Goal: Communication & Community: Answer question/provide support

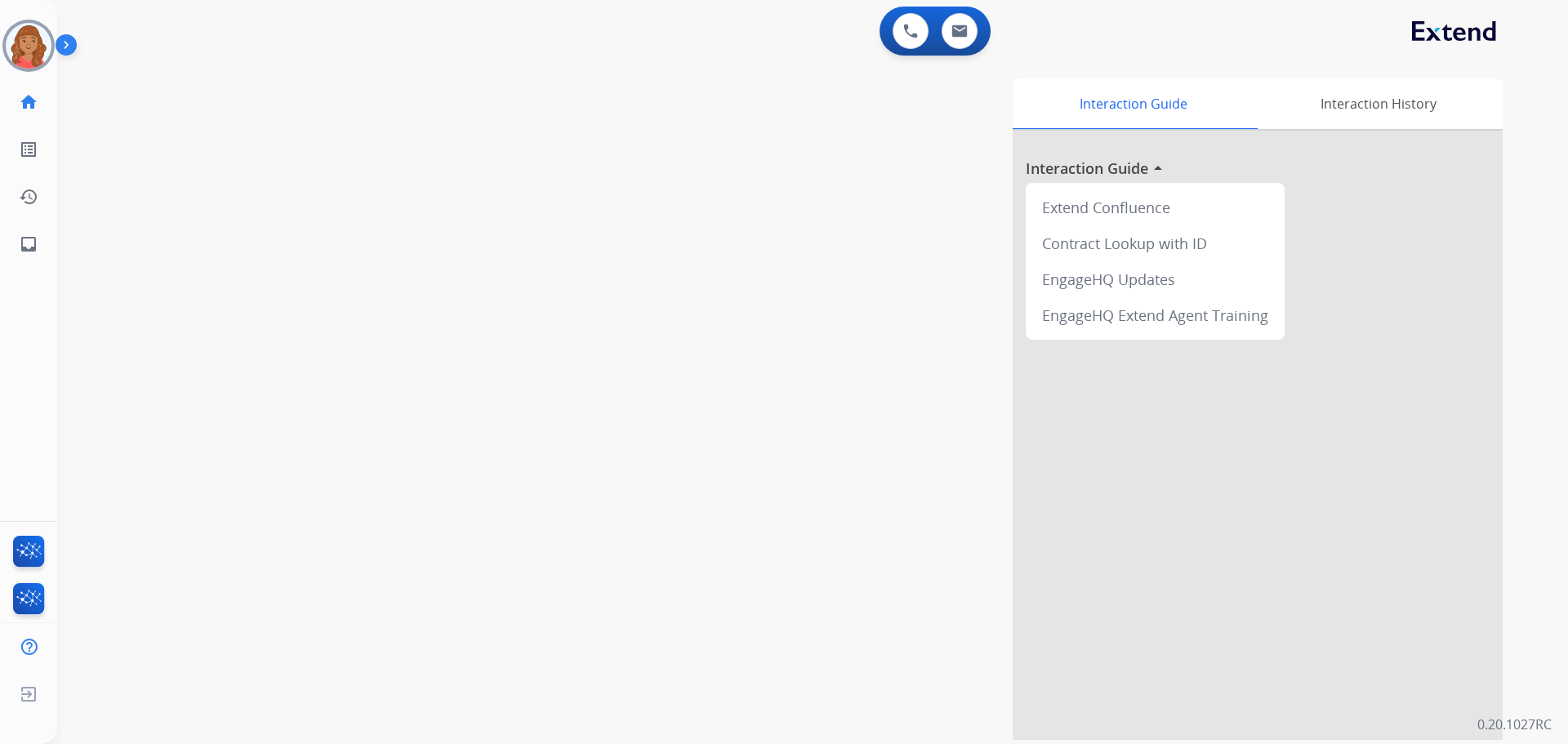
click at [26, 43] on img at bounding box center [28, 45] width 46 height 46
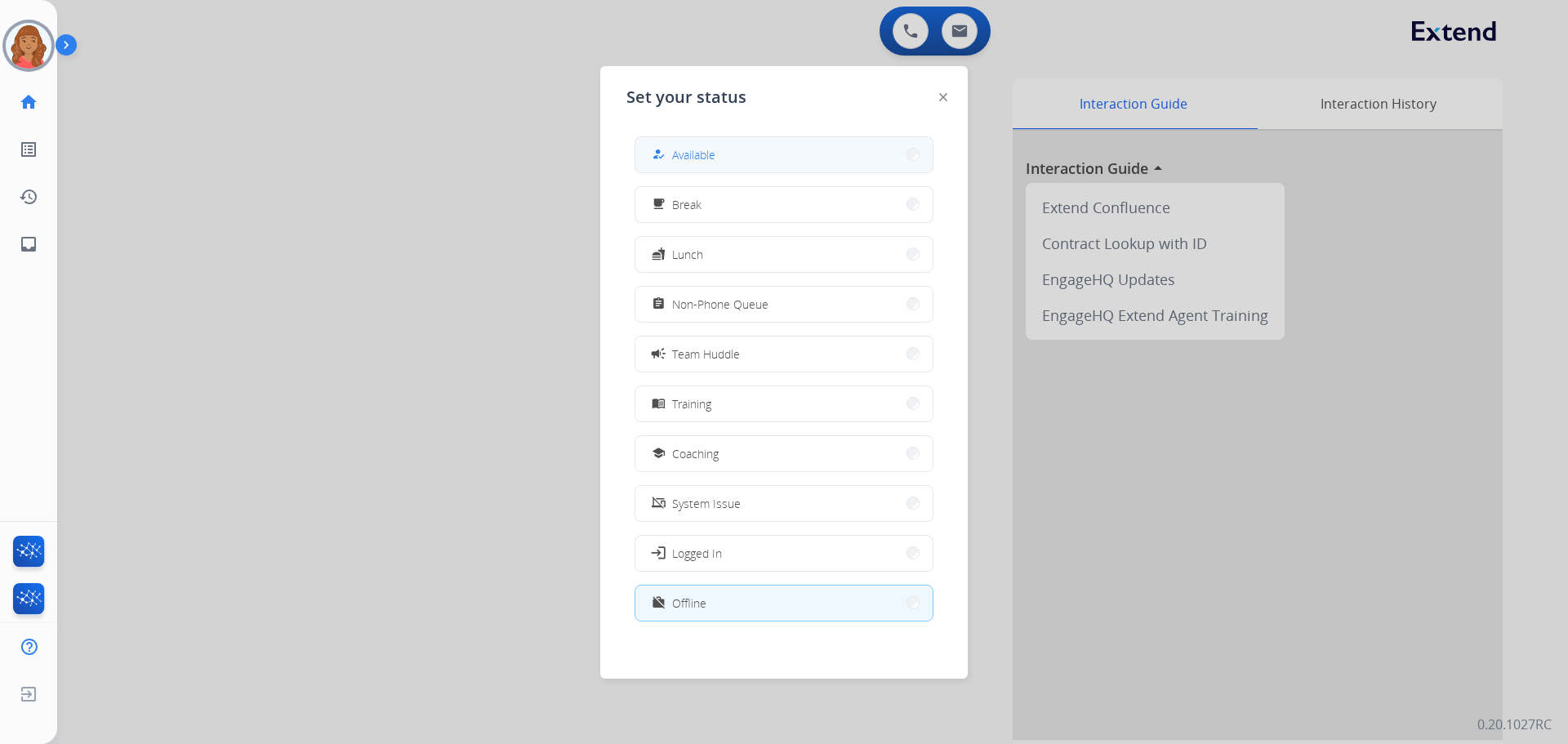
click at [671, 146] on div "how_to_reg" at bounding box center [661, 154] width 23 height 19
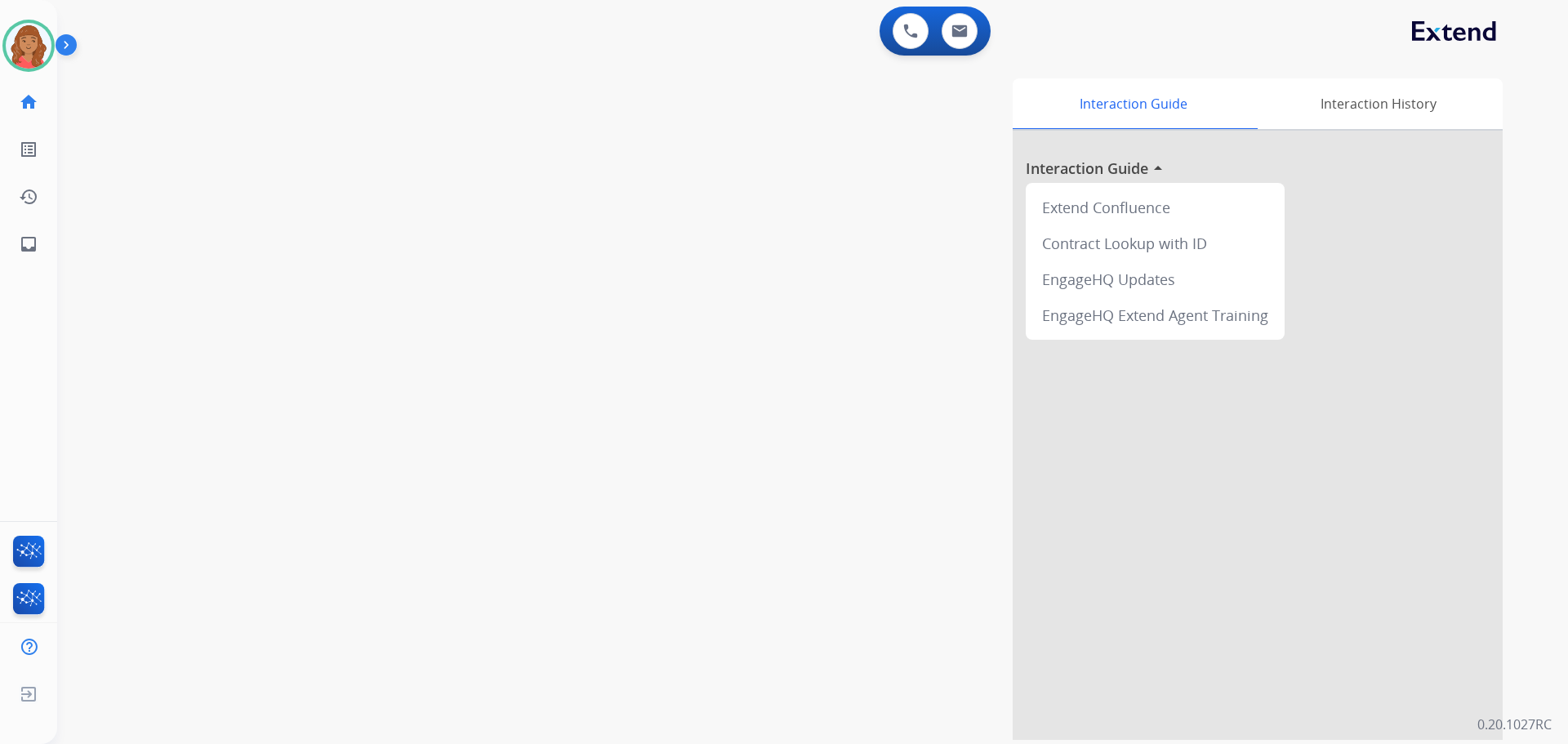
click at [1003, 86] on div "Interaction Guide Interaction History Interaction Guide arrow_drop_up Extend Co…" at bounding box center [1021, 409] width 962 height 661
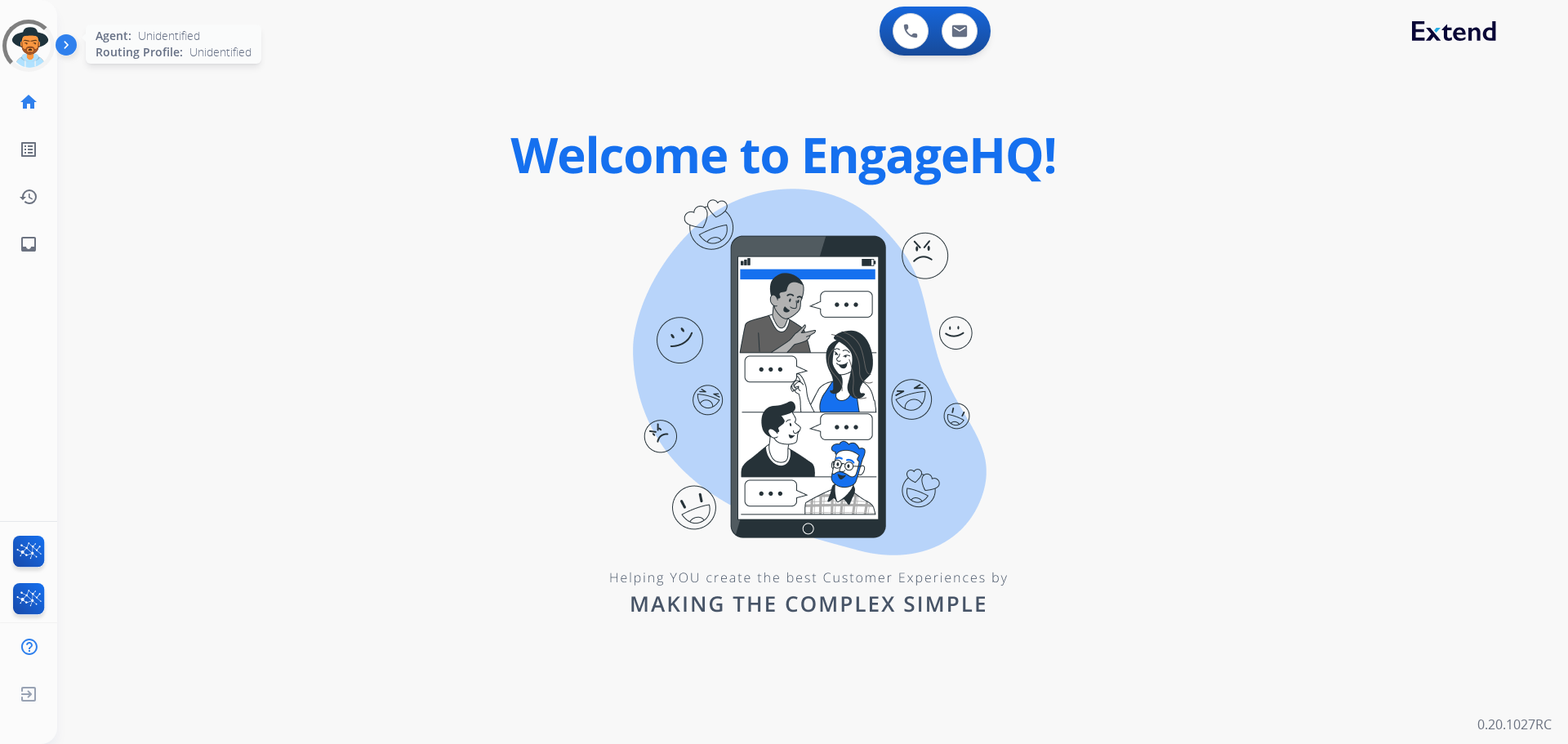
click at [28, 44] on div at bounding box center [28, 46] width 60 height 60
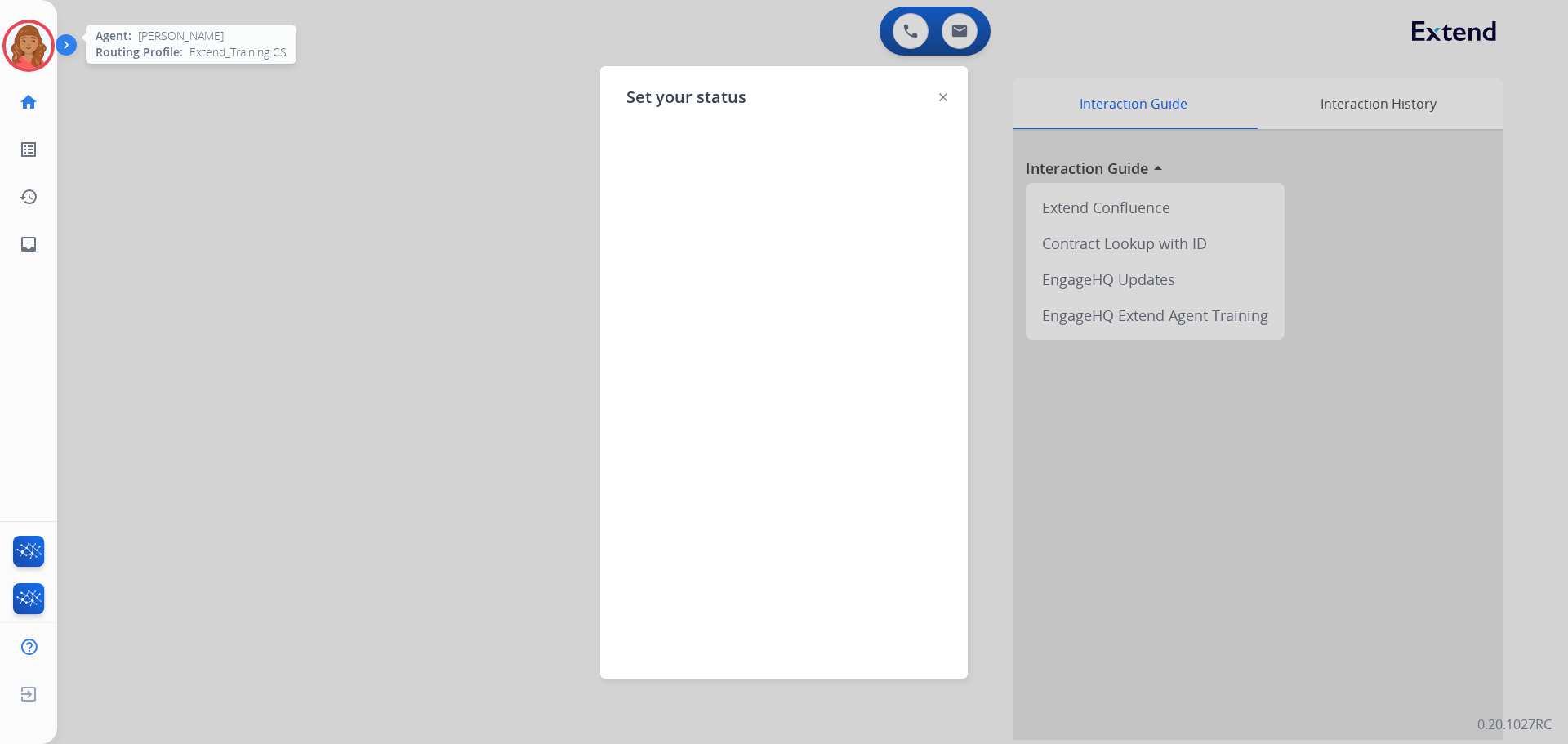
click at [39, 43] on img at bounding box center [28, 45] width 46 height 46
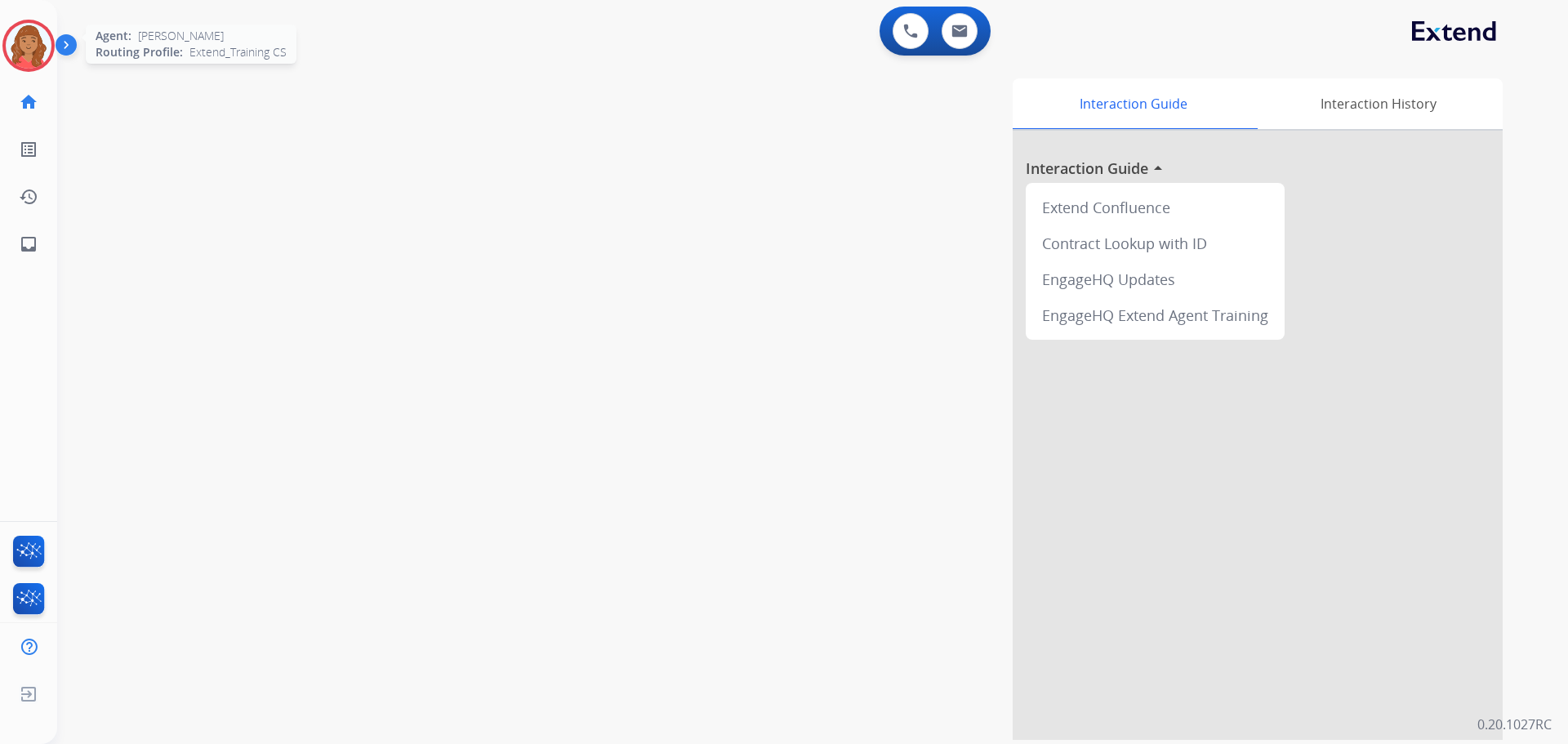
click at [47, 56] on img at bounding box center [28, 45] width 46 height 46
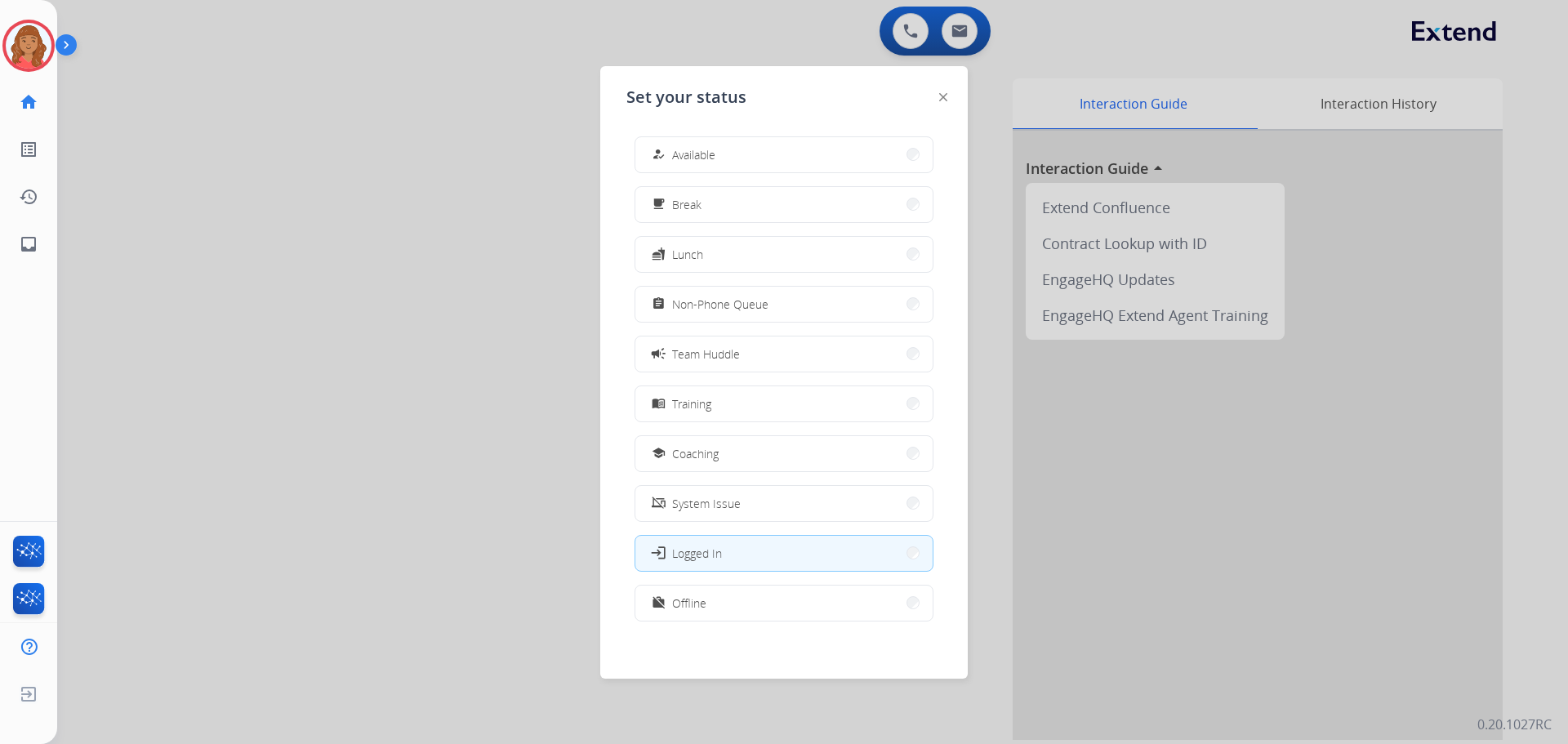
click at [700, 156] on span "Available" at bounding box center [694, 155] width 44 height 17
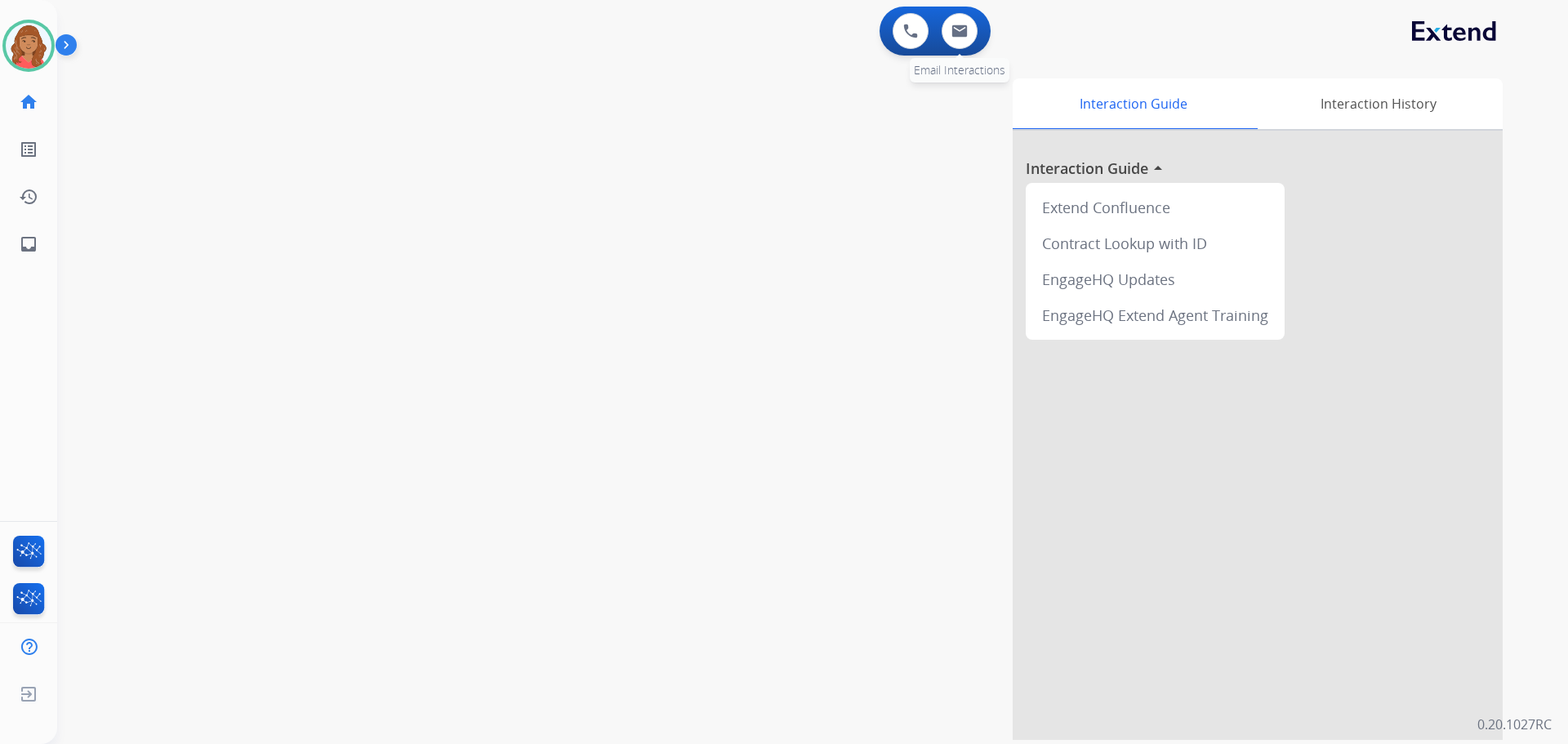
click at [970, 46] on div "0 Email Interactions" at bounding box center [959, 31] width 49 height 36
click at [963, 40] on button at bounding box center [959, 31] width 36 height 36
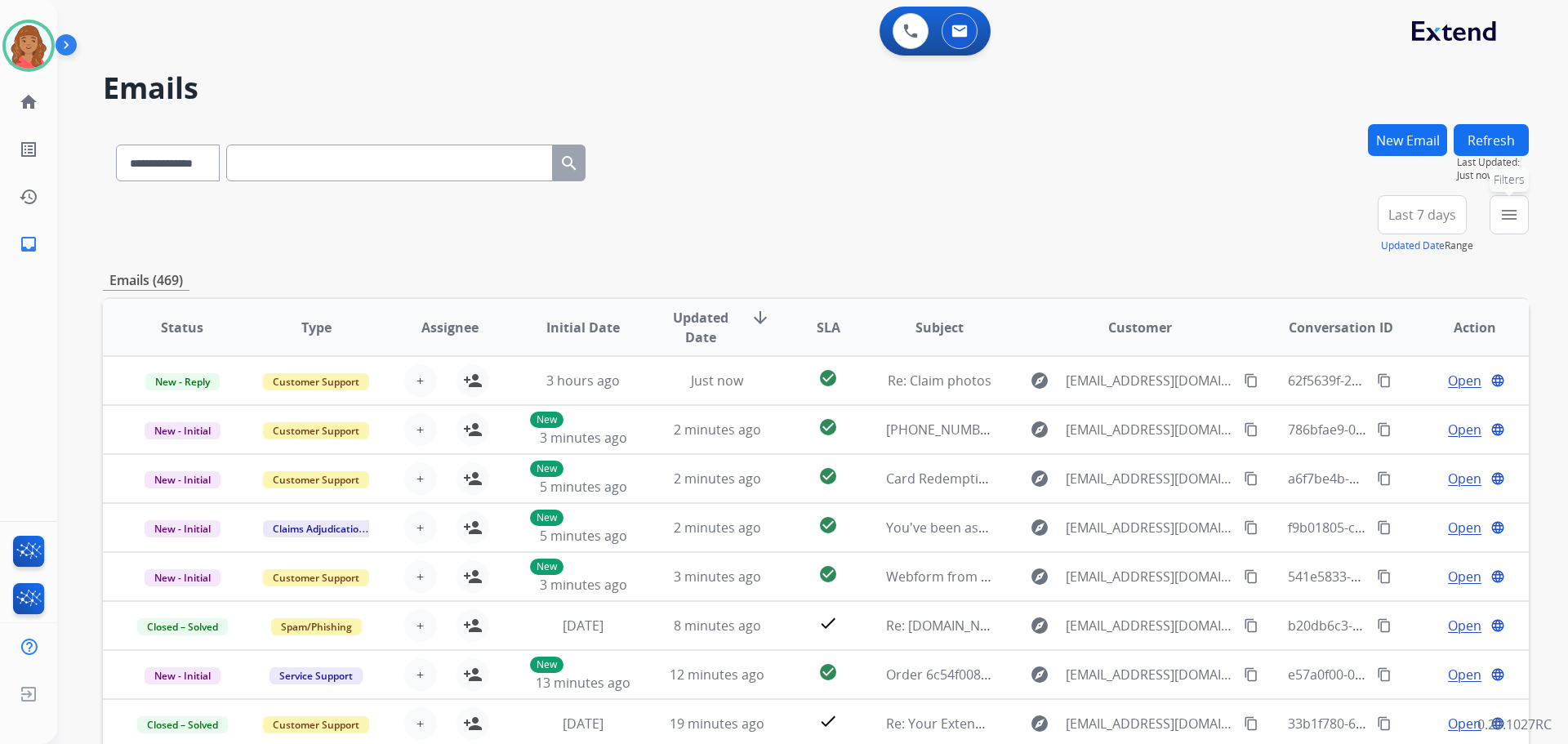
drag, startPoint x: 1510, startPoint y: 214, endPoint x: 1476, endPoint y: 228, distance: 36.8
click at [1510, 215] on mat-icon "menu" at bounding box center [1509, 214] width 19 height 19
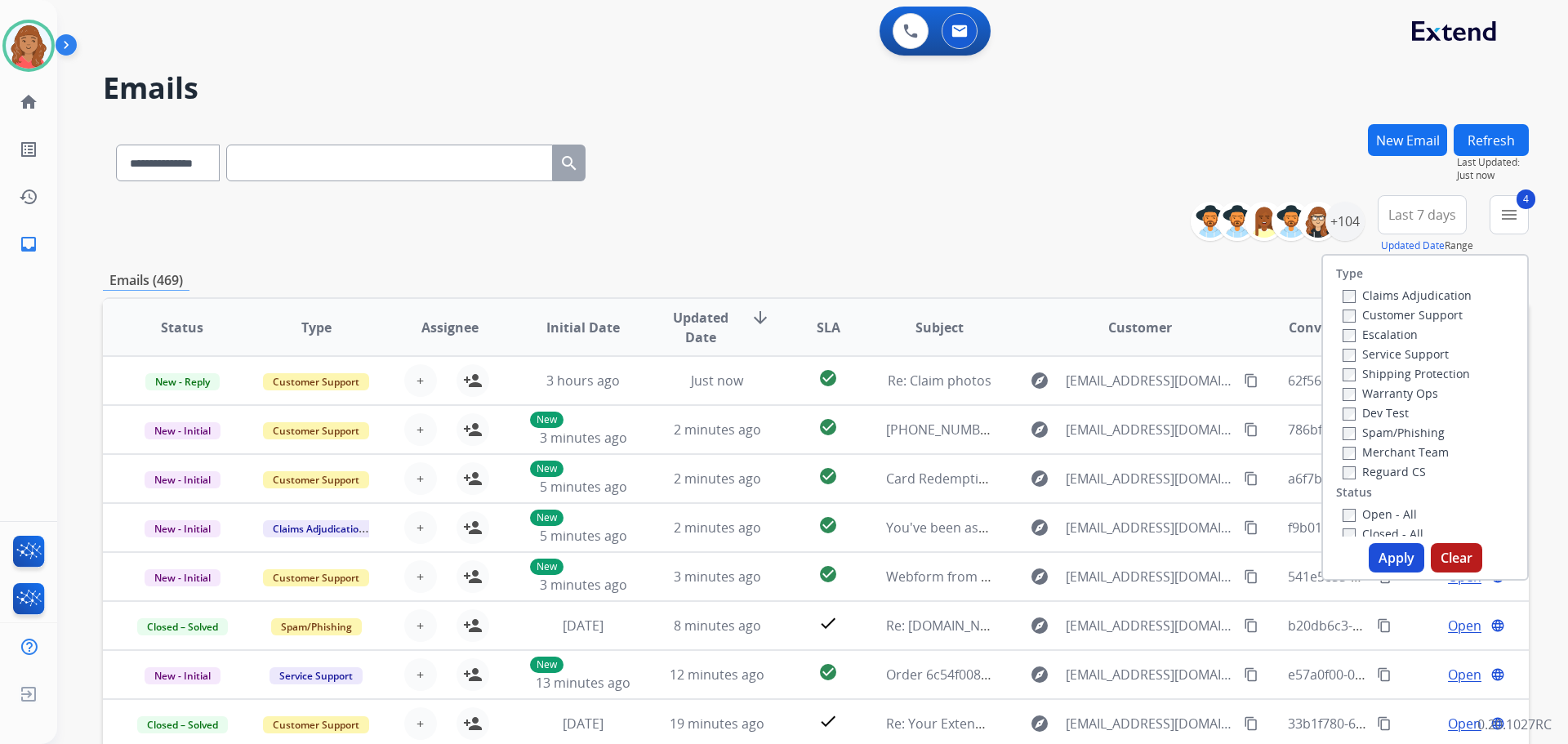
click at [1380, 557] on button "Apply" at bounding box center [1396, 557] width 55 height 29
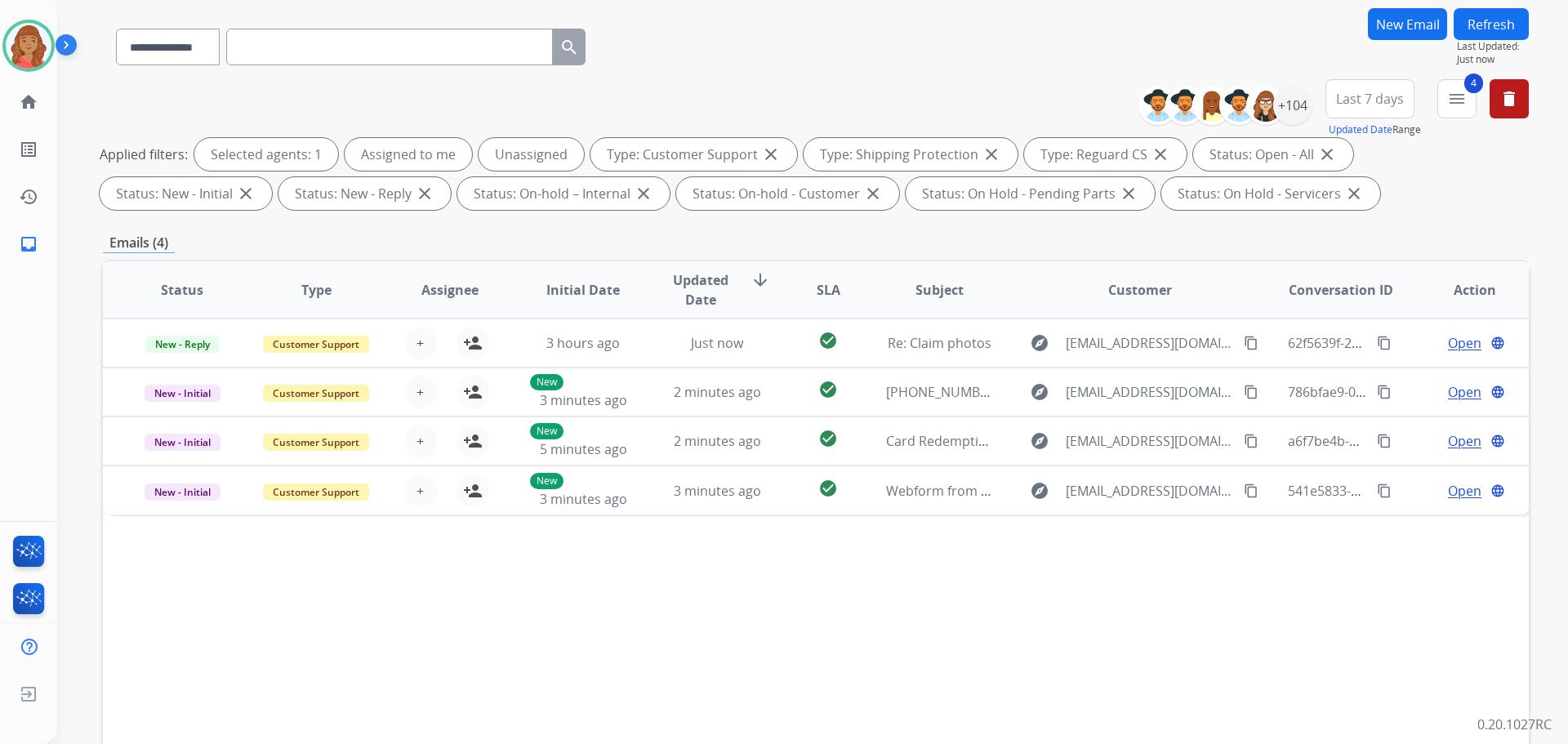
scroll to position [264, 0]
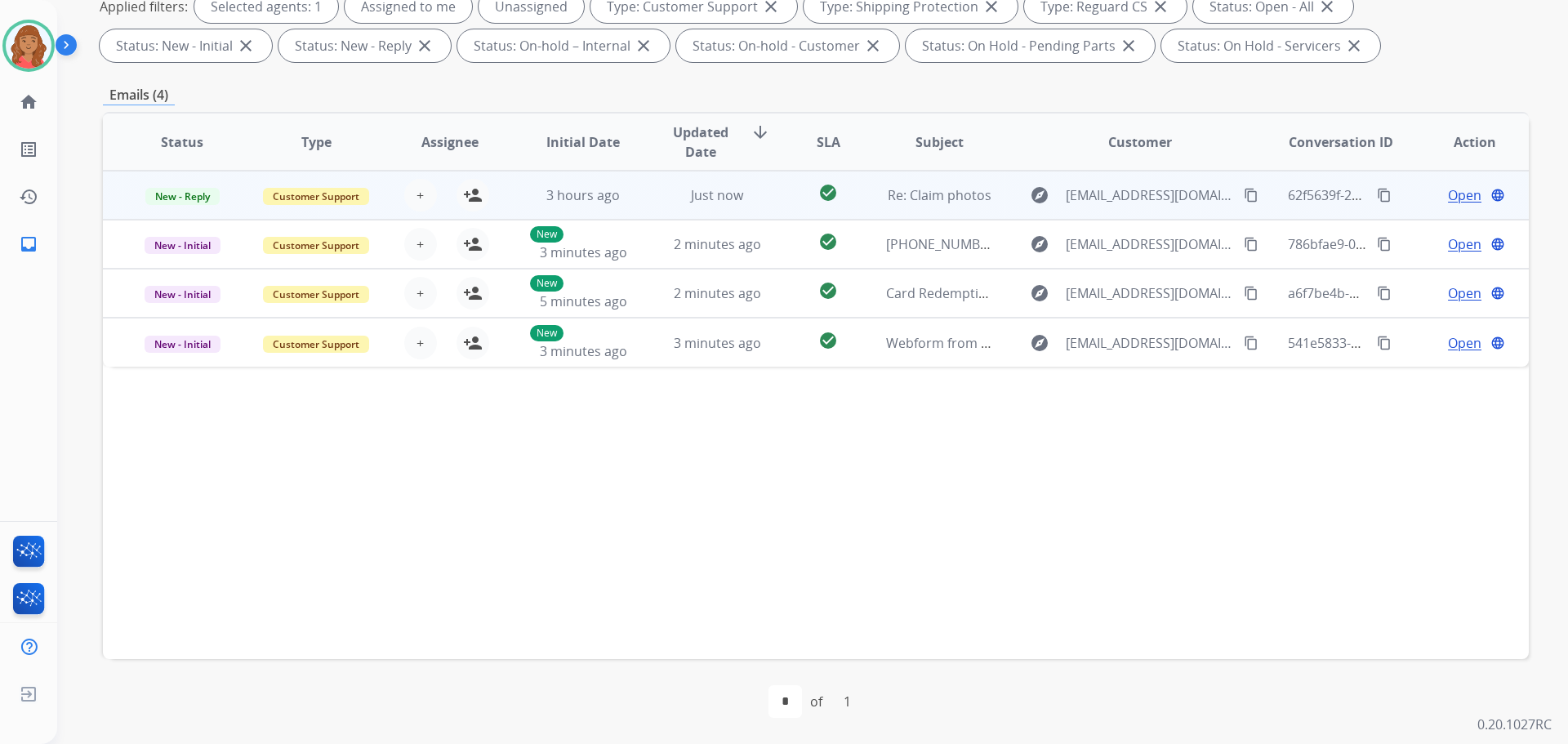
click at [638, 201] on td "Just now" at bounding box center [705, 195] width 134 height 49
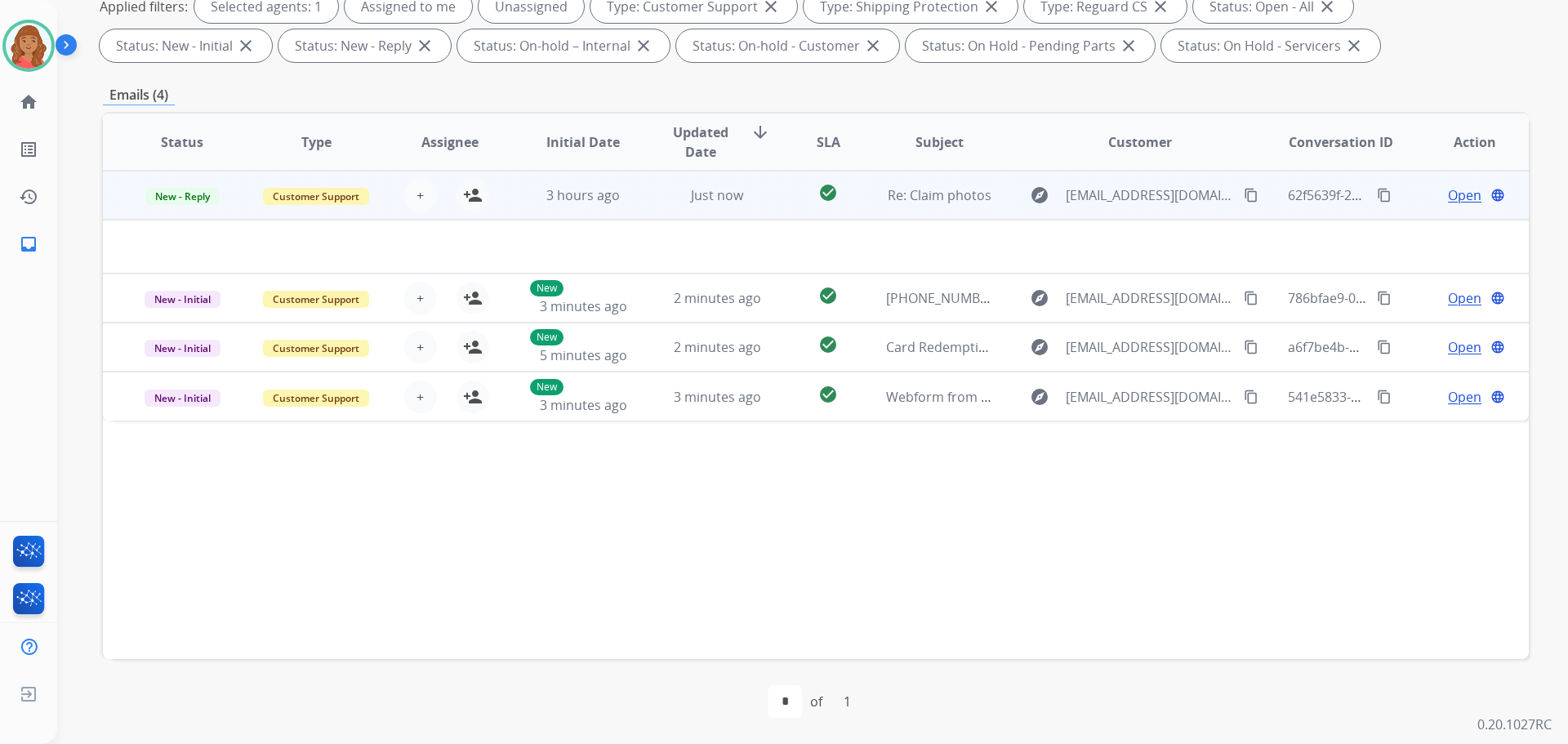
click at [638, 201] on td "Just now" at bounding box center [705, 195] width 134 height 49
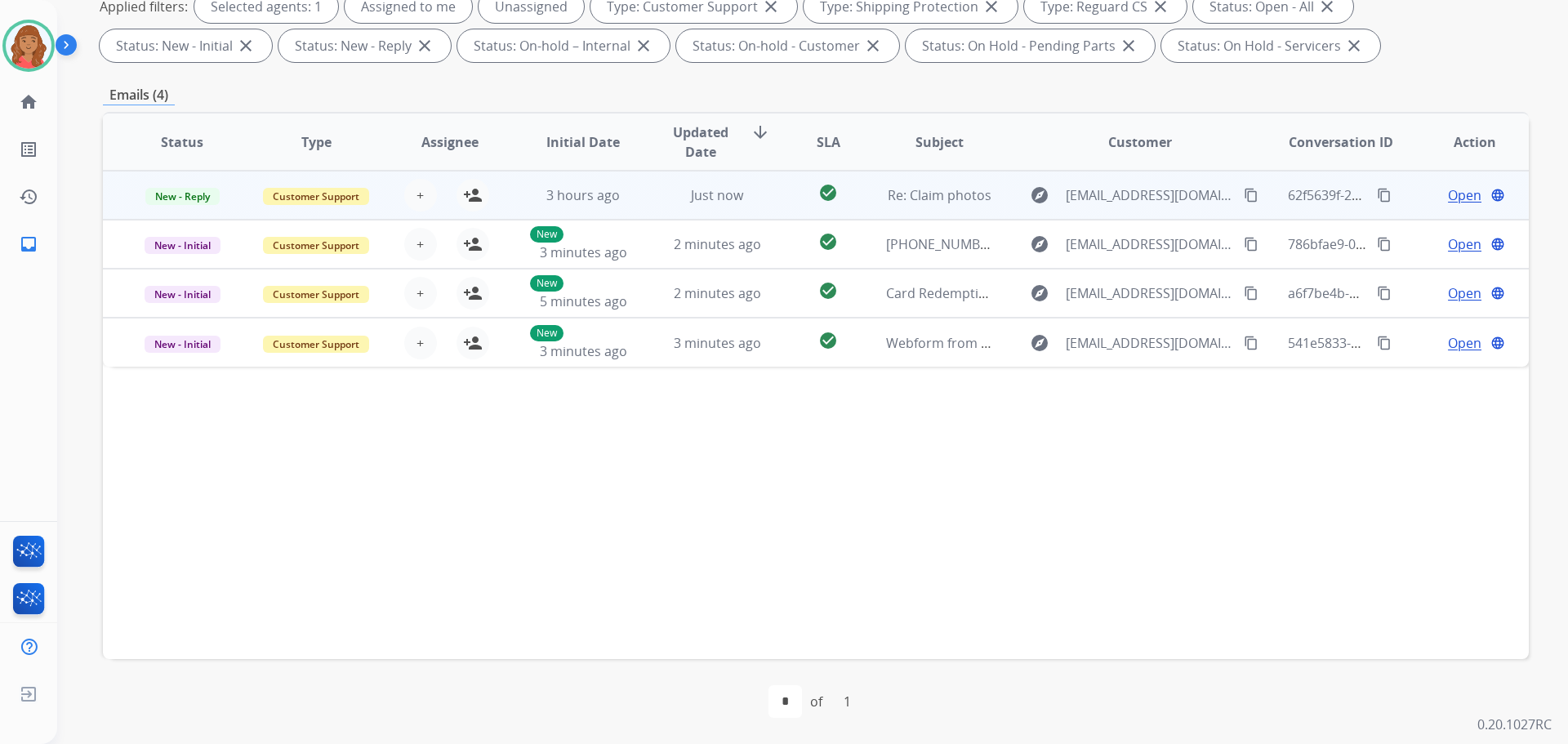
click at [638, 201] on td "Just now" at bounding box center [705, 195] width 134 height 49
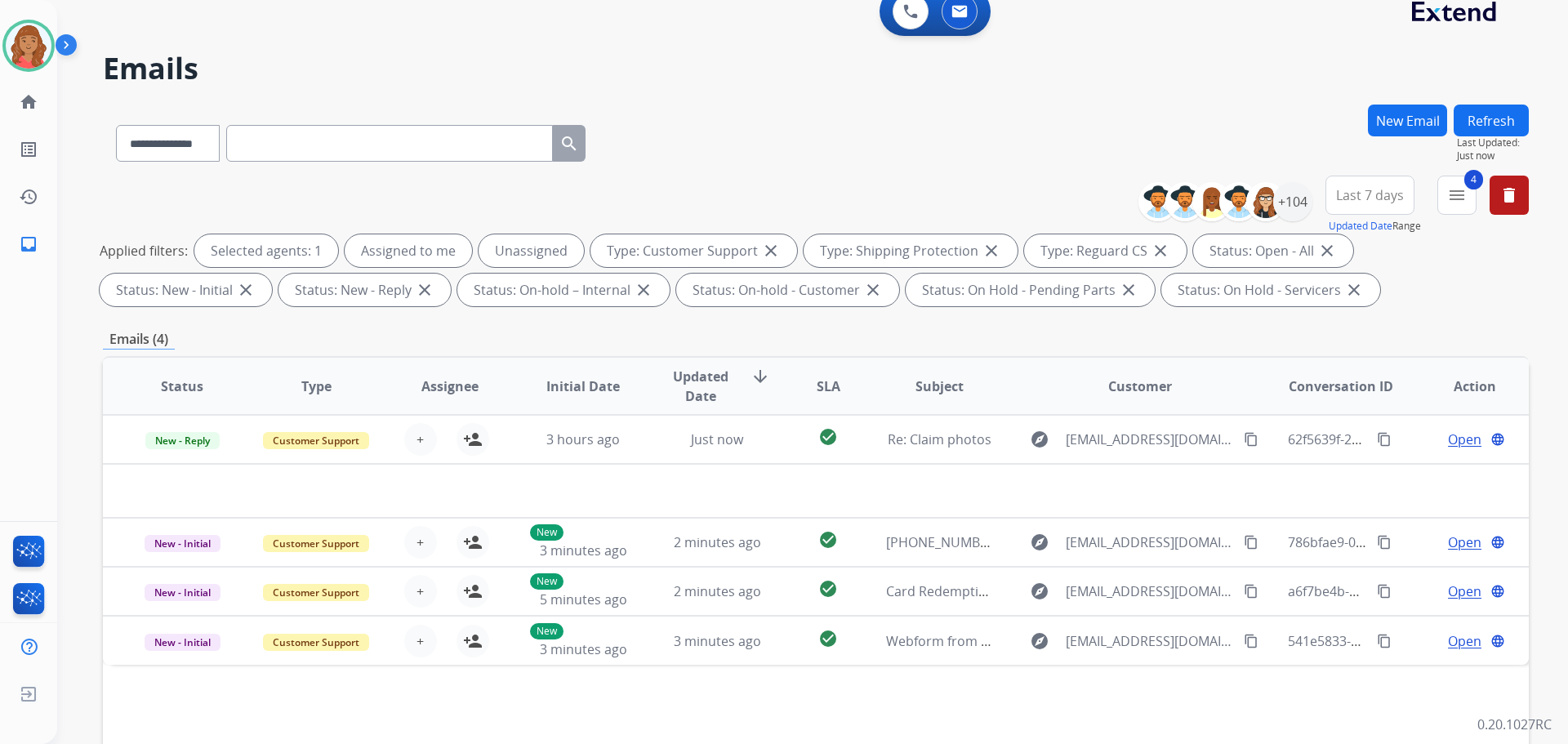
scroll to position [18, 0]
click at [1464, 185] on button "4 menu Filters" at bounding box center [1457, 196] width 39 height 39
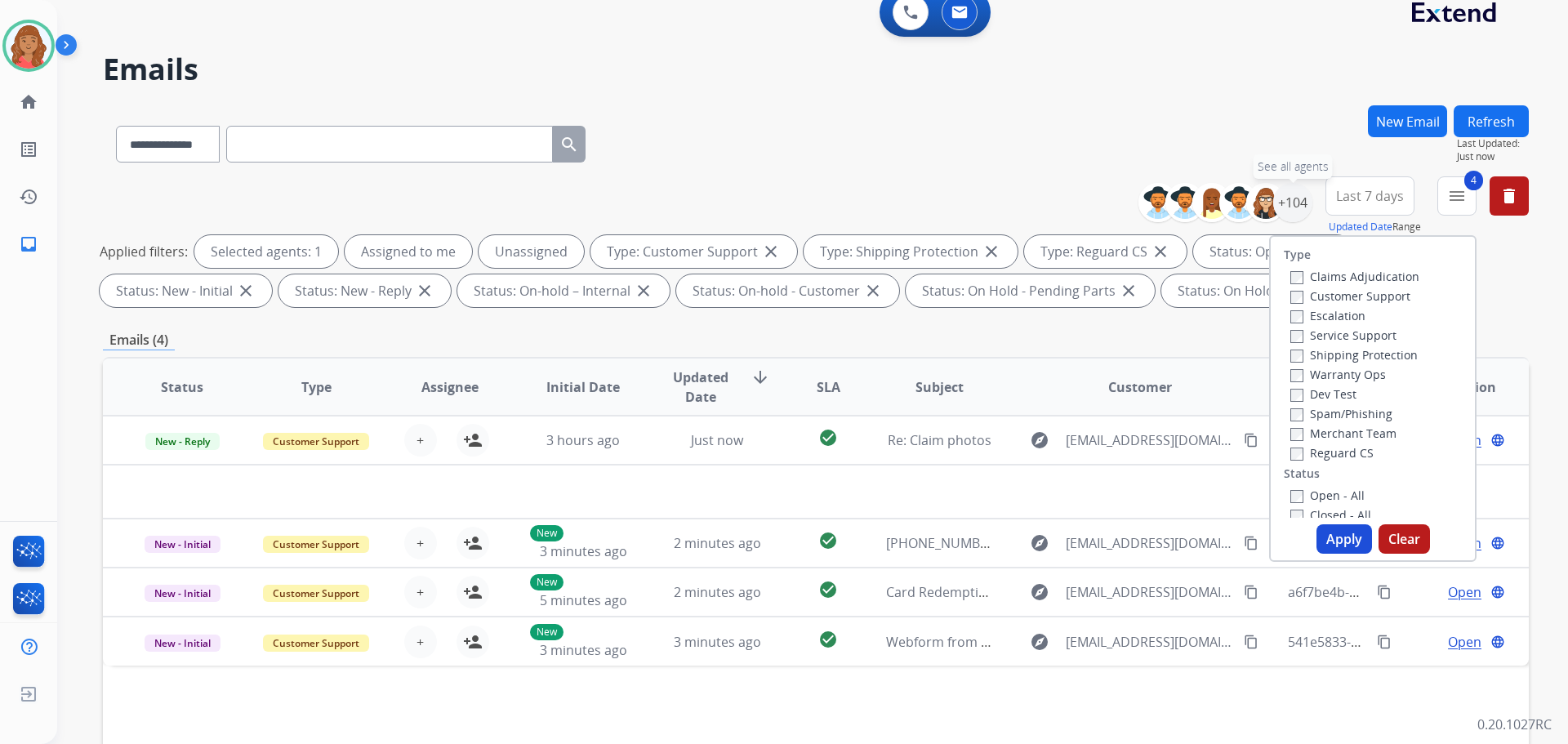
drag, startPoint x: 1294, startPoint y: 206, endPoint x: 1288, endPoint y: 239, distance: 33.5
click at [1299, 210] on div "+104" at bounding box center [1293, 203] width 39 height 39
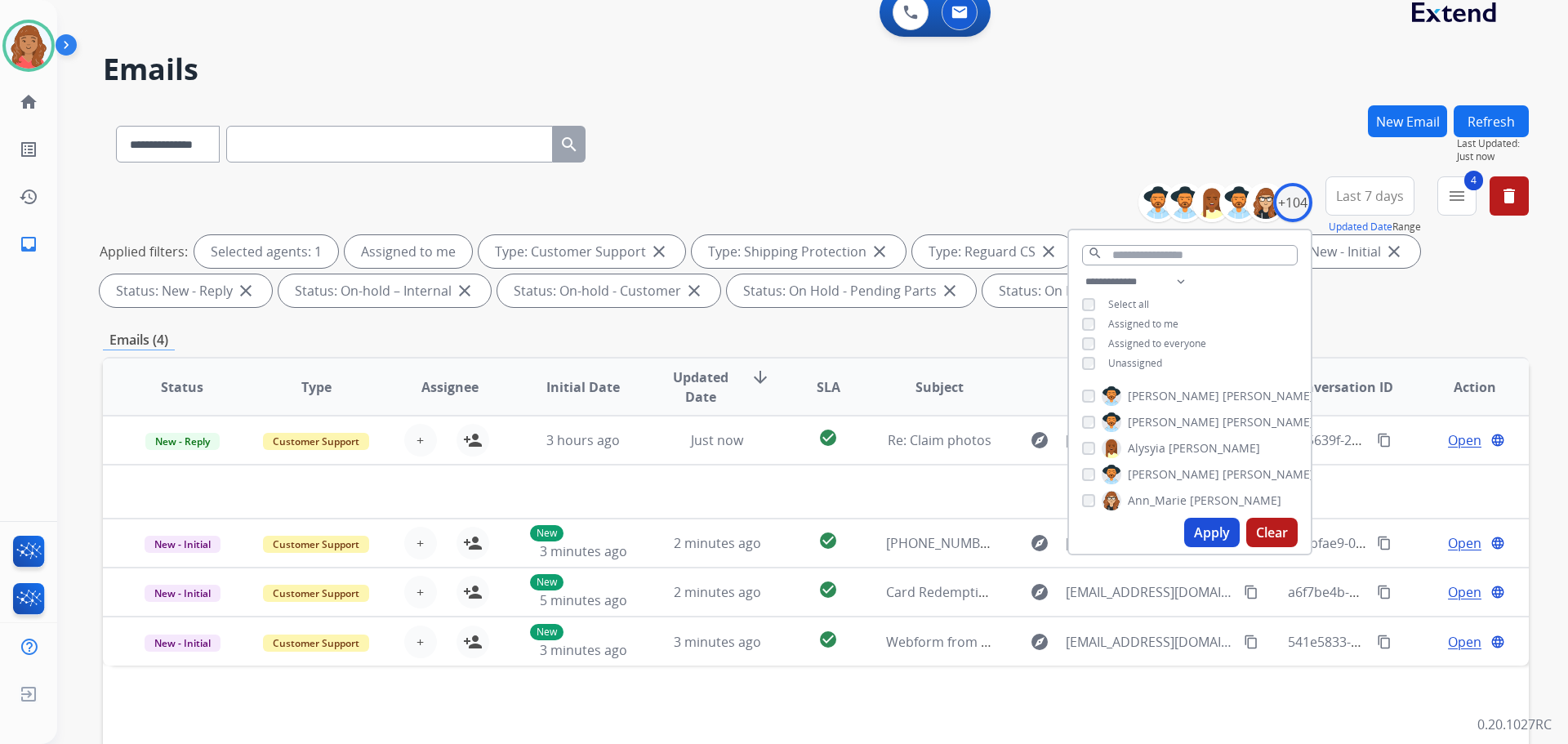
click at [1207, 531] on button "Apply" at bounding box center [1212, 532] width 55 height 29
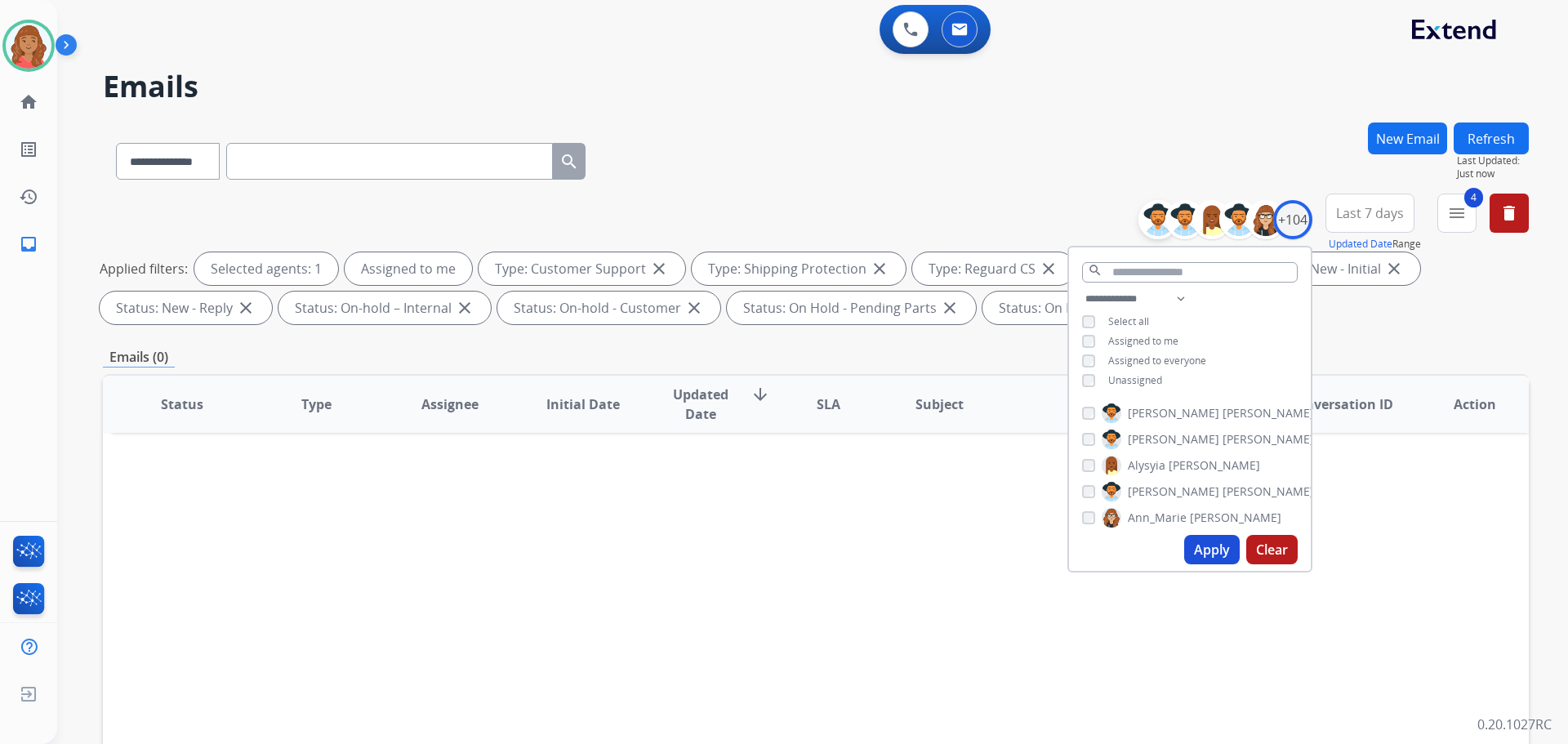
scroll to position [0, 0]
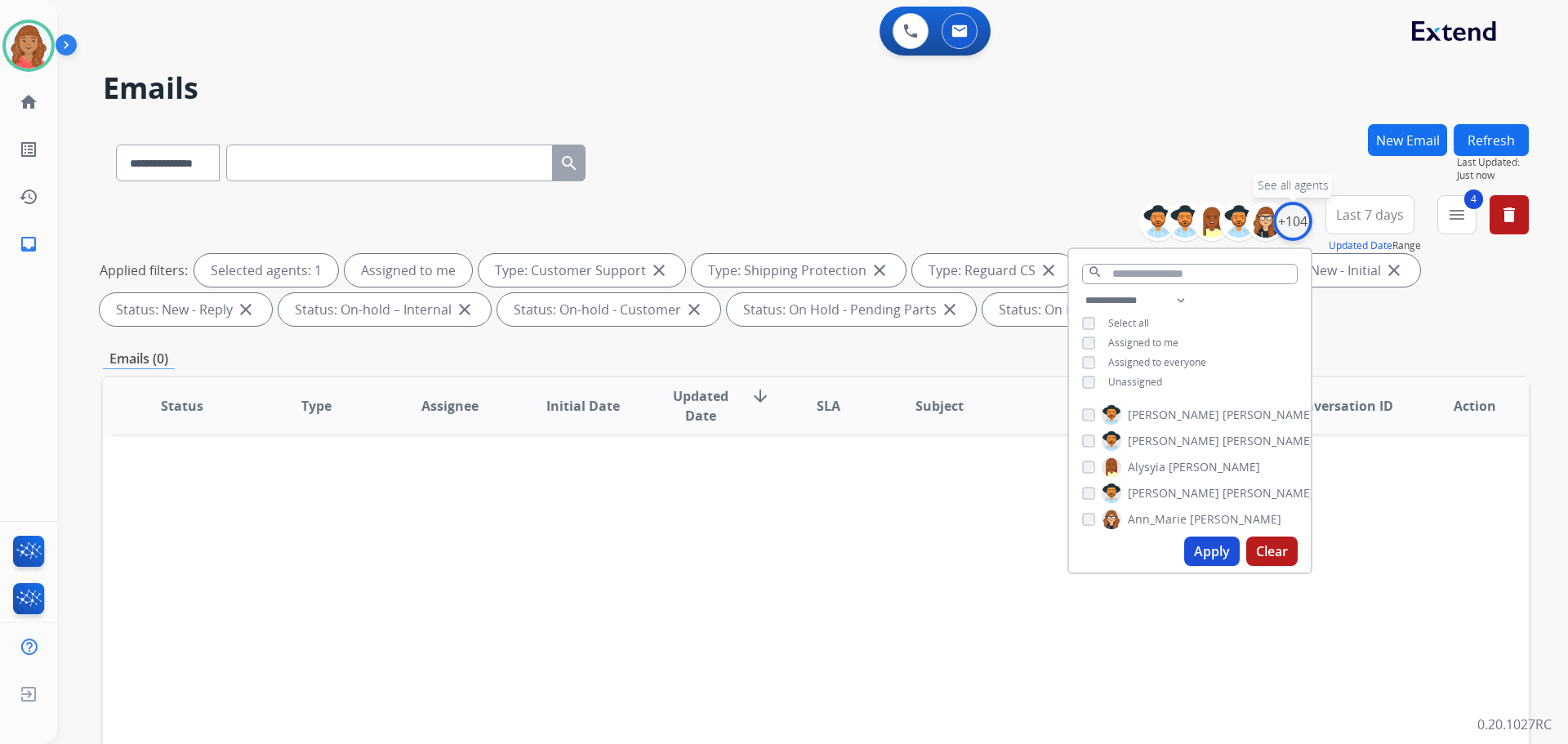
click at [1293, 223] on div "+104" at bounding box center [1293, 221] width 39 height 39
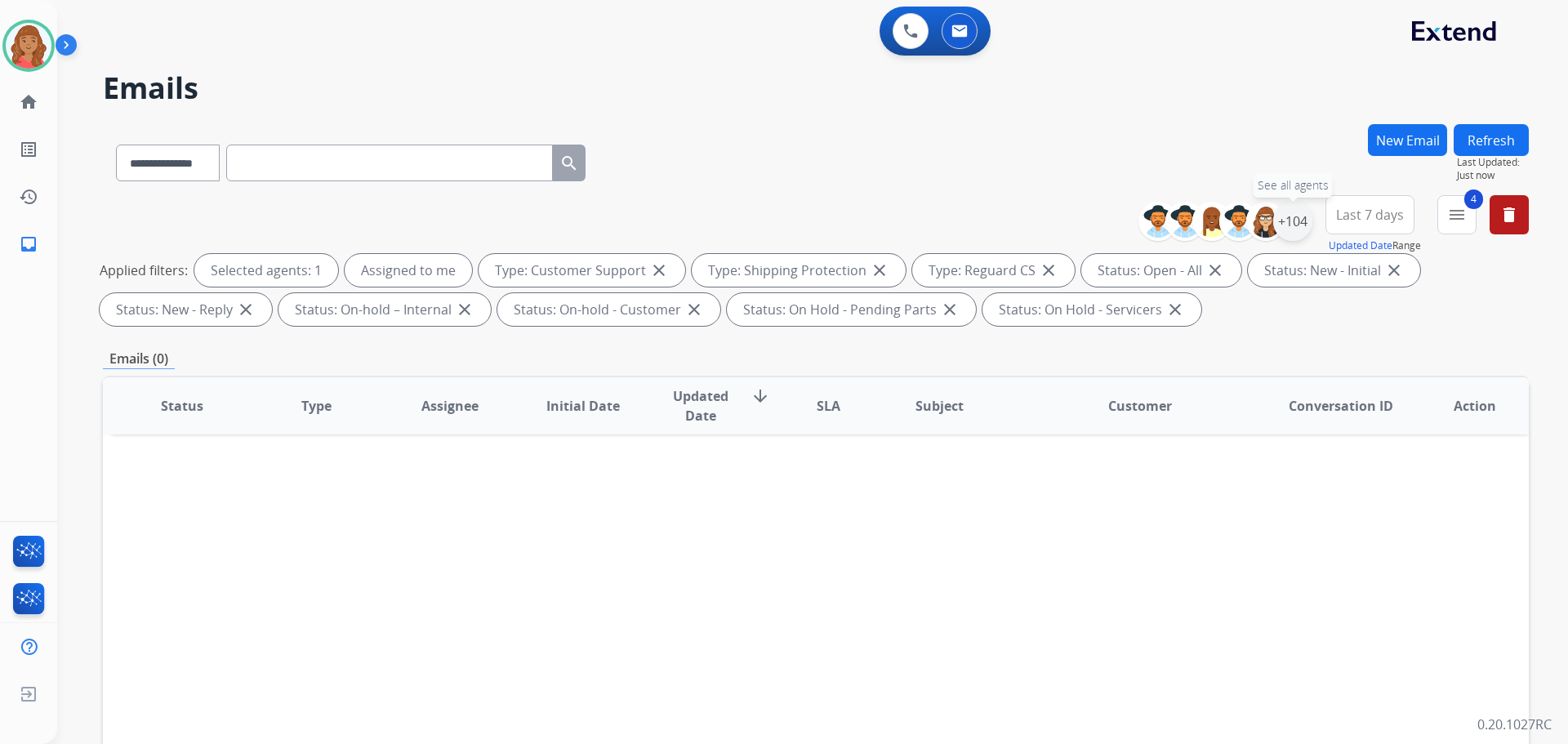
click at [1289, 235] on div "+104" at bounding box center [1293, 221] width 39 height 39
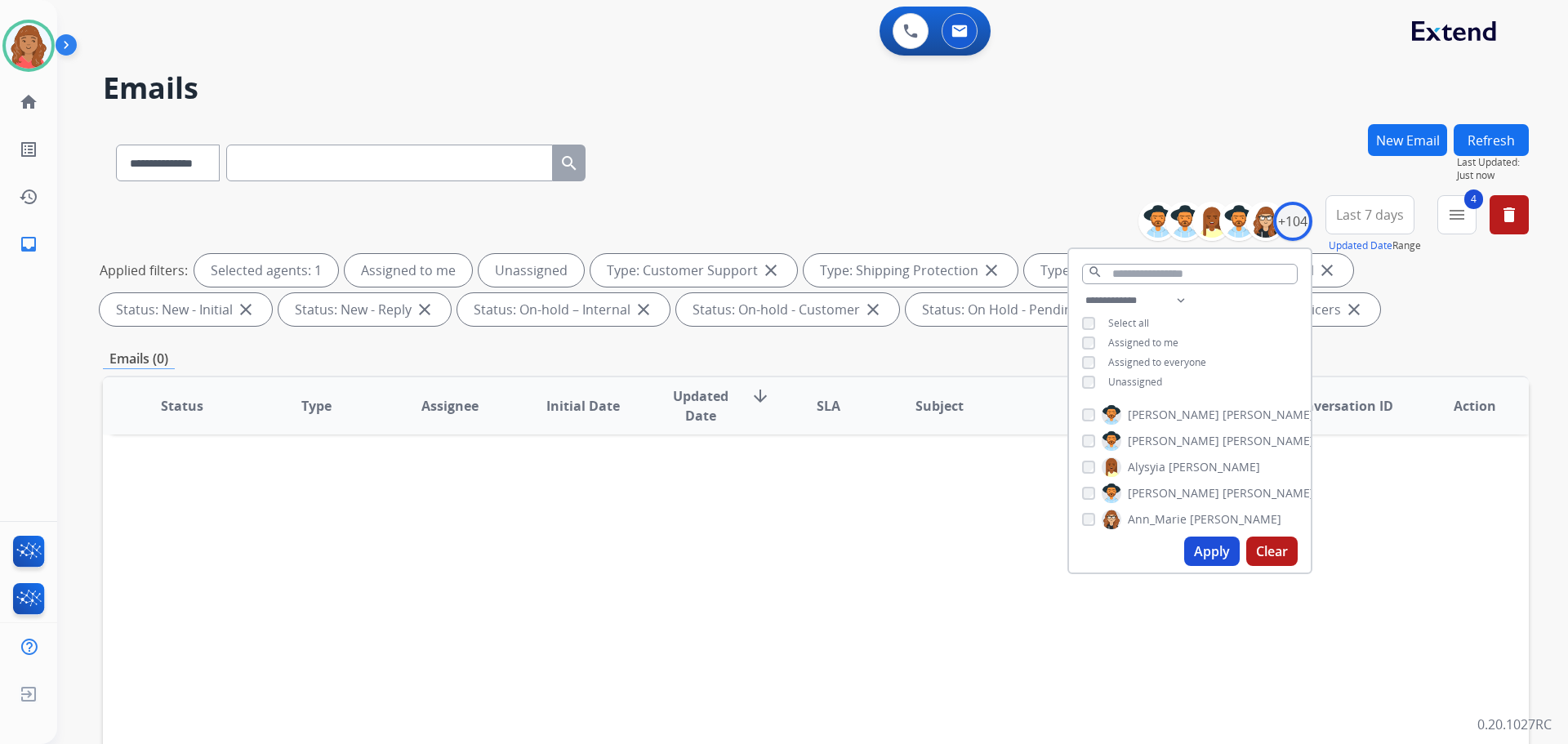
click at [1202, 544] on button "Apply" at bounding box center [1212, 551] width 55 height 29
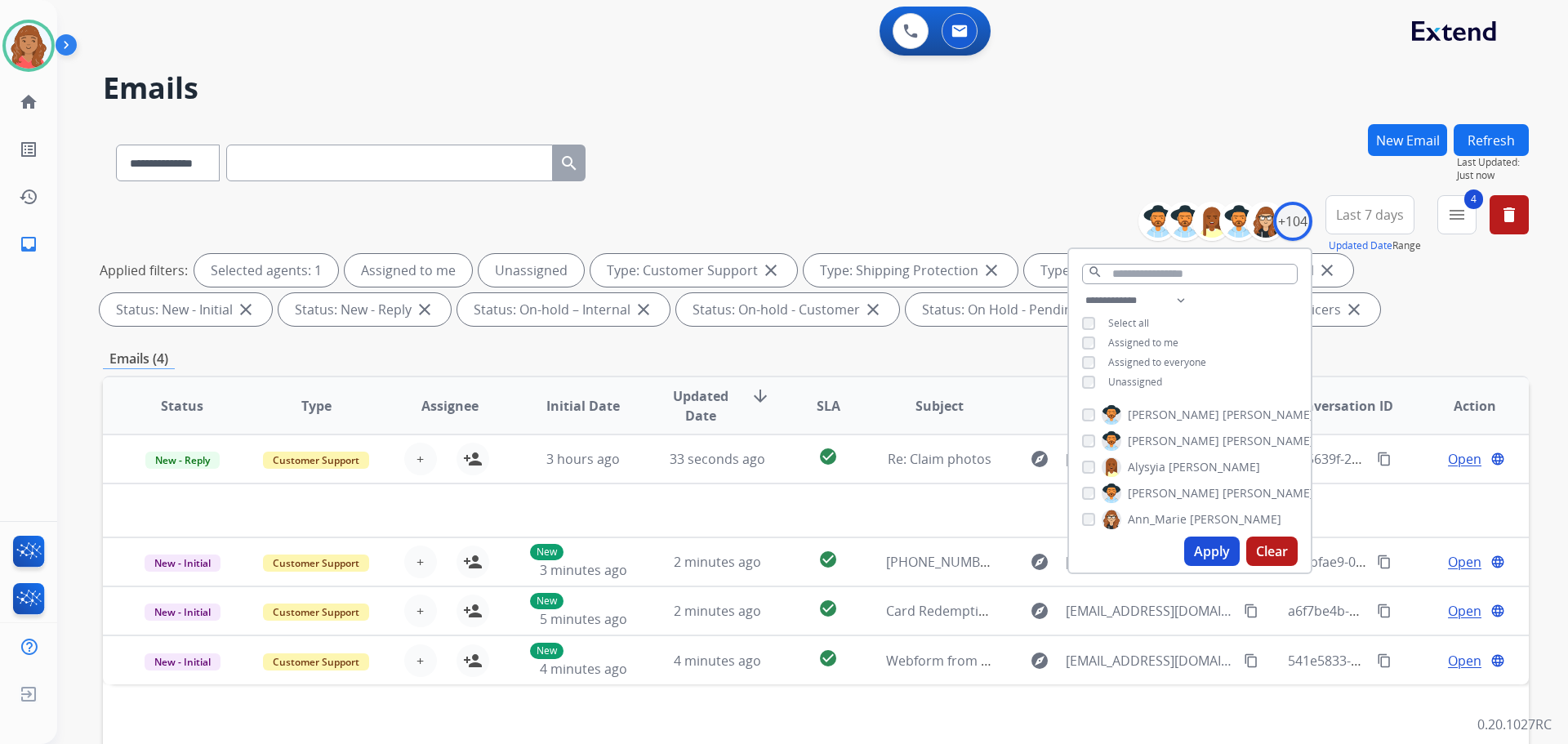
click at [1211, 548] on button "Apply" at bounding box center [1212, 551] width 55 height 29
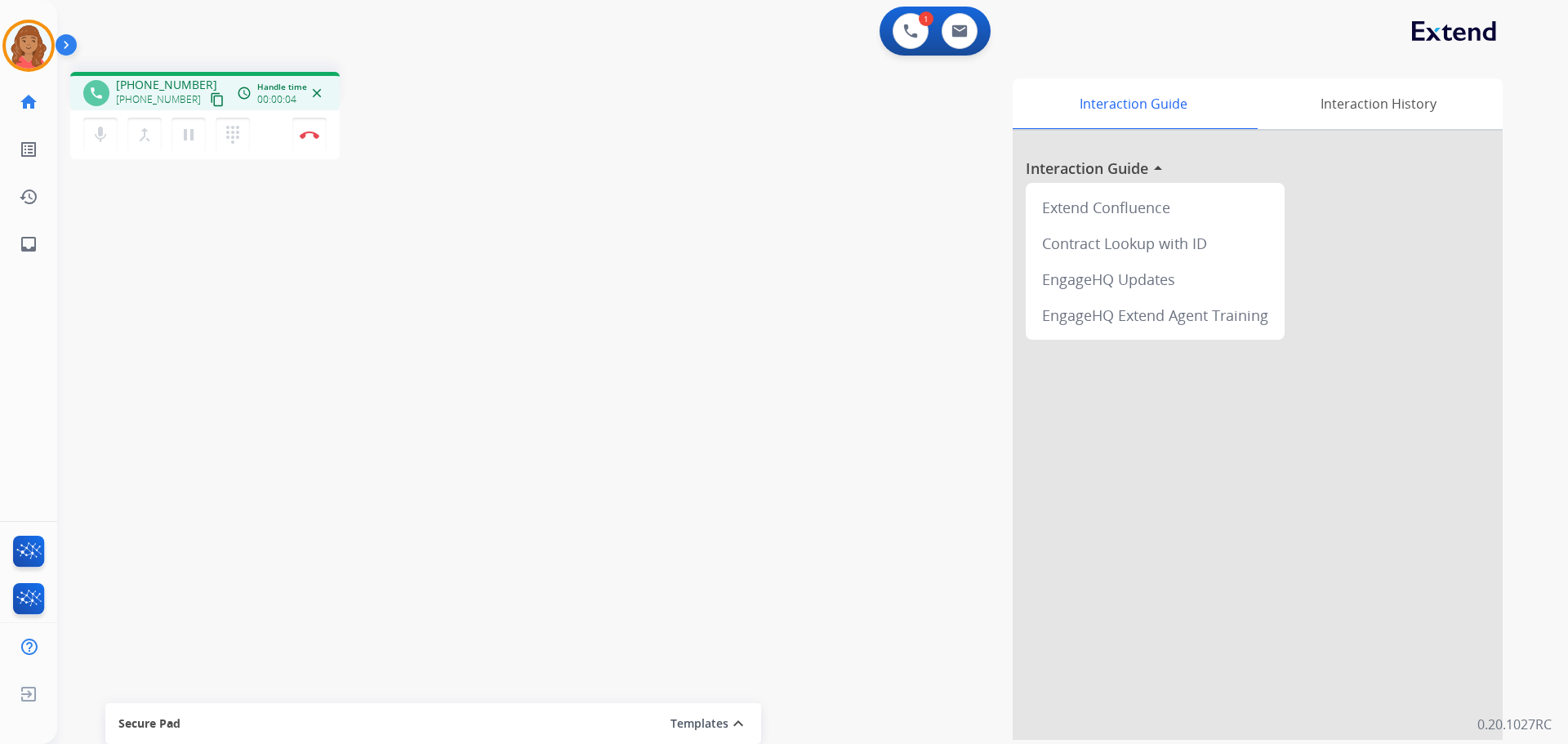
drag, startPoint x: 197, startPoint y: 99, endPoint x: 139, endPoint y: 95, distance: 58.1
click at [208, 95] on button "content_copy" at bounding box center [217, 99] width 19 height 19
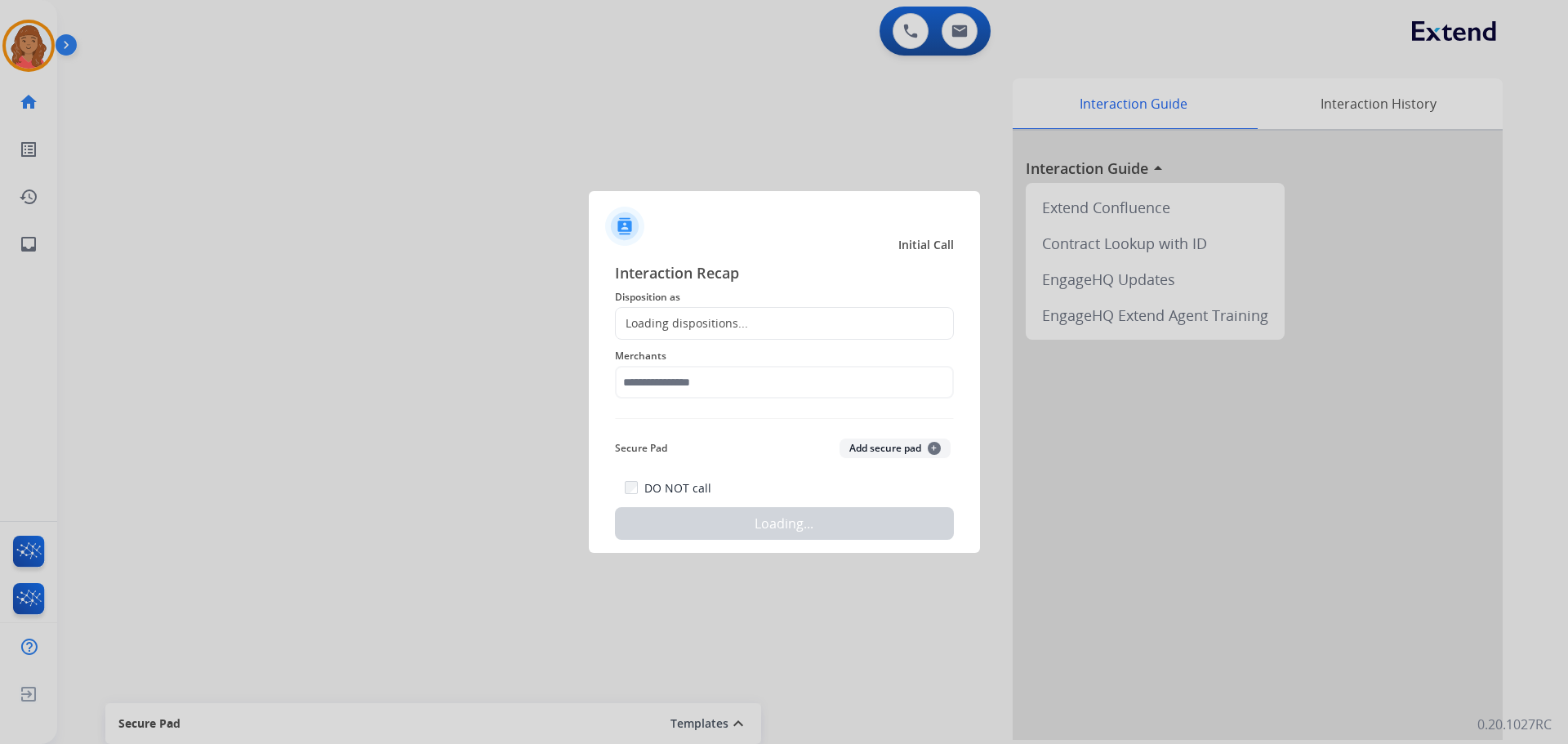
drag, startPoint x: 314, startPoint y: 136, endPoint x: 344, endPoint y: 160, distance: 38.4
click at [314, 136] on div at bounding box center [784, 372] width 1568 height 744
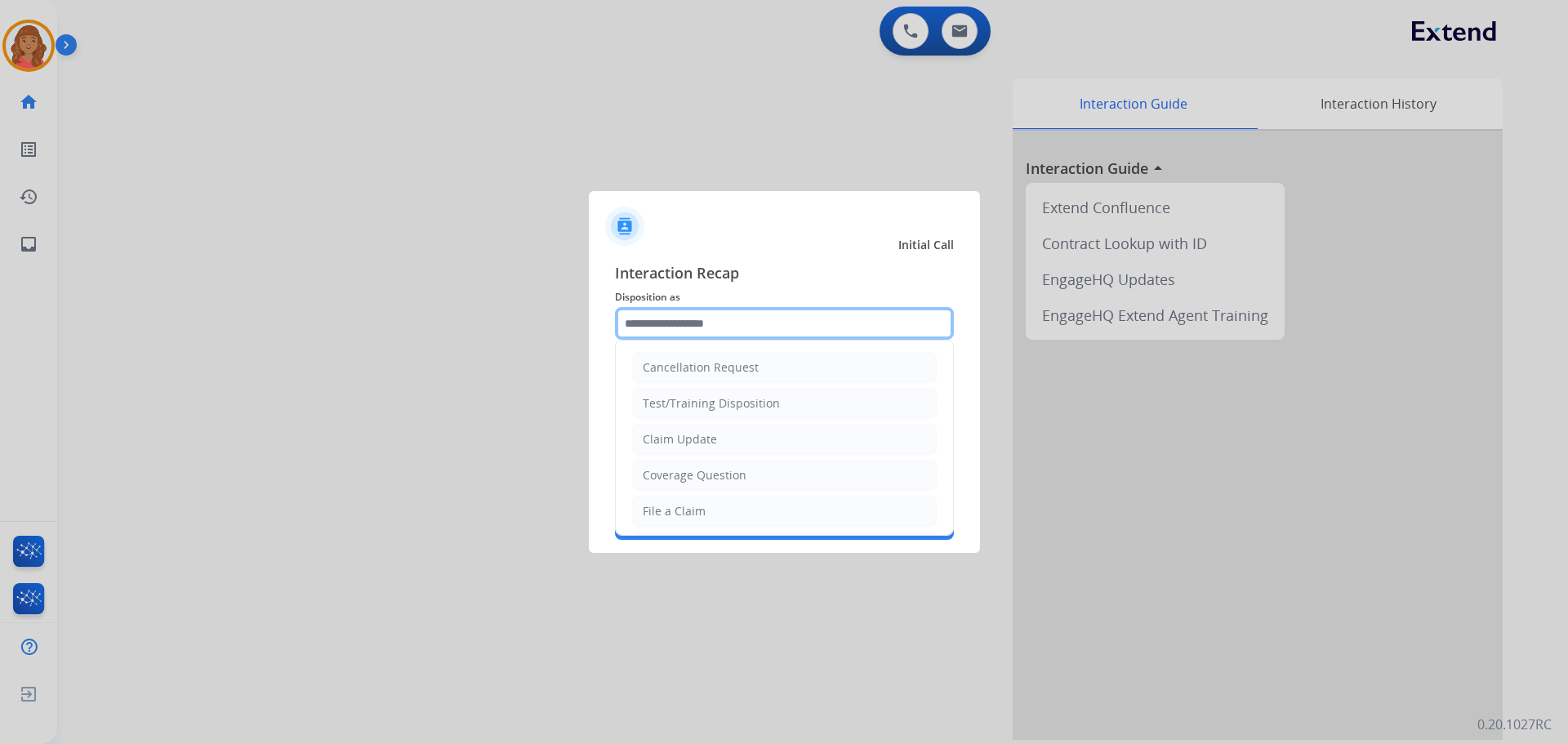
drag, startPoint x: 737, startPoint y: 331, endPoint x: 735, endPoint y: 345, distance: 14.1
click at [738, 339] on input "text" at bounding box center [784, 323] width 339 height 33
type input "*"
drag, startPoint x: 661, startPoint y: 512, endPoint x: 661, endPoint y: 481, distance: 31.0
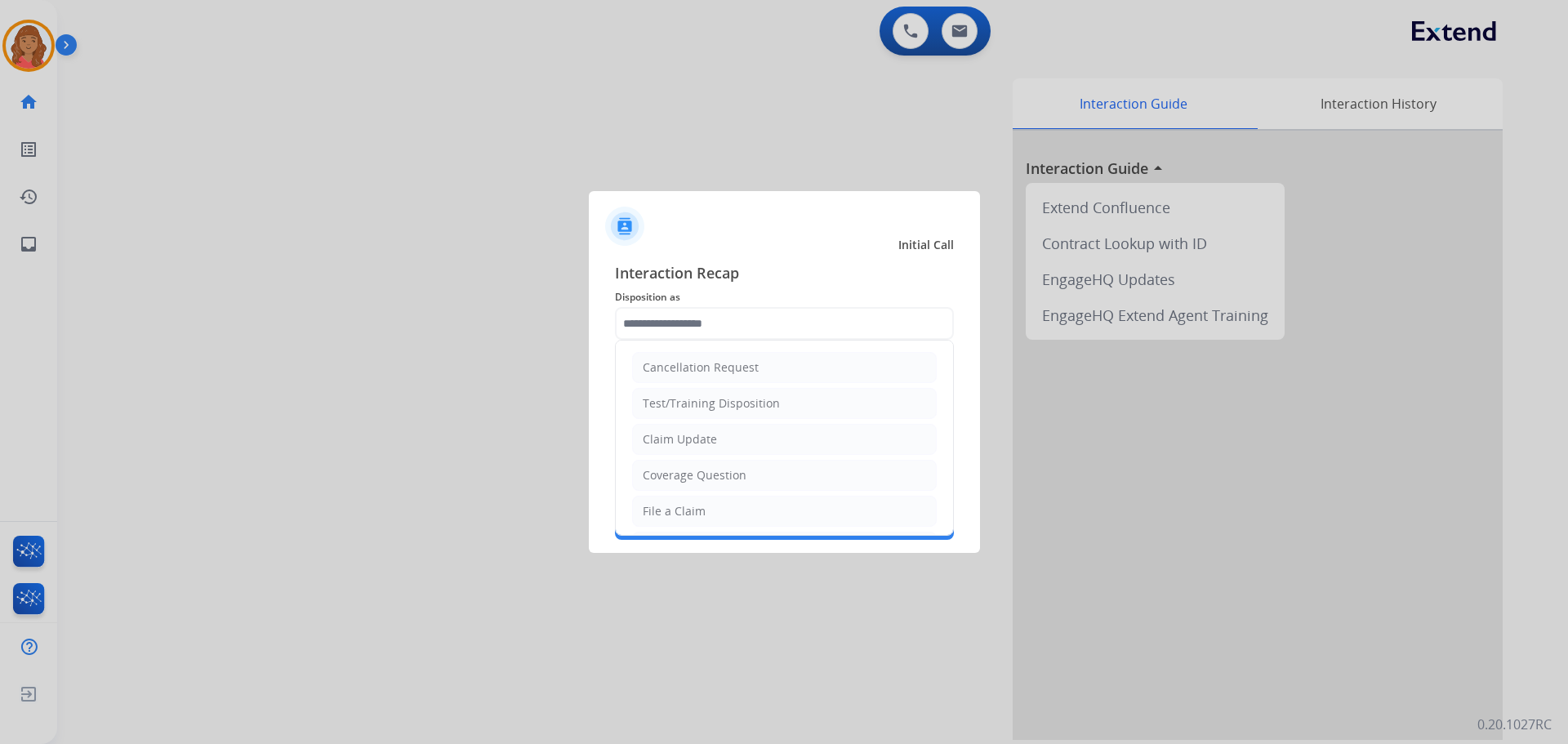
click at [661, 511] on div "File a Claim" at bounding box center [674, 511] width 63 height 17
type input "**********"
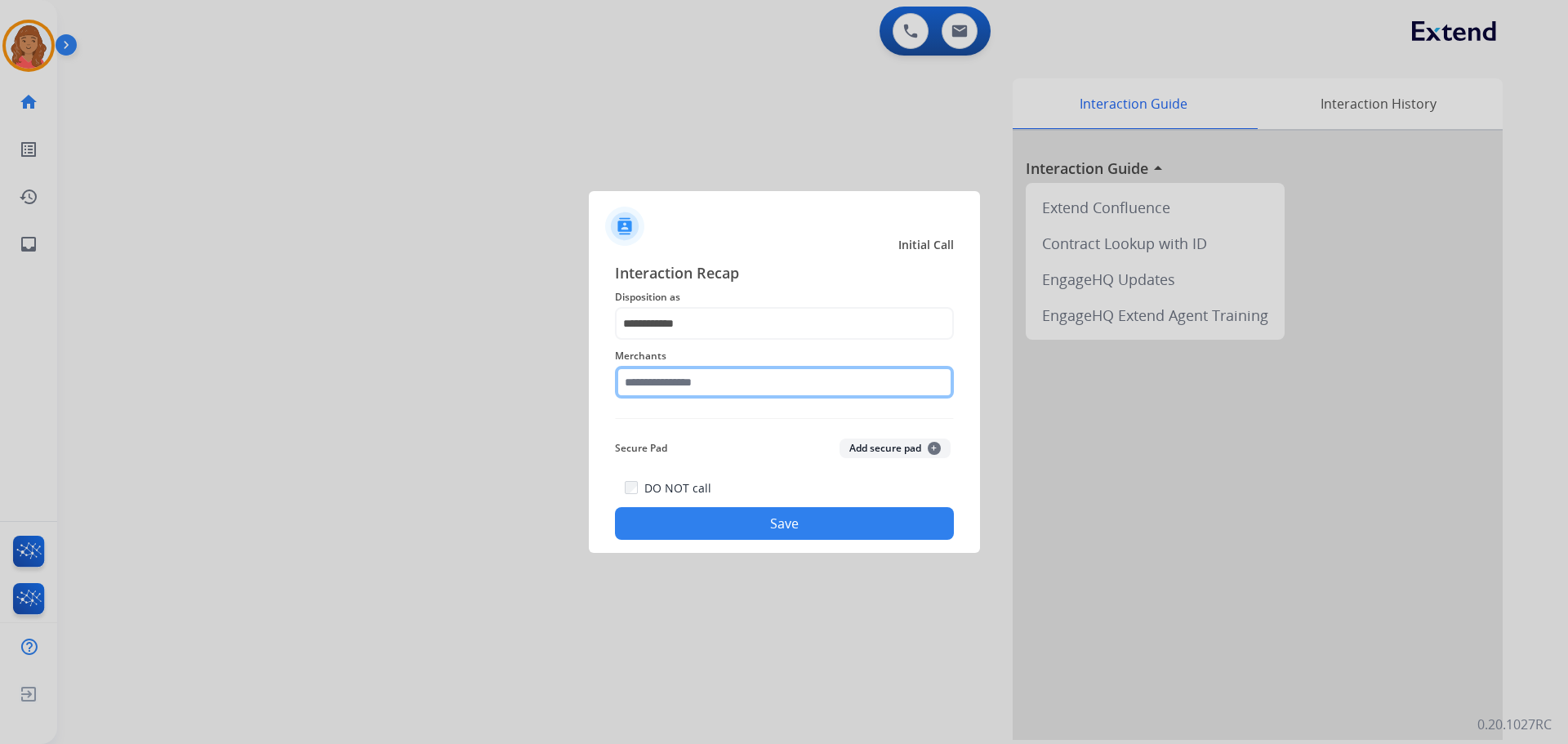
click at [669, 383] on input "text" at bounding box center [784, 382] width 339 height 33
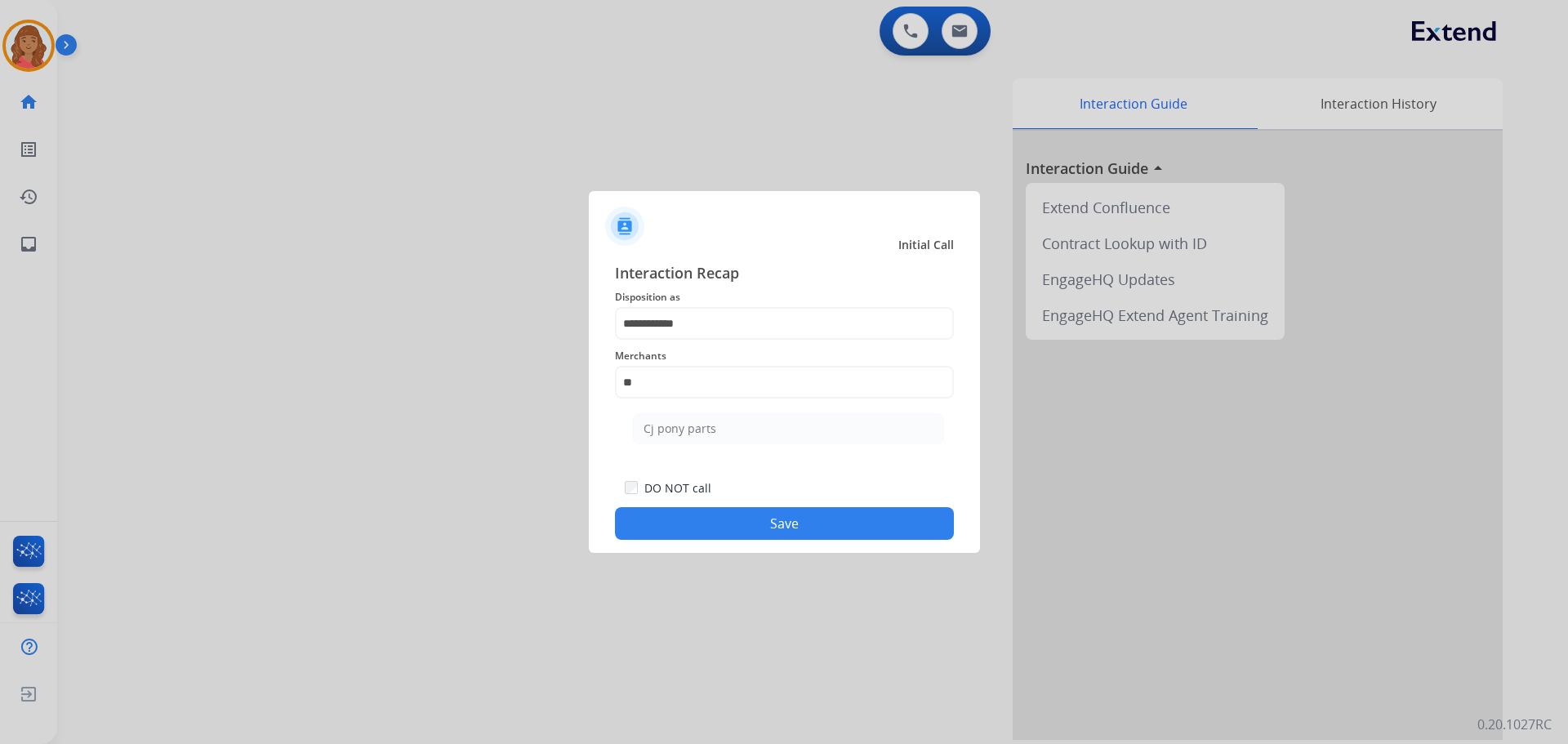
drag, startPoint x: 666, startPoint y: 439, endPoint x: 691, endPoint y: 495, distance: 61.3
click at [666, 440] on li "Cj pony parts" at bounding box center [789, 428] width 311 height 31
type input "**********"
click at [708, 529] on button "Save" at bounding box center [784, 523] width 339 height 33
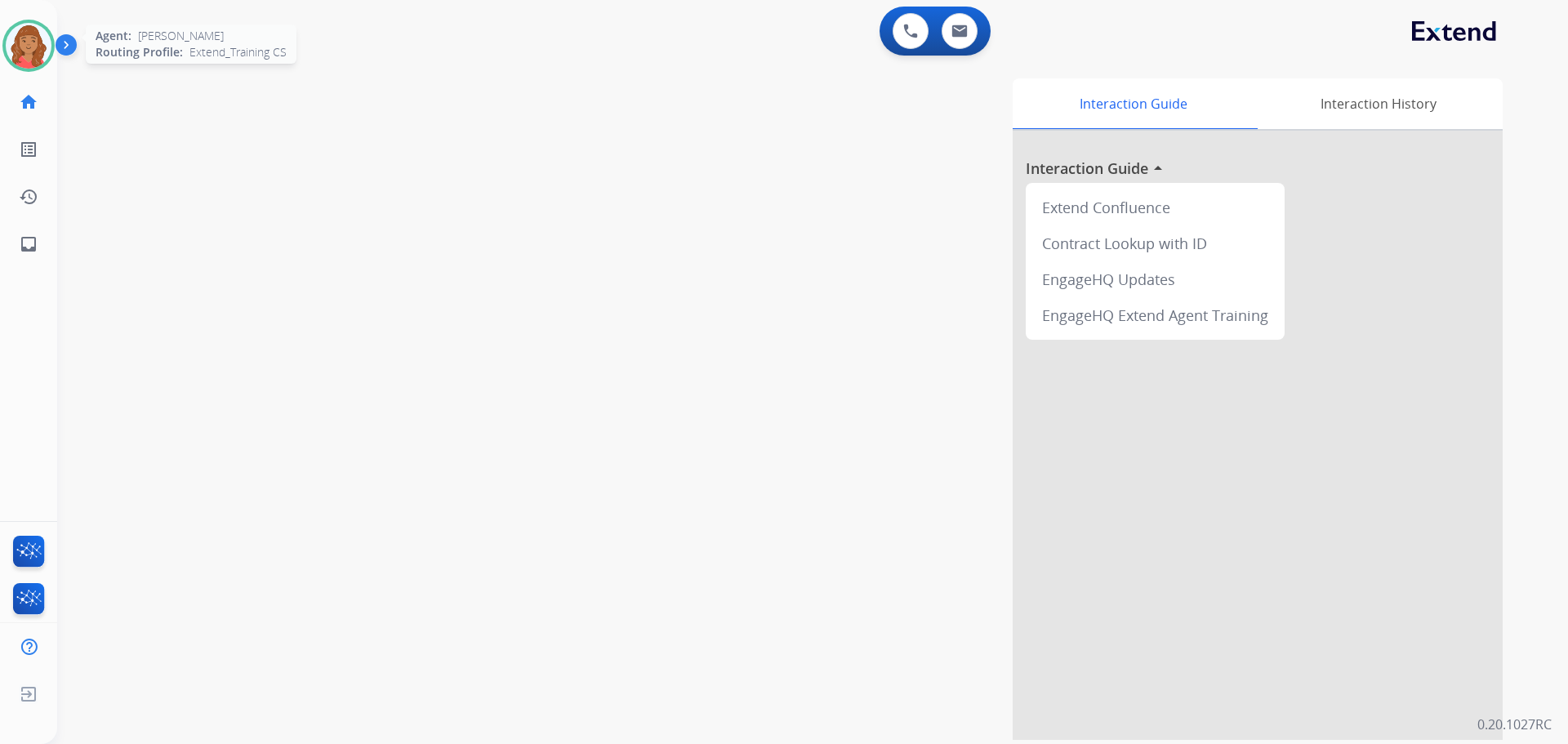
click at [32, 40] on img at bounding box center [28, 45] width 46 height 46
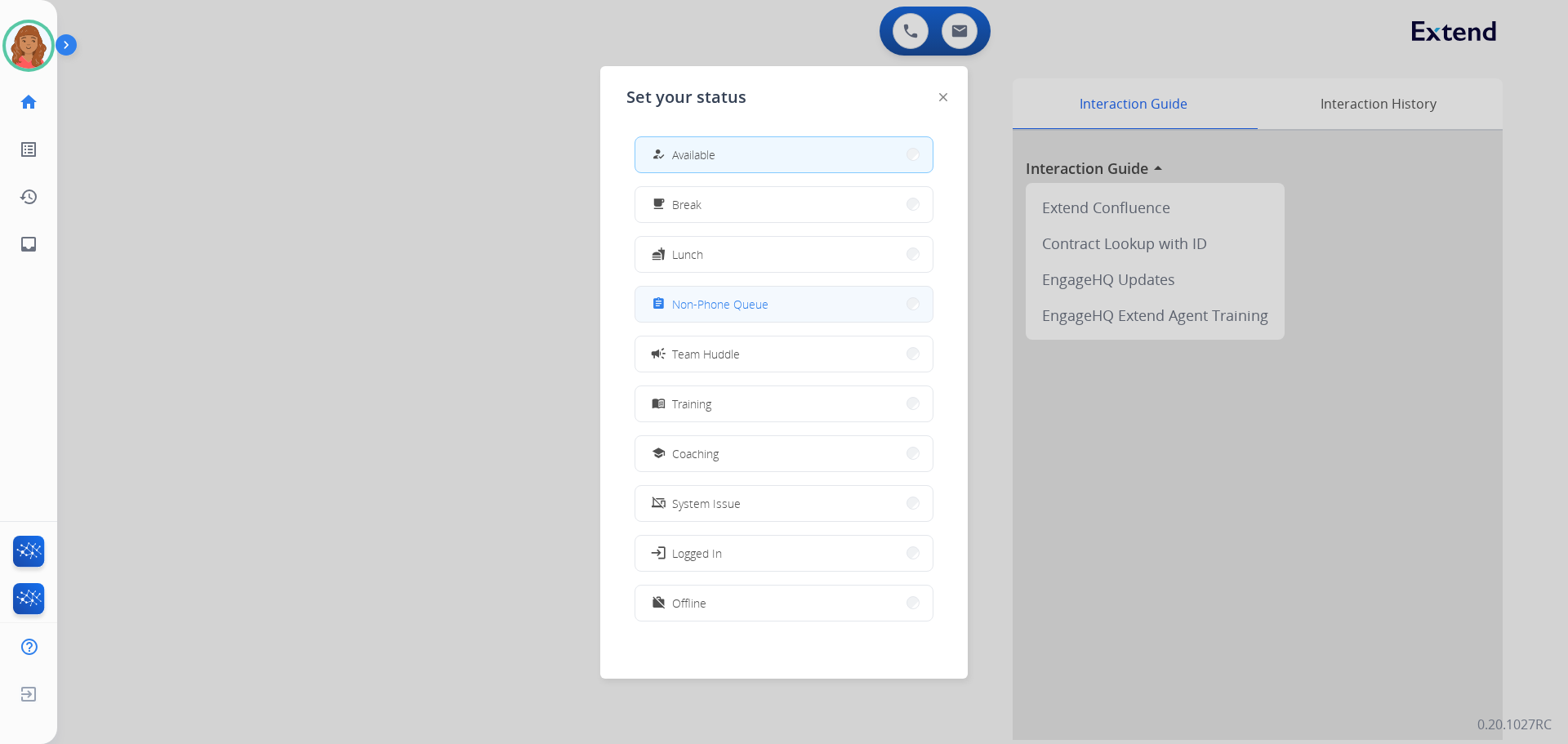
click at [691, 309] on span "Non-Phone Queue" at bounding box center [720, 304] width 96 height 17
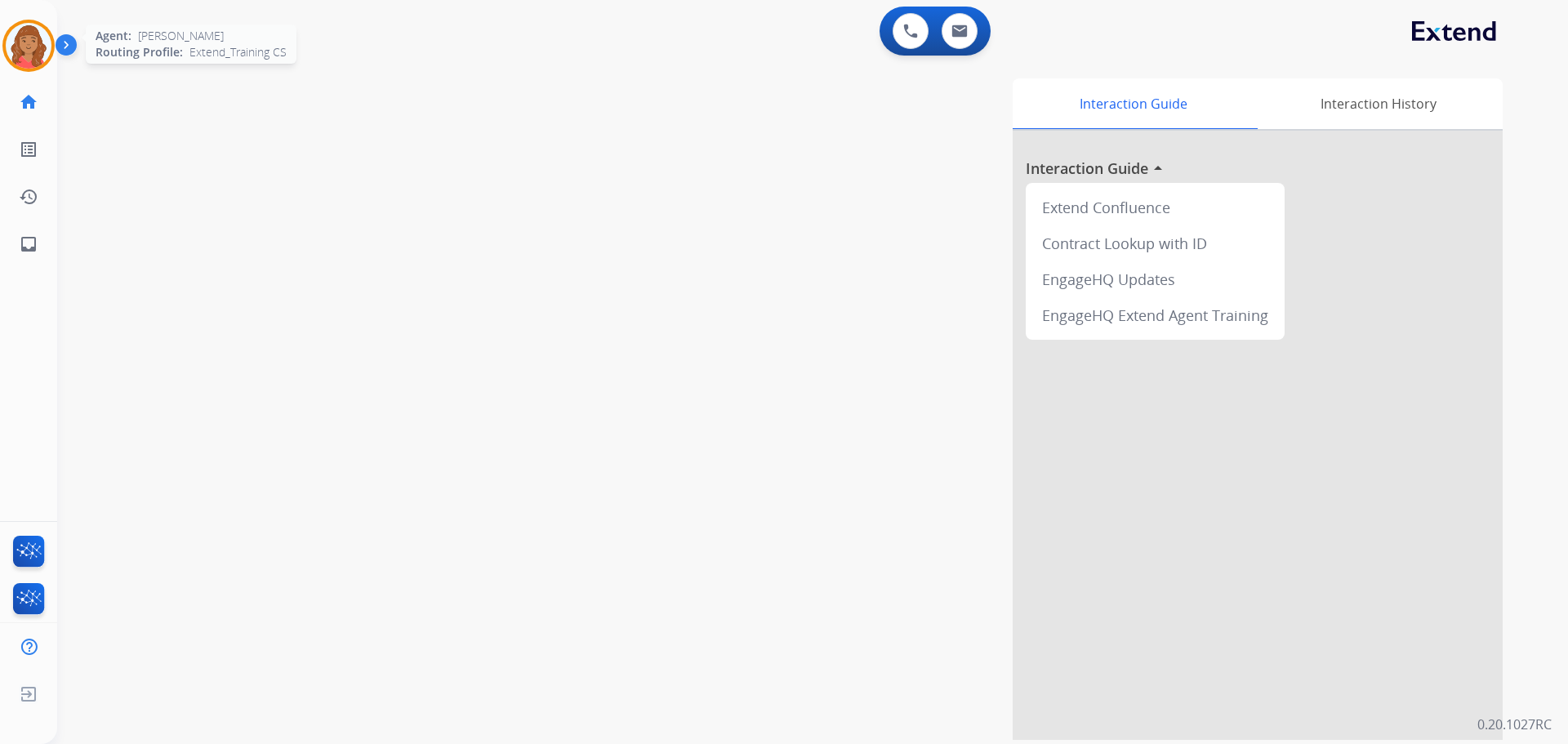
click at [41, 50] on img at bounding box center [28, 45] width 46 height 46
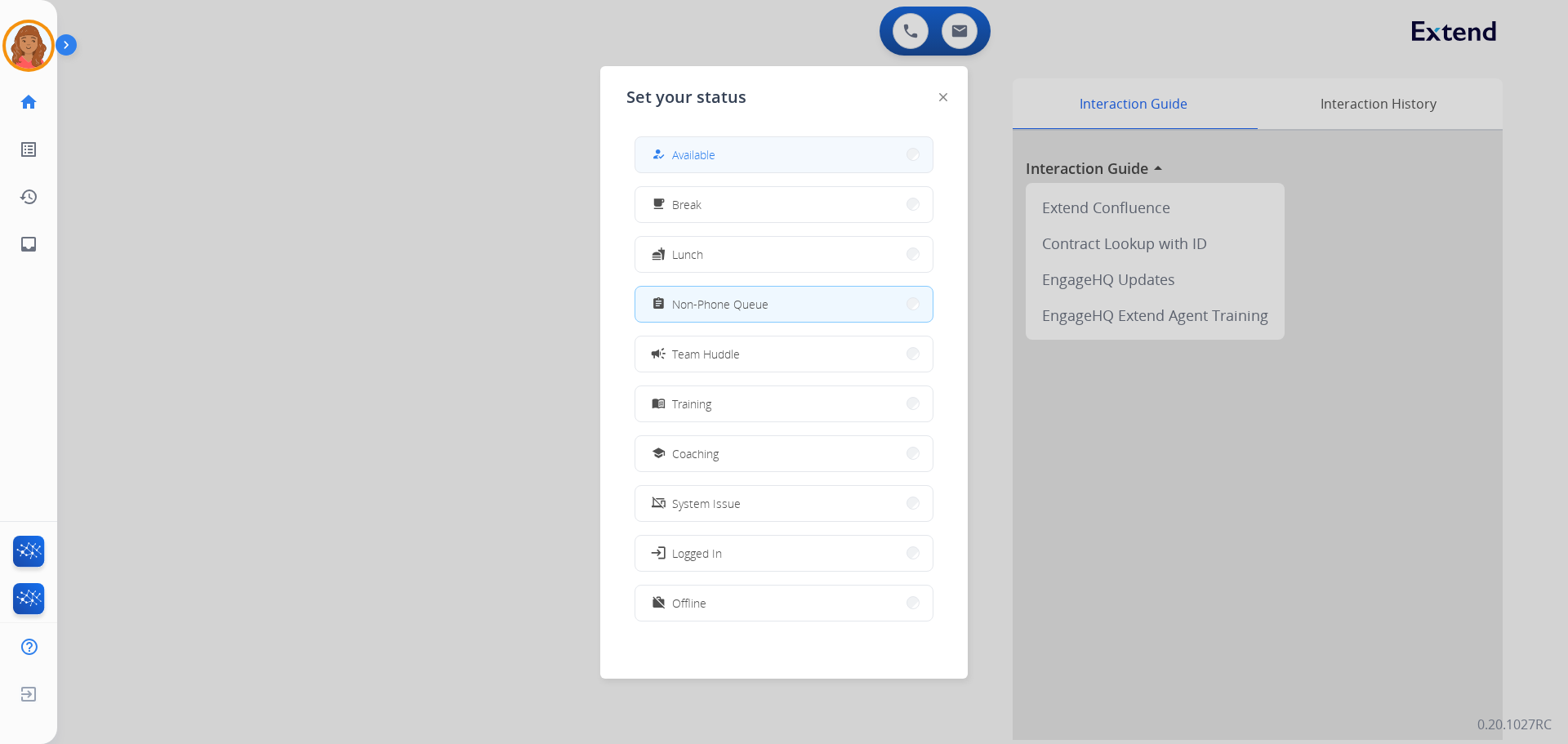
click at [702, 149] on span "Available" at bounding box center [694, 155] width 44 height 17
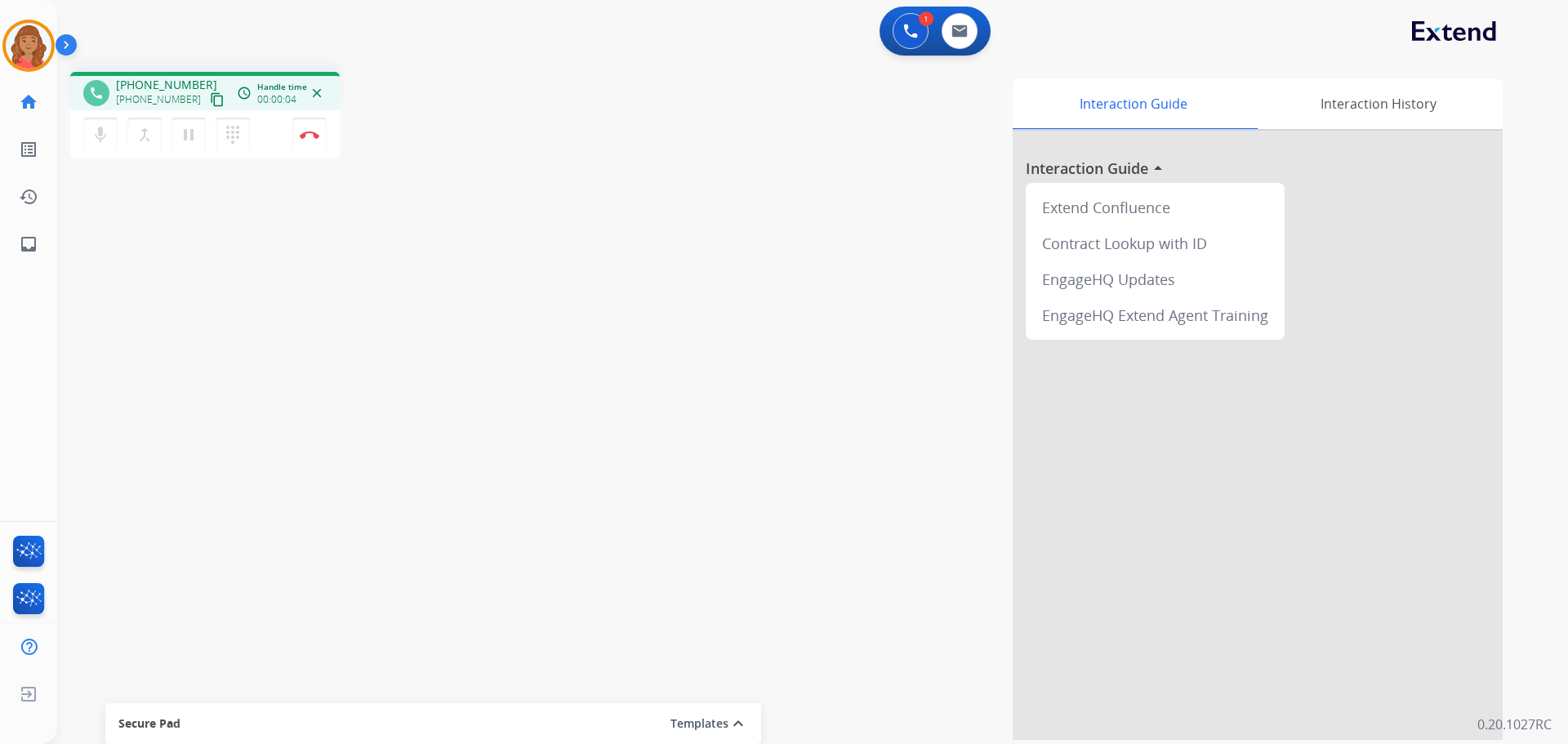
click at [210, 98] on mat-icon "content_copy" at bounding box center [218, 100] width 15 height 15
drag, startPoint x: 202, startPoint y: 99, endPoint x: 173, endPoint y: 98, distance: 29.0
click at [210, 99] on mat-icon "content_copy" at bounding box center [218, 100] width 15 height 15
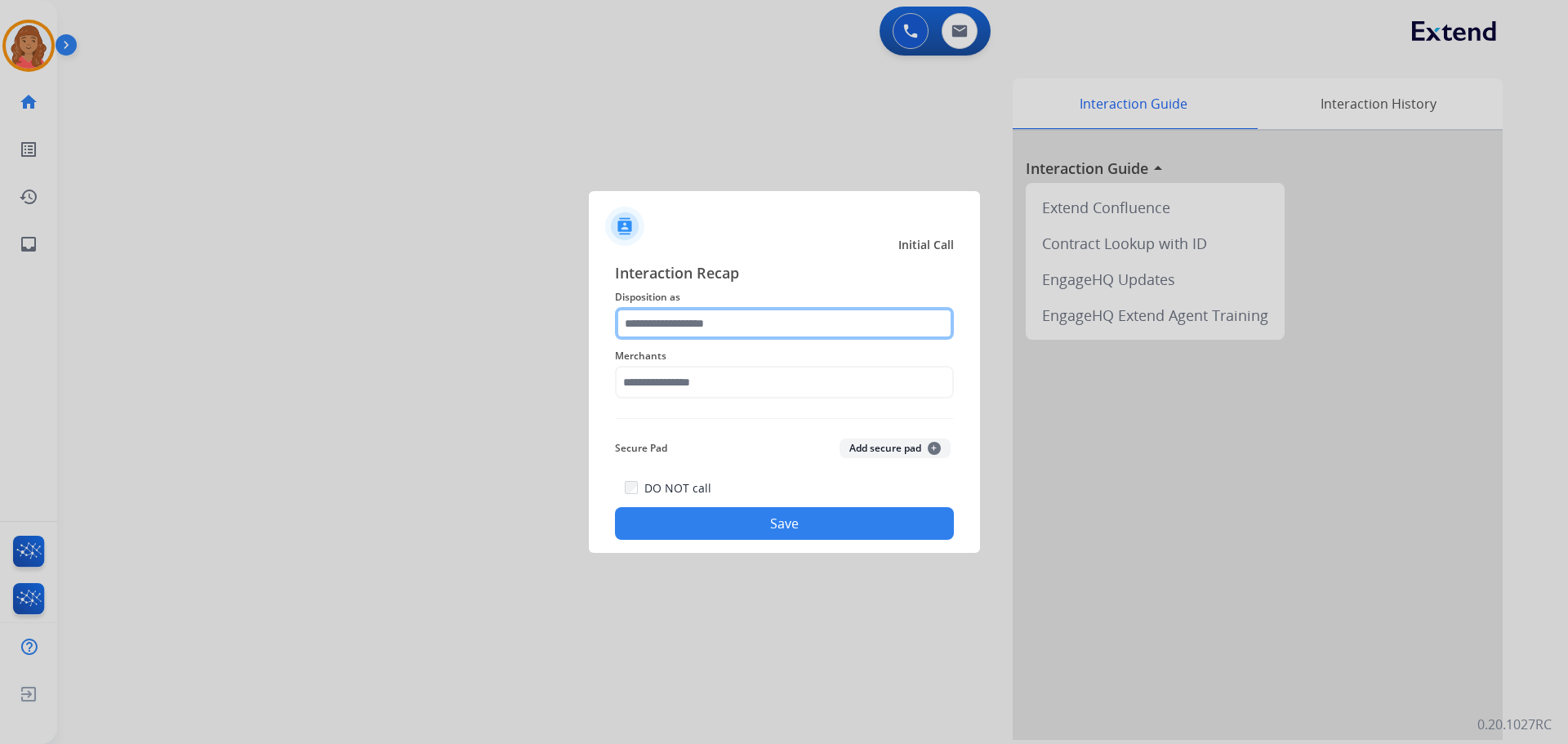
drag, startPoint x: 687, startPoint y: 328, endPoint x: 688, endPoint y: 339, distance: 11.0
click at [688, 331] on input "text" at bounding box center [784, 323] width 339 height 33
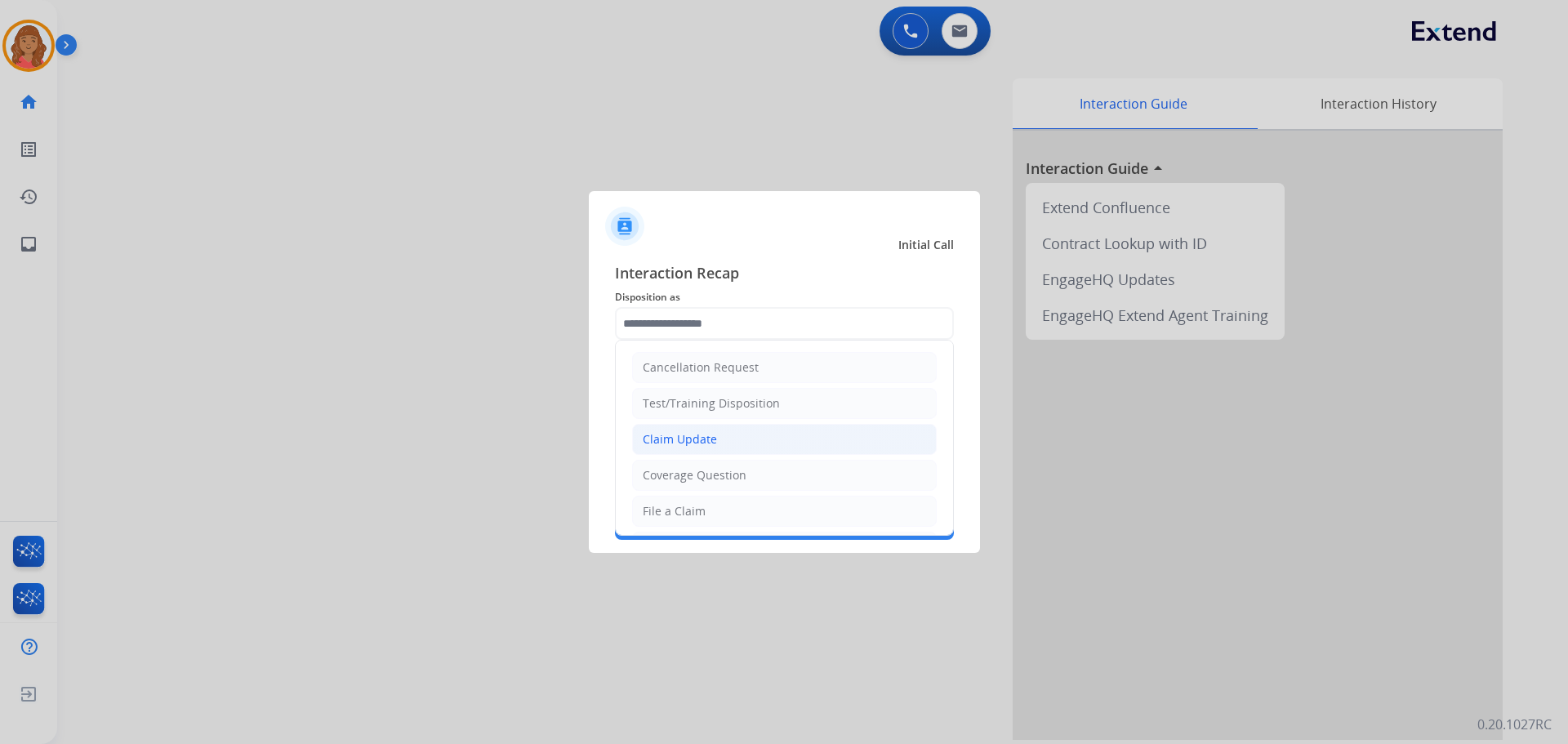
click at [681, 444] on div "Claim Update" at bounding box center [680, 439] width 75 height 17
type input "**********"
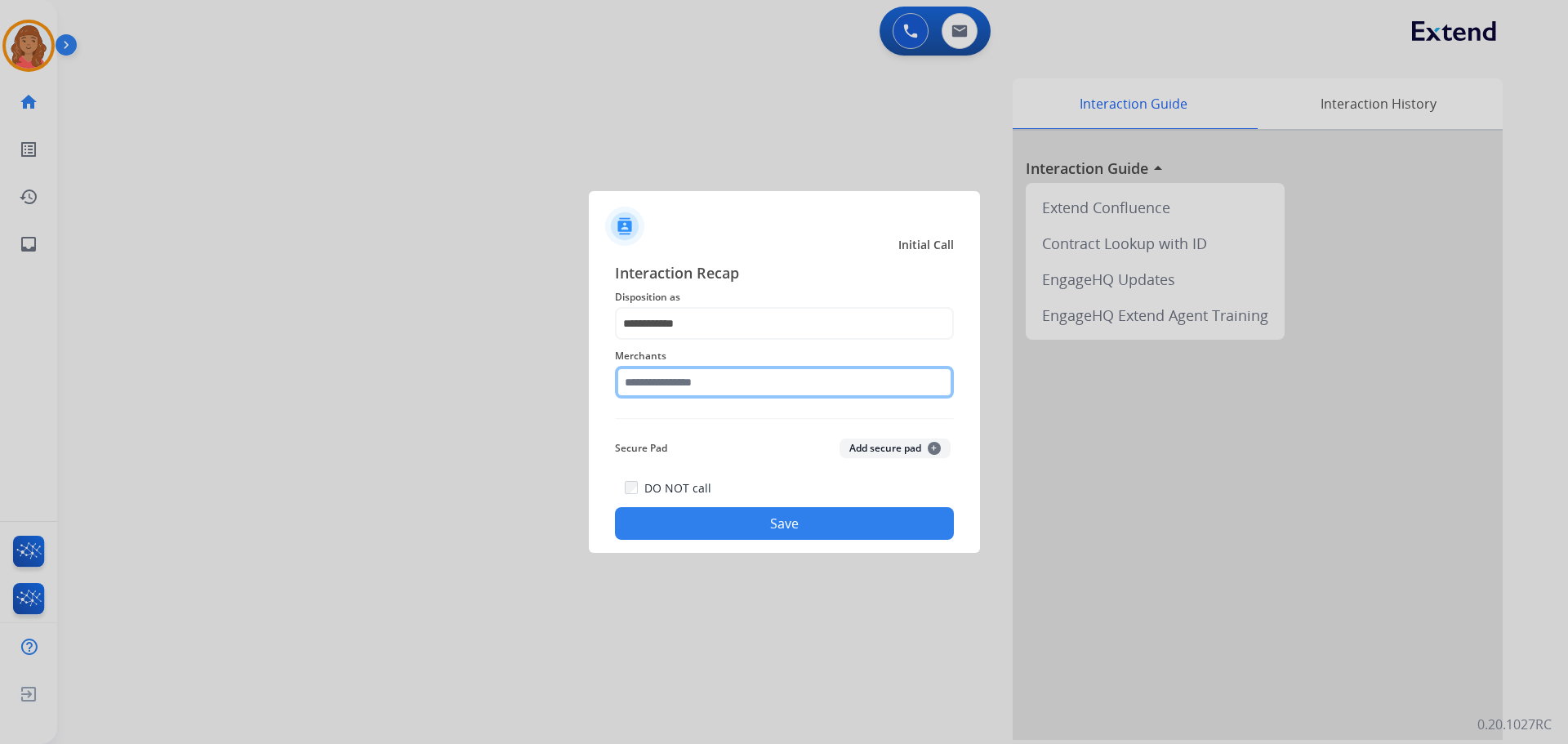
click at [681, 397] on input "text" at bounding box center [784, 382] width 339 height 33
click at [671, 386] on input "text" at bounding box center [784, 382] width 339 height 33
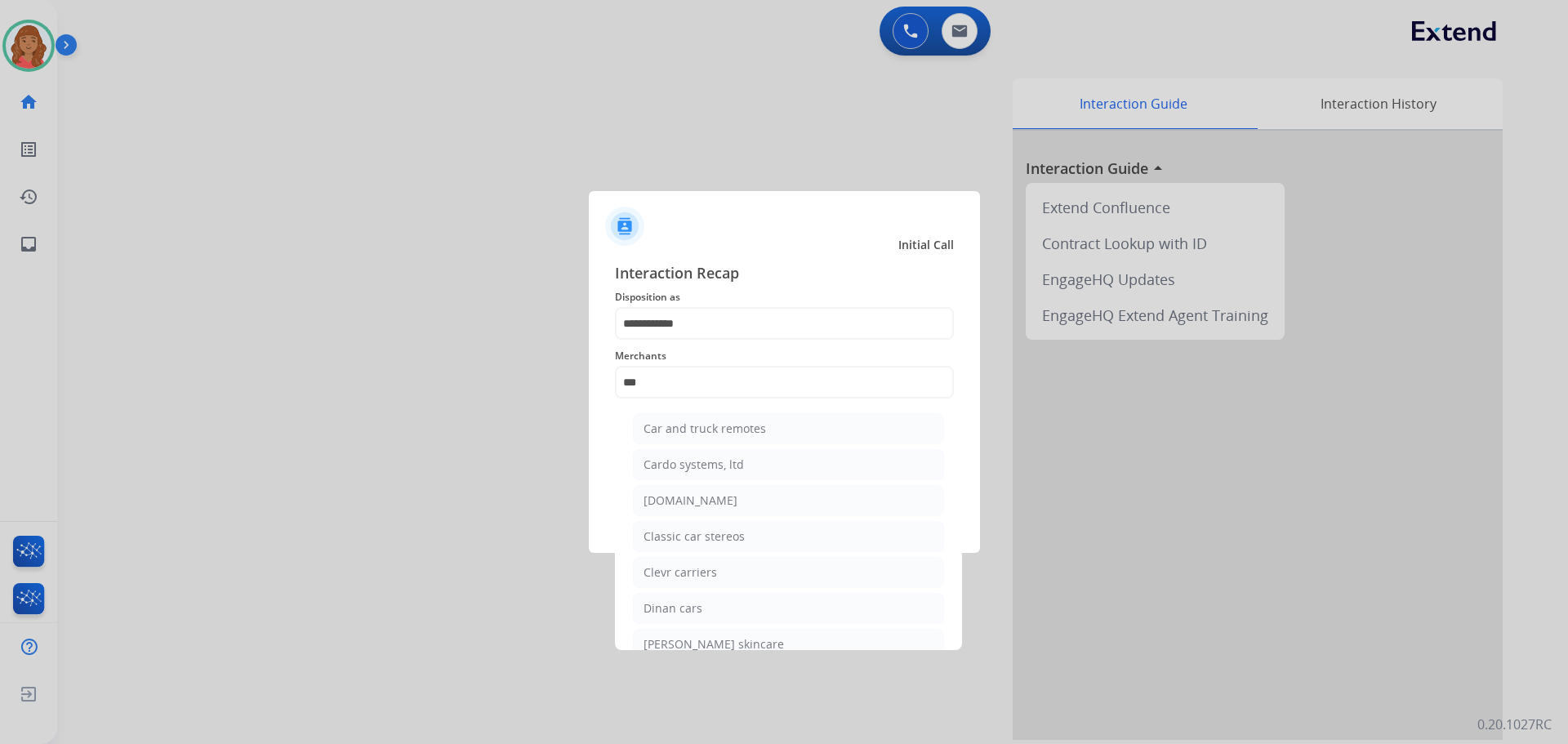
click at [702, 498] on div "[DOMAIN_NAME]" at bounding box center [691, 500] width 94 height 17
type input "**********"
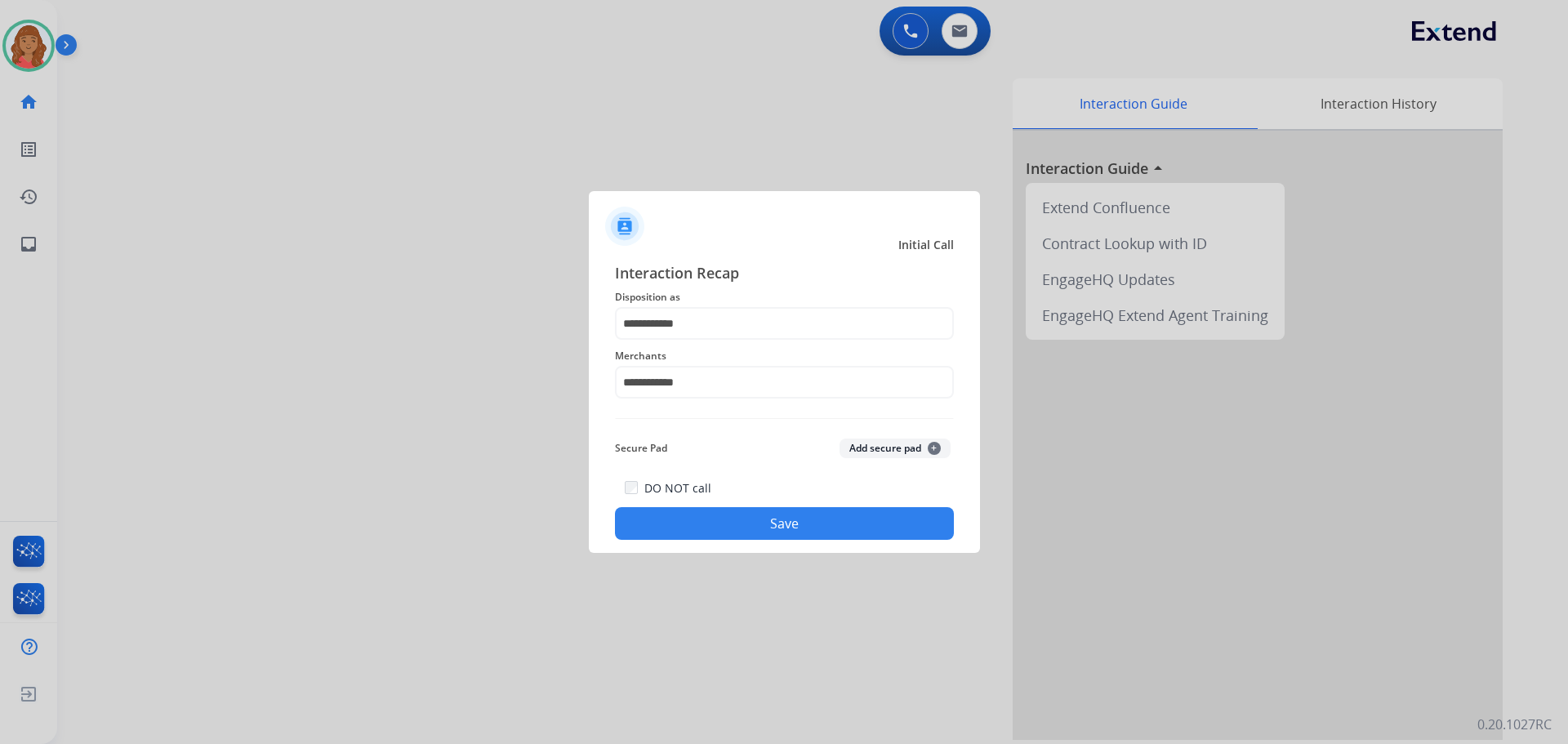
click at [740, 524] on button "Save" at bounding box center [784, 523] width 339 height 33
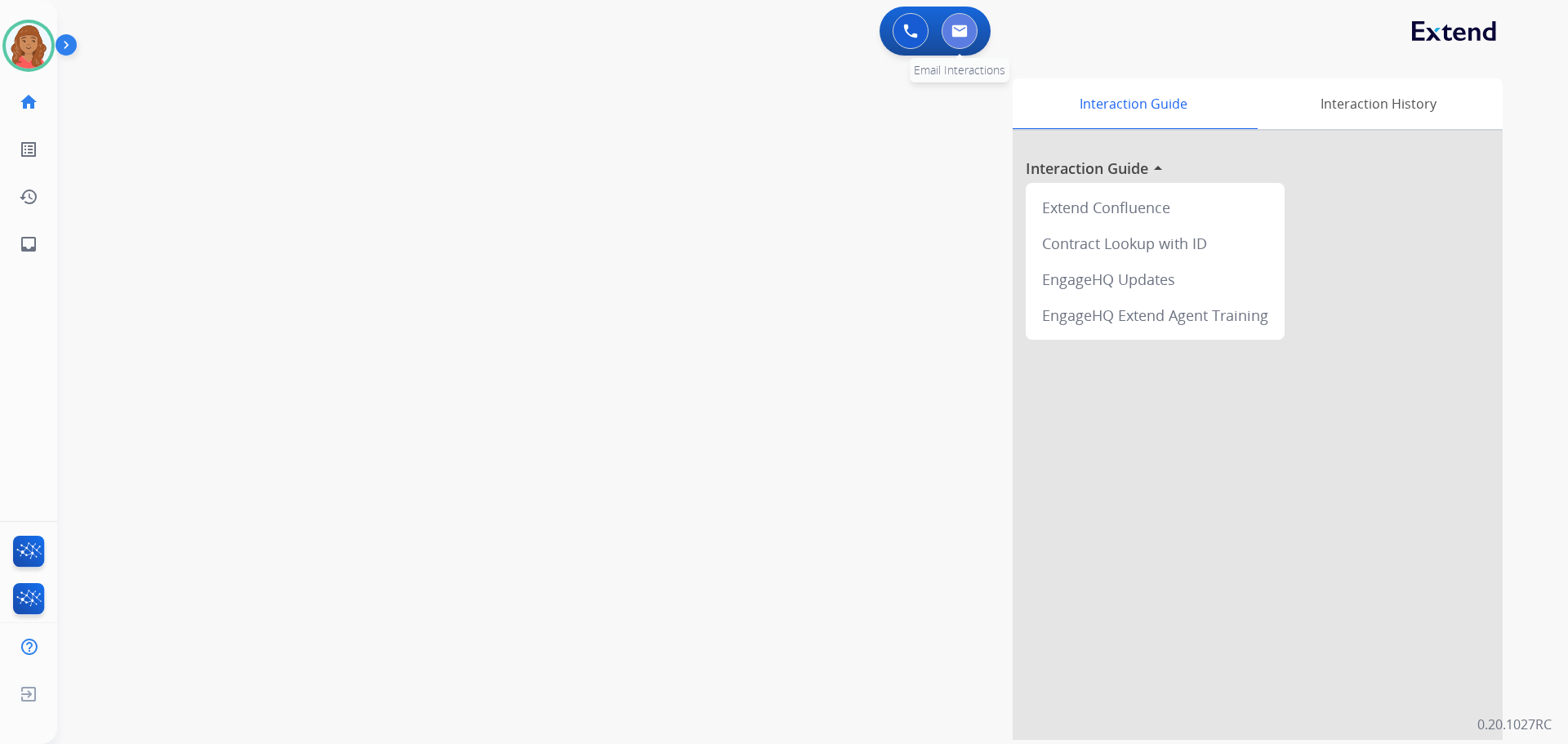
click at [963, 37] on img at bounding box center [960, 31] width 17 height 13
select select "**********"
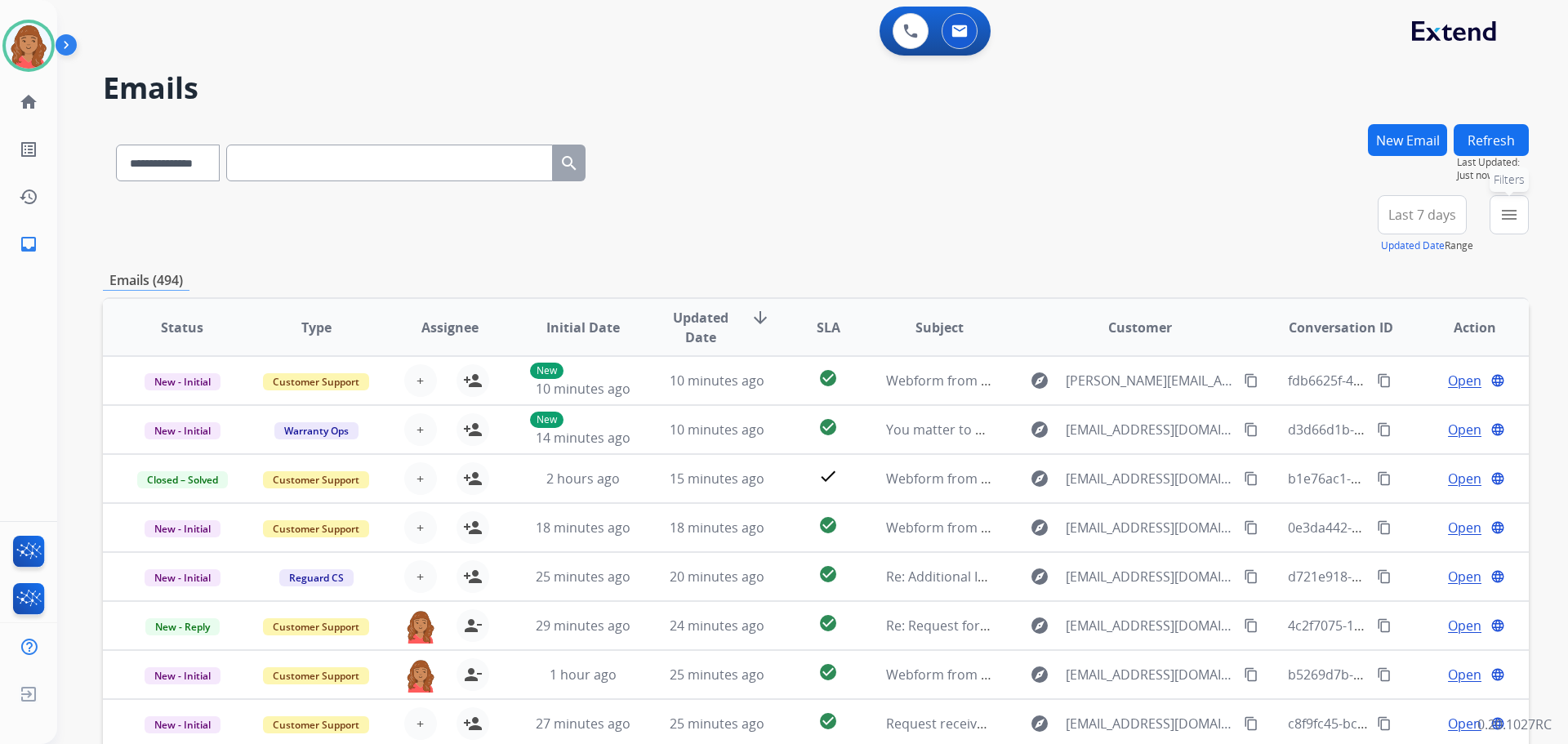
click at [1513, 213] on mat-icon "menu" at bounding box center [1509, 214] width 19 height 19
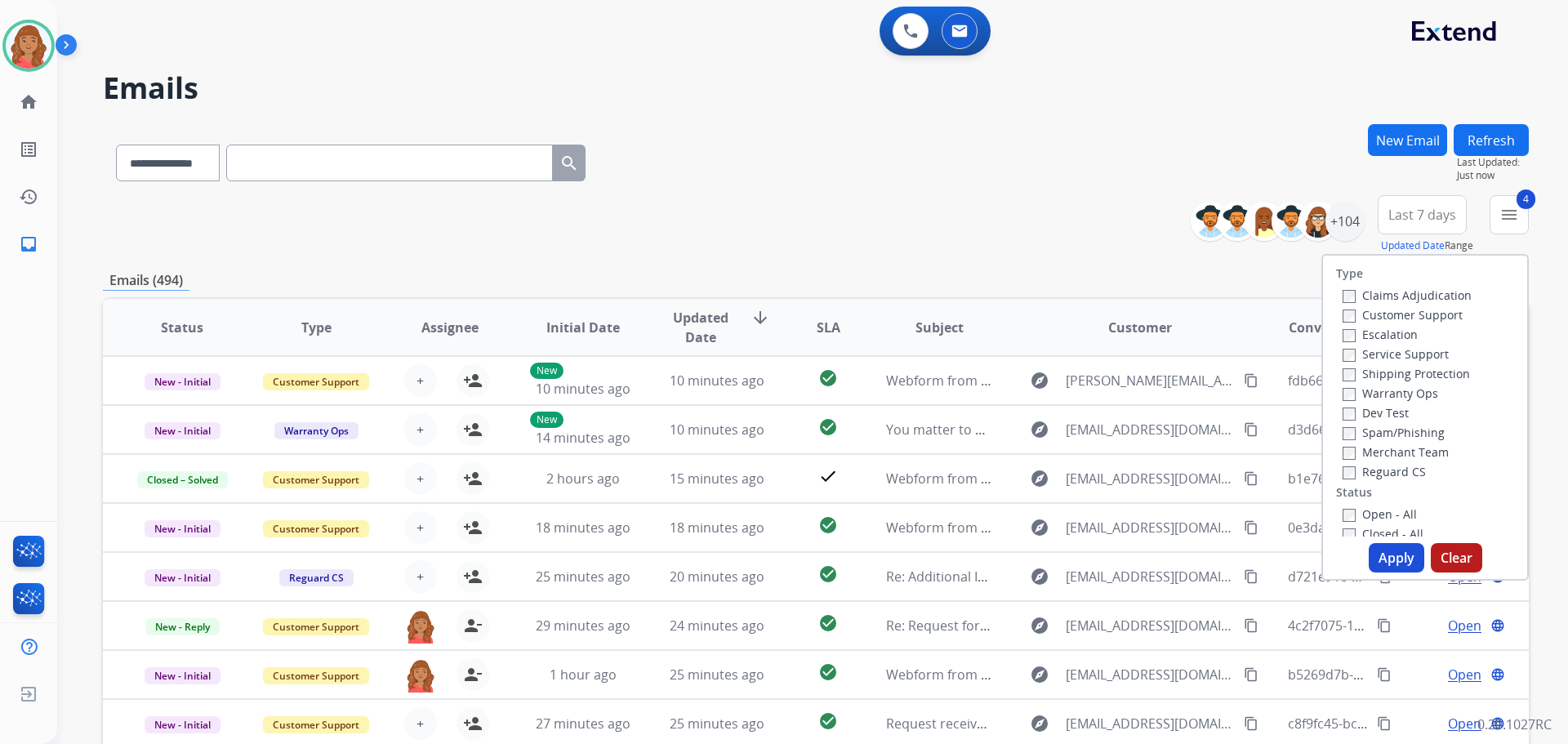
click at [1383, 554] on button "Apply" at bounding box center [1396, 557] width 55 height 29
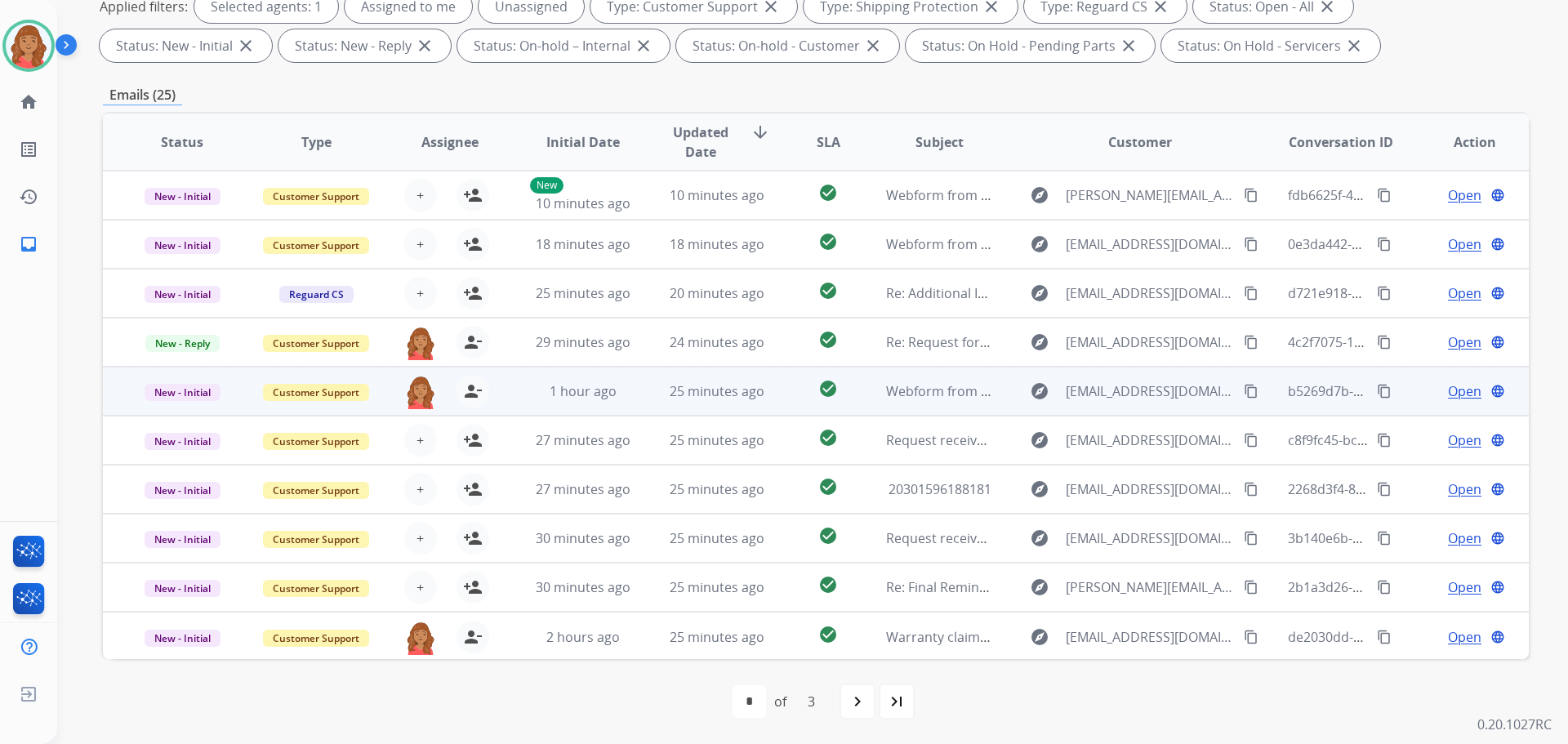
scroll to position [2, 0]
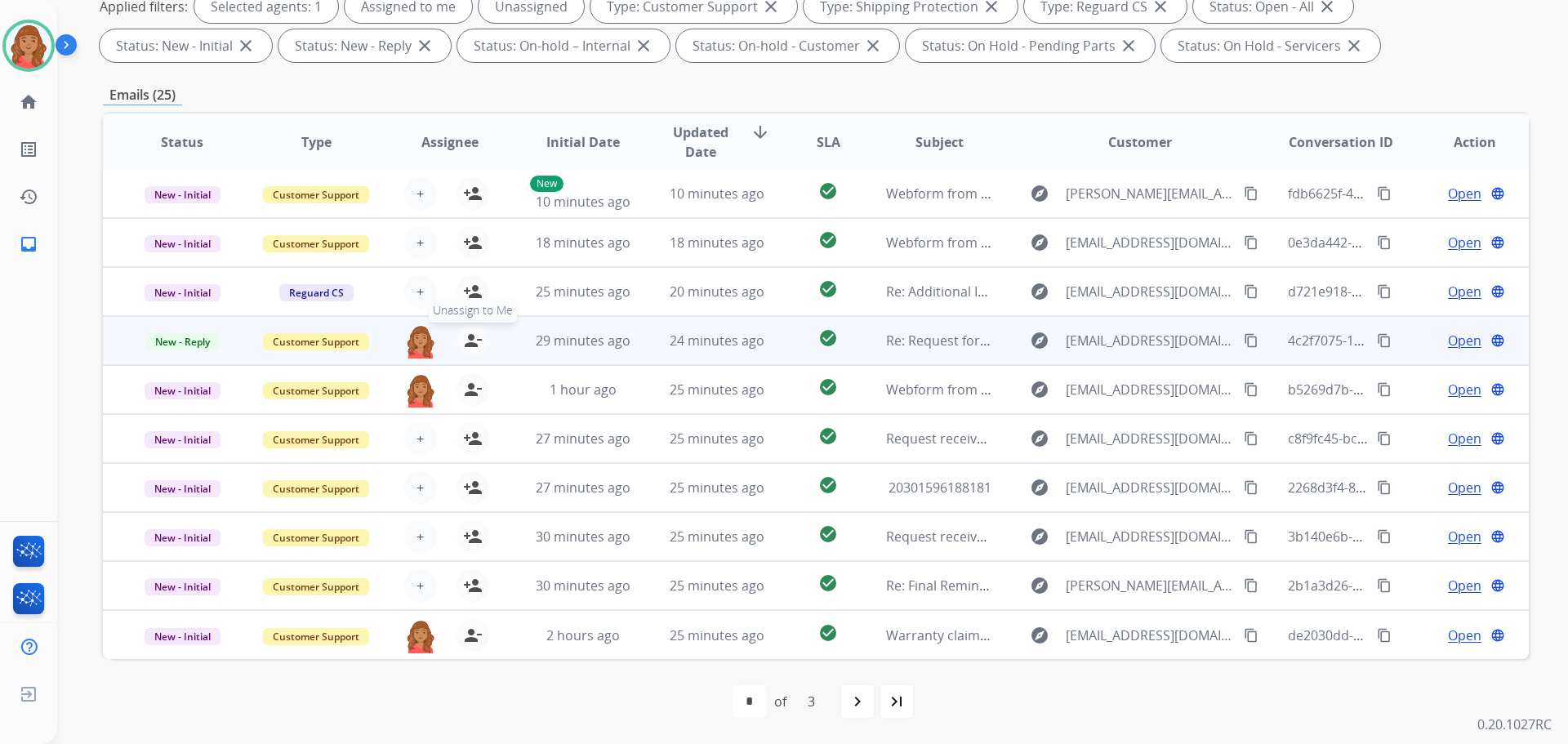
click at [459, 341] on button "person_remove [PERSON_NAME] to Me" at bounding box center [472, 340] width 33 height 33
click at [421, 341] on button "+ Select agent" at bounding box center [420, 340] width 33 height 33
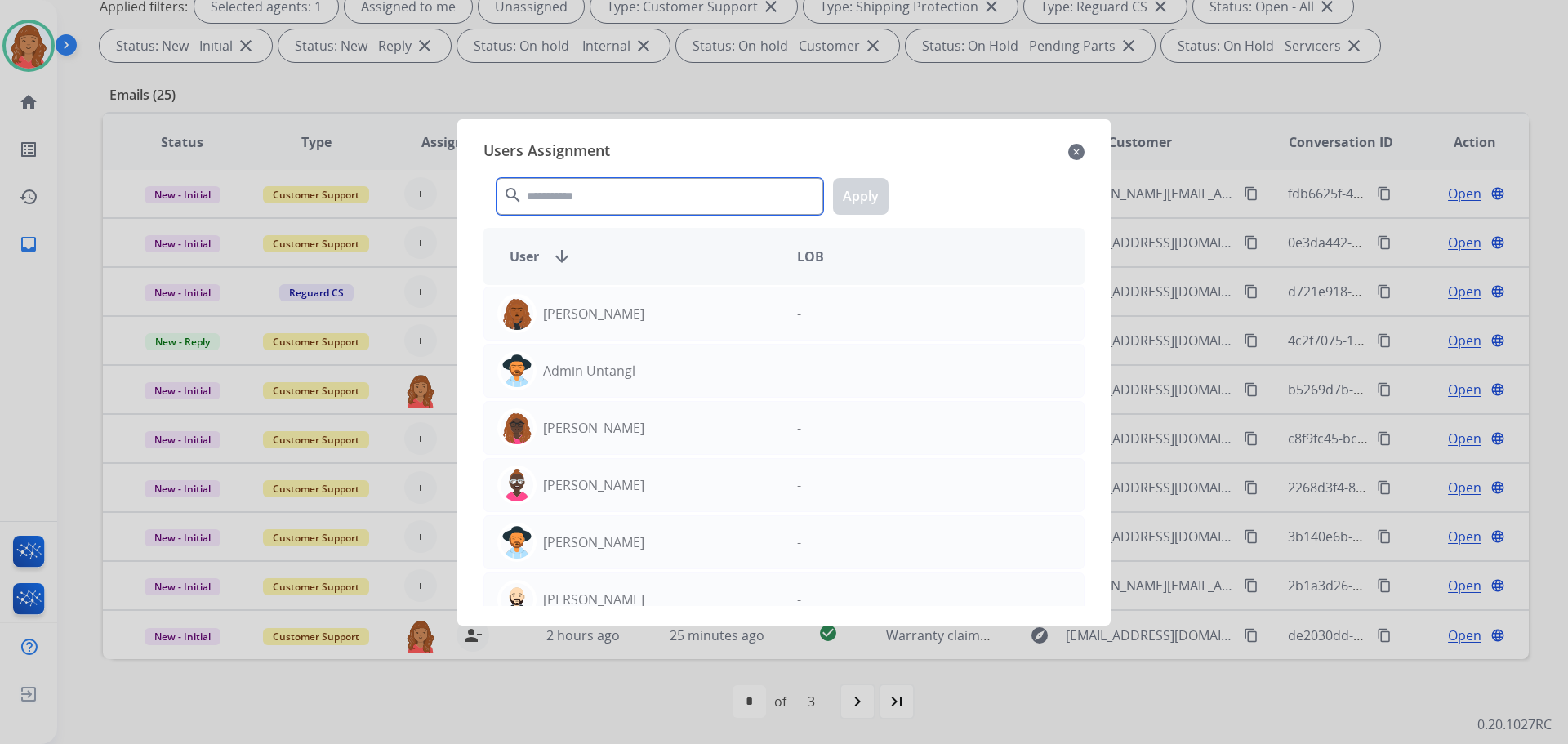
click at [573, 195] on input "text" at bounding box center [660, 197] width 326 height 37
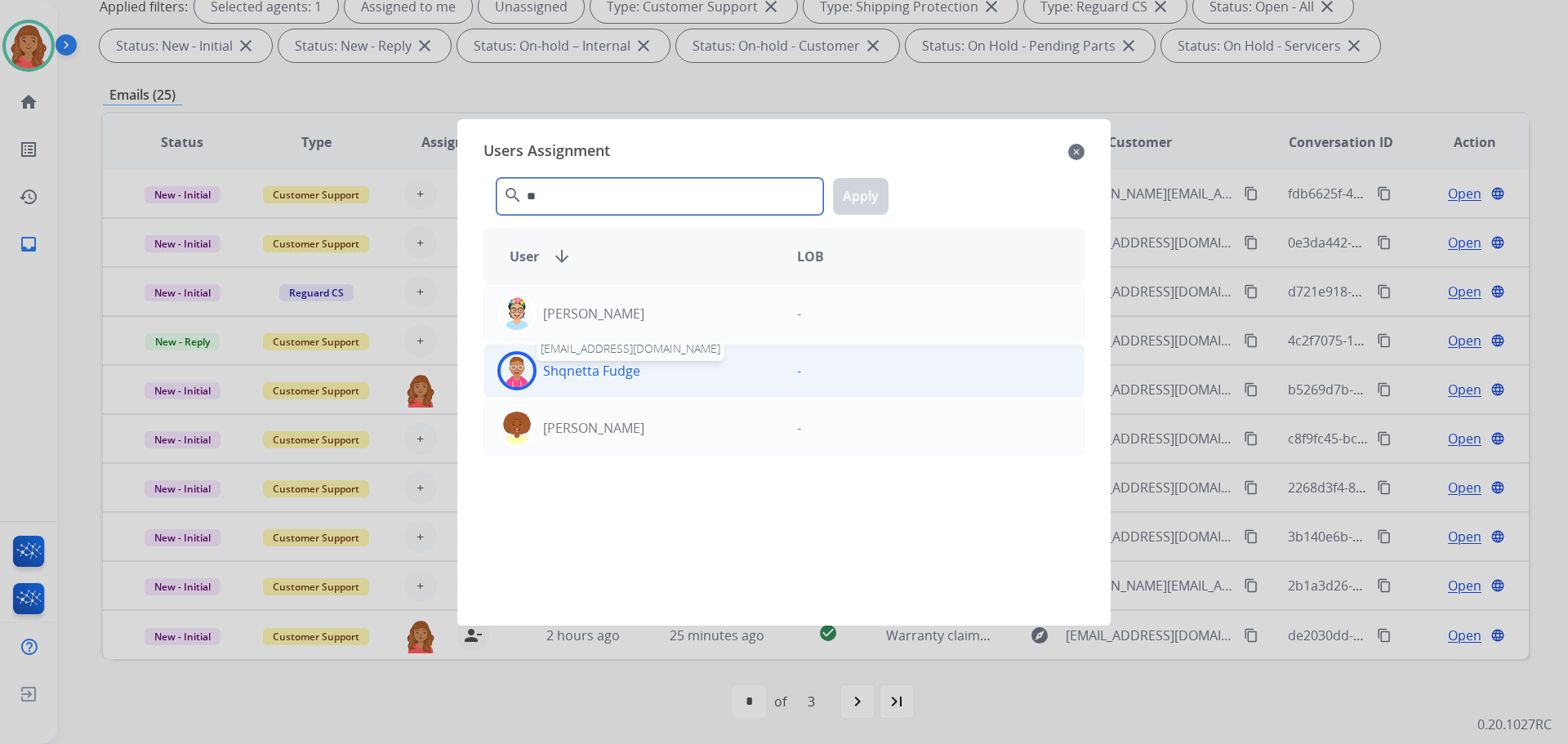
type input "**"
click at [567, 378] on p "Shqnetta Fudge" at bounding box center [592, 370] width 97 height 19
click at [861, 198] on button "Apply" at bounding box center [861, 197] width 55 height 37
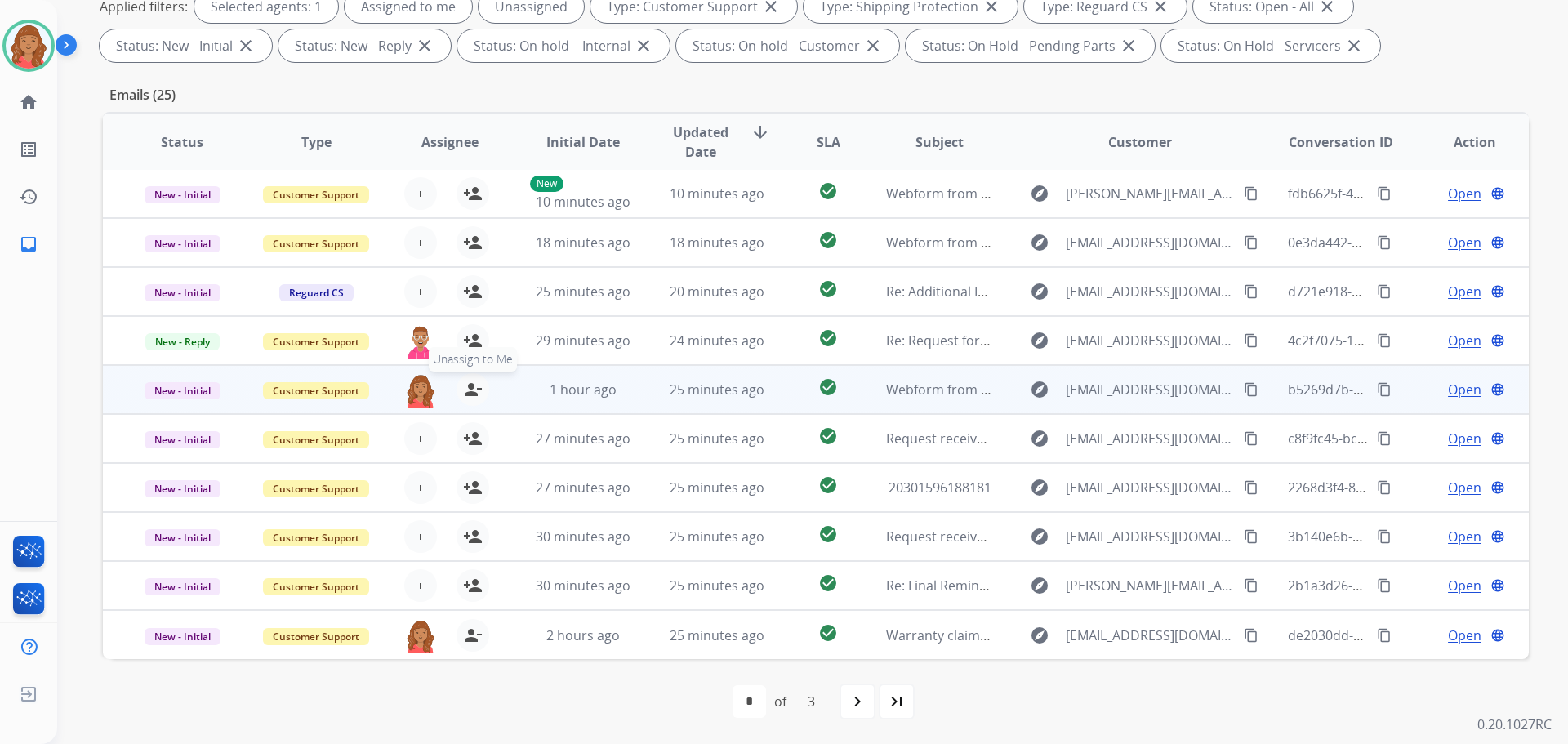
click at [466, 390] on mat-icon "person_remove" at bounding box center [472, 389] width 19 height 19
click at [420, 395] on span "+" at bounding box center [420, 389] width 8 height 19
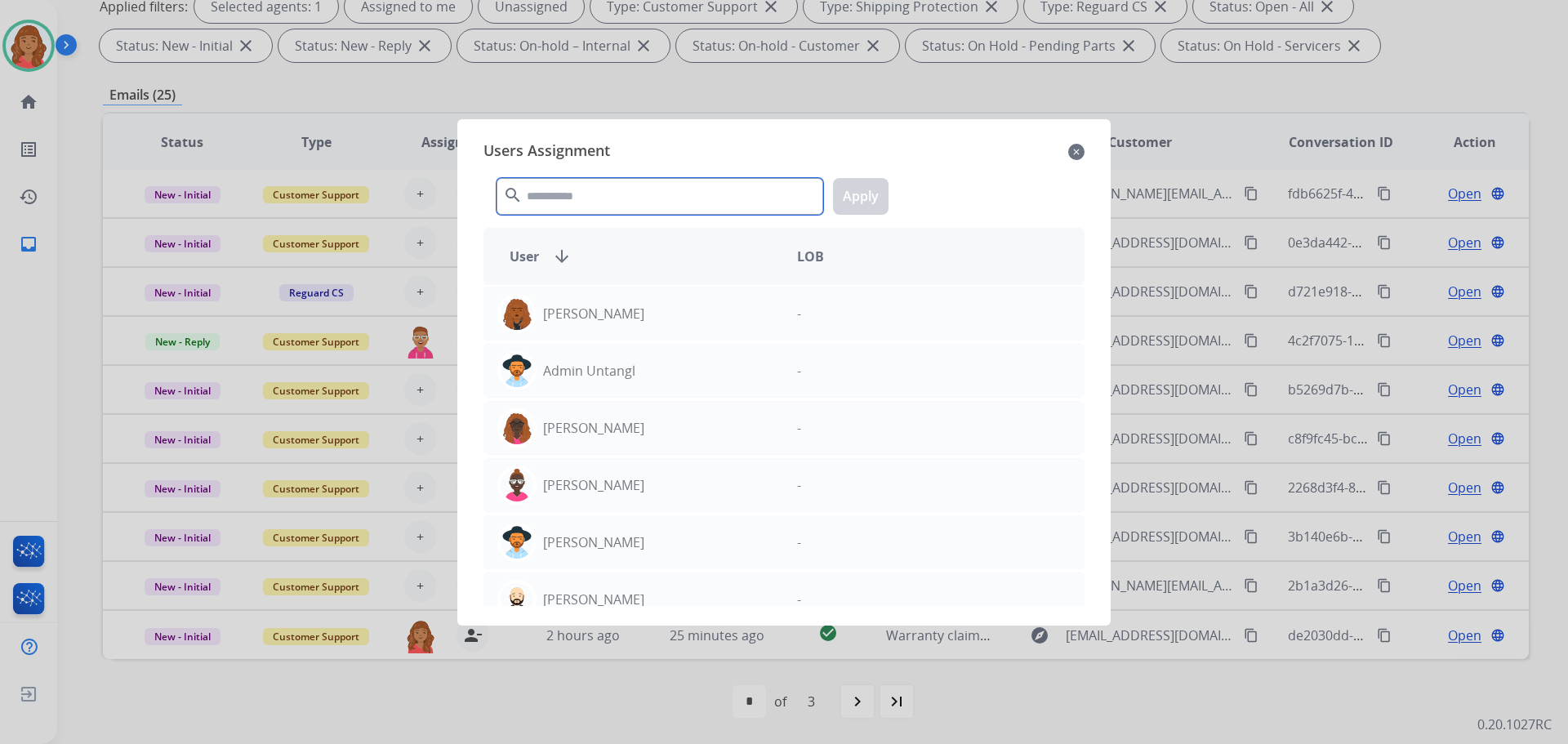
click at [625, 193] on input "text" at bounding box center [660, 197] width 326 height 37
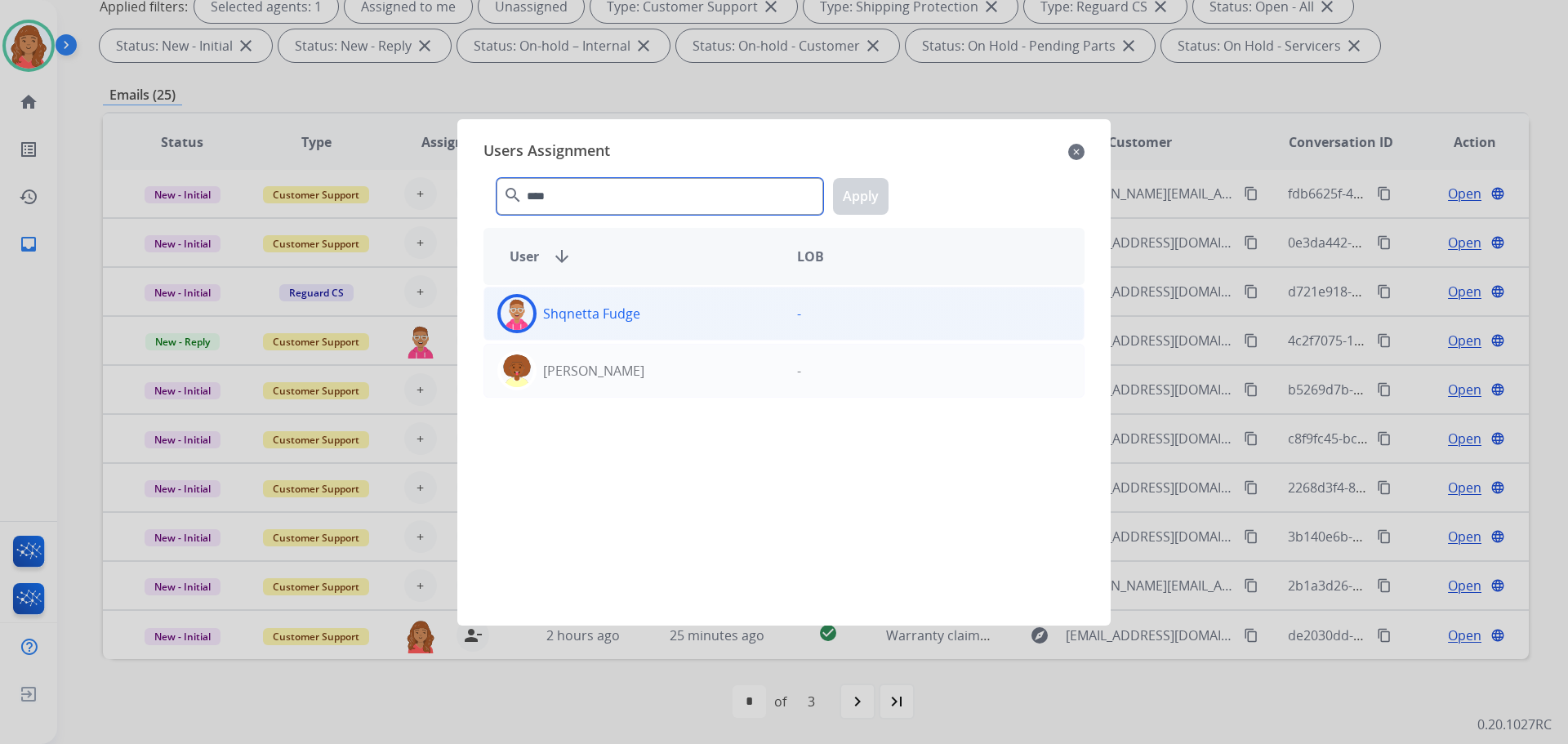
type input "****"
click at [589, 313] on p "Shqnetta Fudge" at bounding box center [592, 313] width 97 height 19
click at [860, 200] on button "Apply" at bounding box center [861, 197] width 55 height 37
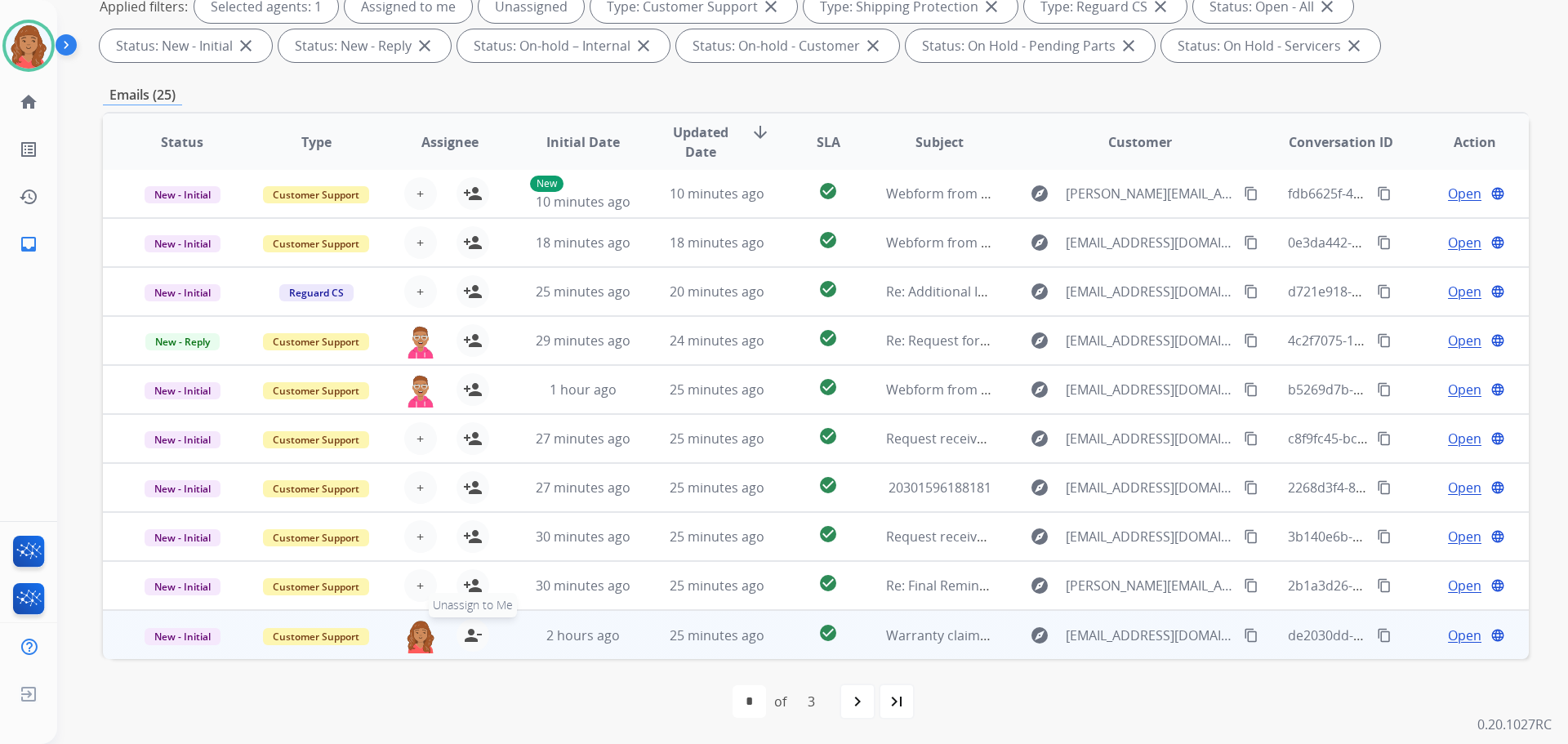
click at [467, 640] on mat-icon "person_remove" at bounding box center [472, 634] width 19 height 19
click at [419, 642] on span "+" at bounding box center [420, 634] width 8 height 19
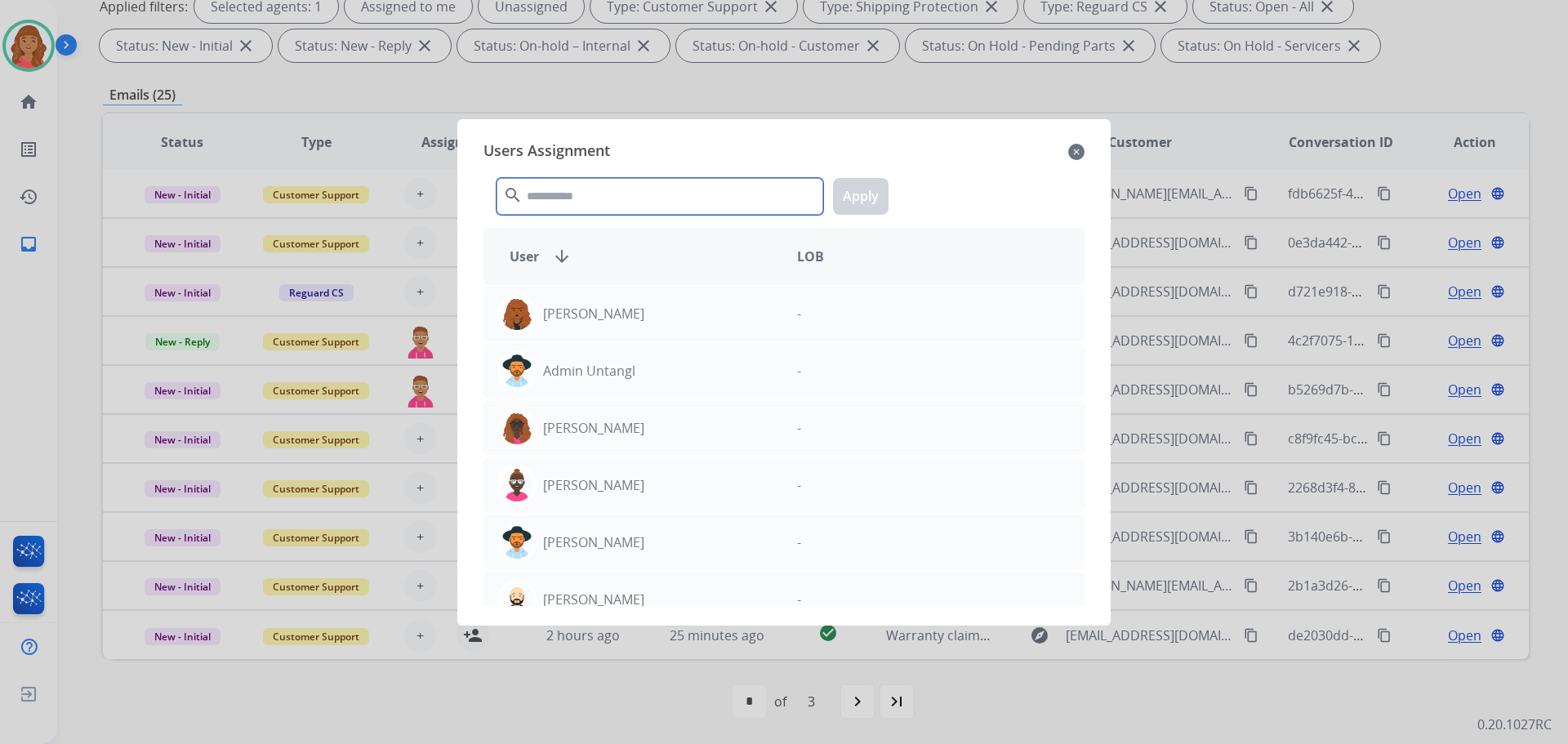
click at [599, 199] on input "text" at bounding box center [660, 197] width 326 height 37
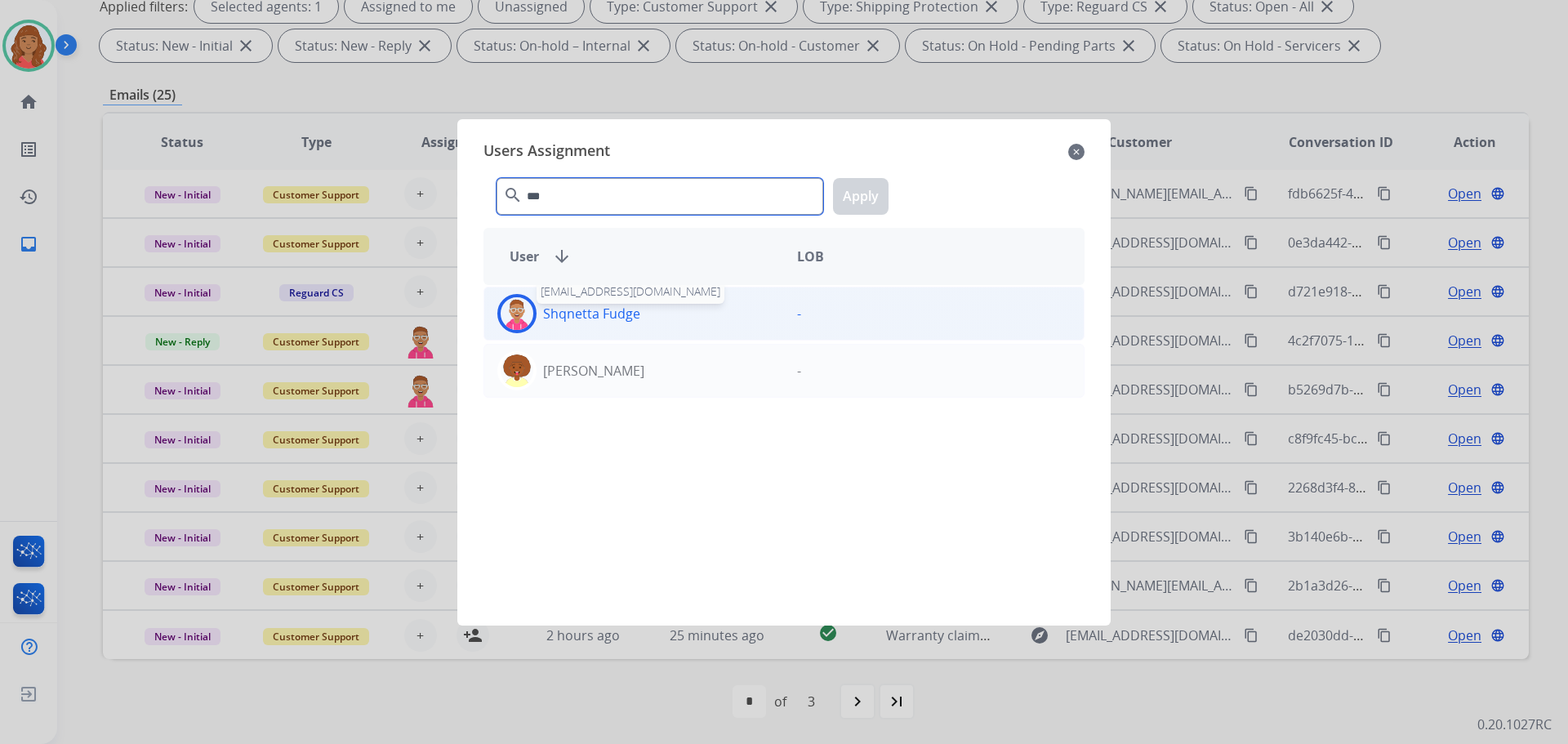
type input "***"
drag, startPoint x: 558, startPoint y: 312, endPoint x: 610, endPoint y: 308, distance: 52.2
click at [558, 311] on p "Shqnetta Fudge" at bounding box center [592, 313] width 97 height 19
click at [863, 198] on button "Apply" at bounding box center [861, 197] width 55 height 37
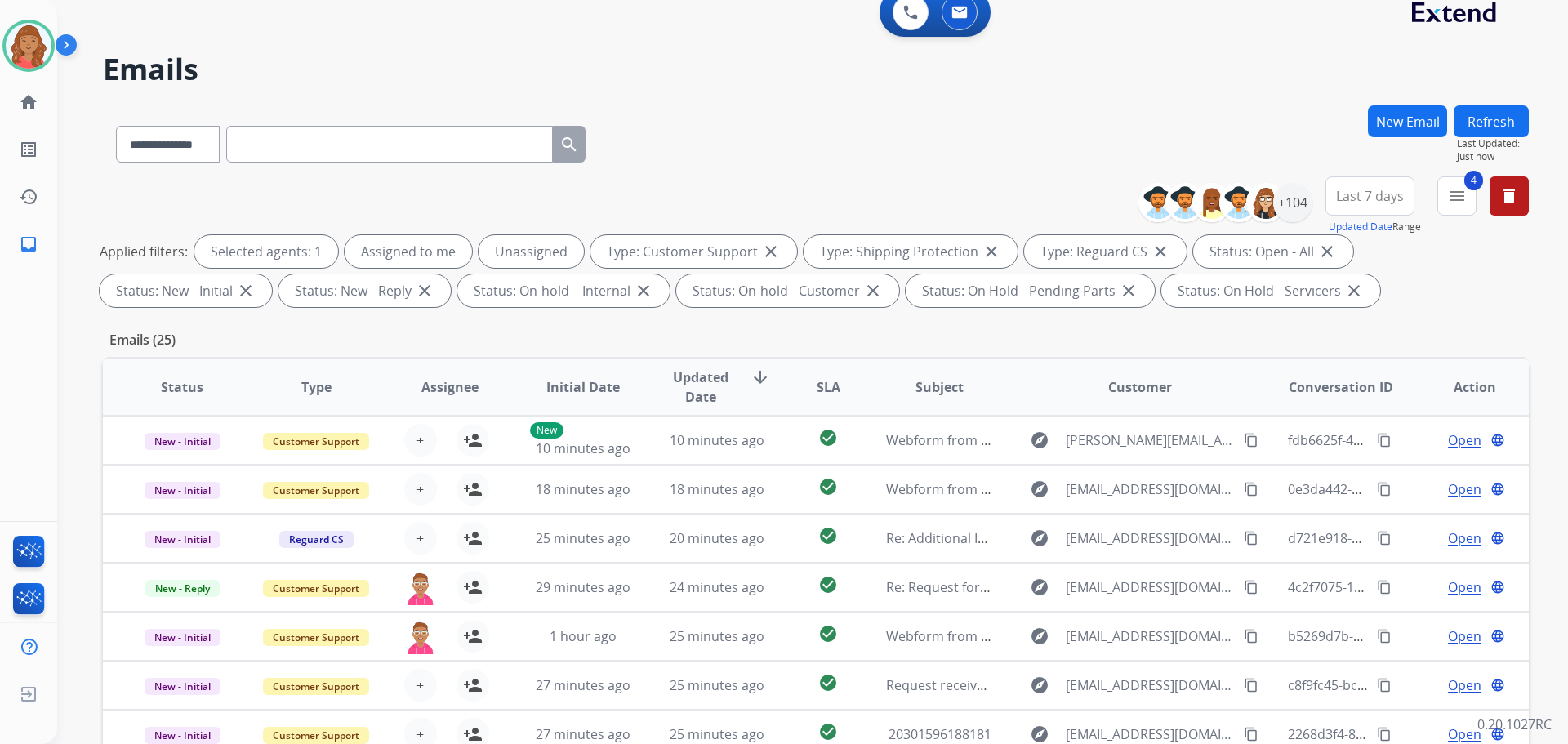
scroll to position [0, 0]
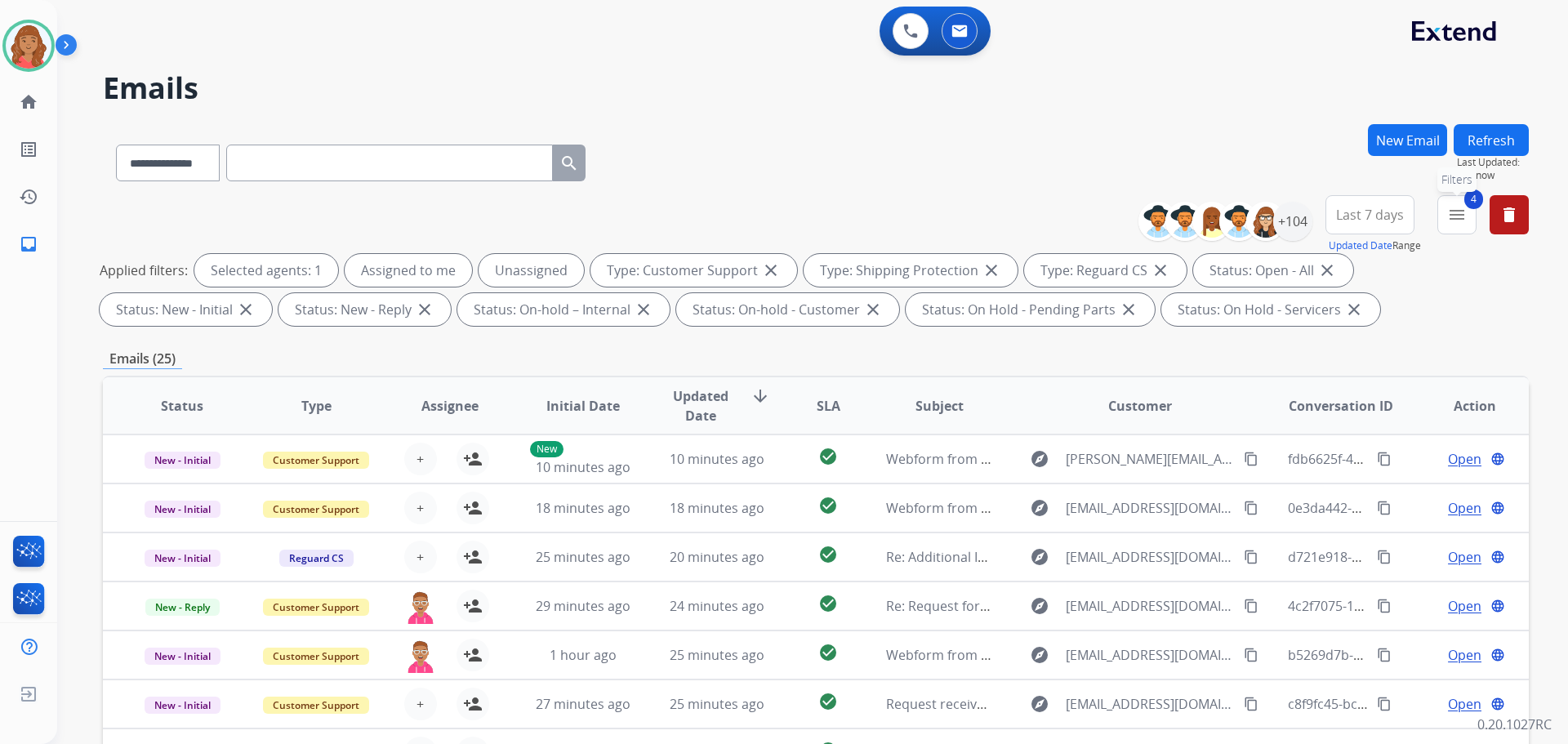
click at [1456, 218] on mat-icon "menu" at bounding box center [1457, 214] width 19 height 19
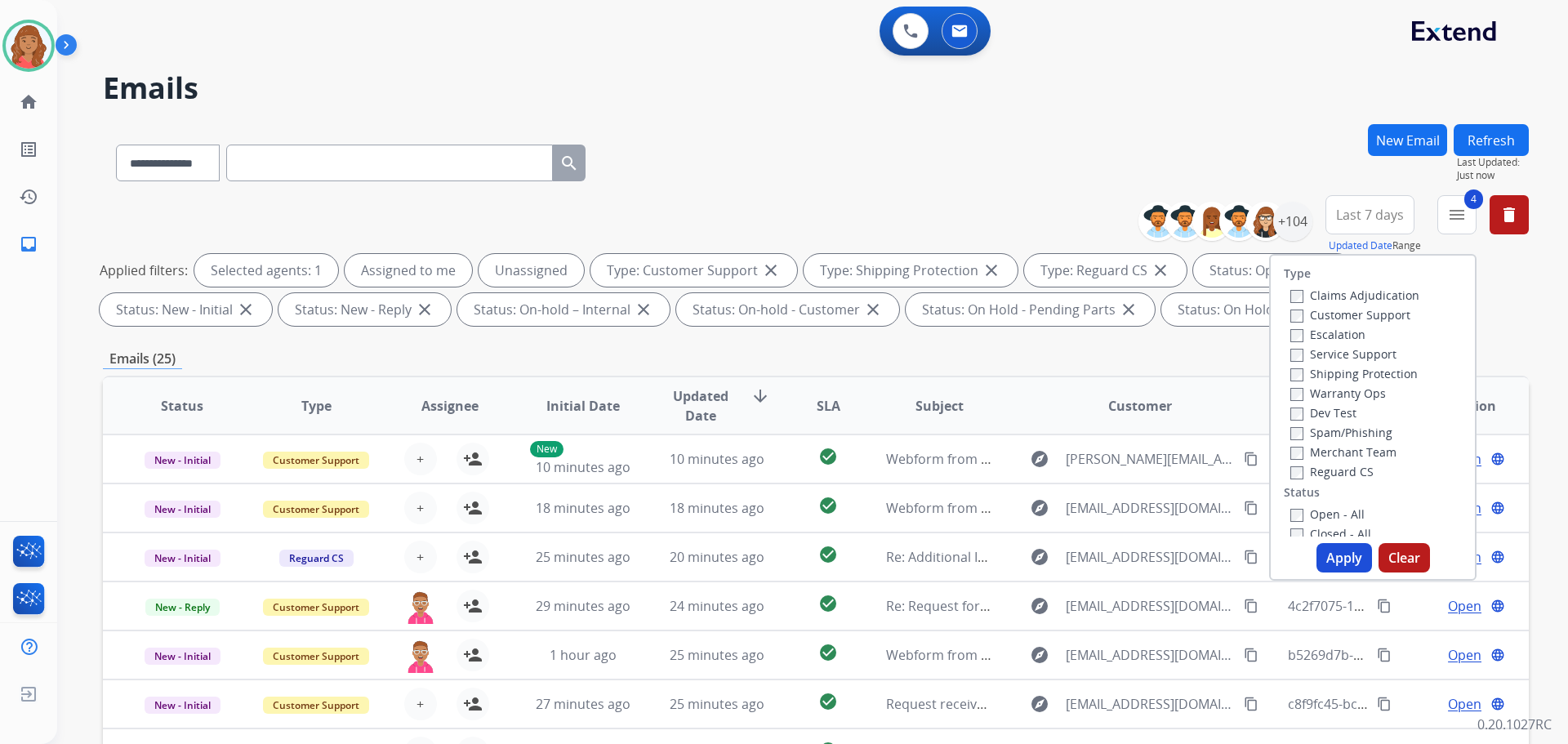
click at [1328, 547] on button "Apply" at bounding box center [1344, 557] width 55 height 29
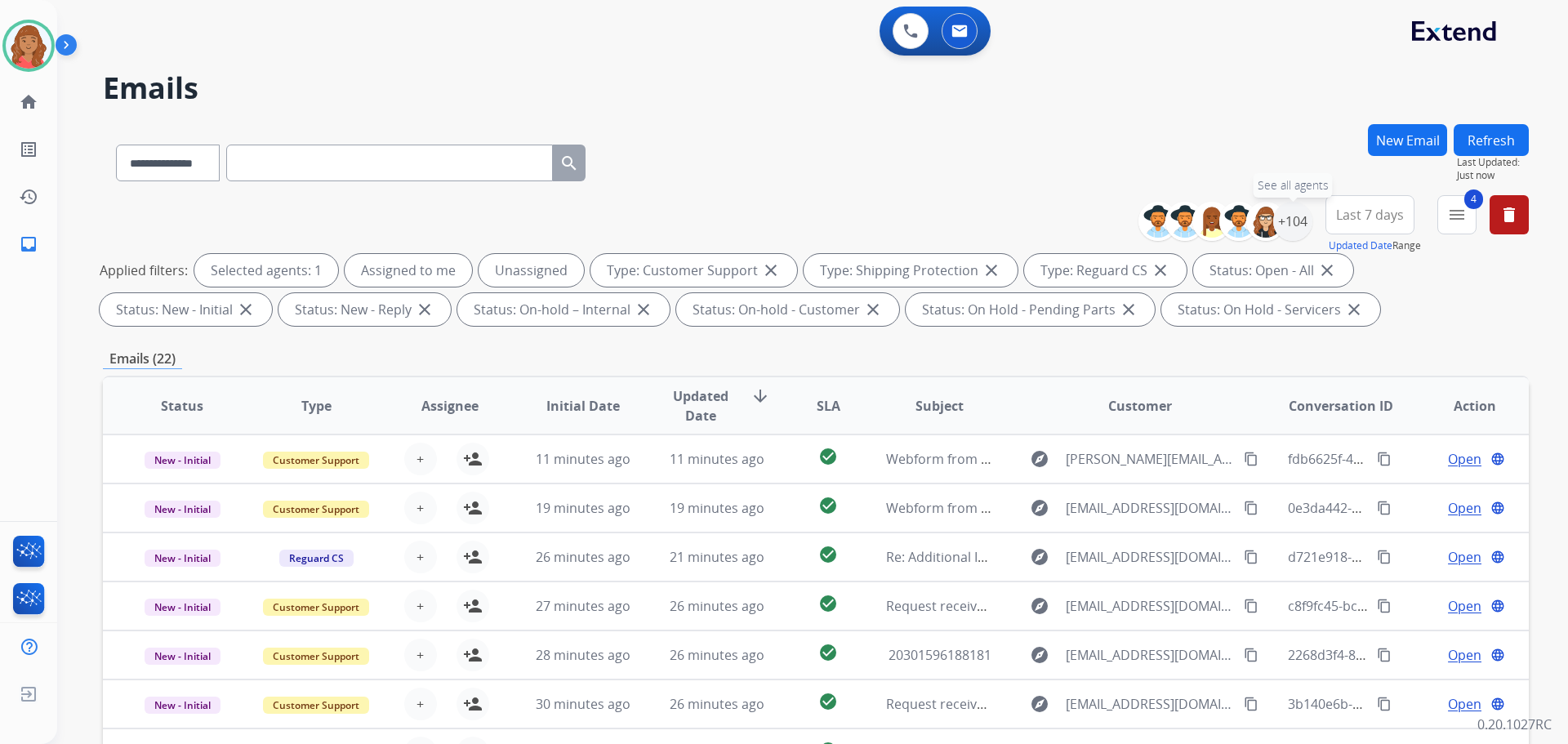
drag, startPoint x: 1296, startPoint y: 230, endPoint x: 1290, endPoint y: 258, distance: 28.6
click at [1294, 239] on div "+104" at bounding box center [1293, 221] width 39 height 39
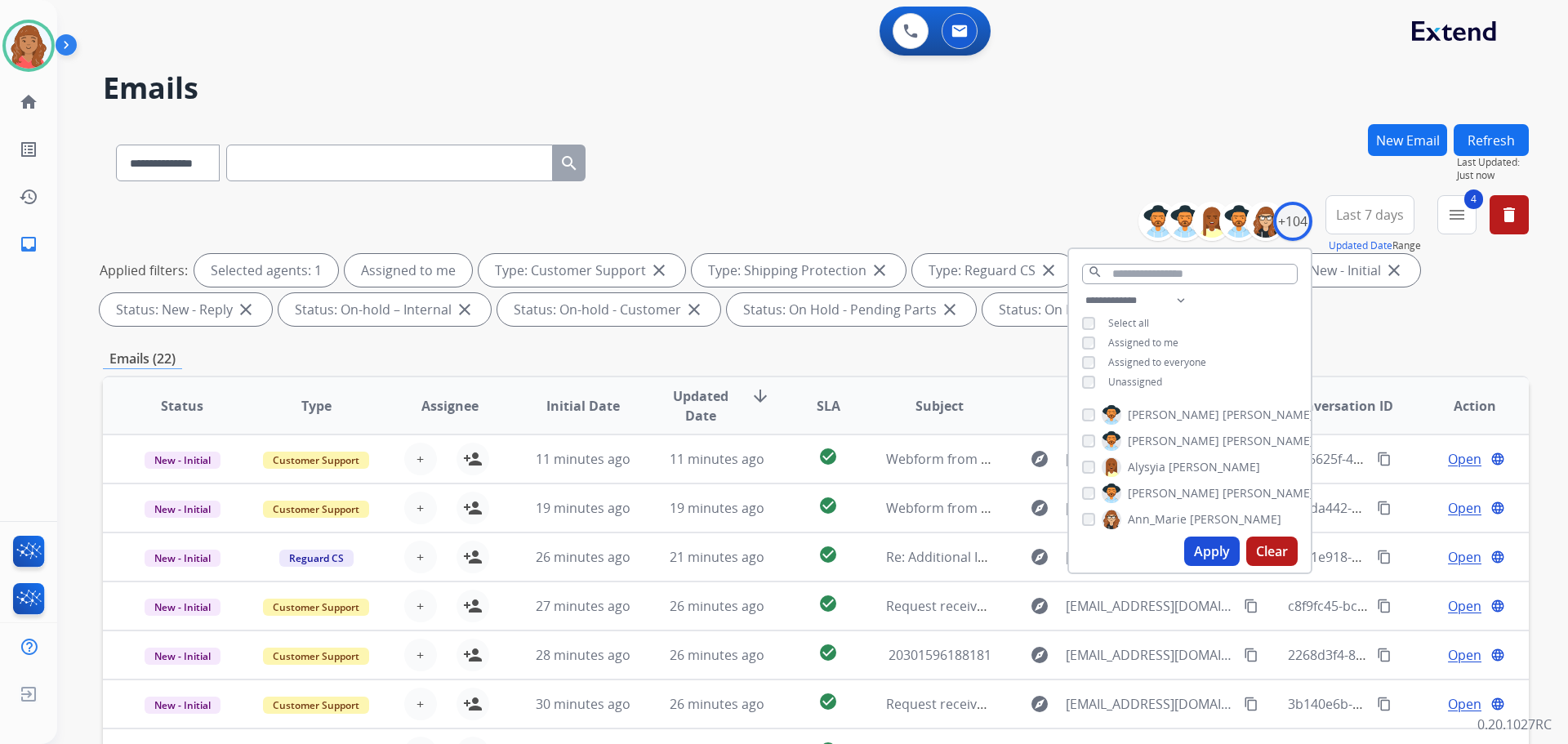
click at [1203, 555] on button "Apply" at bounding box center [1212, 551] width 55 height 29
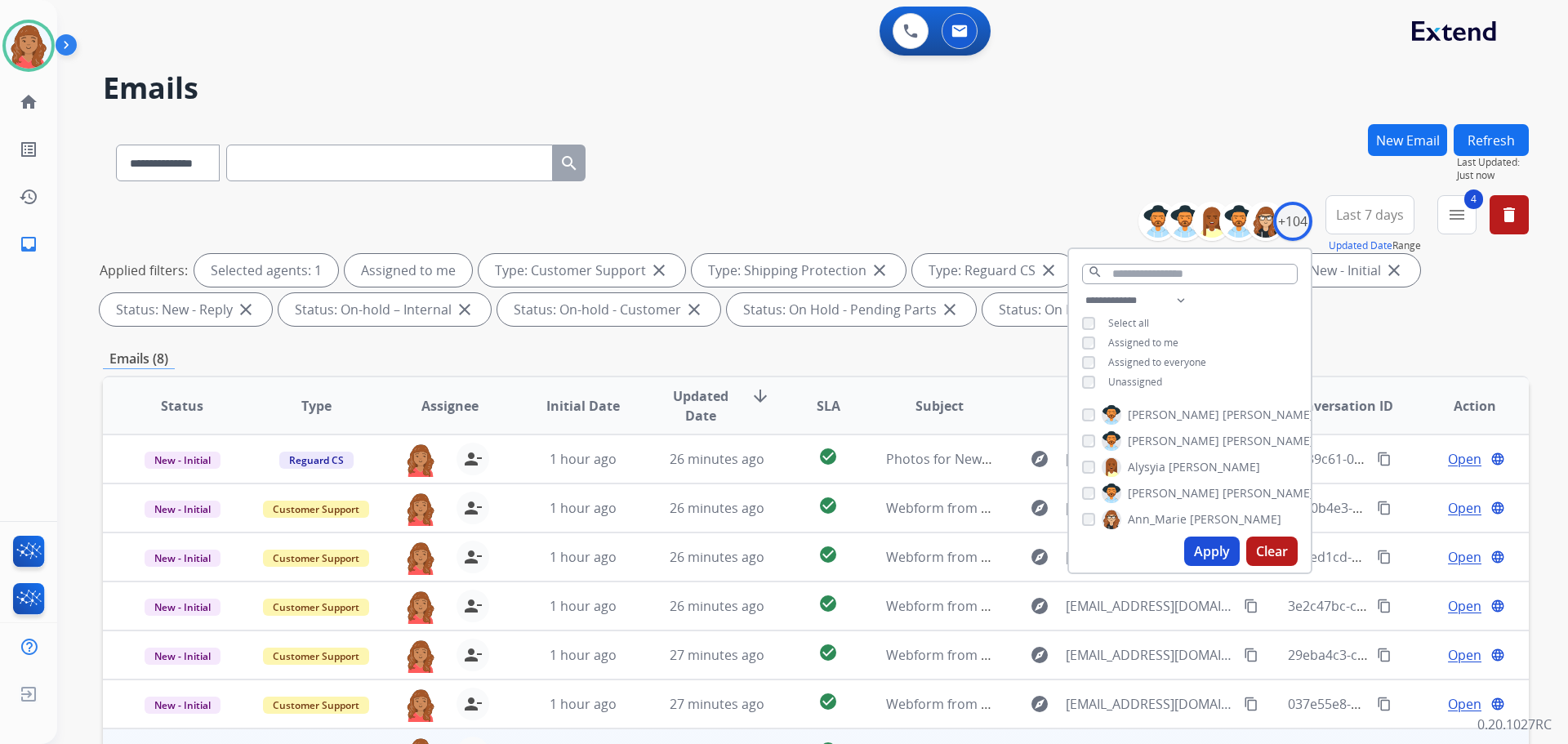
scroll to position [264, 0]
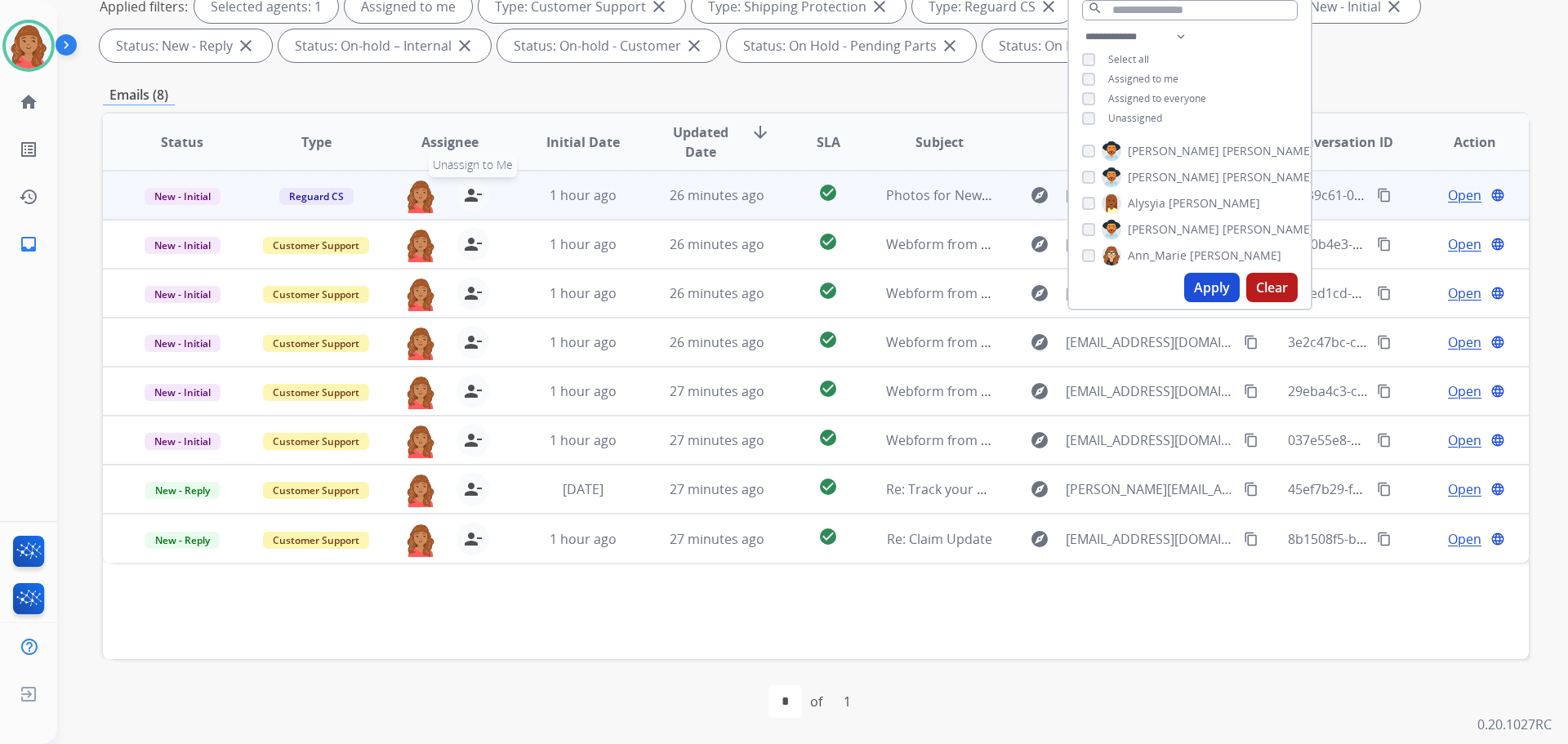
click at [470, 193] on mat-icon "person_remove" at bounding box center [472, 194] width 19 height 19
click at [418, 193] on span "+" at bounding box center [420, 194] width 8 height 19
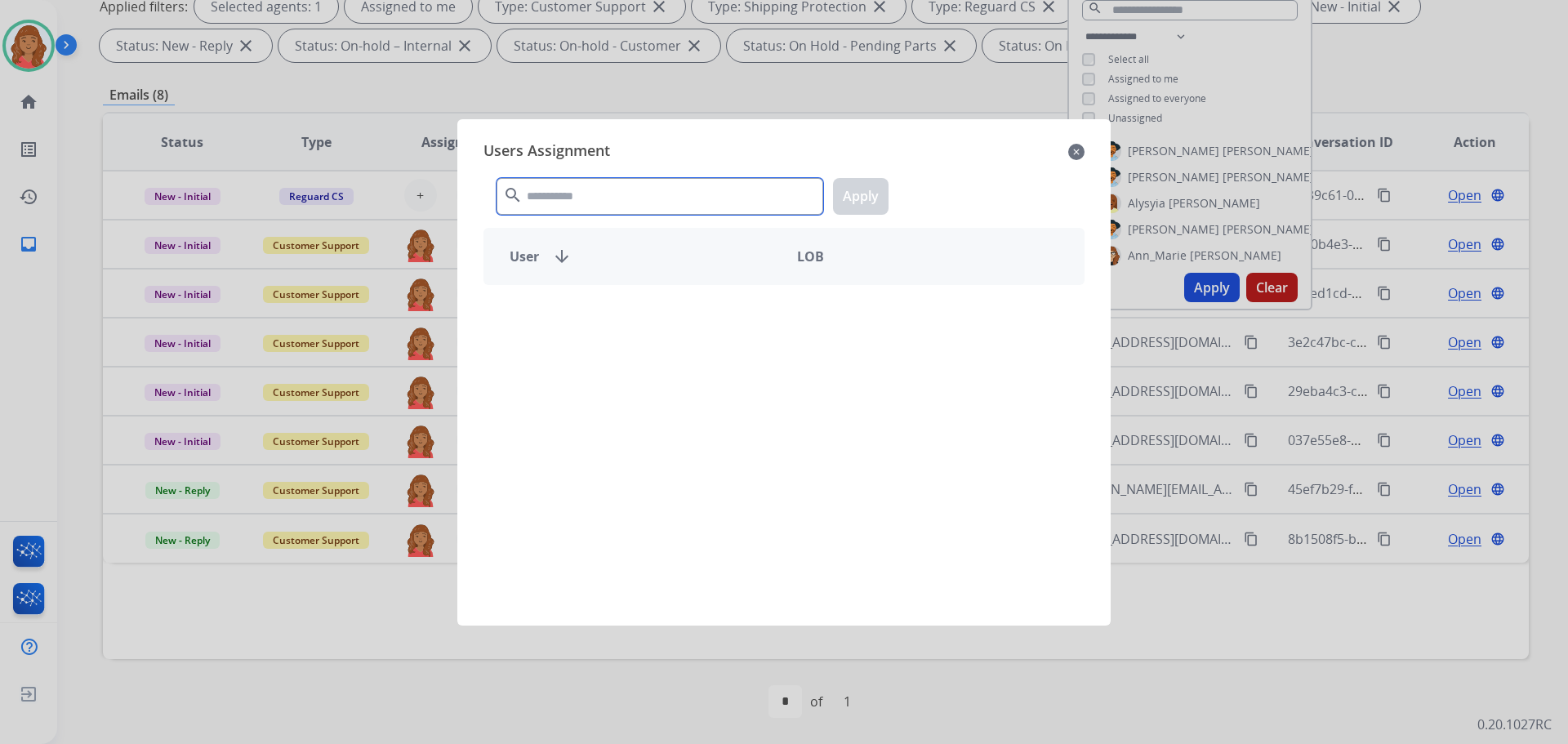
click at [569, 202] on input "text" at bounding box center [660, 197] width 326 height 37
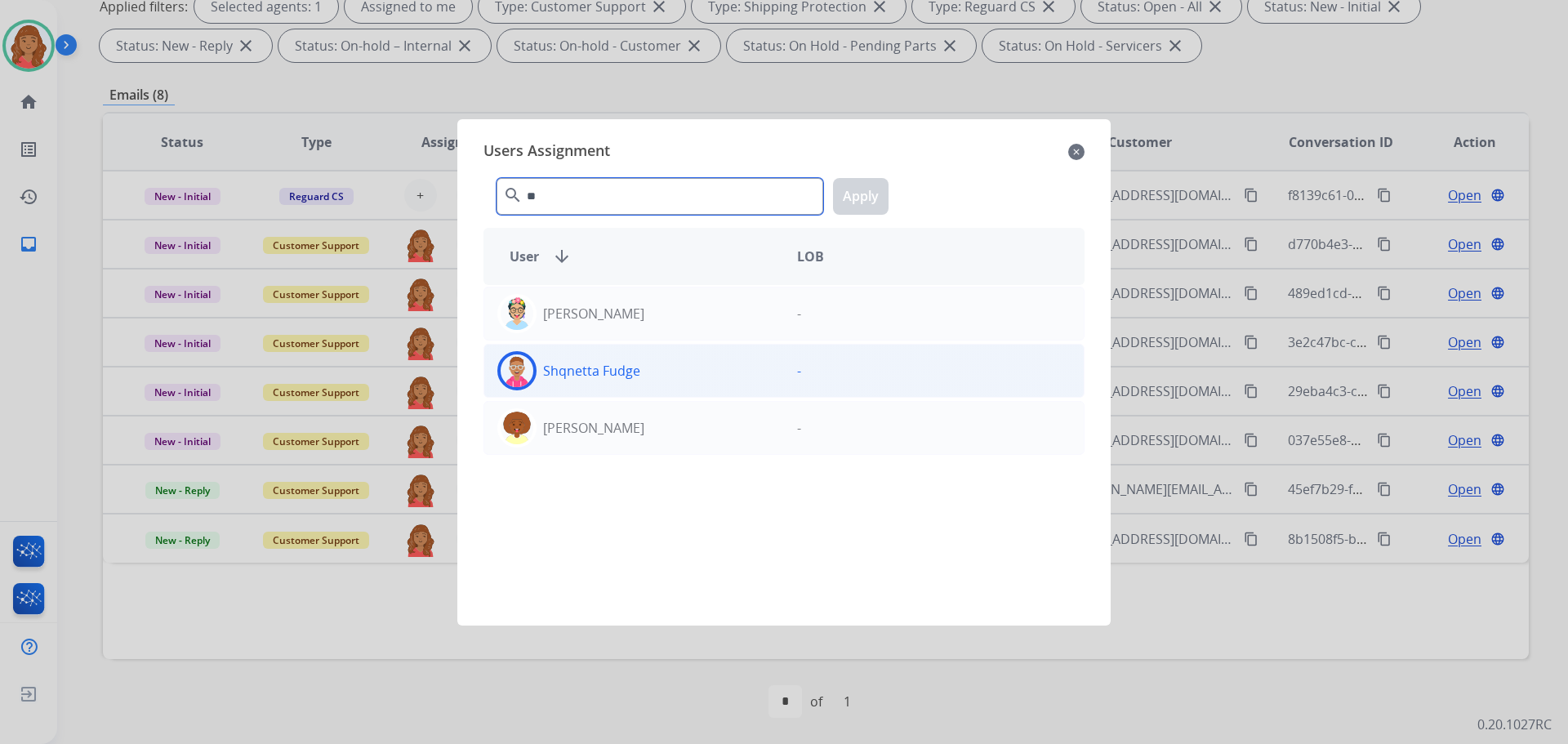
type input "**"
click at [554, 367] on p "Shqnetta Fudge" at bounding box center [592, 370] width 97 height 19
drag, startPoint x: 871, startPoint y: 193, endPoint x: 771, endPoint y: 214, distance: 102.2
click at [870, 193] on button "Apply" at bounding box center [861, 197] width 55 height 37
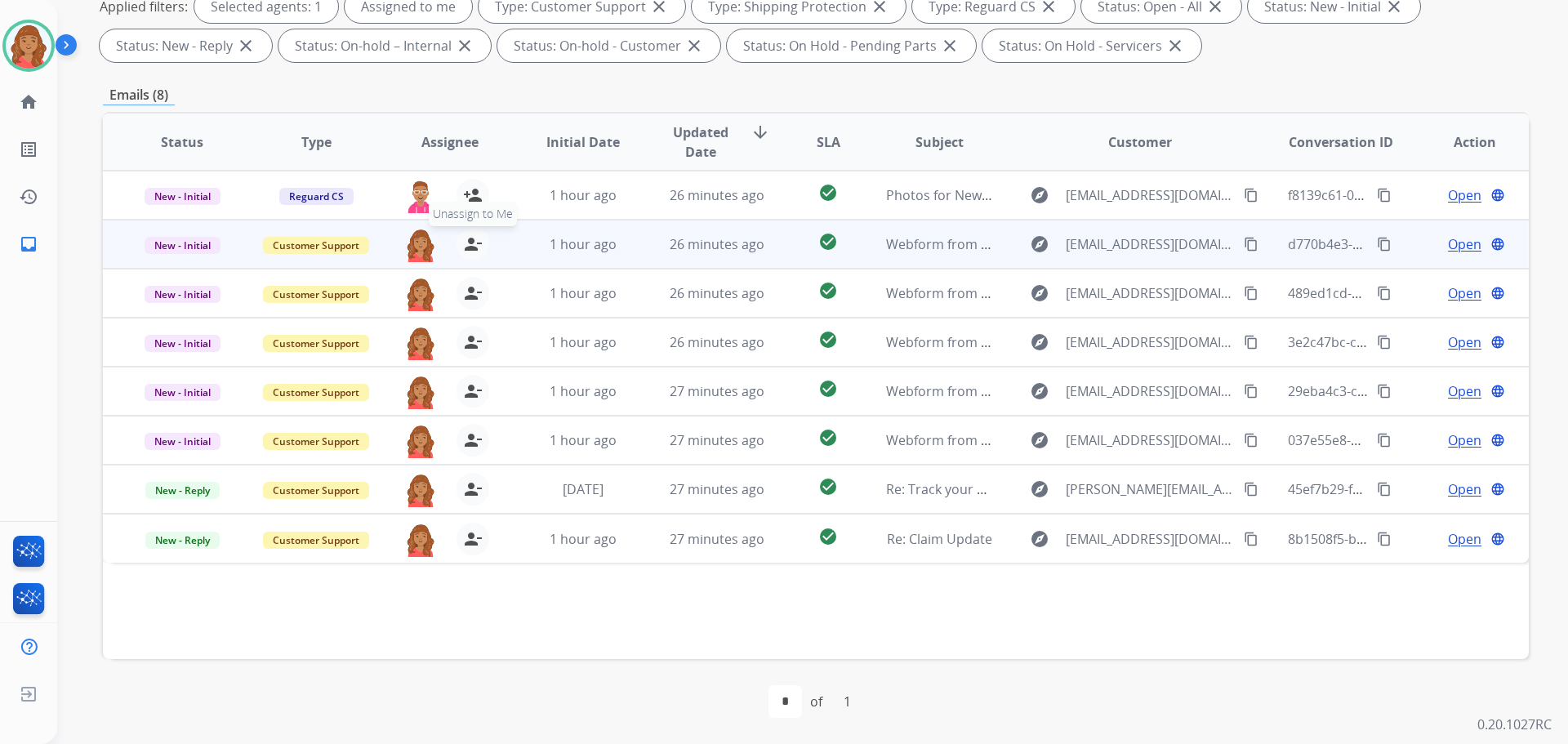
click at [476, 250] on mat-icon "person_remove" at bounding box center [472, 244] width 19 height 19
click at [419, 248] on span "+" at bounding box center [420, 244] width 8 height 19
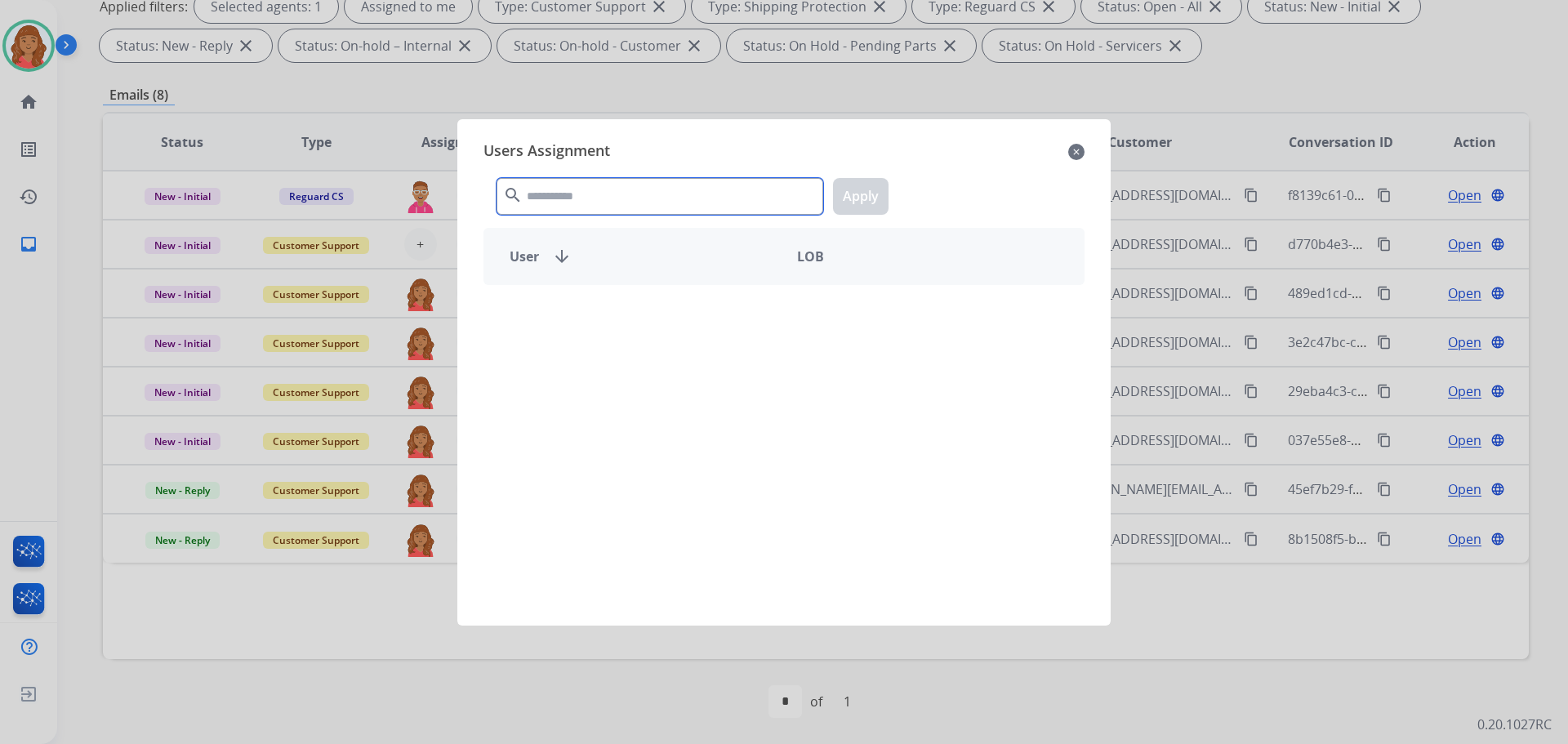
click at [587, 188] on input "text" at bounding box center [660, 197] width 326 height 37
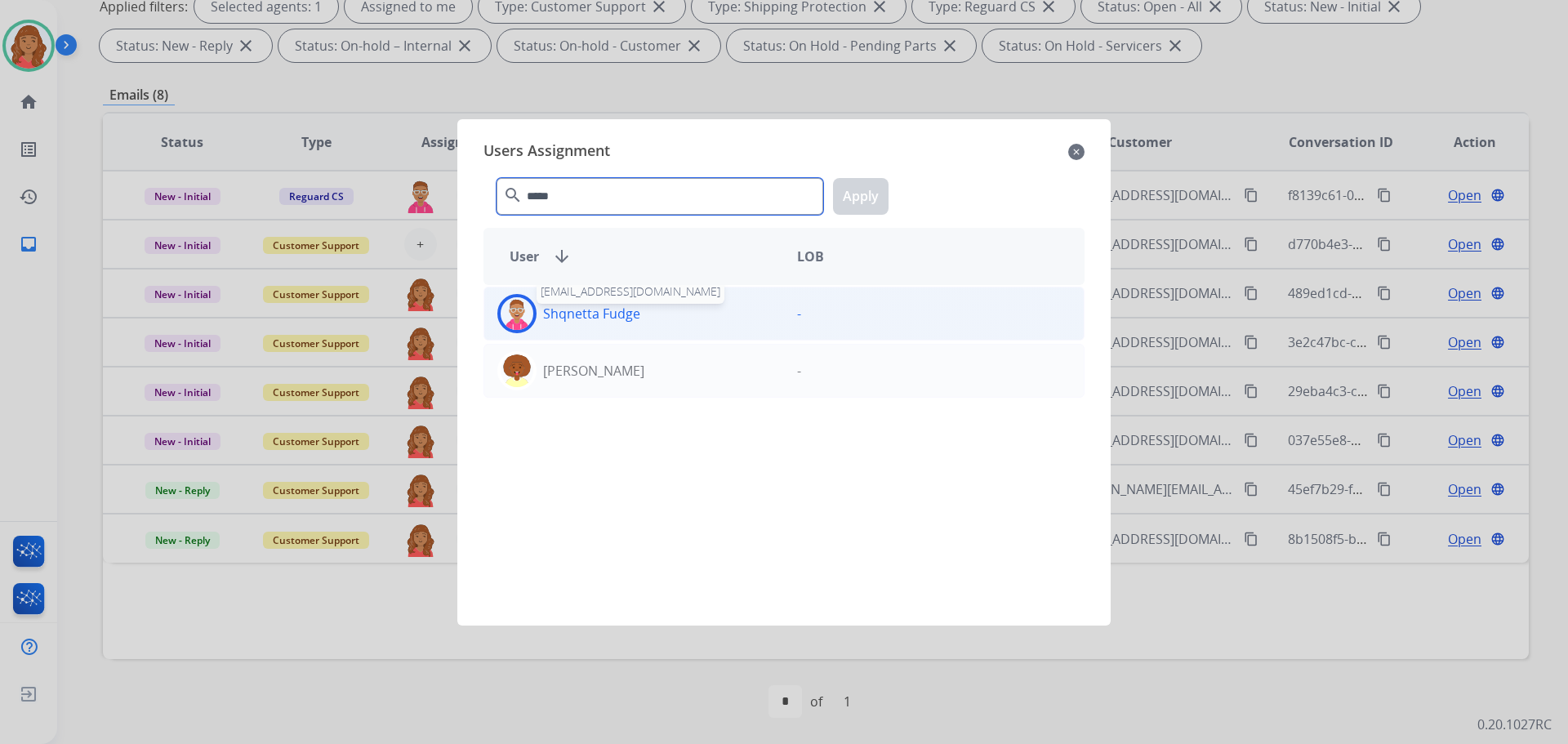
type input "*****"
click at [555, 325] on div "Shqnetta Fudge" at bounding box center [635, 313] width 300 height 39
click at [594, 311] on p "Shqnetta Fudge" at bounding box center [592, 313] width 97 height 19
click at [615, 312] on p "Shqnetta Fudge" at bounding box center [592, 313] width 97 height 19
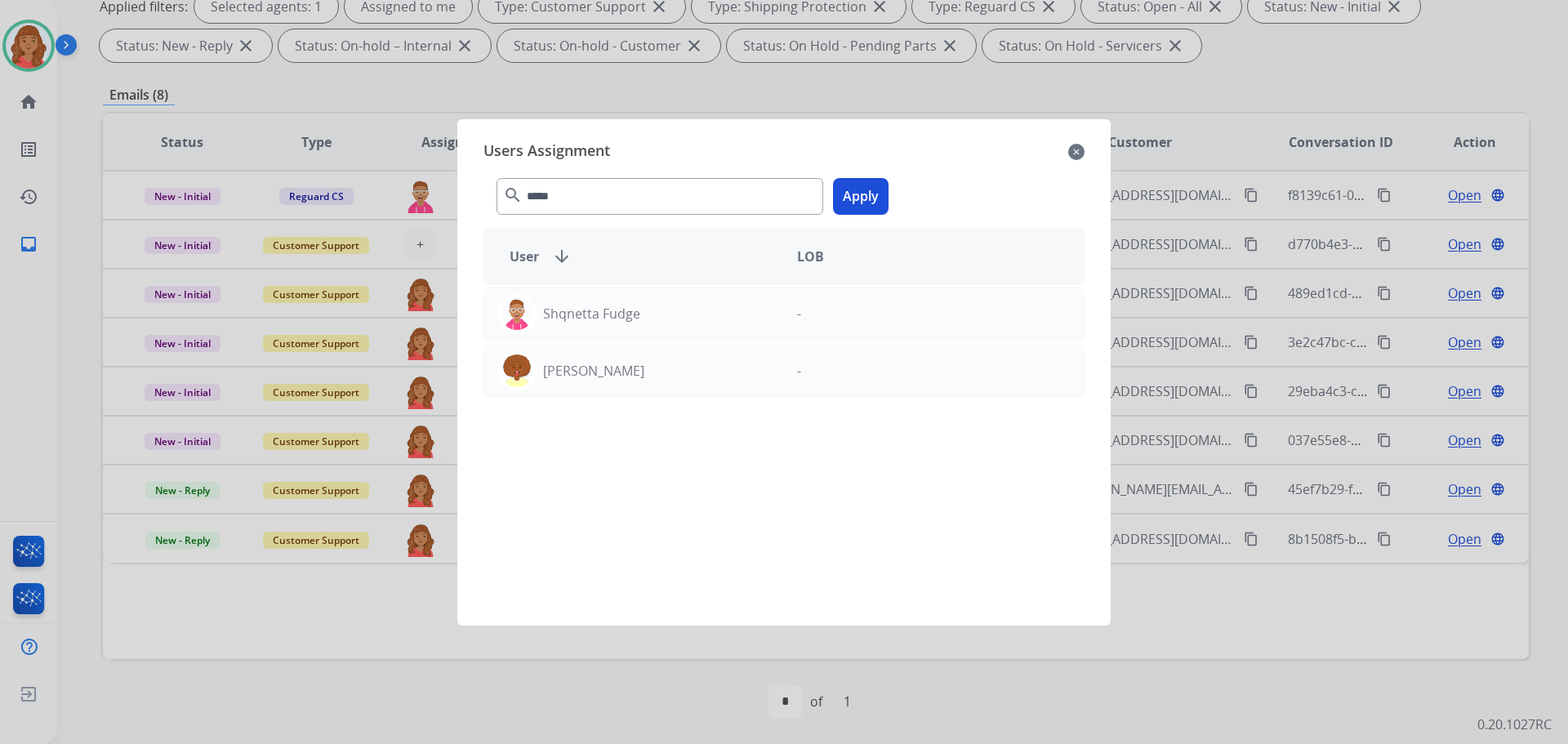
click at [846, 192] on button "Apply" at bounding box center [861, 197] width 55 height 37
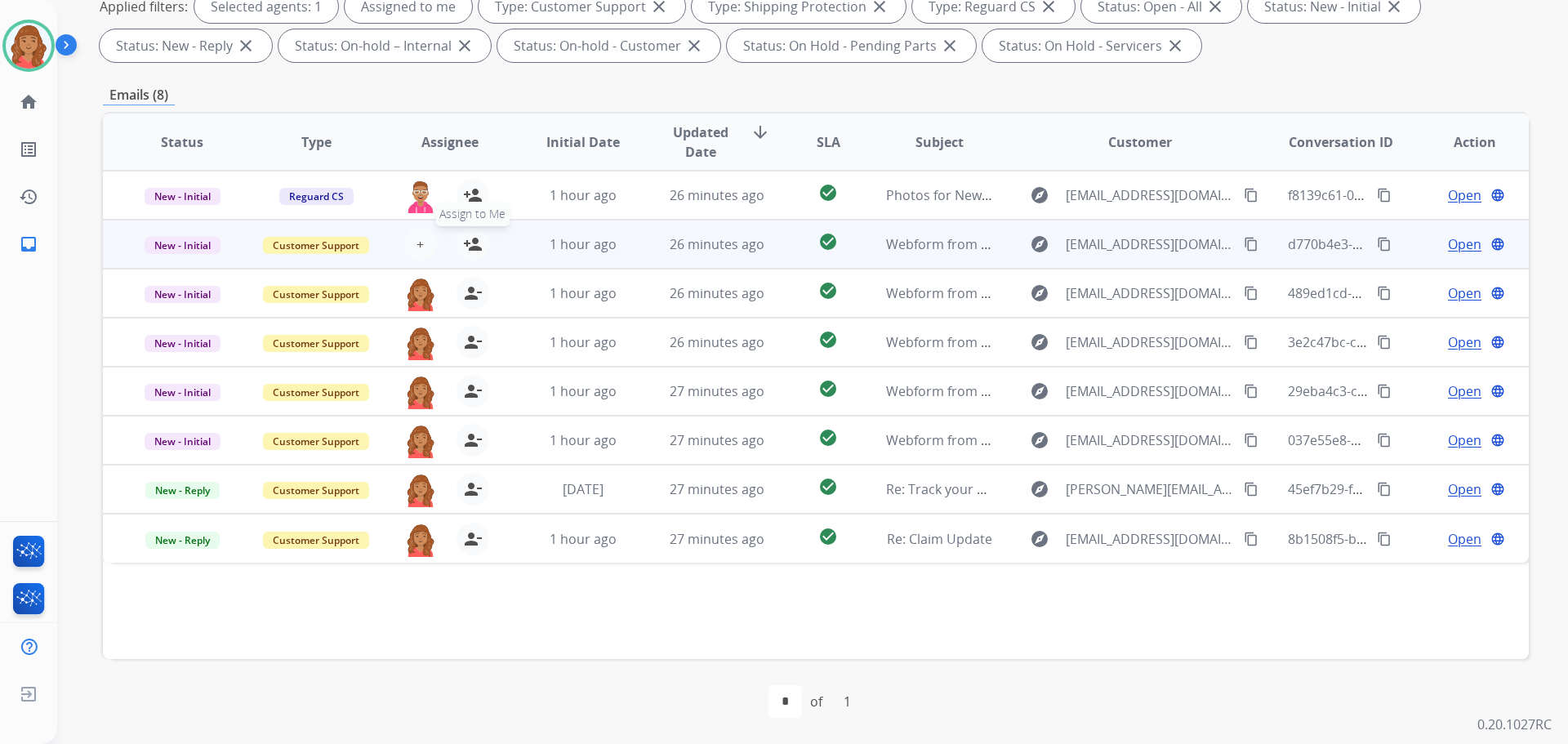
click at [473, 245] on mat-icon "person_add" at bounding box center [472, 244] width 19 height 19
click at [428, 248] on img at bounding box center [420, 244] width 33 height 34
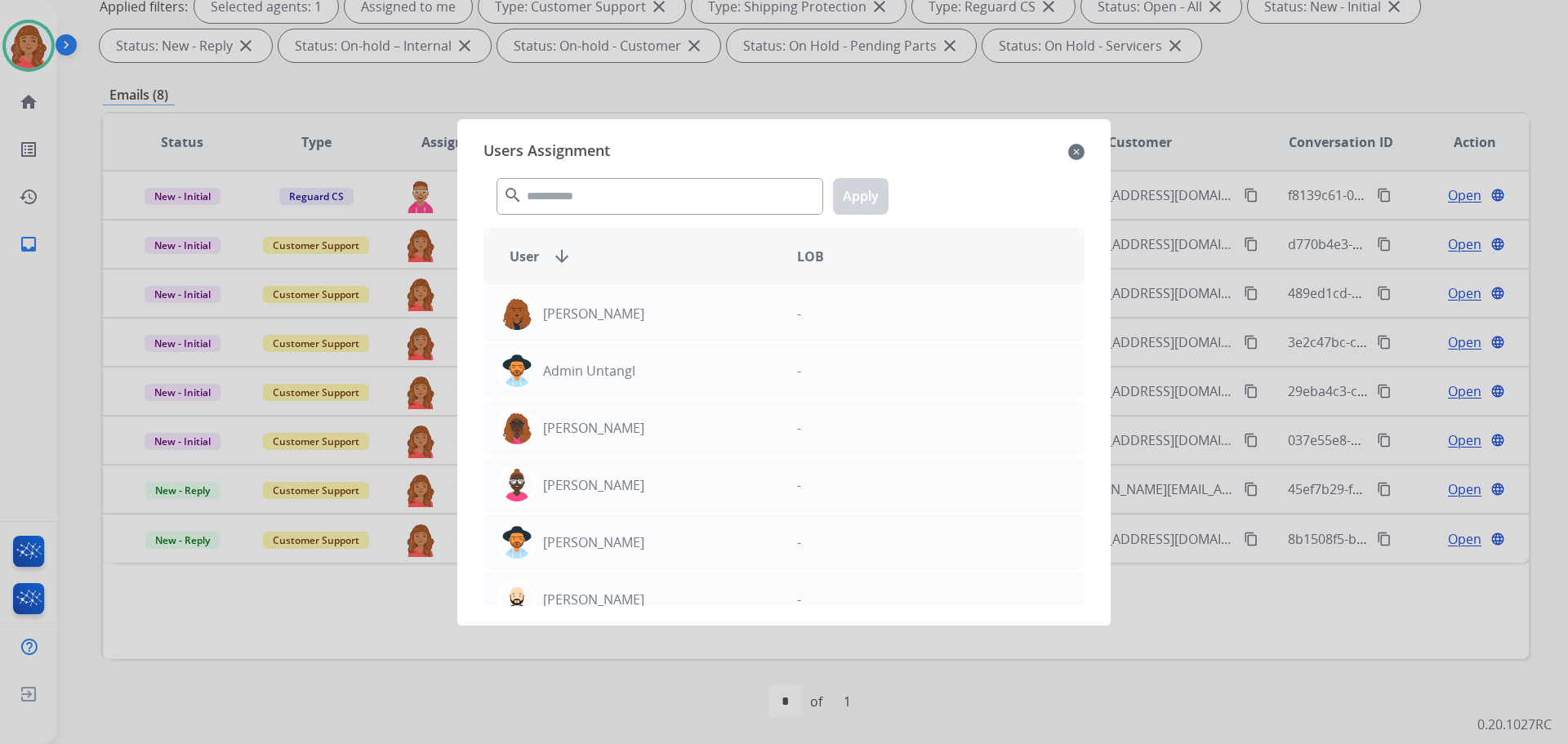
click at [1081, 151] on mat-icon "close" at bounding box center [1077, 151] width 17 height 19
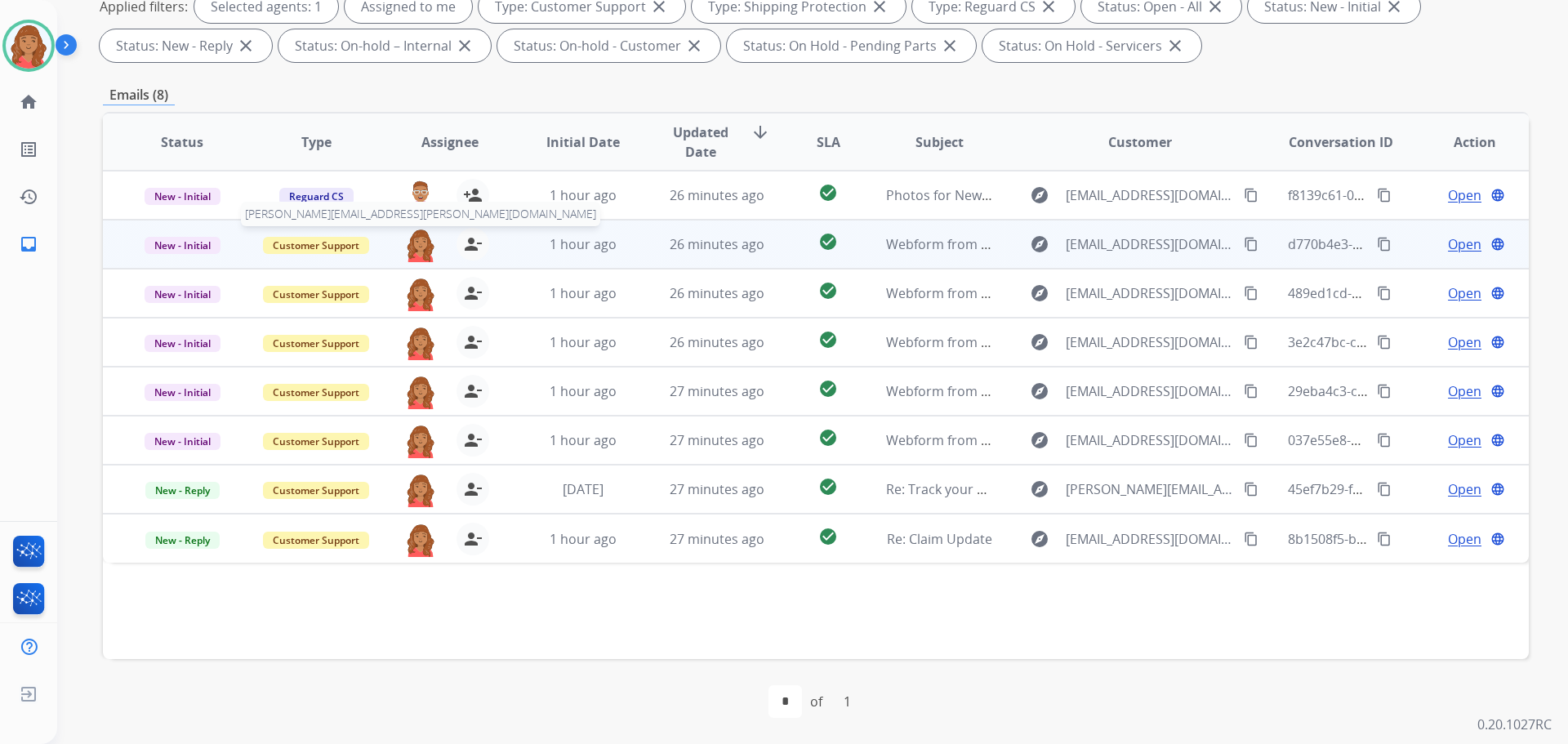
click at [419, 249] on img at bounding box center [420, 244] width 33 height 34
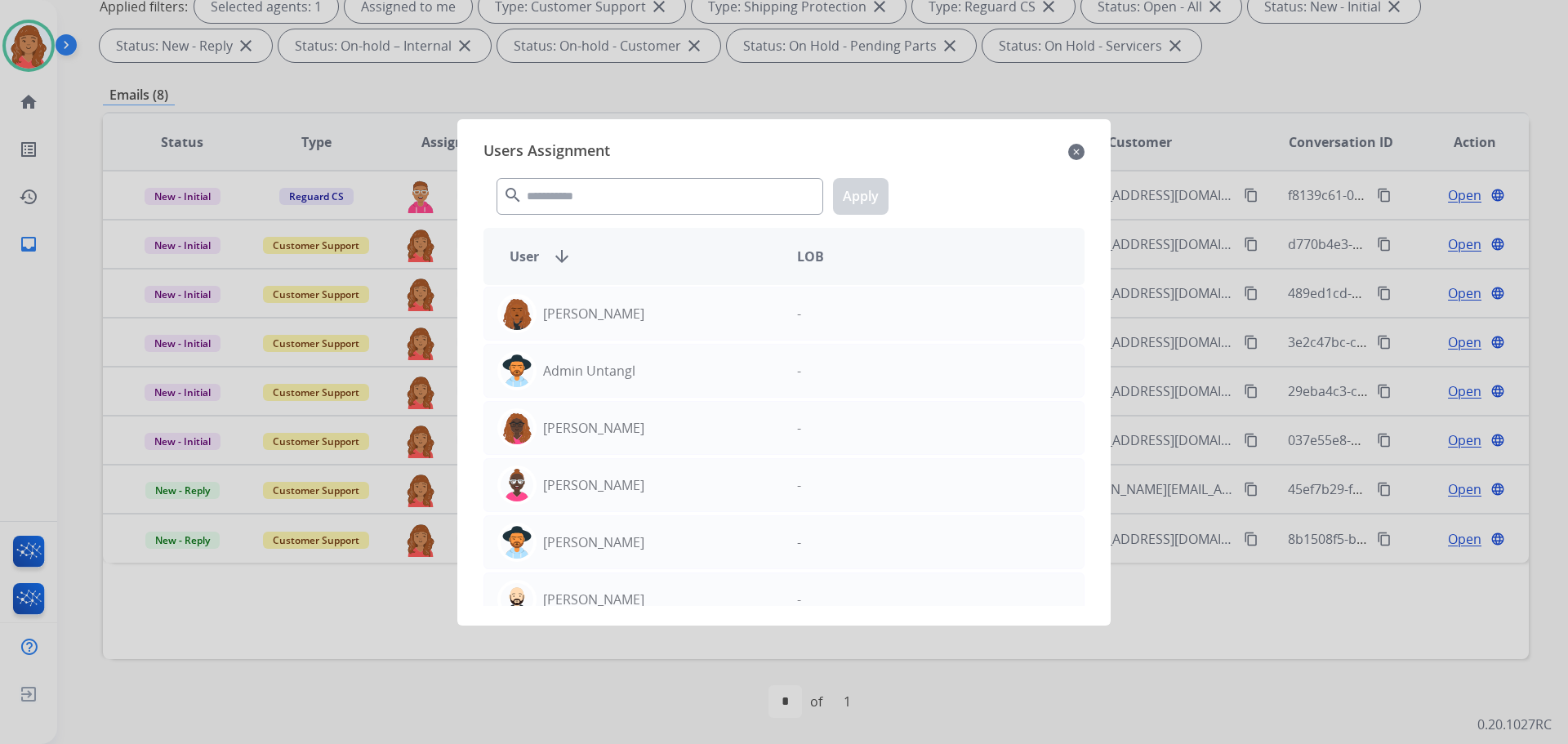
drag, startPoint x: 1078, startPoint y: 151, endPoint x: 1068, endPoint y: 154, distance: 10.4
click at [1077, 151] on mat-icon "close" at bounding box center [1077, 151] width 17 height 19
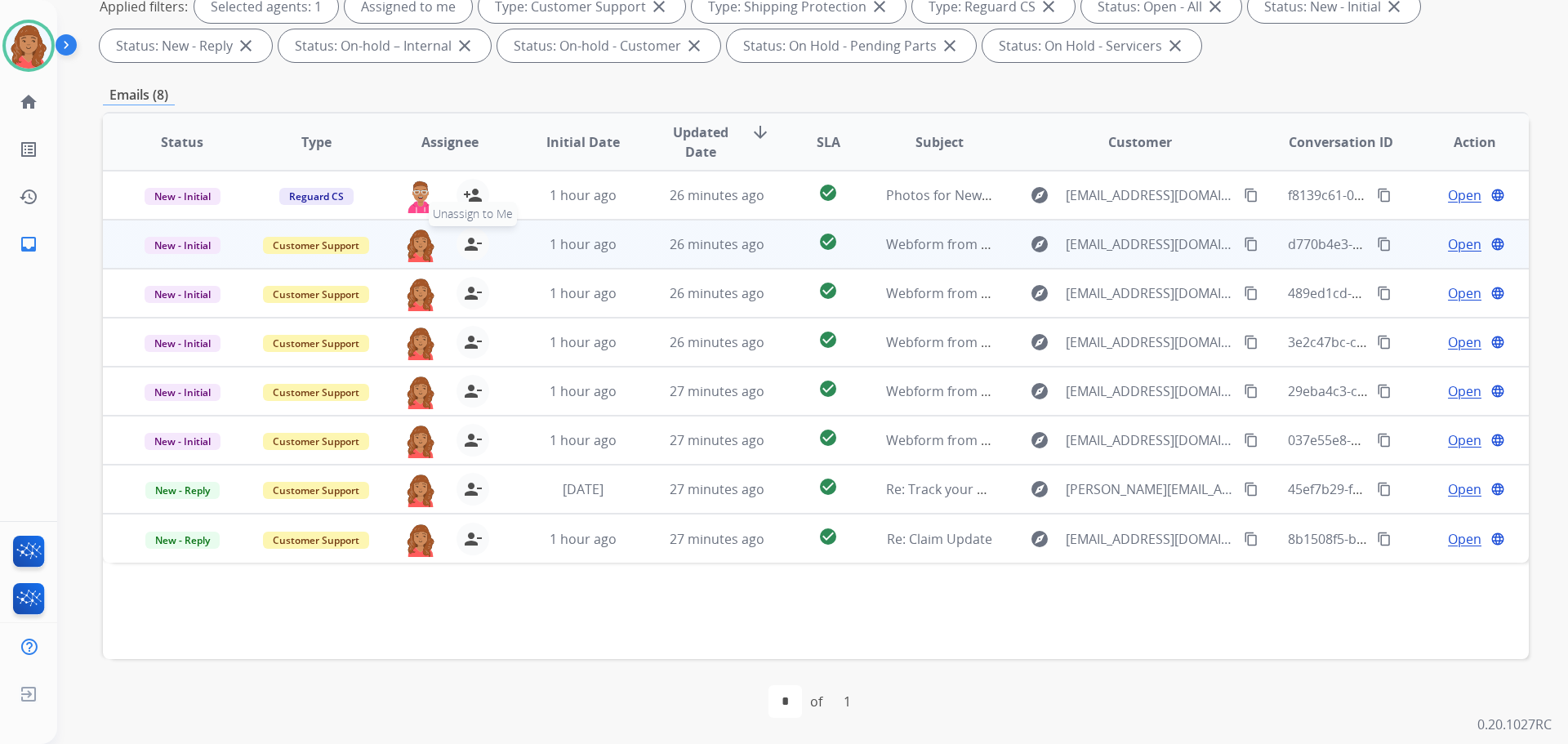
click at [459, 248] on button "person_remove [PERSON_NAME] to Me" at bounding box center [472, 244] width 33 height 33
click at [417, 248] on span "+" at bounding box center [420, 244] width 8 height 19
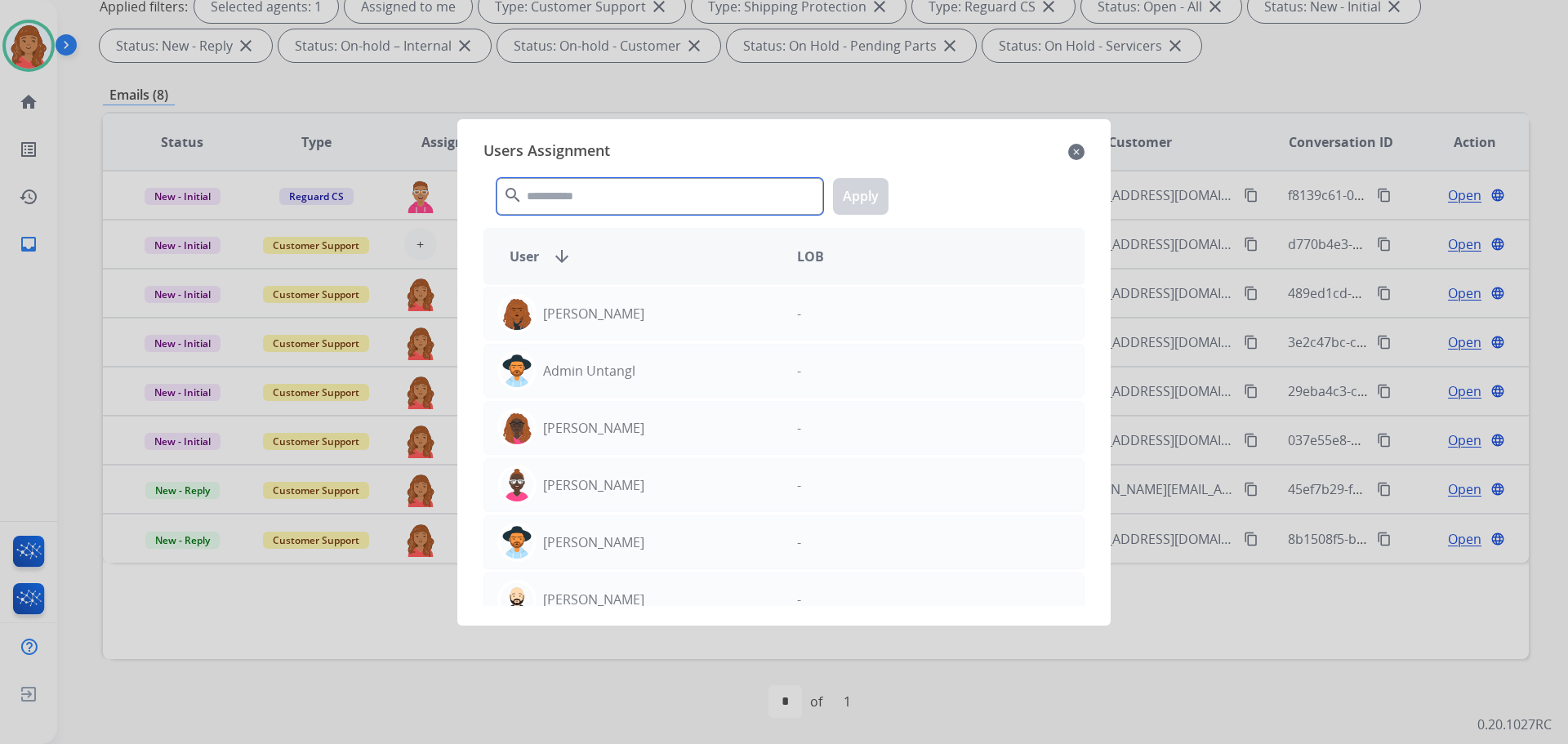
click at [587, 198] on input "text" at bounding box center [660, 197] width 326 height 37
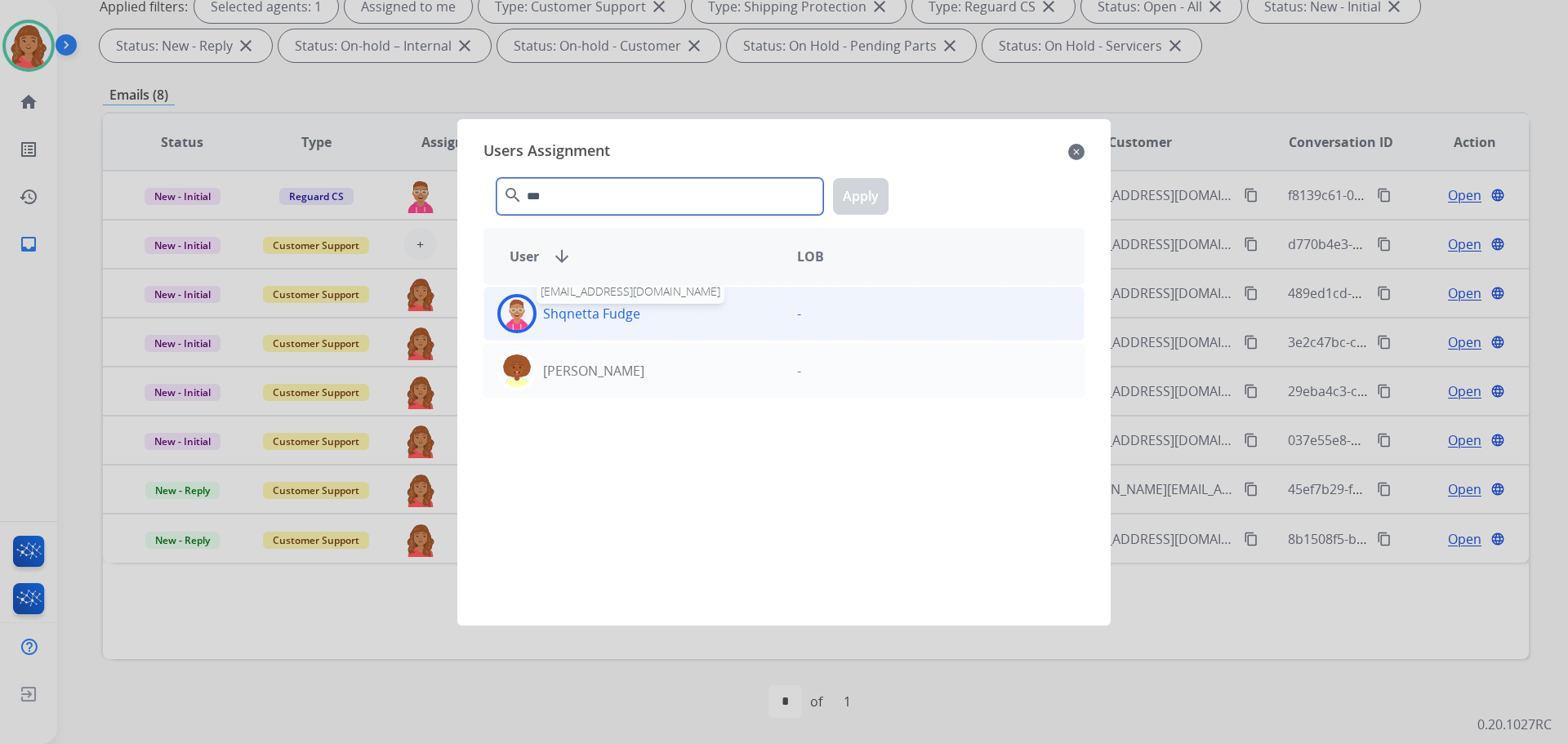
type input "***"
click at [602, 310] on p "Shqnetta Fudge" at bounding box center [592, 313] width 97 height 19
click at [851, 198] on button "Apply" at bounding box center [861, 197] width 55 height 37
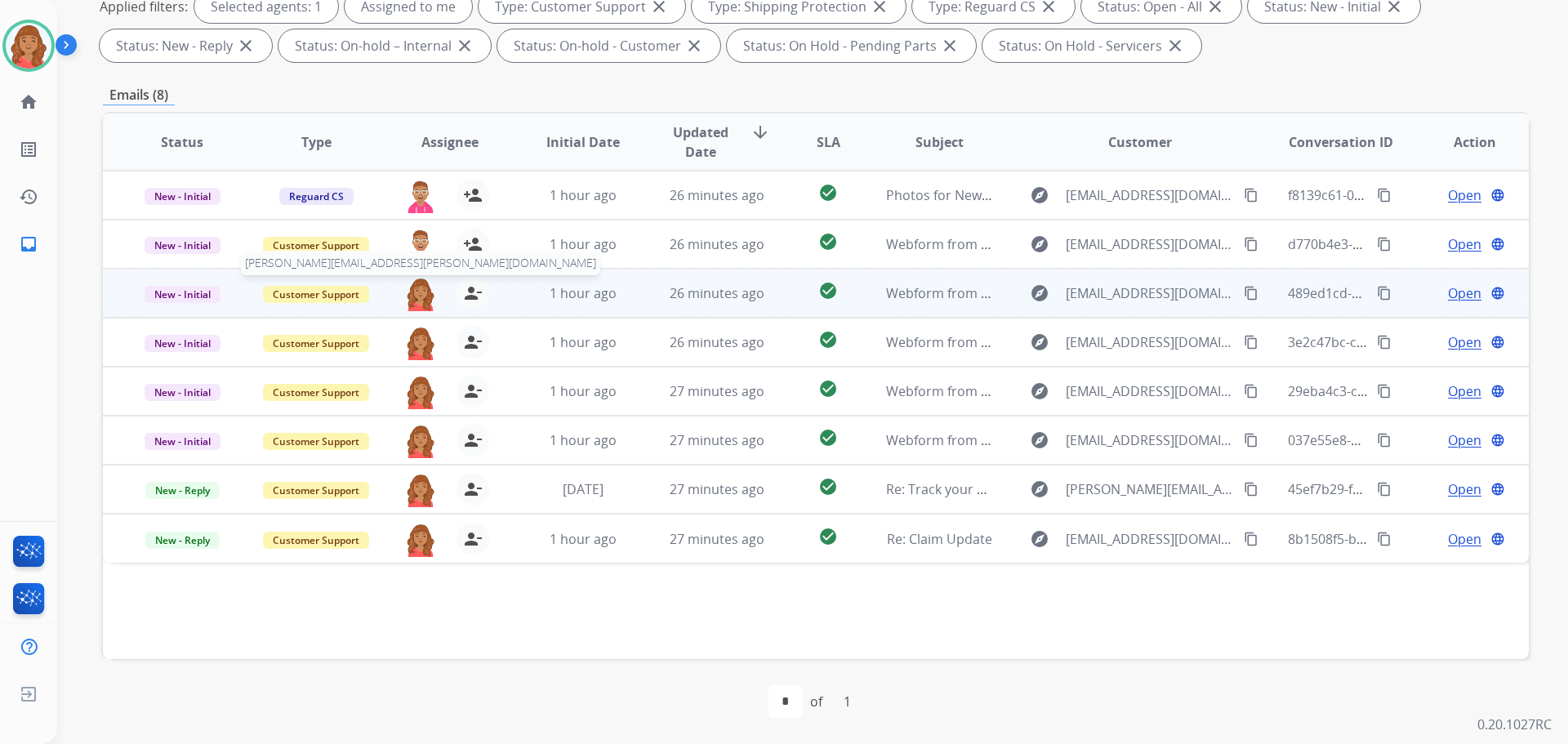
click at [417, 296] on img at bounding box center [420, 294] width 33 height 34
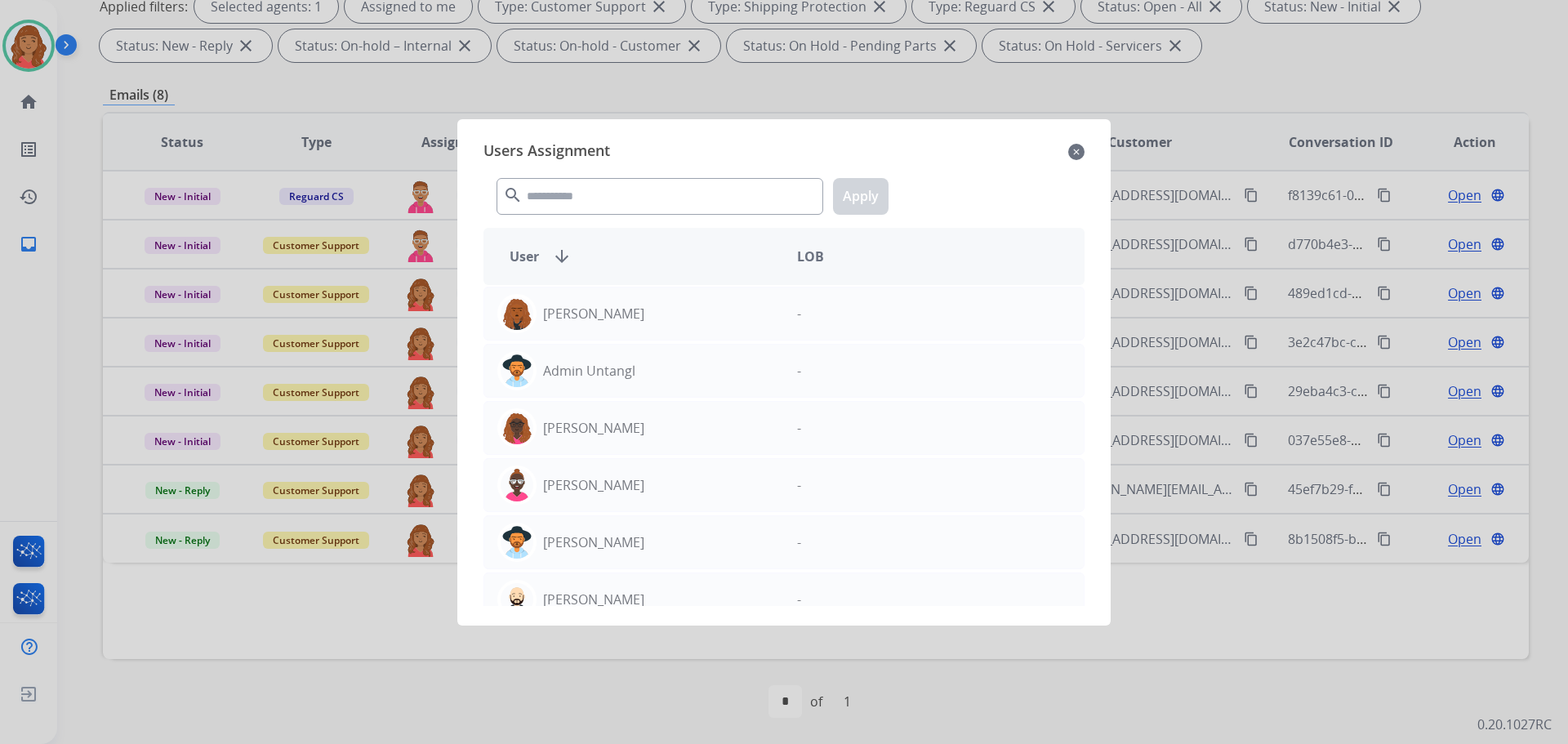
click at [1067, 151] on div "Users Assignment close" at bounding box center [784, 151] width 601 height 26
click at [1075, 151] on mat-icon "close" at bounding box center [1077, 151] width 17 height 19
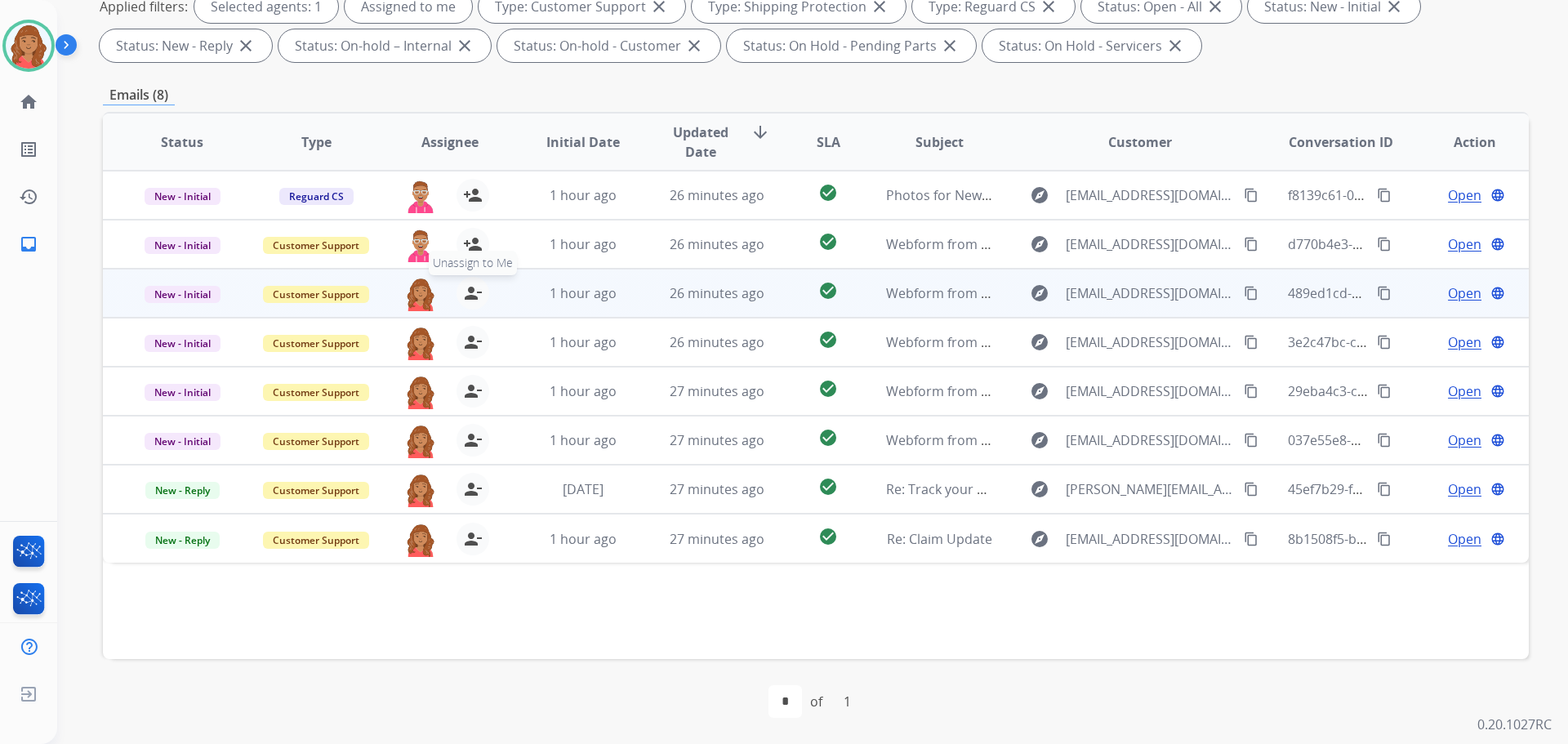
click at [465, 296] on mat-icon "person_remove" at bounding box center [472, 293] width 19 height 19
click at [409, 294] on button "+ Select agent" at bounding box center [420, 293] width 33 height 33
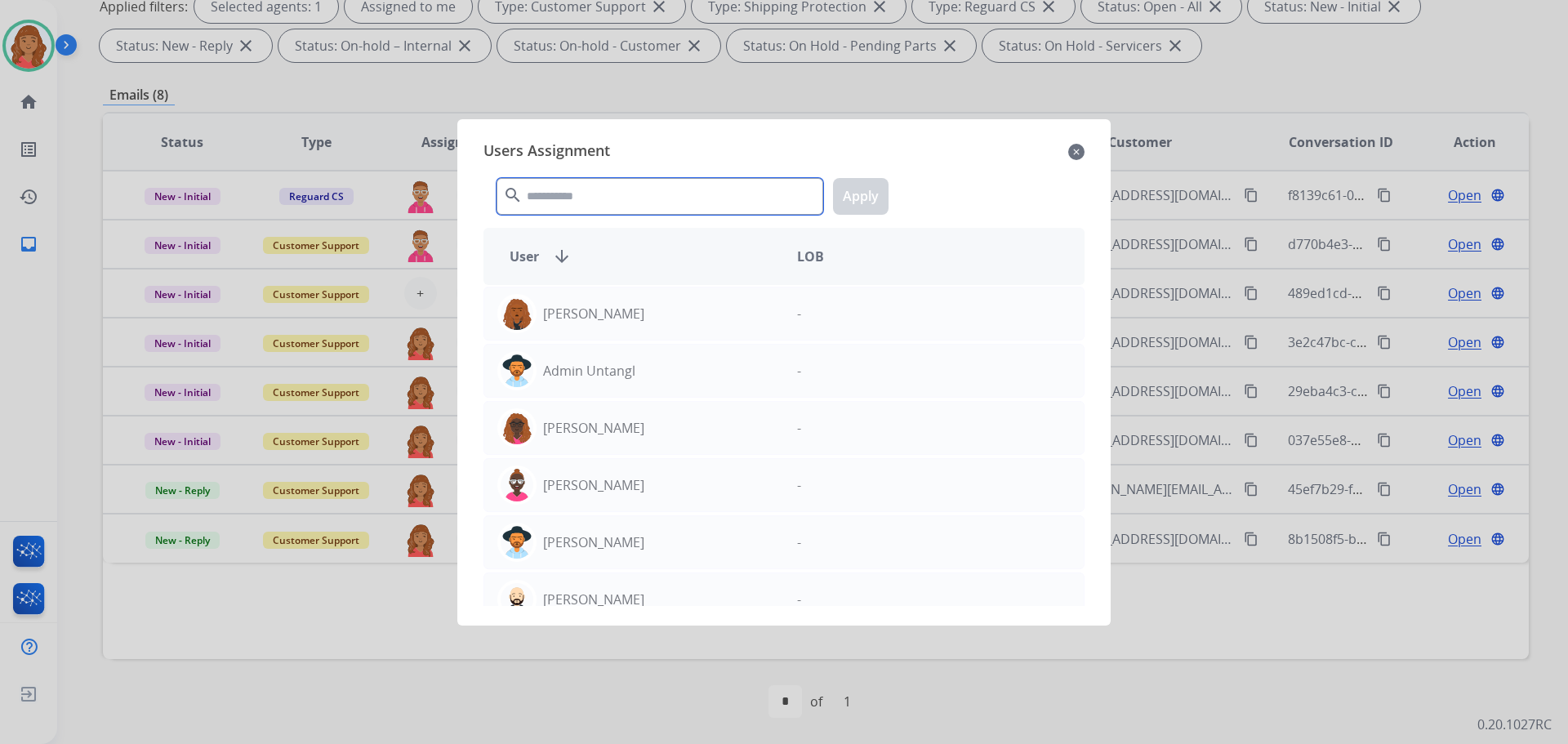
click at [615, 208] on input "text" at bounding box center [660, 197] width 326 height 37
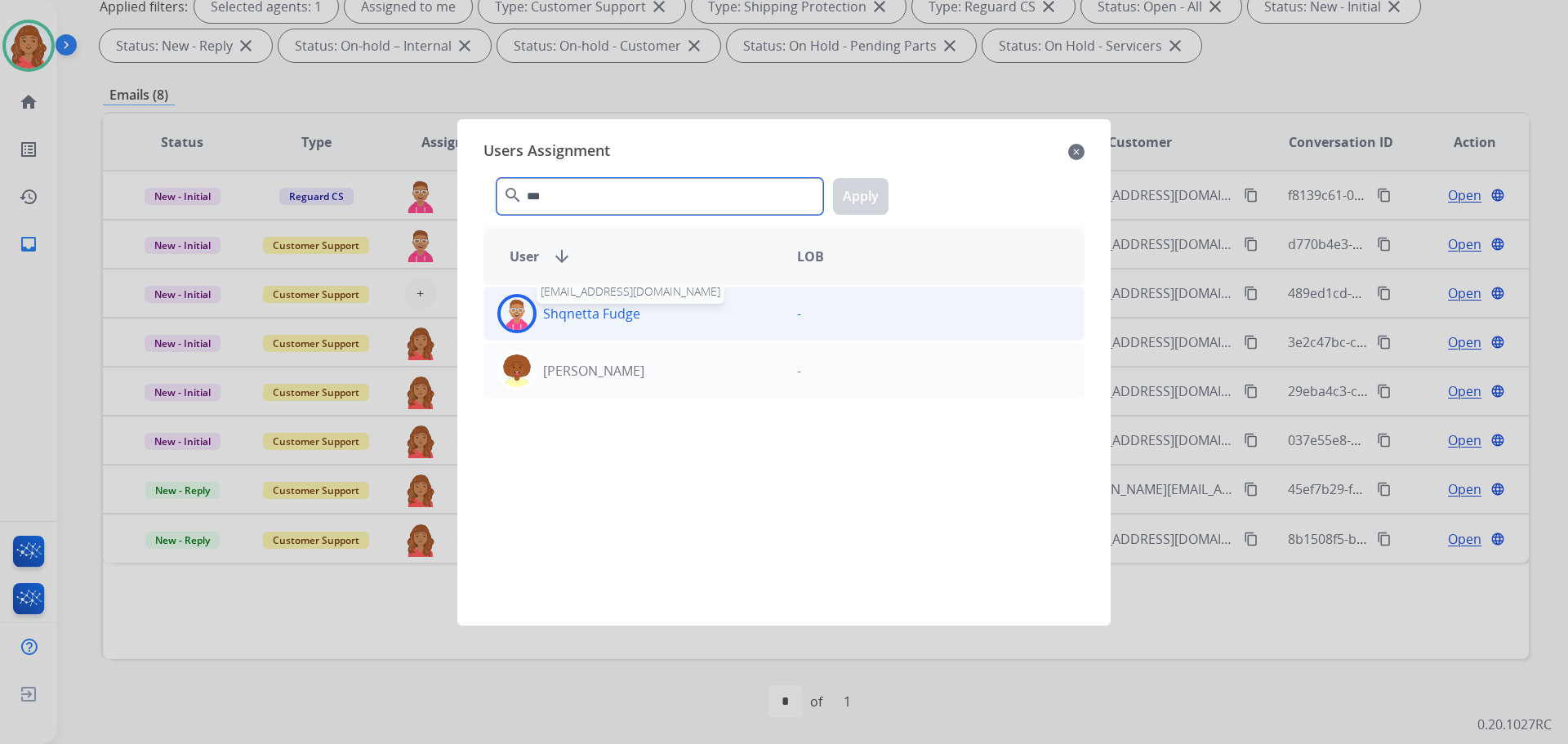
type input "***"
click at [557, 309] on p "Shqnetta Fudge" at bounding box center [592, 313] width 97 height 19
click at [619, 315] on p "Shqnetta Fudge" at bounding box center [592, 313] width 97 height 19
click at [619, 315] on p "Shqnetta Fudge" at bounding box center [592, 313] width 97 height 19
click at [578, 322] on p "Shqnetta Fudge" at bounding box center [592, 313] width 97 height 19
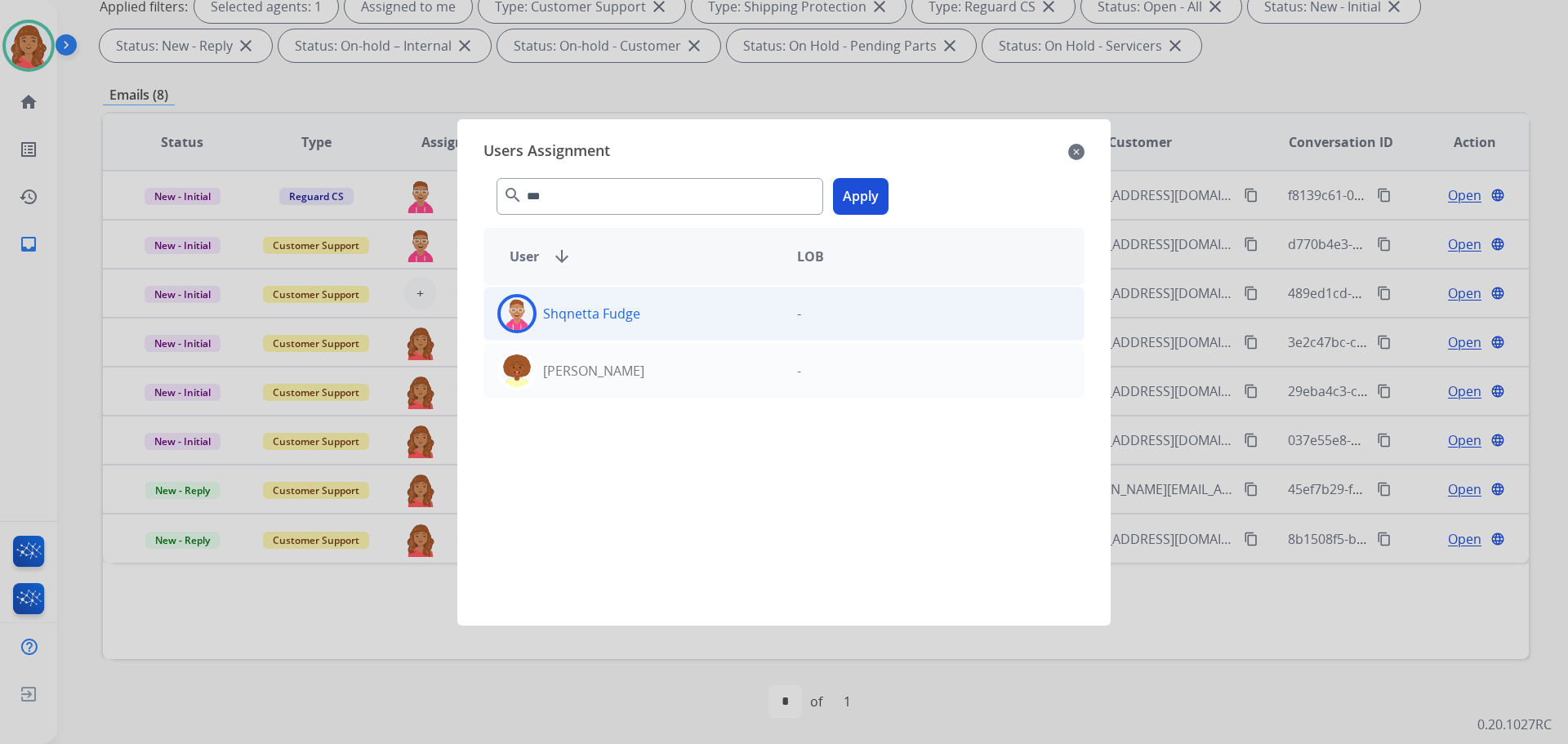
click at [719, 318] on div "Shqnetta Fudge" at bounding box center [635, 313] width 300 height 39
click at [516, 317] on img at bounding box center [517, 313] width 33 height 33
click at [516, 315] on img at bounding box center [517, 313] width 33 height 33
click at [869, 200] on button "Apply" at bounding box center [861, 197] width 55 height 37
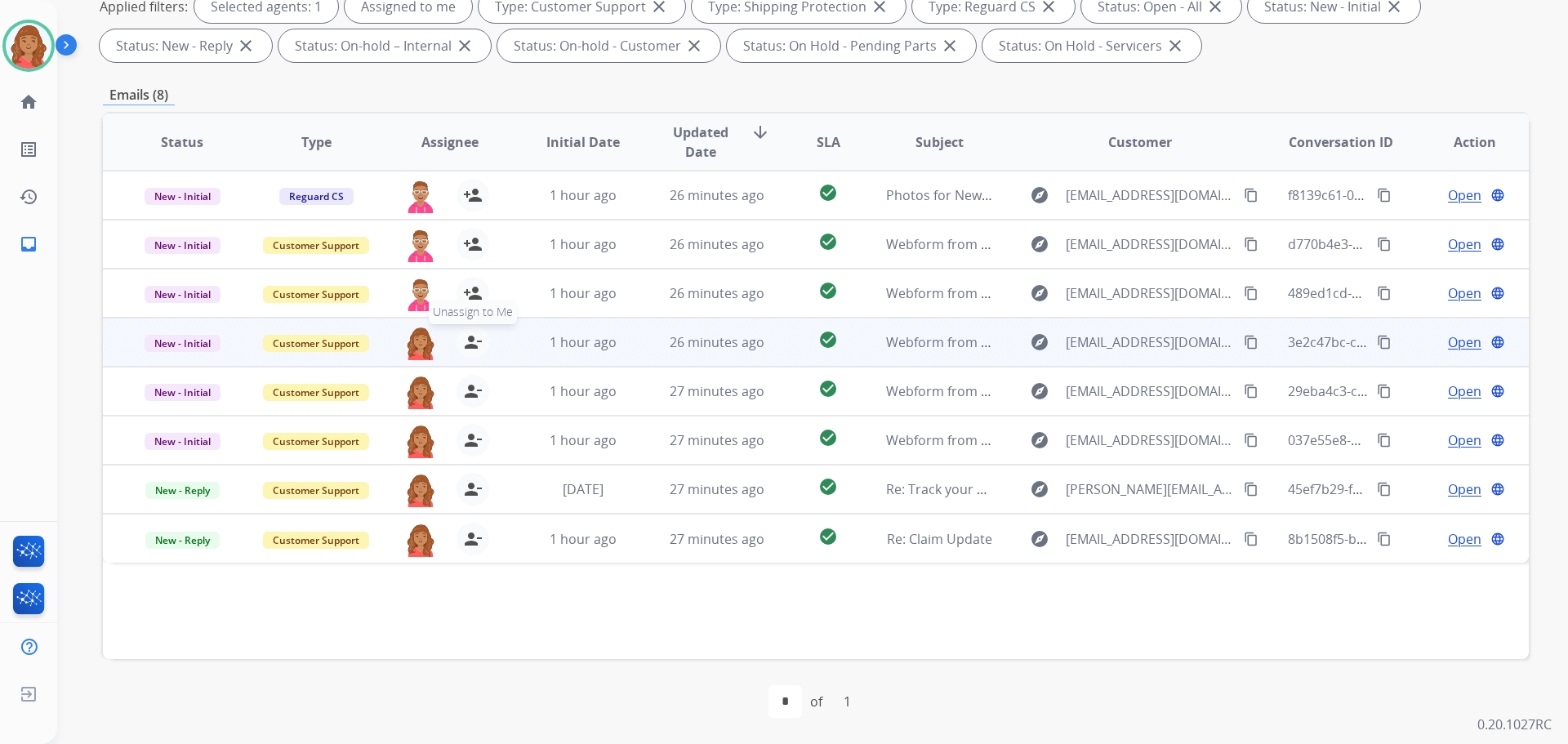
click at [463, 348] on mat-icon "person_remove" at bounding box center [472, 341] width 19 height 19
click at [417, 344] on span "+" at bounding box center [420, 341] width 8 height 19
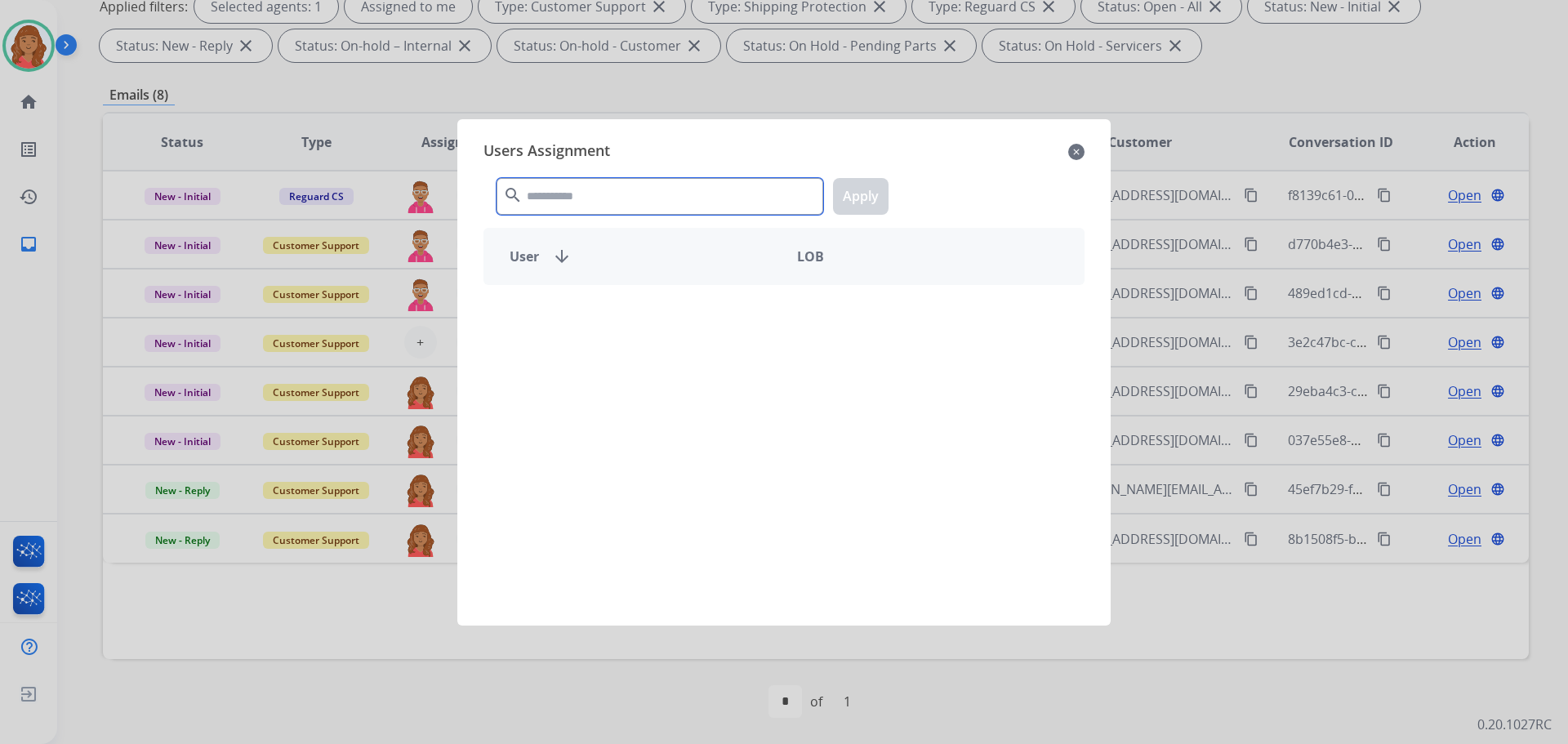
click at [595, 190] on input "text" at bounding box center [660, 197] width 326 height 37
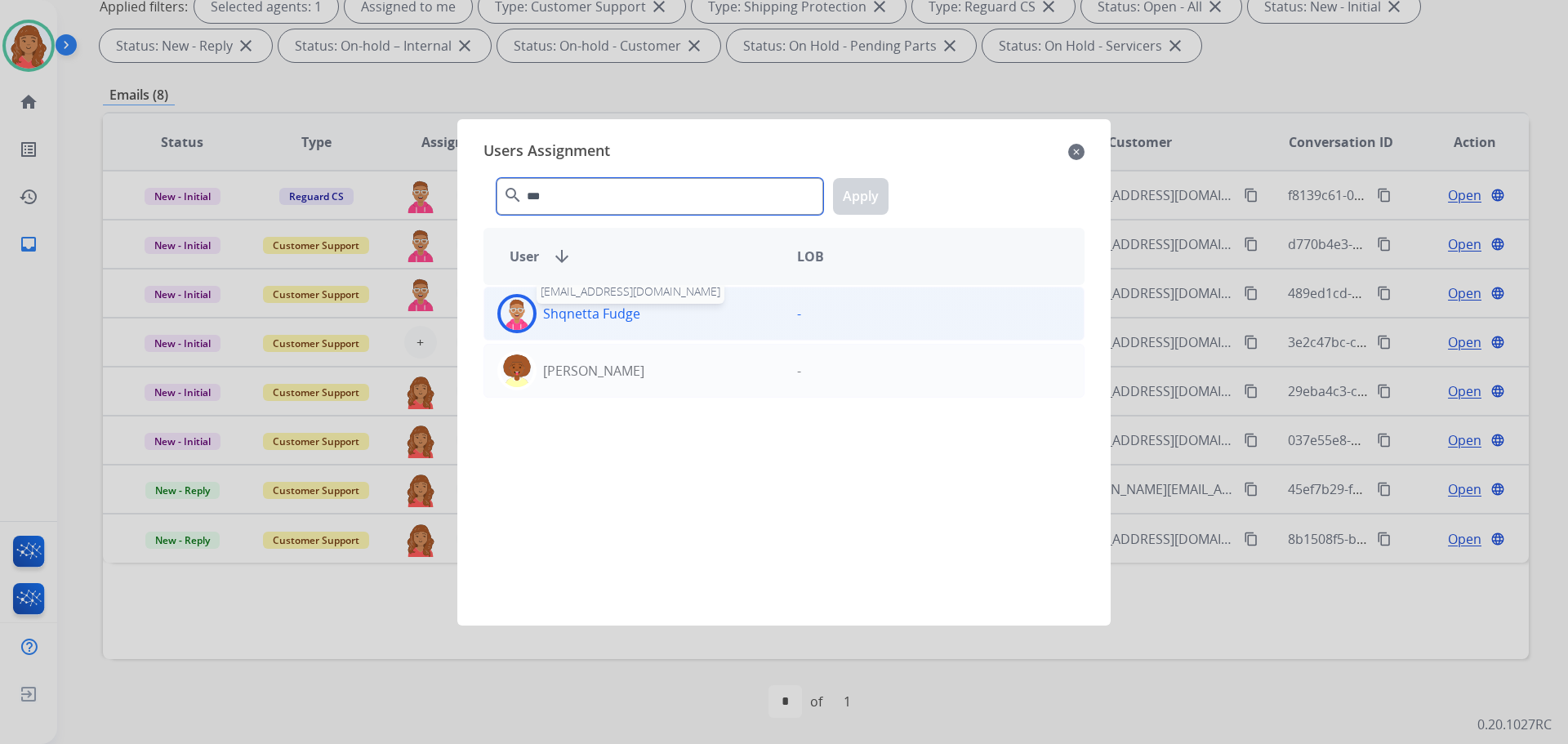
type input "***"
click at [584, 311] on p "Shqnetta Fudge" at bounding box center [592, 313] width 97 height 19
drag, startPoint x: 877, startPoint y: 195, endPoint x: 856, endPoint y: 206, distance: 23.7
click at [874, 195] on button "Apply" at bounding box center [861, 197] width 55 height 37
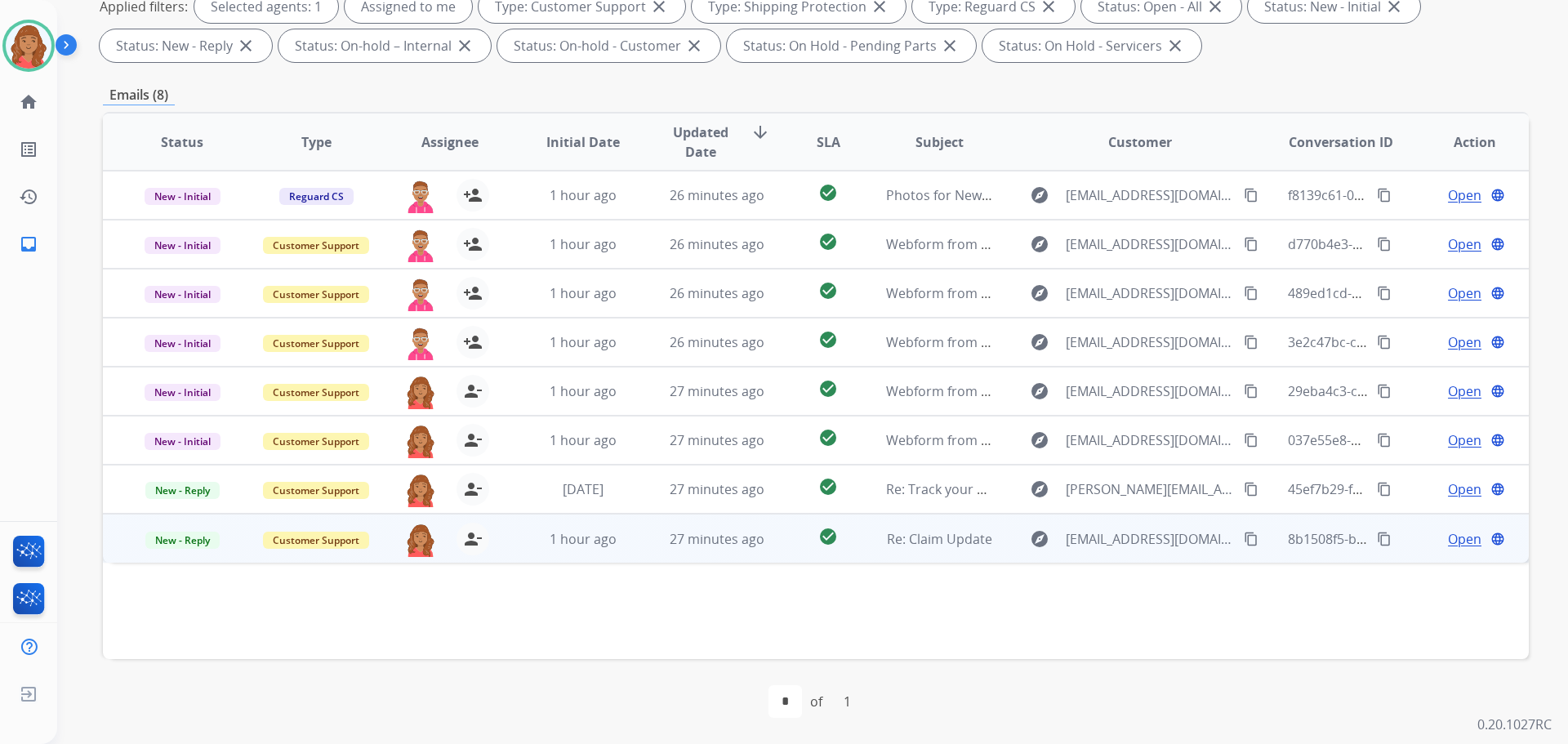
click at [1448, 541] on span "Open" at bounding box center [1465, 538] width 33 height 19
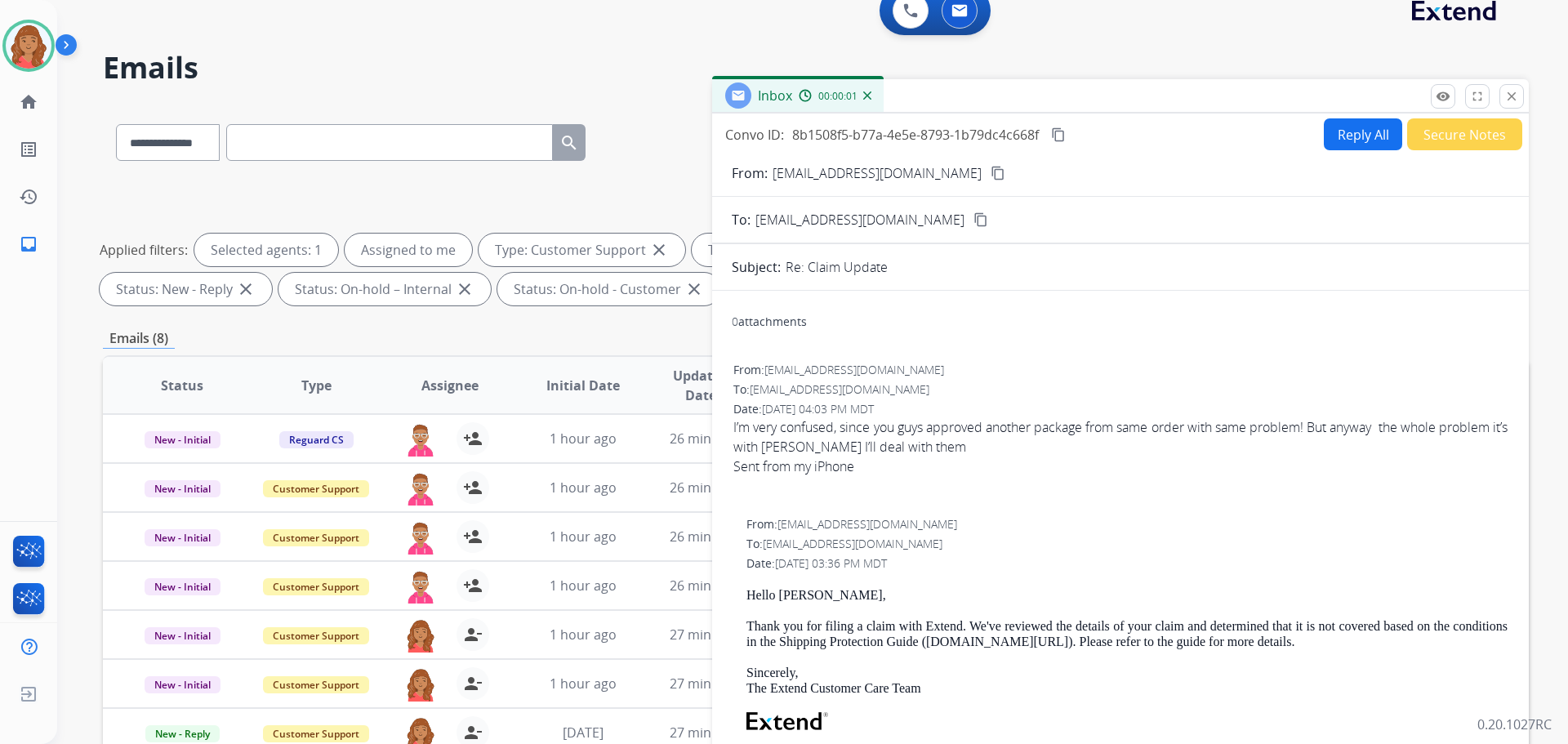
scroll to position [18, 0]
click at [1448, 97] on mat-icon "remove_red_eye" at bounding box center [1443, 98] width 15 height 15
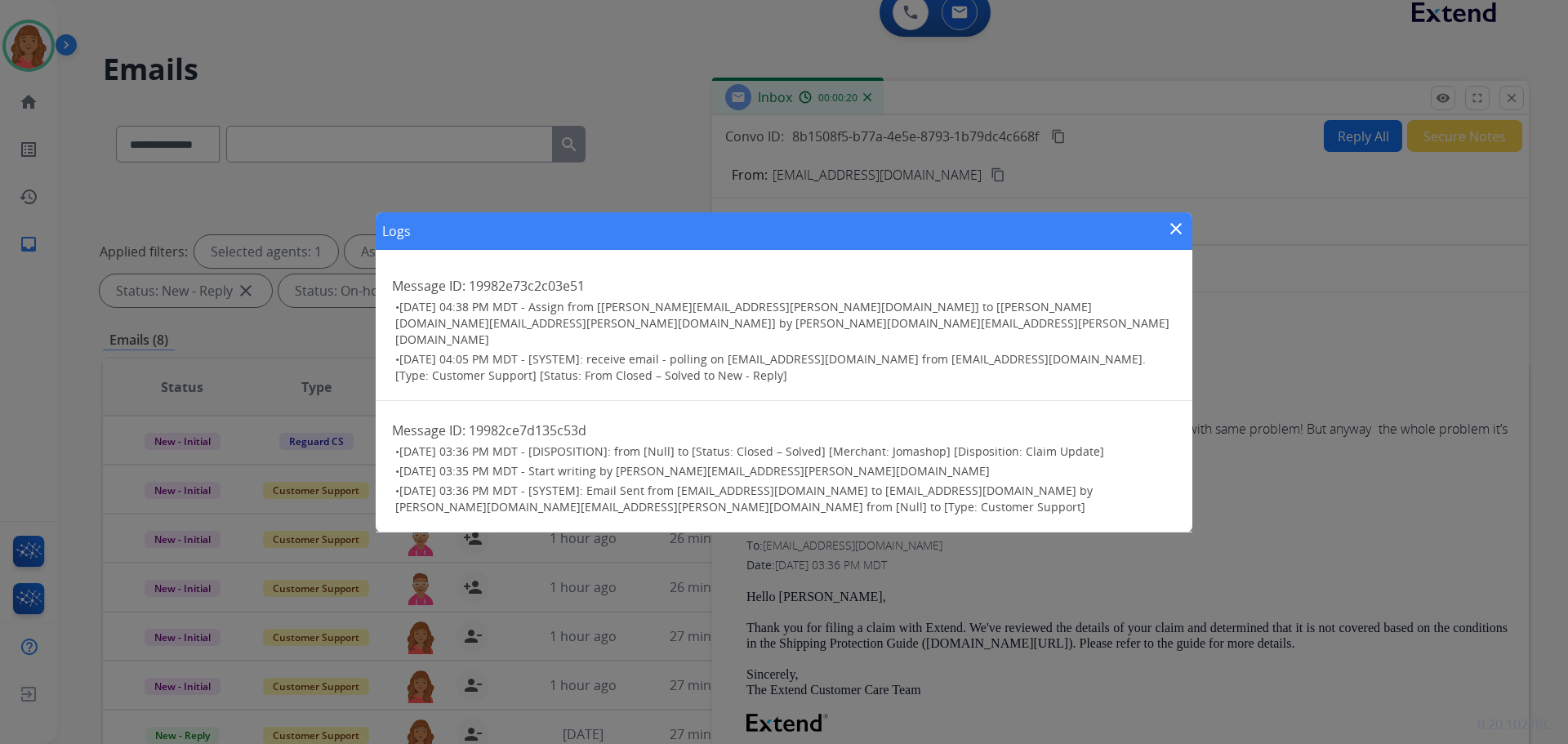
click at [1178, 239] on mat-icon "close" at bounding box center [1175, 228] width 19 height 19
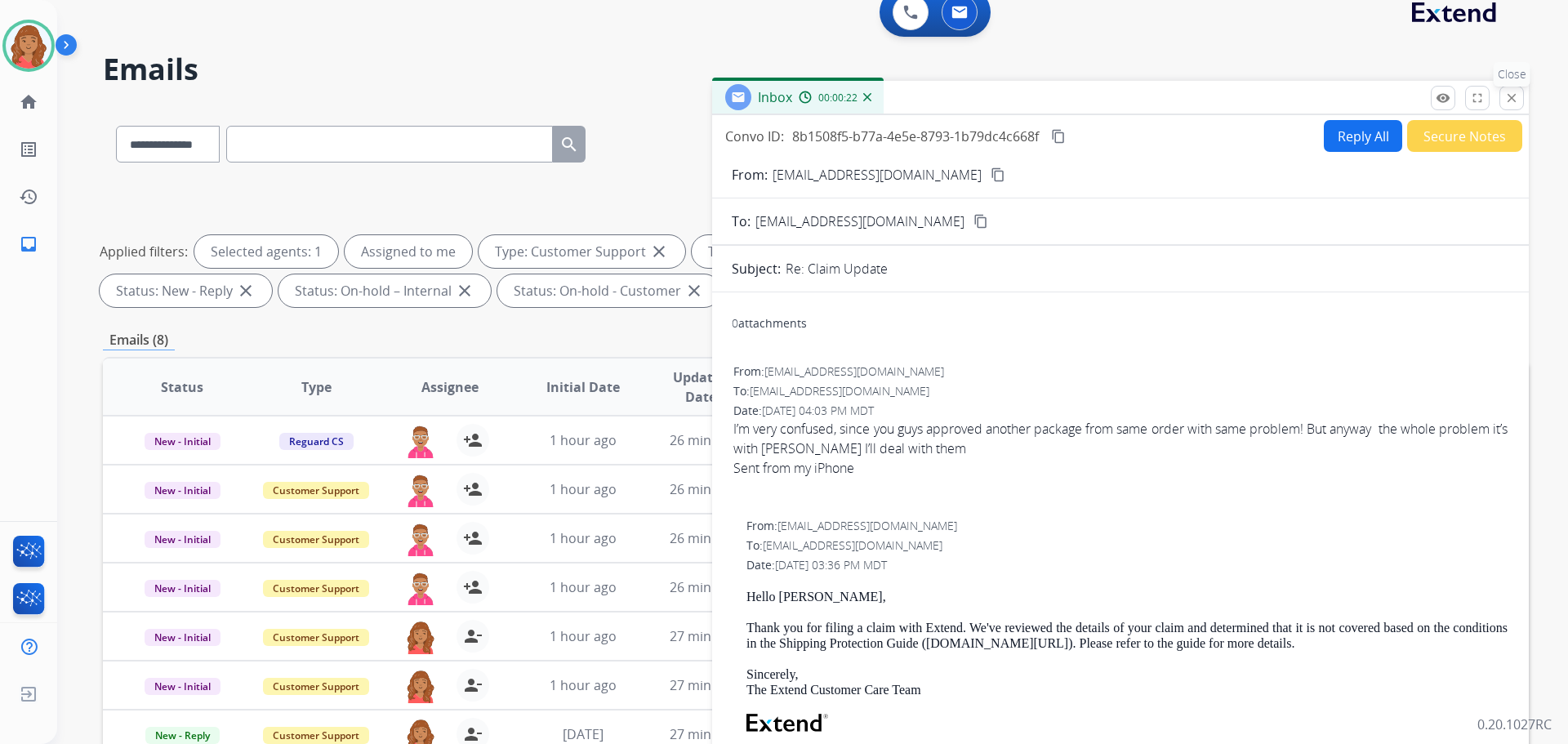
click at [1515, 97] on mat-icon "close" at bounding box center [1512, 98] width 15 height 15
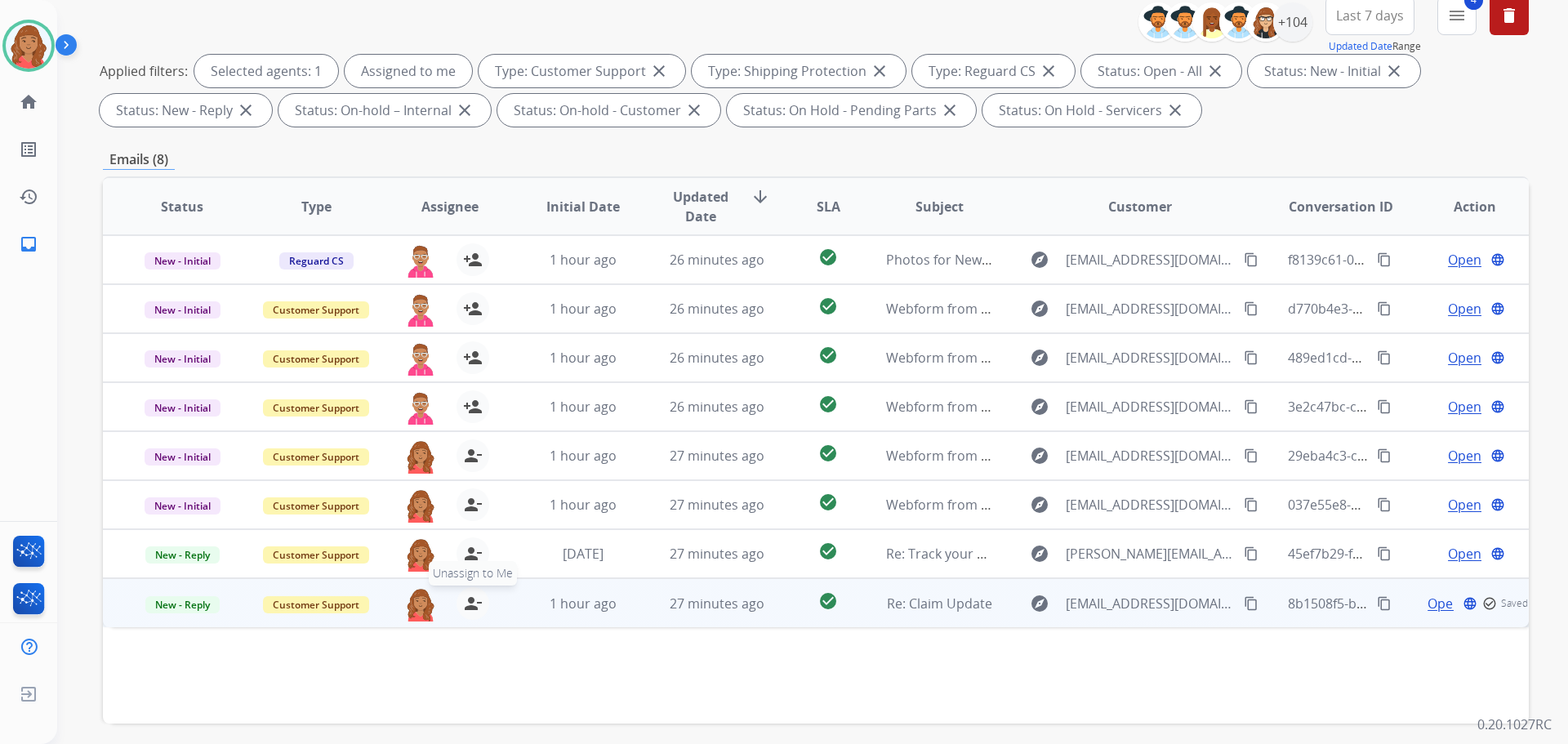
scroll to position [264, 0]
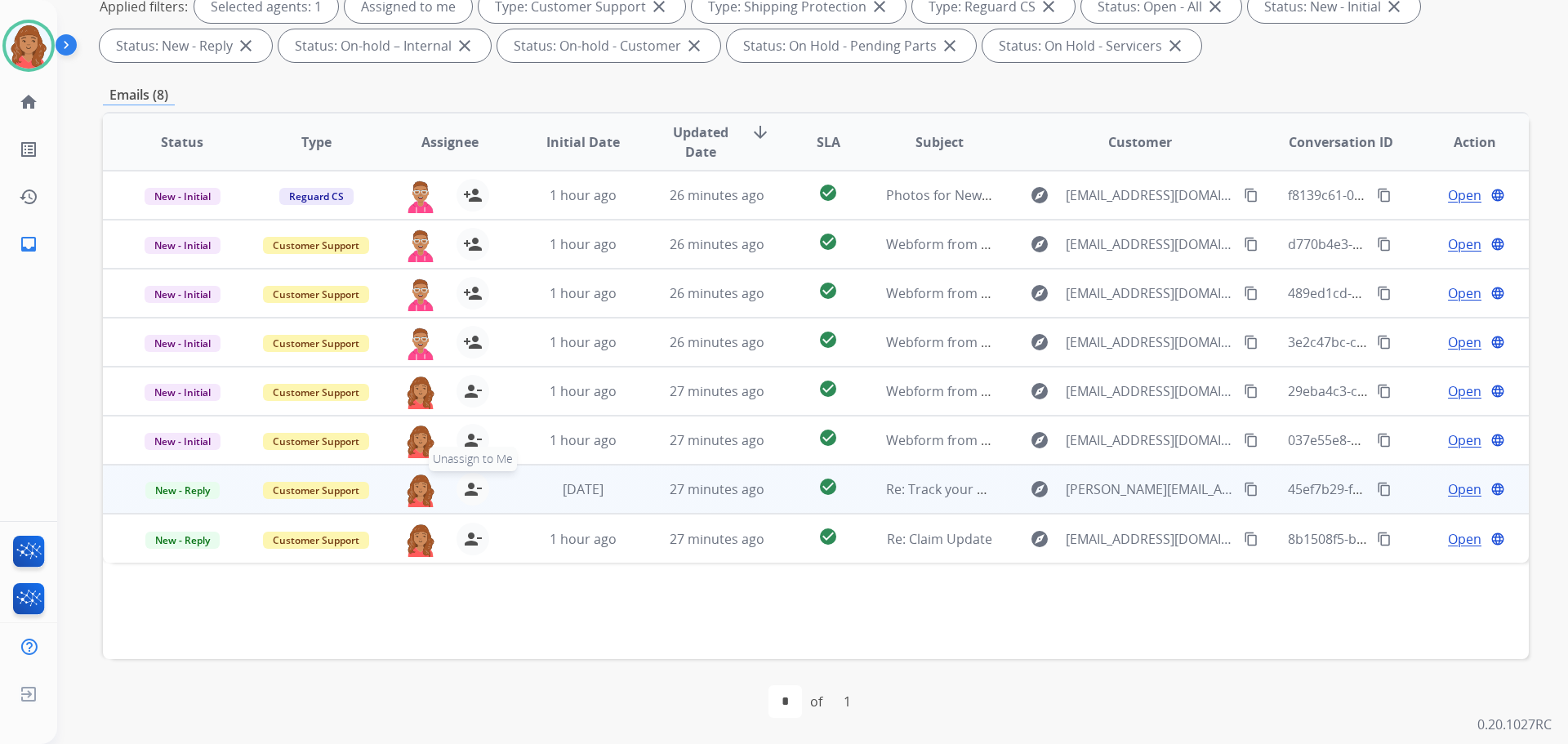
click at [466, 487] on mat-icon "person_remove" at bounding box center [472, 489] width 19 height 19
click at [420, 487] on span "+" at bounding box center [420, 489] width 8 height 19
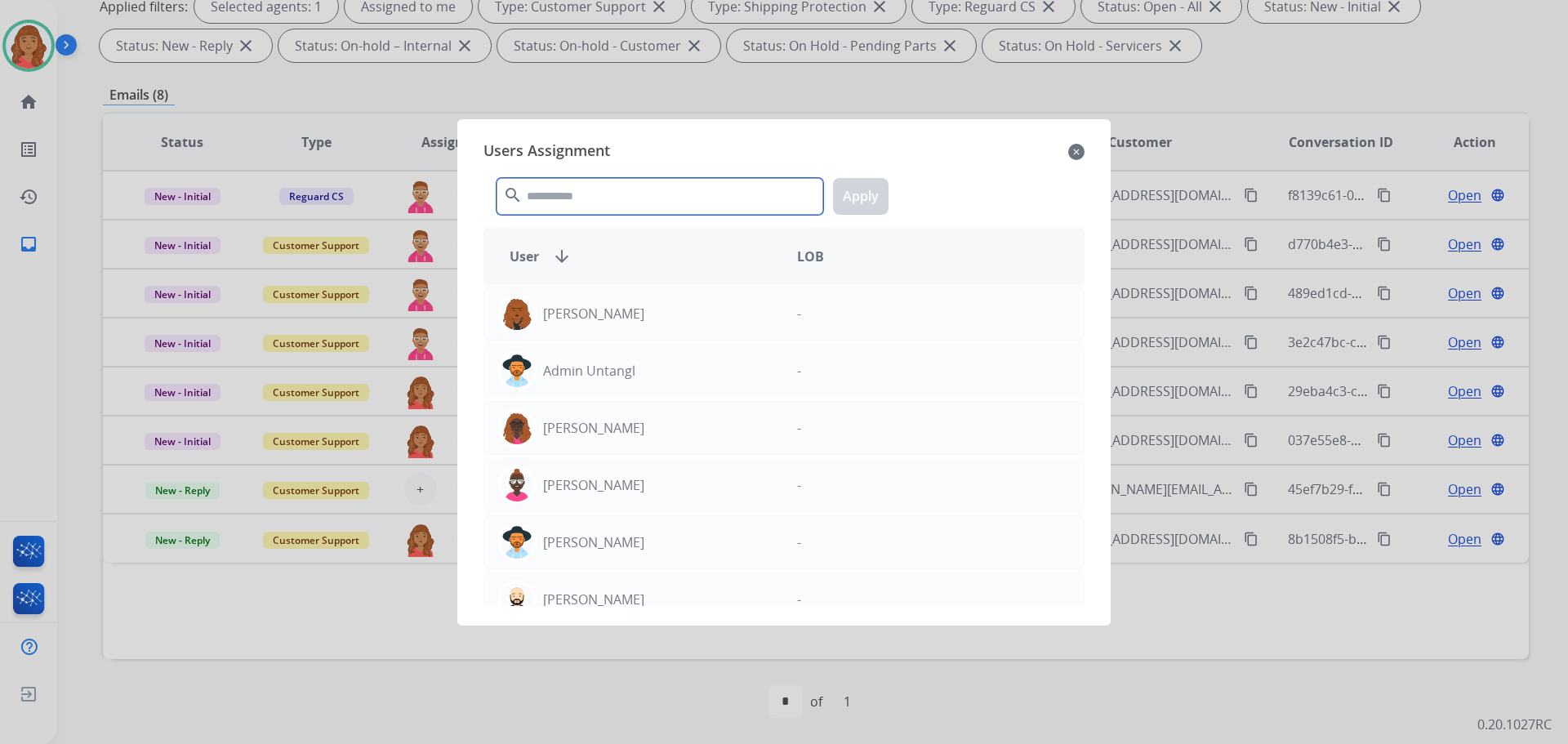
click at [557, 213] on input "text" at bounding box center [660, 197] width 326 height 37
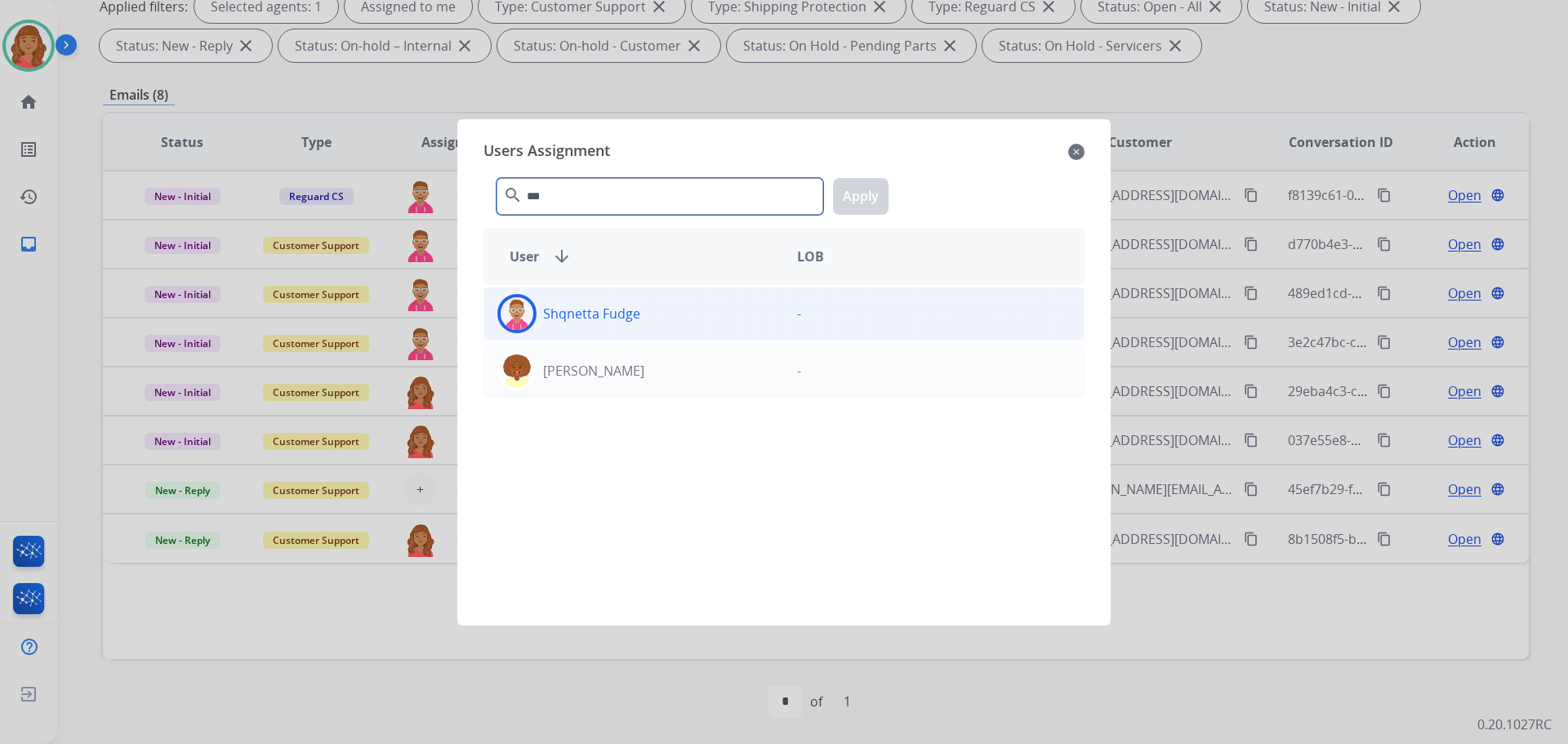
type input "***"
click at [546, 305] on p "Shqnetta Fudge" at bounding box center [592, 313] width 97 height 19
click at [858, 202] on button "Apply" at bounding box center [861, 197] width 55 height 37
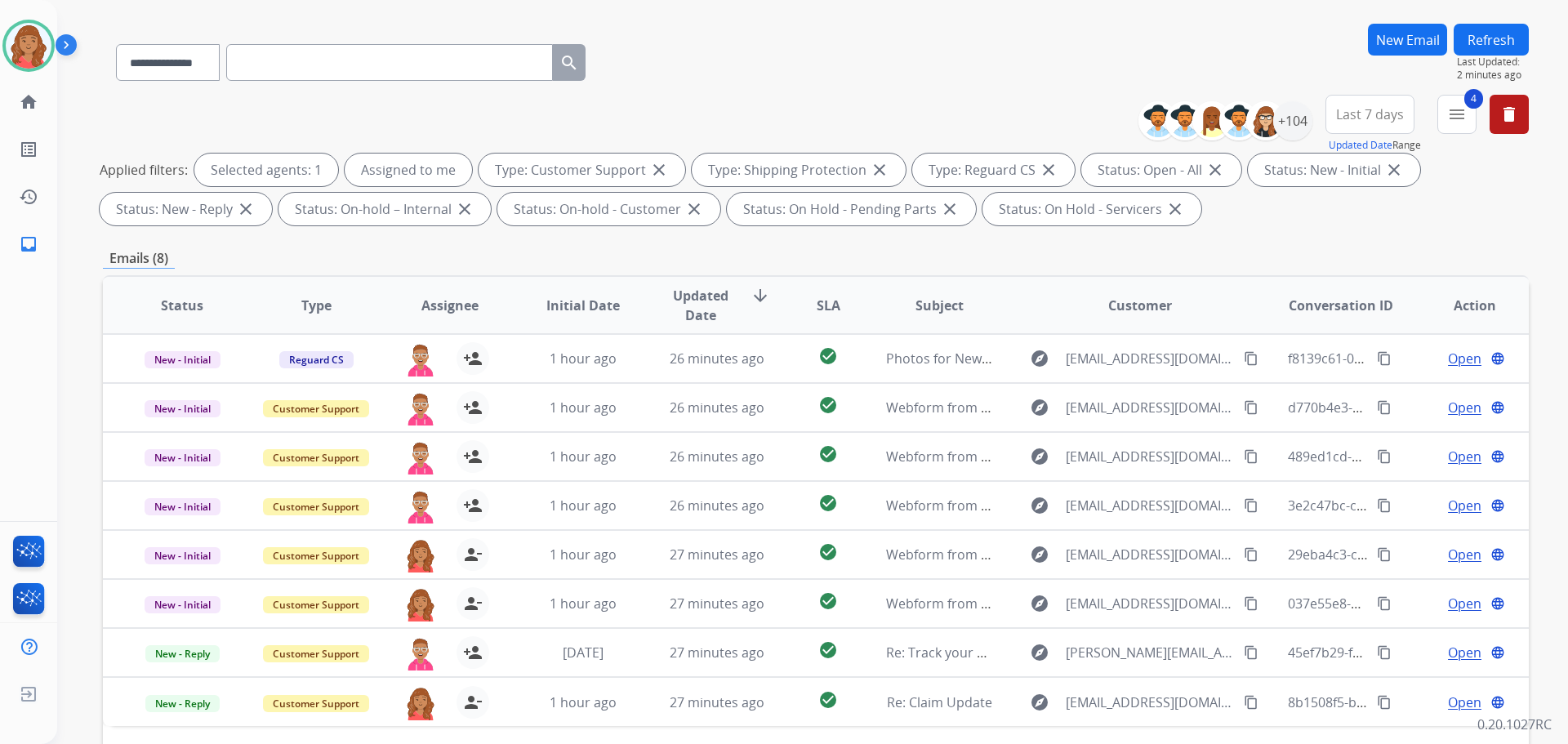
scroll to position [18, 0]
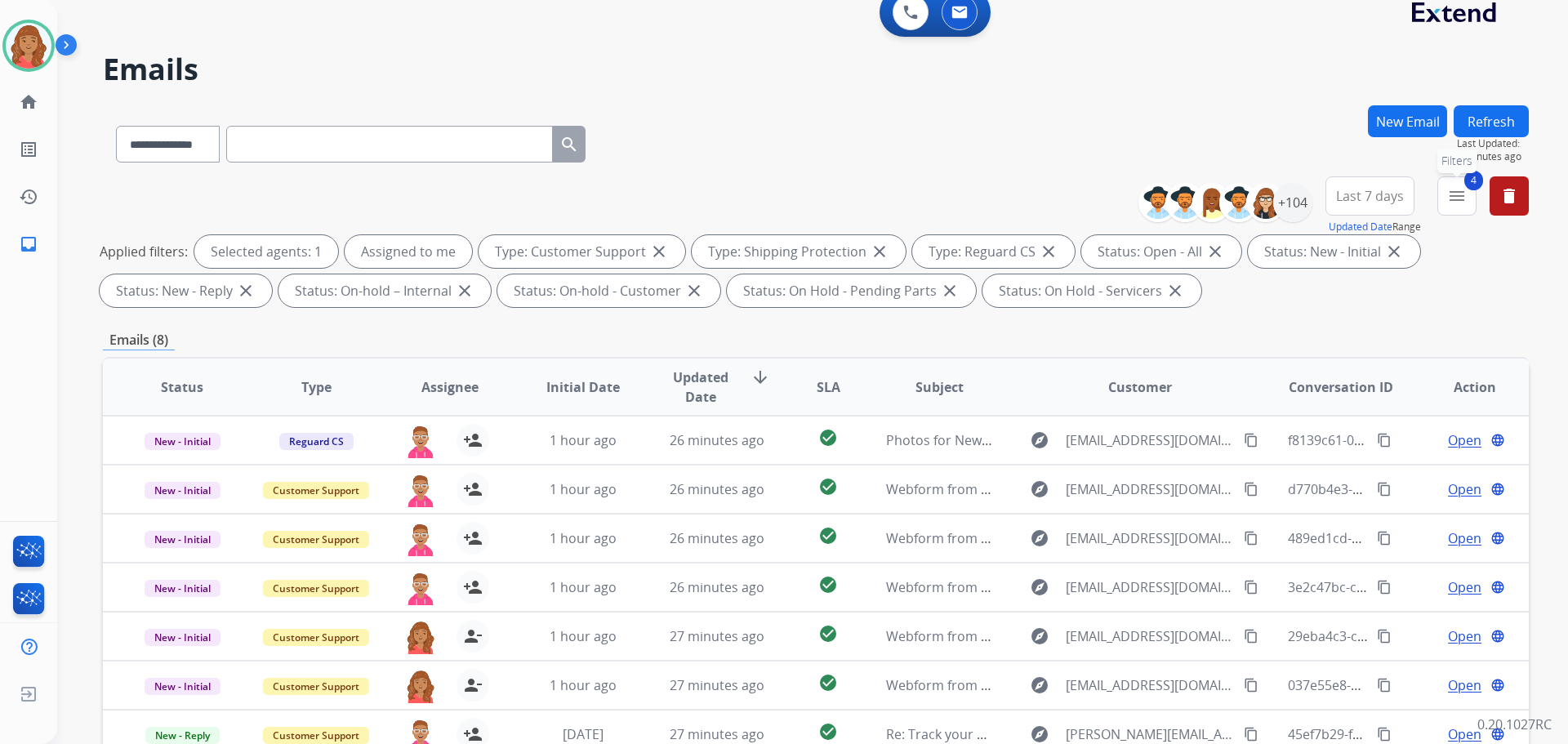
click at [1454, 201] on mat-icon "menu" at bounding box center [1457, 195] width 19 height 19
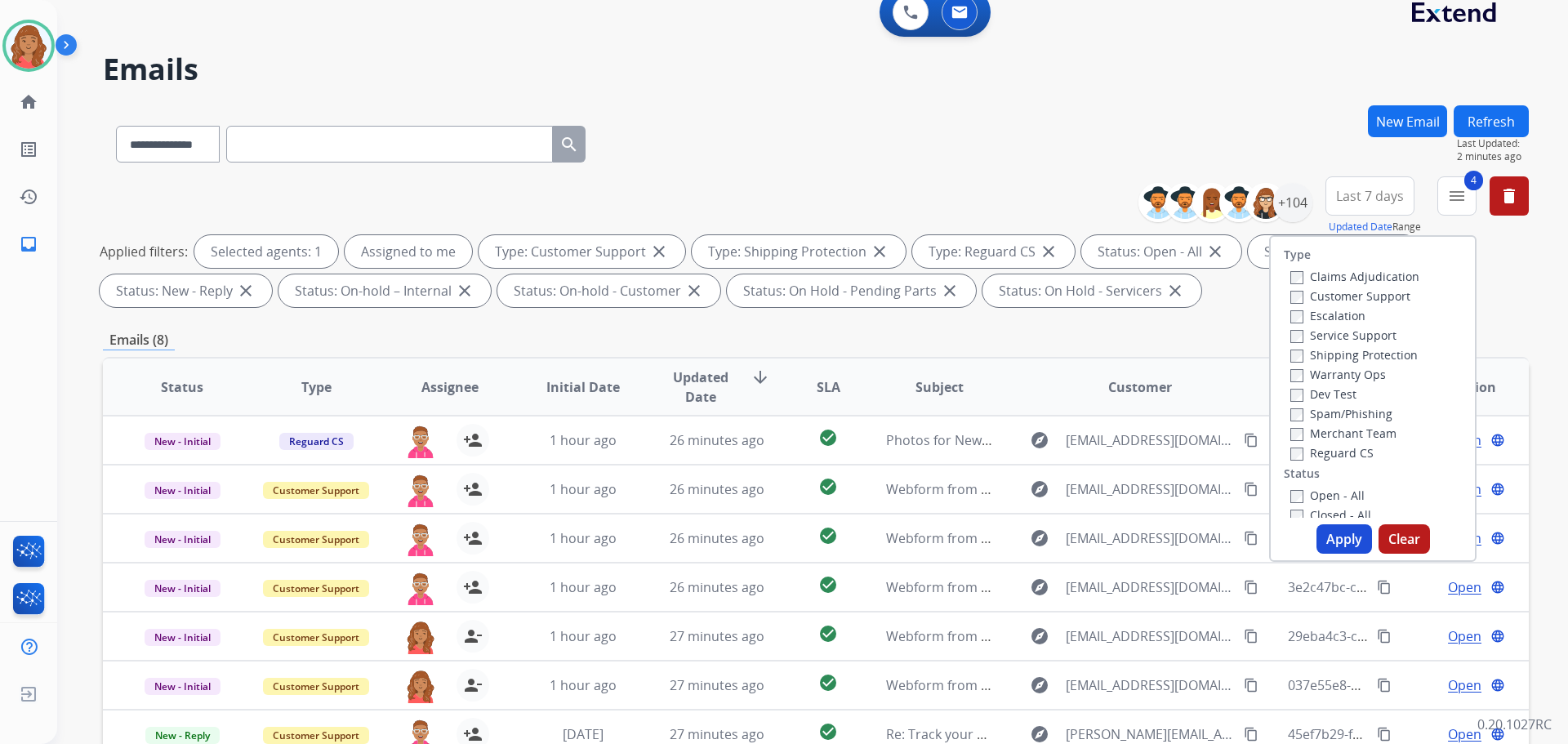
click at [1335, 535] on button "Apply" at bounding box center [1344, 538] width 55 height 29
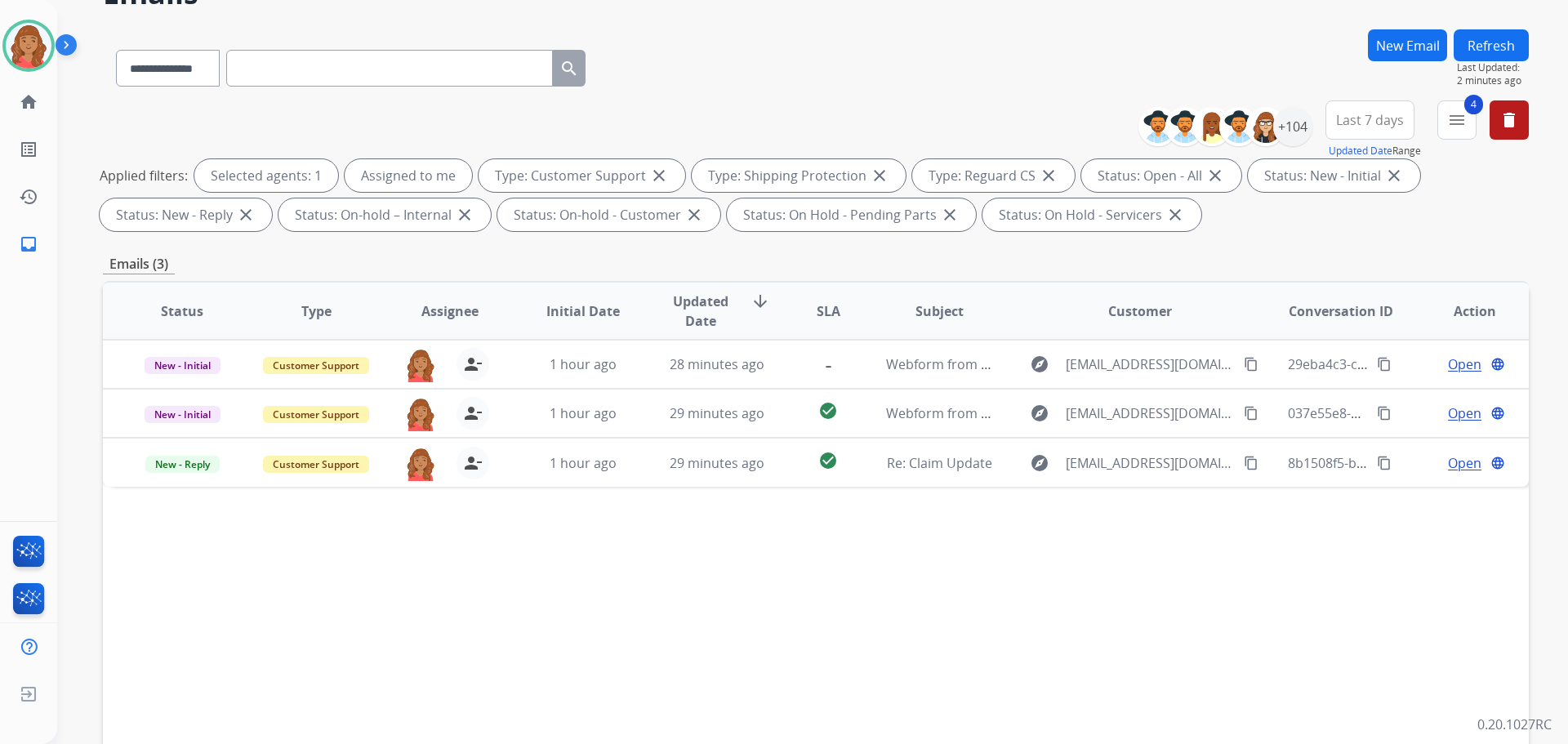
scroll to position [264, 0]
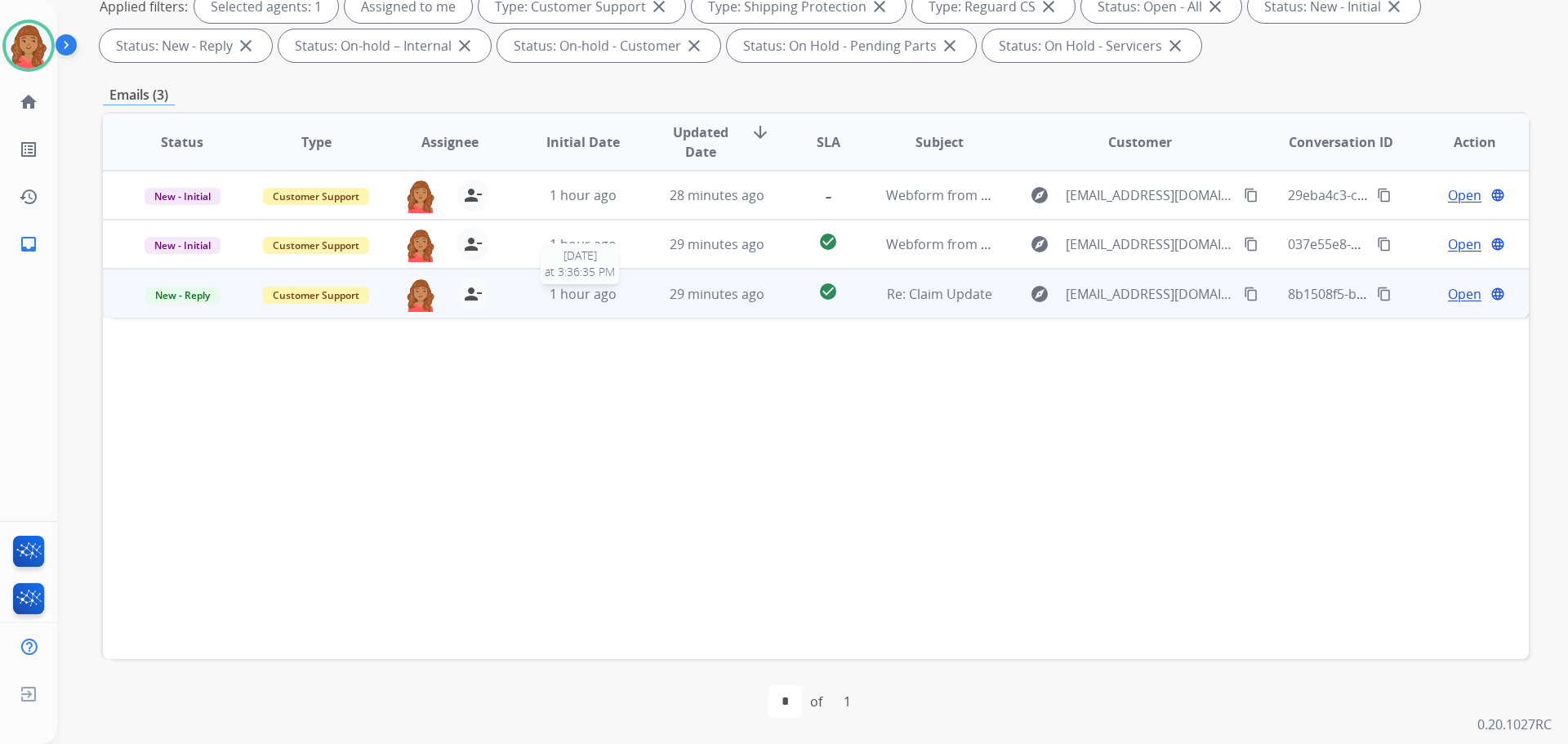
click at [578, 304] on td "1 hour ago [DATE] 3:36:35 PM" at bounding box center [571, 293] width 134 height 49
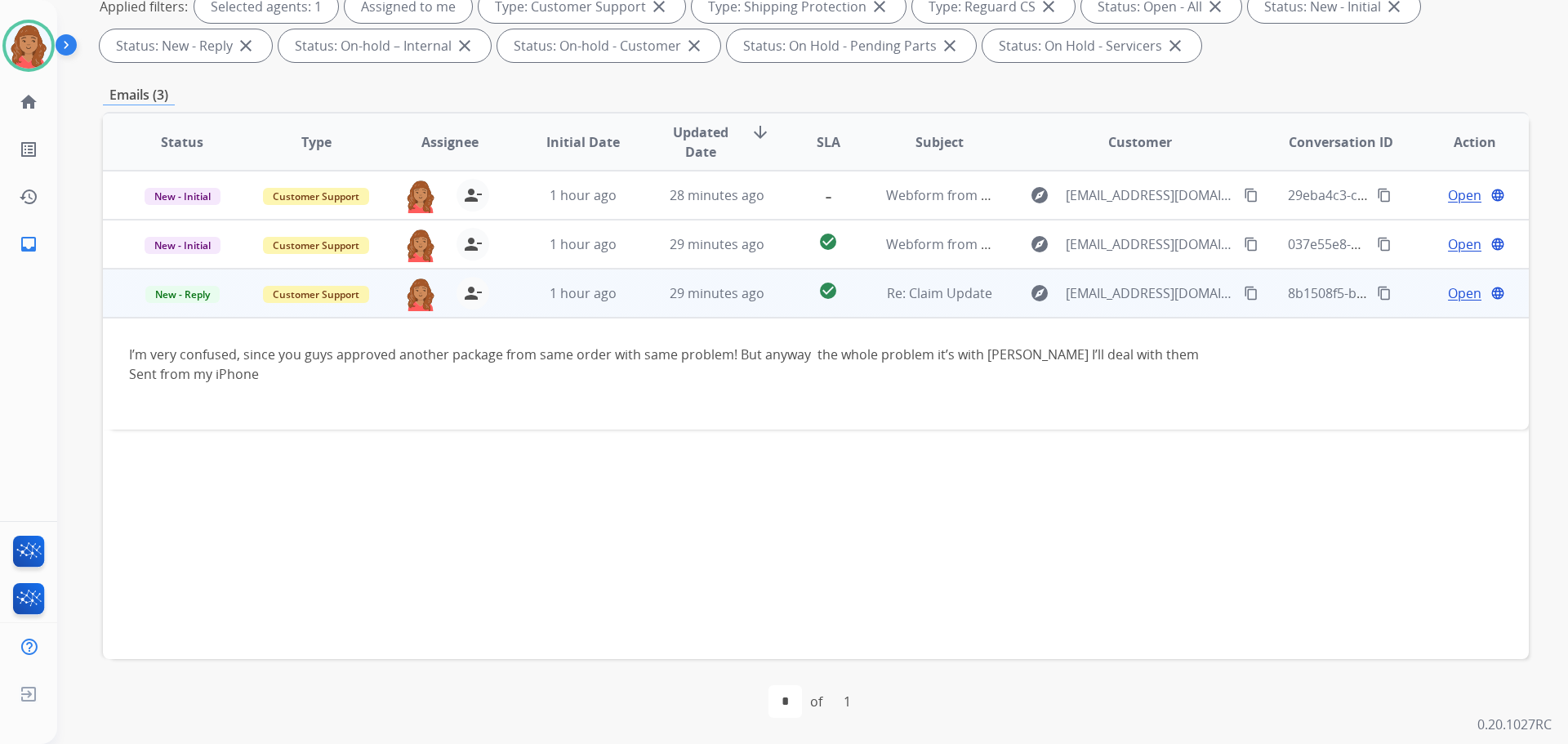
click at [1460, 291] on span "Open" at bounding box center [1465, 293] width 33 height 19
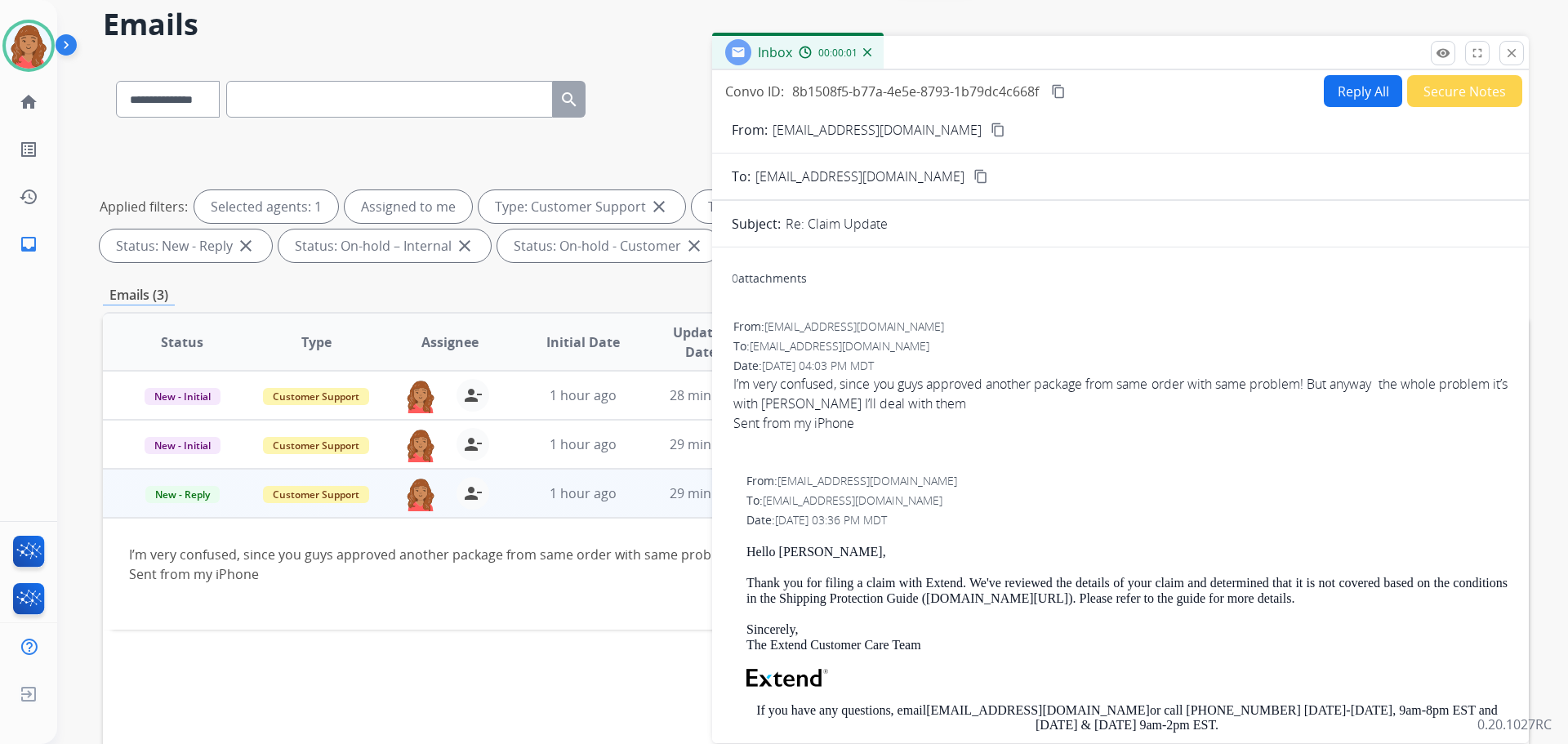
scroll to position [18, 0]
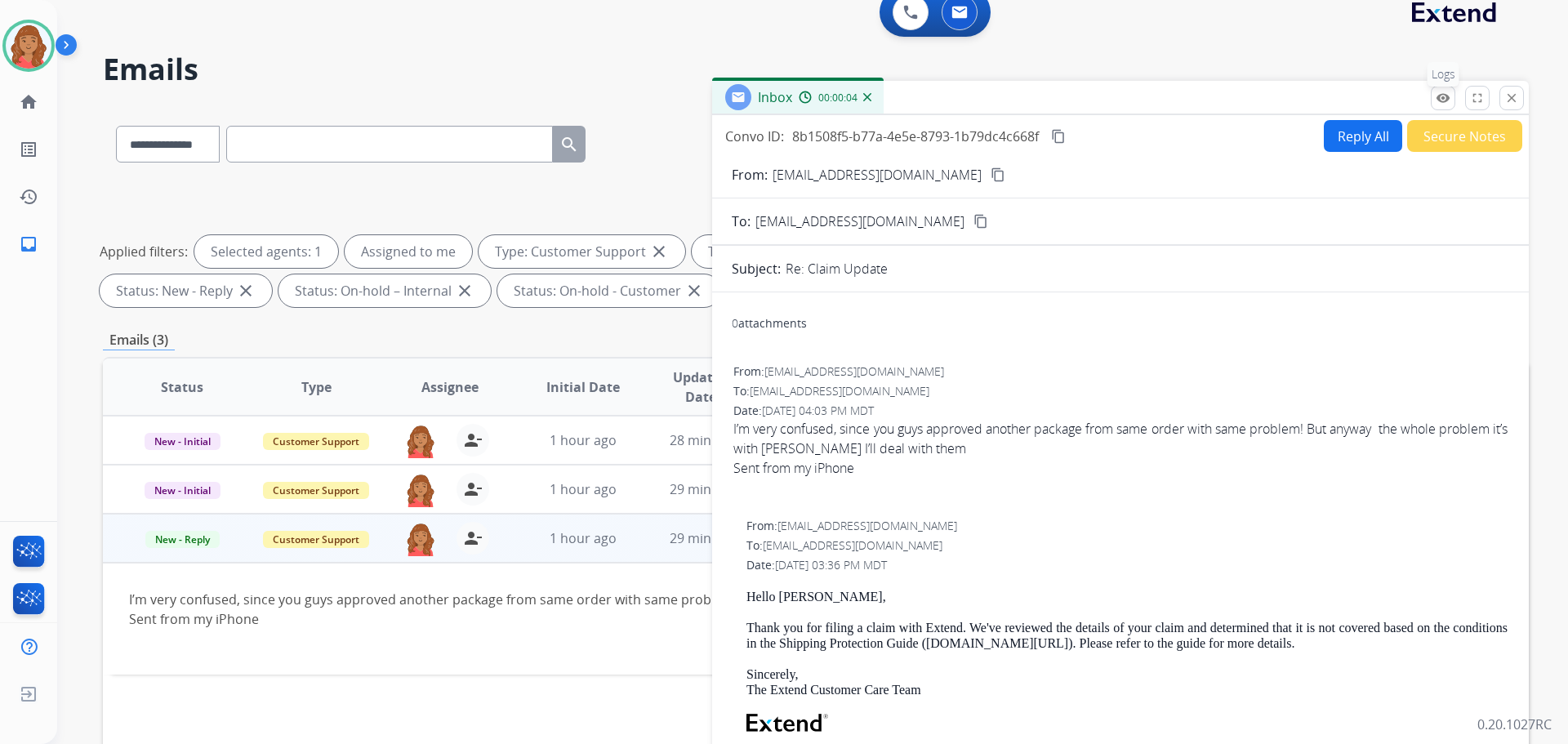
click at [1446, 100] on mat-icon "remove_red_eye" at bounding box center [1443, 98] width 15 height 15
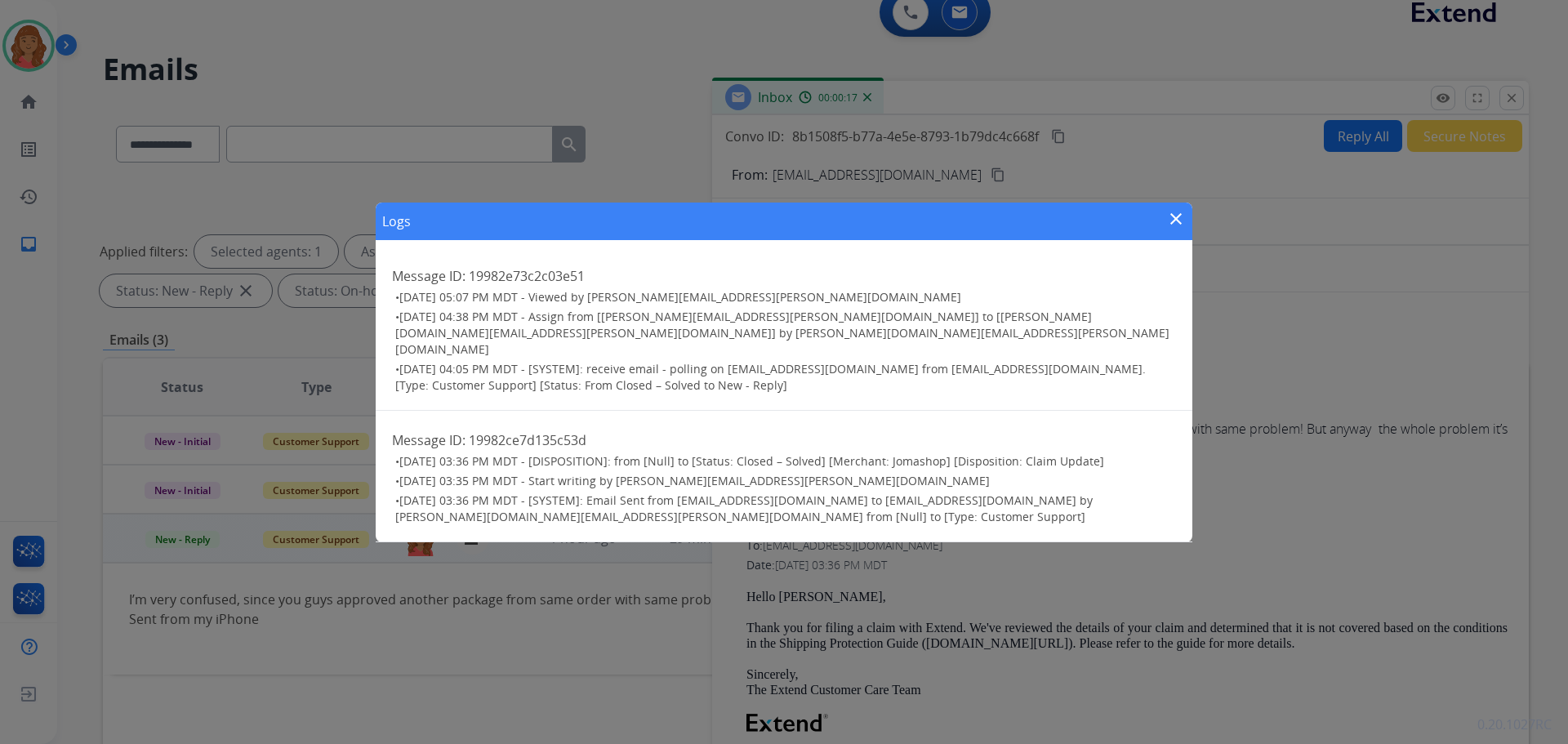
click at [1180, 228] on mat-icon "close" at bounding box center [1175, 218] width 19 height 19
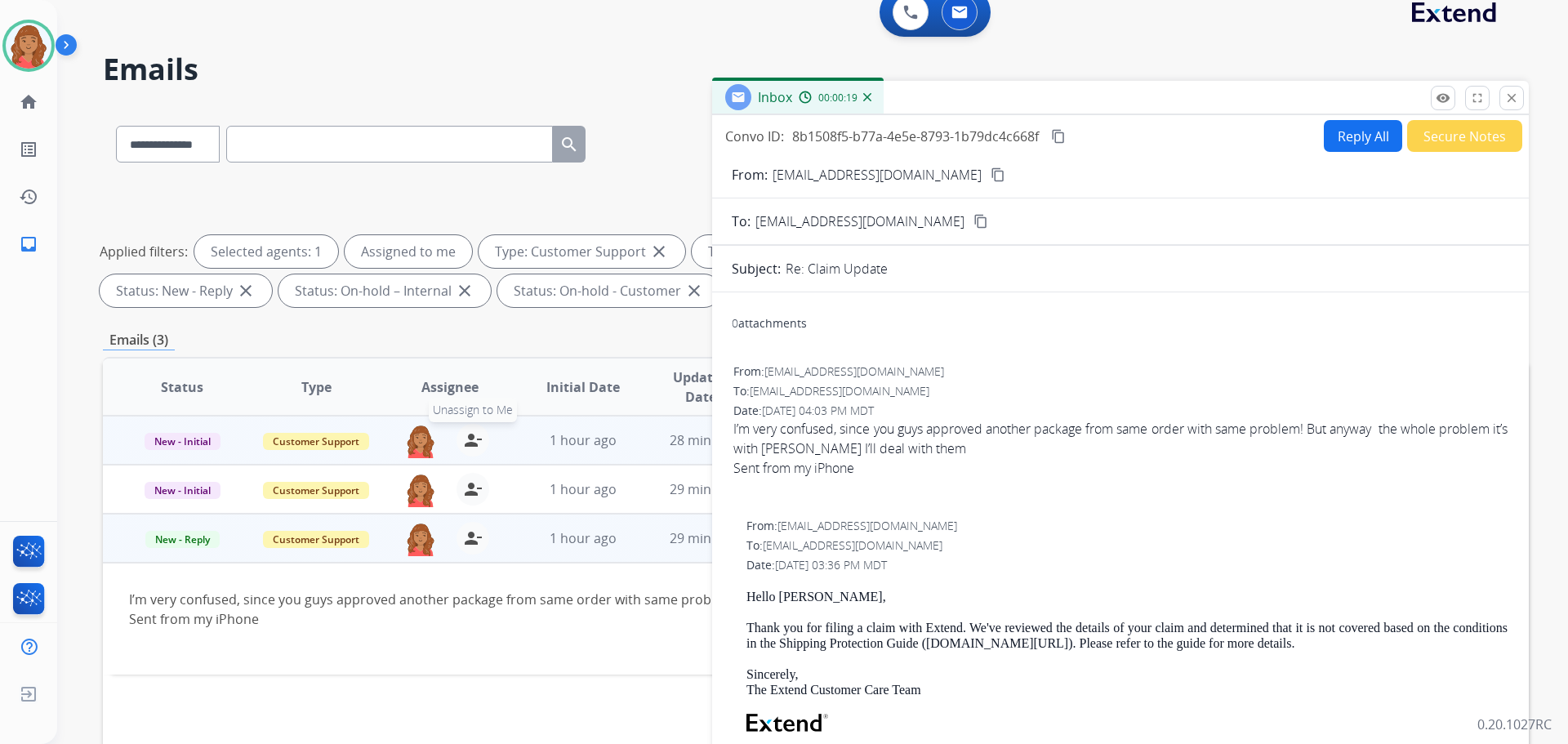
click at [466, 441] on mat-icon "person_remove" at bounding box center [472, 439] width 19 height 19
click at [418, 442] on span "+" at bounding box center [420, 439] width 8 height 19
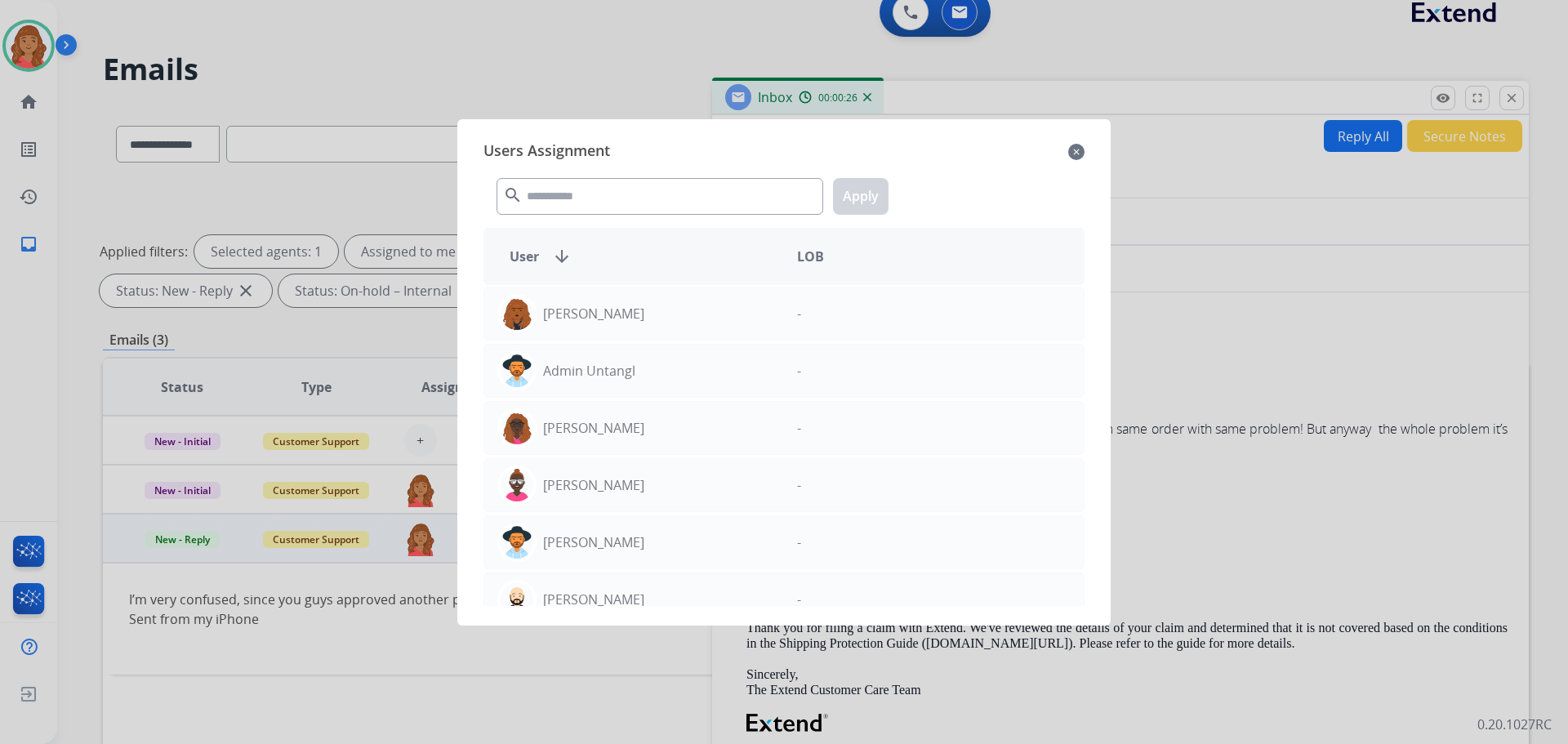
click at [1516, 97] on div at bounding box center [784, 372] width 1568 height 744
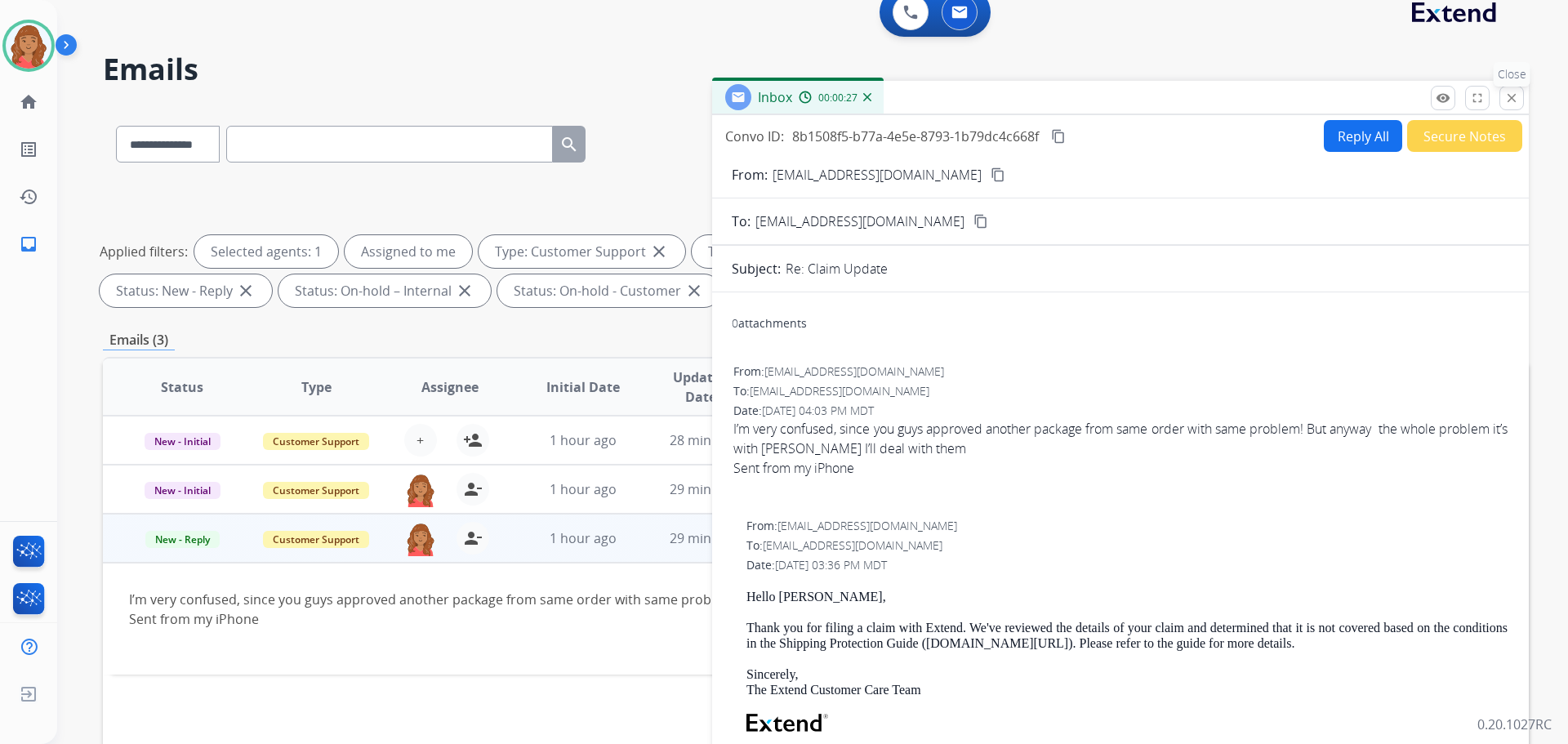
click at [1509, 93] on mat-icon "close" at bounding box center [1512, 98] width 15 height 15
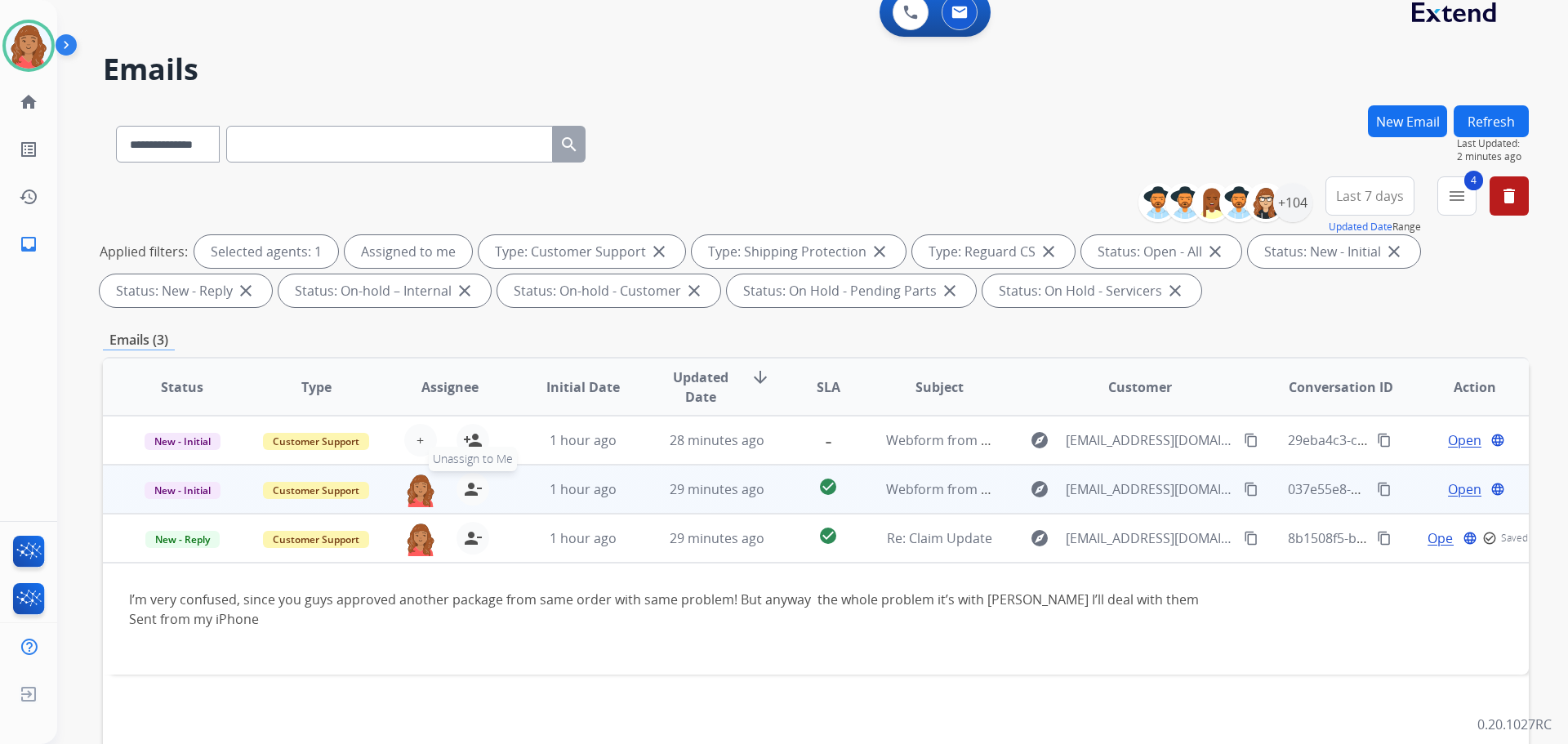
click at [472, 493] on mat-icon "person_remove" at bounding box center [472, 489] width 19 height 19
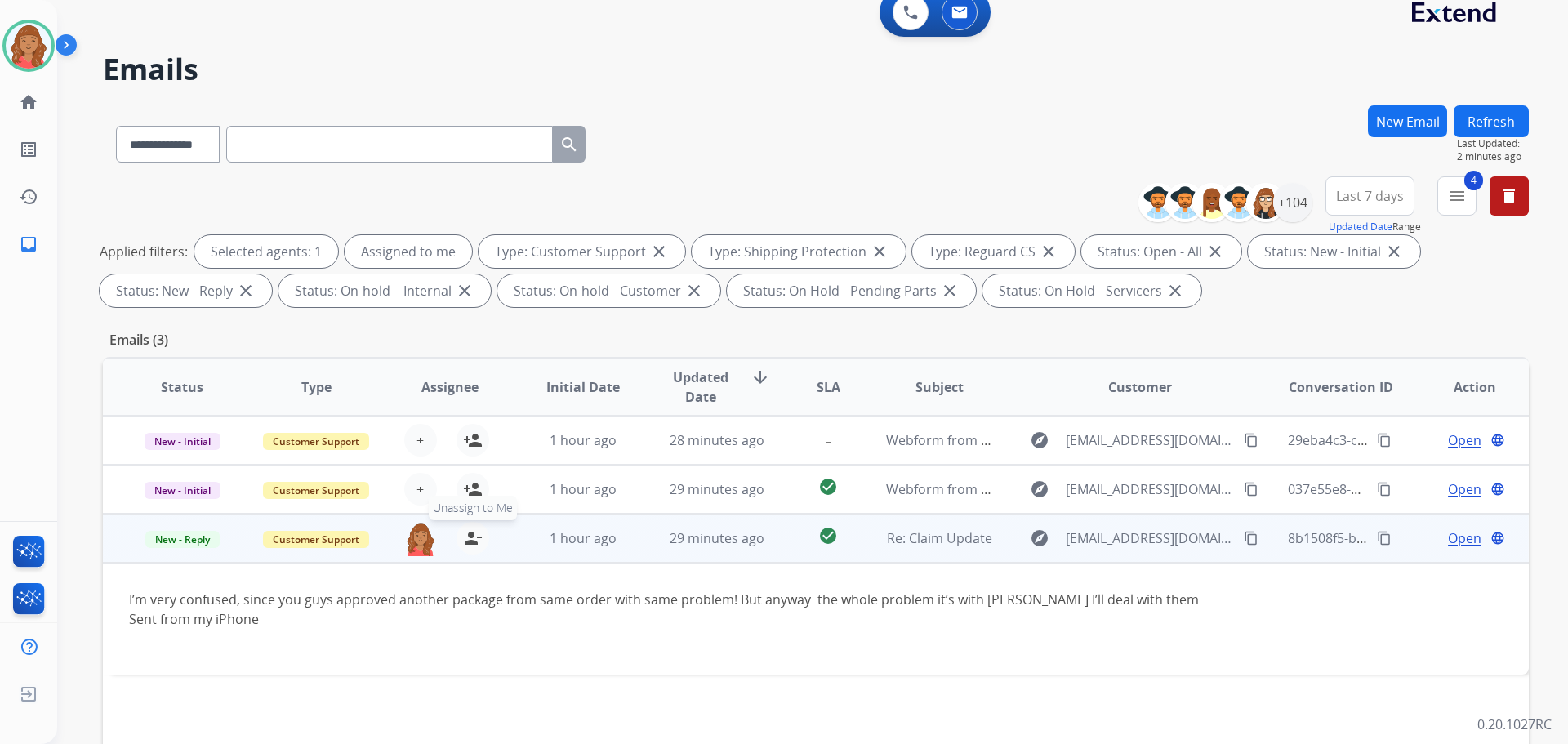
click at [476, 541] on mat-icon "person_remove" at bounding box center [472, 537] width 19 height 19
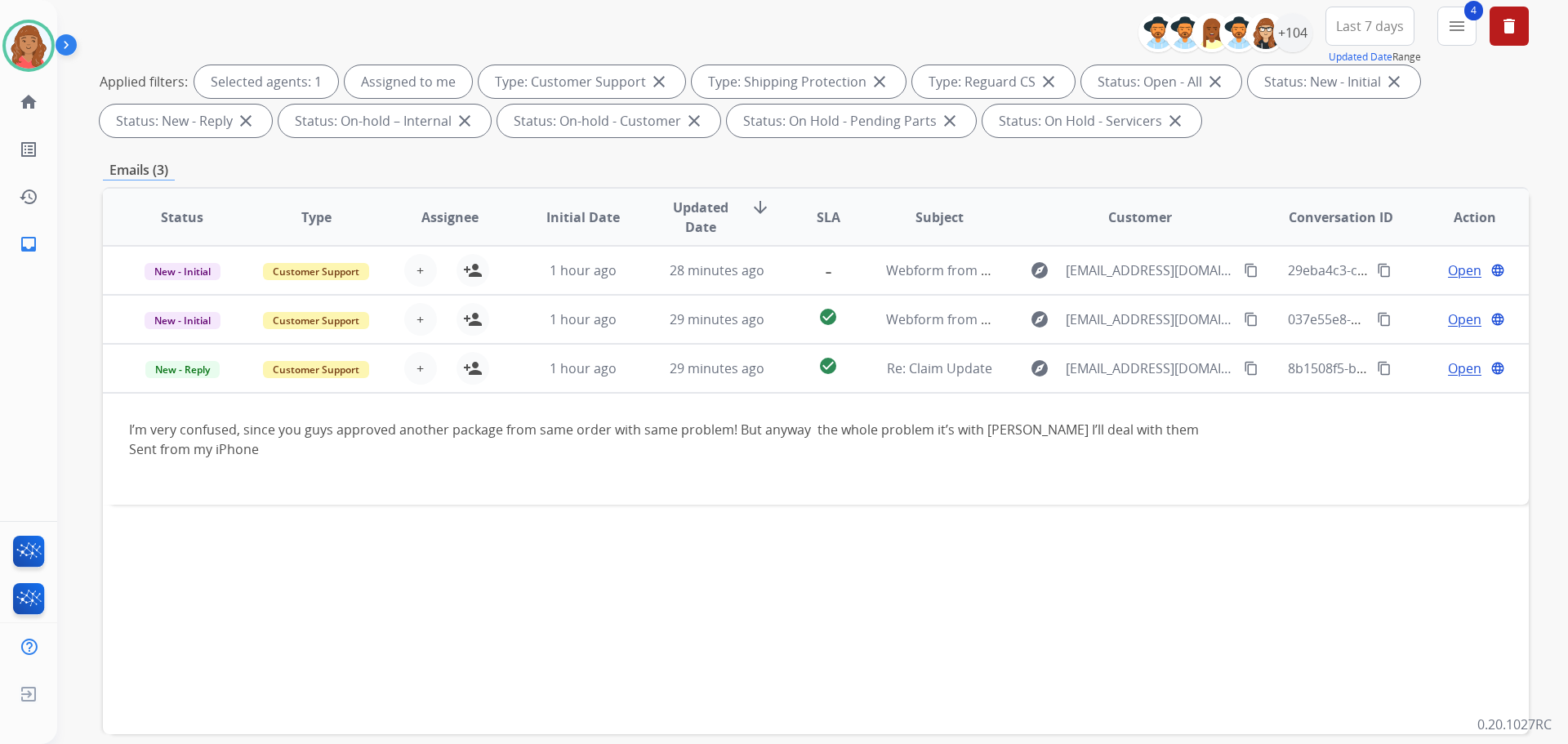
scroll to position [0, 0]
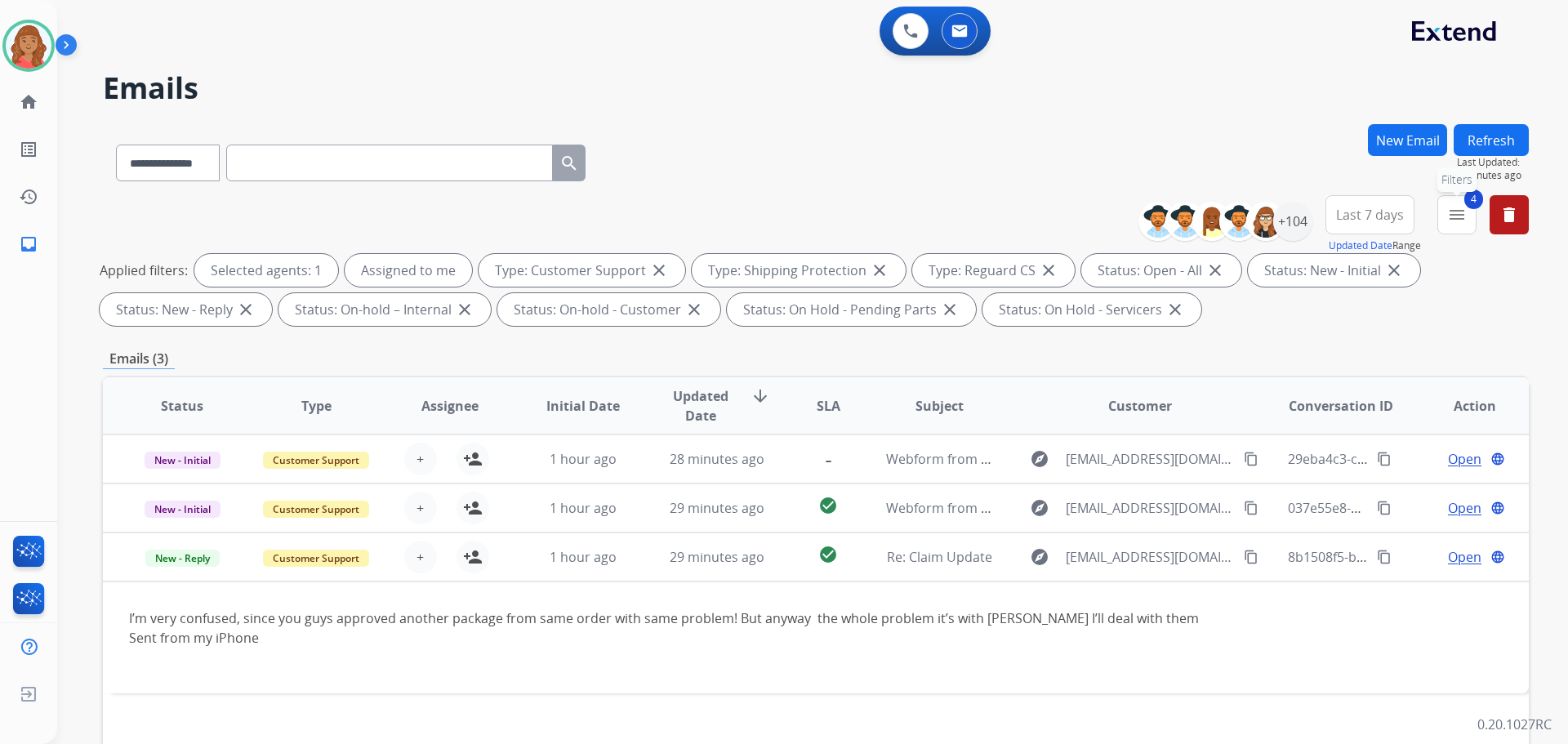
click at [1464, 217] on mat-icon "menu" at bounding box center [1457, 214] width 19 height 19
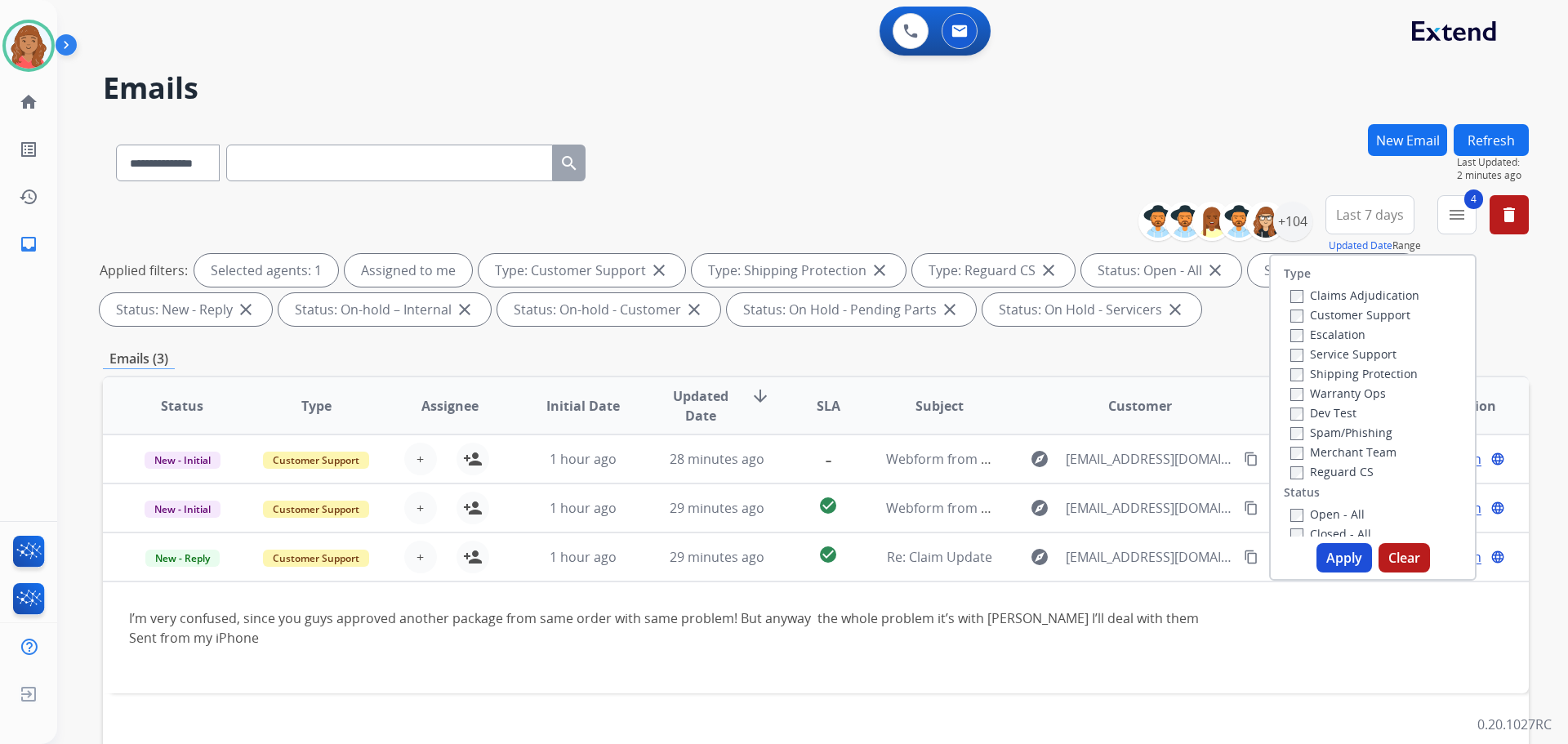
click at [1330, 559] on button "Apply" at bounding box center [1344, 557] width 55 height 29
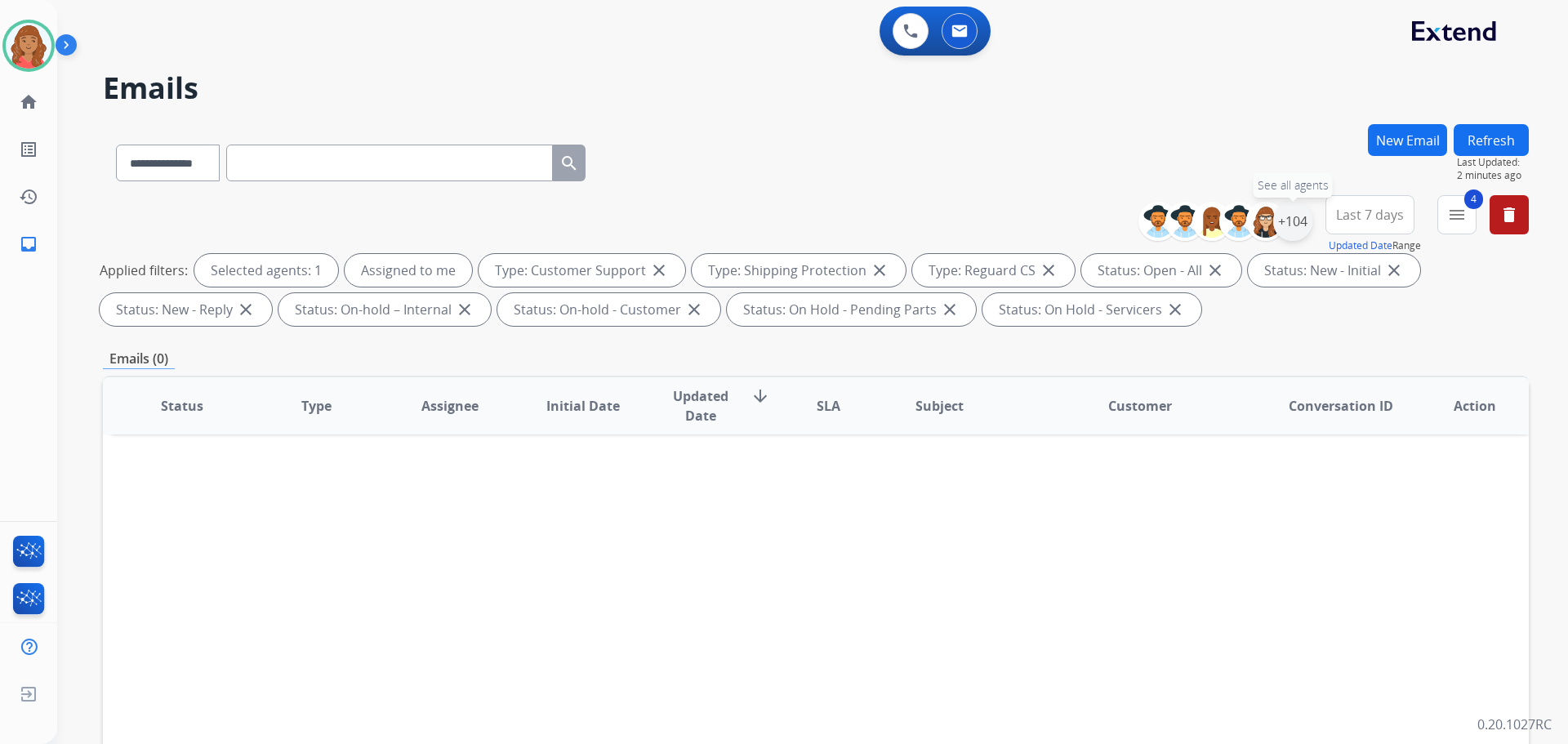
click at [1293, 235] on div "+104" at bounding box center [1293, 221] width 39 height 39
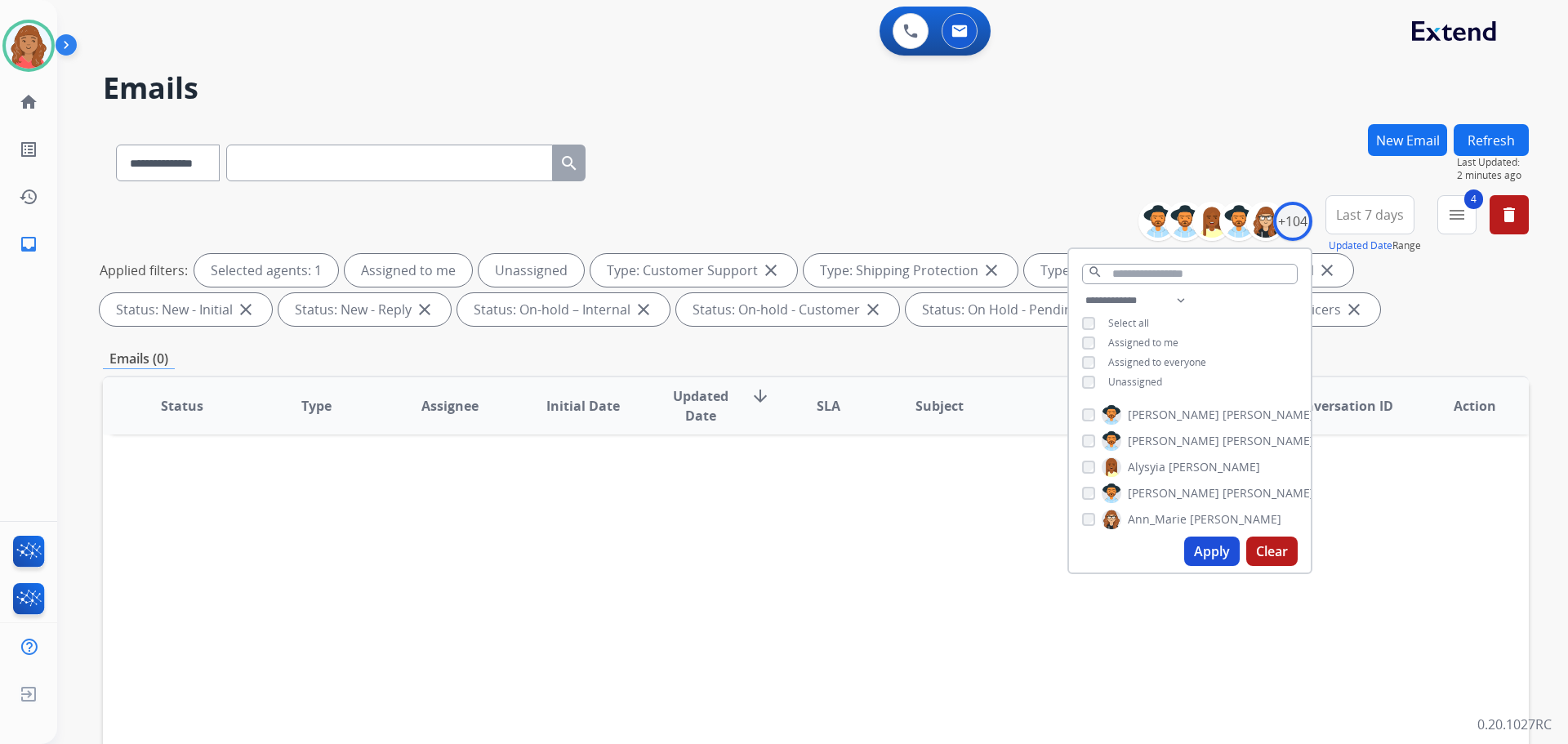
click at [1192, 548] on button "Apply" at bounding box center [1212, 551] width 55 height 29
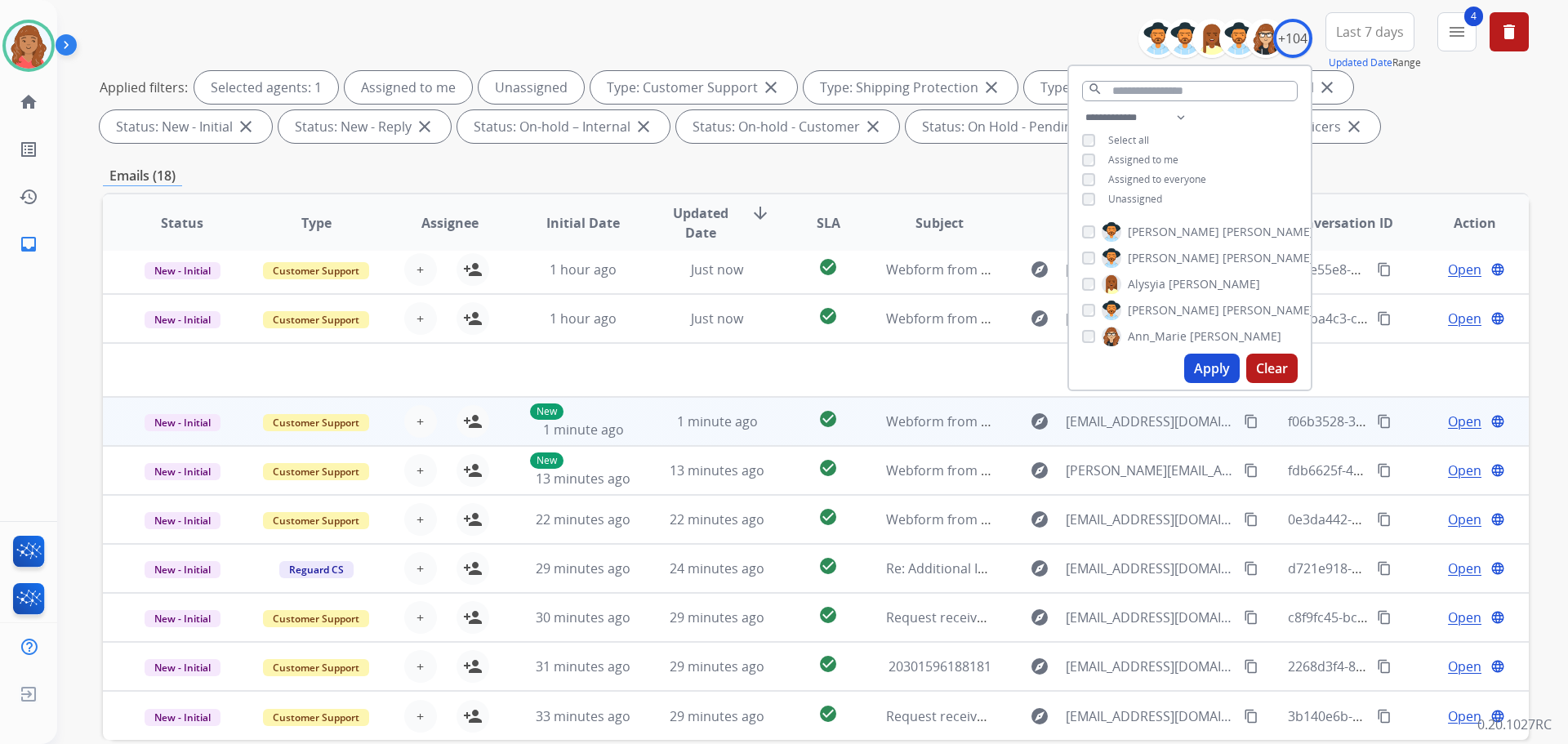
scroll to position [264, 0]
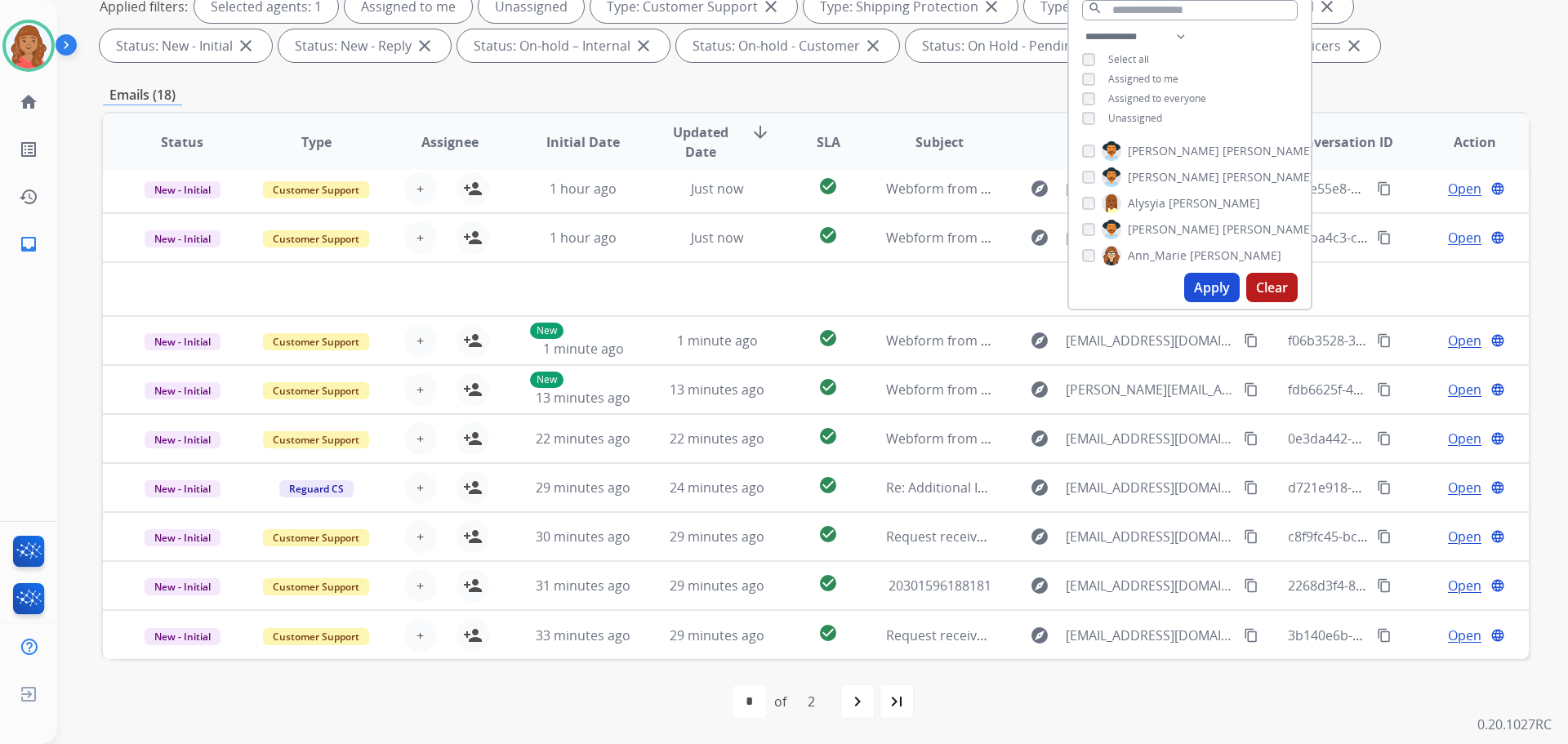
click at [858, 713] on div "navigate_next" at bounding box center [857, 701] width 36 height 36
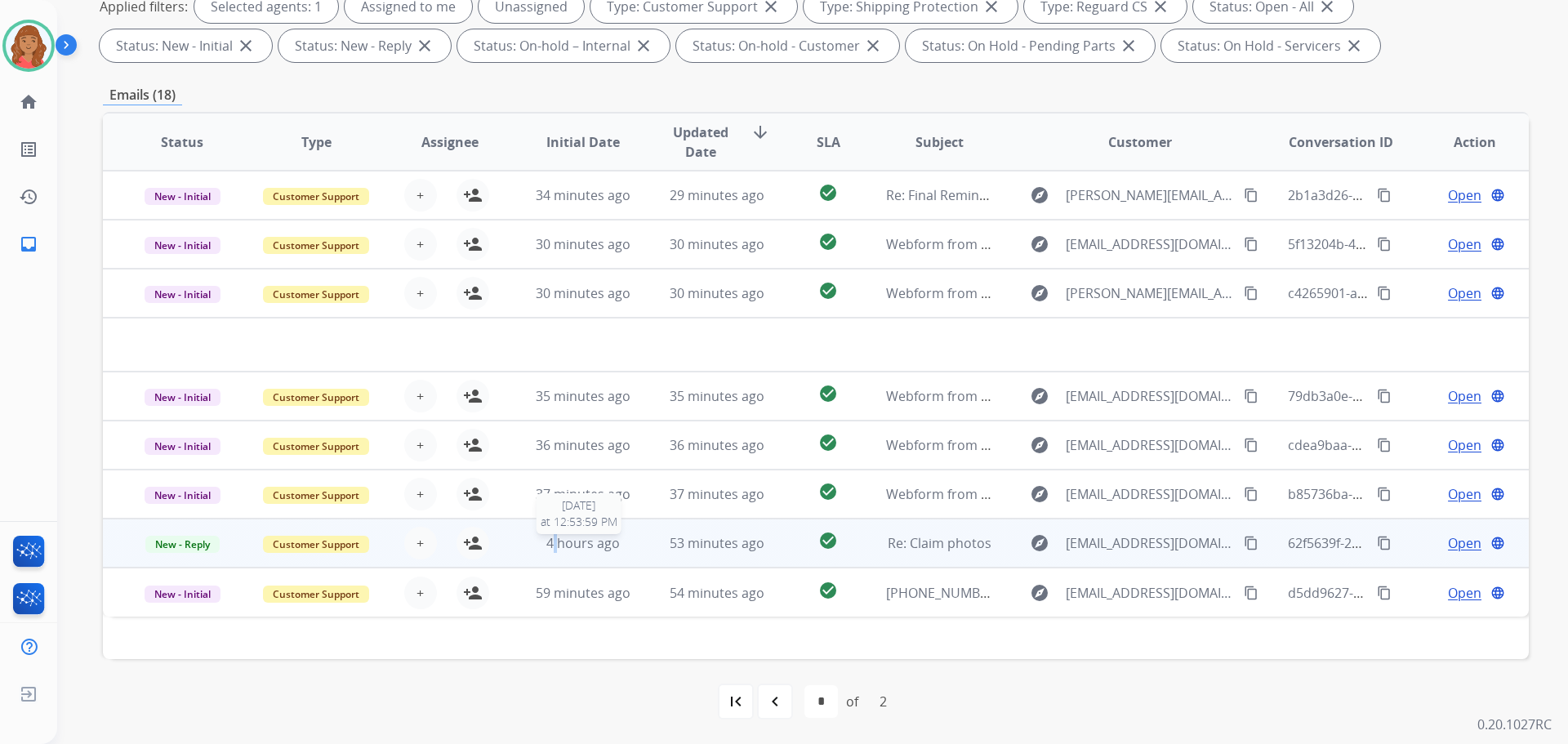
click at [553, 552] on div "4 hours ago" at bounding box center [584, 542] width 107 height 19
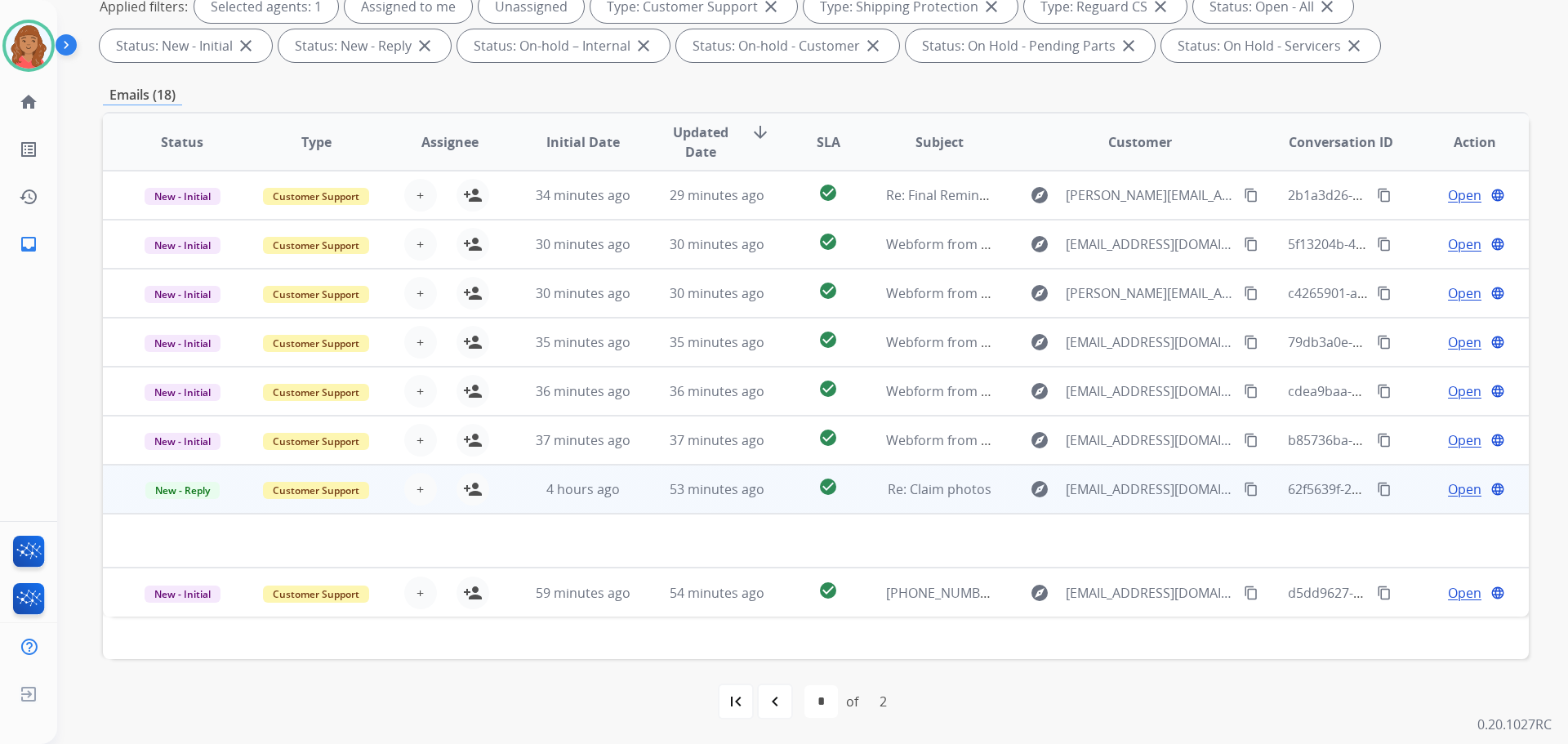
click at [641, 486] on td "53 minutes ago" at bounding box center [705, 489] width 134 height 49
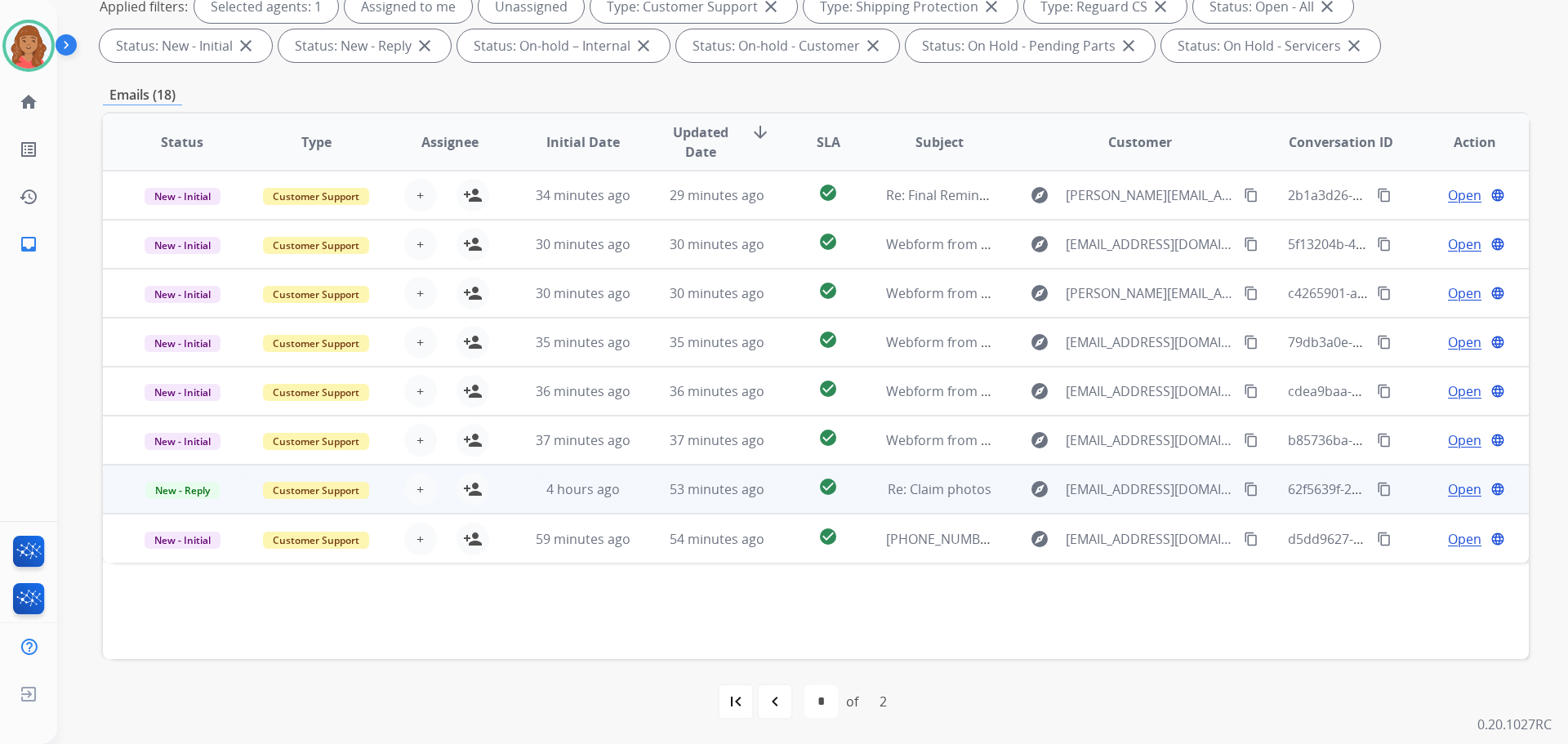
click at [639, 486] on td "53 minutes ago" at bounding box center [705, 489] width 134 height 49
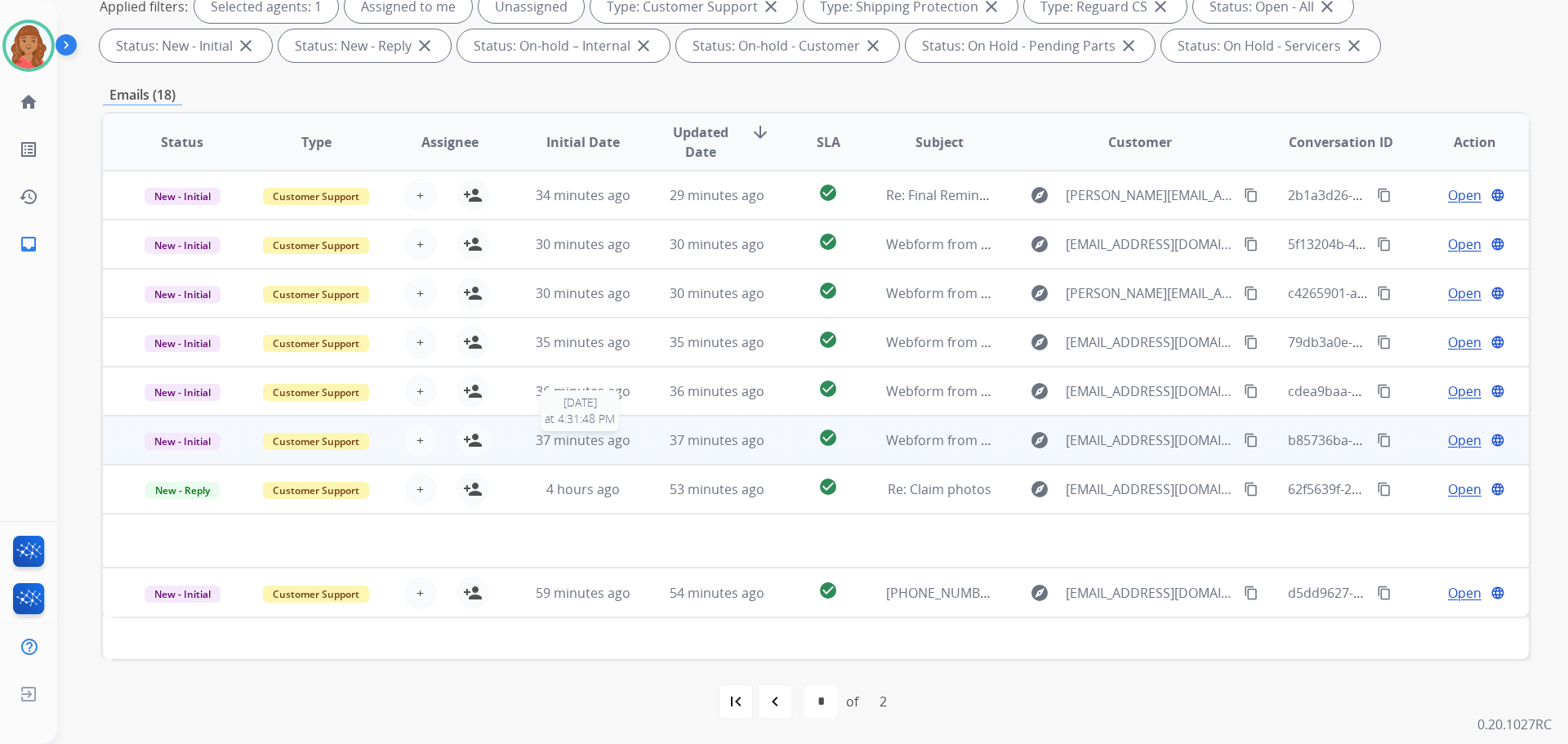
click at [549, 441] on span "37 minutes ago" at bounding box center [583, 439] width 95 height 18
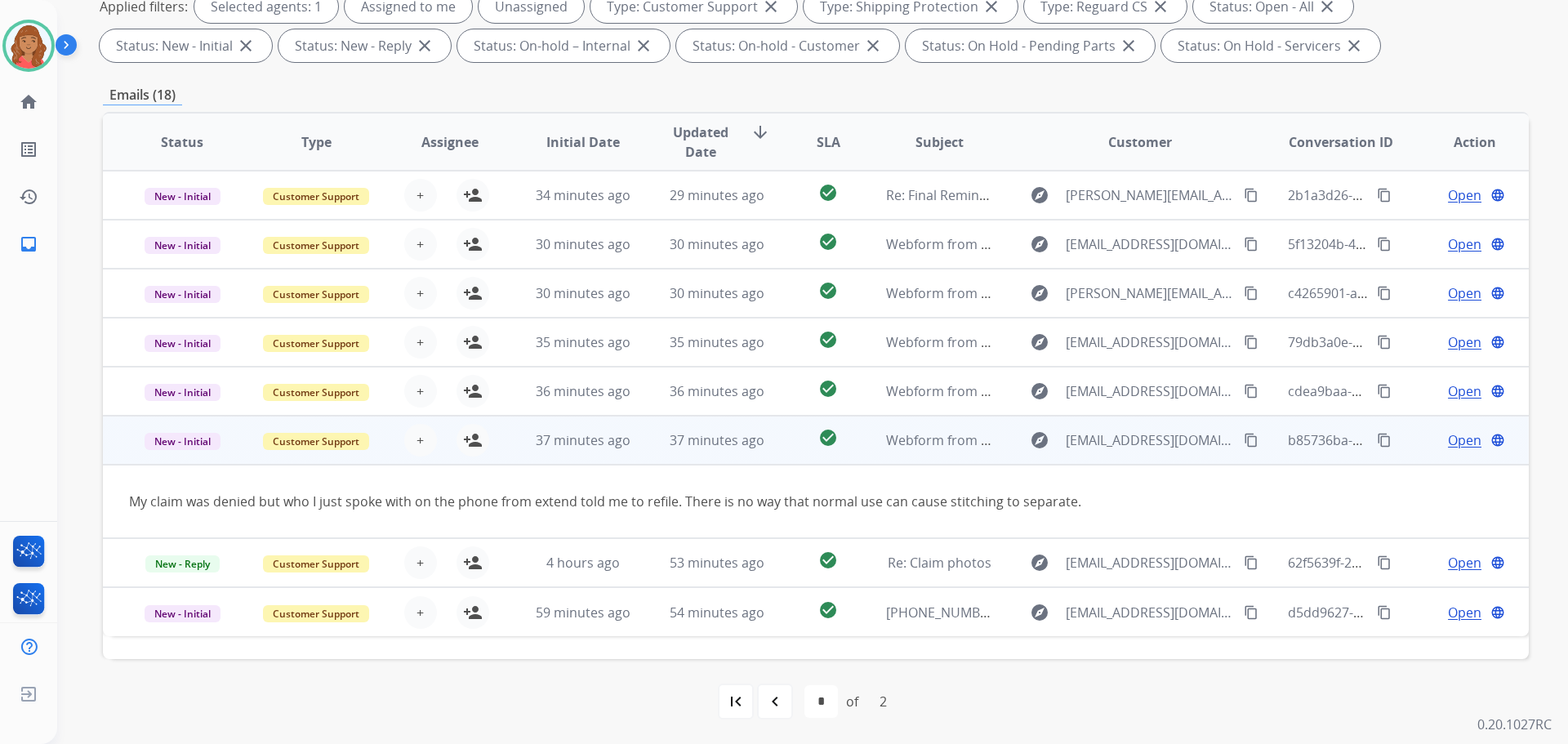
click at [1453, 439] on span "Open" at bounding box center [1465, 439] width 33 height 19
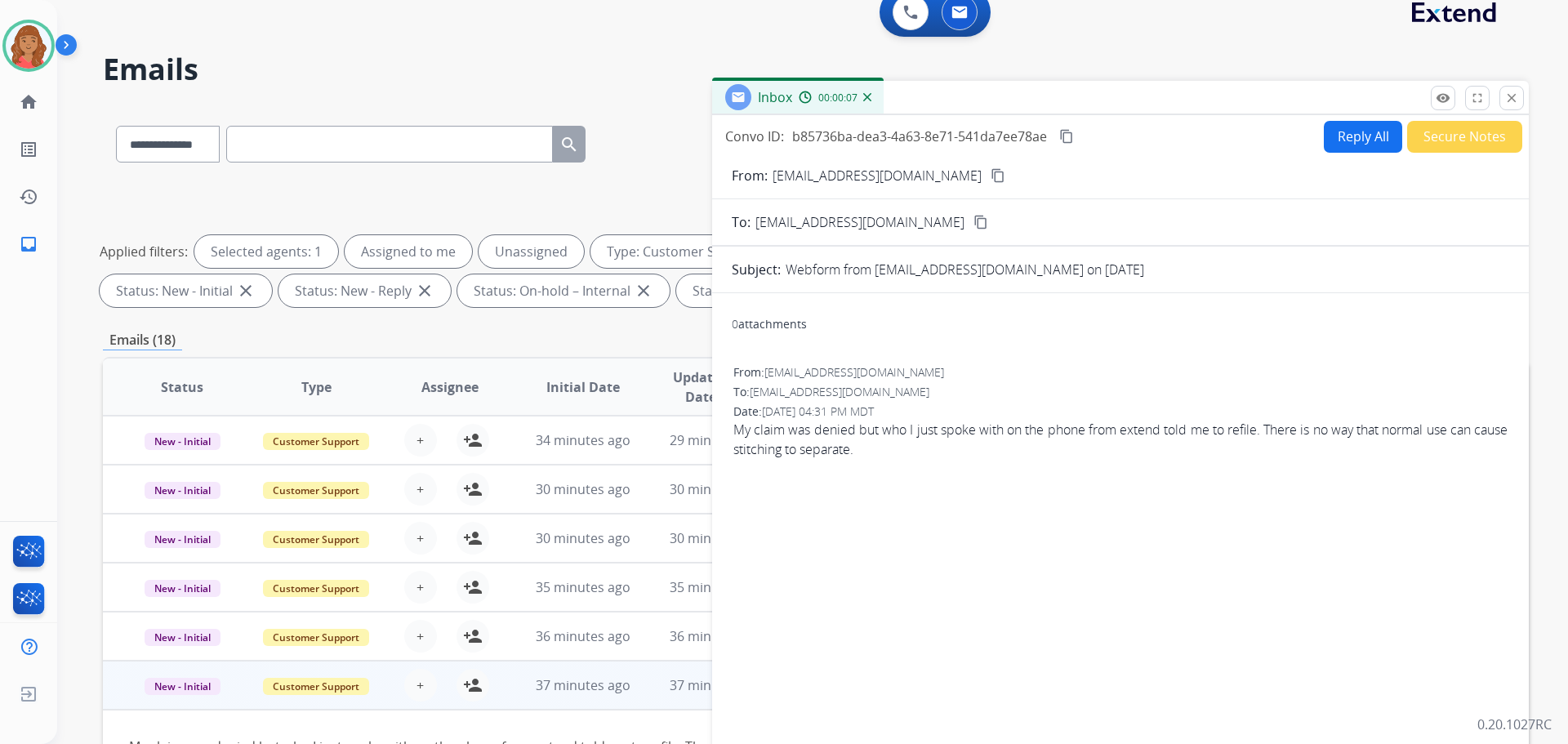
scroll to position [0, 0]
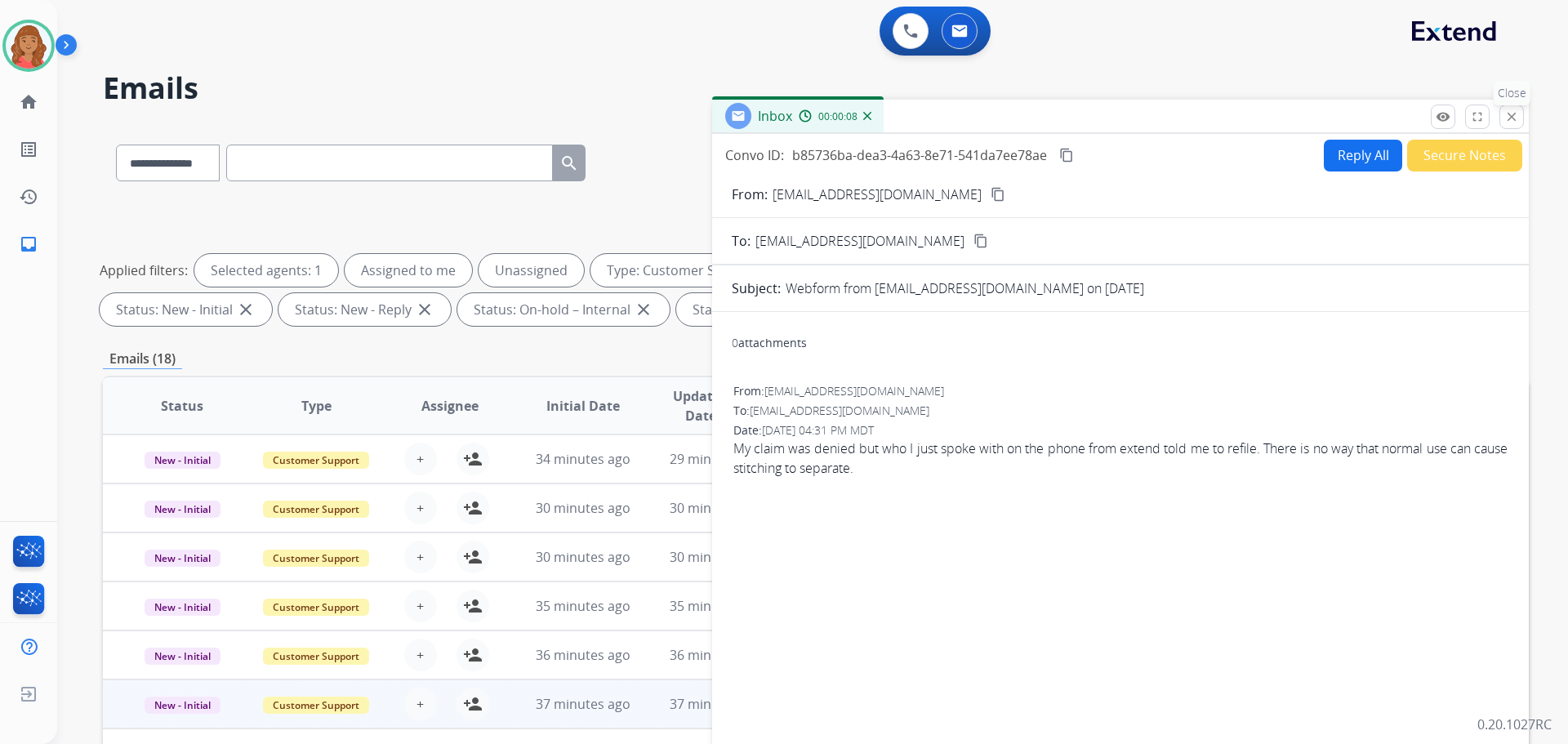
click at [1515, 119] on mat-icon "close" at bounding box center [1512, 117] width 15 height 15
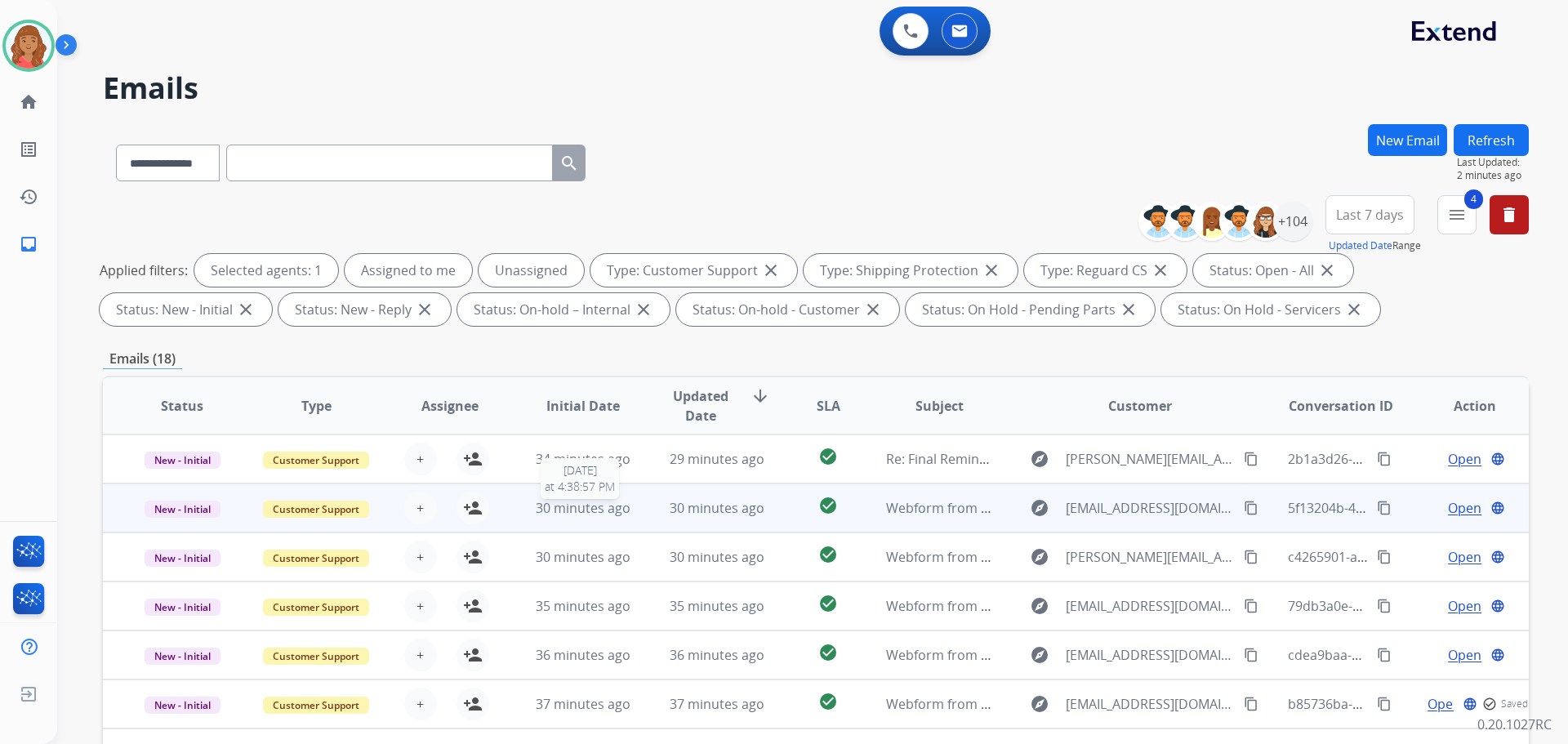
click at [549, 503] on span "30 minutes ago" at bounding box center [583, 507] width 95 height 18
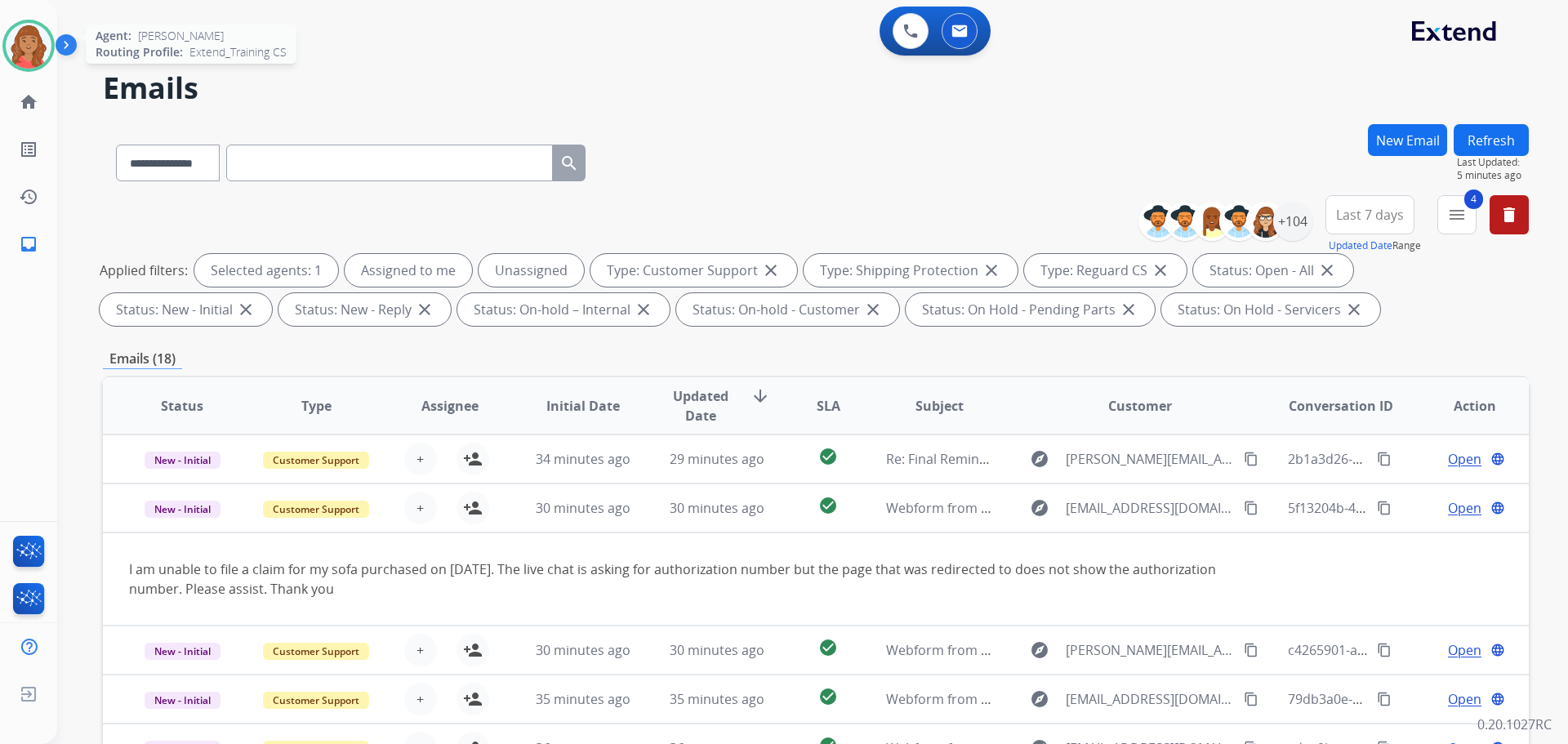
click at [26, 49] on img at bounding box center [28, 45] width 46 height 46
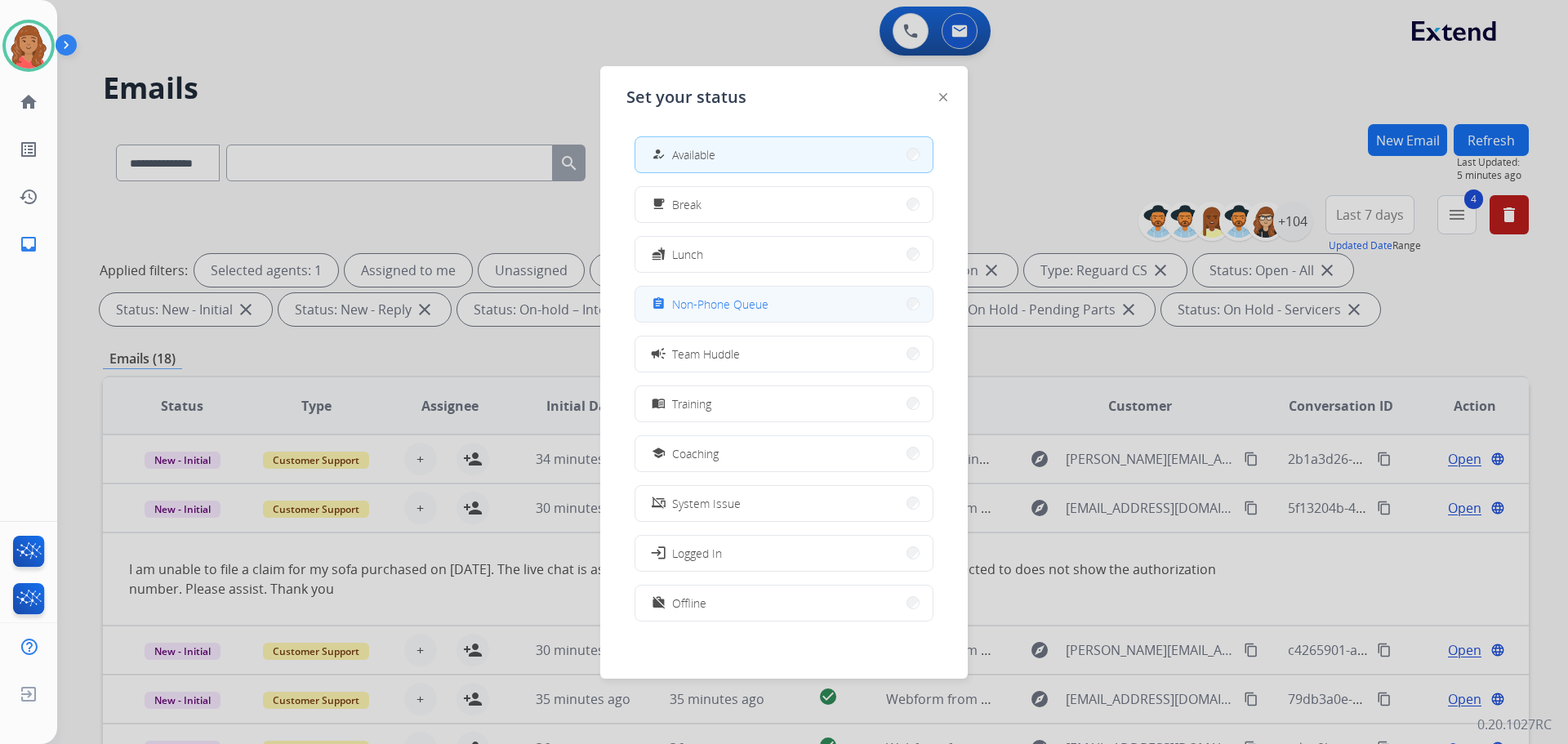
click at [752, 300] on span "Non-Phone Queue" at bounding box center [720, 304] width 96 height 17
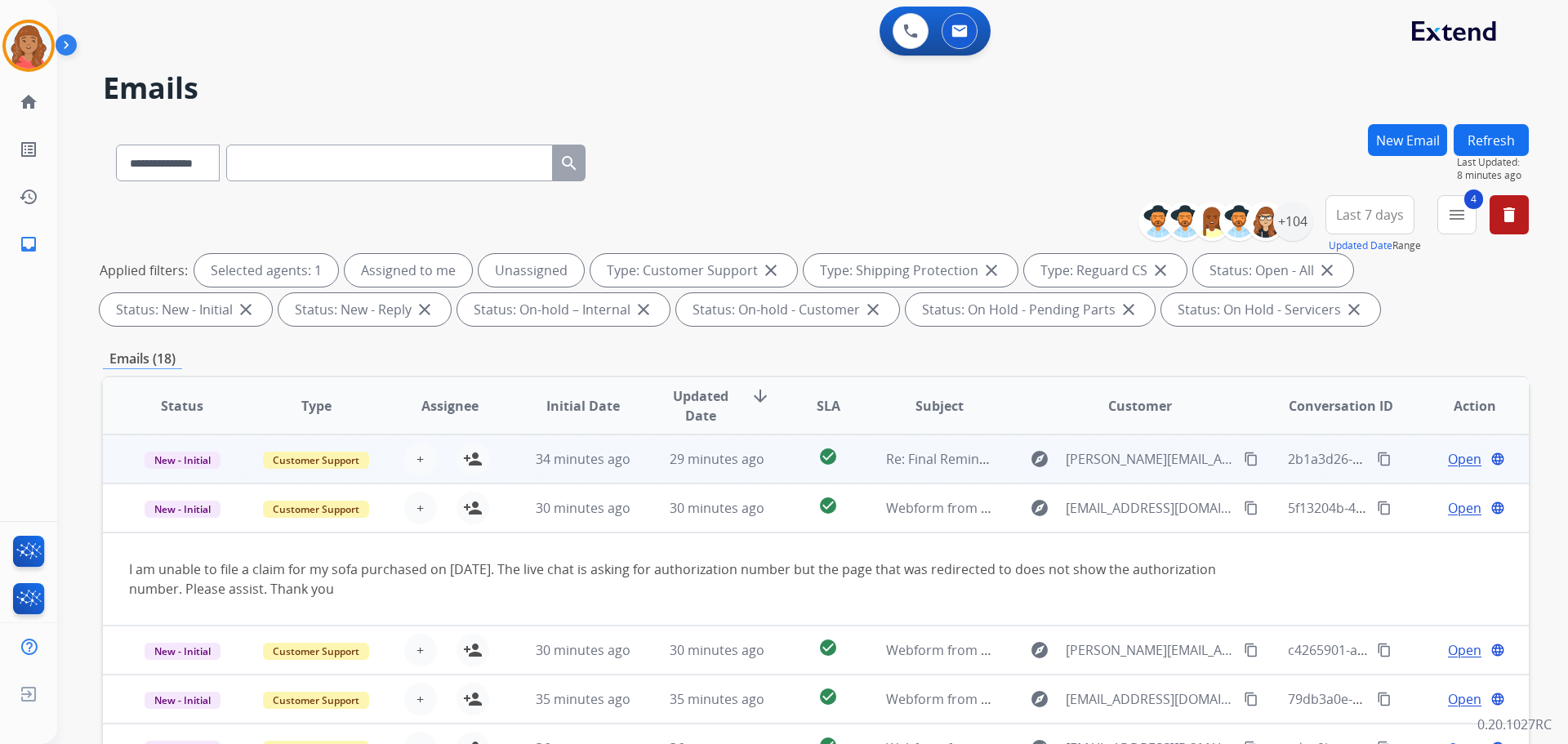
click at [638, 459] on td "29 minutes ago" at bounding box center [705, 459] width 134 height 49
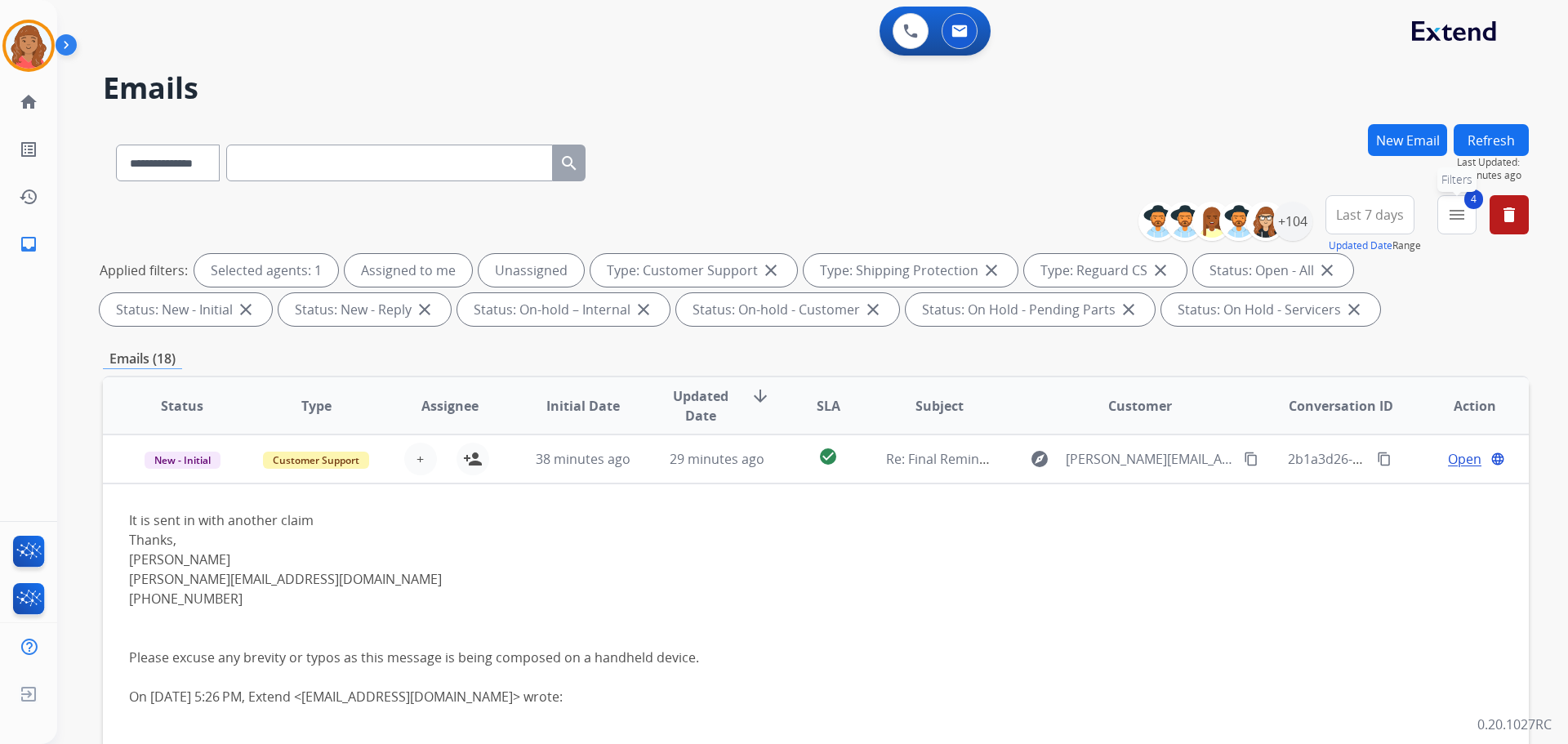
click at [1454, 203] on button "4 menu Filters" at bounding box center [1457, 214] width 39 height 39
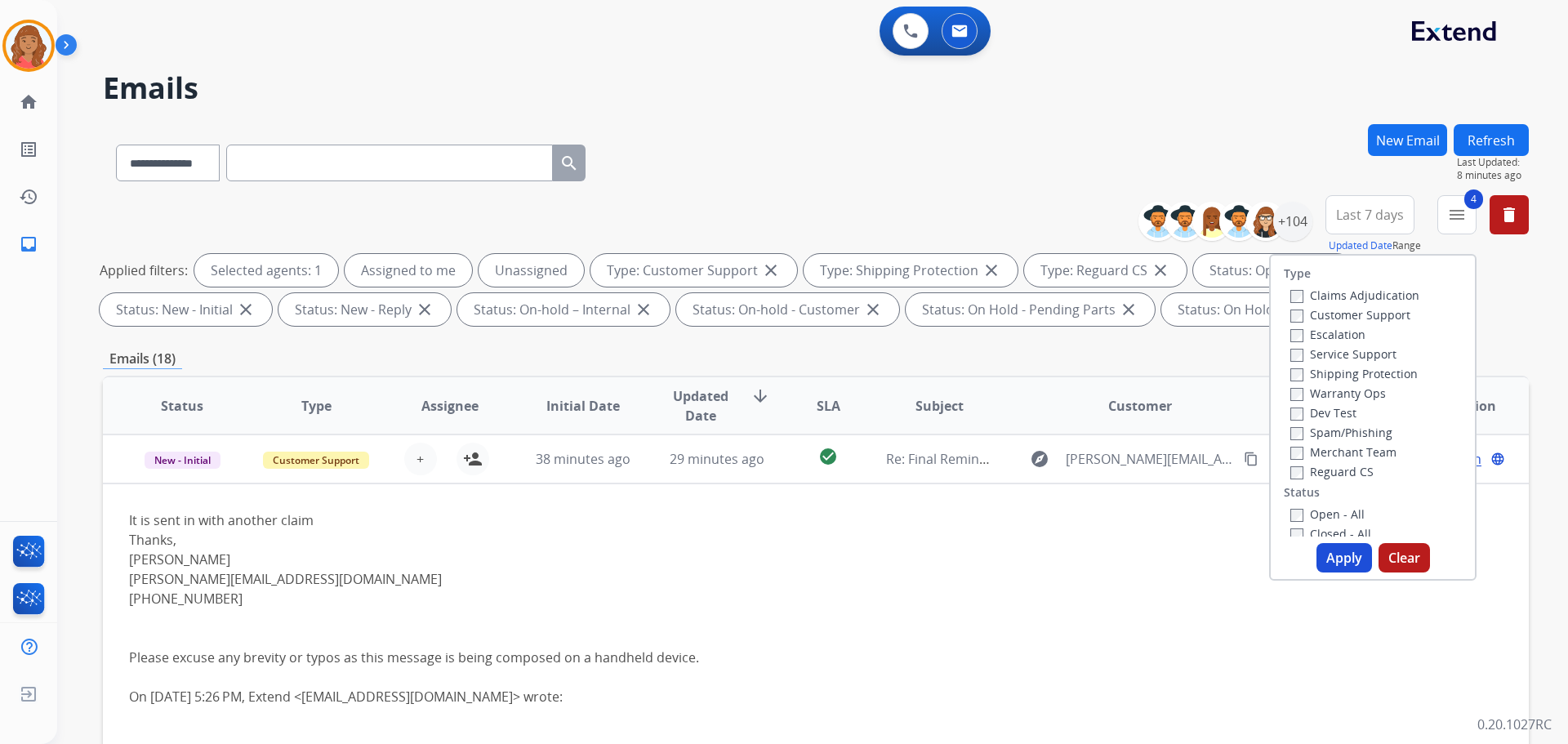
click at [1333, 549] on button "Apply" at bounding box center [1344, 557] width 55 height 29
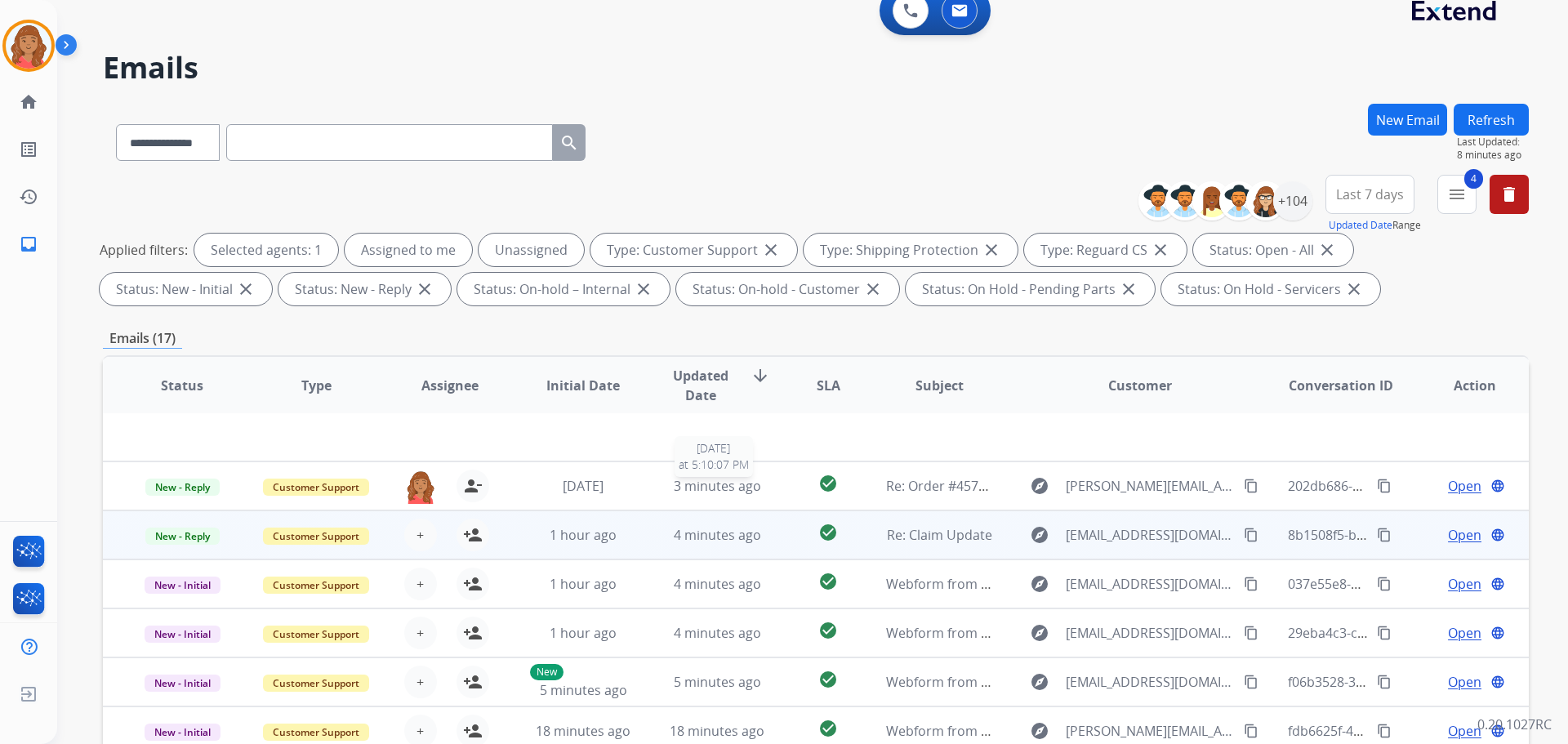
scroll to position [82, 0]
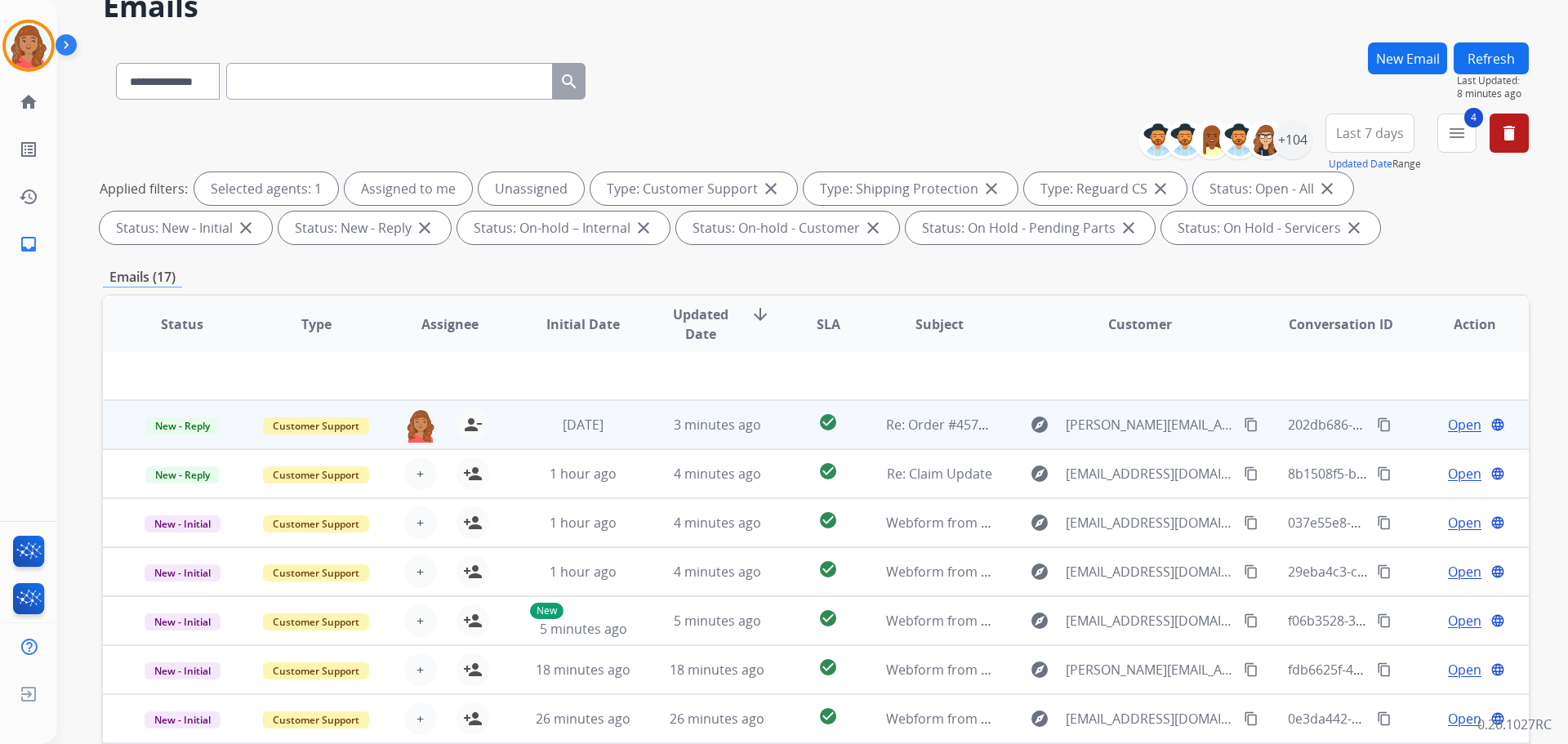
click at [565, 435] on td "[DATE]" at bounding box center [571, 424] width 134 height 49
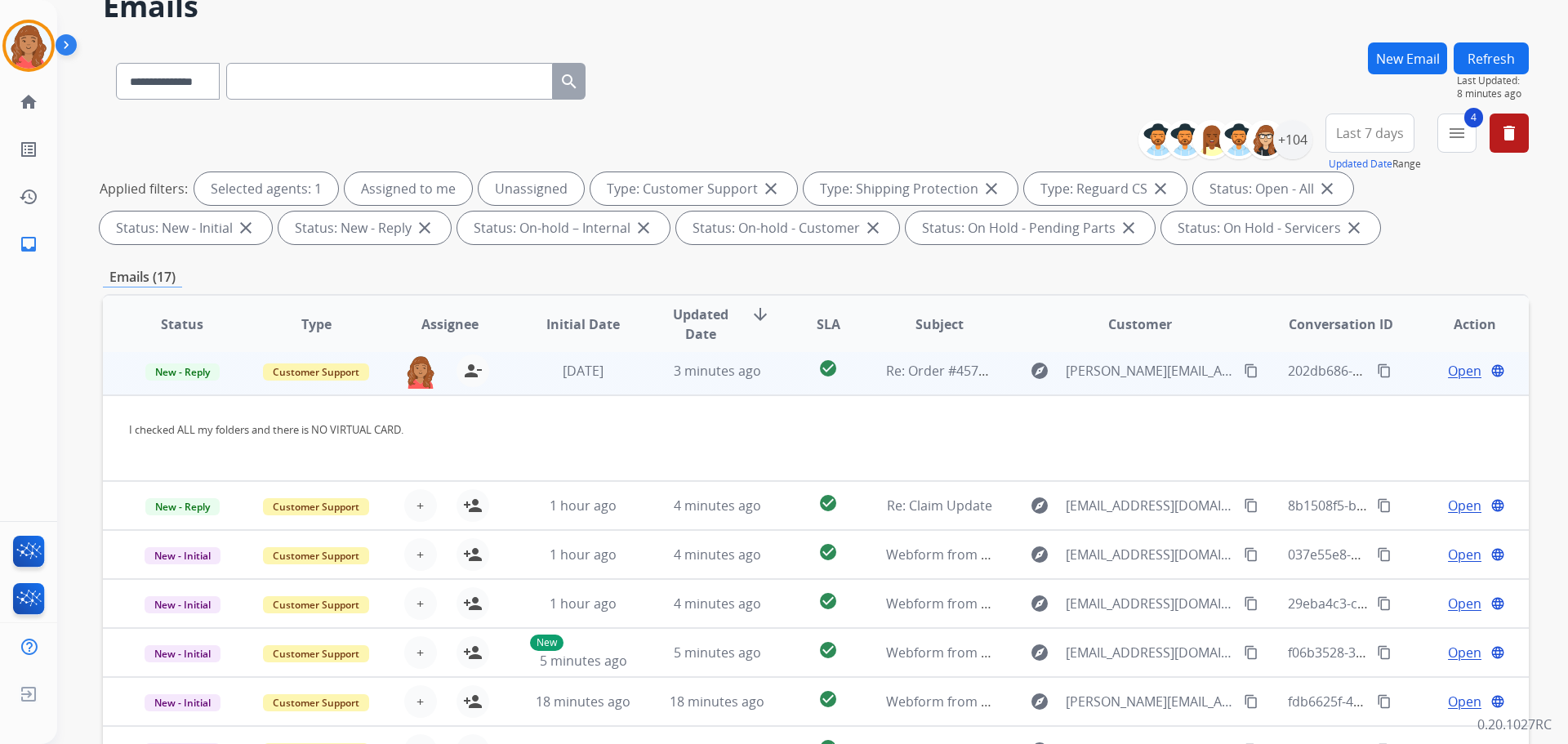
scroll to position [49, 0]
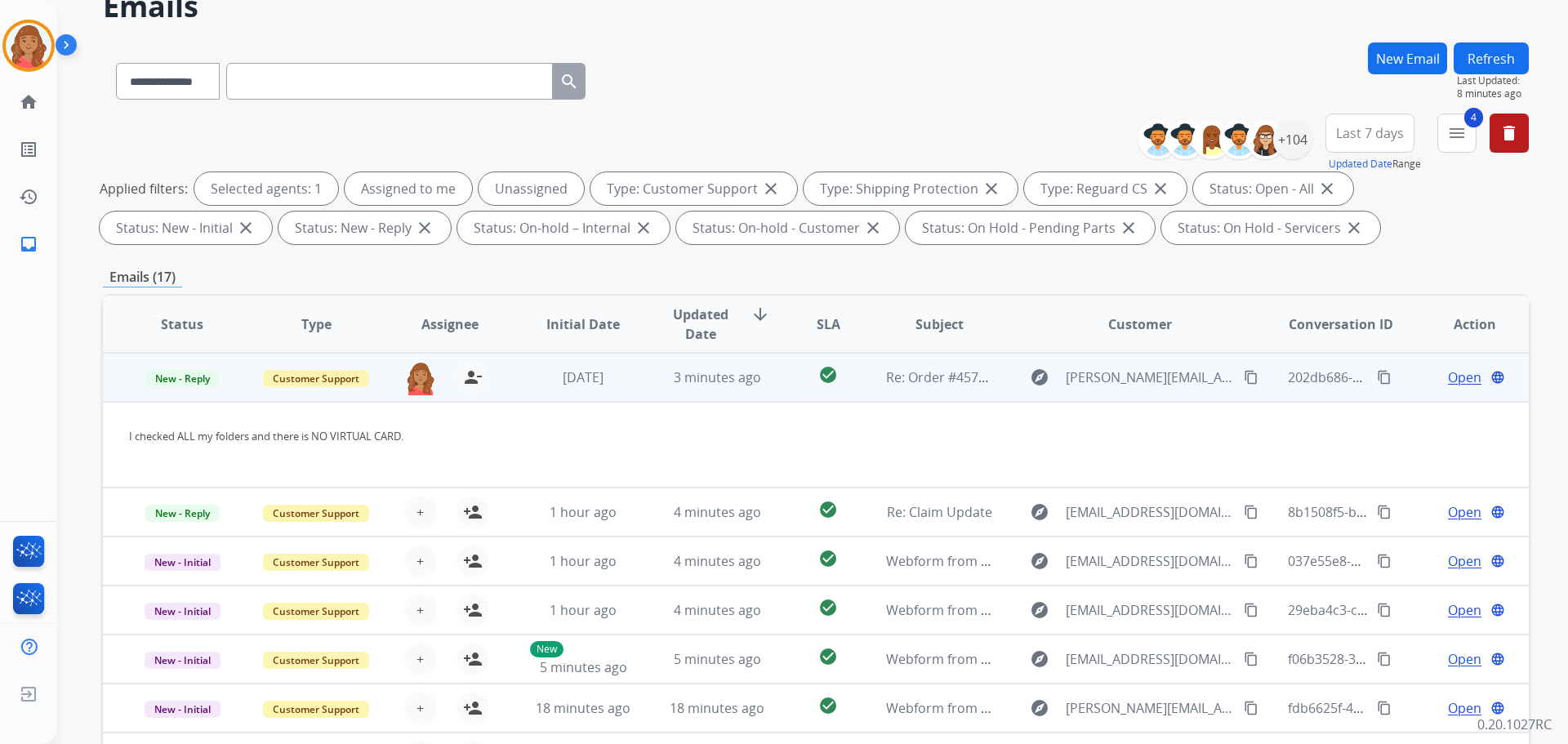
click at [1448, 376] on span "Open" at bounding box center [1465, 377] width 33 height 19
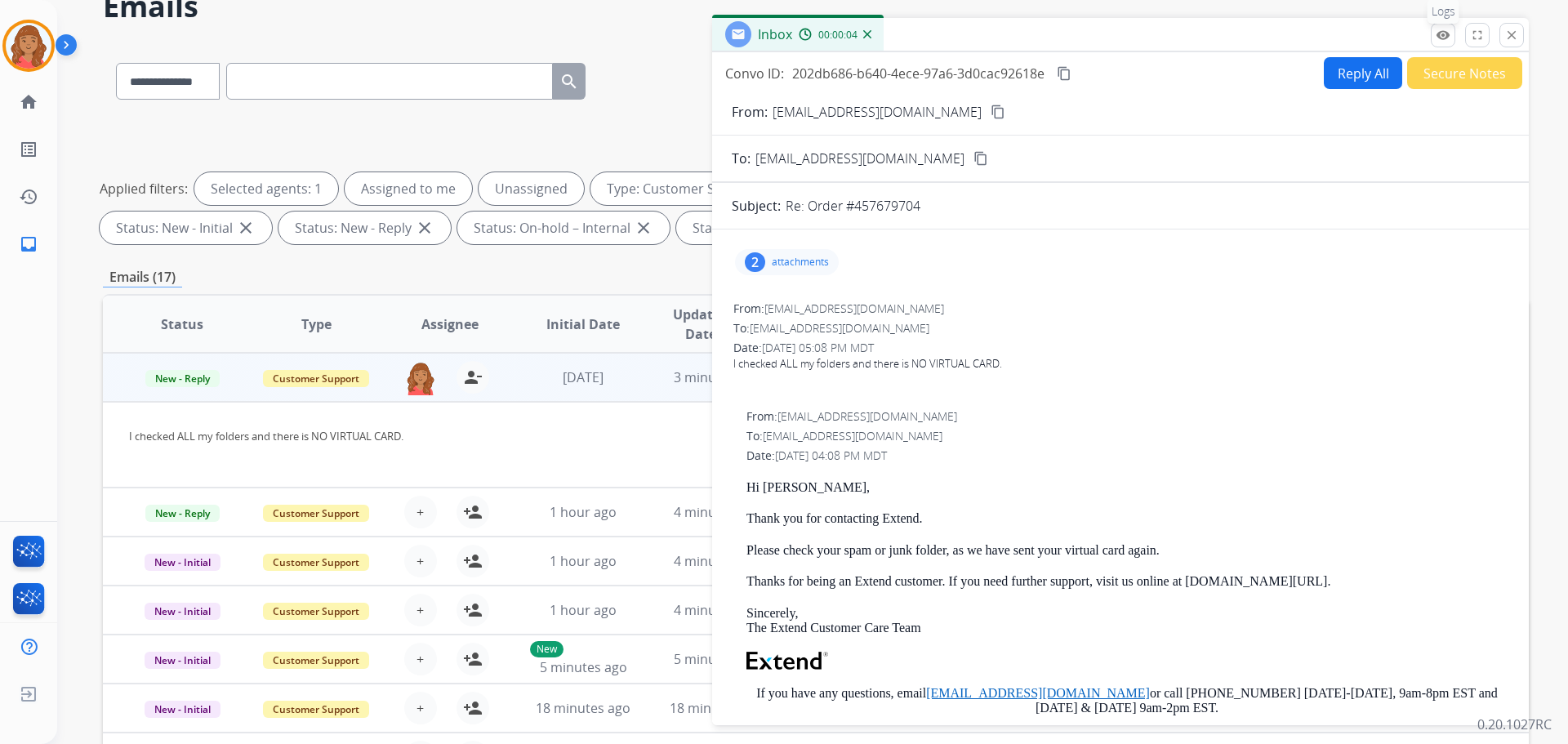
click at [1442, 42] on mat-icon "remove_red_eye" at bounding box center [1443, 35] width 15 height 15
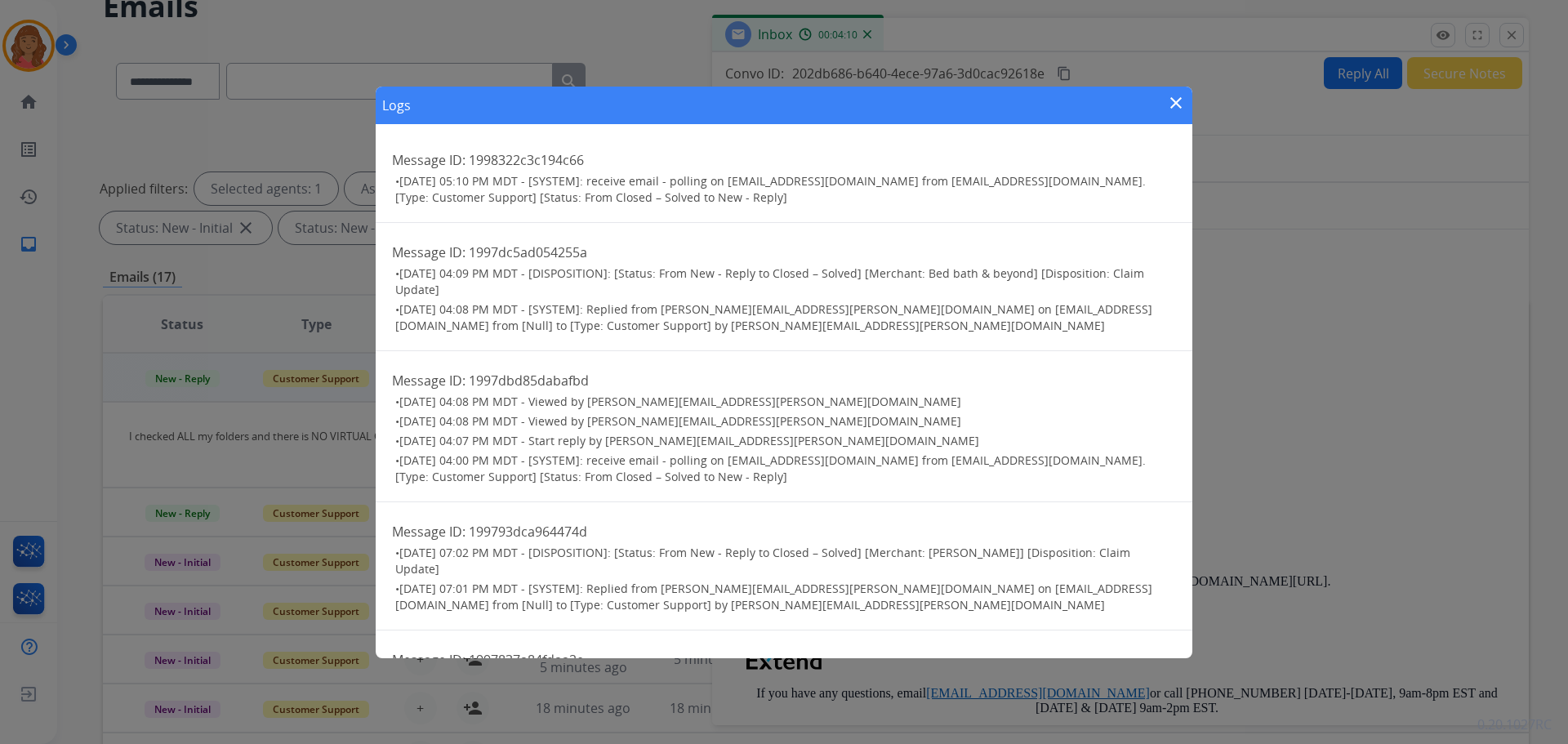
click at [296, 364] on div "Logs close Message ID: 1998322c3c194c66 • [DATE] 05:10 PM MDT - [SYSTEM]: recei…" at bounding box center [784, 372] width 1568 height 744
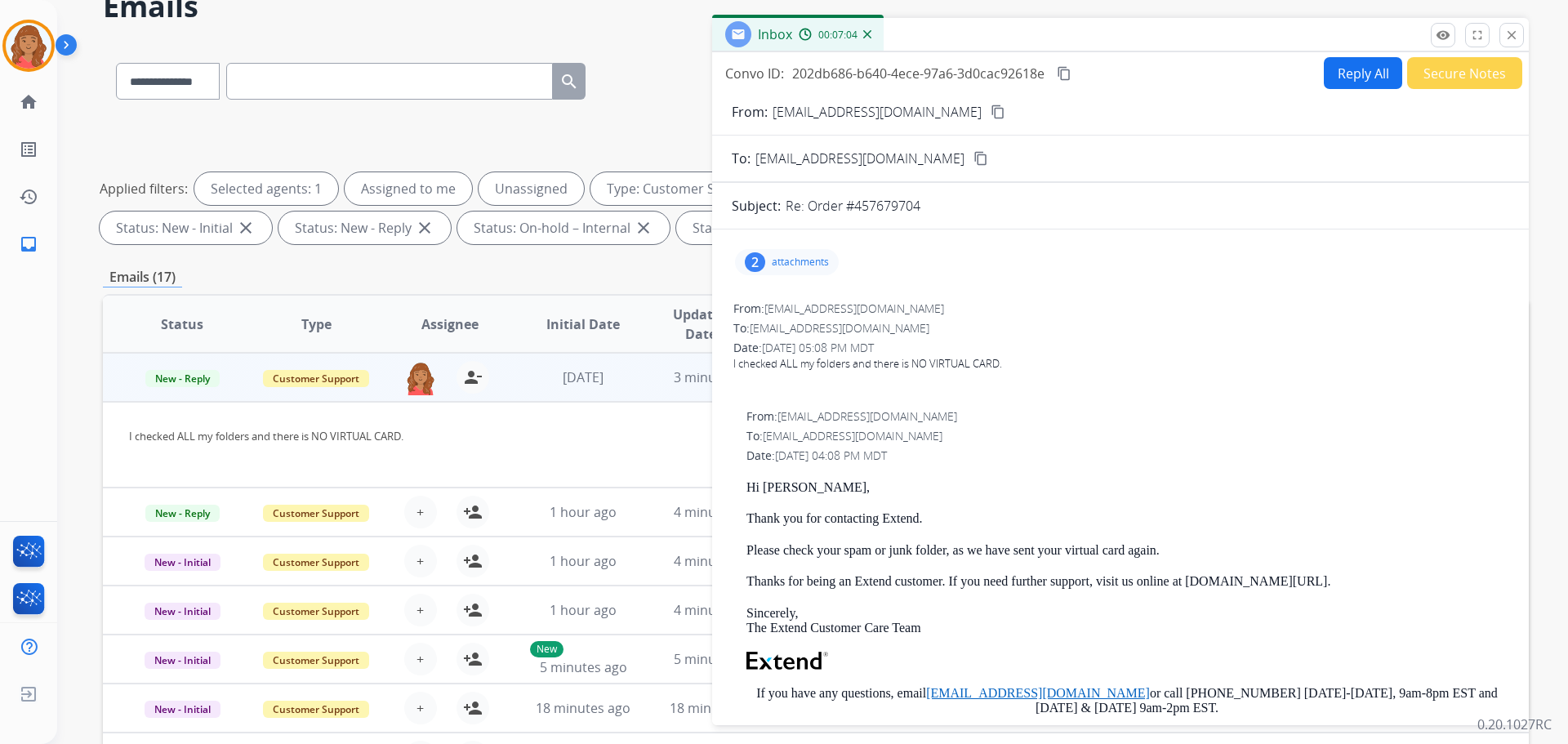
drag, startPoint x: 1509, startPoint y: 31, endPoint x: 1491, endPoint y: 42, distance: 21.1
click at [1510, 33] on mat-icon "close" at bounding box center [1512, 35] width 15 height 15
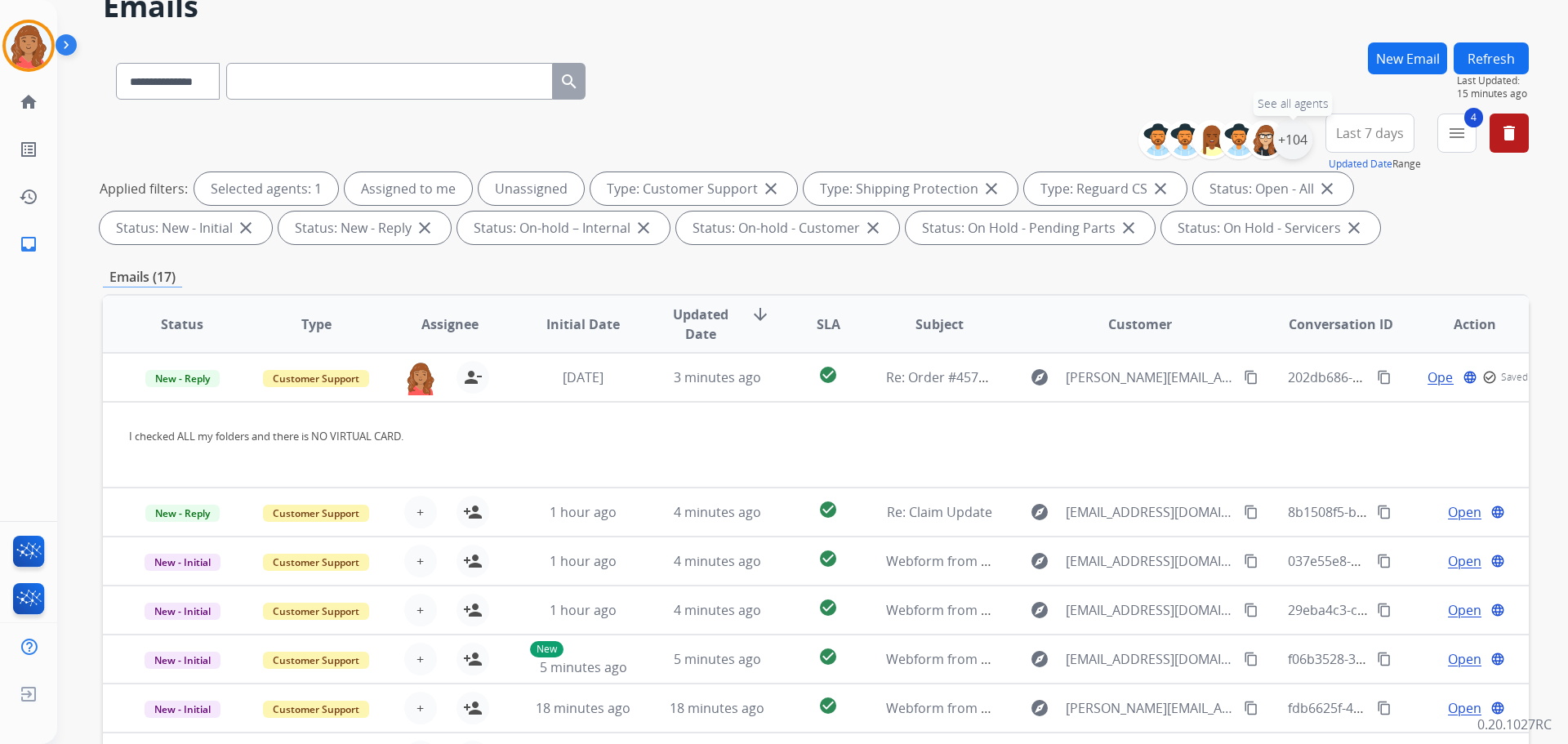
click at [1293, 141] on div "+104" at bounding box center [1293, 139] width 39 height 39
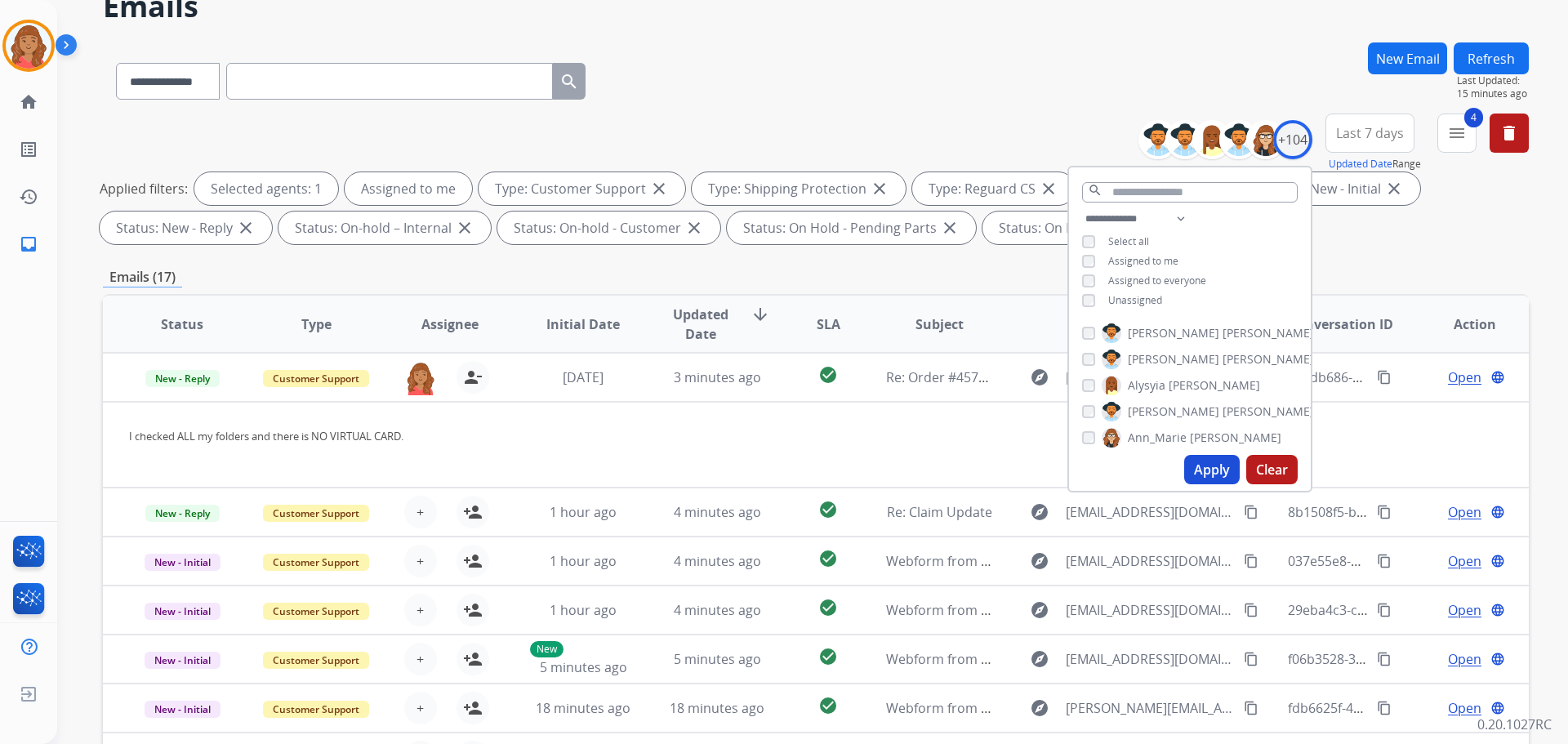
click at [1204, 469] on button "Apply" at bounding box center [1212, 469] width 55 height 29
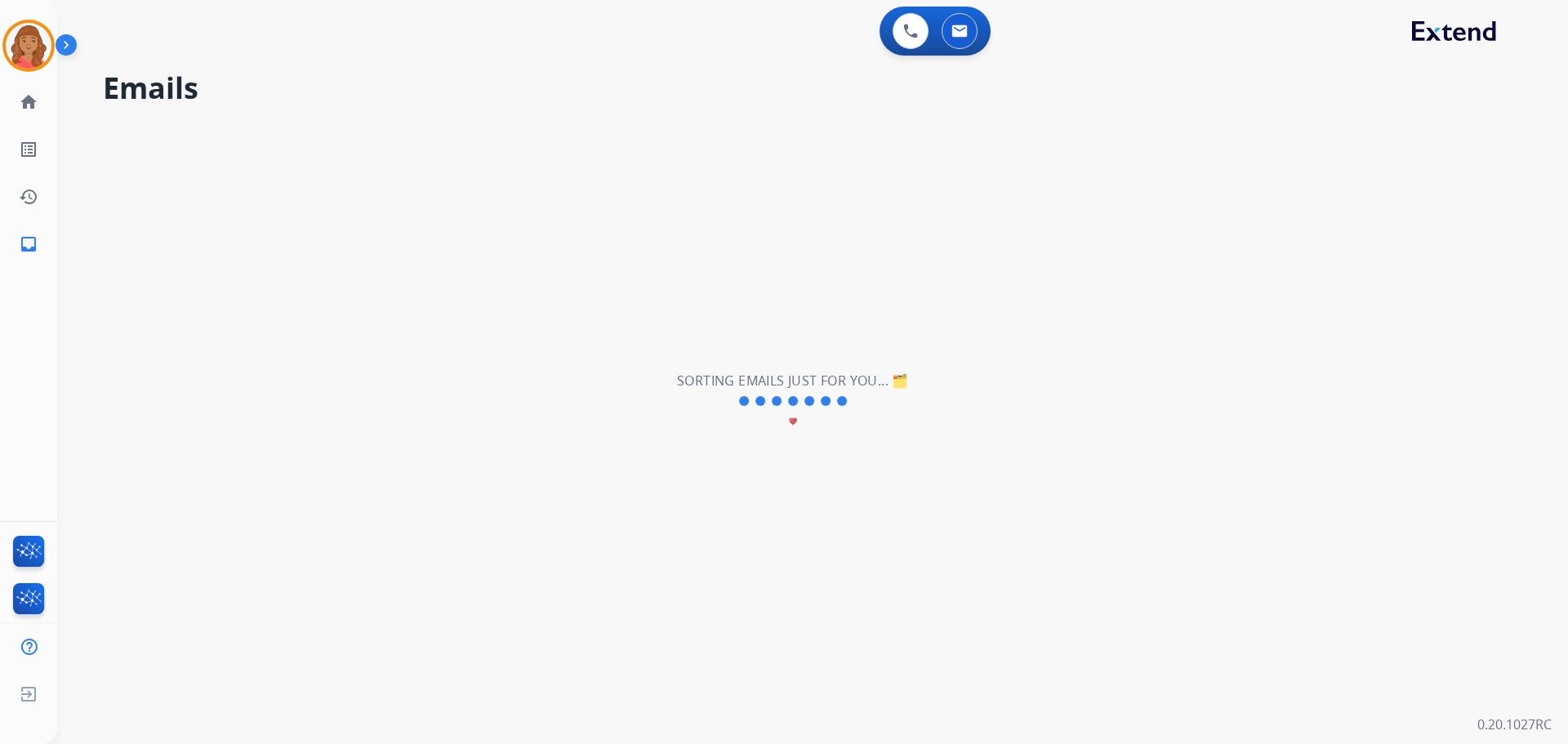
scroll to position [0, 0]
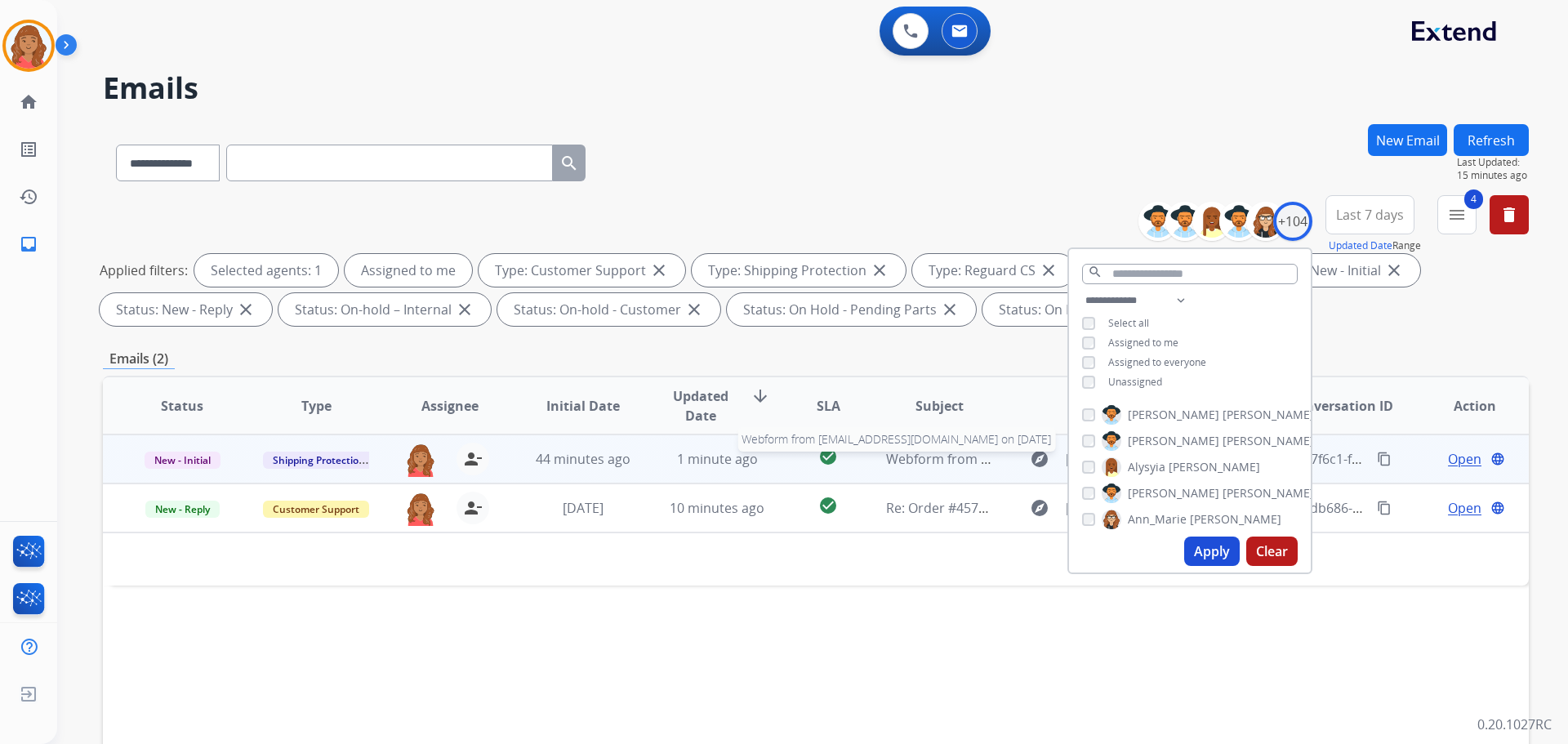
click at [897, 461] on span "Webform from [EMAIL_ADDRESS][DOMAIN_NAME] on [DATE]" at bounding box center [1072, 459] width 370 height 18
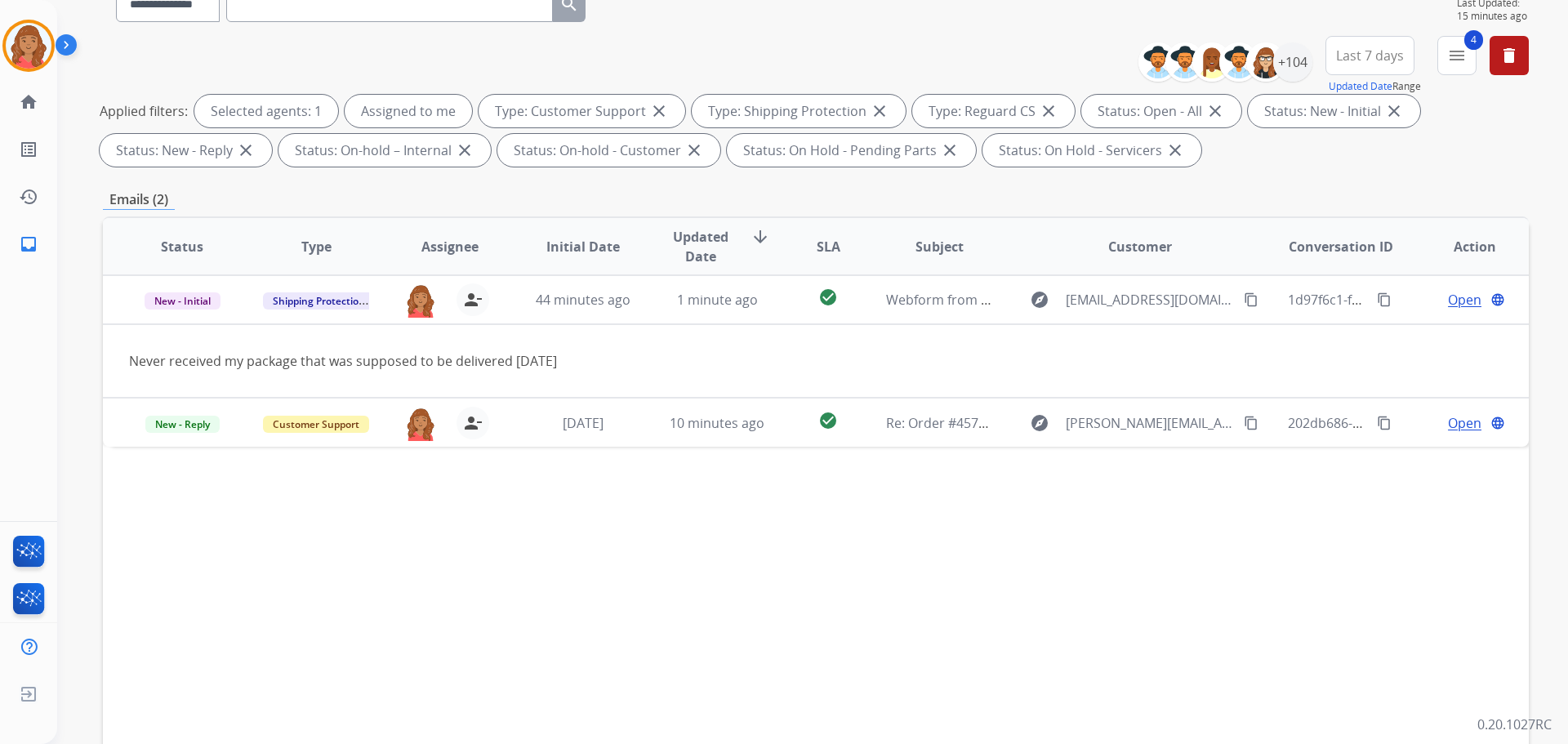
scroll to position [82, 0]
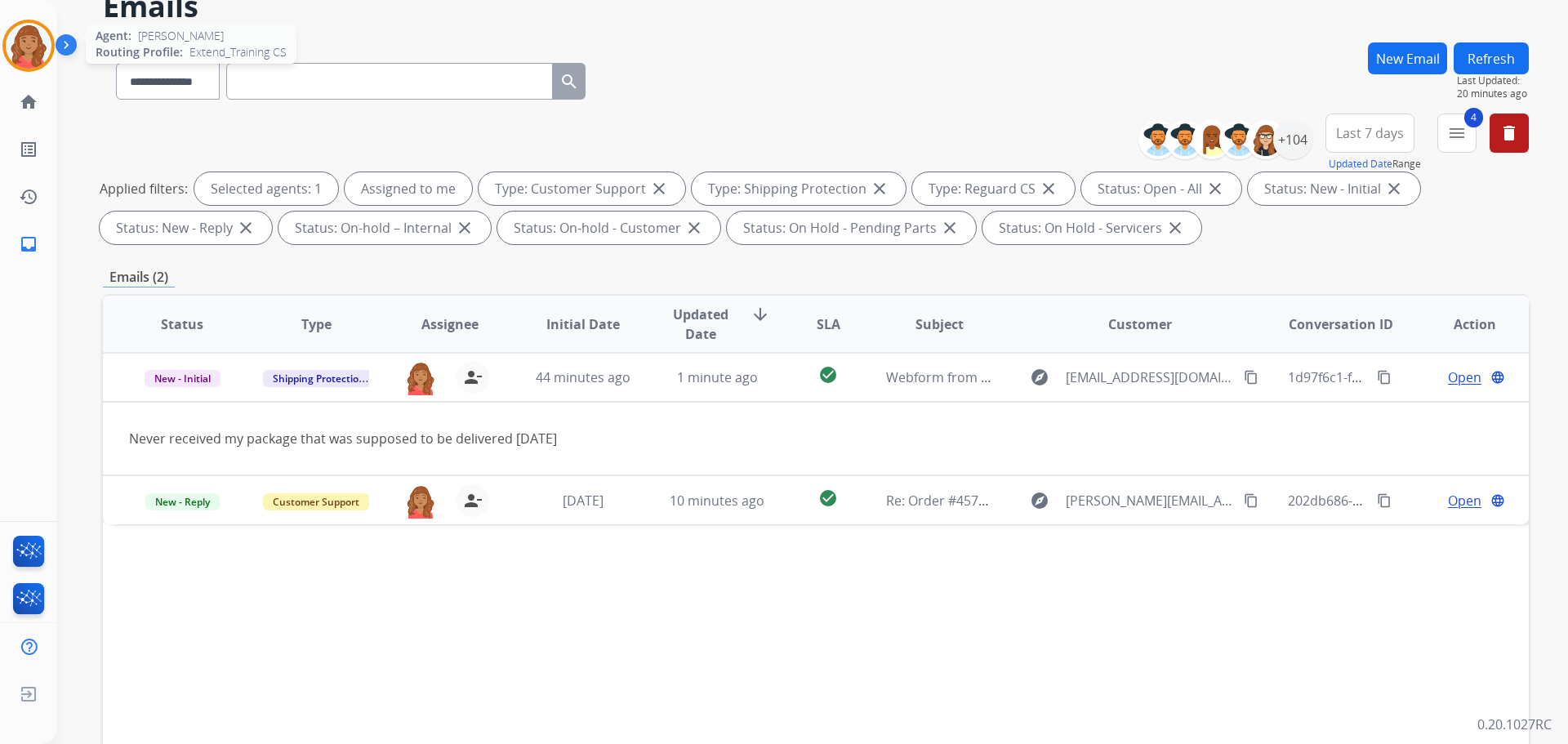
drag, startPoint x: 22, startPoint y: 47, endPoint x: 39, endPoint y: 54, distance: 18.4
click at [23, 47] on img at bounding box center [28, 45] width 46 height 46
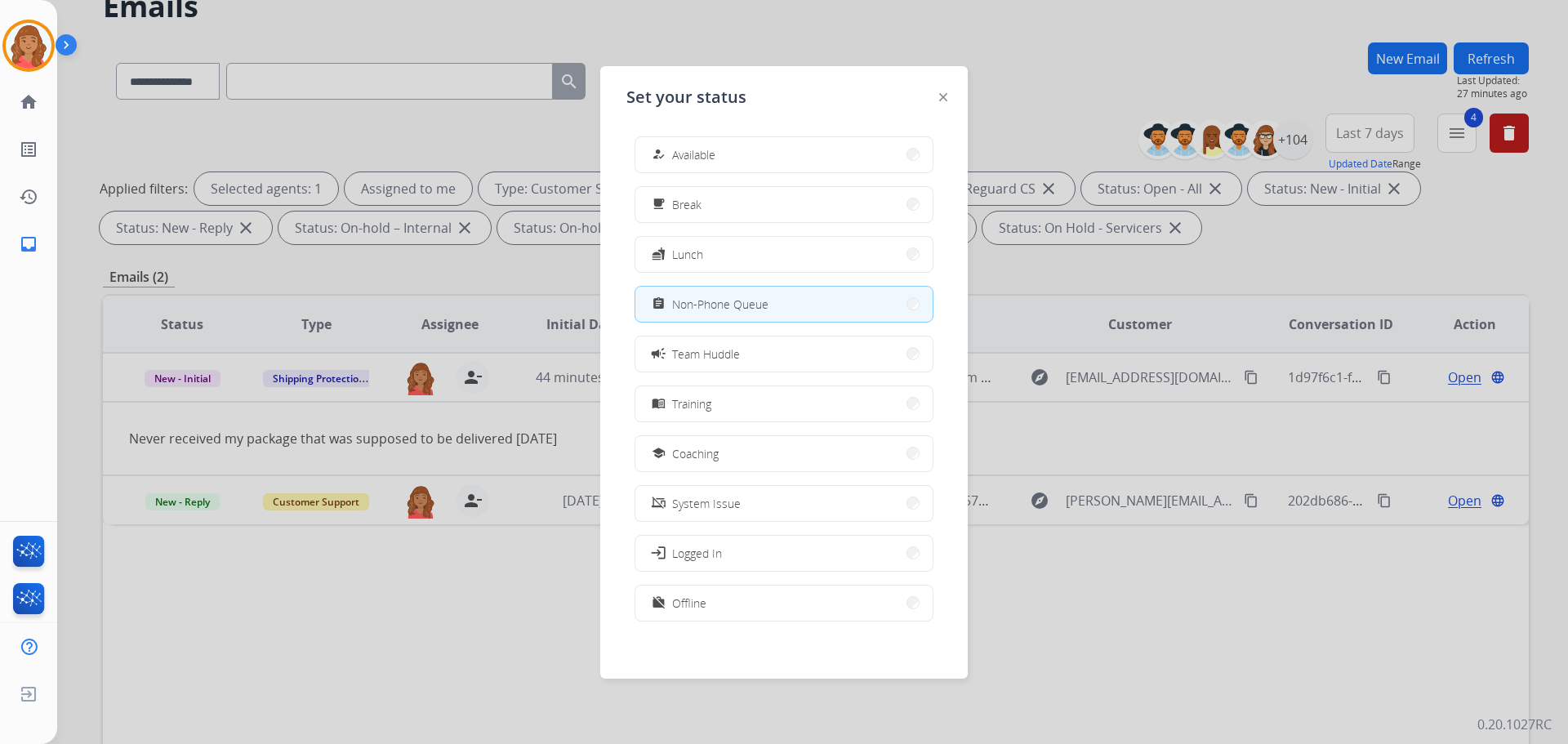
scroll to position [5, 0]
drag, startPoint x: 1077, startPoint y: 101, endPoint x: 1086, endPoint y: 117, distance: 18.4
click at [1080, 101] on div at bounding box center [784, 372] width 1568 height 744
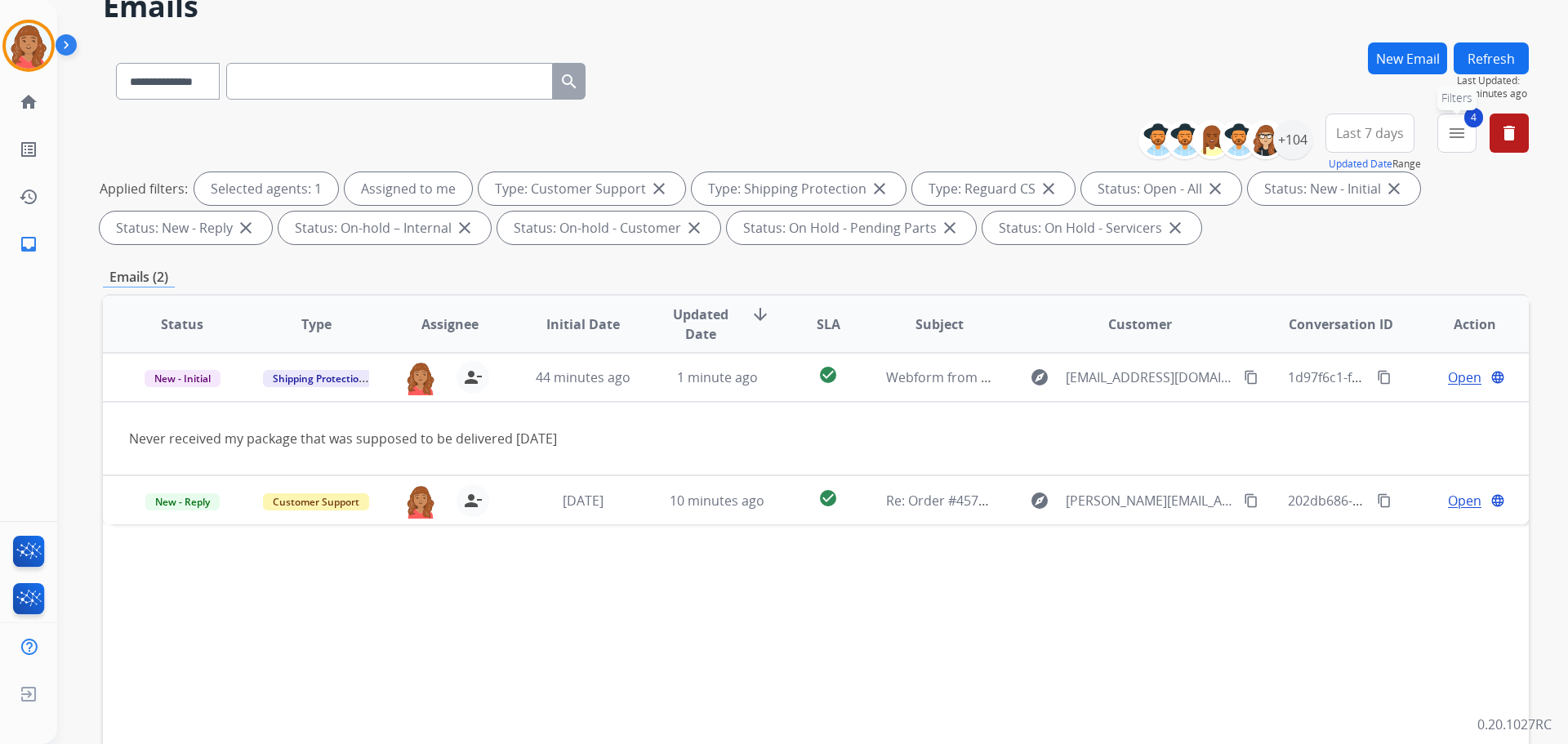
click at [1460, 133] on mat-icon "menu" at bounding box center [1457, 132] width 19 height 19
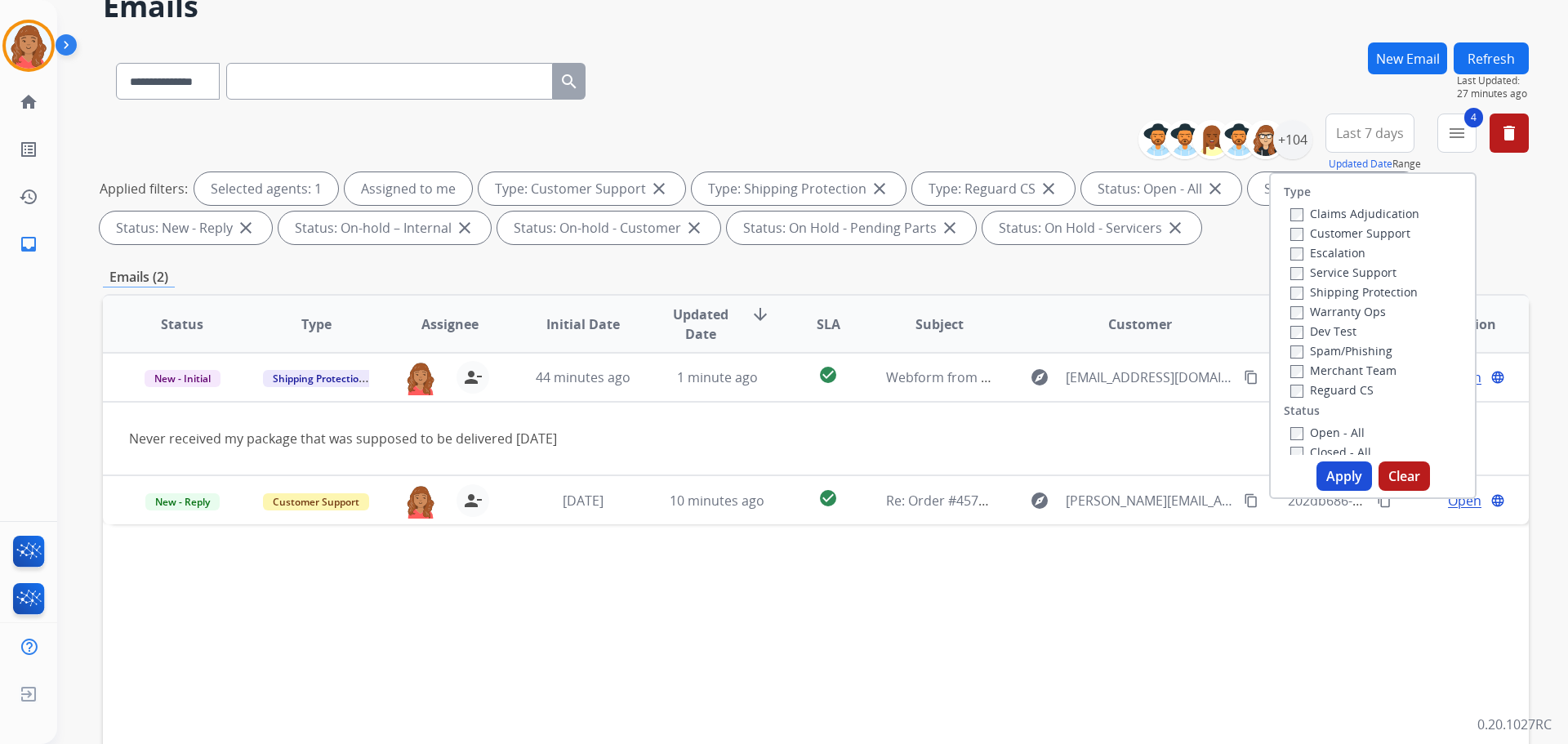
click at [1339, 471] on button "Apply" at bounding box center [1344, 475] width 55 height 29
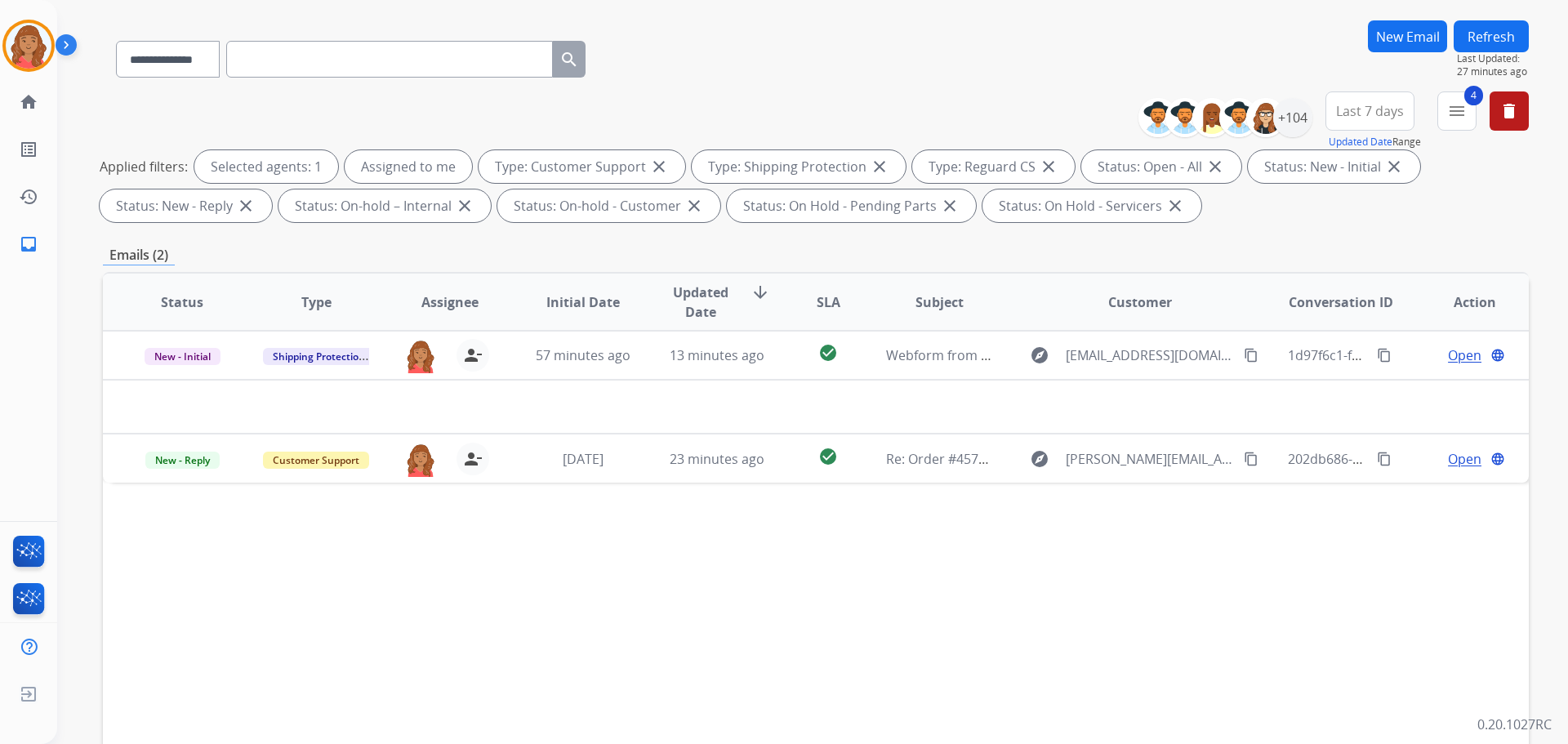
scroll to position [163, 0]
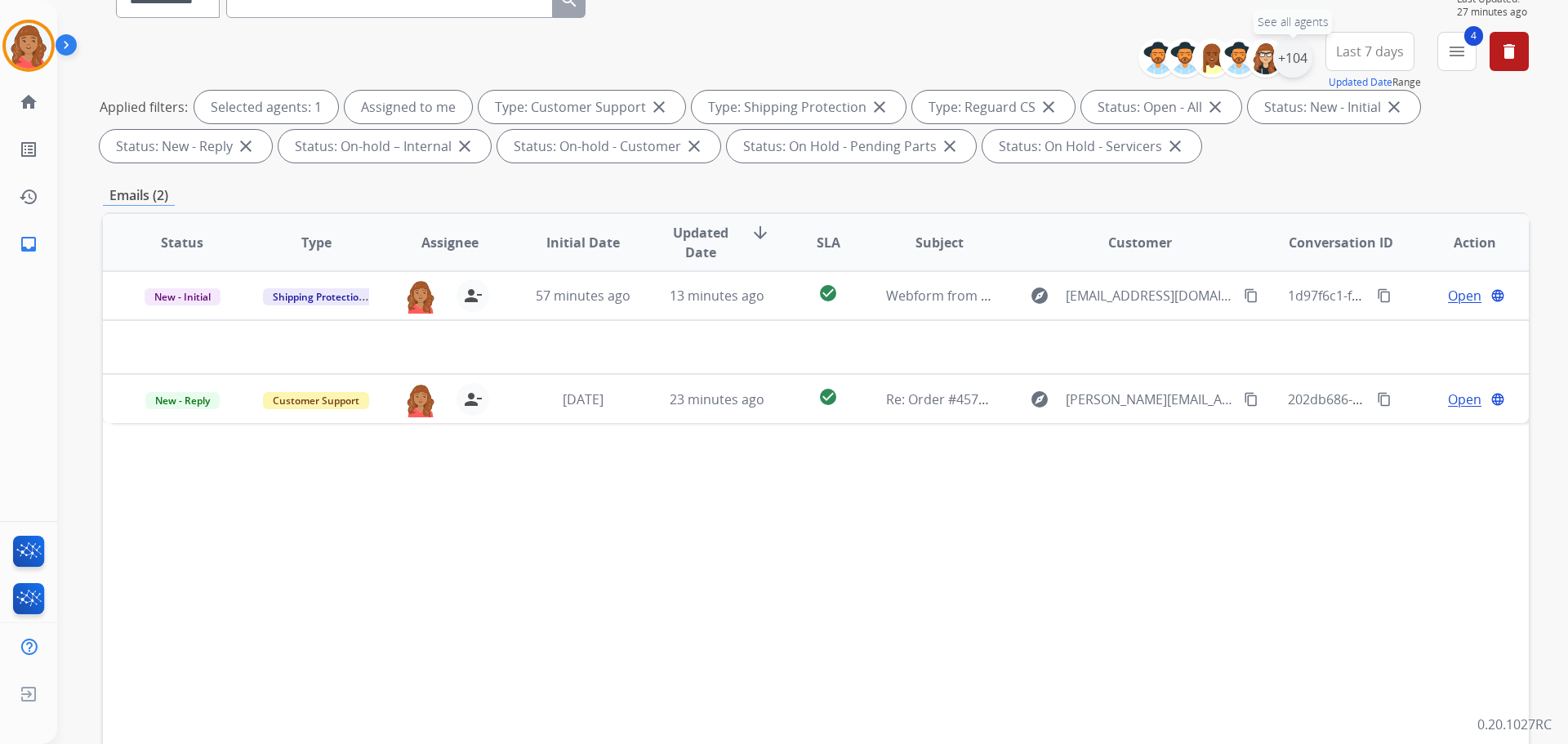
click at [1291, 64] on div "+104" at bounding box center [1293, 58] width 39 height 39
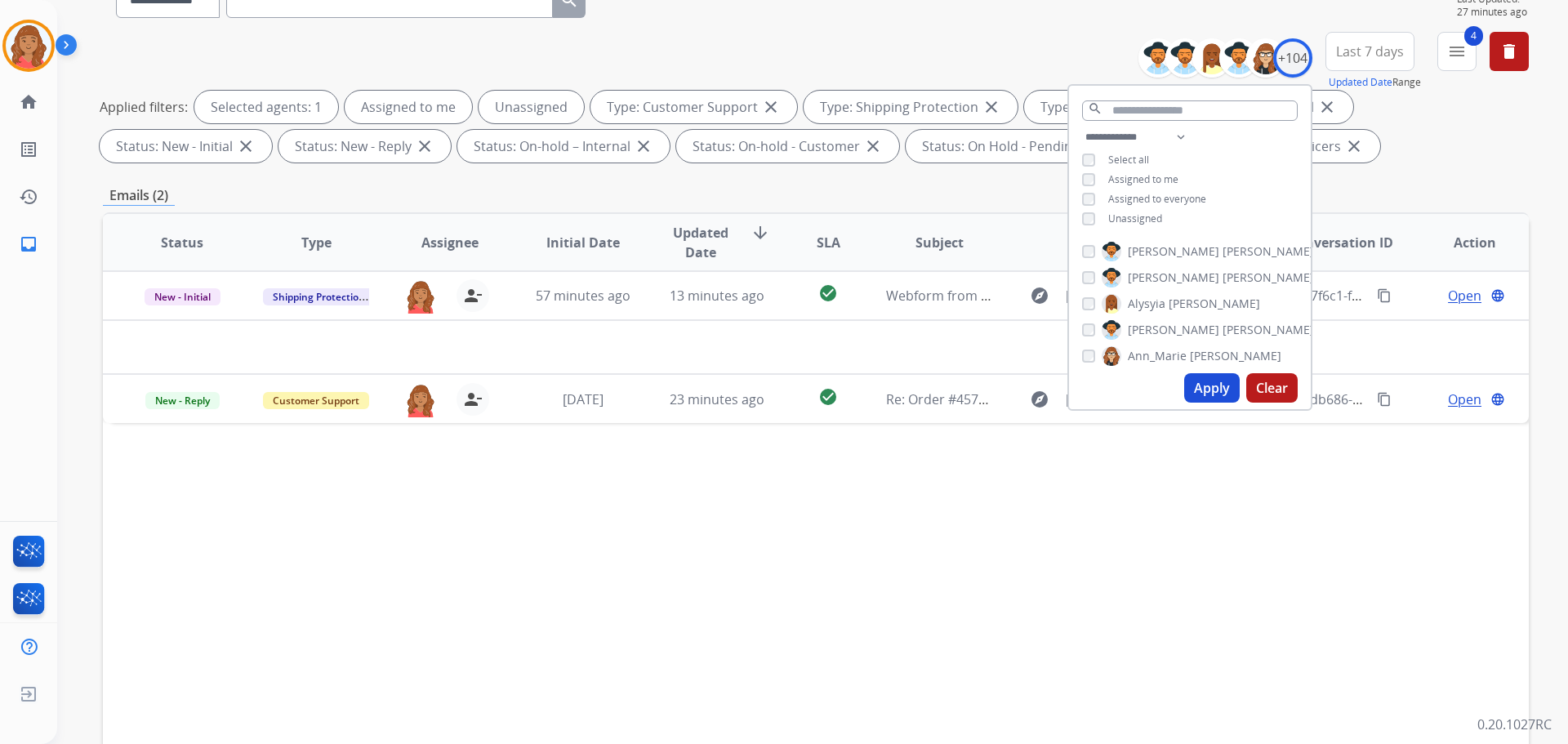
click at [1197, 381] on button "Apply" at bounding box center [1212, 387] width 55 height 29
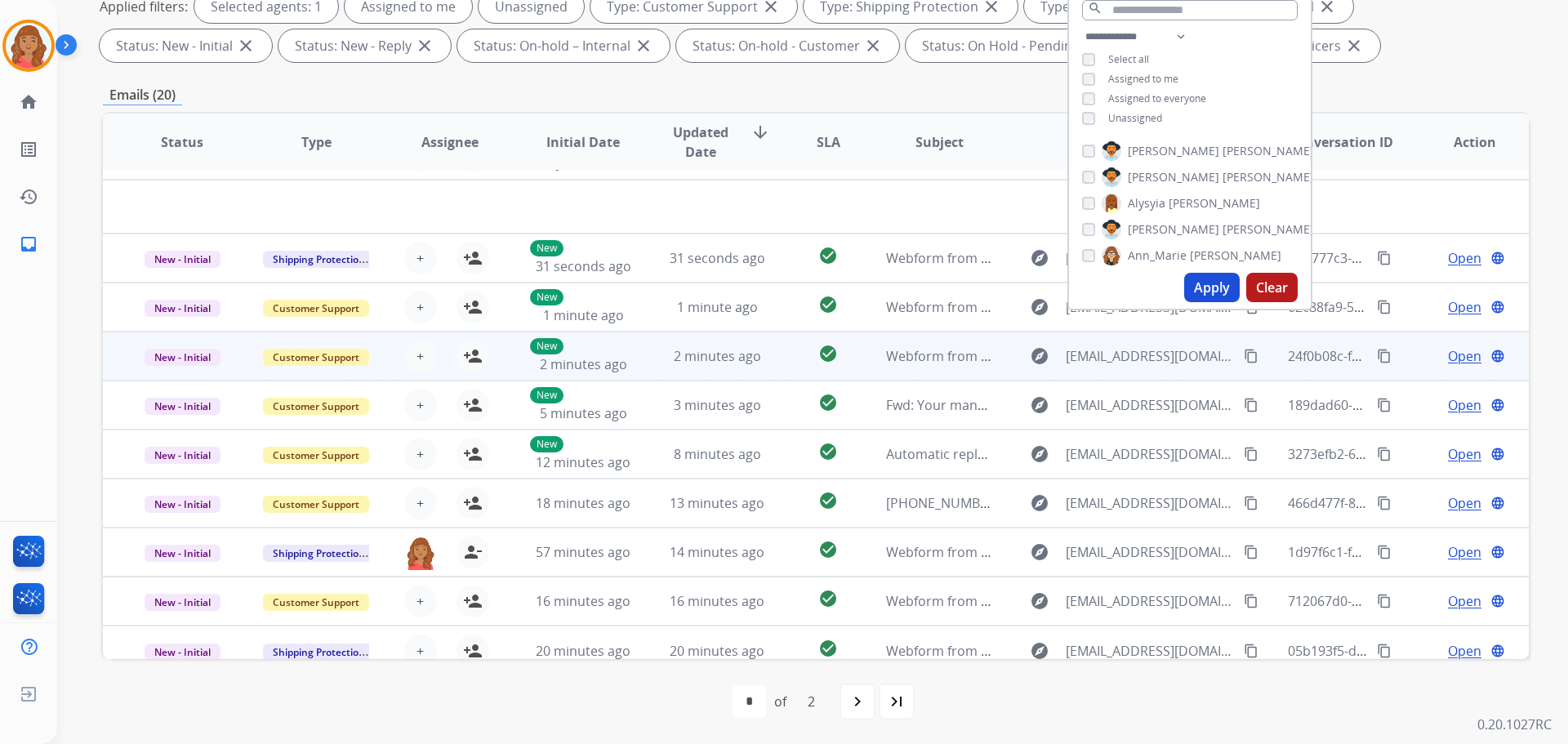
scroll to position [55, 0]
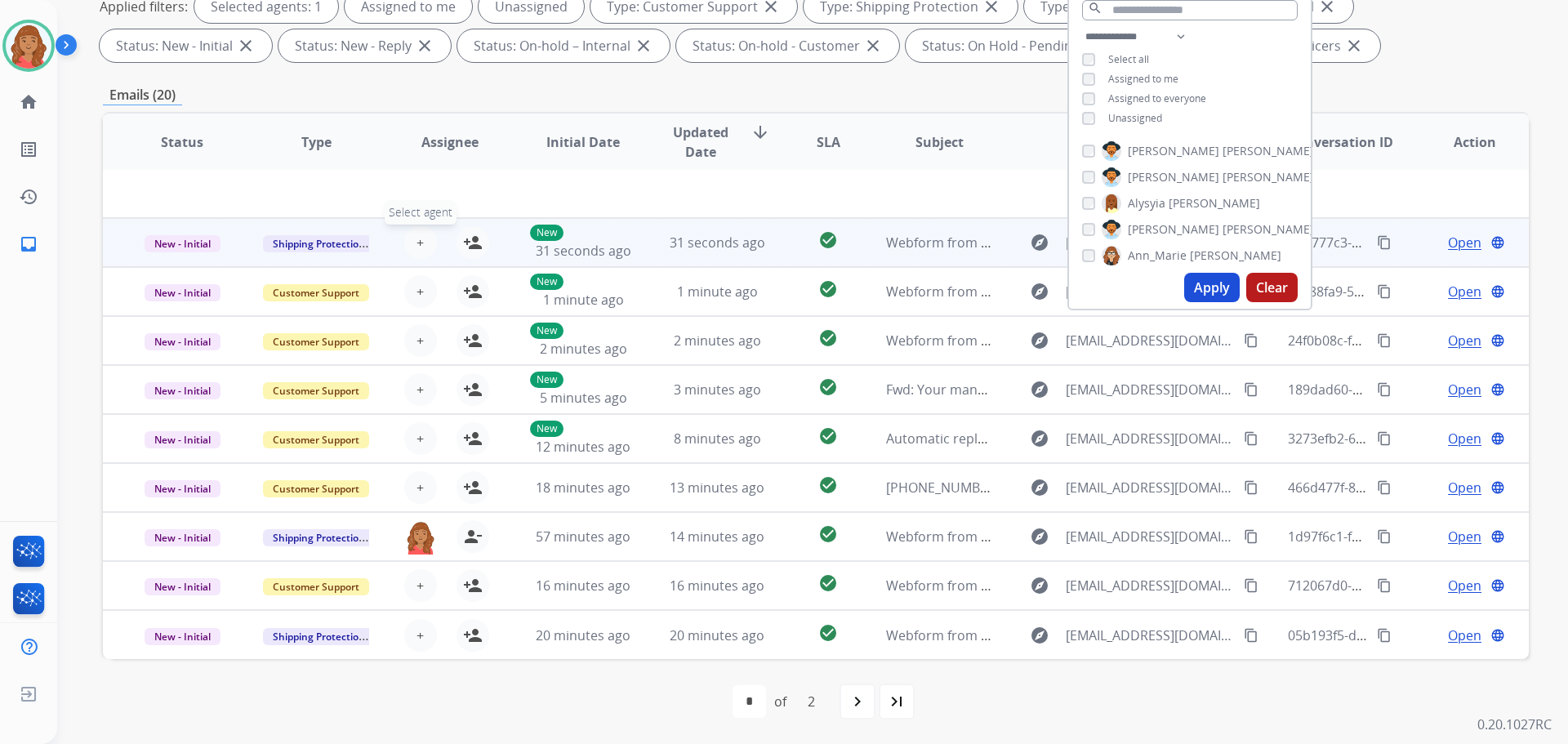
click at [423, 249] on button "+ Select agent" at bounding box center [420, 242] width 33 height 33
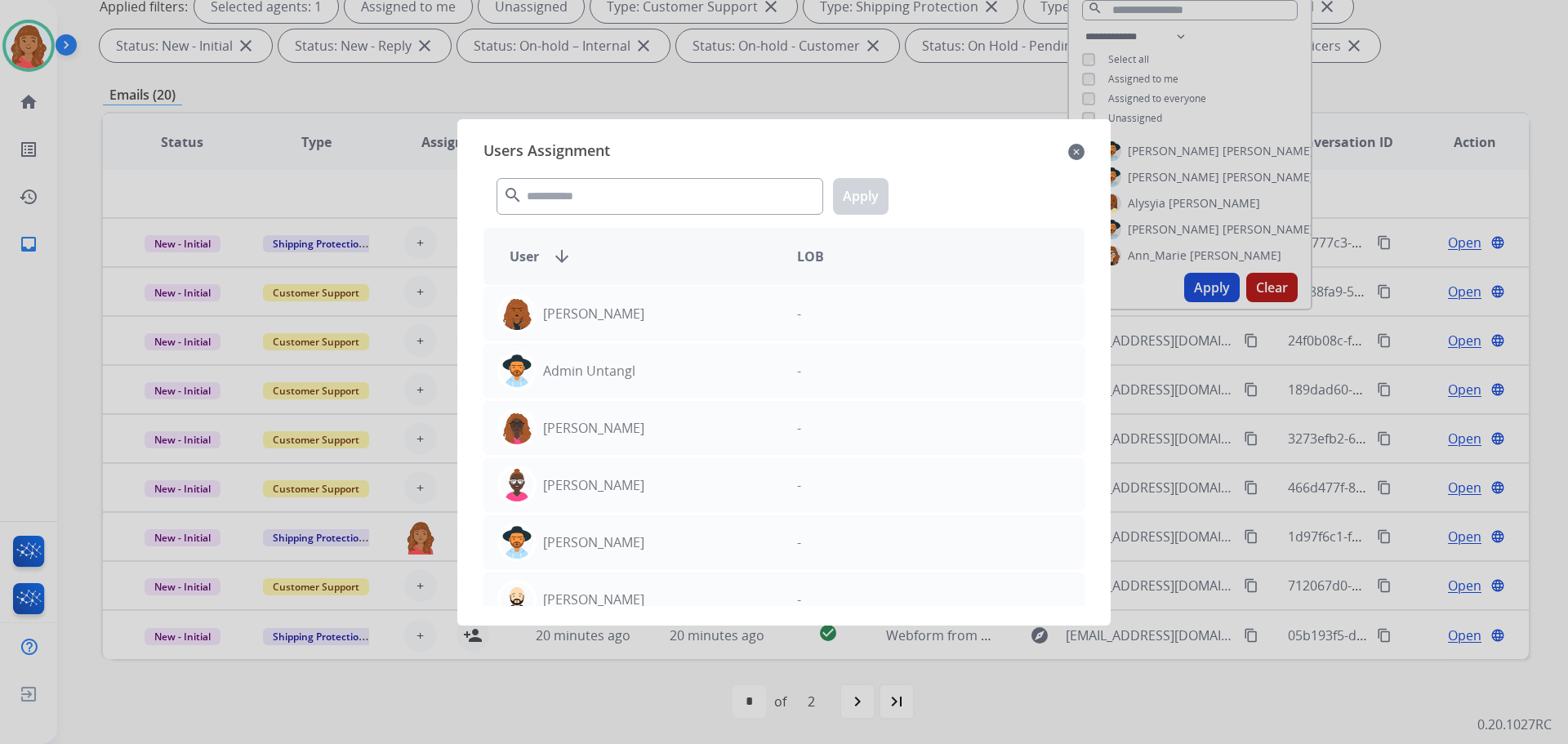
click at [1083, 147] on mat-icon "close" at bounding box center [1077, 151] width 17 height 19
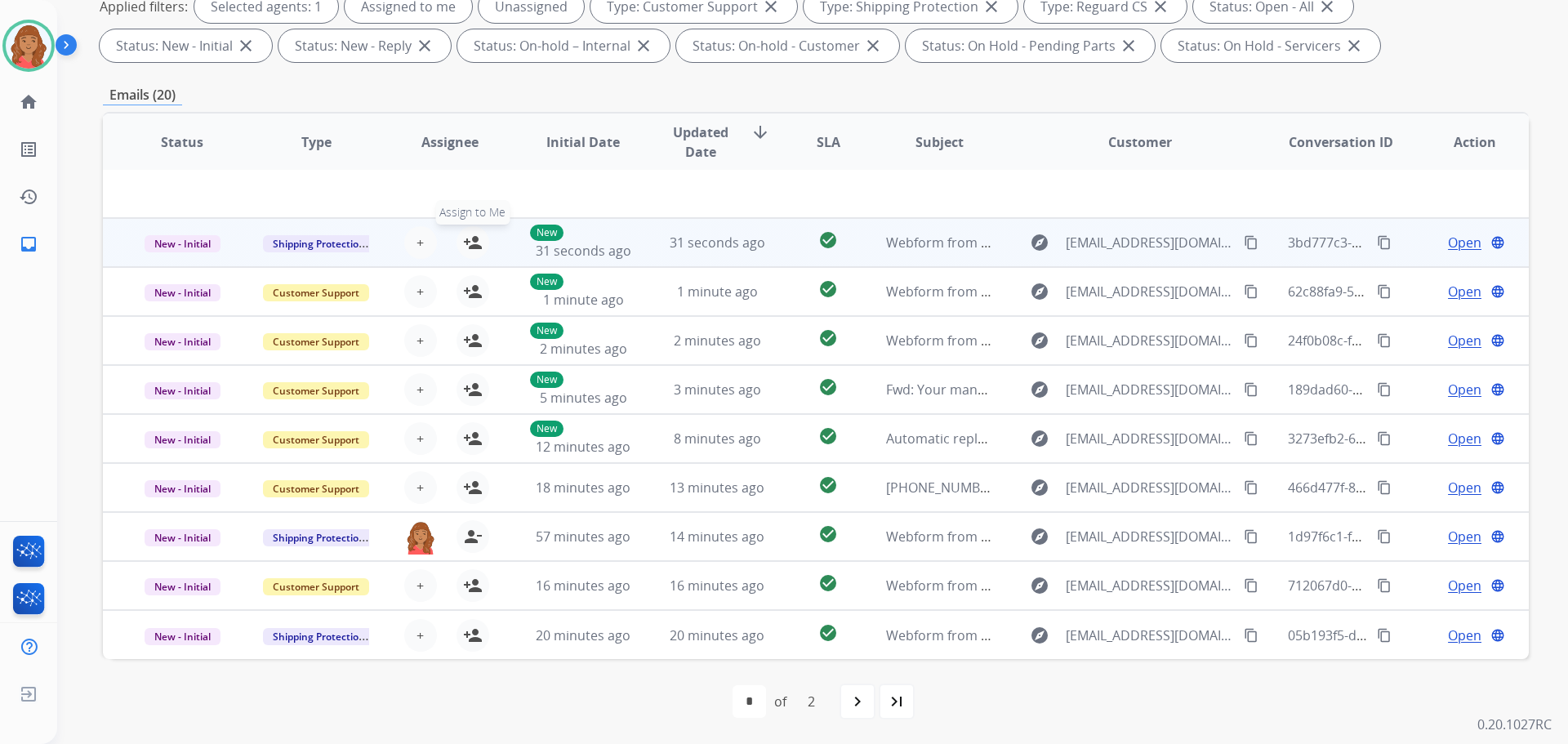
click at [474, 247] on mat-icon "person_add" at bounding box center [472, 242] width 19 height 19
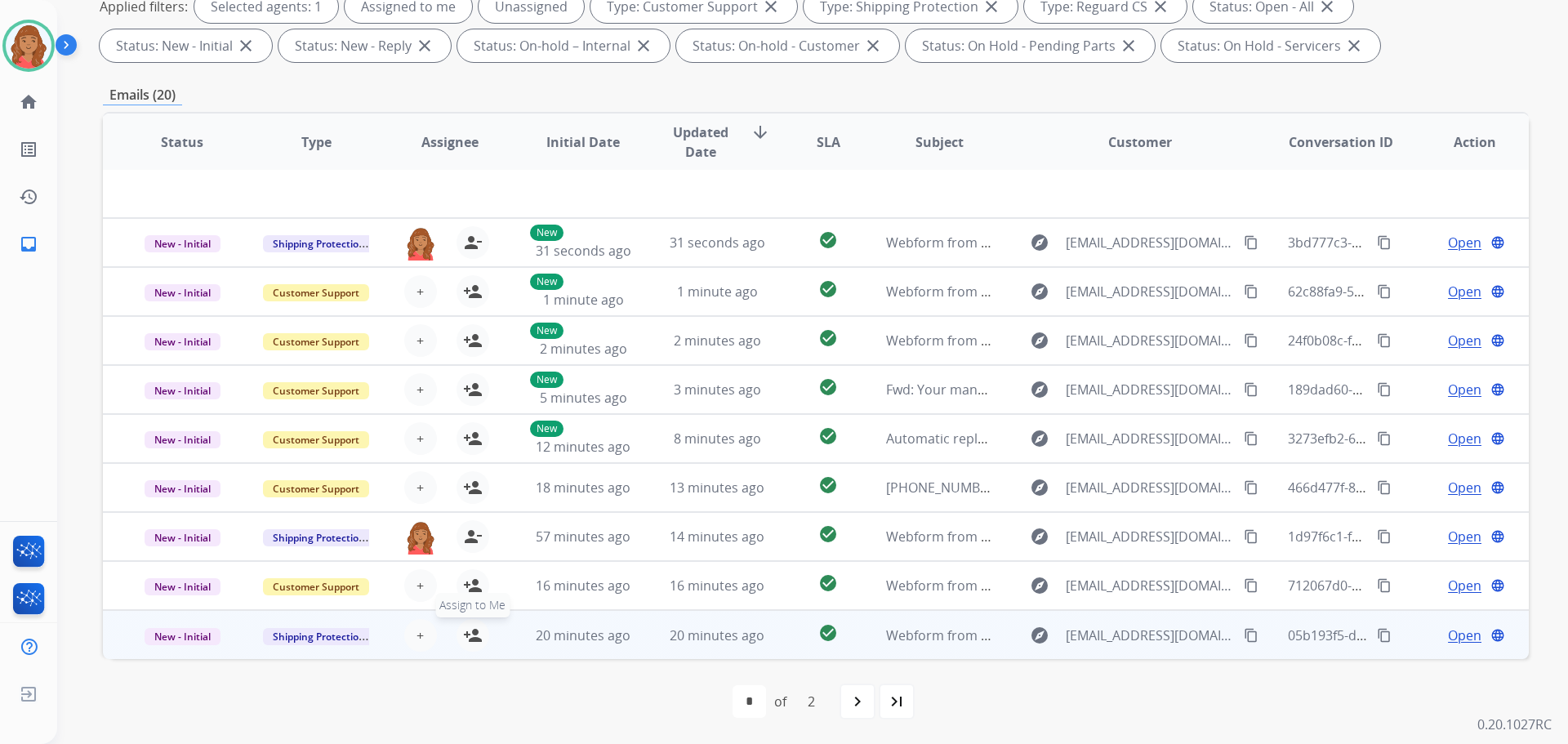
click at [470, 639] on mat-icon "person_add" at bounding box center [472, 634] width 19 height 19
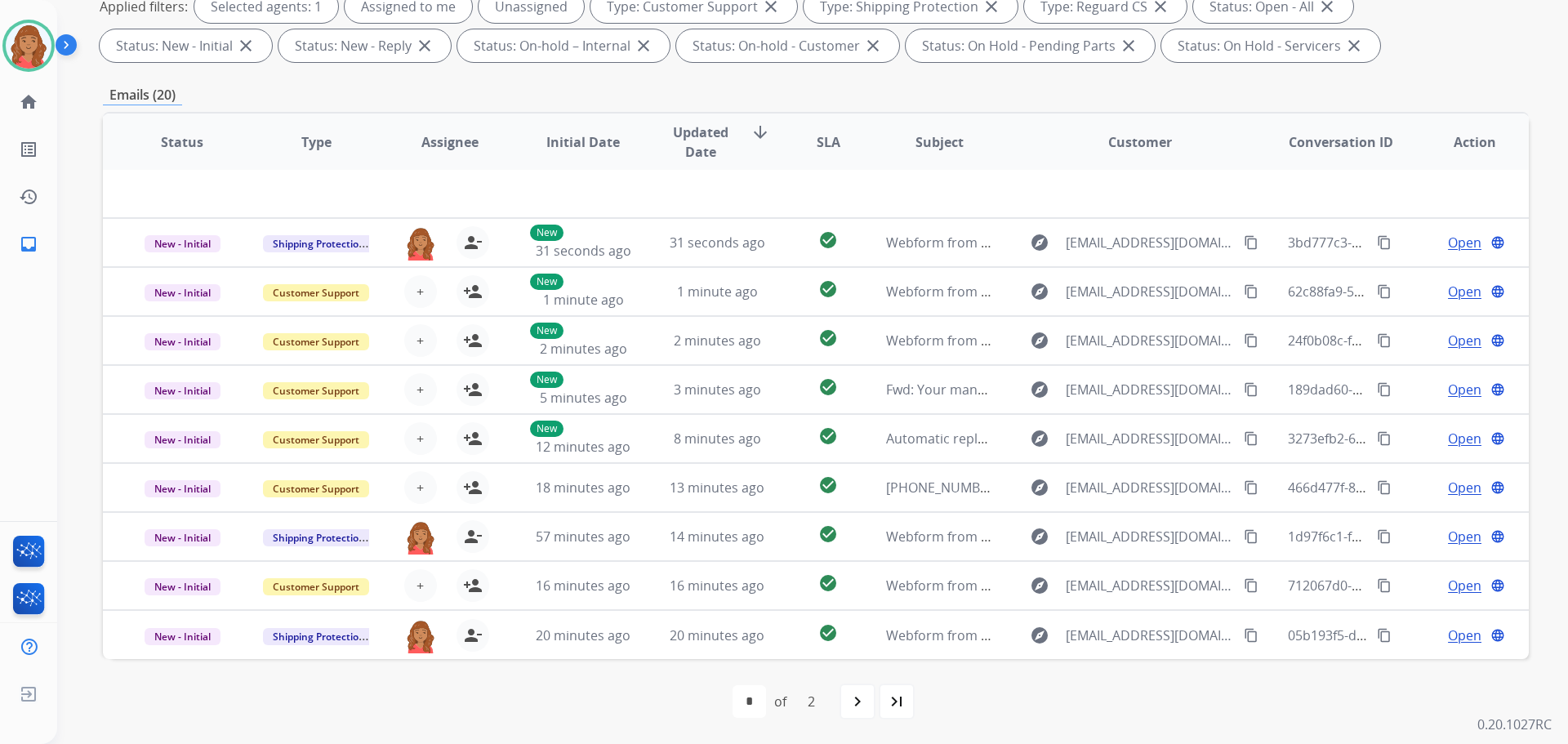
click at [862, 699] on mat-icon "navigate_next" at bounding box center [857, 700] width 19 height 19
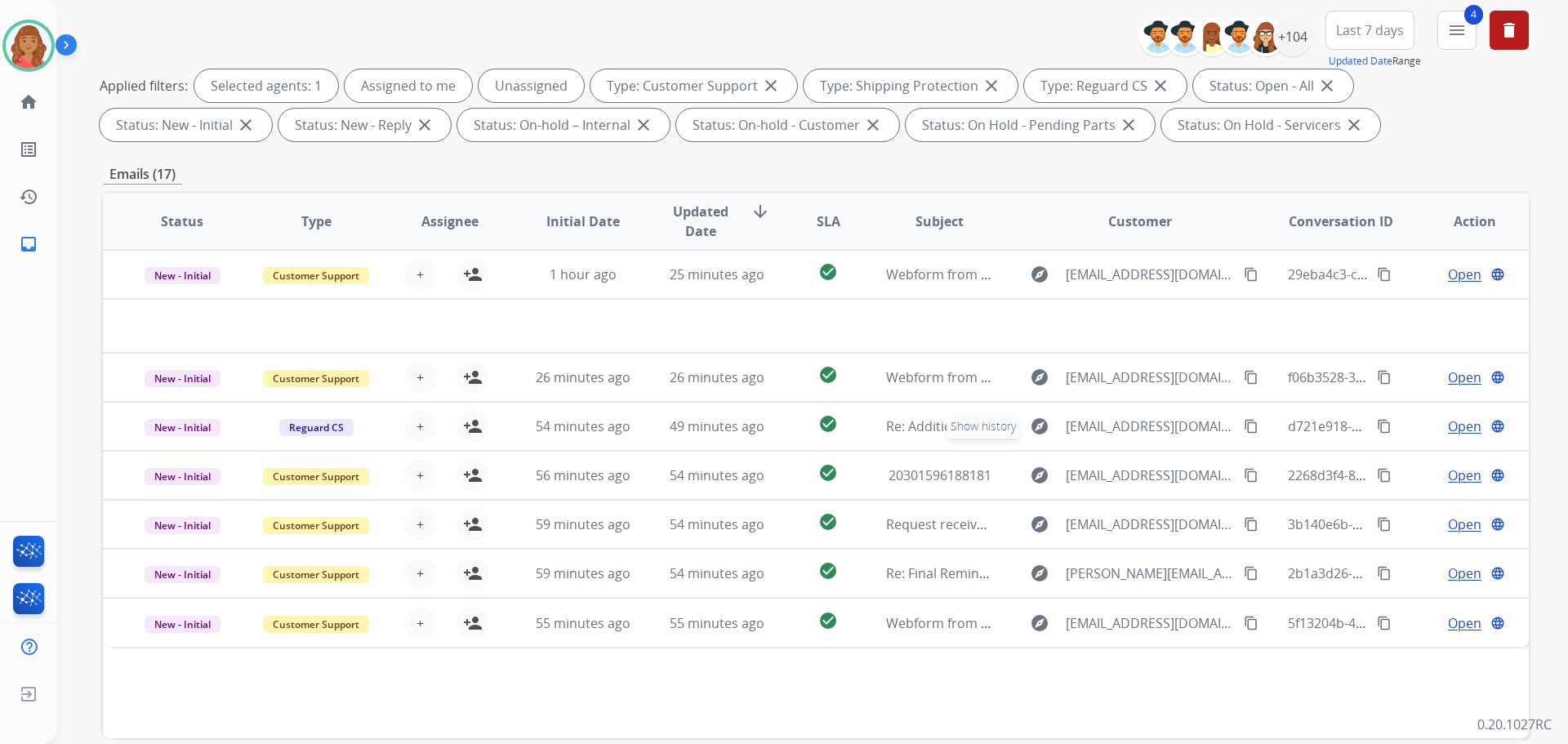
scroll to position [0, 0]
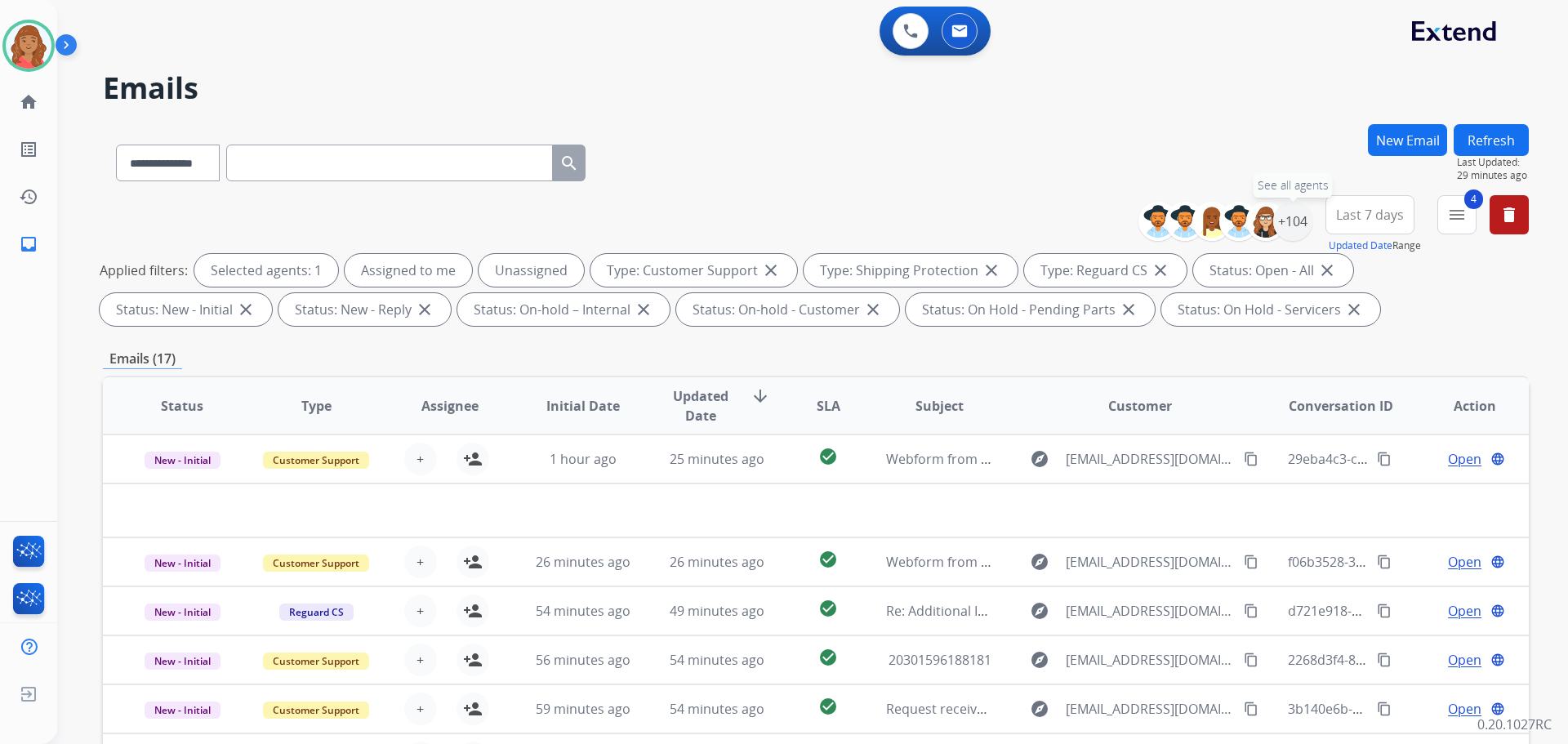
drag, startPoint x: 1289, startPoint y: 228, endPoint x: 1285, endPoint y: 246, distance: 18.4
click at [1288, 228] on div "+104" at bounding box center [1293, 221] width 39 height 39
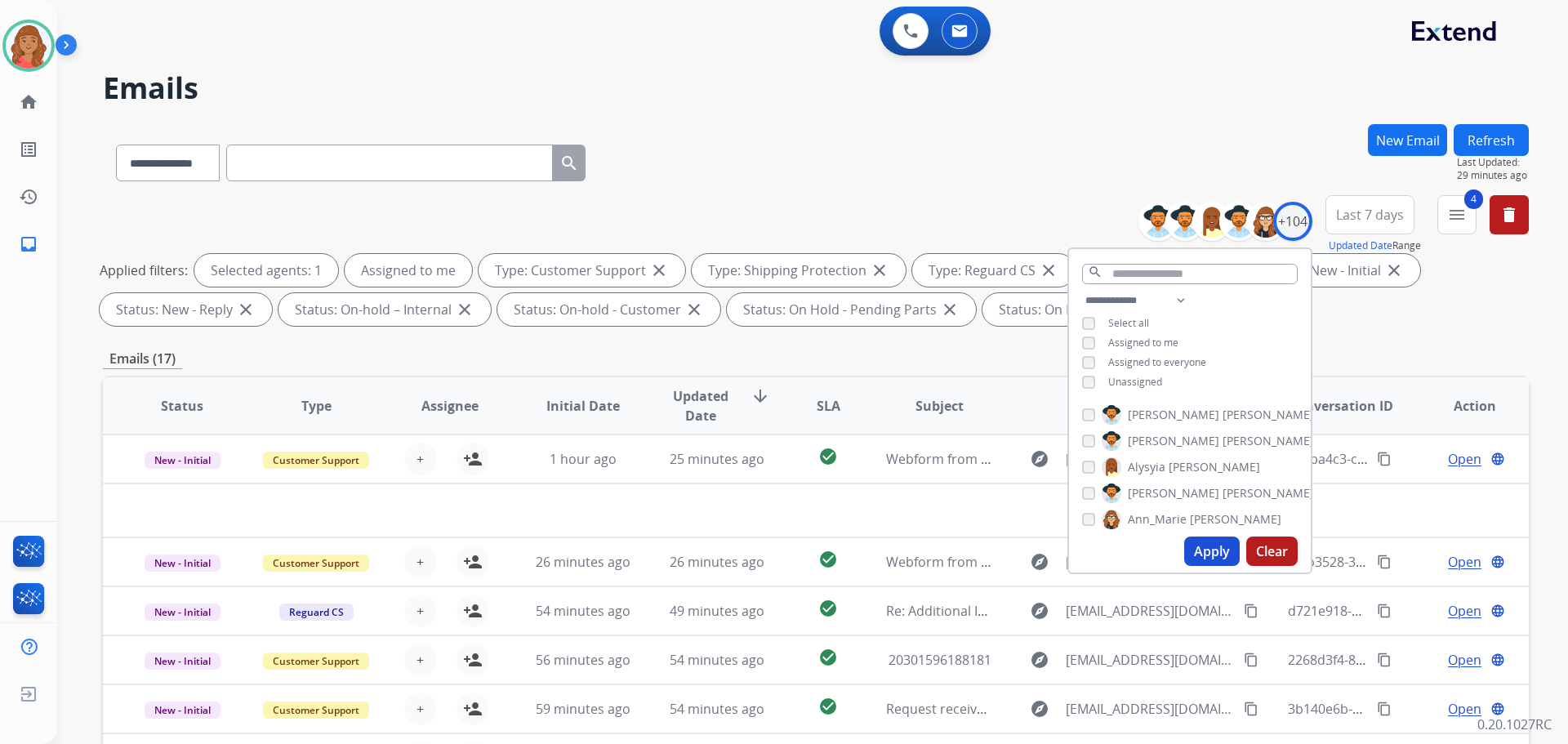
click at [1210, 550] on button "Apply" at bounding box center [1212, 551] width 55 height 29
select select "*"
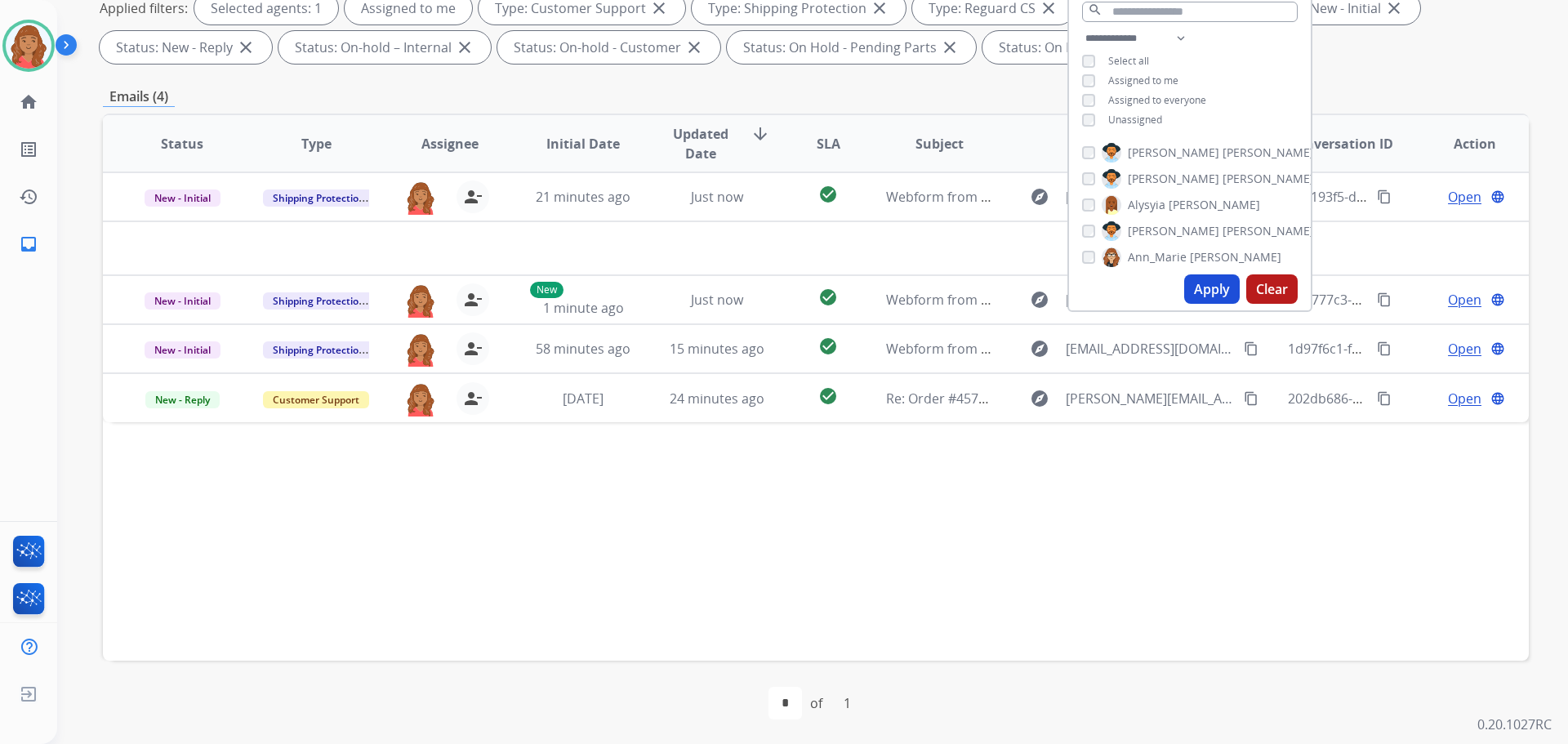
scroll to position [264, 0]
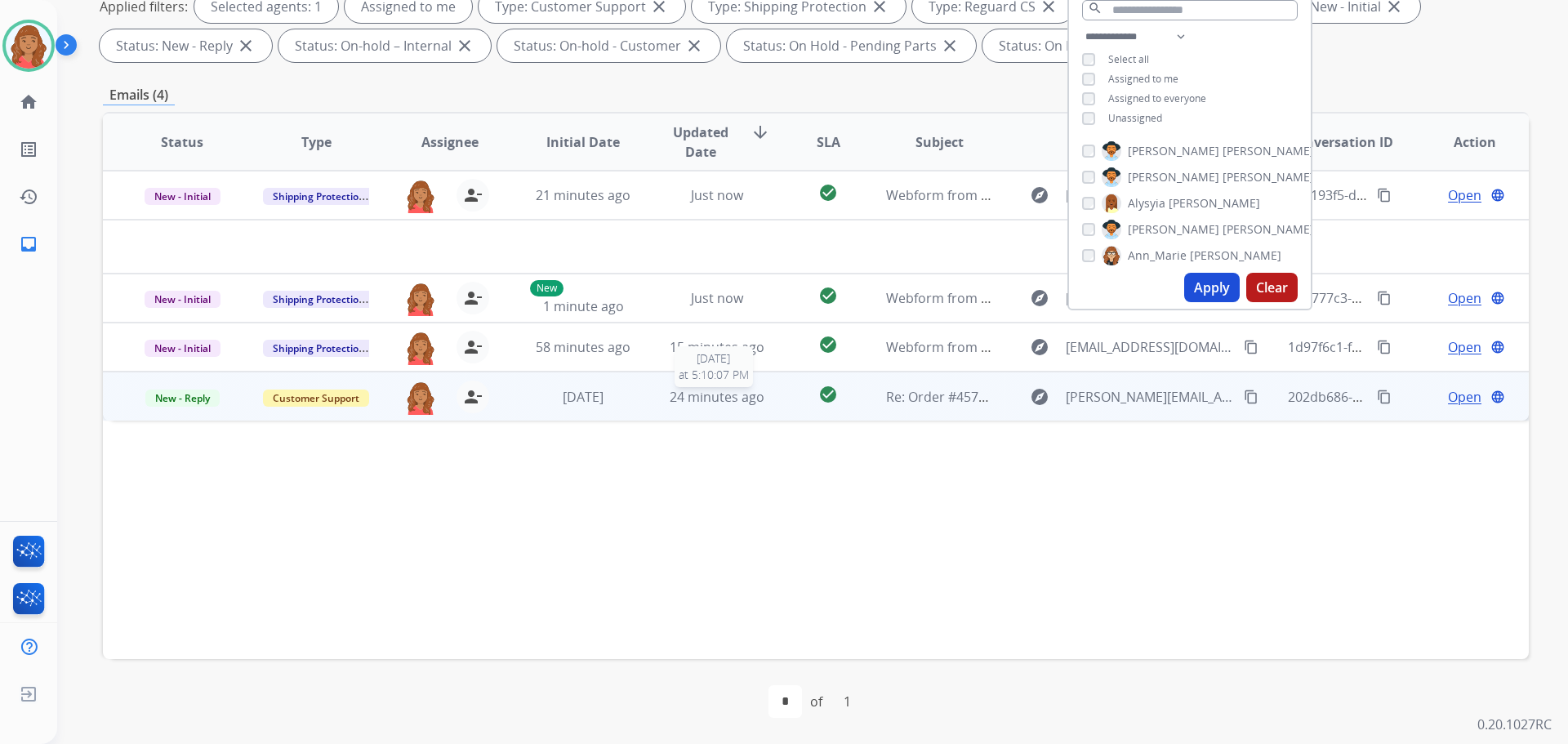
click at [670, 391] on span "24 minutes ago" at bounding box center [717, 396] width 95 height 18
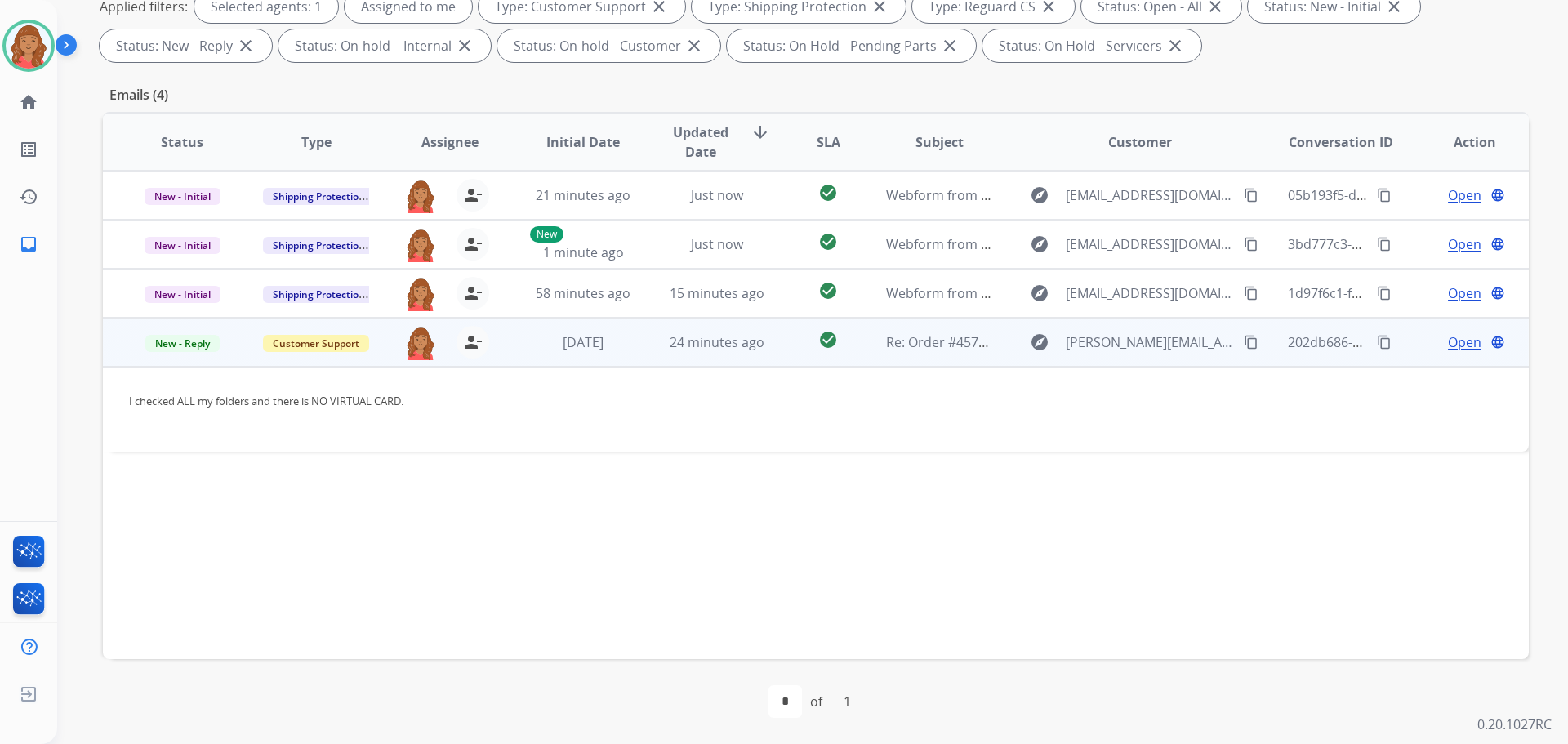
click at [641, 351] on td "24 minutes ago" at bounding box center [705, 342] width 134 height 49
click at [646, 346] on td "24 minutes ago" at bounding box center [705, 342] width 134 height 49
click at [188, 339] on span "New - Reply" at bounding box center [183, 343] width 75 height 17
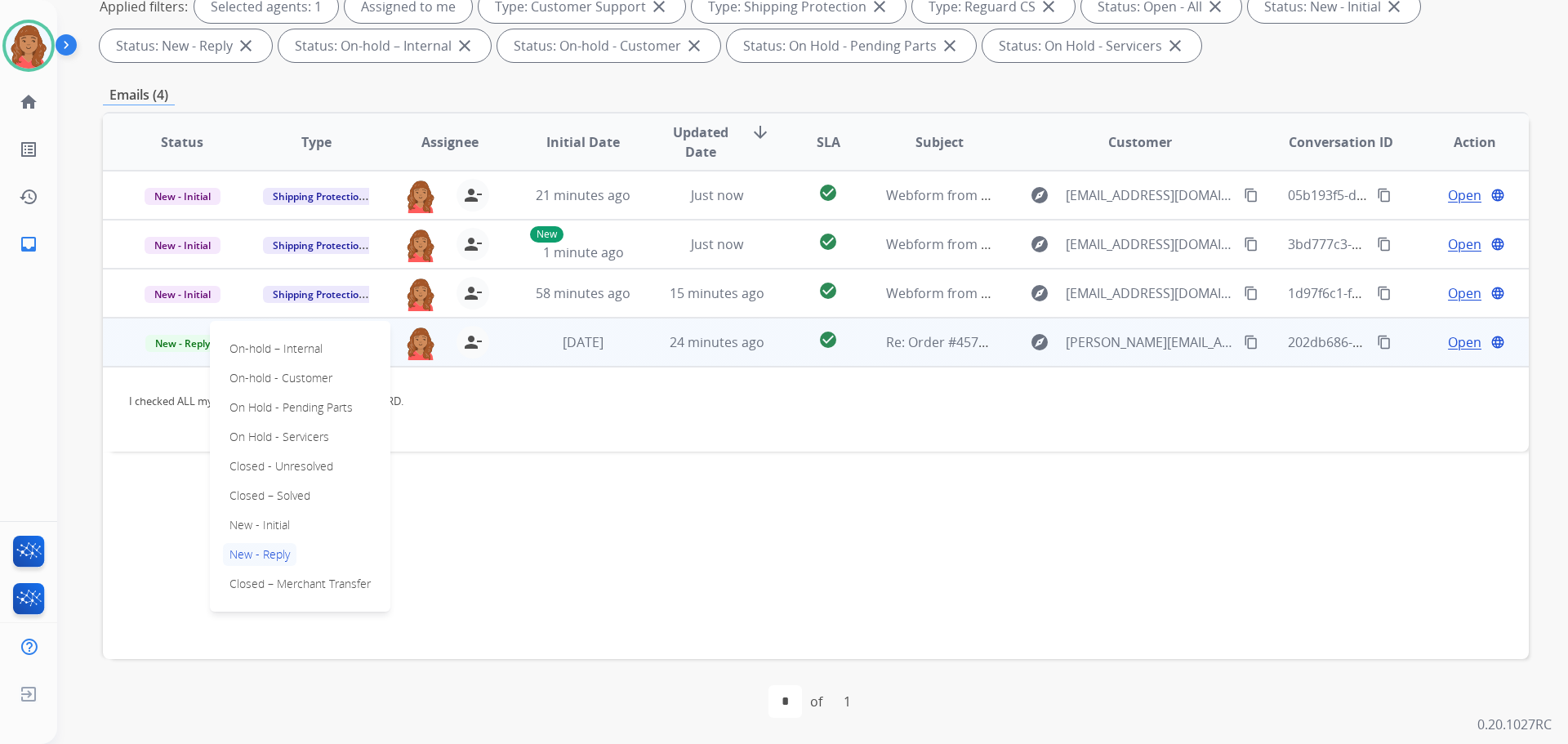
click at [277, 495] on p "Closed – Solved" at bounding box center [270, 495] width 94 height 23
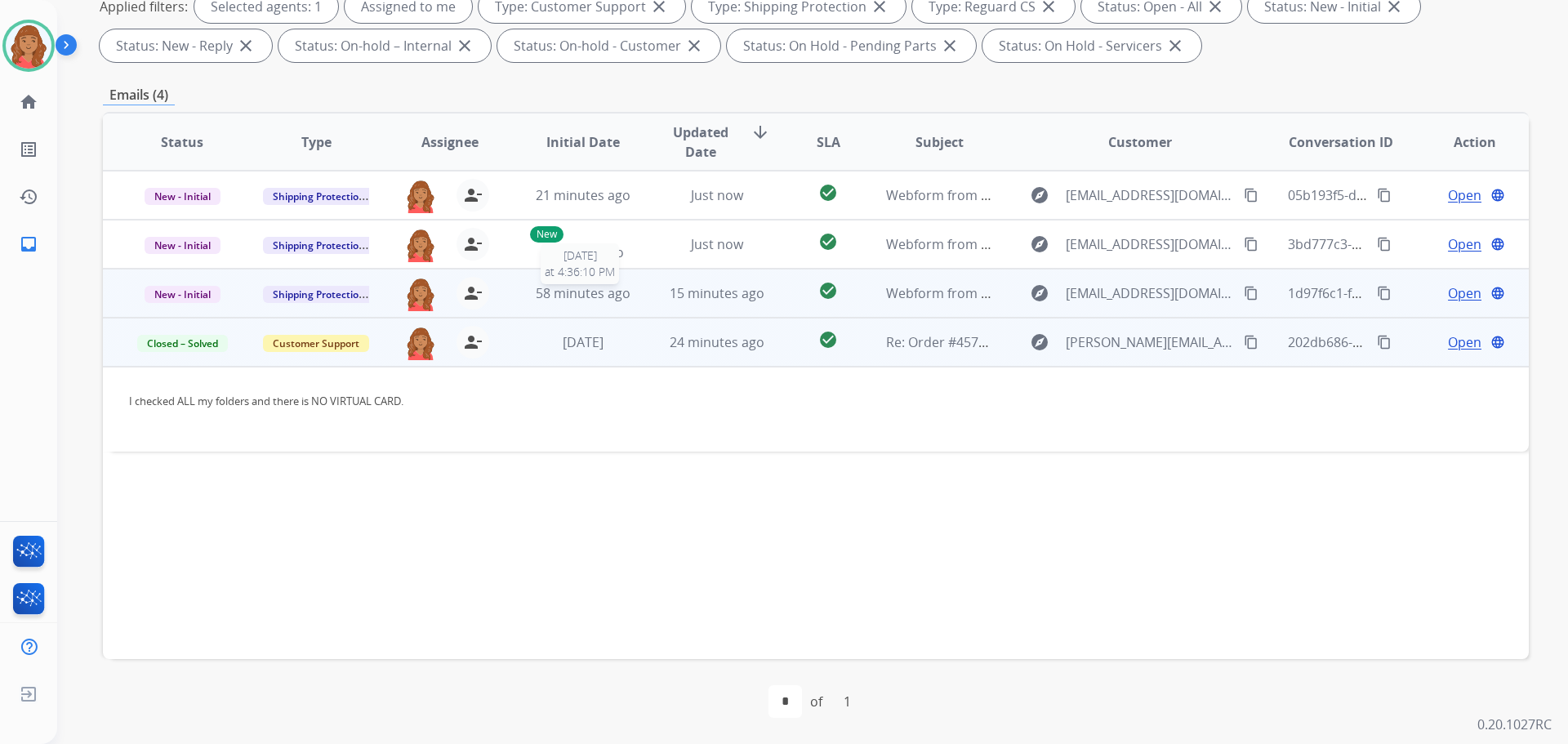
click at [578, 300] on span "58 minutes ago" at bounding box center [583, 293] width 95 height 18
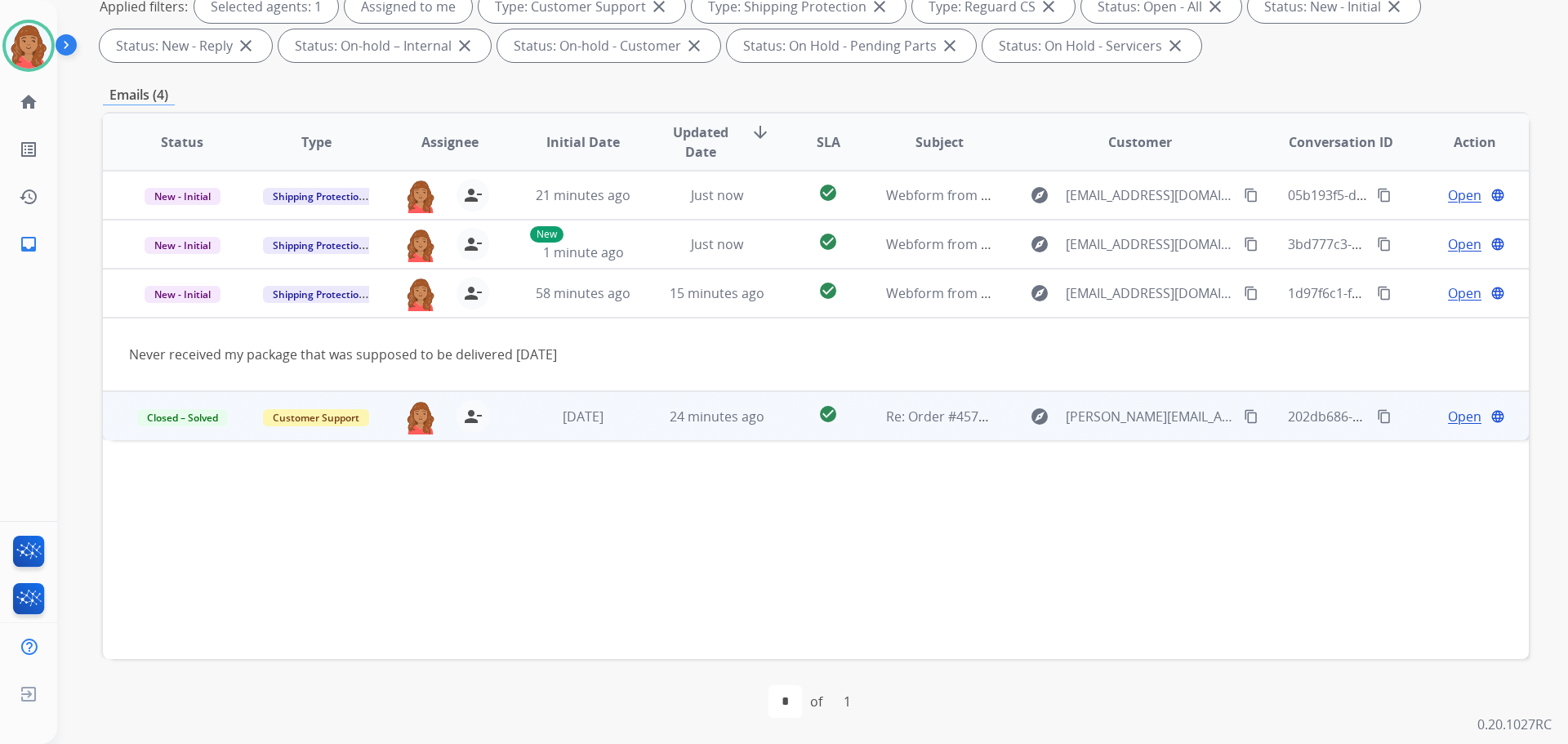
click at [779, 404] on td "check_circle" at bounding box center [815, 415] width 89 height 49
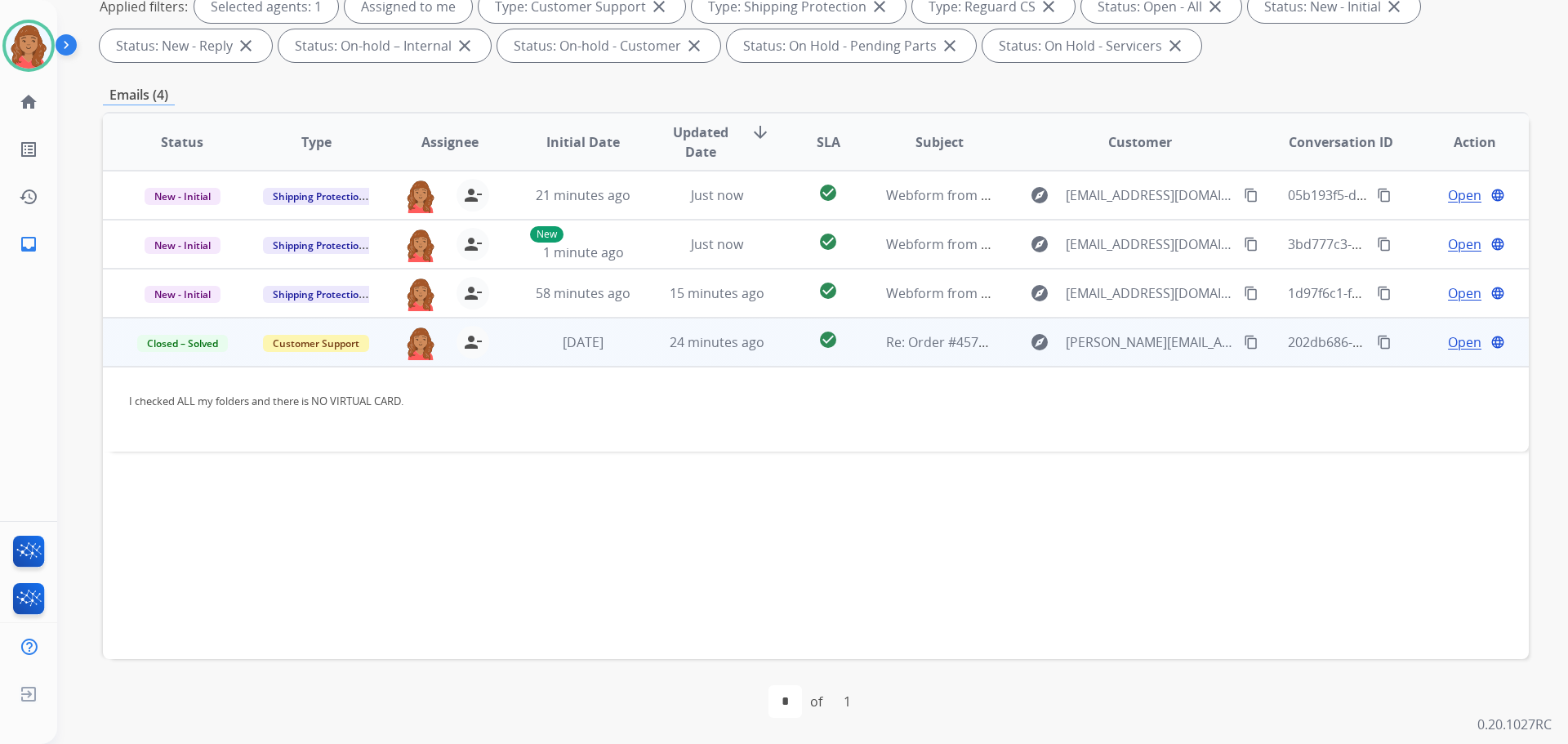
click at [1461, 346] on span "Open" at bounding box center [1465, 341] width 33 height 19
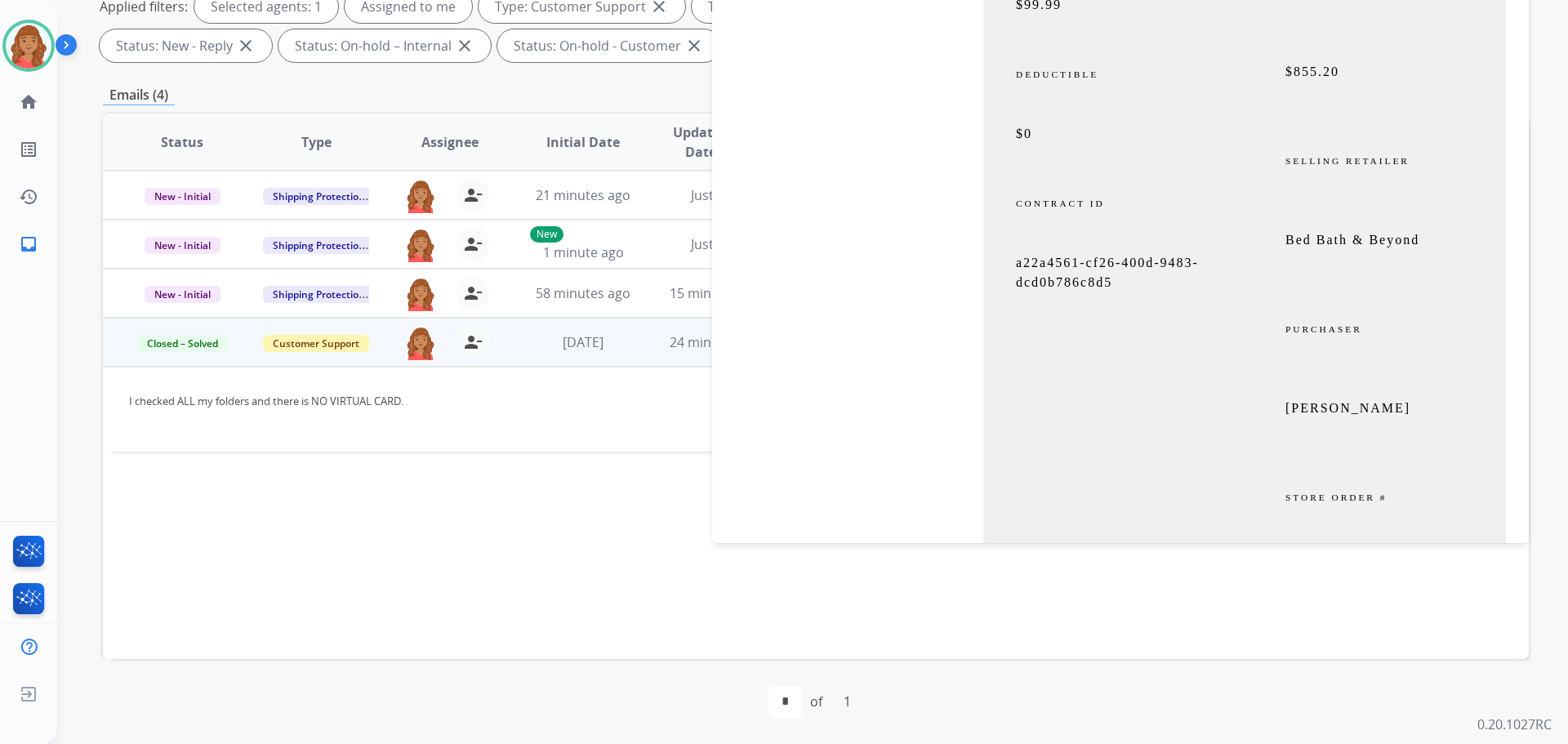
scroll to position [6940, 0]
click at [1047, 275] on span "a22a4561-cf26-400d-9483-dcd0b786c8d5" at bounding box center [1108, 265] width 183 height 33
copy p "a22a4561-cf26-400d-9483-dcd0b786c8d5"
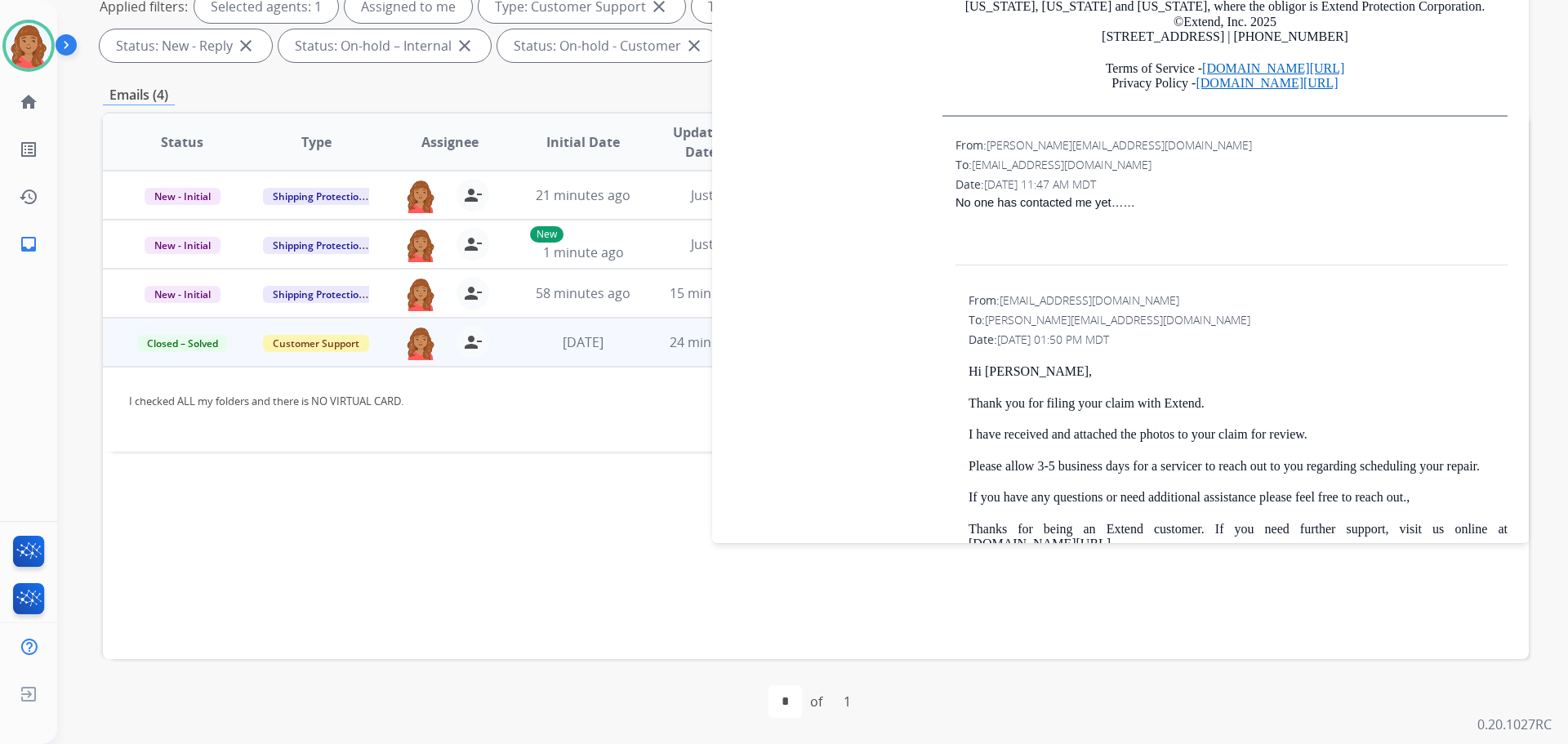
scroll to position [5389, 0]
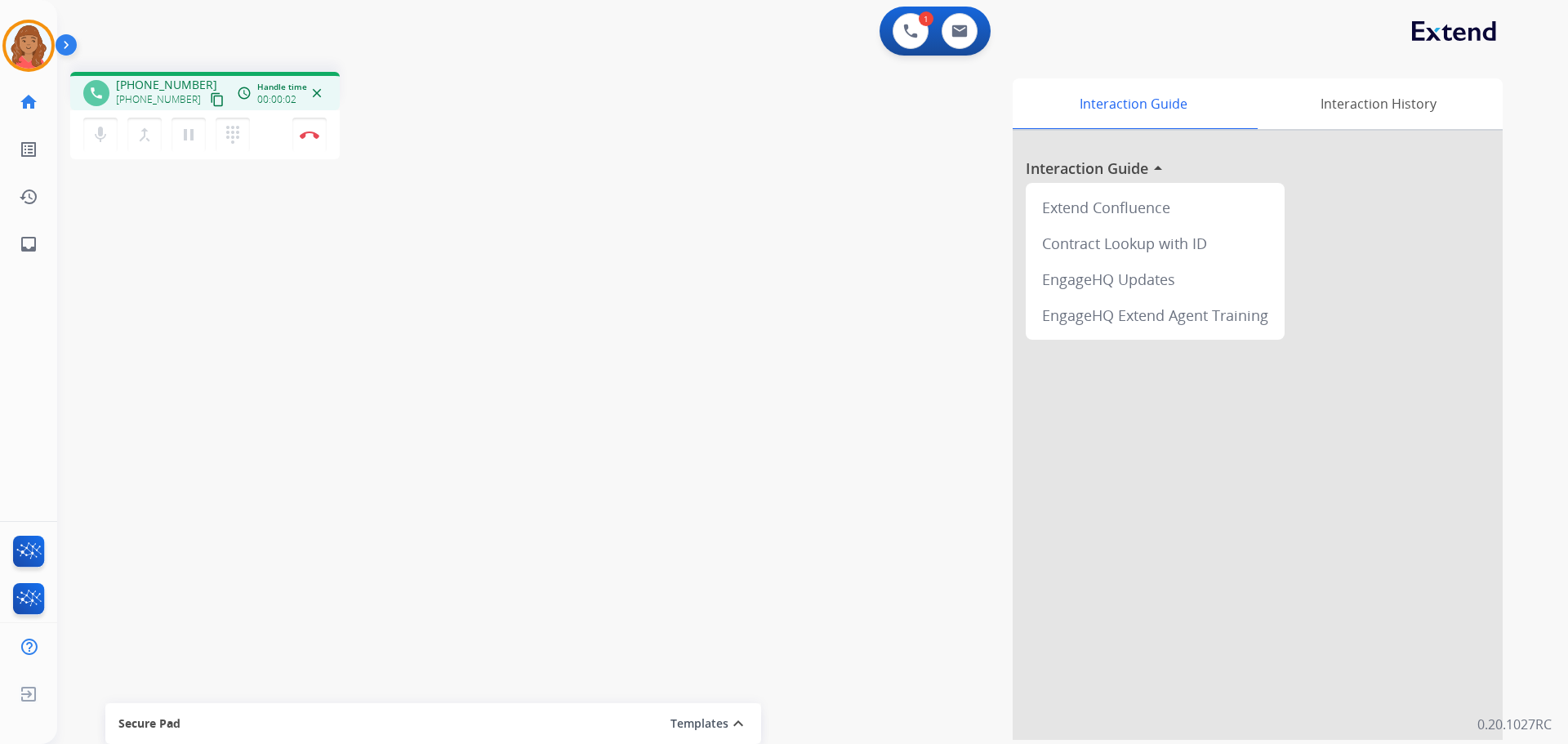
click at [210, 95] on mat-icon "content_copy" at bounding box center [218, 100] width 15 height 15
click at [210, 100] on mat-icon "content_copy" at bounding box center [218, 100] width 15 height 15
click at [315, 131] on img at bounding box center [309, 135] width 19 height 8
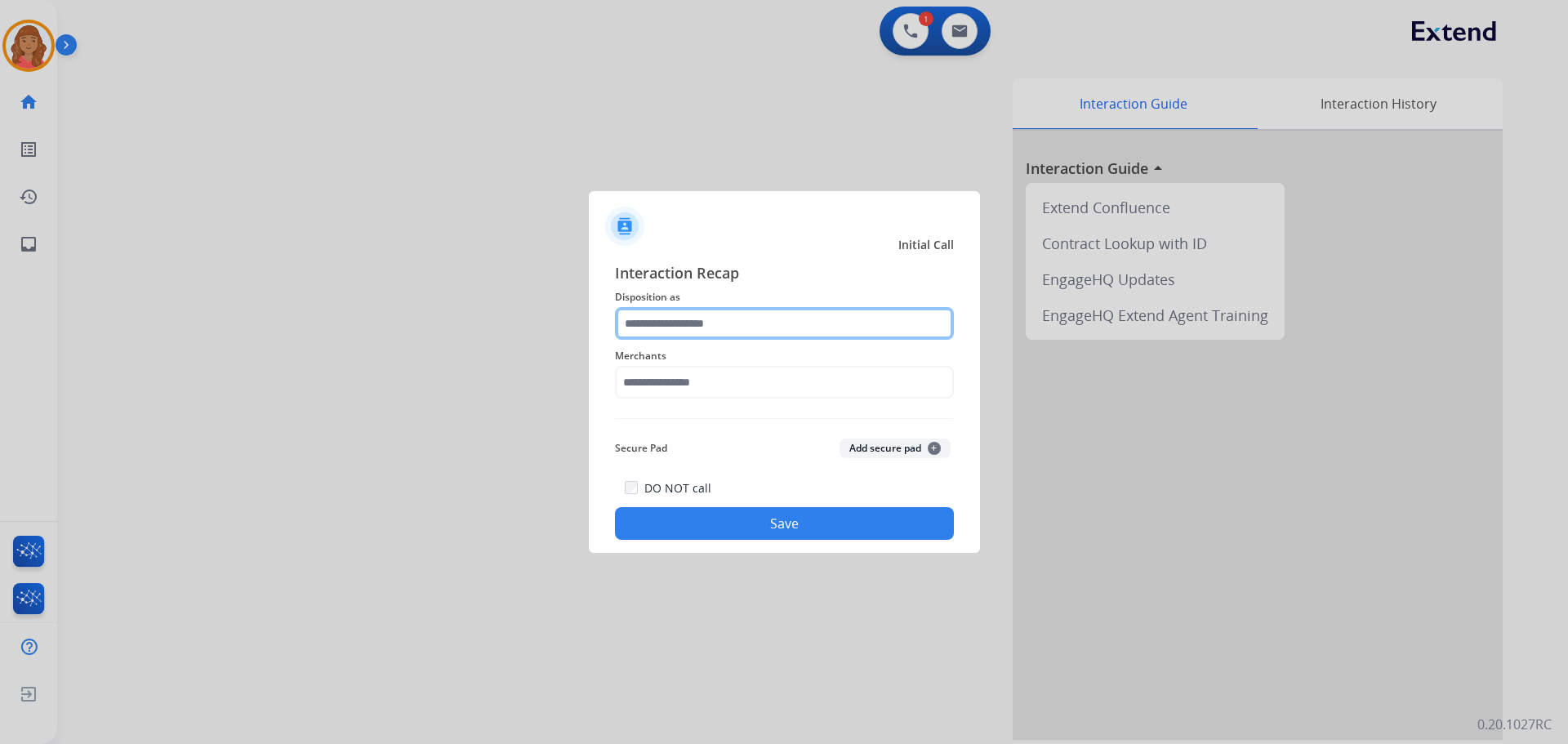
click at [728, 320] on input "text" at bounding box center [784, 323] width 339 height 33
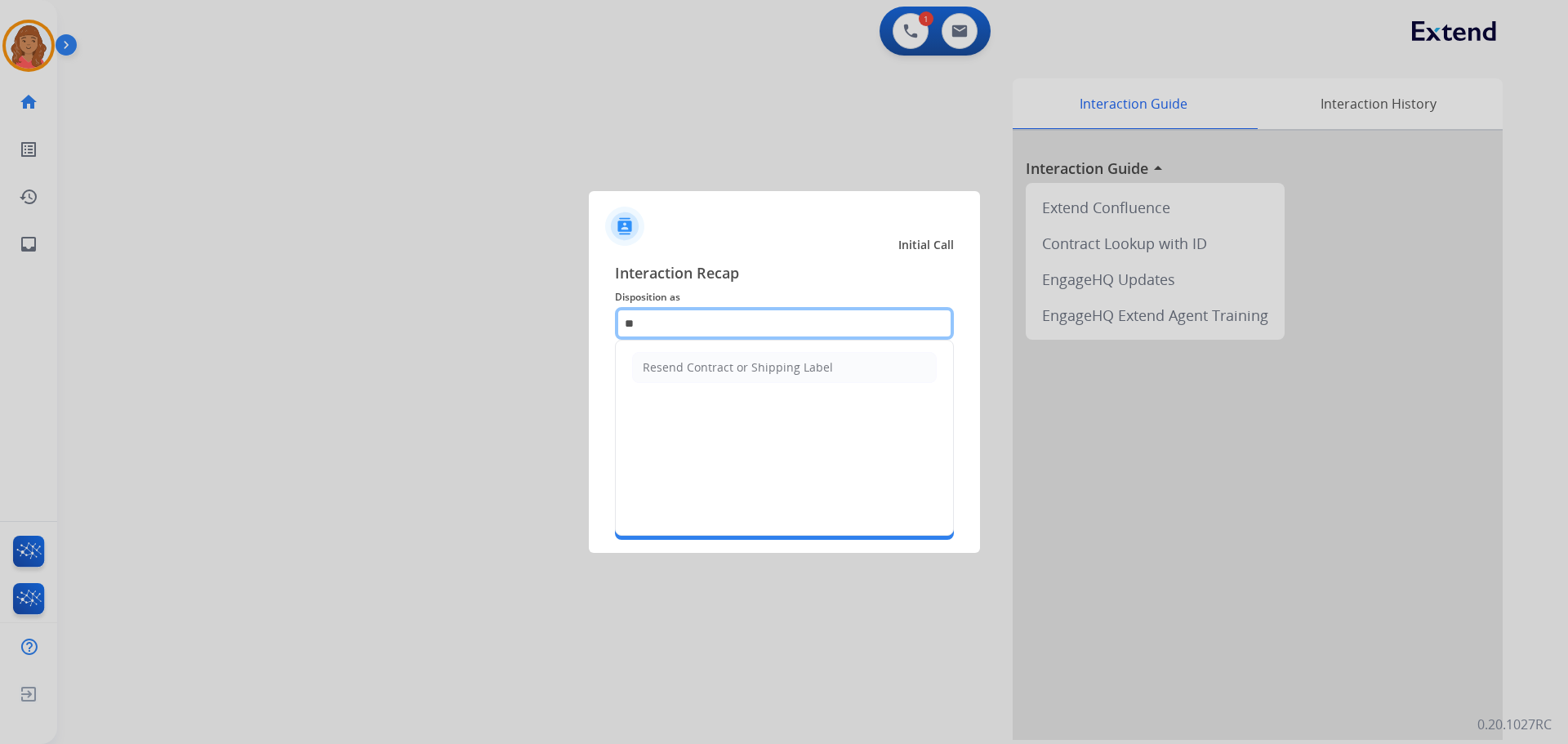
type input "*"
click at [686, 365] on li "Other" at bounding box center [784, 367] width 305 height 31
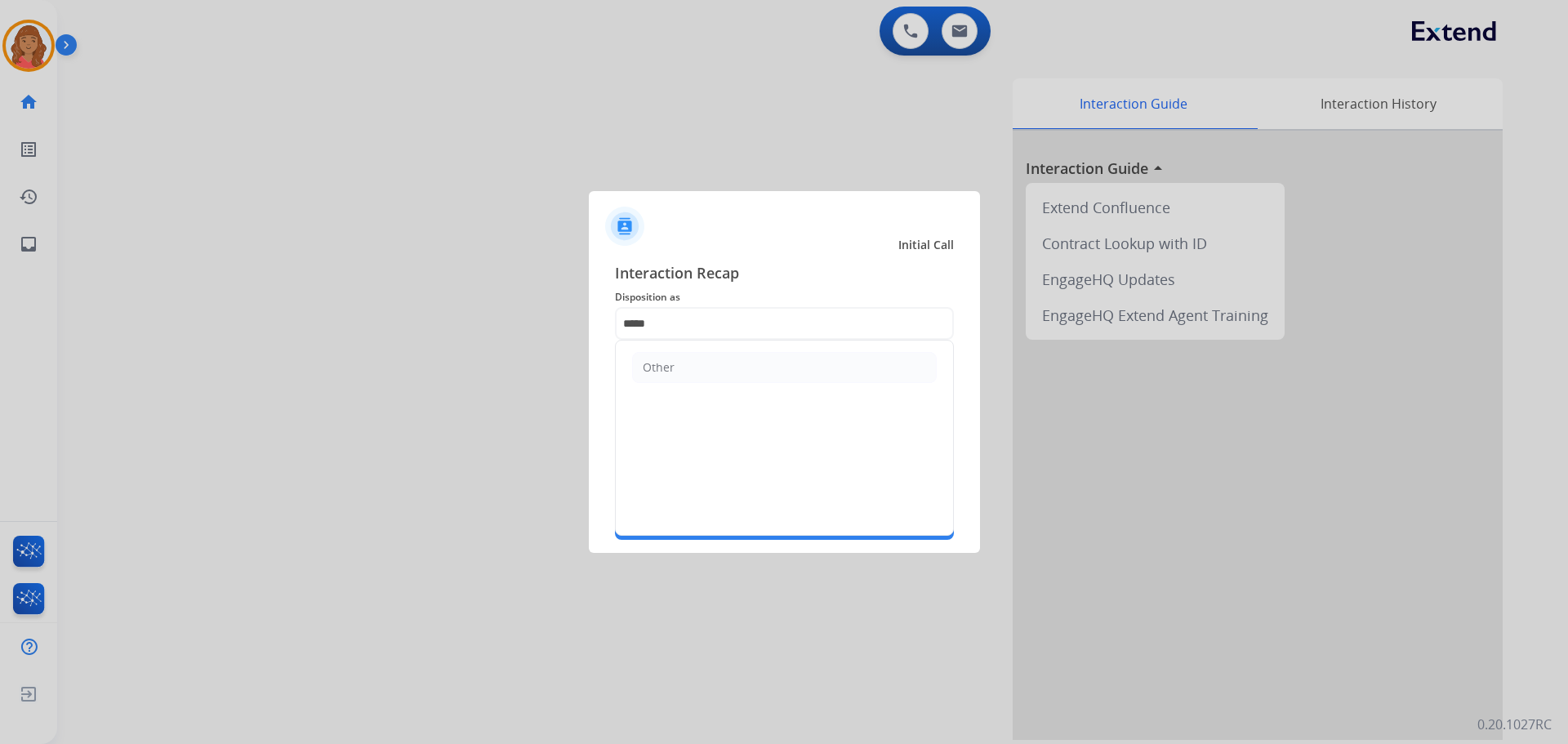
type input "*****"
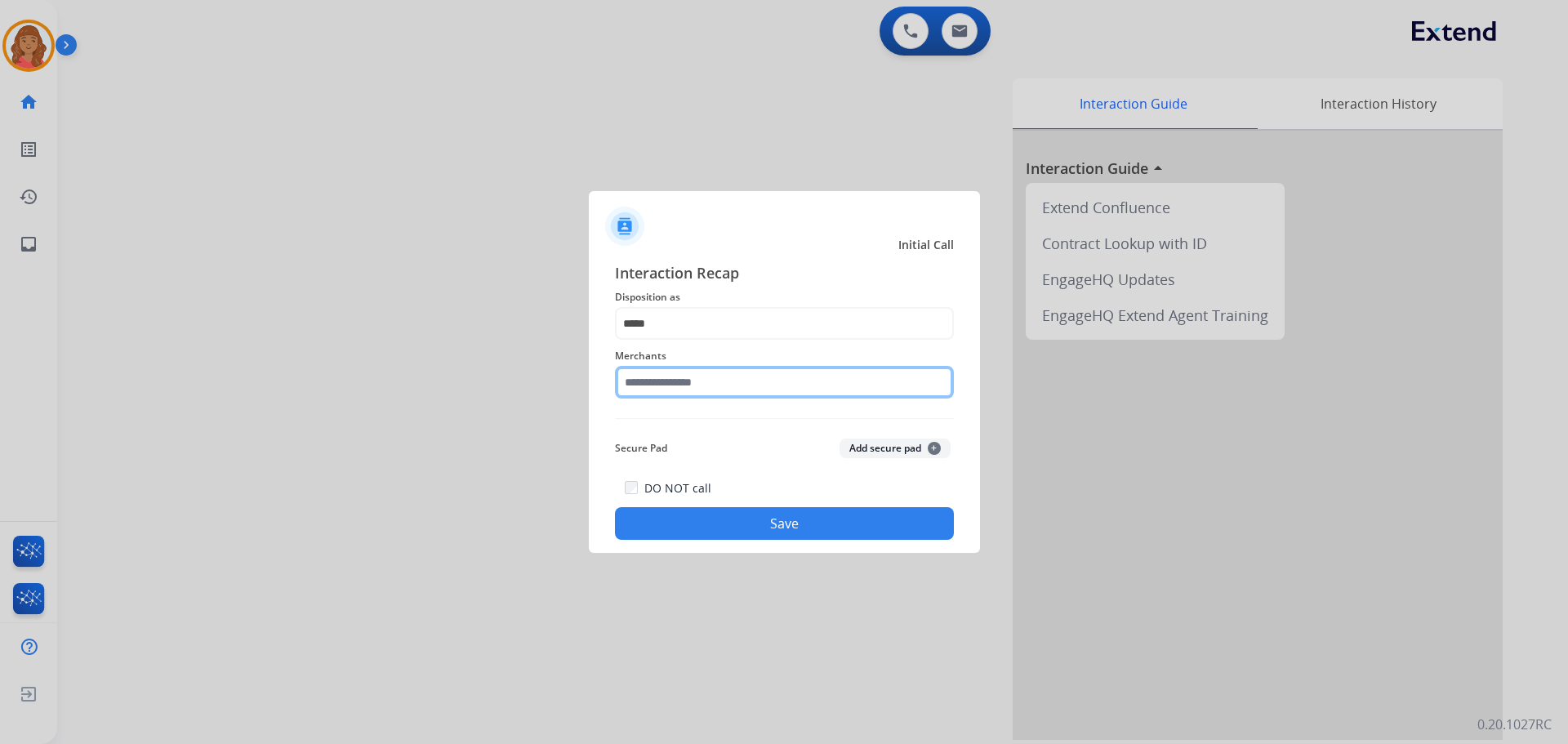
click at [669, 383] on input "text" at bounding box center [784, 382] width 339 height 33
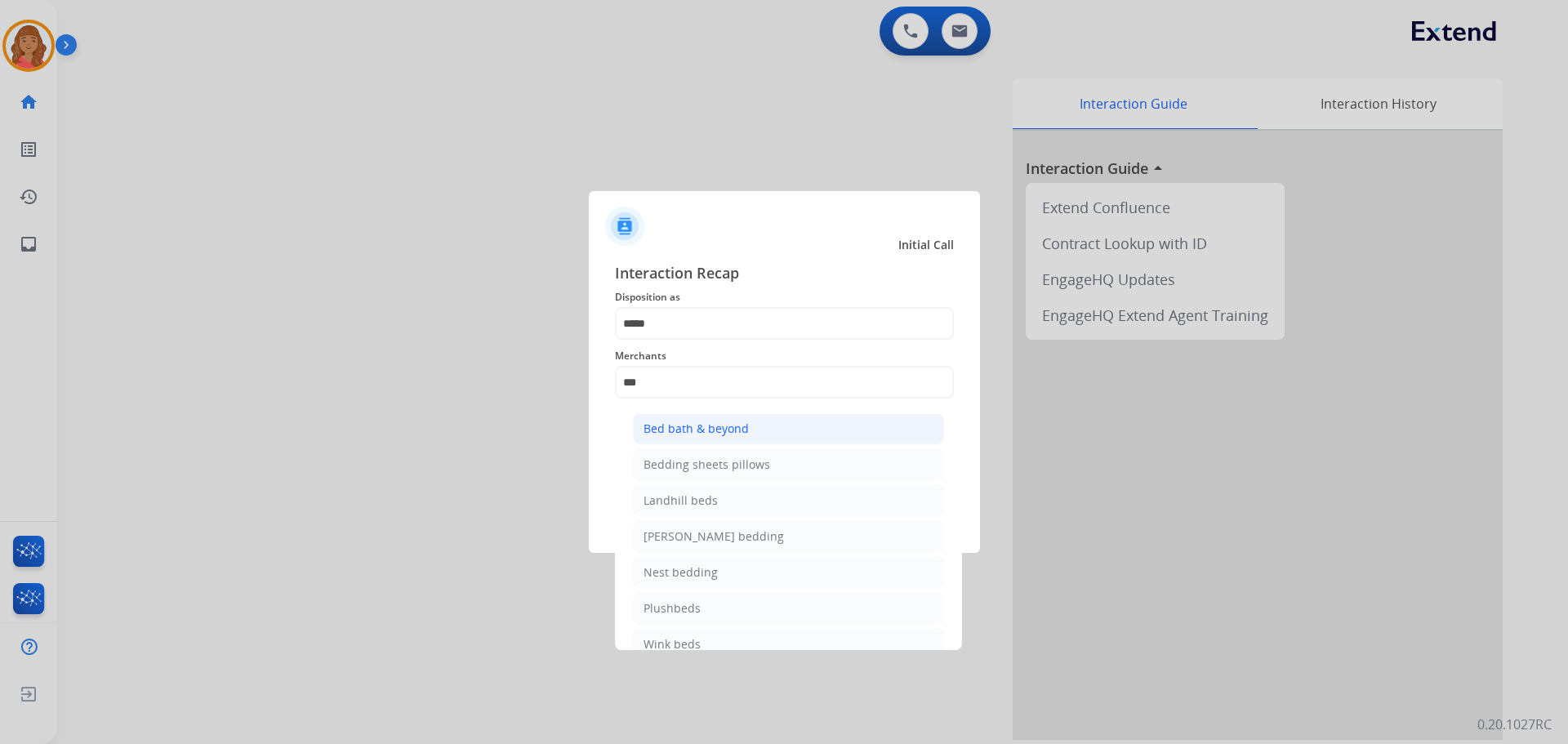
click at [707, 430] on div "Bed bath & beyond" at bounding box center [697, 428] width 105 height 17
type input "**********"
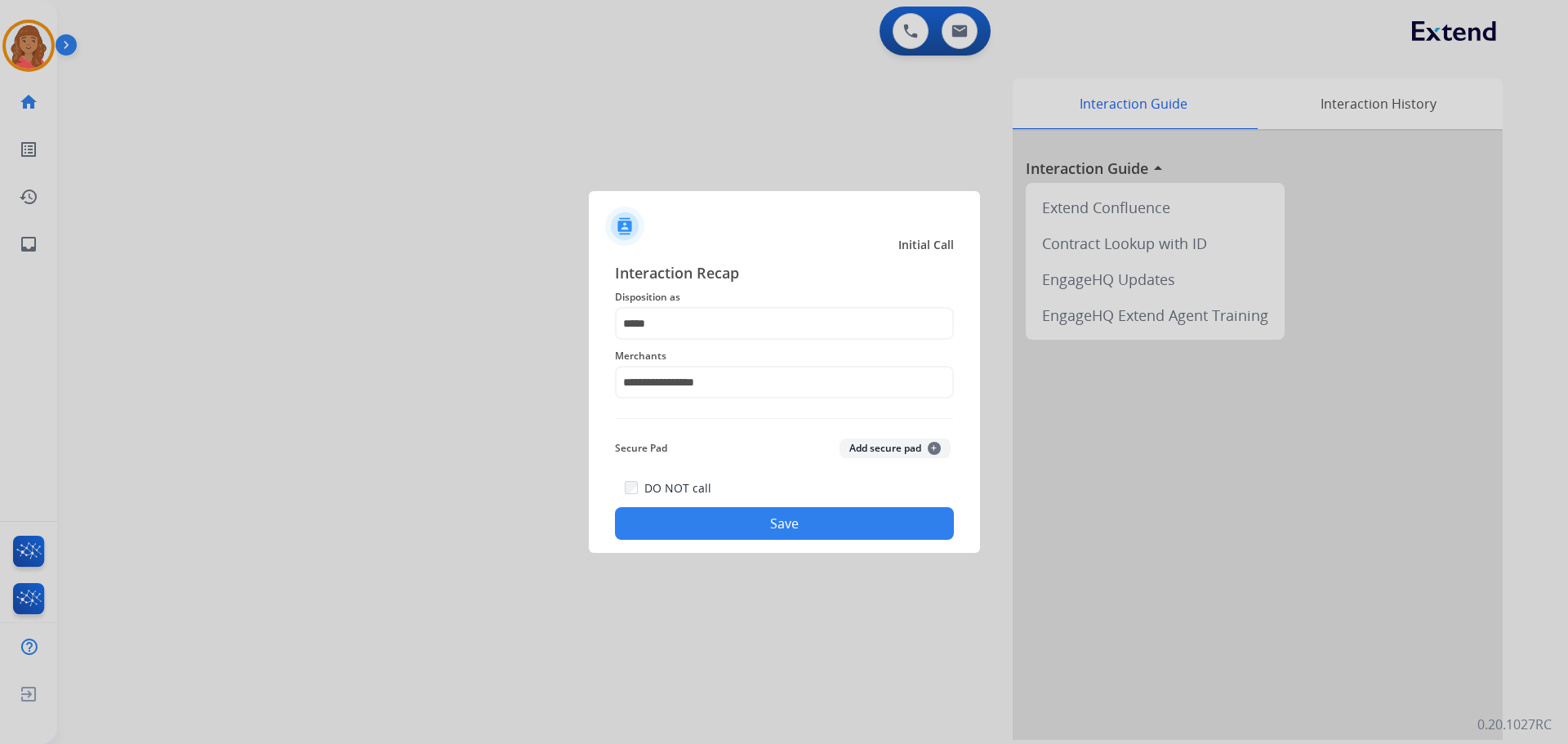
click at [724, 512] on button "Save" at bounding box center [784, 523] width 339 height 33
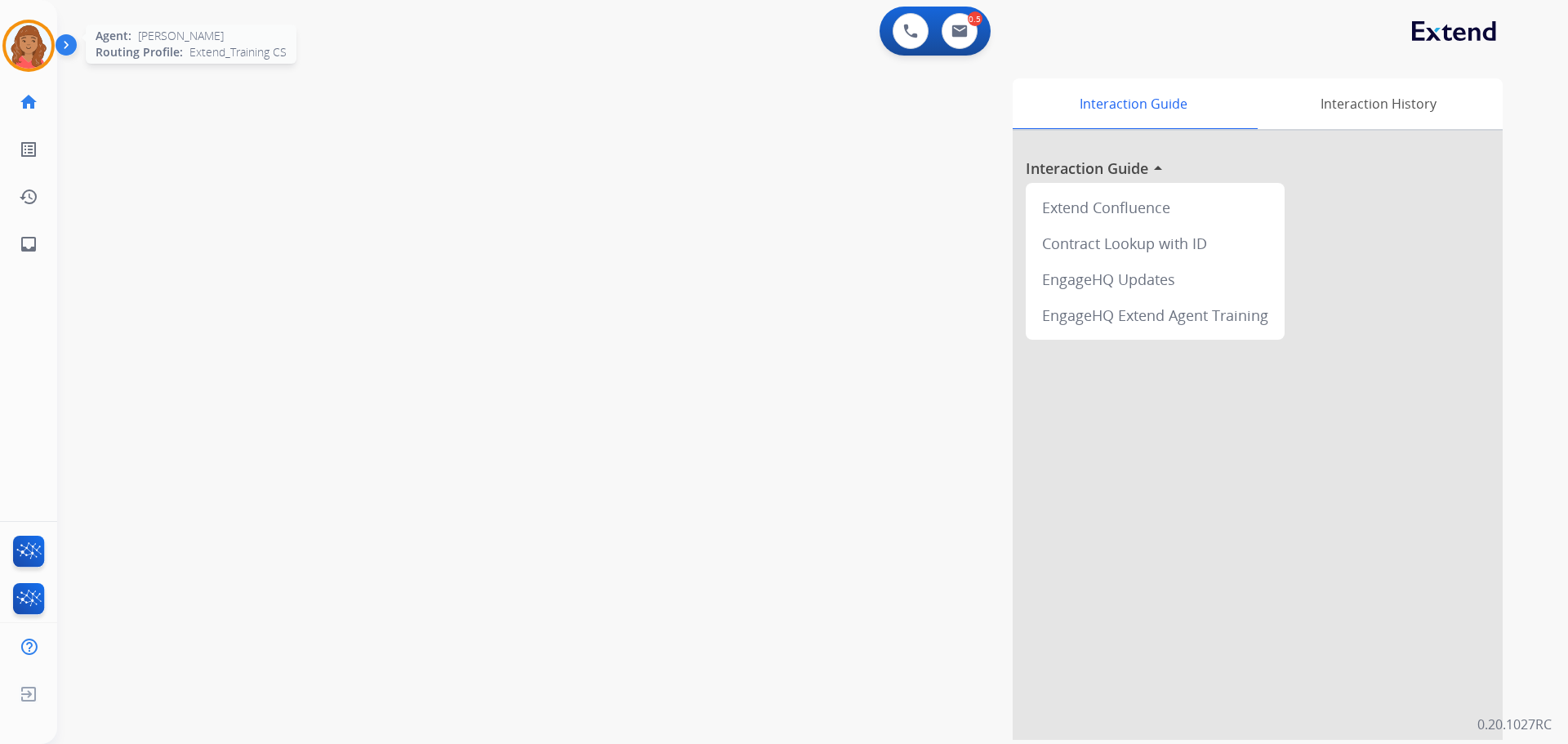
click at [19, 30] on img at bounding box center [28, 45] width 46 height 46
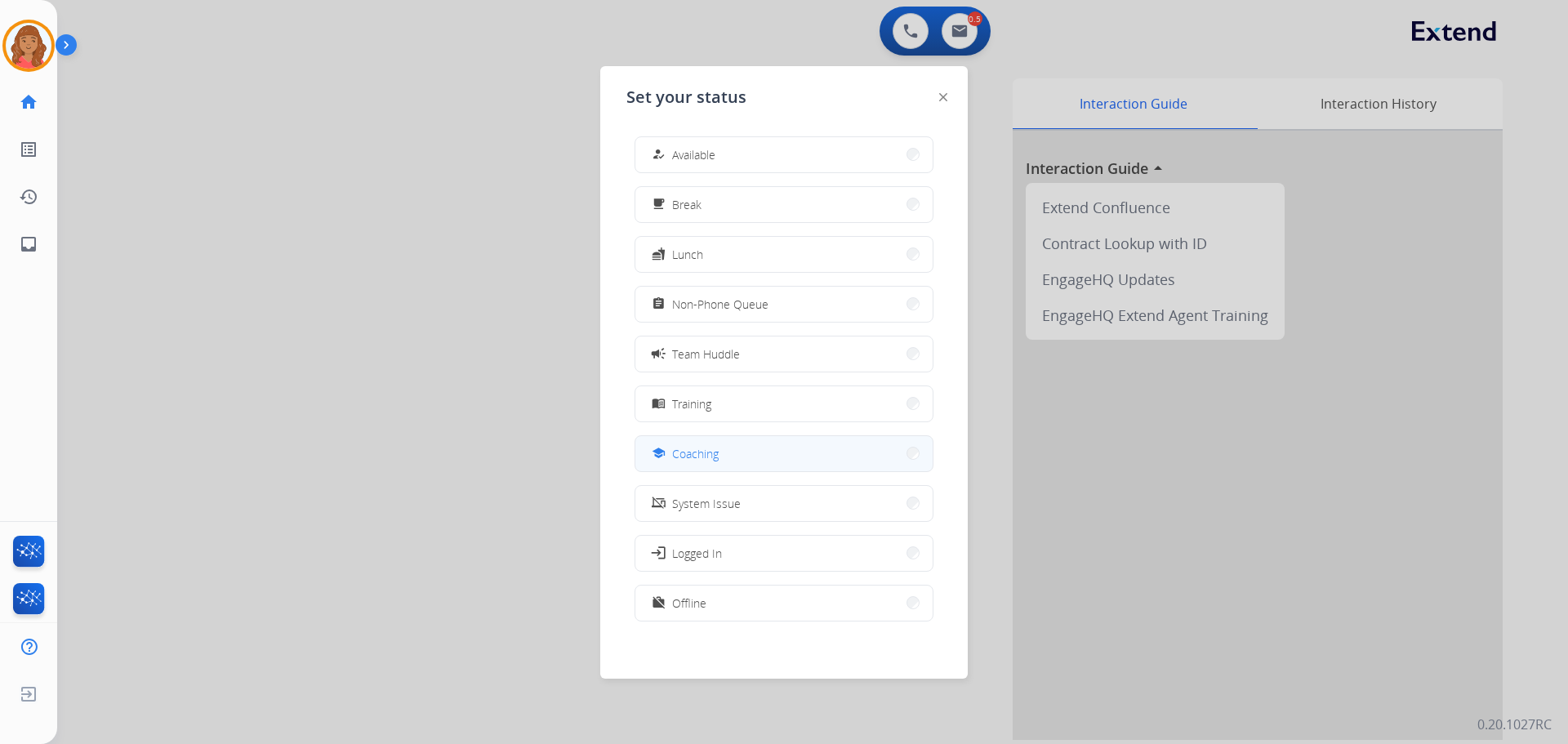
click at [698, 451] on span "Coaching" at bounding box center [696, 454] width 47 height 17
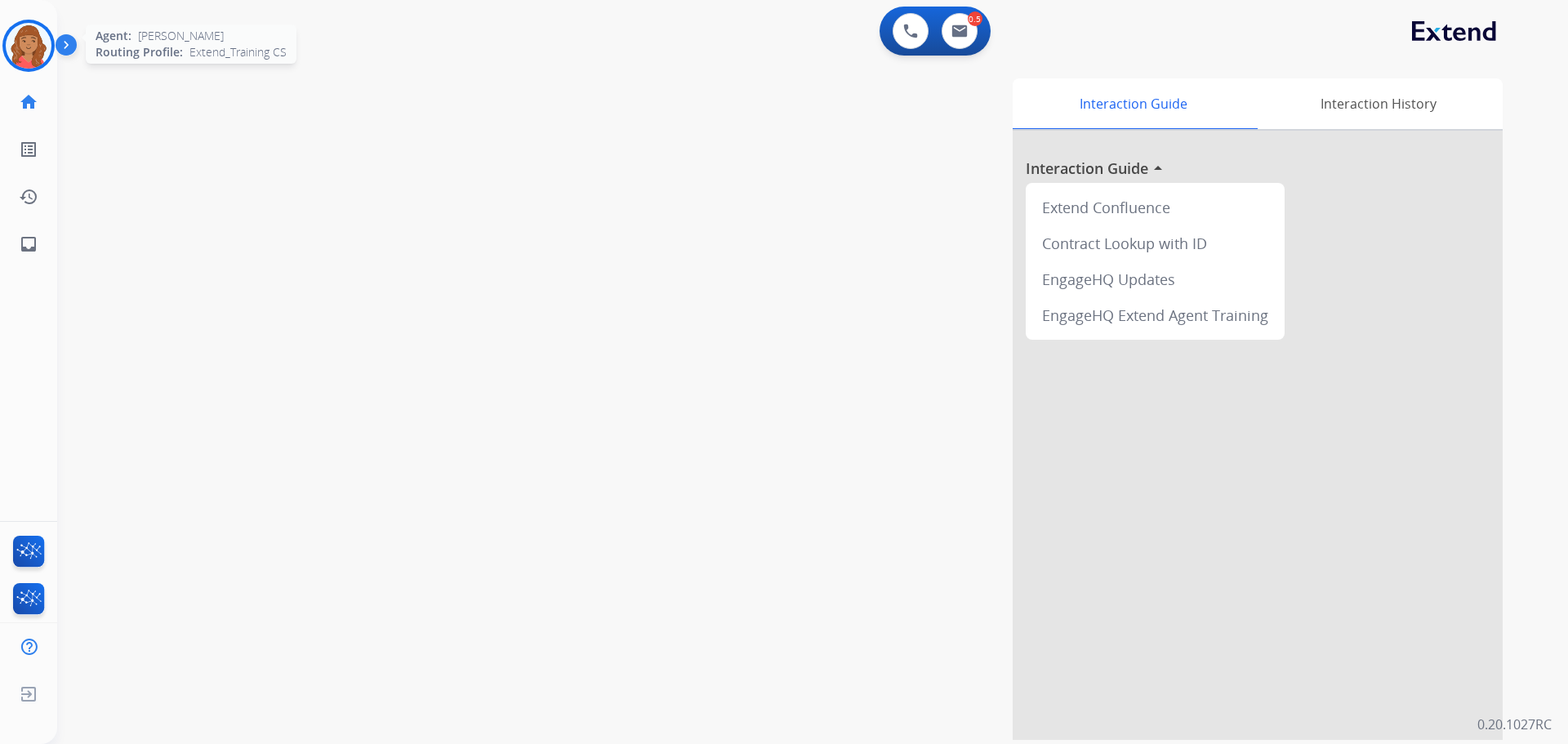
click at [21, 56] on img at bounding box center [28, 45] width 46 height 46
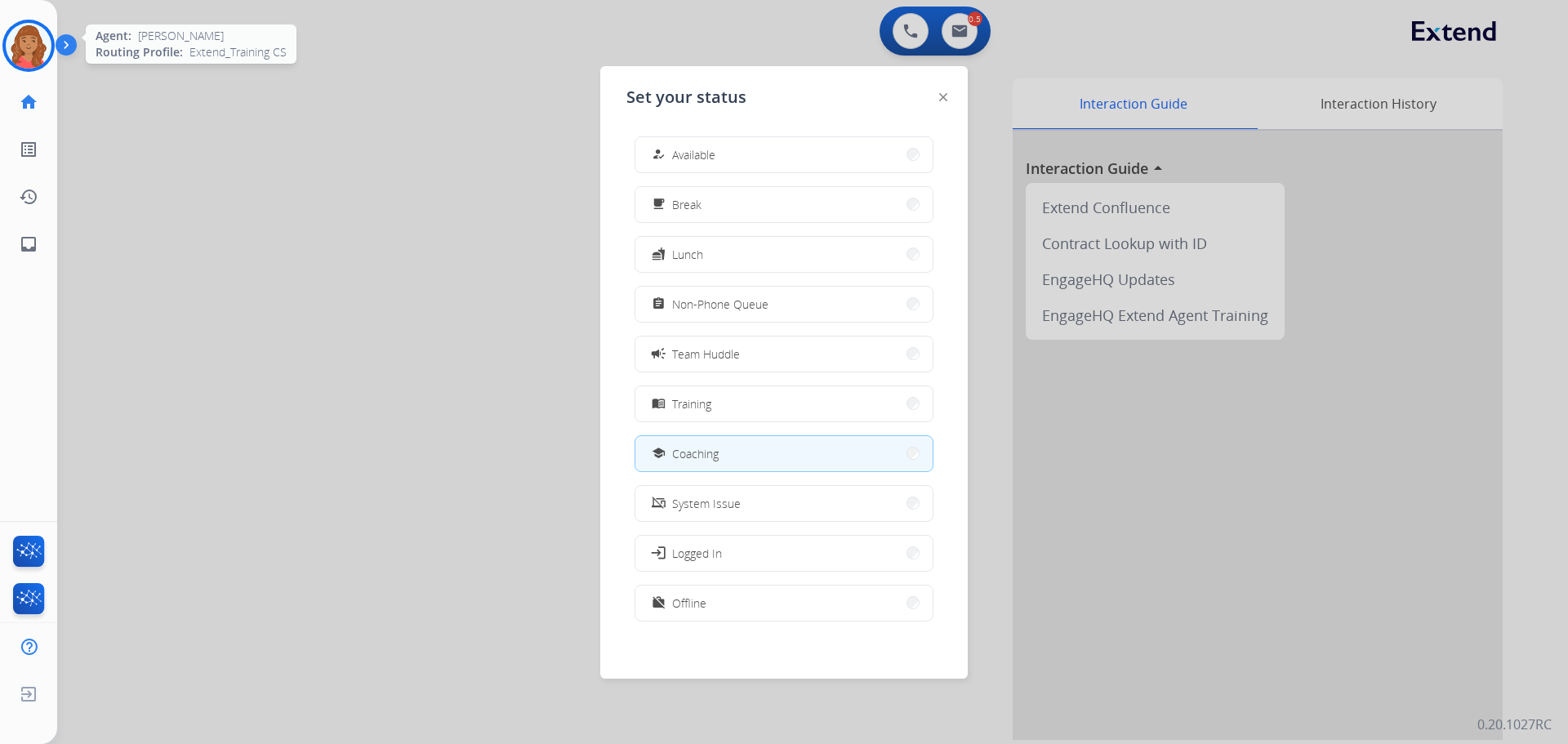
click at [30, 50] on img at bounding box center [28, 45] width 46 height 46
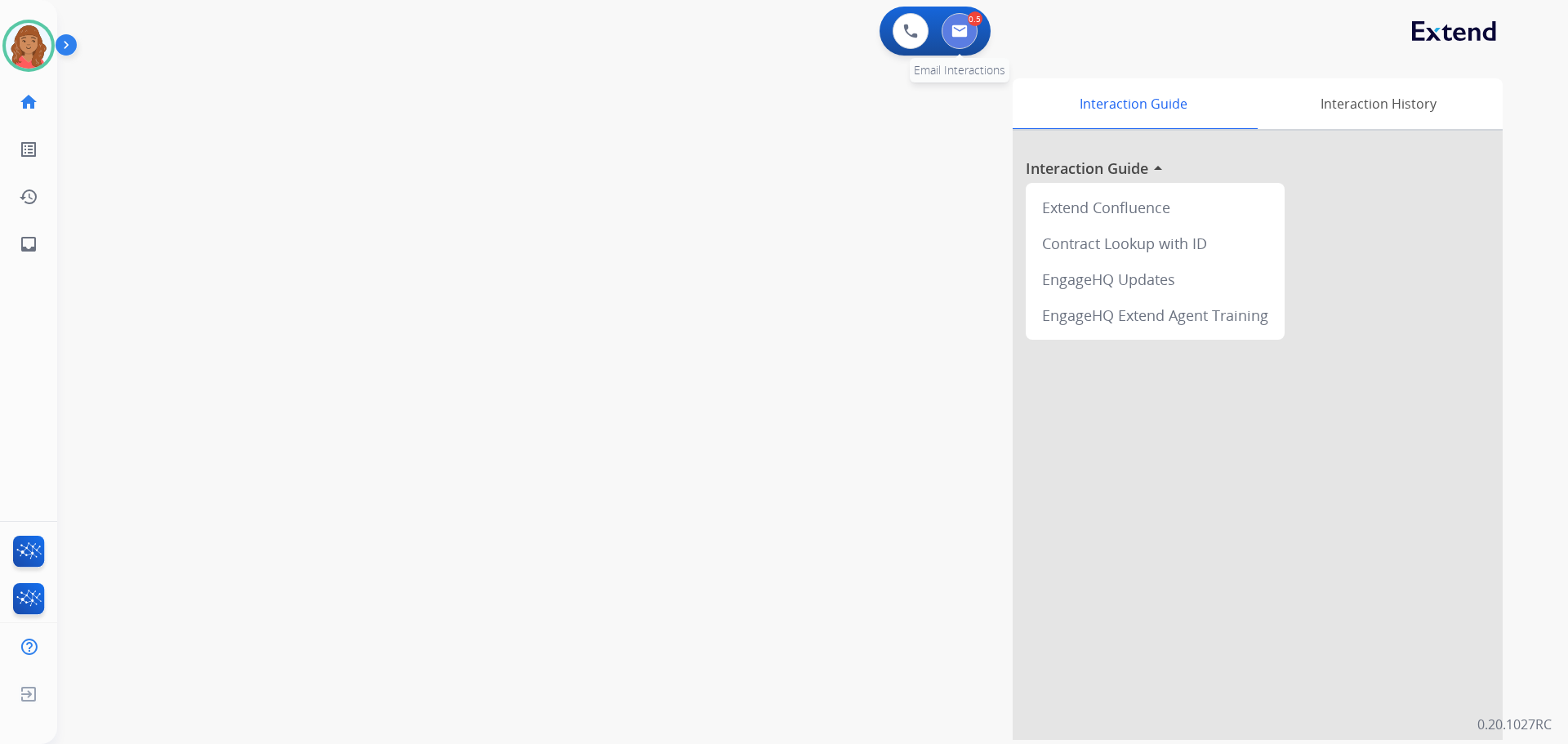
click at [965, 33] on img at bounding box center [960, 31] width 17 height 13
select select "**********"
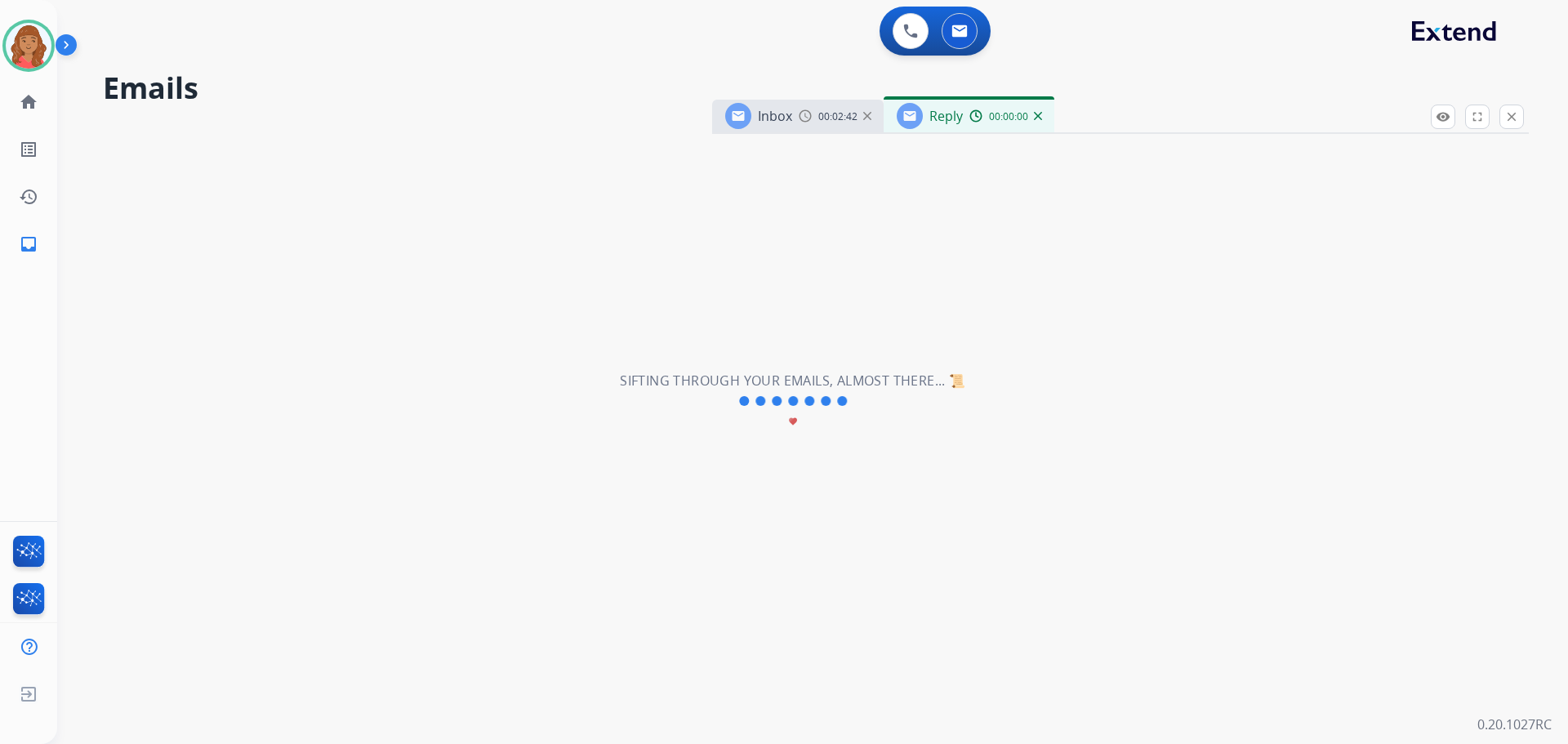
select select "**********"
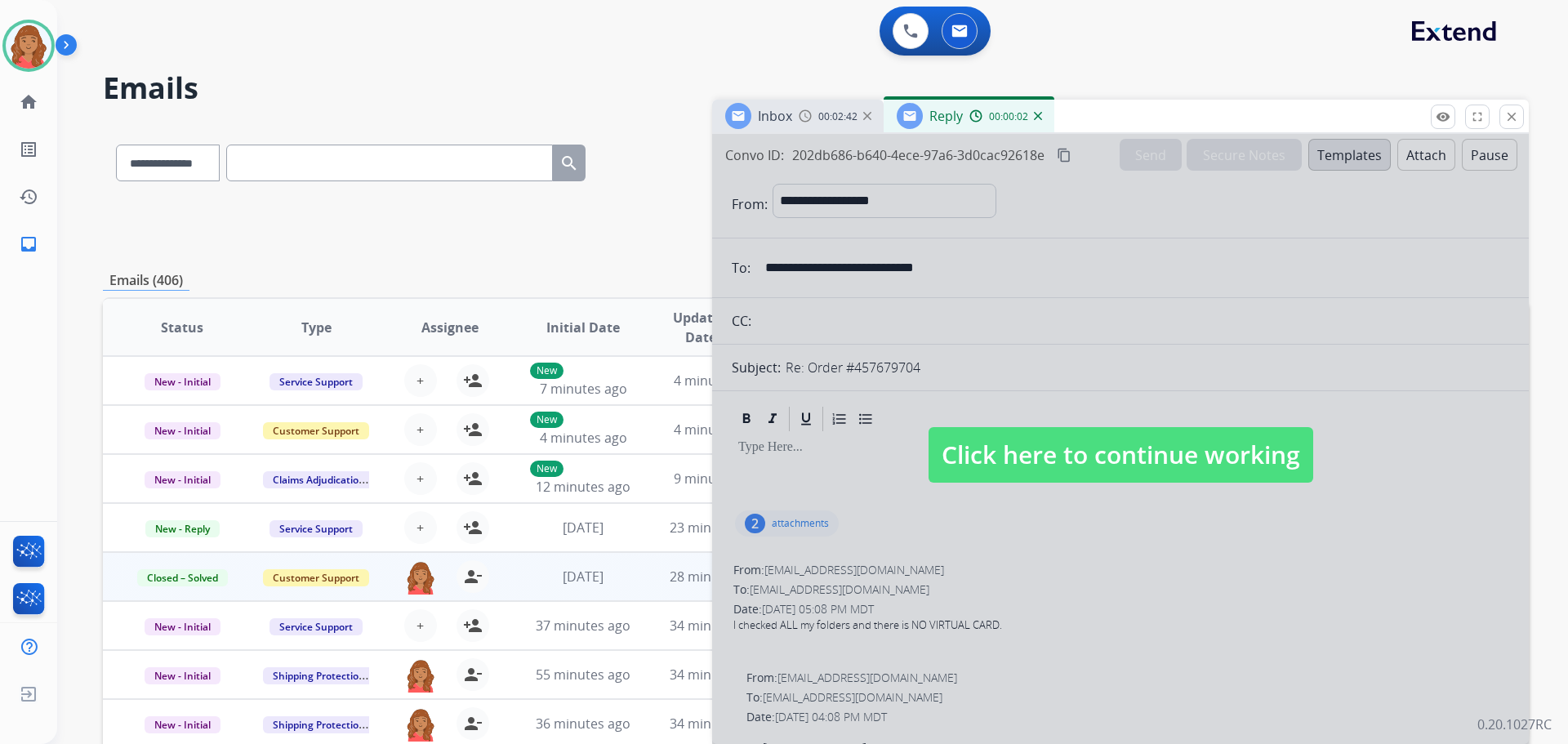
click at [1070, 469] on span "Click here to continue working" at bounding box center [1121, 454] width 385 height 55
select select
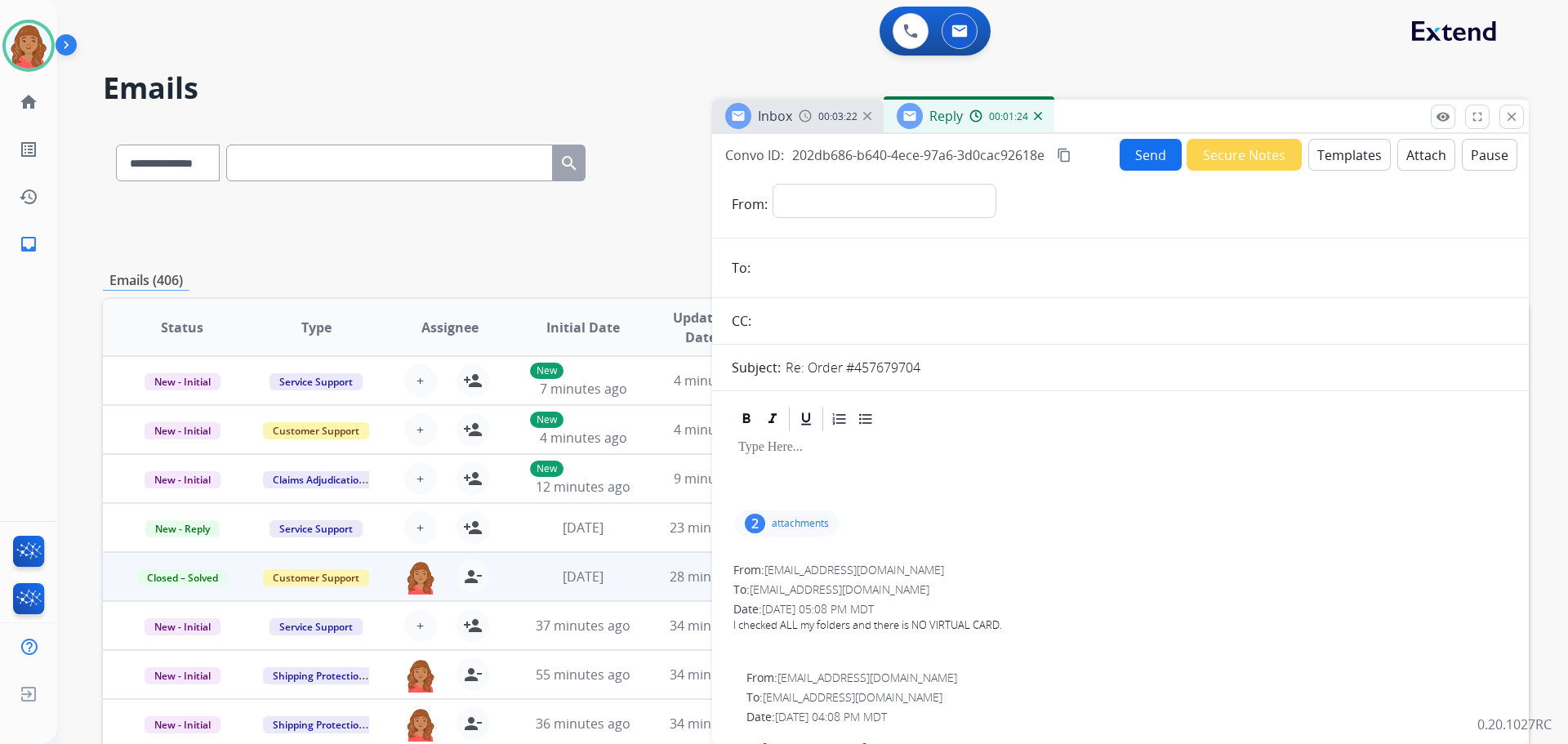
click at [822, 120] on span "00:03:22" at bounding box center [838, 117] width 39 height 13
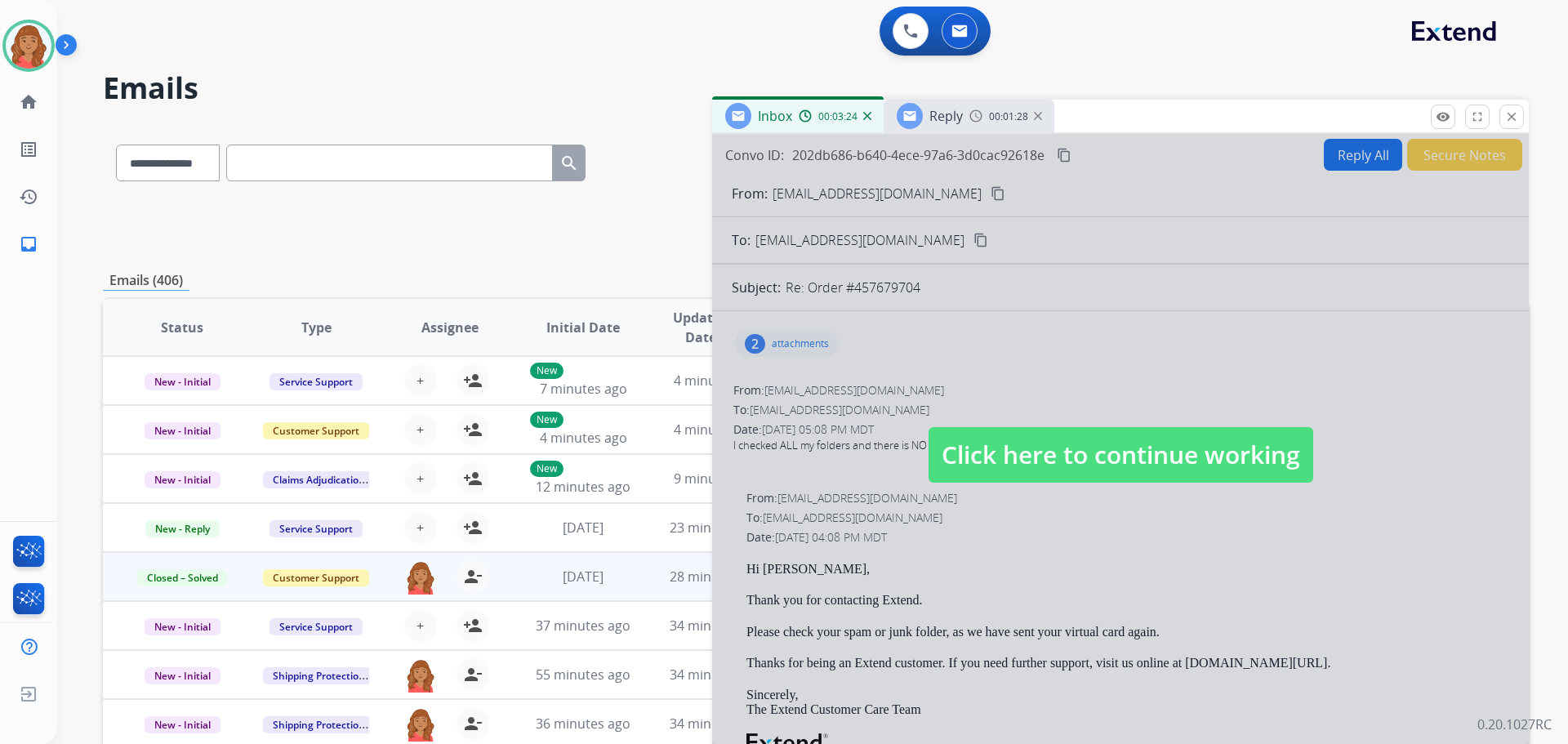
click at [996, 196] on div at bounding box center [1121, 439] width 817 height 610
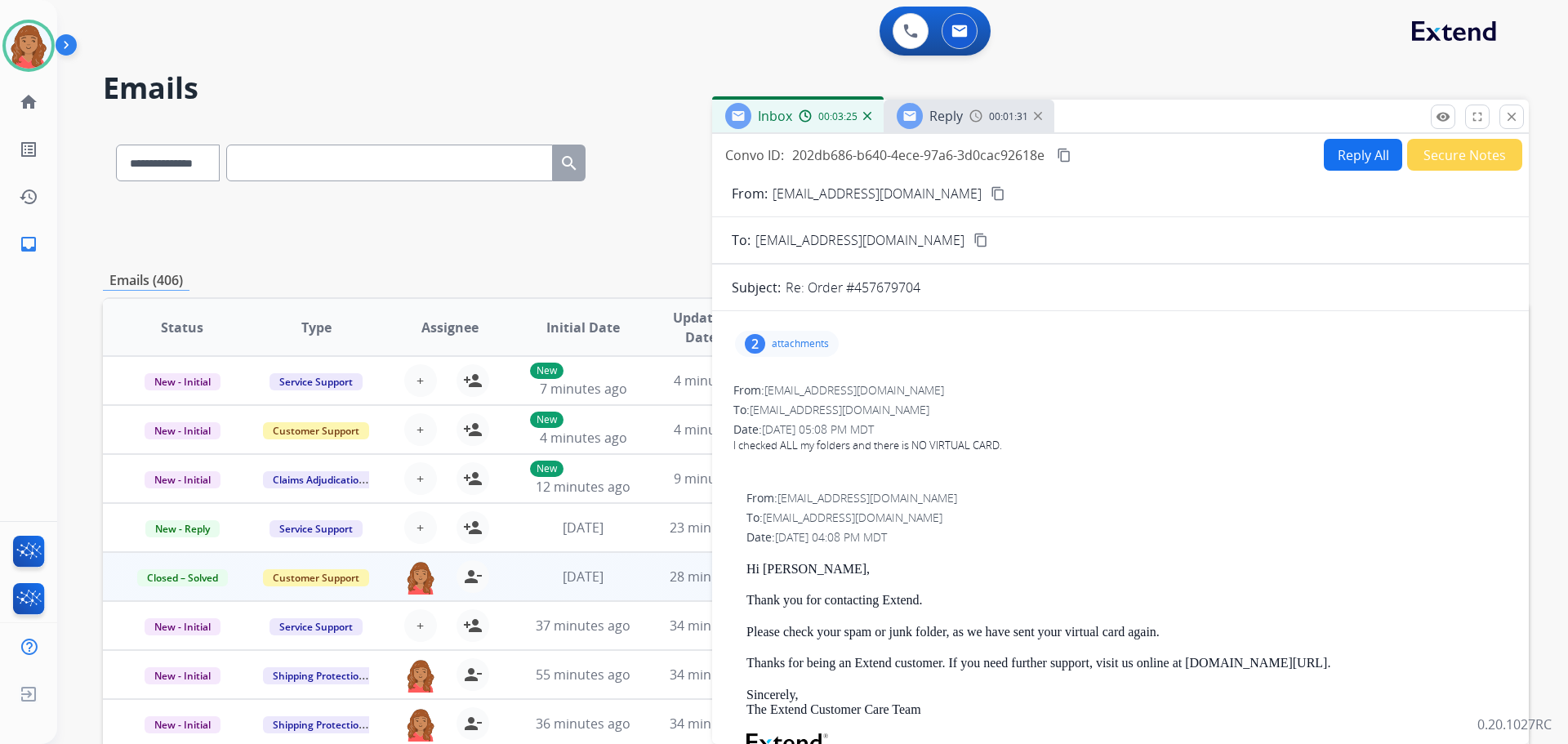
click at [1000, 198] on mat-icon "content_copy" at bounding box center [998, 193] width 15 height 15
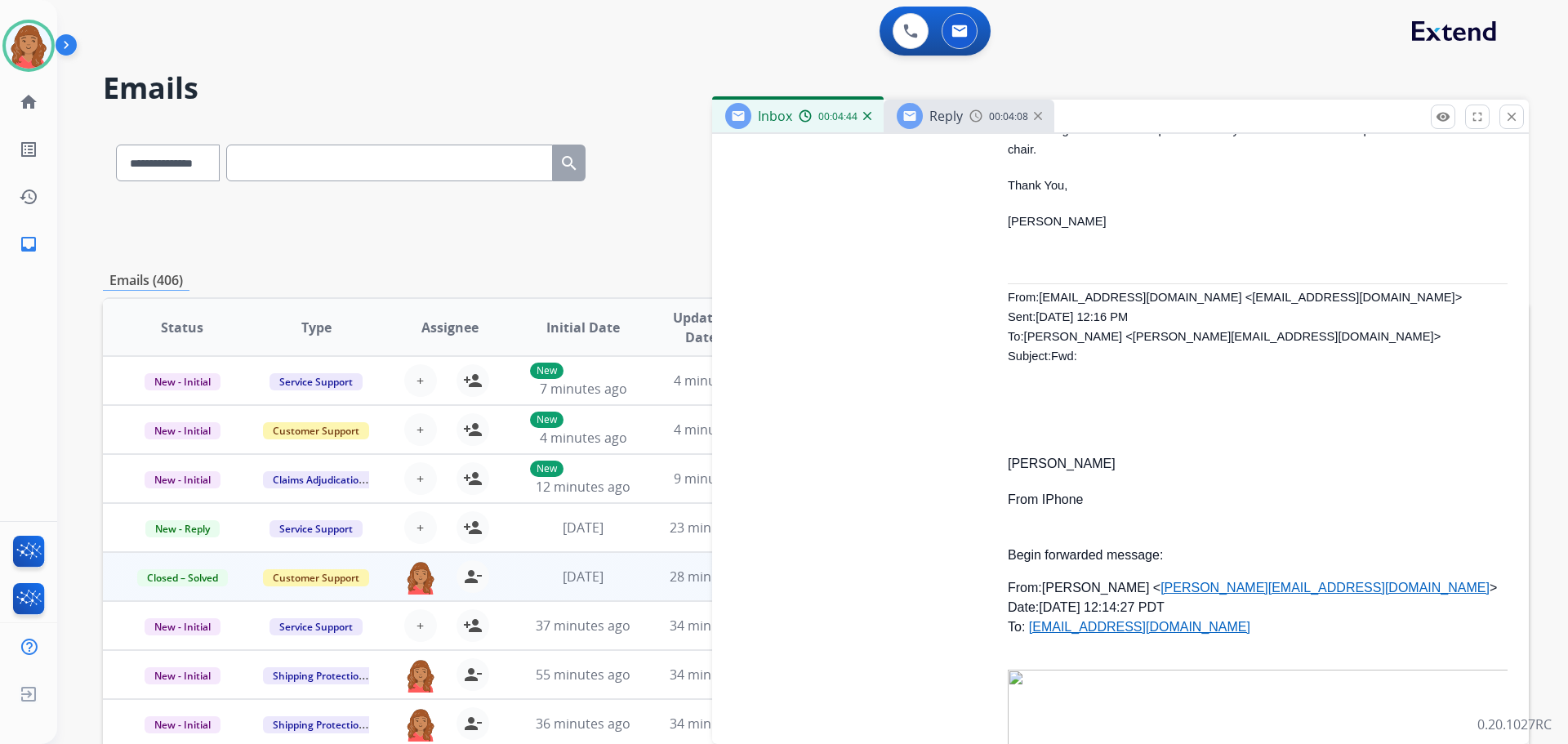
scroll to position [8492, 0]
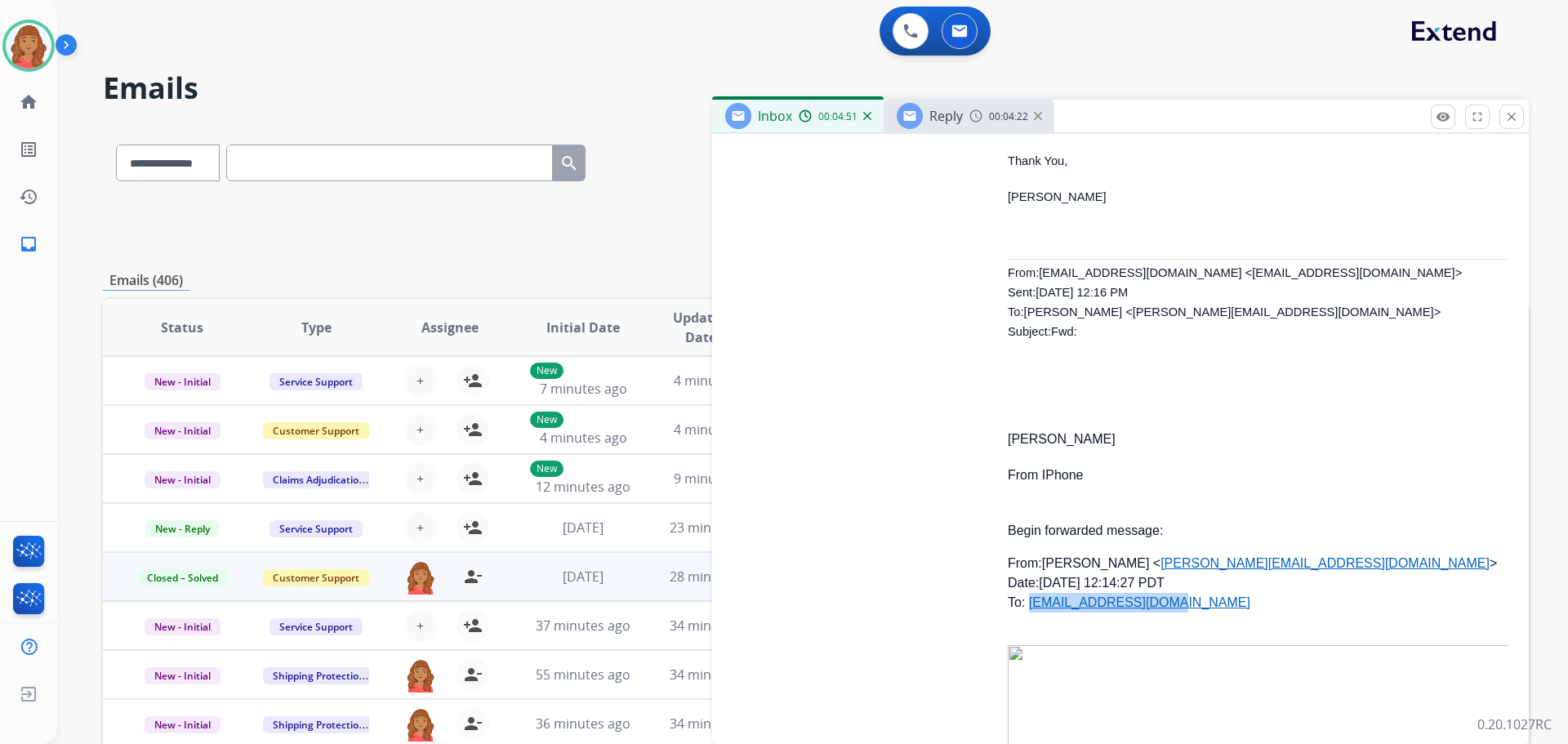
drag, startPoint x: 1171, startPoint y: 586, endPoint x: 1031, endPoint y: 582, distance: 140.1
click at [1031, 582] on p "From: [PERSON_NAME] < [PERSON_NAME][EMAIL_ADDRESS][DOMAIN_NAME] > Date: [DATE] …" at bounding box center [1257, 583] width 500 height 59
copy link "[EMAIL_ADDRESS][DOMAIN_NAME]"
click at [1144, 521] on p "Begin forwarded message:" at bounding box center [1257, 521] width 500 height 39
drag, startPoint x: 1108, startPoint y: 526, endPoint x: 1281, endPoint y: 552, distance: 174.9
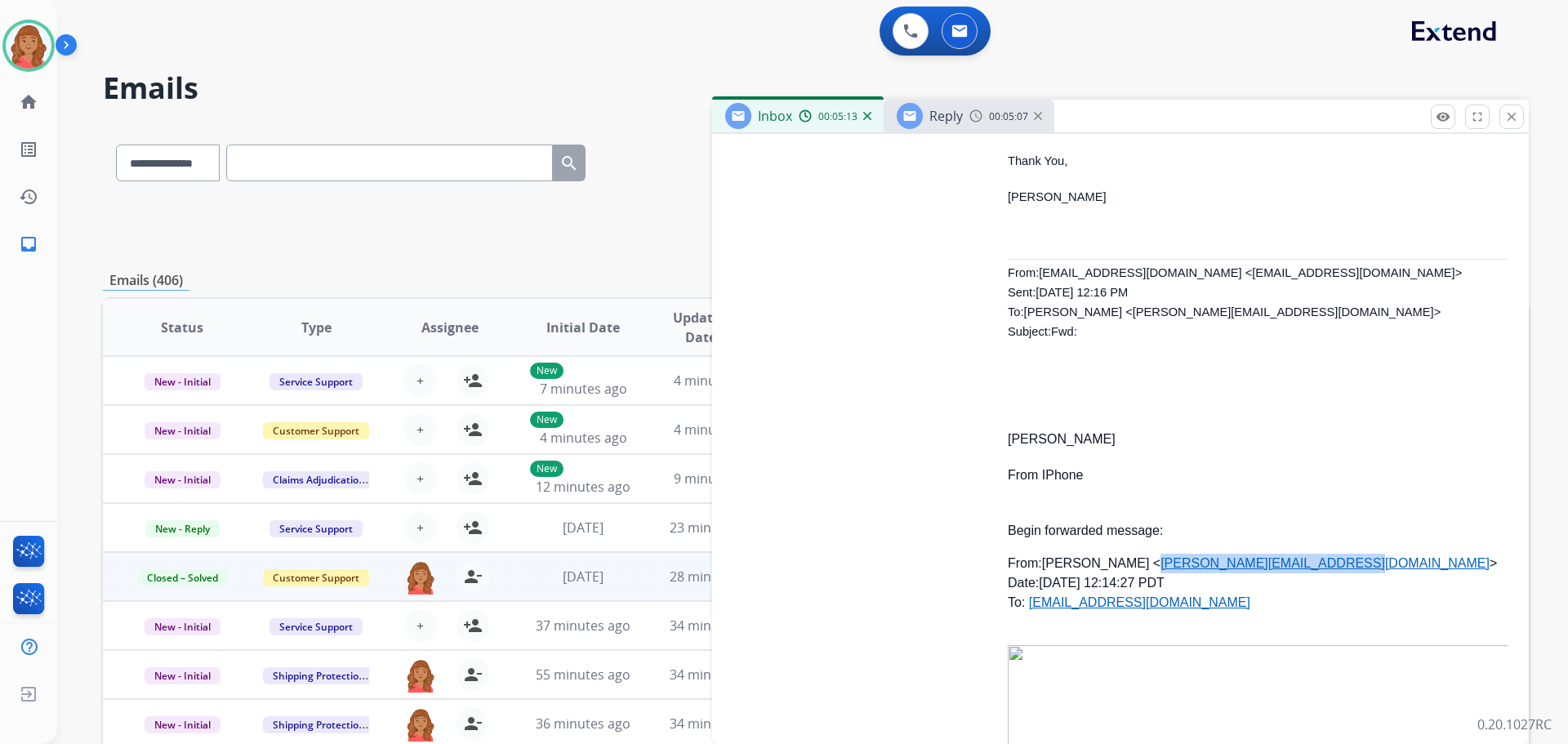
copy link "[PERSON_NAME][EMAIL_ADDRESS][DOMAIN_NAME]"
drag, startPoint x: 1103, startPoint y: 575, endPoint x: 1030, endPoint y: 584, distance: 73.6
click at [1030, 584] on p "From: [PERSON_NAME] < [PERSON_NAME][EMAIL_ADDRESS][DOMAIN_NAME] > Date: [DATE] …" at bounding box center [1257, 583] width 500 height 59
copy link "[EMAIL_ADDRESS][DOMAIN_NAME]"
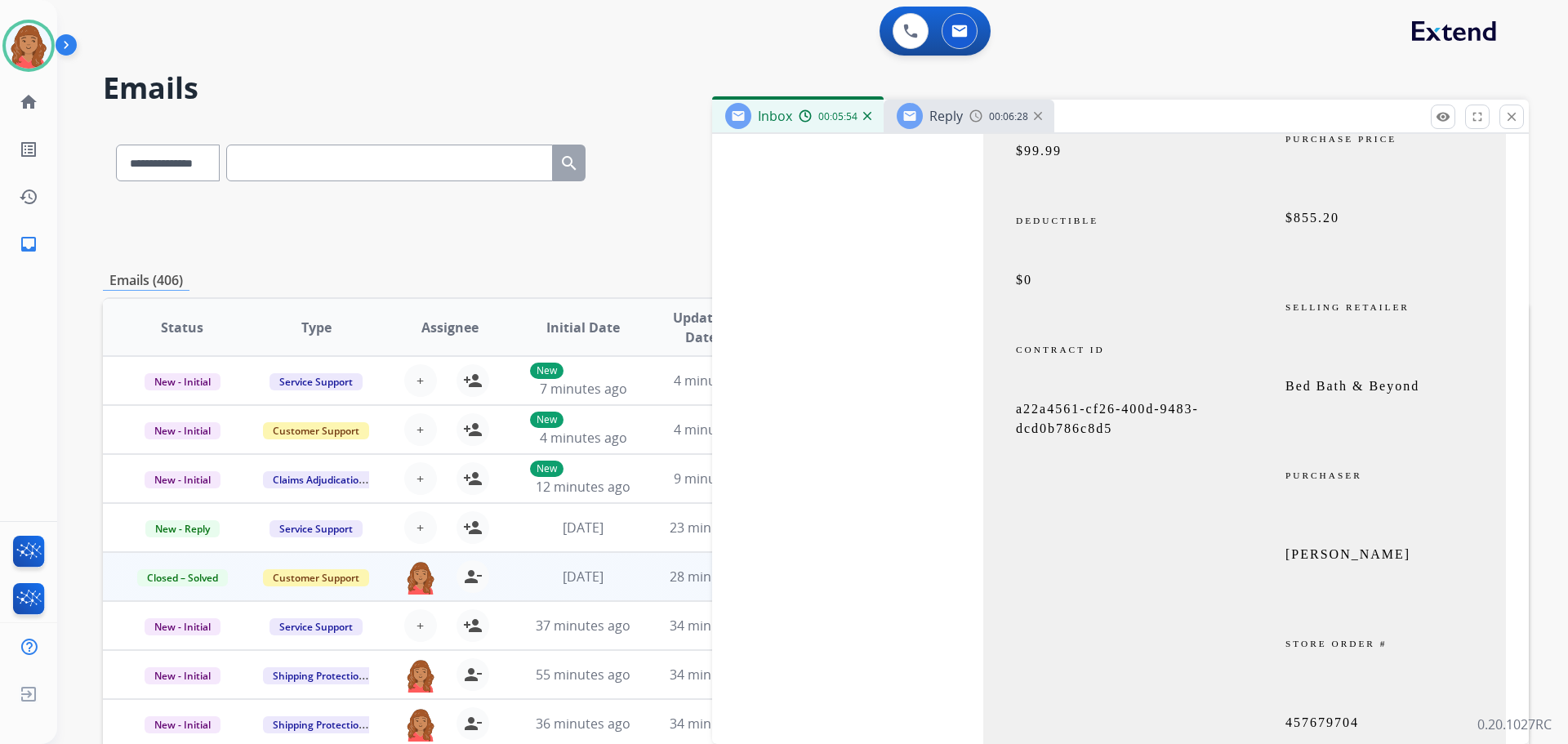
scroll to position [7022, 0]
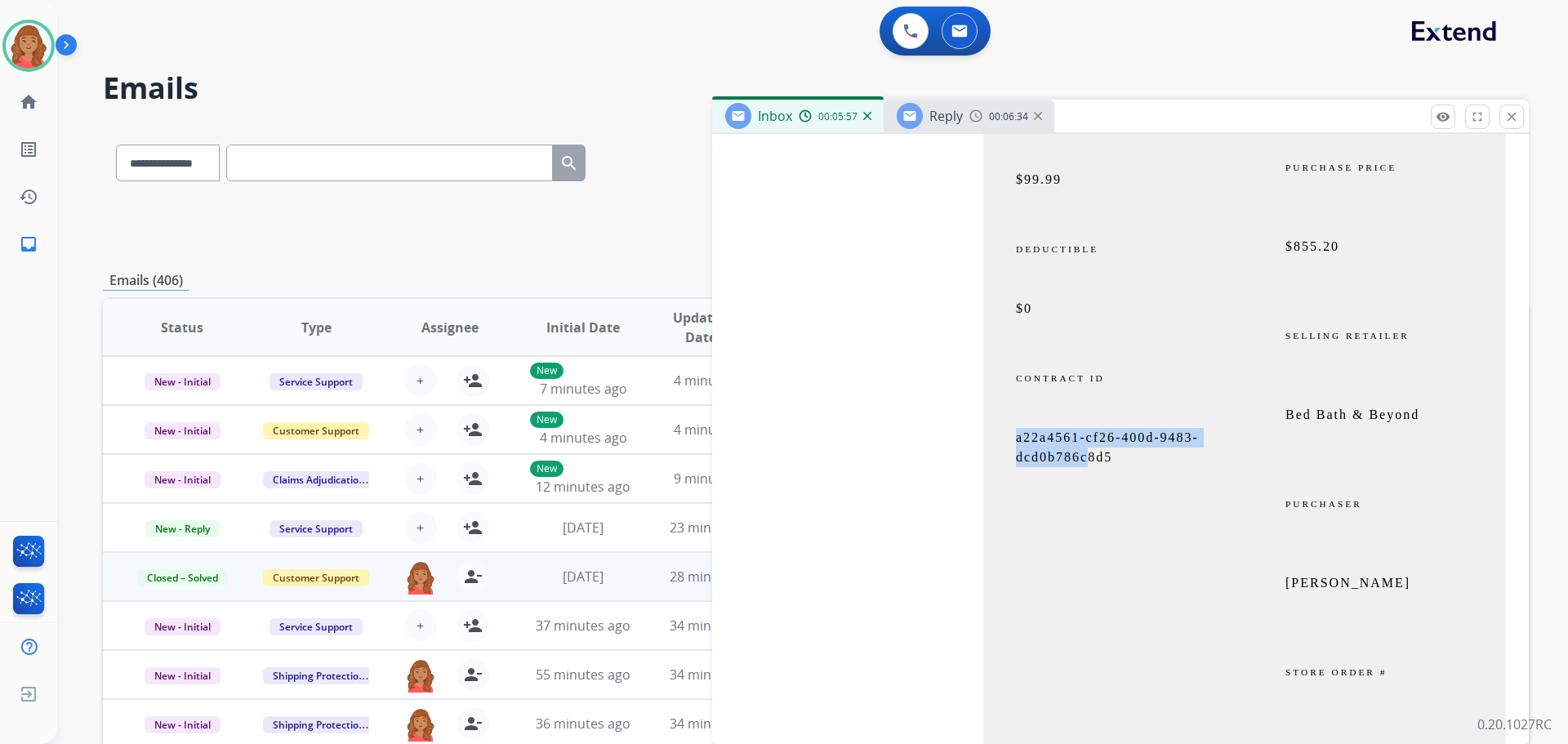
drag, startPoint x: 1064, startPoint y: 457, endPoint x: 1106, endPoint y: 465, distance: 42.8
click at [1013, 446] on td "a22a4561-cf26-400d-9483-dcd0b786c8d5" at bounding box center [1114, 455] width 261 height 55
click at [1128, 467] on p "a22a4561-cf26-400d-9483-dcd0b786c8d5" at bounding box center [1114, 447] width 196 height 39
drag, startPoint x: 1123, startPoint y: 468, endPoint x: 1016, endPoint y: 452, distance: 108.2
click at [1016, 452] on p "a22a4561-cf26-400d-9483-dcd0b786c8d5" at bounding box center [1114, 447] width 196 height 39
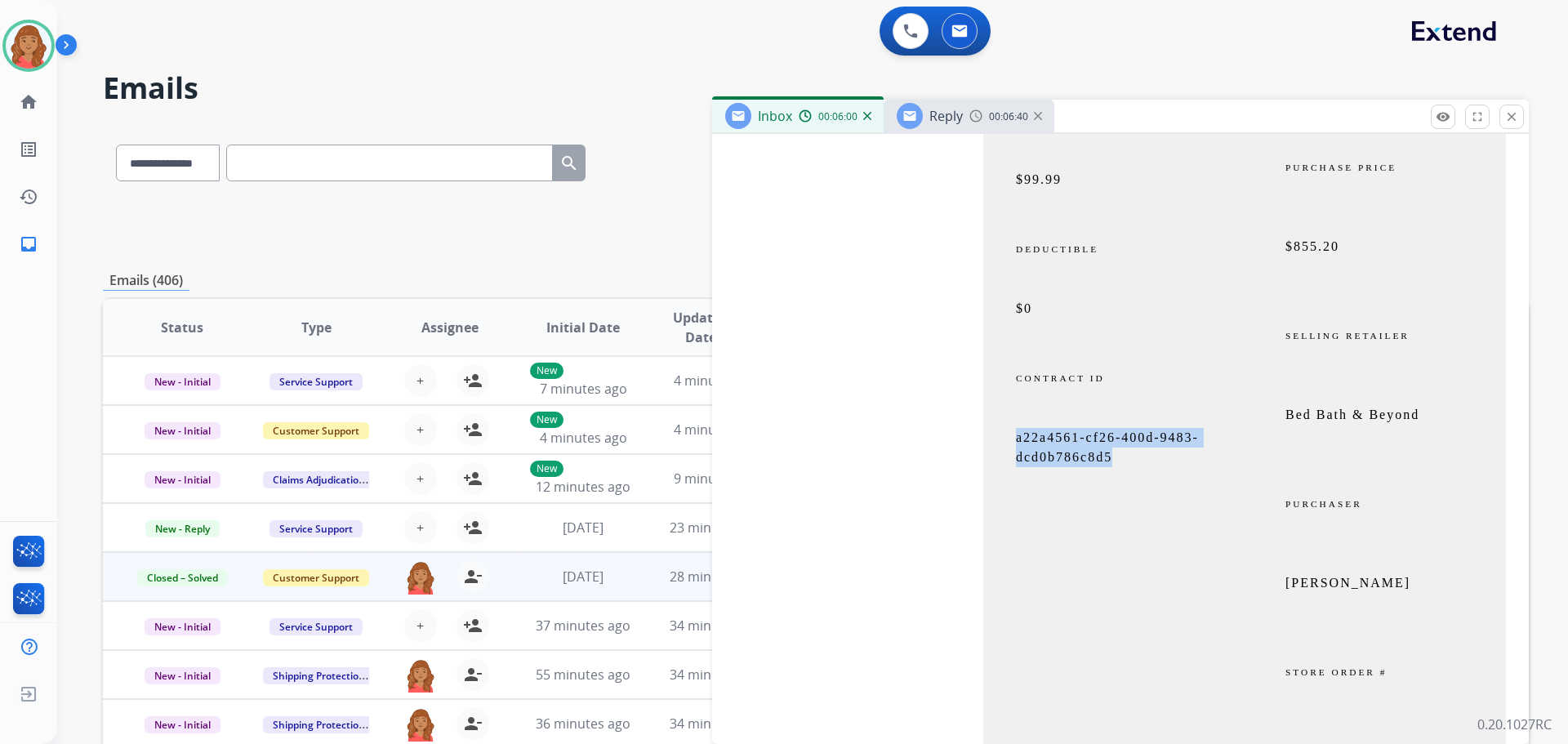
copy span "a22a4561-cf26-400d-9483-dcd0b786c8d5"
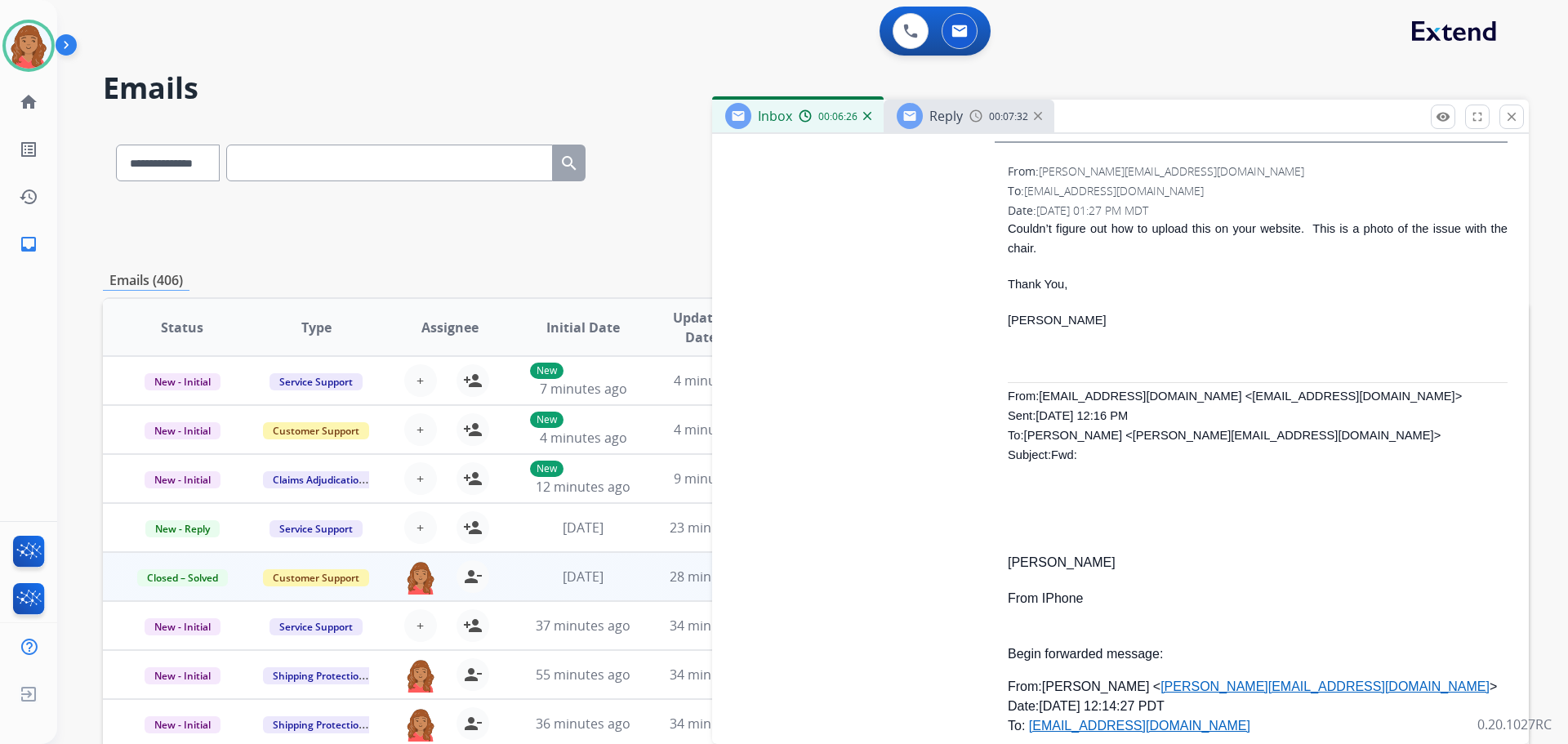
scroll to position [8410, 0]
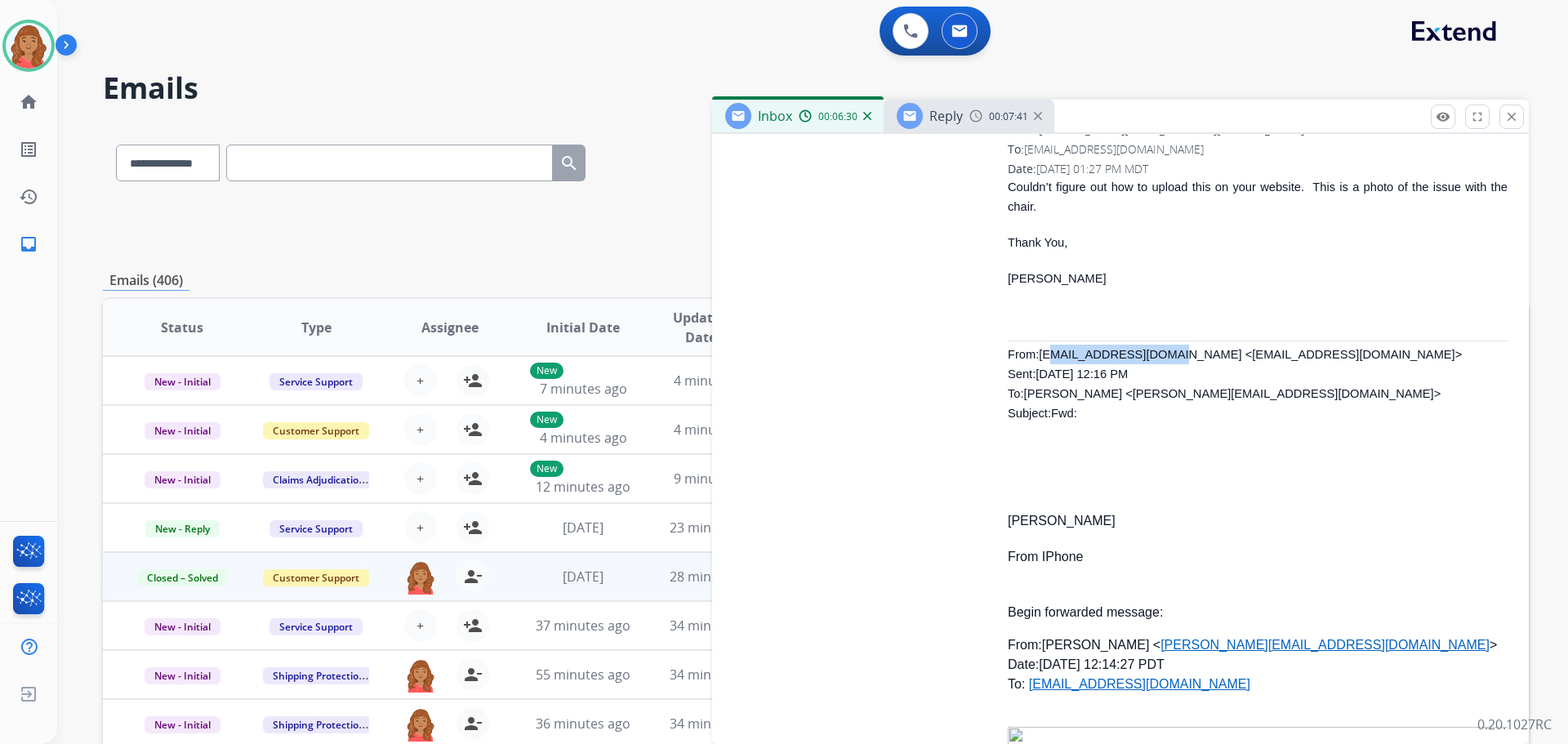
drag, startPoint x: 1049, startPoint y: 334, endPoint x: 1147, endPoint y: 341, distance: 98.2
click at [1147, 348] on span "[EMAIL_ADDRESS][DOMAIN_NAME] <[EMAIL_ADDRESS][DOMAIN_NAME]> Sent: [DATE] 12:16 …" at bounding box center [1235, 384] width 454 height 72
copy span "[EMAIL_ADDRESS][DOMAIN_NAME]"
click at [1046, 348] on span "[EMAIL_ADDRESS][DOMAIN_NAME] <[EMAIL_ADDRESS][DOMAIN_NAME]> Sent: [DATE] 12:16 …" at bounding box center [1235, 384] width 454 height 72
click at [1040, 348] on span "[EMAIL_ADDRESS][DOMAIN_NAME] <[EMAIL_ADDRESS][DOMAIN_NAME]> Sent: [DATE] 12:16 …" at bounding box center [1235, 384] width 454 height 72
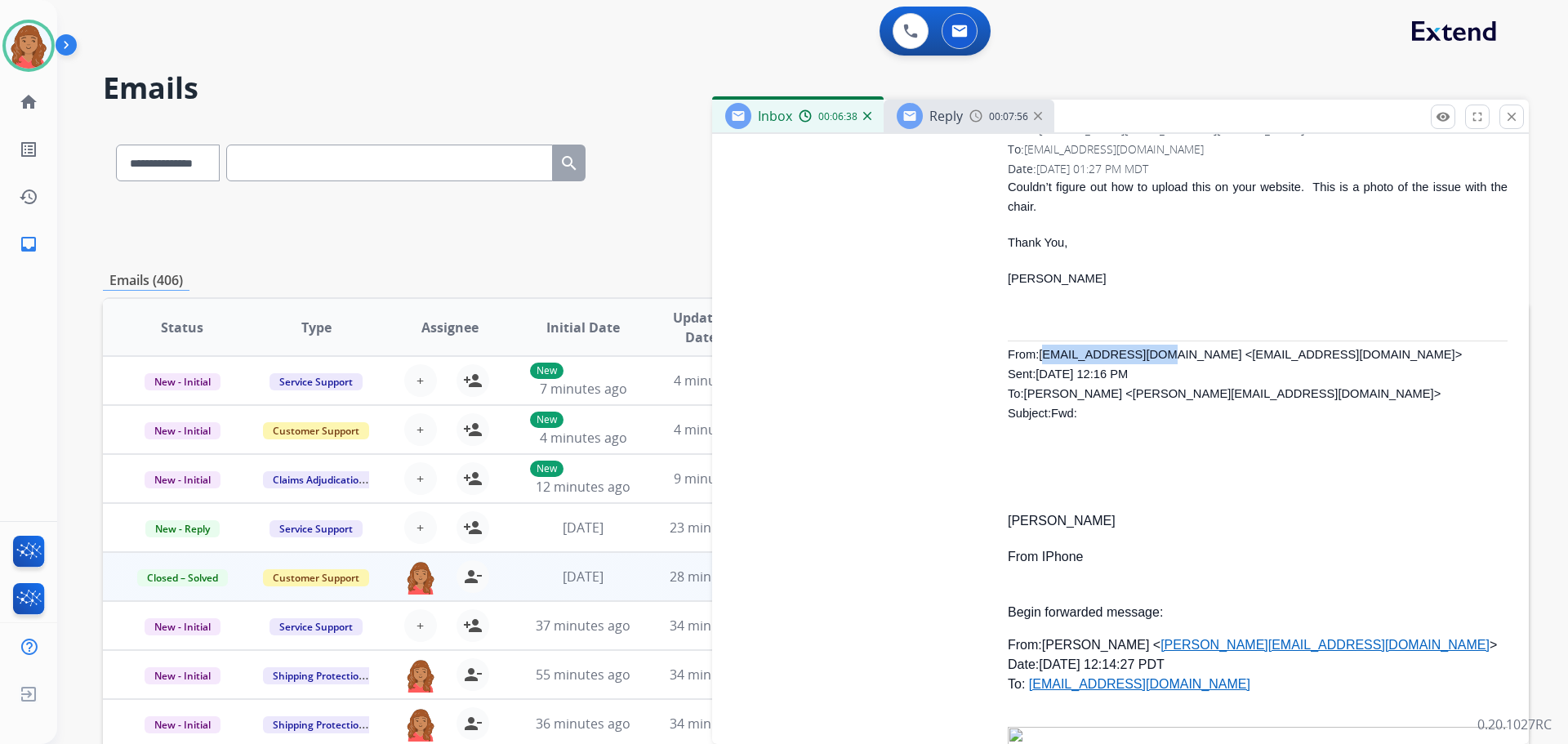
drag, startPoint x: 1041, startPoint y: 333, endPoint x: 1135, endPoint y: 344, distance: 94.6
click at [1135, 345] on p "From: [EMAIL_ADDRESS][DOMAIN_NAME] <[EMAIL_ADDRESS][DOMAIN_NAME]> Sent: [DATE] …" at bounding box center [1257, 384] width 500 height 79
click at [1144, 348] on span "[EMAIL_ADDRESS][DOMAIN_NAME] <[EMAIL_ADDRESS][DOMAIN_NAME]> Sent: [DATE] 12:16 …" at bounding box center [1235, 384] width 454 height 72
drag, startPoint x: 1150, startPoint y: 335, endPoint x: 1041, endPoint y: 333, distance: 109.0
click at [1041, 348] on span "[EMAIL_ADDRESS][DOMAIN_NAME] <[EMAIL_ADDRESS][DOMAIN_NAME]> Sent: [DATE] 12:16 …" at bounding box center [1235, 384] width 454 height 72
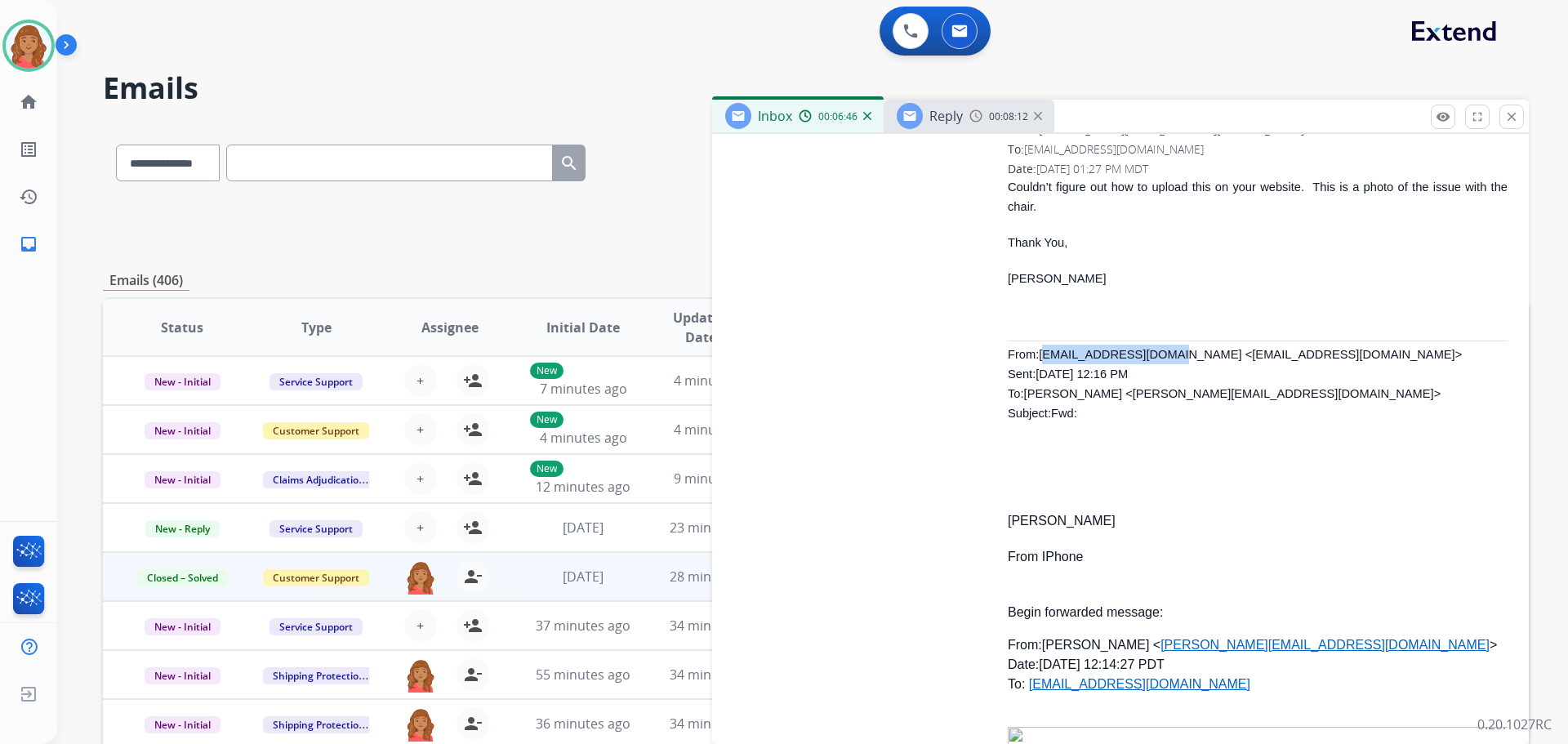
copy span "[EMAIL_ADDRESS][DOMAIN_NAME]"
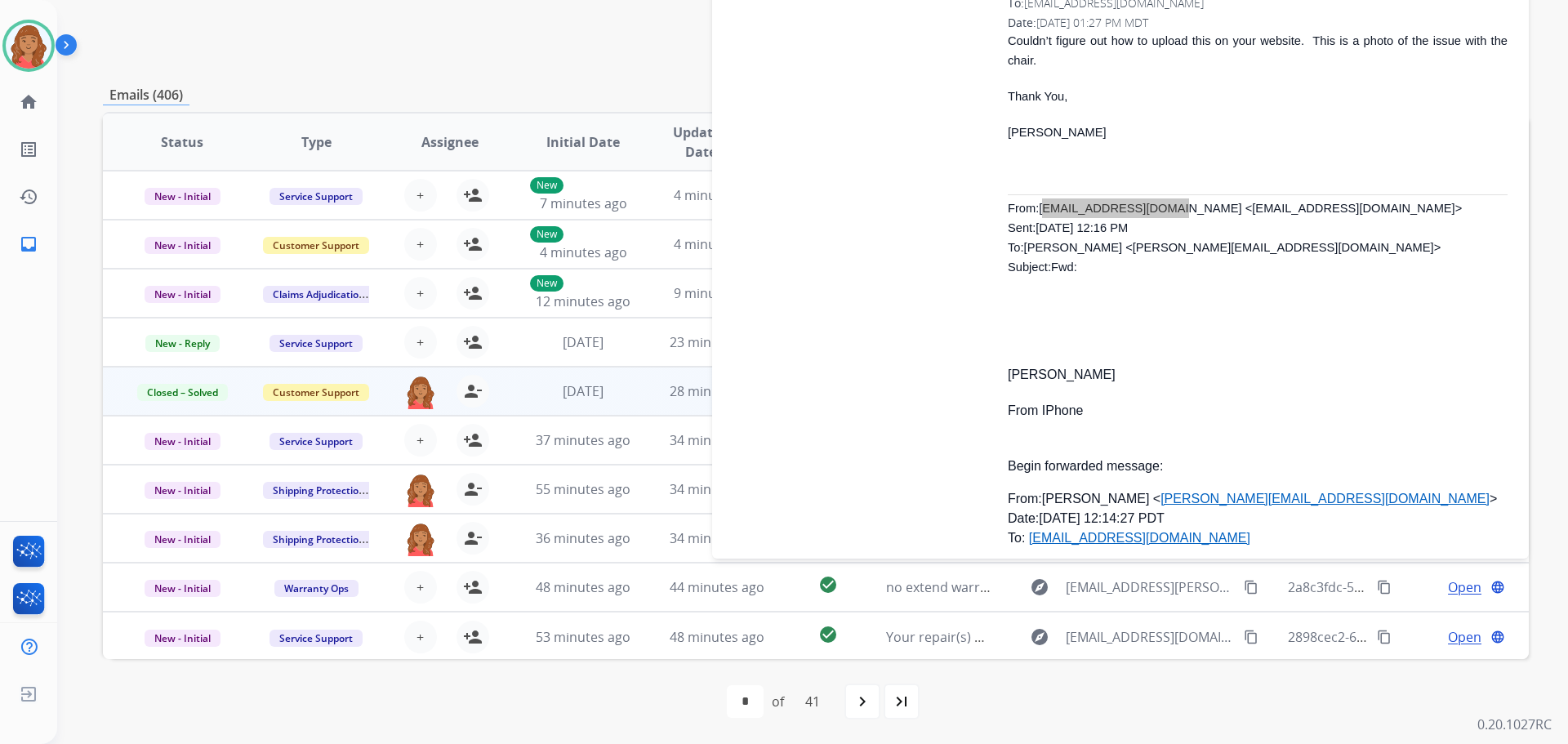
scroll to position [8334, 0]
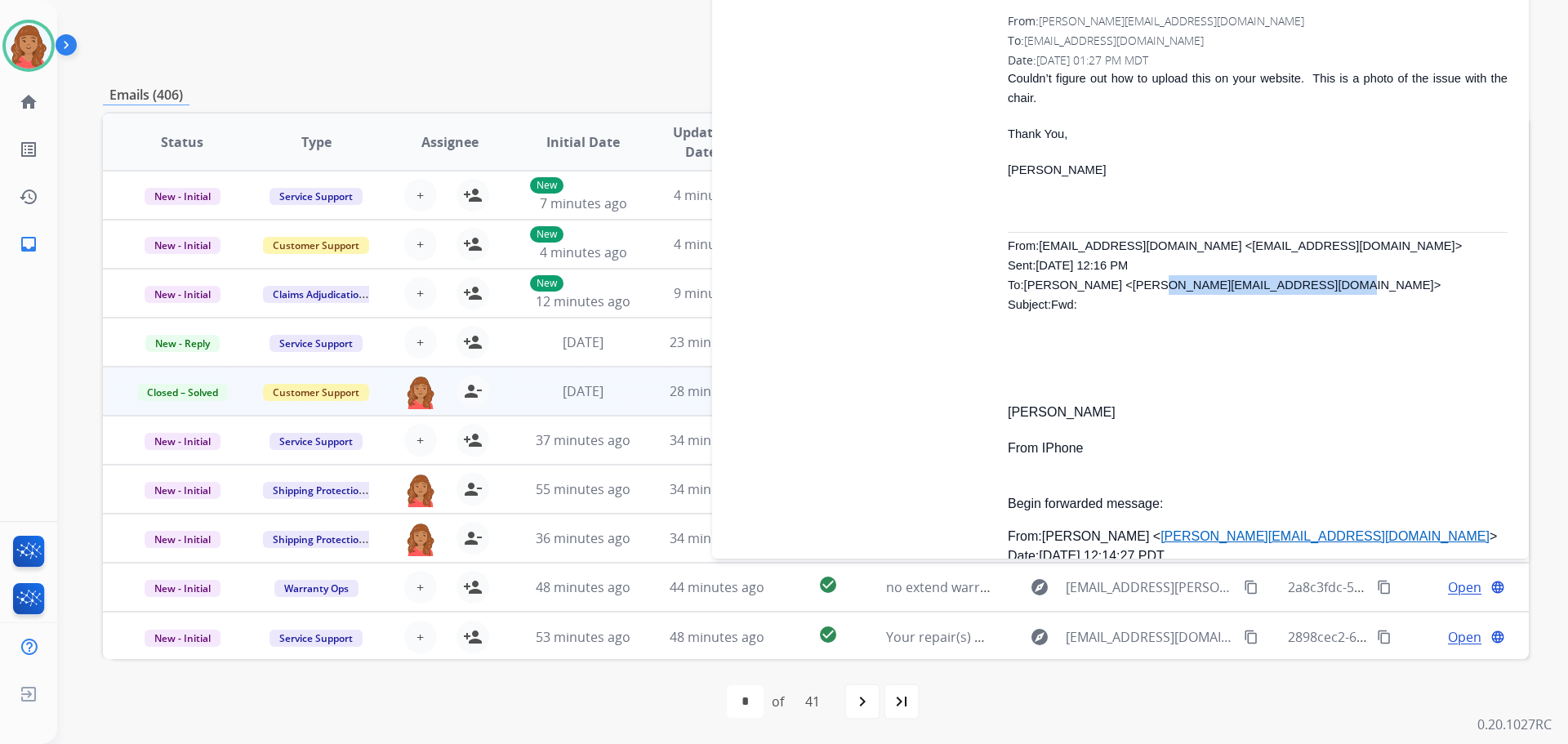
drag, startPoint x: 1126, startPoint y: 266, endPoint x: 1268, endPoint y: 270, distance: 142.1
click at [1268, 270] on span "[EMAIL_ADDRESS][DOMAIN_NAME] <[EMAIL_ADDRESS][DOMAIN_NAME]> Sent: [DATE] 12:16 …" at bounding box center [1235, 275] width 454 height 72
copy span "[PERSON_NAME][EMAIL_ADDRESS][DOMAIN_NAME]"
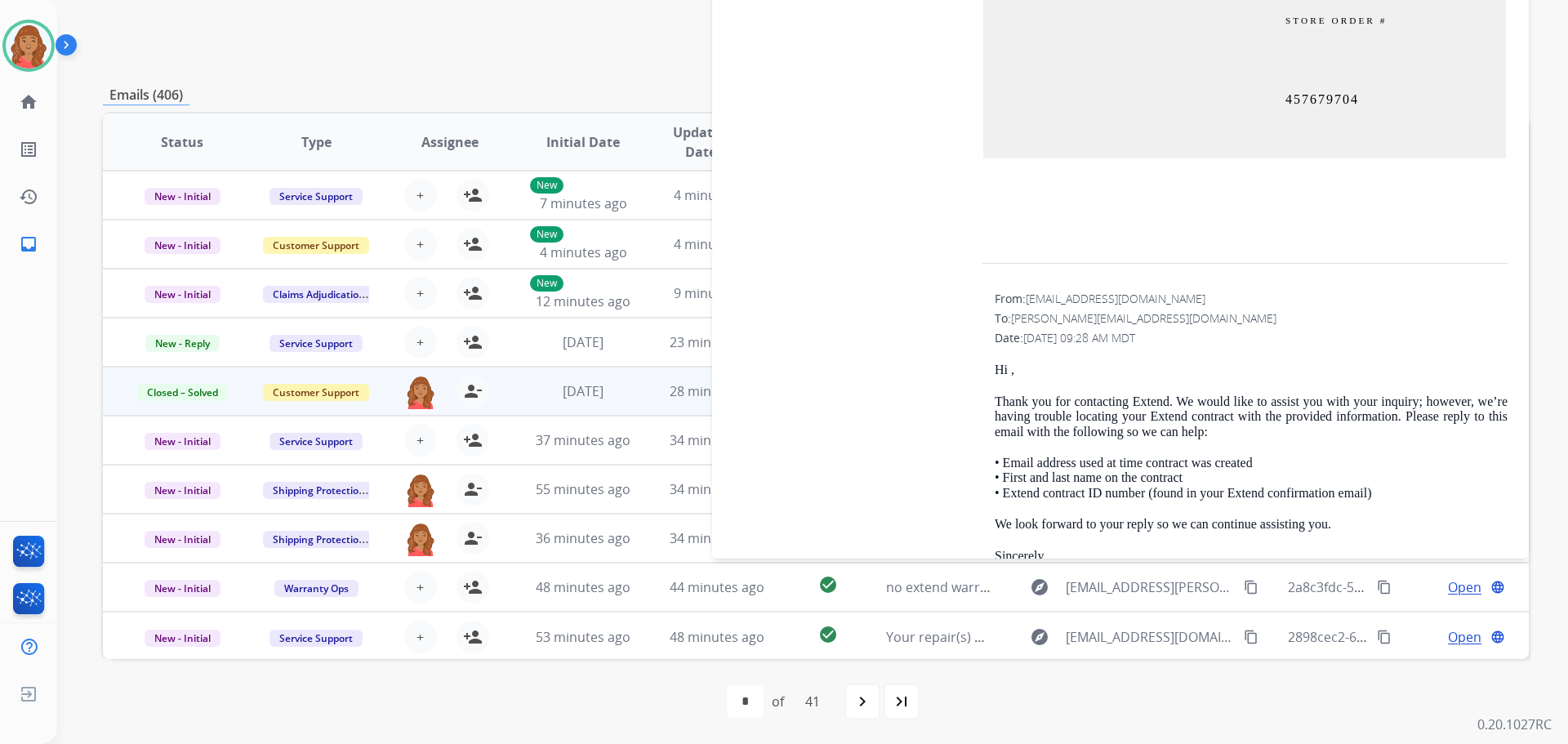
scroll to position [7517, 0]
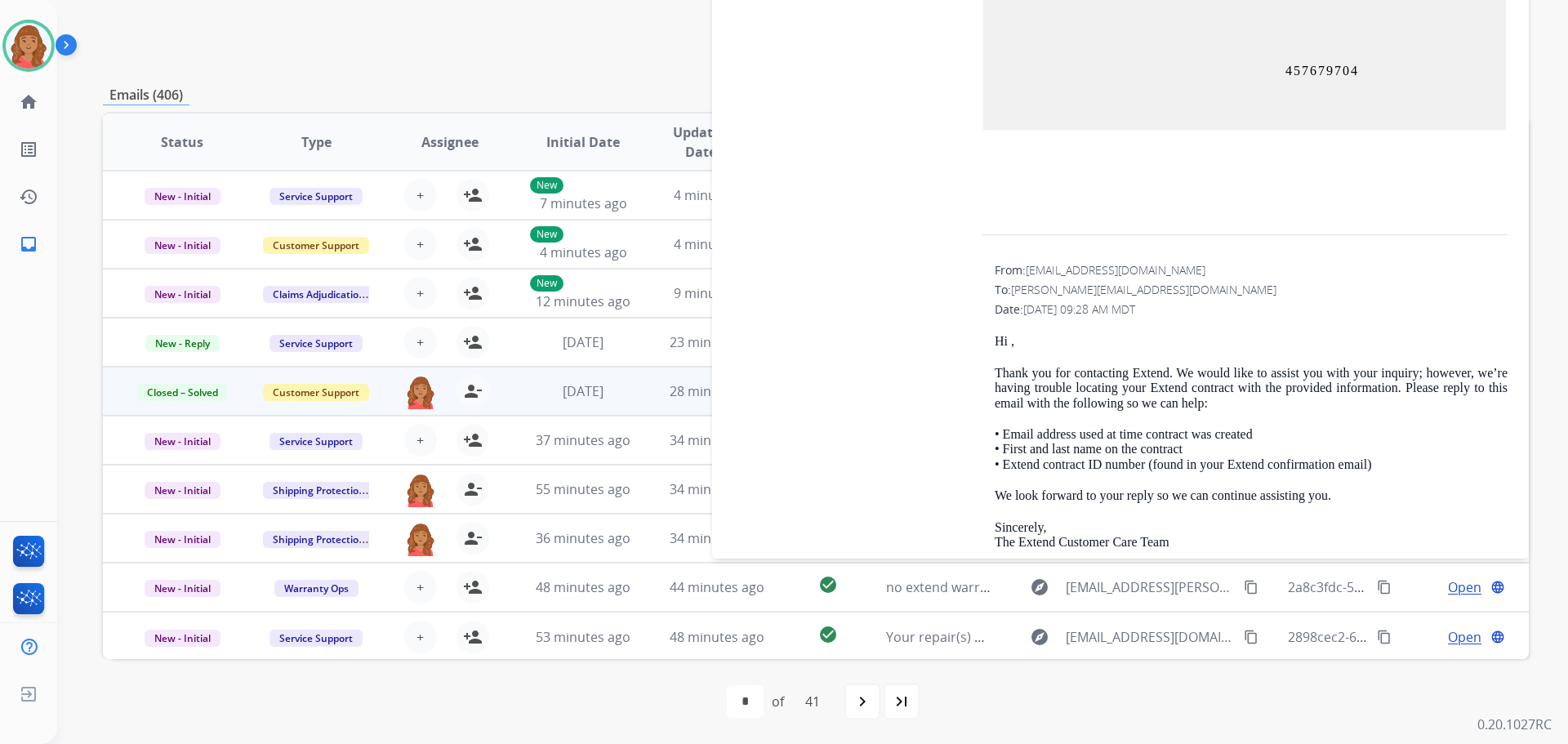
click at [1075, 297] on span "[PERSON_NAME][EMAIL_ADDRESS][DOMAIN_NAME]" at bounding box center [1144, 290] width 265 height 16
click at [1013, 298] on div "To: [PERSON_NAME][EMAIL_ADDRESS][DOMAIN_NAME]" at bounding box center [1251, 290] width 513 height 17
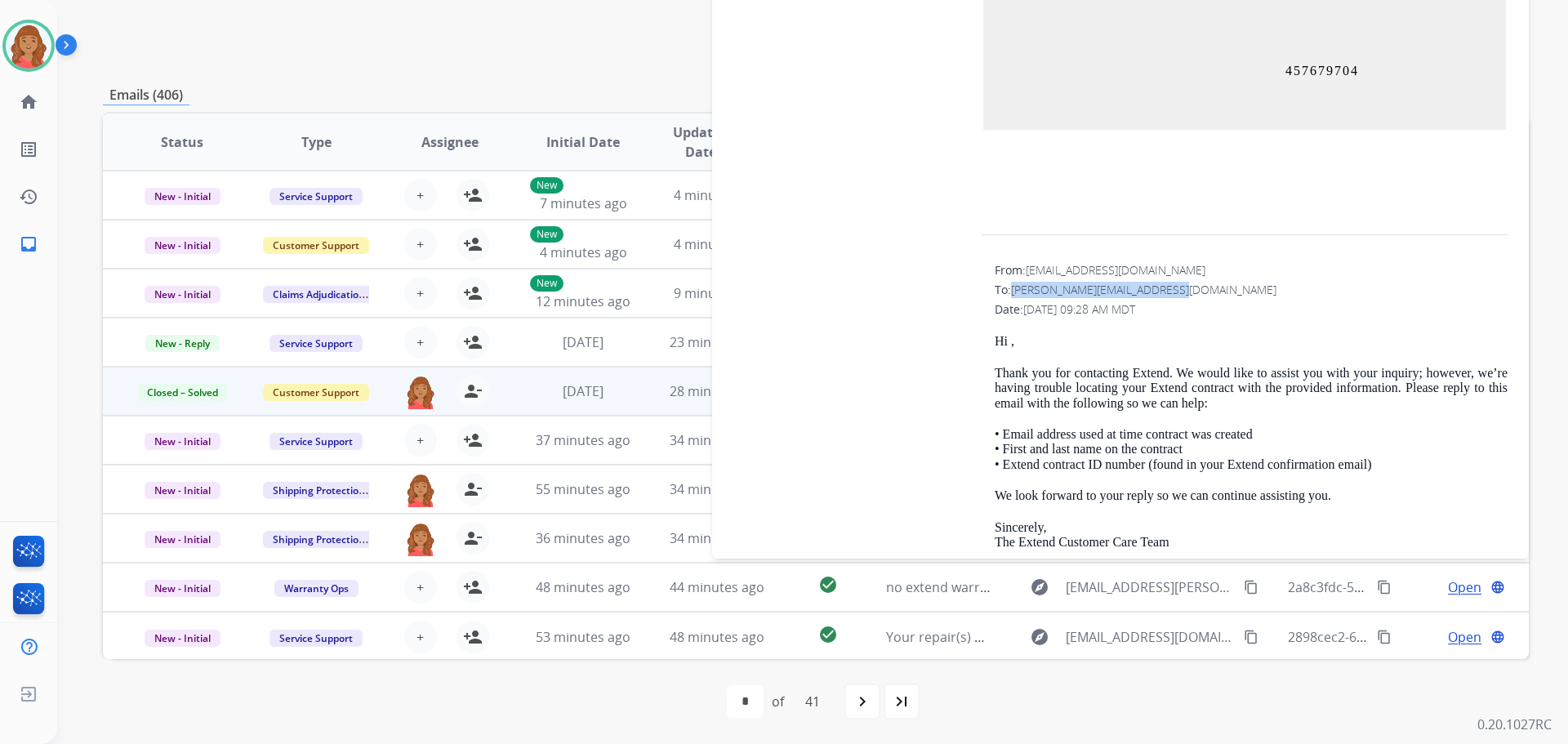
drag, startPoint x: 1015, startPoint y: 305, endPoint x: 1171, endPoint y: 307, distance: 156.0
click at [1171, 298] on div "To: [PERSON_NAME][EMAIL_ADDRESS][DOMAIN_NAME]" at bounding box center [1251, 290] width 513 height 17
drag, startPoint x: 1140, startPoint y: 308, endPoint x: 1127, endPoint y: 308, distance: 13.0
copy span "[PERSON_NAME][EMAIL_ADDRESS][DOMAIN_NAME]"
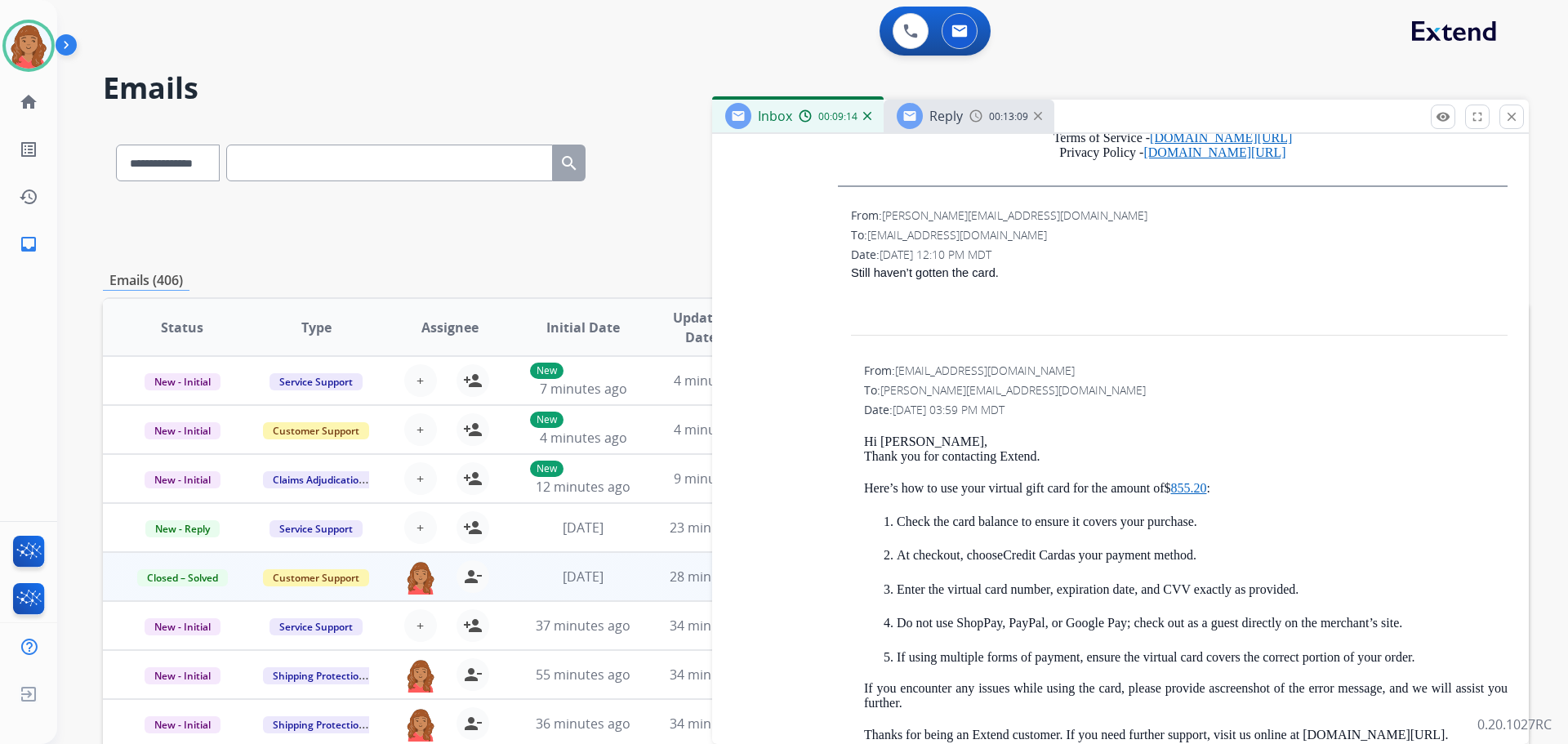
scroll to position [2450, 0]
drag, startPoint x: 1055, startPoint y: 214, endPoint x: 888, endPoint y: 210, distance: 167.0
click at [888, 210] on div "From: [PERSON_NAME][EMAIL_ADDRESS][DOMAIN_NAME]" at bounding box center [1180, 214] width 656 height 17
copy span "[PERSON_NAME][EMAIL_ADDRESS][DOMAIN_NAME]"
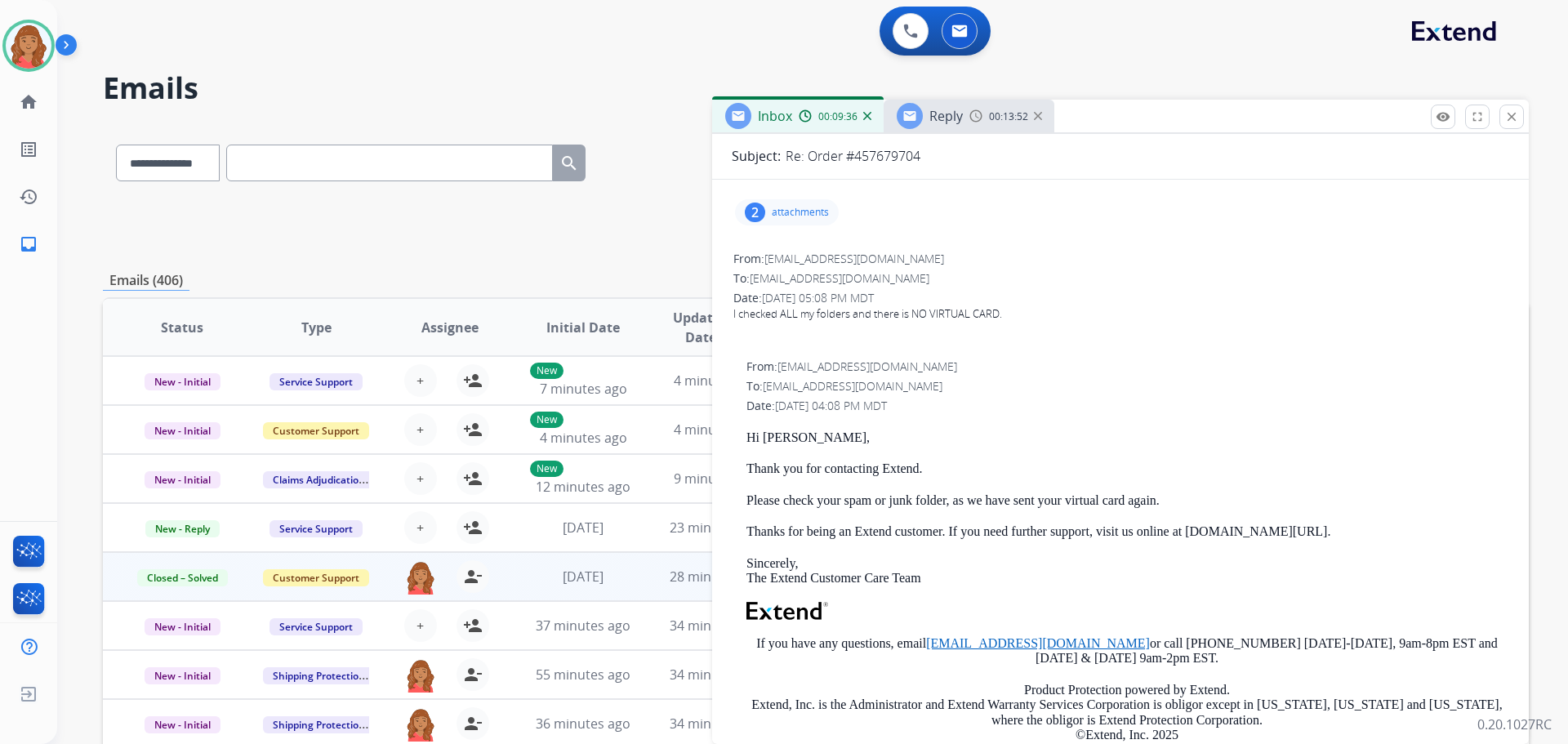
scroll to position [0, 0]
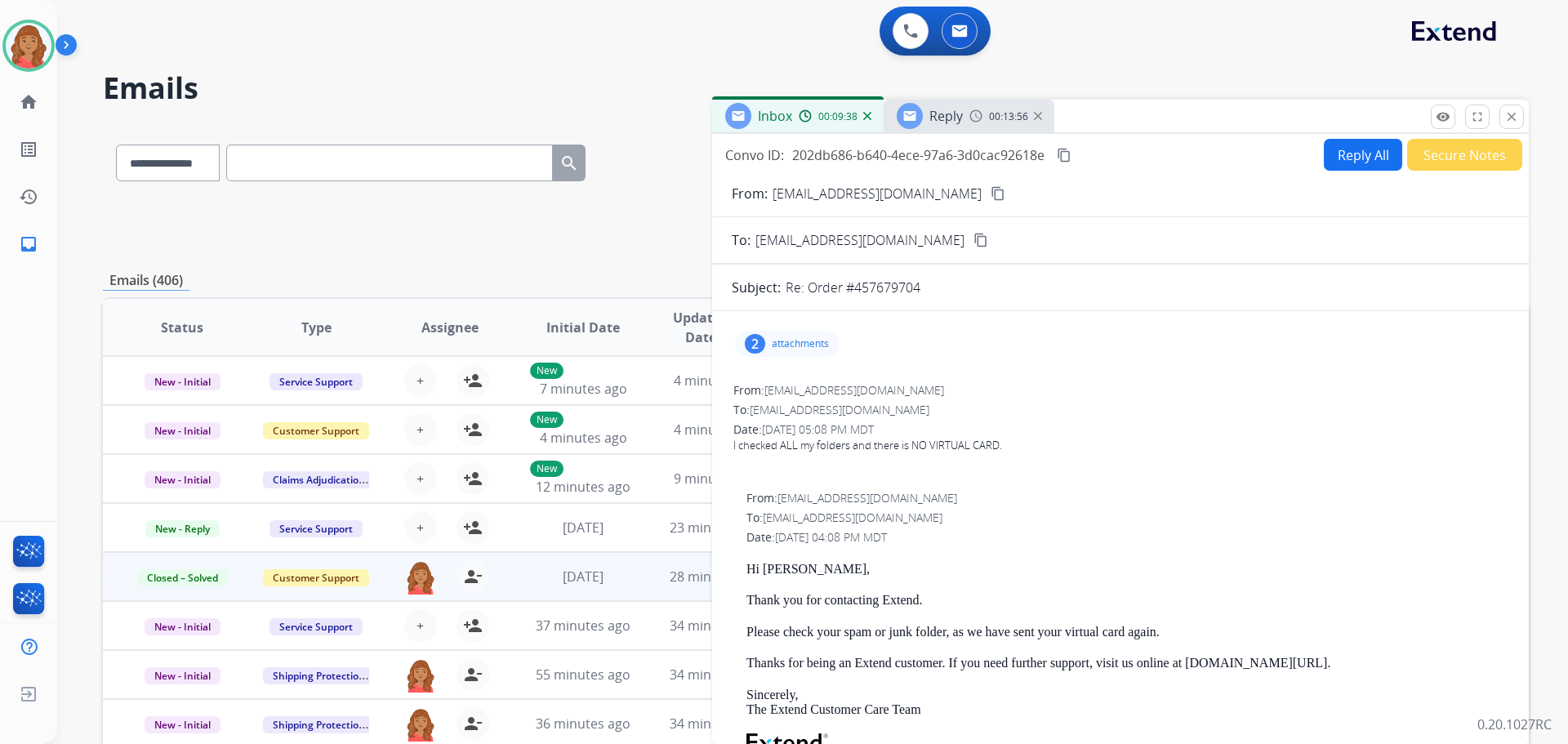
drag, startPoint x: 993, startPoint y: 191, endPoint x: 967, endPoint y: 198, distance: 26.9
click at [990, 192] on button "content_copy" at bounding box center [998, 193] width 19 height 19
click at [779, 356] on div "2 attachments" at bounding box center [787, 343] width 104 height 26
click at [787, 383] on div at bounding box center [793, 388] width 82 height 57
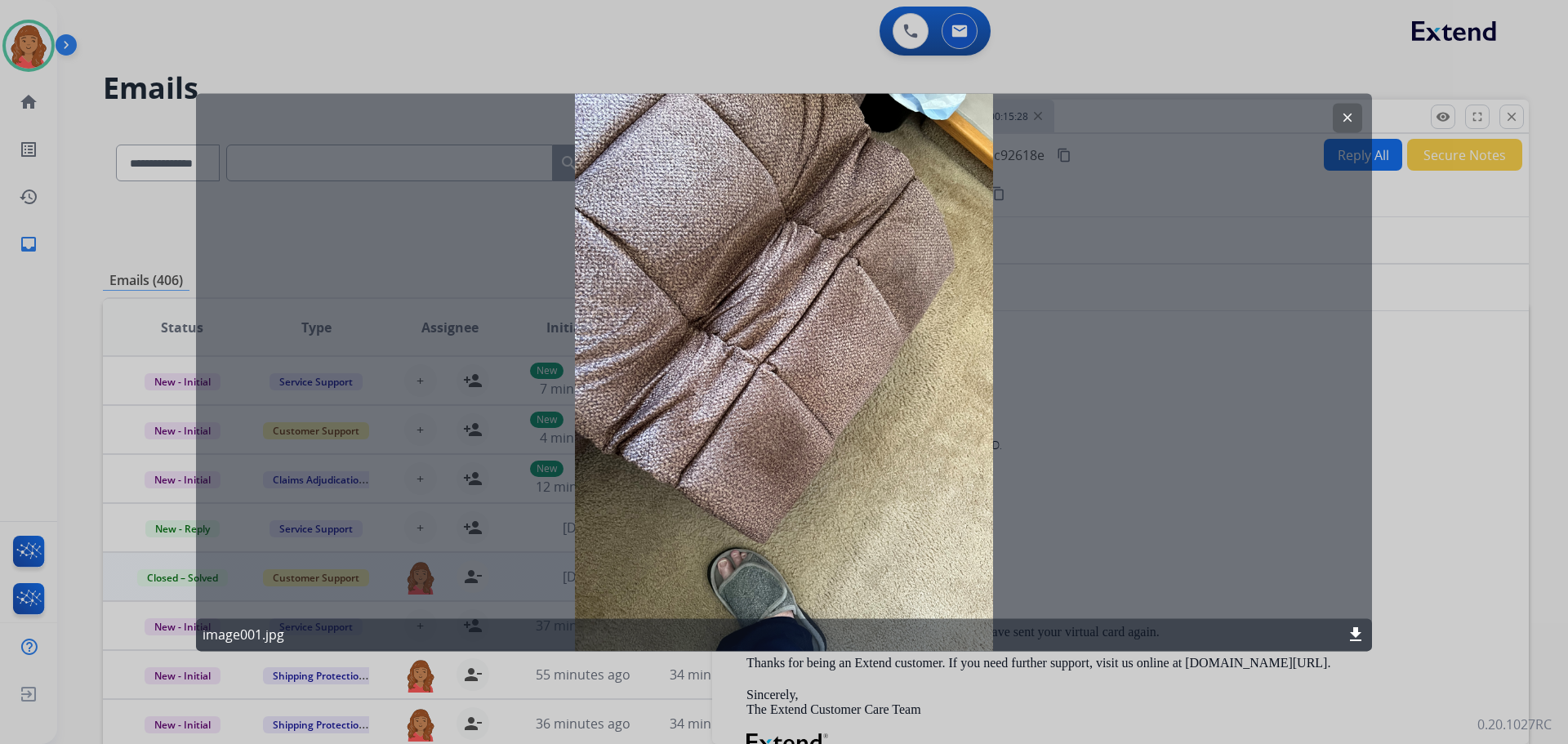
click at [1352, 116] on mat-icon "clear" at bounding box center [1348, 118] width 15 height 15
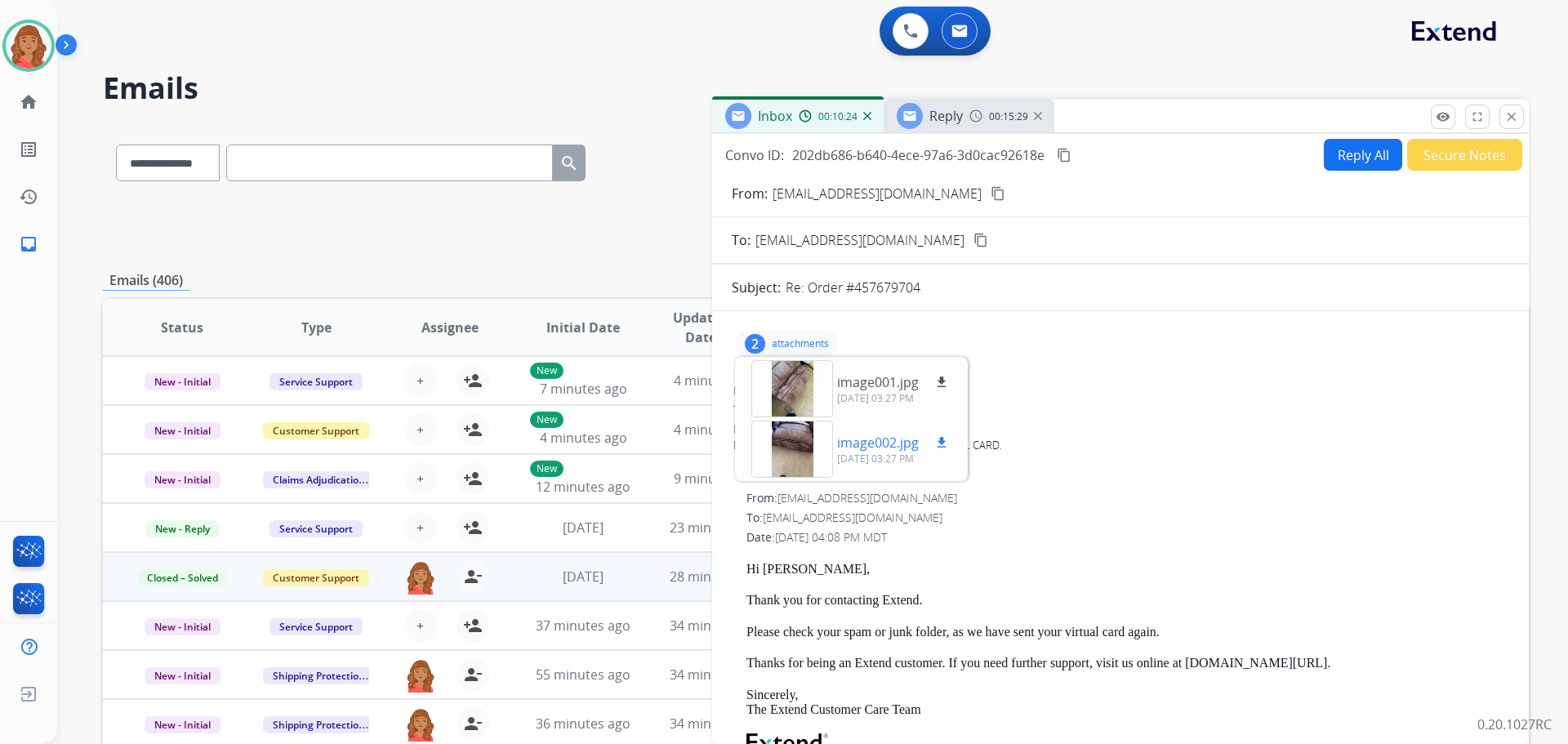
click at [801, 435] on div at bounding box center [793, 449] width 82 height 57
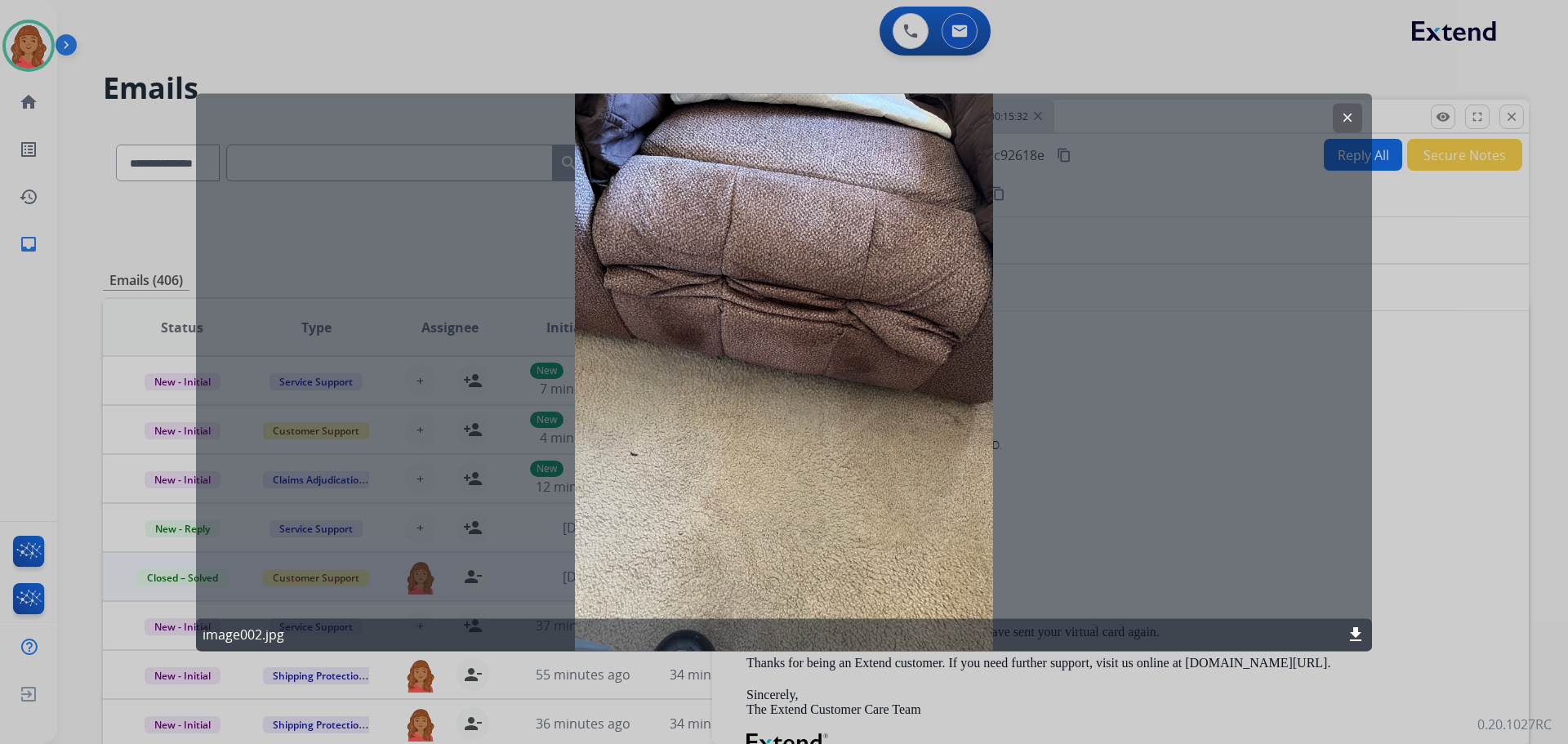
drag, startPoint x: 1342, startPoint y: 115, endPoint x: 488, endPoint y: 114, distance: 854.0
click at [1341, 115] on mat-icon "clear" at bounding box center [1348, 118] width 15 height 15
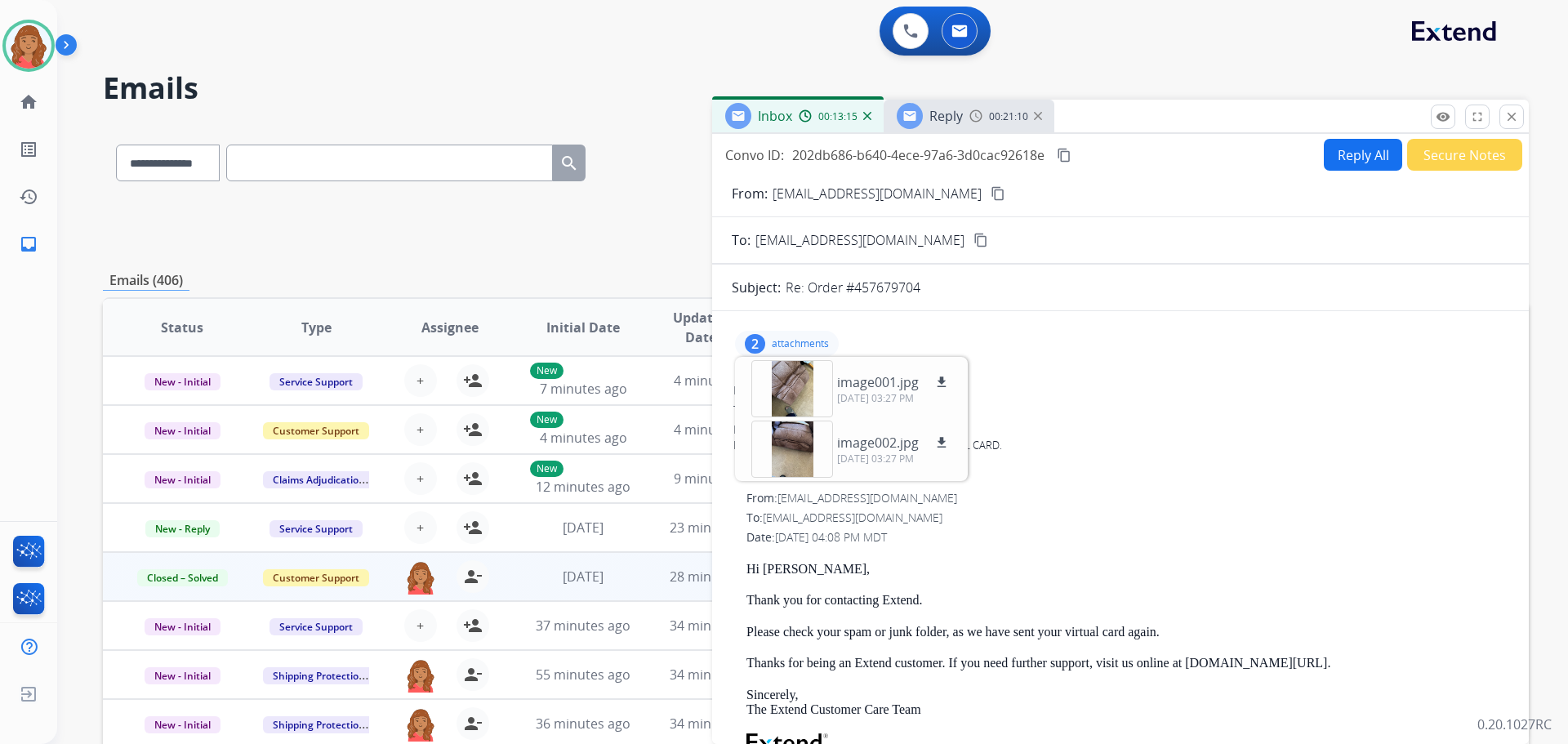
drag, startPoint x: 1231, startPoint y: 369, endPoint x: 1193, endPoint y: 374, distance: 38.3
click at [1365, 158] on button "Reply All" at bounding box center [1364, 155] width 79 height 32
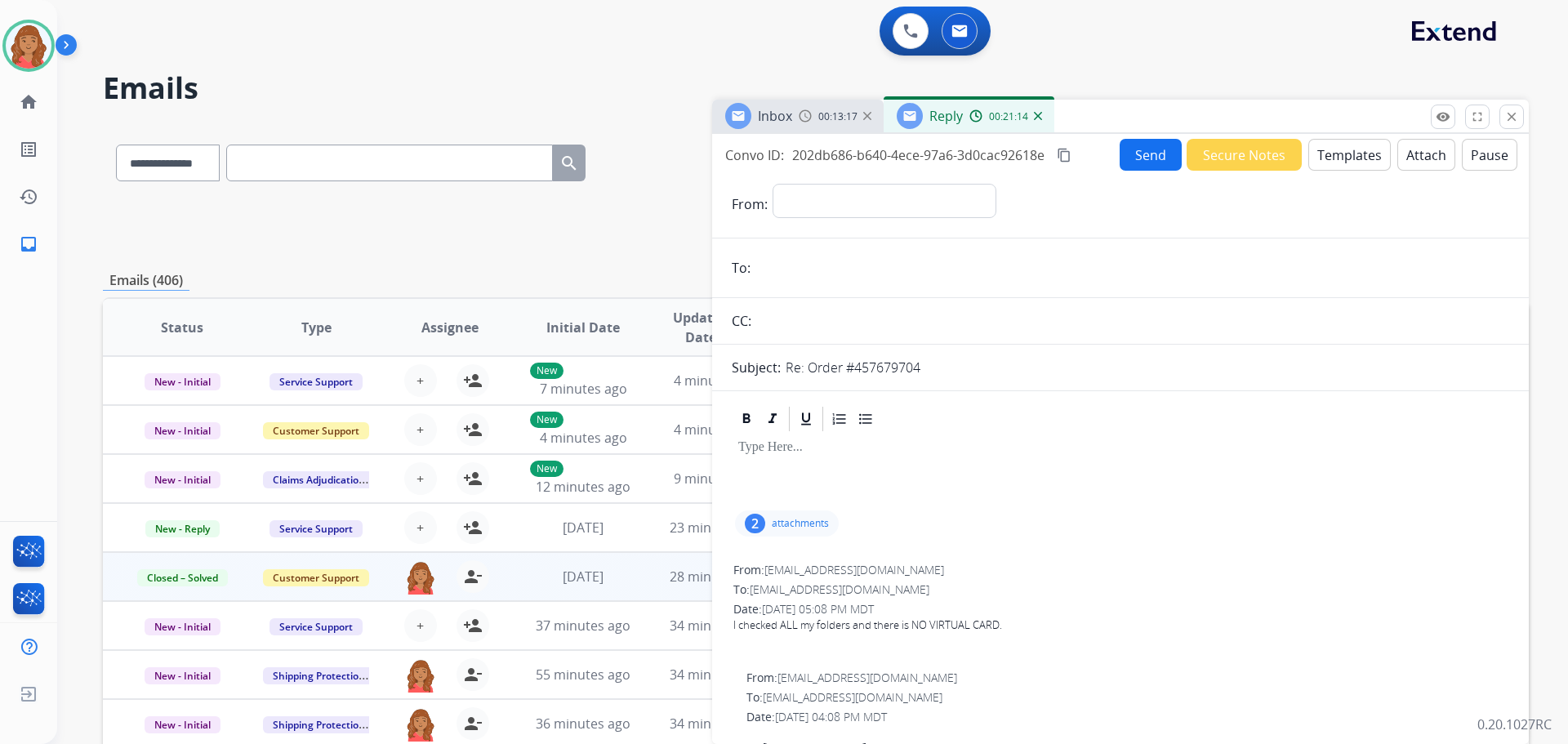
click at [1332, 162] on button "Templates" at bounding box center [1350, 155] width 83 height 32
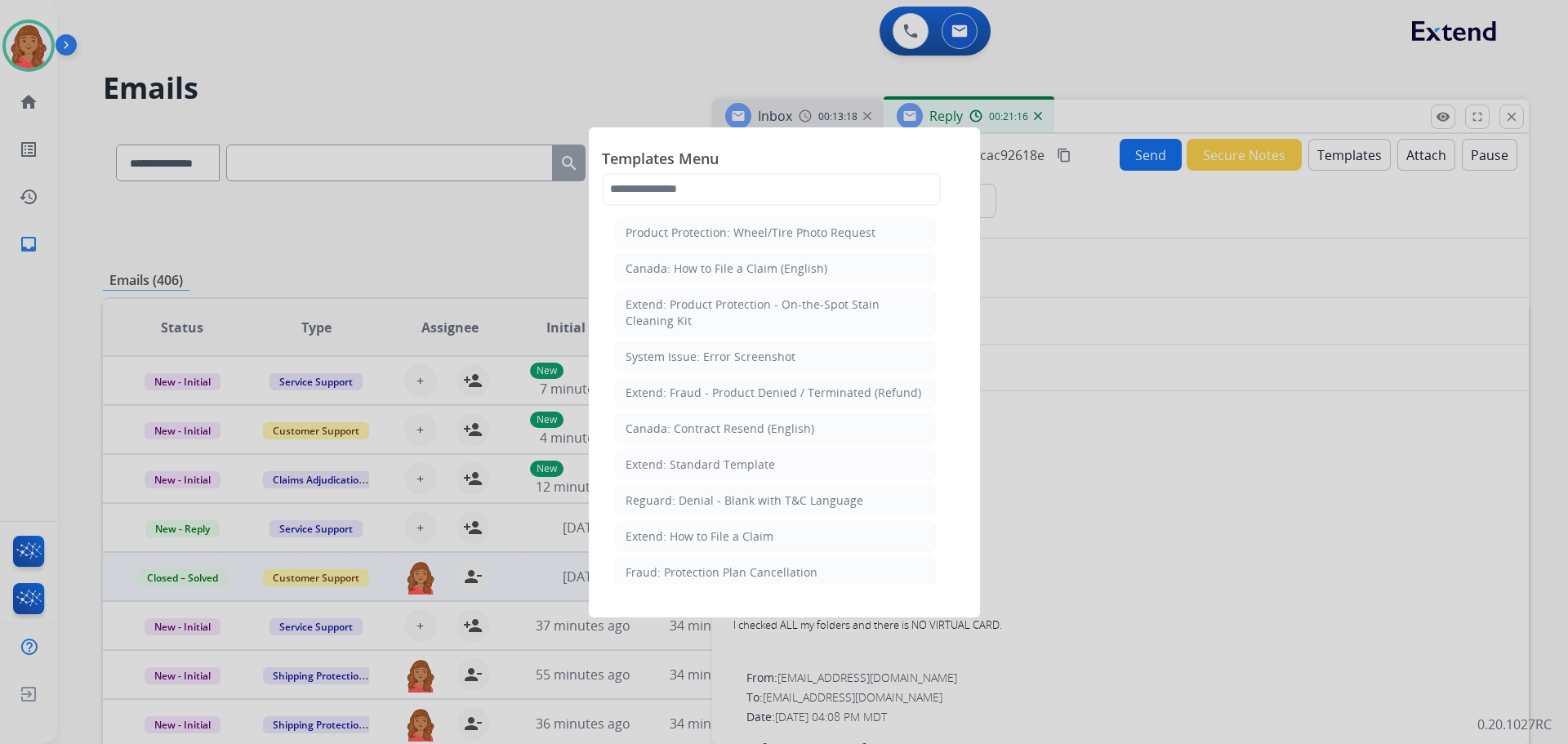
drag, startPoint x: 727, startPoint y: 466, endPoint x: 828, endPoint y: 514, distance: 111.8
click at [731, 468] on div "Extend: Standard Template" at bounding box center [700, 464] width 150 height 17
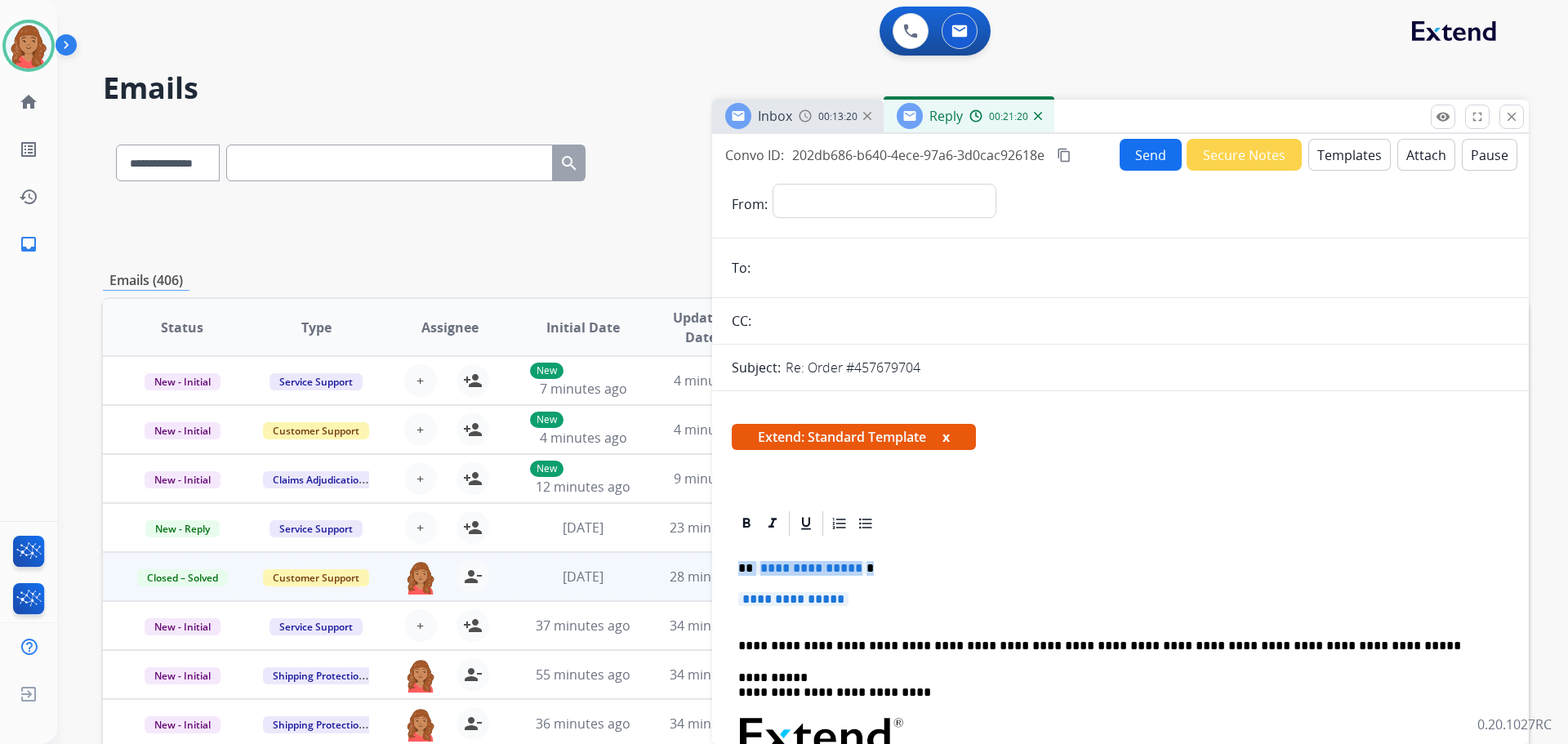
drag, startPoint x: 818, startPoint y: 599, endPoint x: 730, endPoint y: 568, distance: 93.3
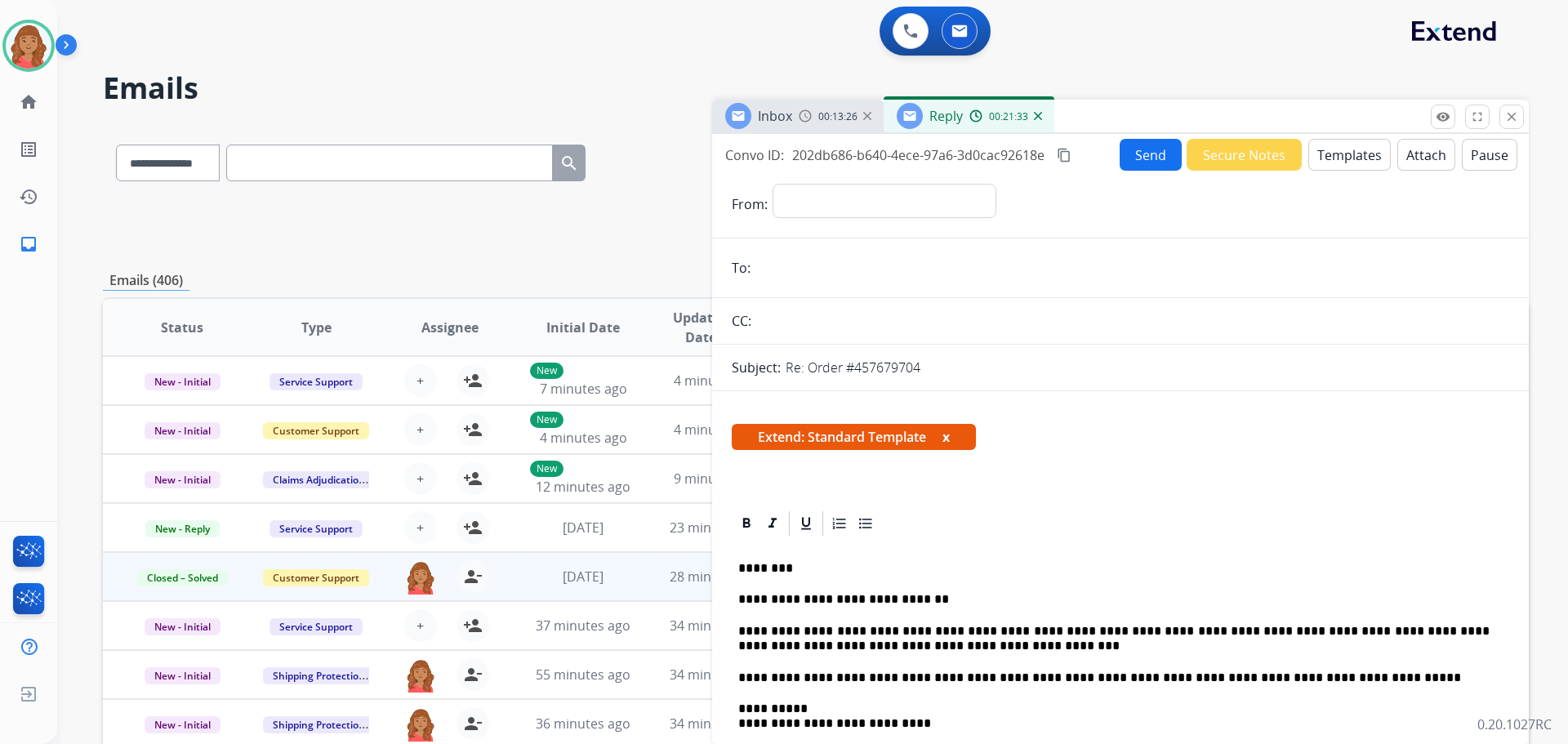
click at [1066, 156] on mat-icon "content_copy" at bounding box center [1065, 156] width 15 height 15
click at [1128, 160] on button "Send" at bounding box center [1152, 156] width 62 height 32
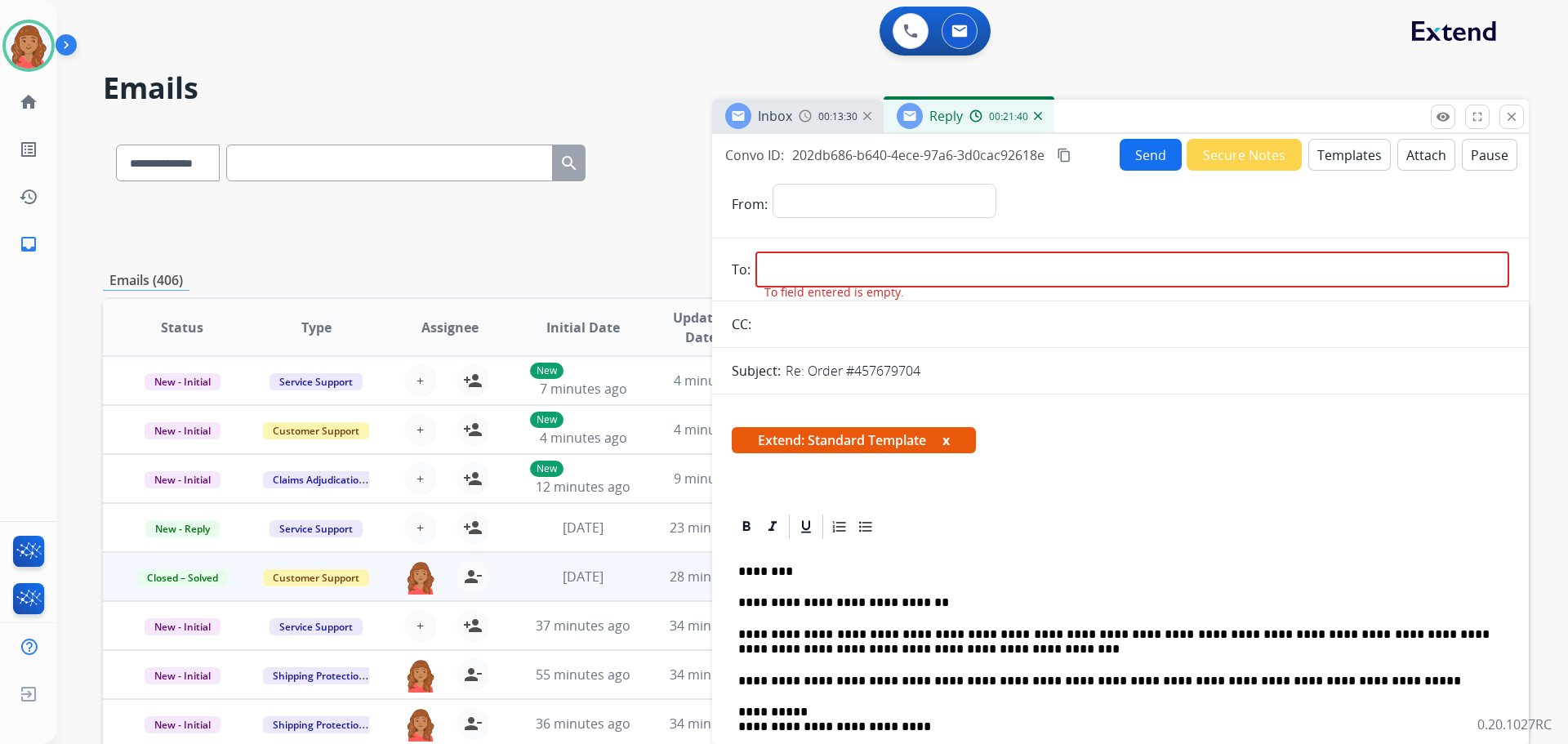
click at [807, 112] on img at bounding box center [805, 116] width 13 height 13
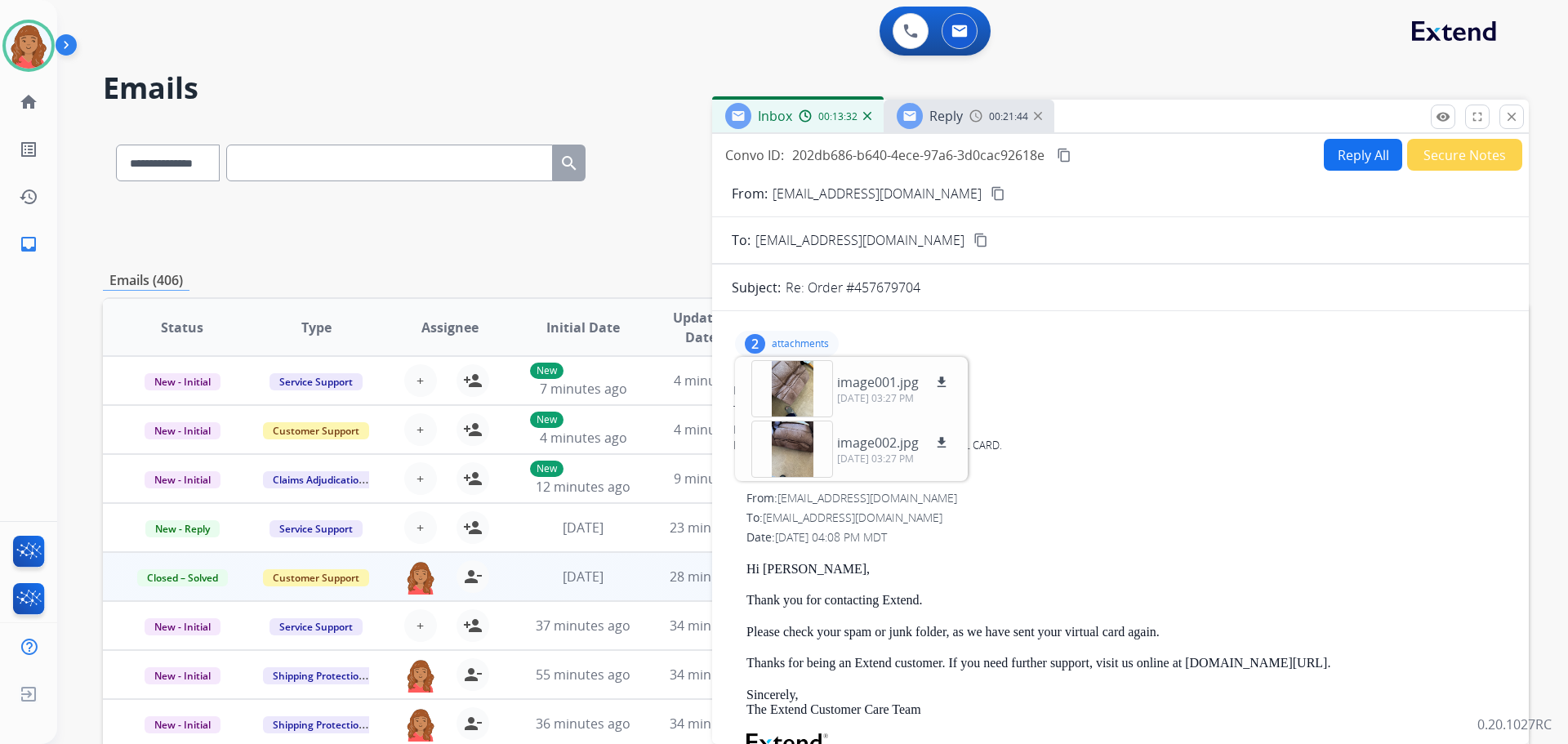
click at [988, 194] on div "From: [EMAIL_ADDRESS][DOMAIN_NAME] content_copy" at bounding box center [1121, 193] width 817 height 19
click at [820, 124] on div "Inbox 00:13:39" at bounding box center [798, 115] width 172 height 33
click at [903, 123] on div at bounding box center [909, 115] width 26 height 26
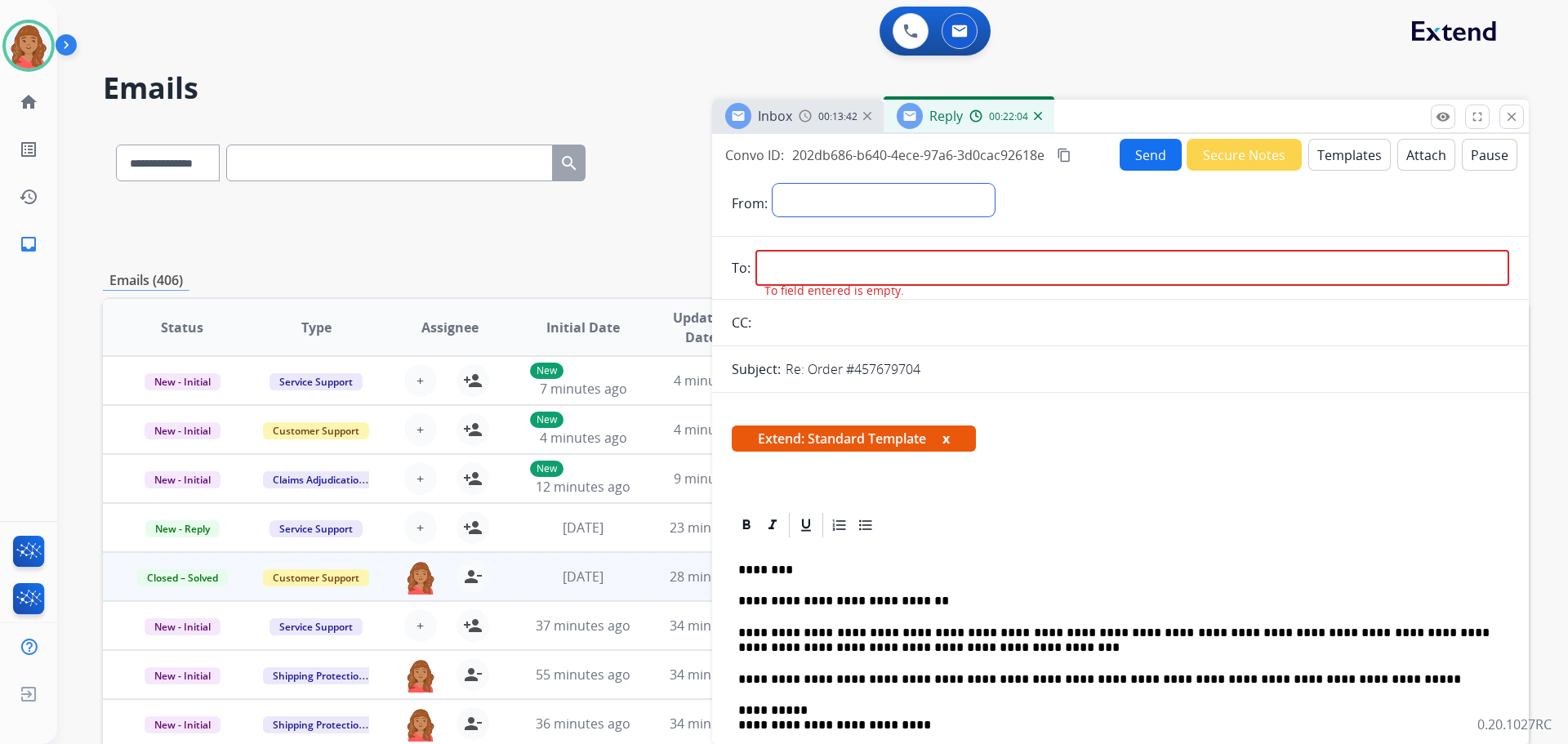
drag, startPoint x: 820, startPoint y: 198, endPoint x: 806, endPoint y: 191, distance: 15.7
click at [806, 191] on select "**********" at bounding box center [883, 200] width 222 height 33
click at [806, 192] on select "**********" at bounding box center [883, 200] width 222 height 33
click at [781, 272] on input "email" at bounding box center [1132, 269] width 754 height 36
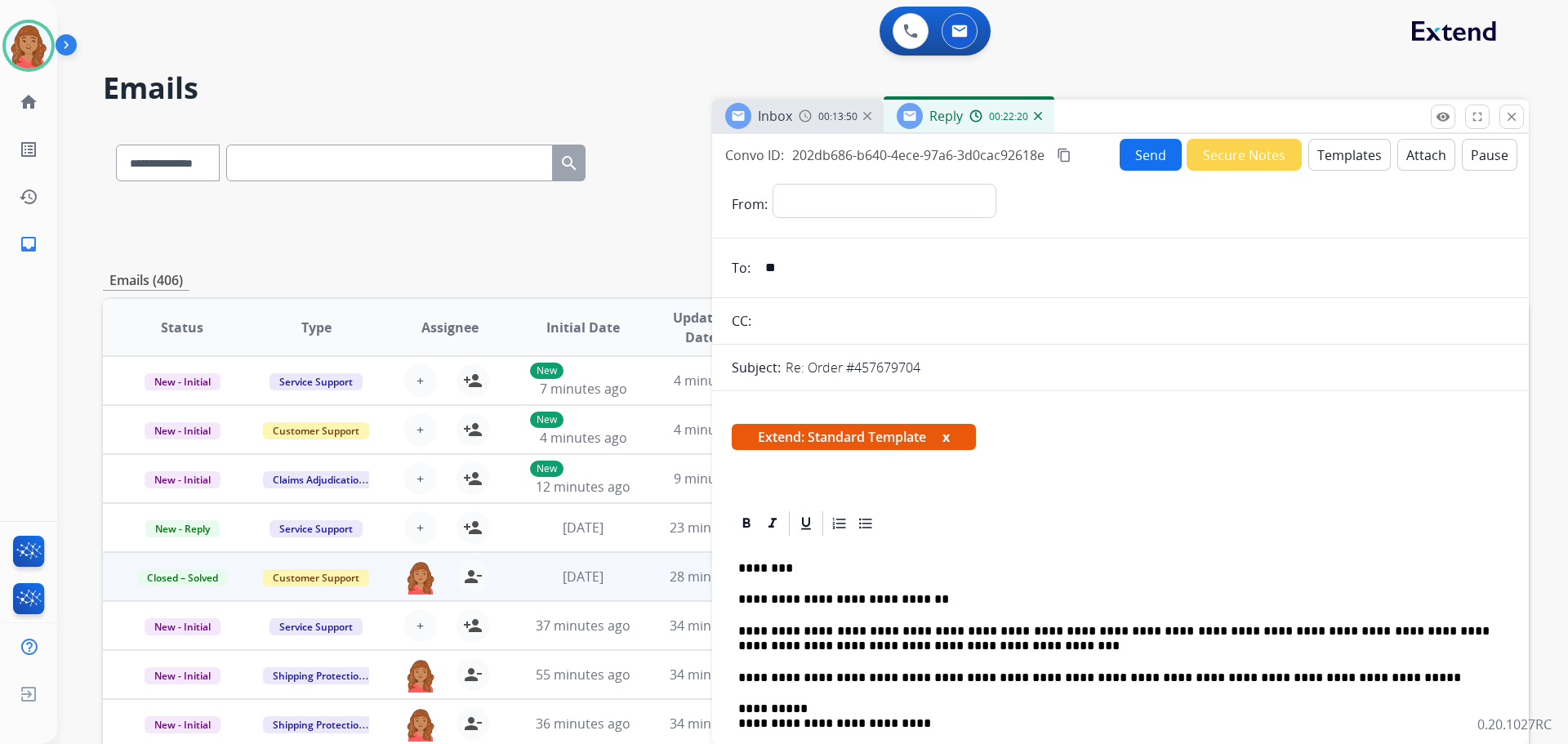
type input "*"
paste input "**********"
click at [771, 272] on input "**********" at bounding box center [1132, 268] width 754 height 33
type input "**********"
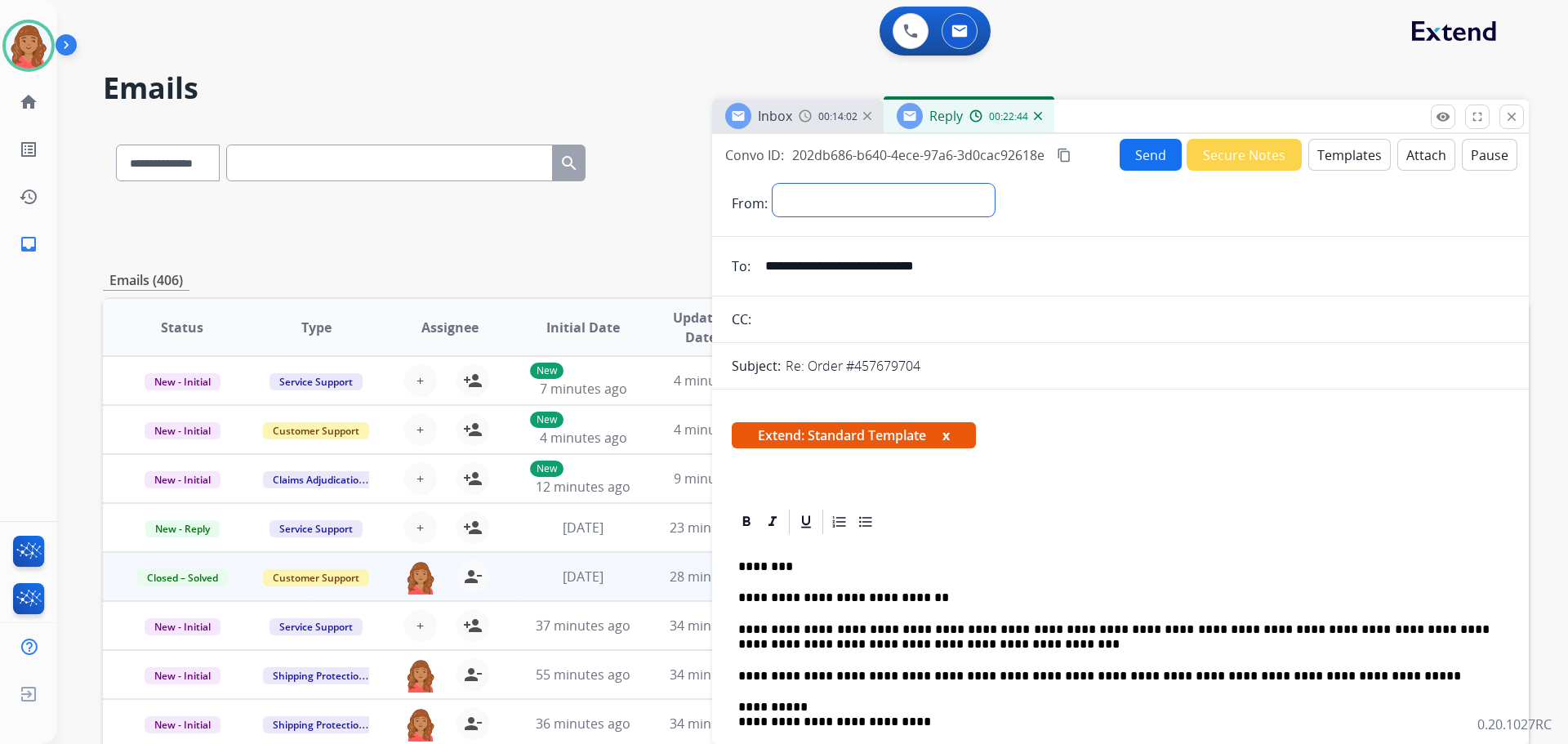
click at [810, 213] on select "**********" at bounding box center [883, 200] width 222 height 33
select select "**********"
click at [773, 184] on select "**********" at bounding box center [883, 200] width 222 height 33
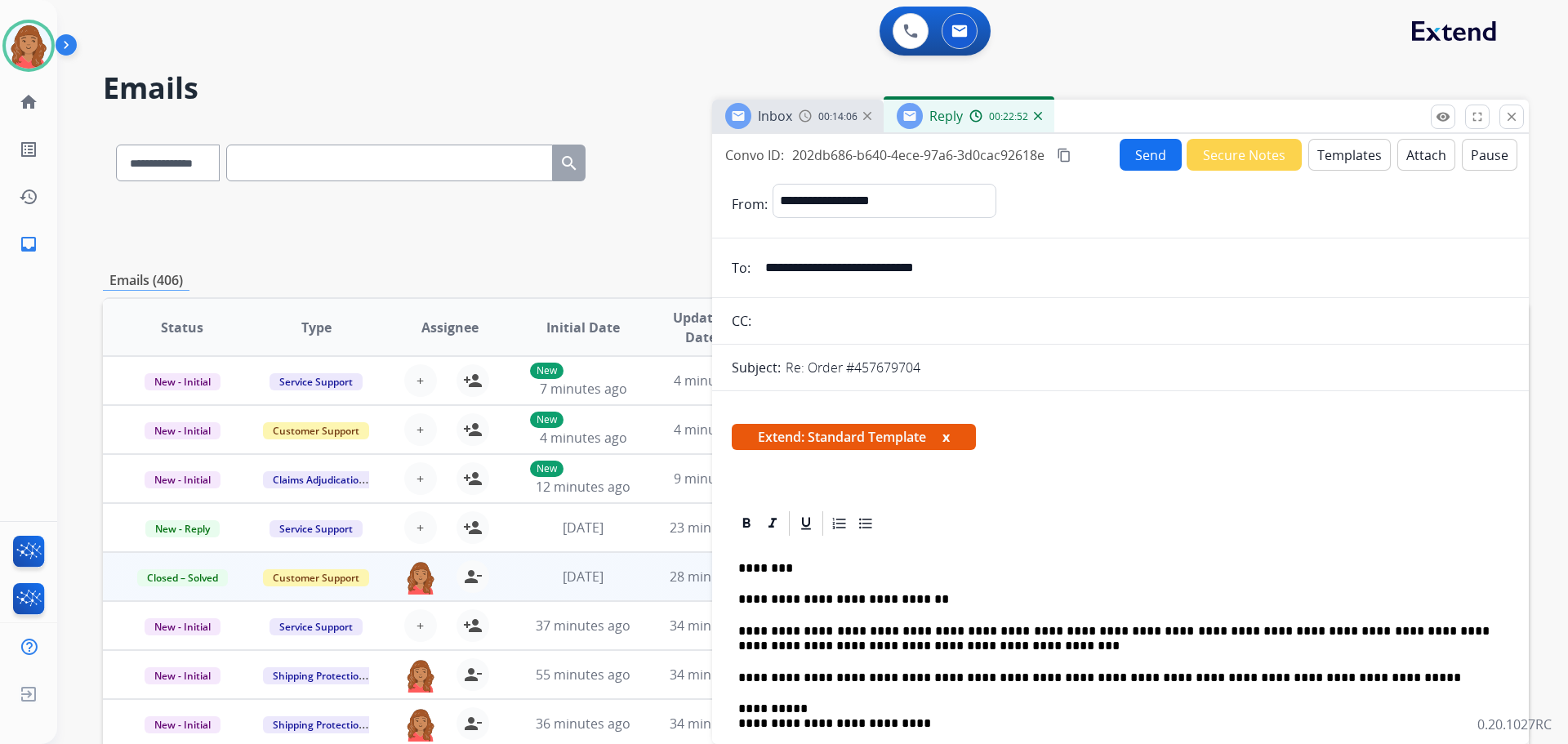
click at [1064, 157] on mat-icon "content_copy" at bounding box center [1065, 156] width 15 height 15
click at [1138, 157] on button "Send" at bounding box center [1152, 156] width 62 height 32
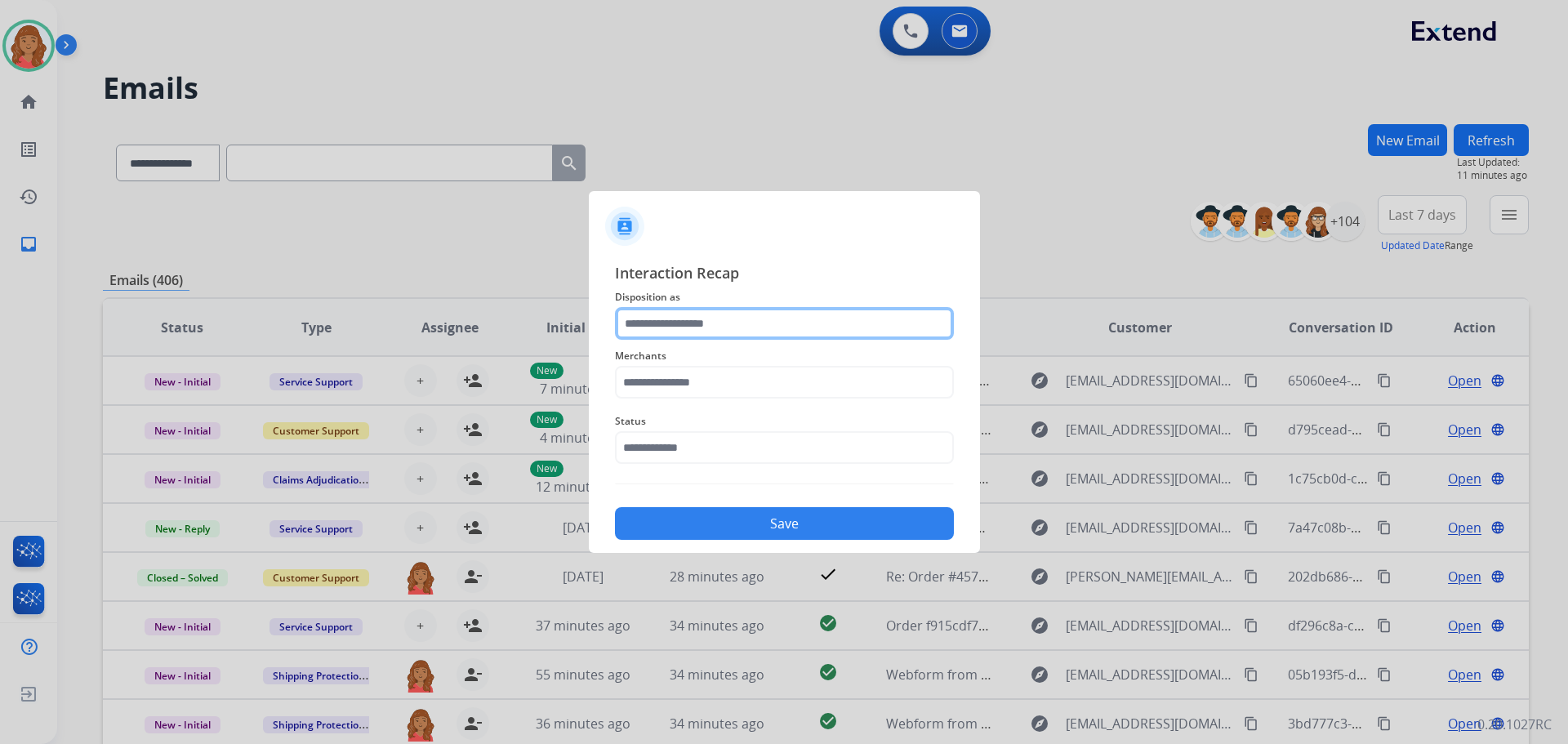
click at [703, 328] on input "text" at bounding box center [784, 323] width 339 height 33
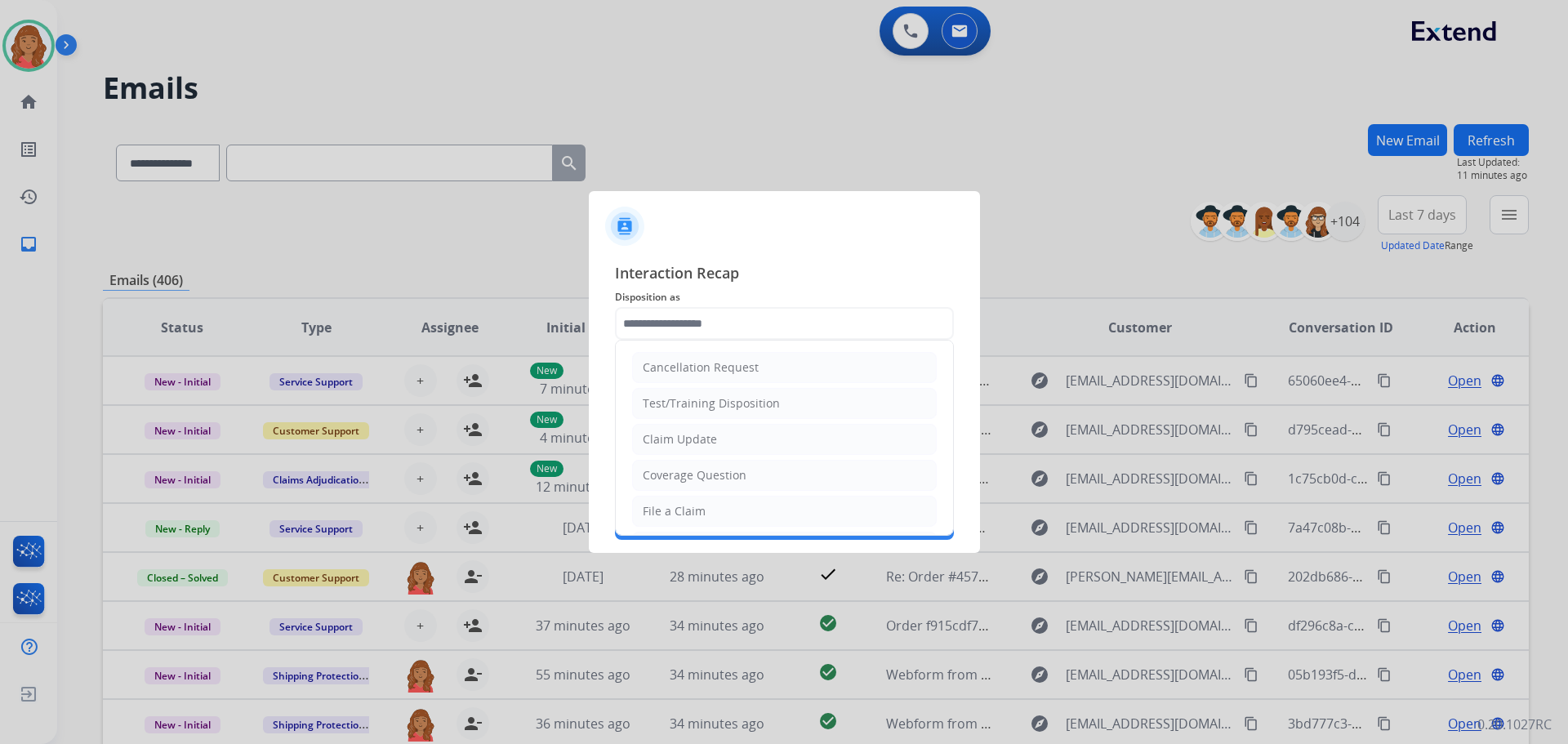
click at [675, 444] on div "Claim Update" at bounding box center [680, 439] width 75 height 17
type input "**********"
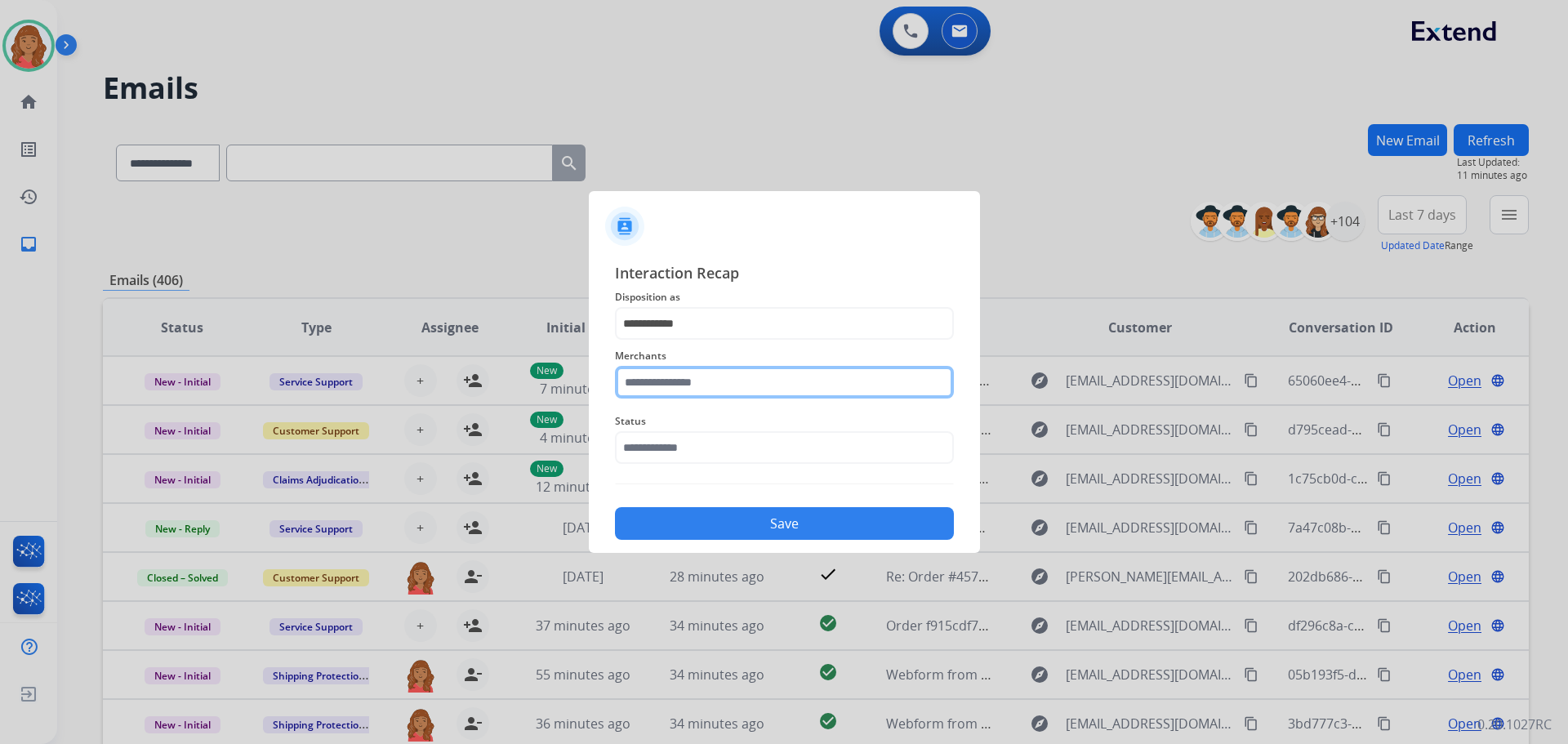
click at [685, 386] on input "text" at bounding box center [784, 382] width 339 height 33
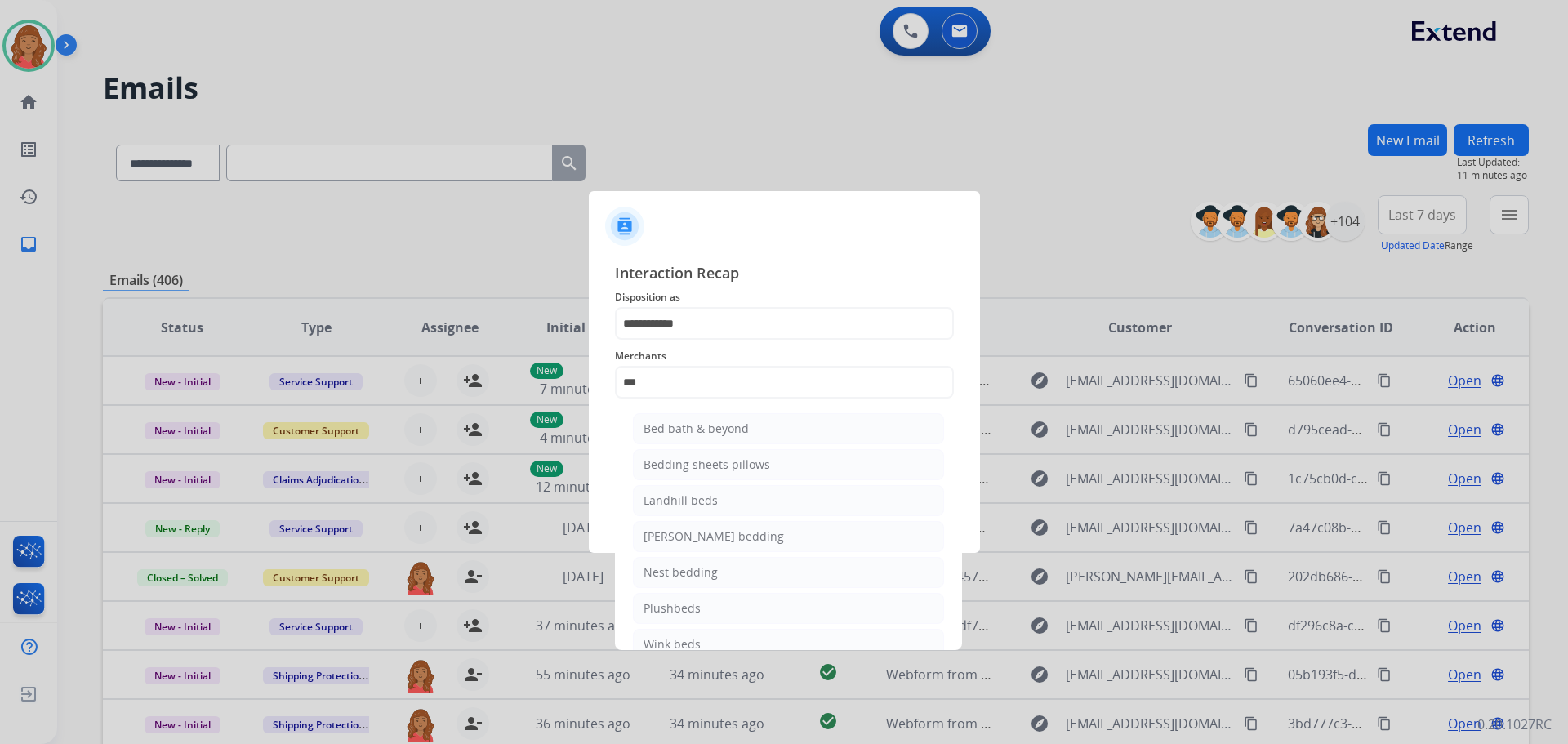
click at [689, 434] on div "Bed bath & beyond" at bounding box center [697, 428] width 105 height 17
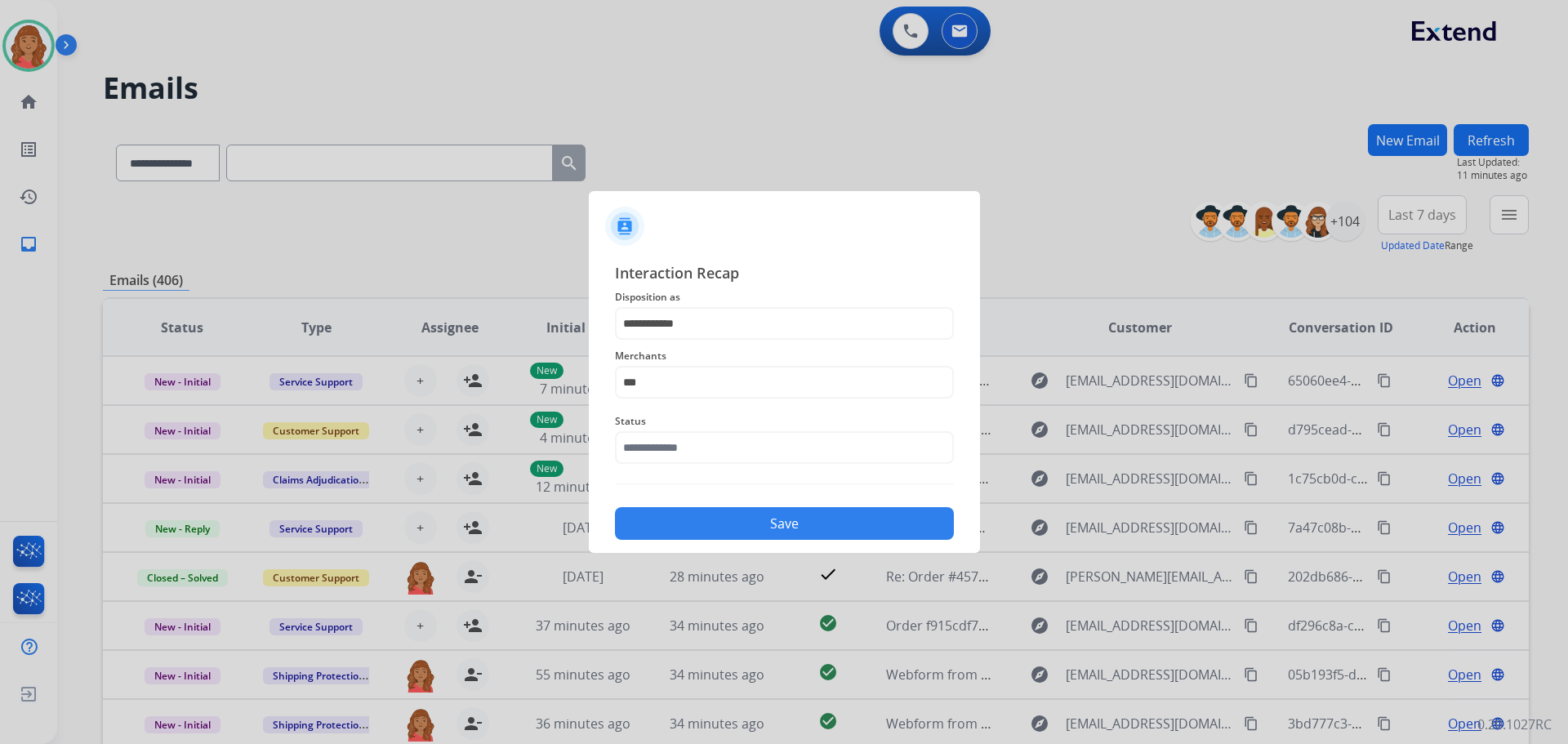
type input "**********"
click at [669, 456] on input "text" at bounding box center [784, 447] width 339 height 33
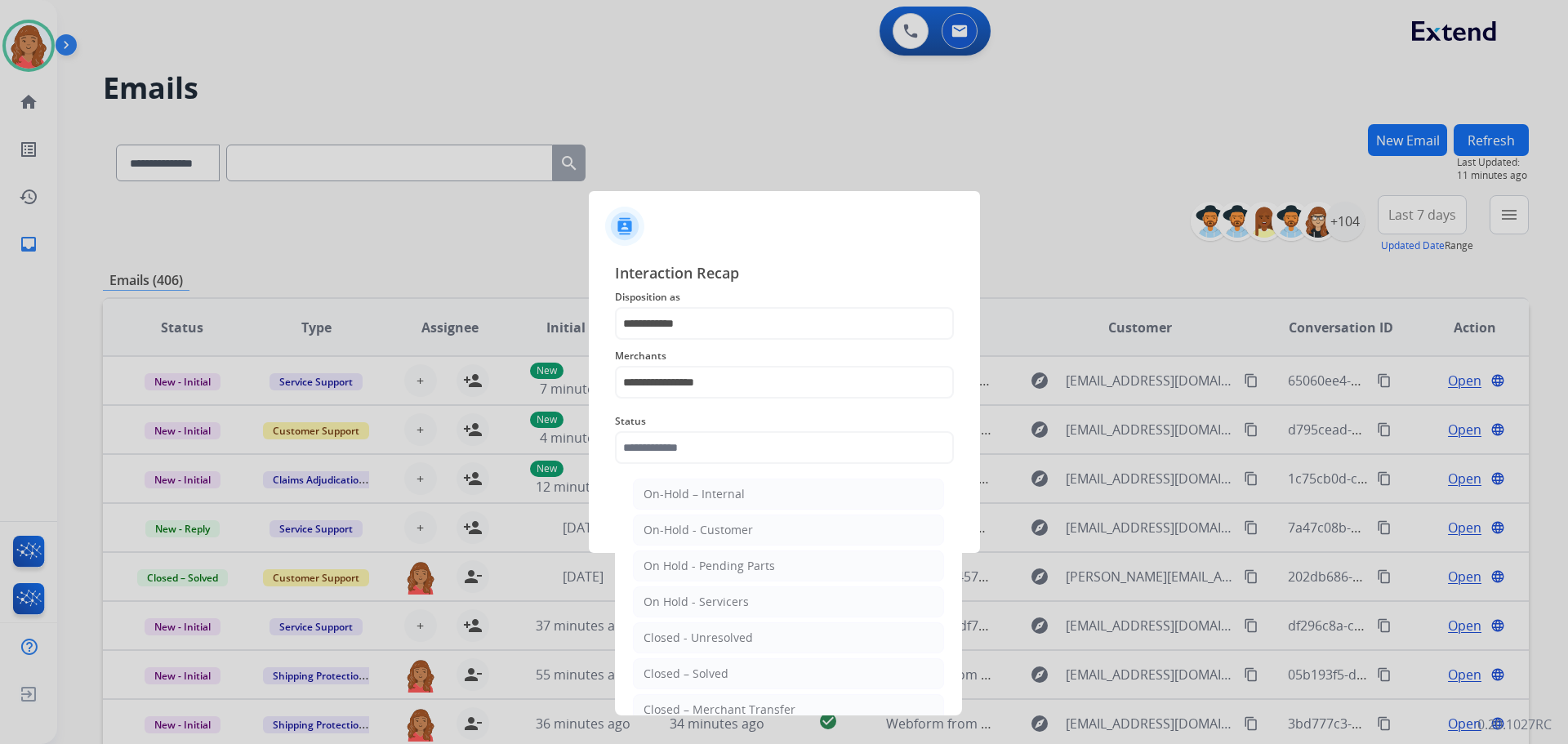
drag, startPoint x: 699, startPoint y: 639, endPoint x: 677, endPoint y: 590, distance: 53.7
click at [699, 638] on div "Closed - Unresolved" at bounding box center [698, 638] width 110 height 17
type input "**********"
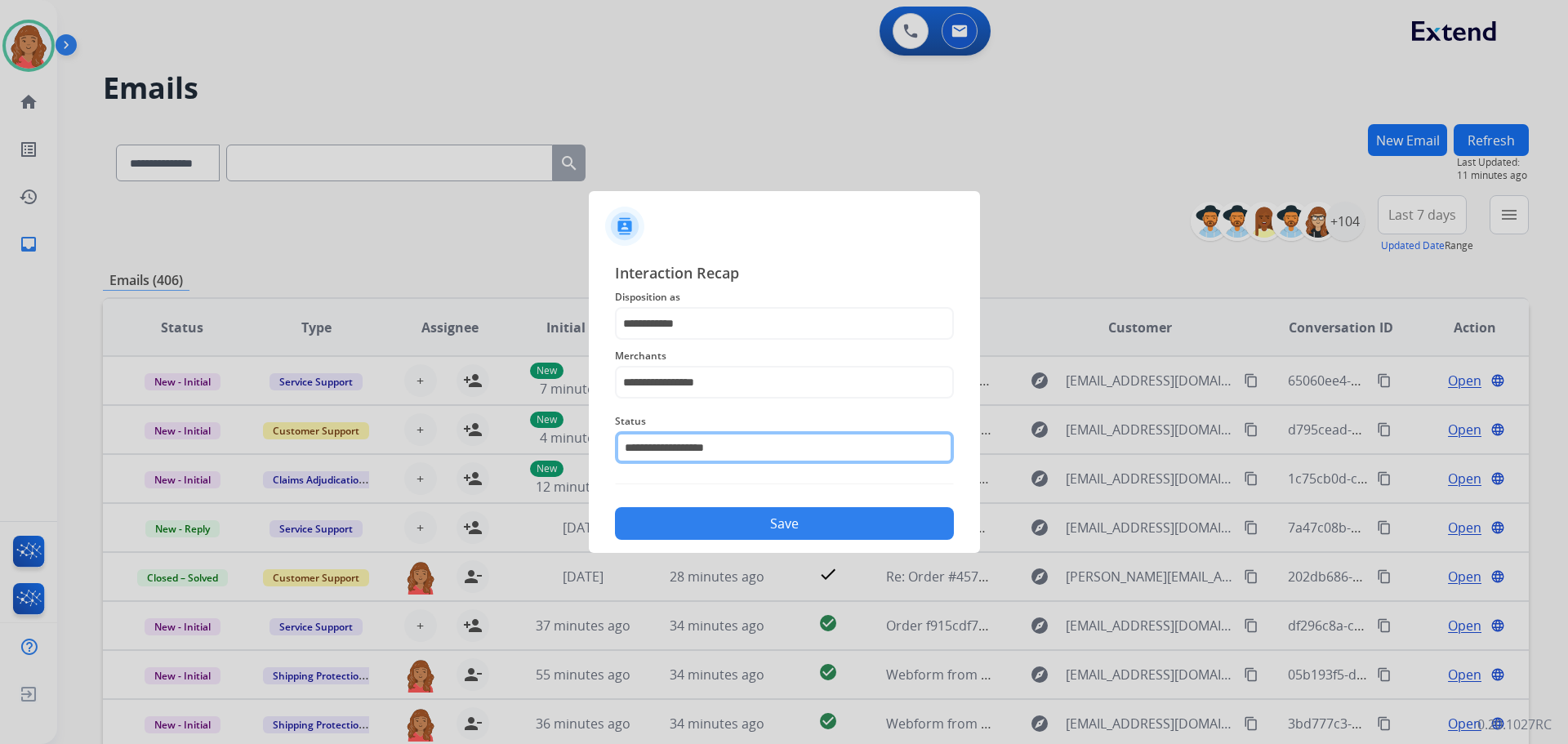
click at [706, 457] on input "**********" at bounding box center [784, 447] width 339 height 33
drag, startPoint x: 759, startPoint y: 449, endPoint x: 557, endPoint y: 452, distance: 202.0
click at [0, 451] on app-contact-recap-modal "**********" at bounding box center [0, 372] width 0 height 744
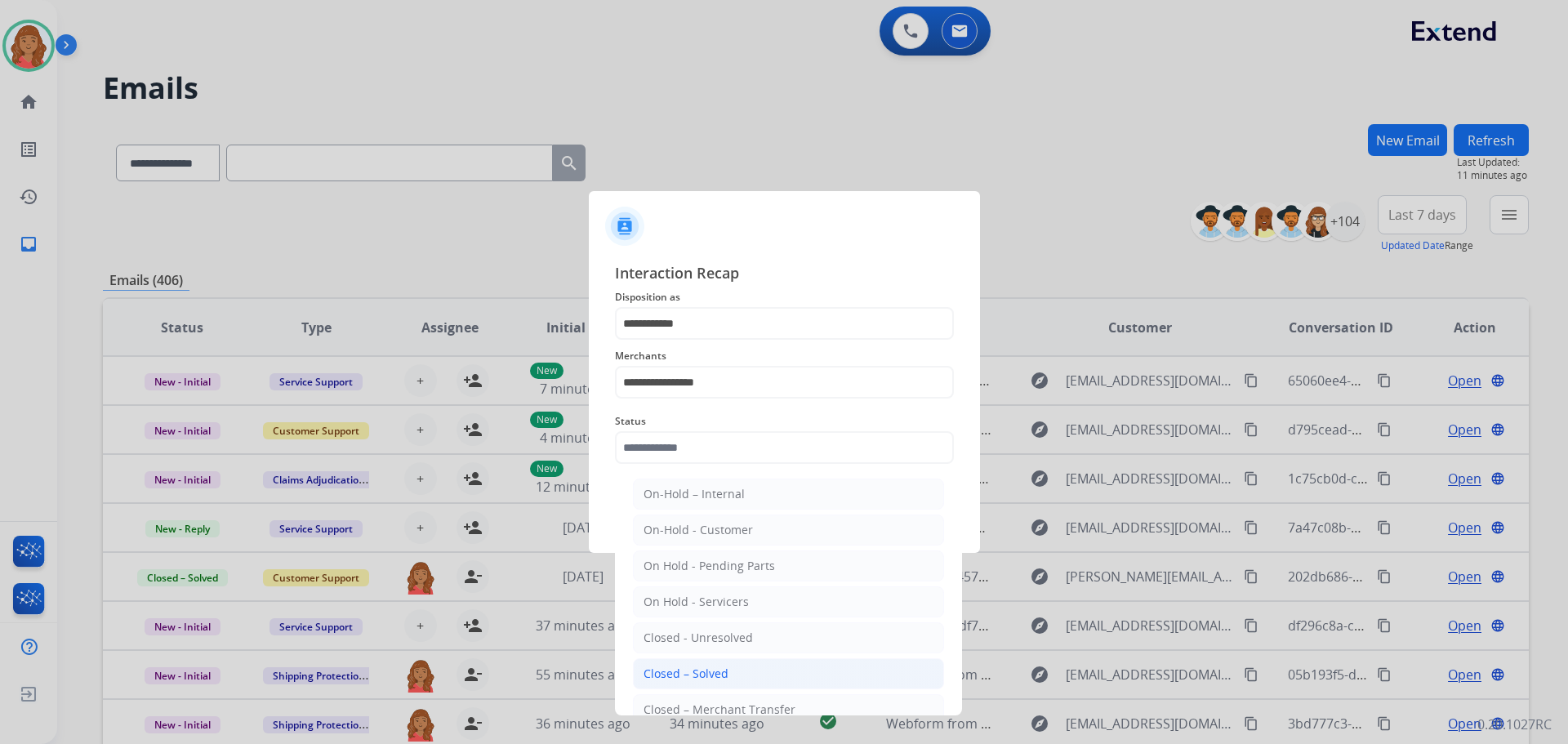
click at [695, 662] on li "Closed – Solved" at bounding box center [789, 673] width 311 height 31
type input "**********"
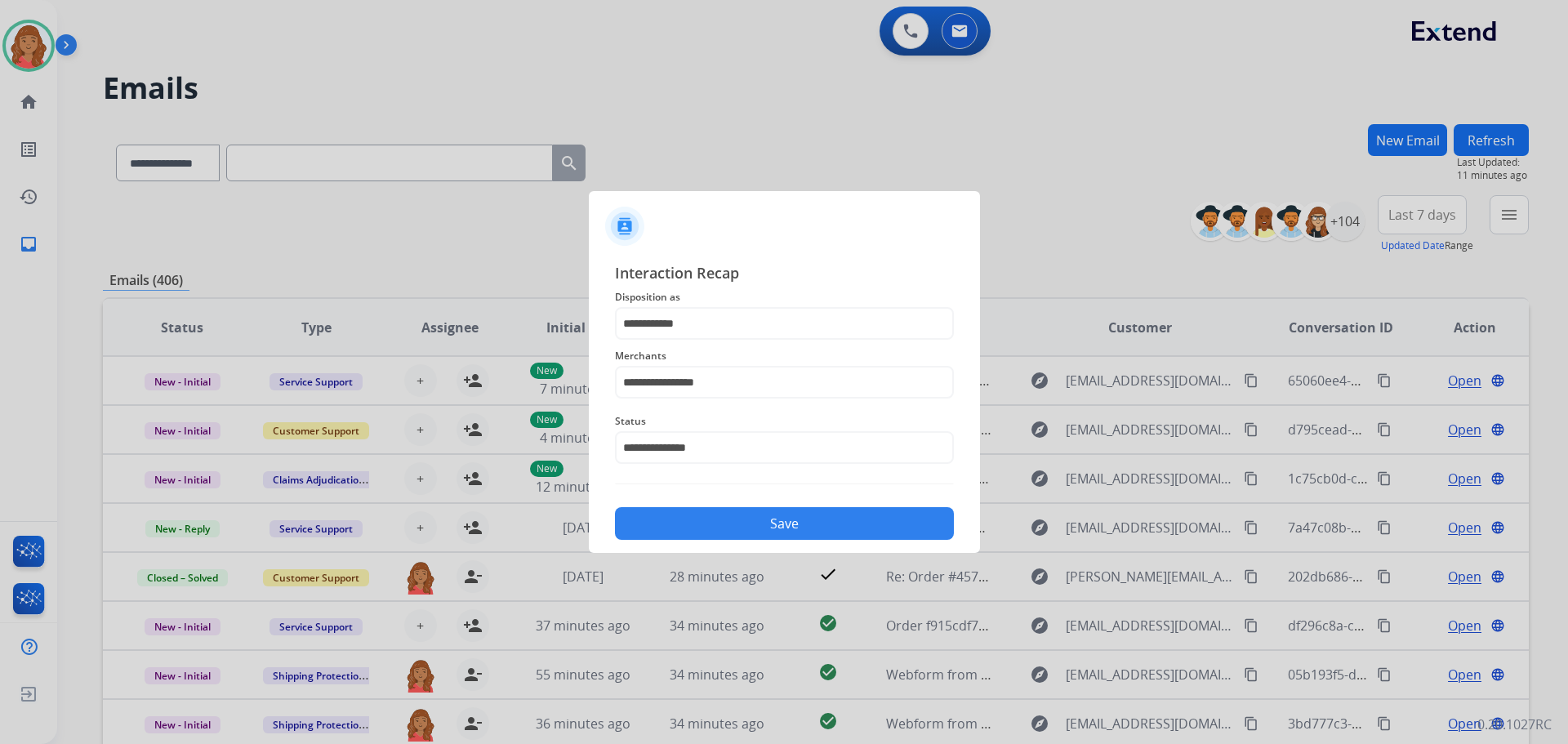
click at [697, 521] on button "Save" at bounding box center [784, 523] width 339 height 33
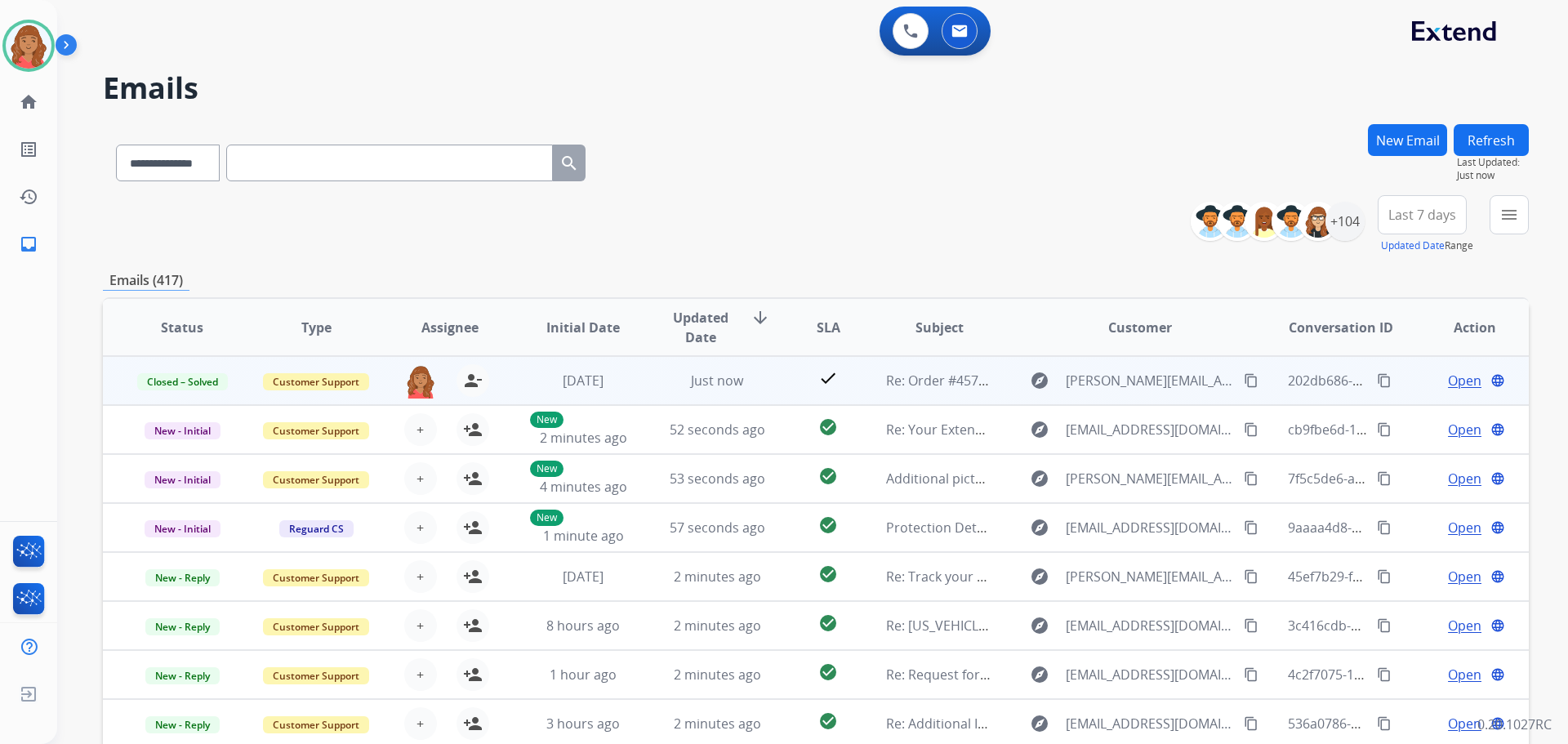
scroll to position [2, 0]
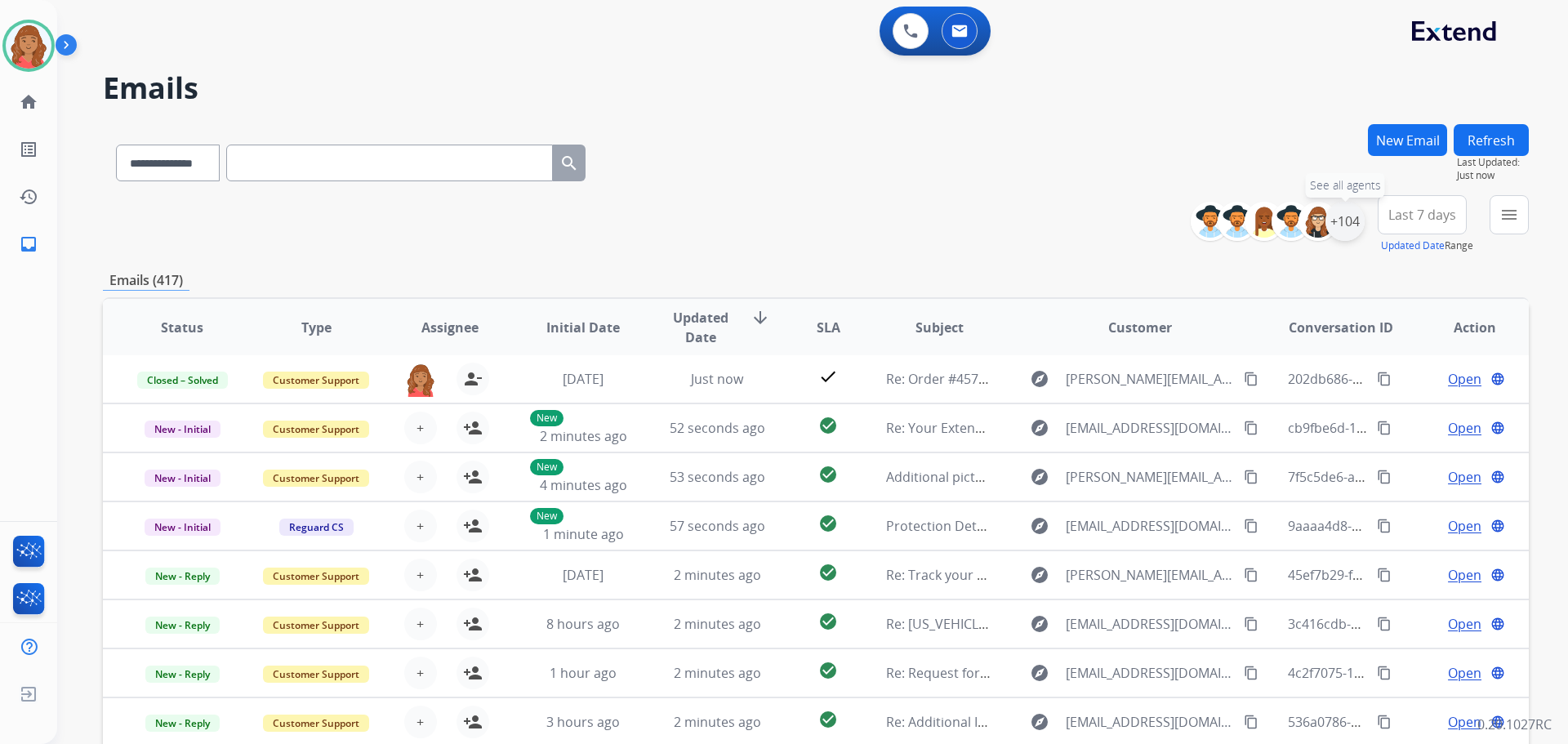
click at [1350, 226] on div "+104" at bounding box center [1345, 221] width 39 height 39
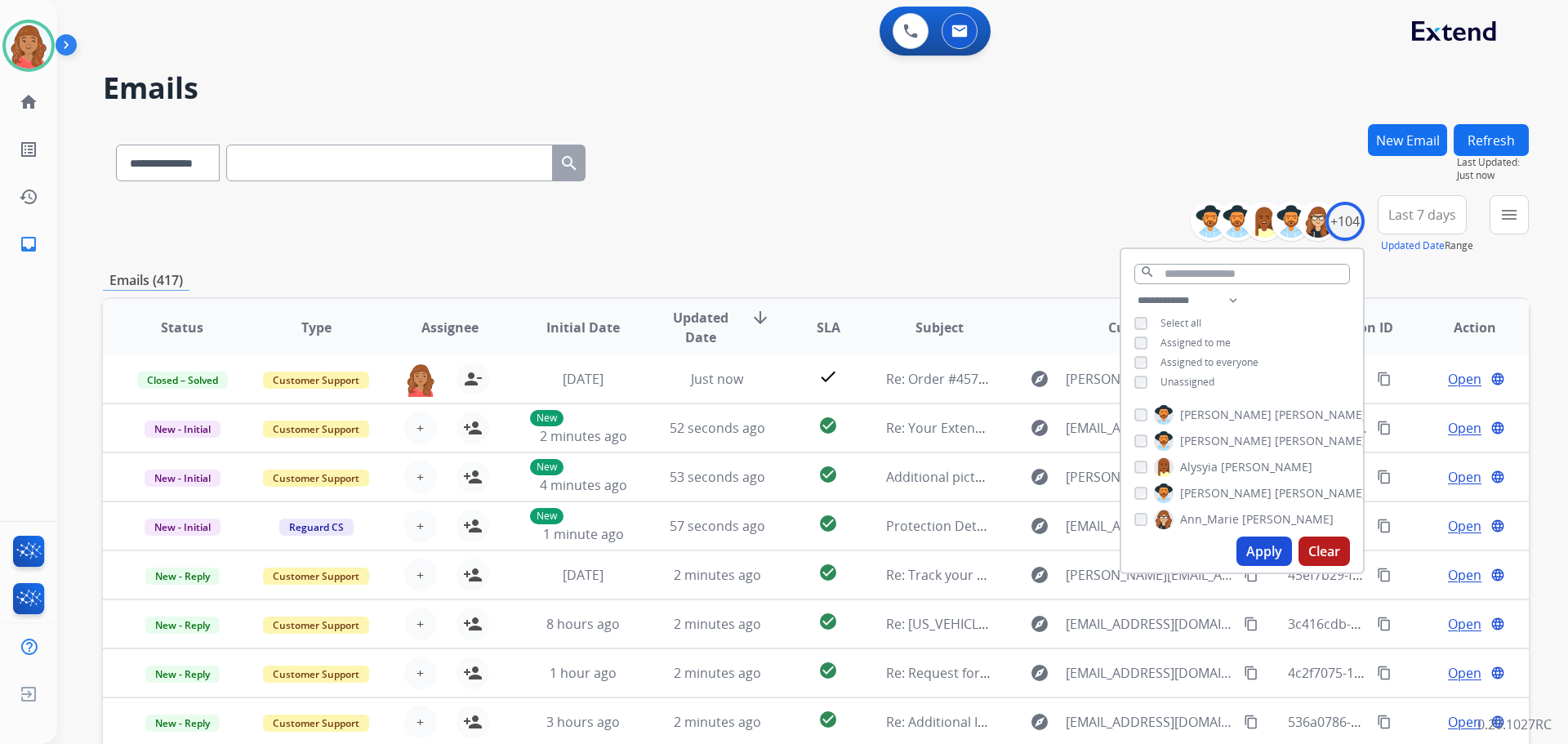
click at [1257, 543] on button "Apply" at bounding box center [1264, 551] width 55 height 29
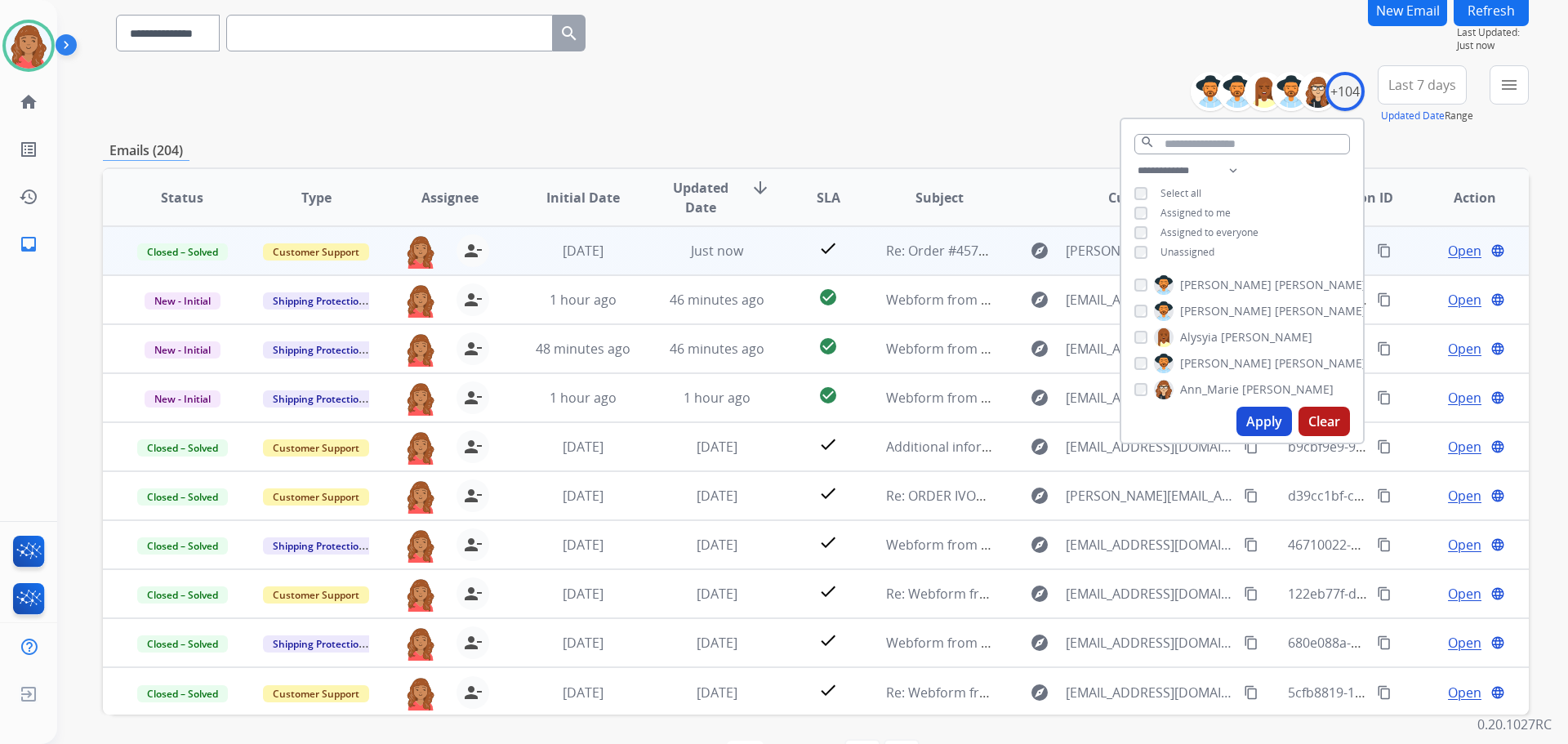
scroll to position [104, 0]
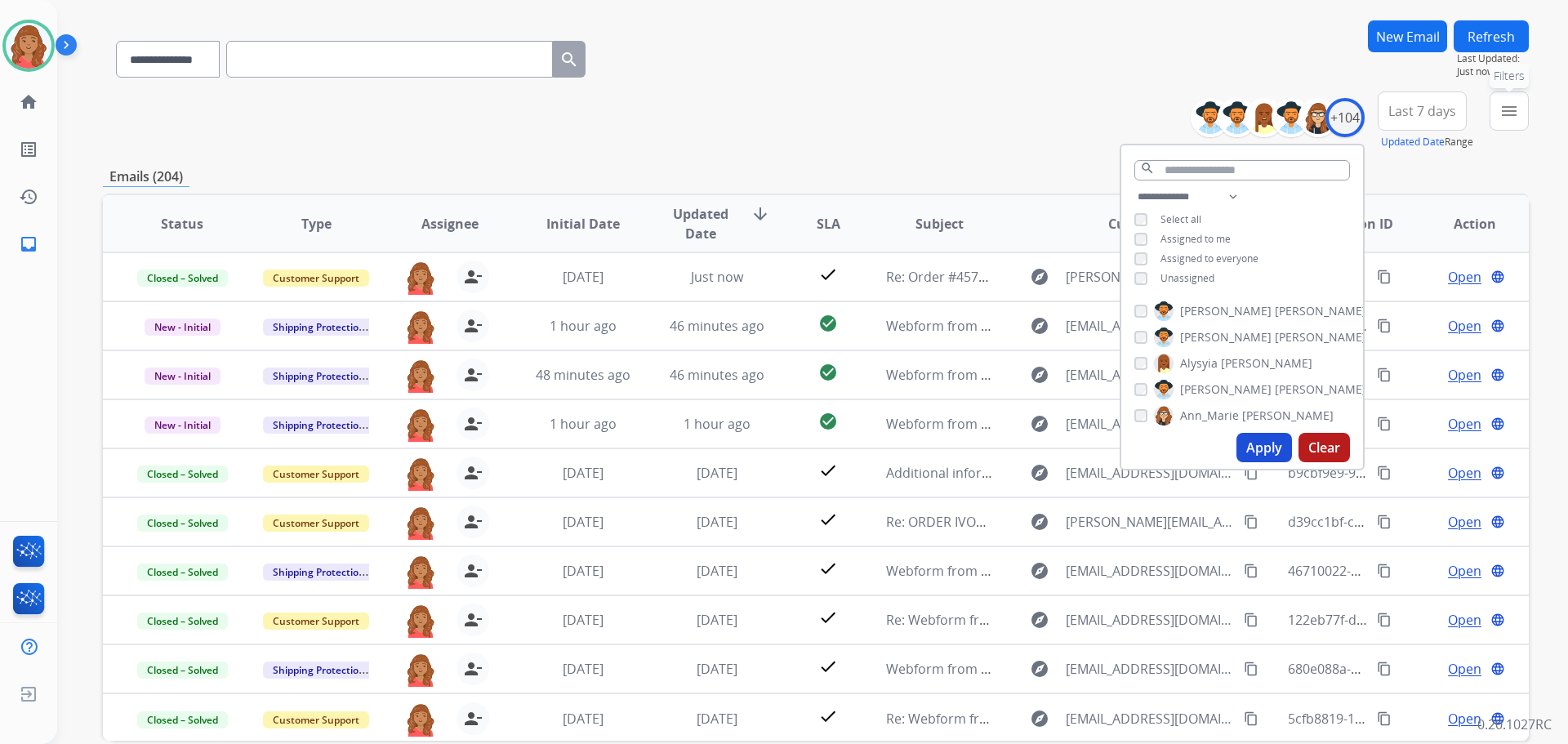
click at [1498, 119] on button "menu Filters" at bounding box center [1509, 110] width 39 height 39
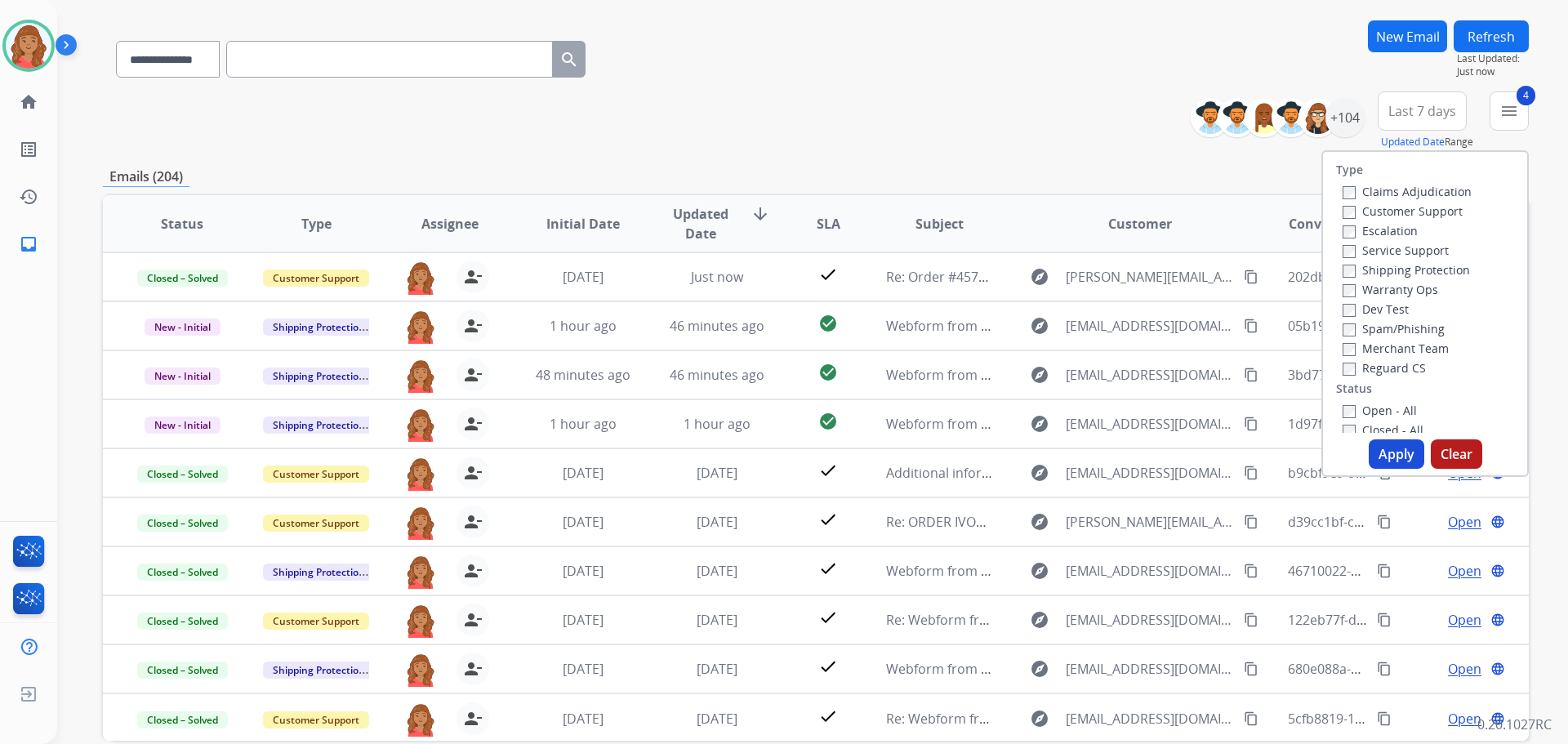
drag, startPoint x: 1393, startPoint y: 446, endPoint x: 1283, endPoint y: 418, distance: 113.5
click at [1387, 445] on button "Apply" at bounding box center [1396, 454] width 55 height 29
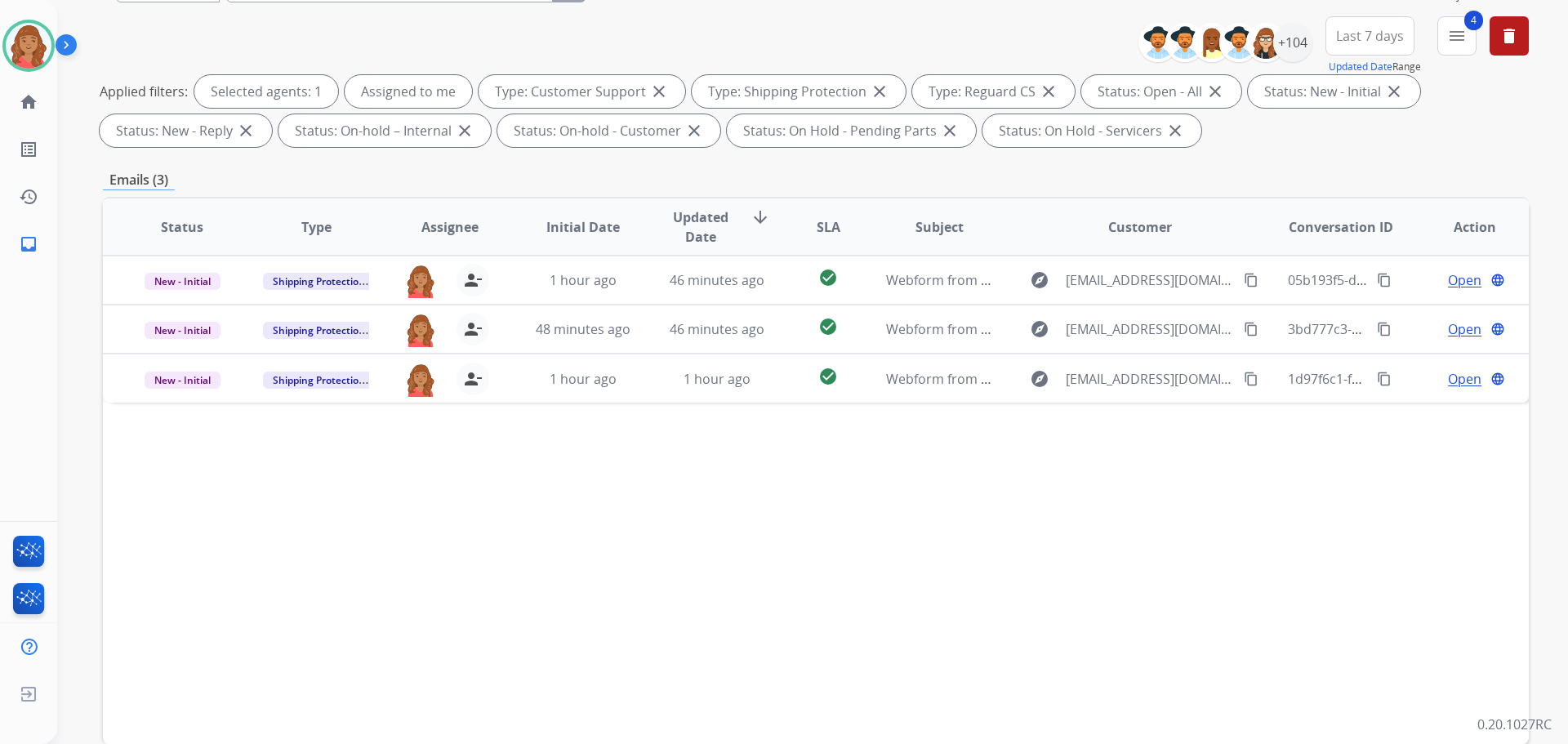
scroll to position [264, 0]
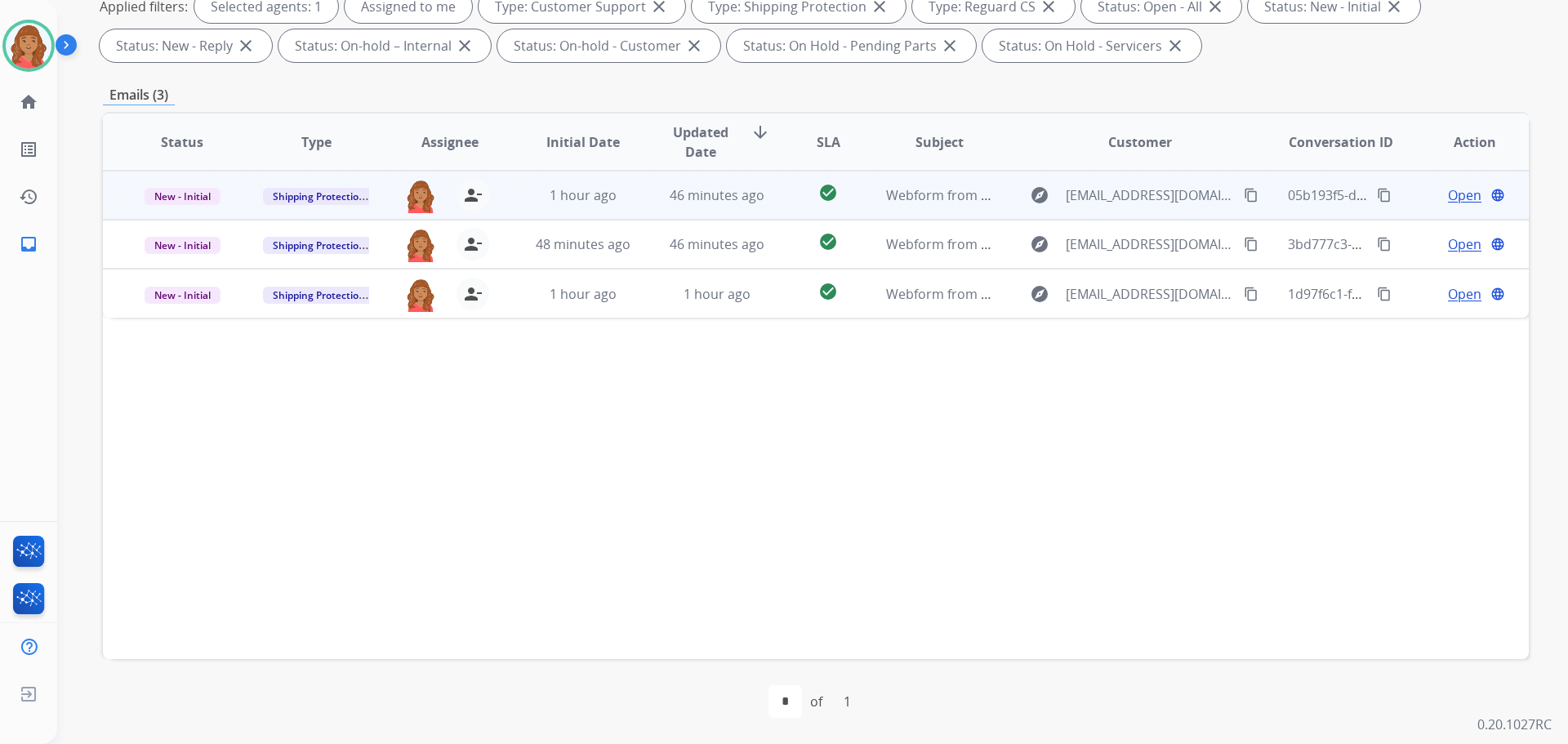
click at [722, 207] on td "46 minutes ago" at bounding box center [705, 195] width 134 height 49
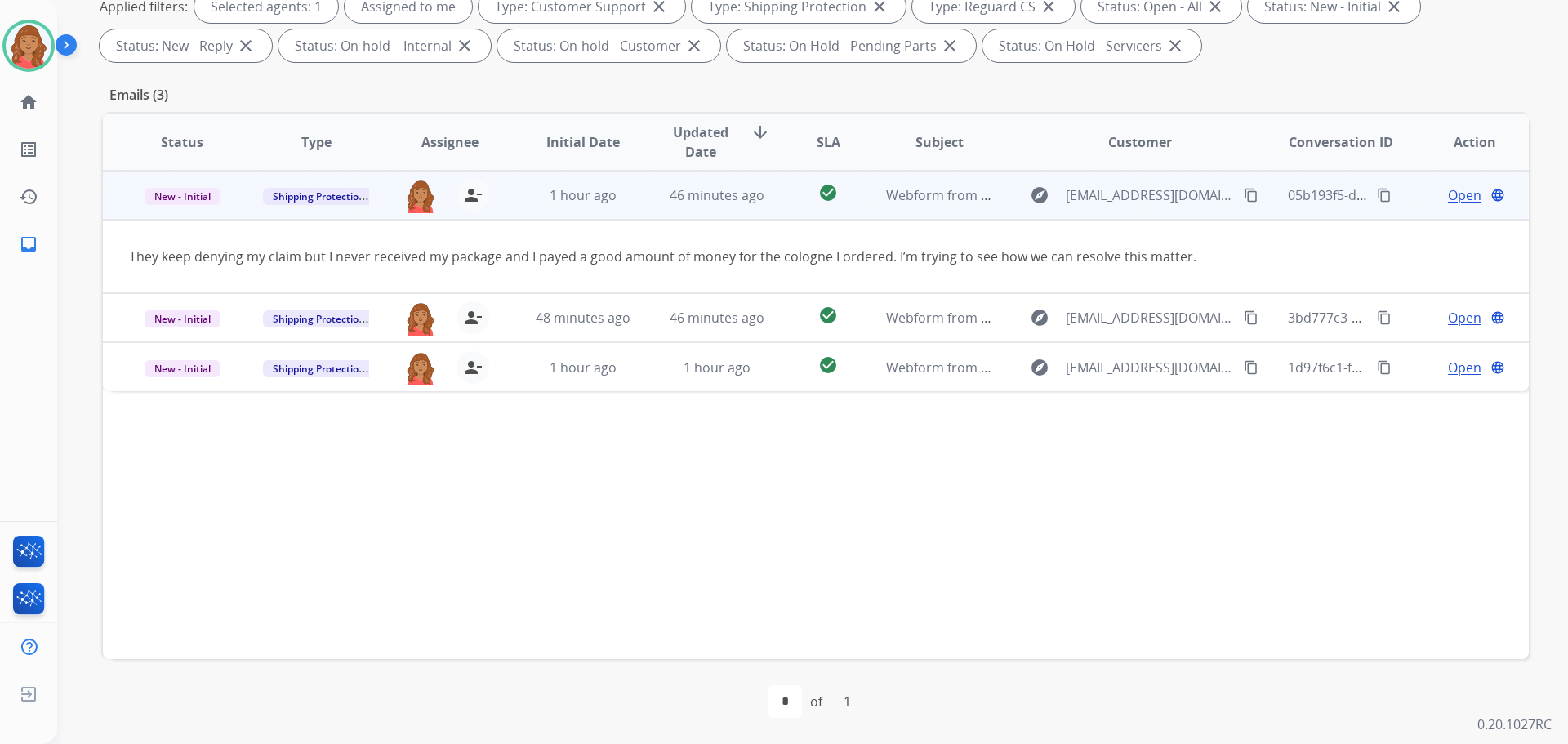
click at [1244, 193] on mat-icon "content_copy" at bounding box center [1252, 195] width 15 height 15
click at [1460, 197] on span "Open" at bounding box center [1465, 194] width 33 height 19
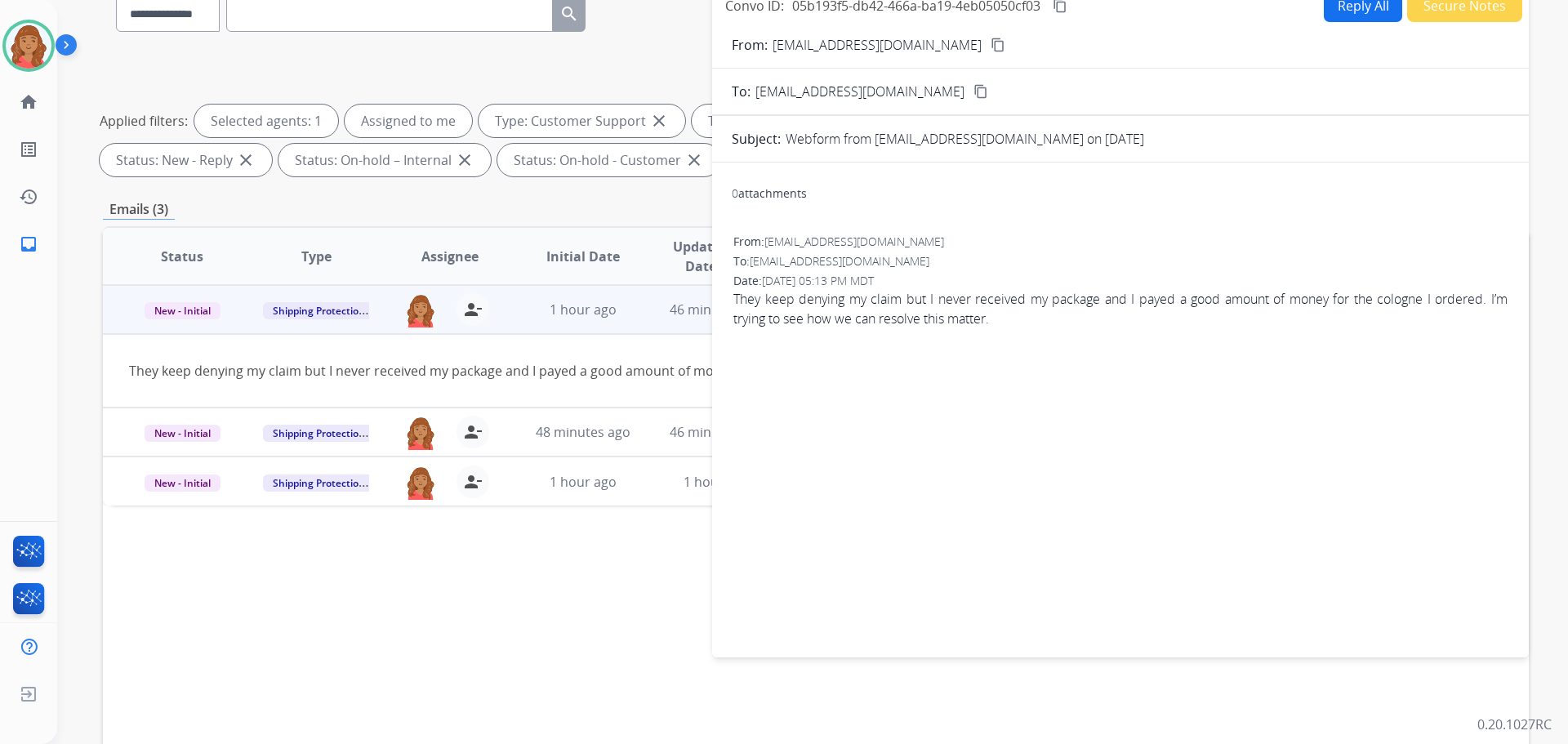
scroll to position [0, 0]
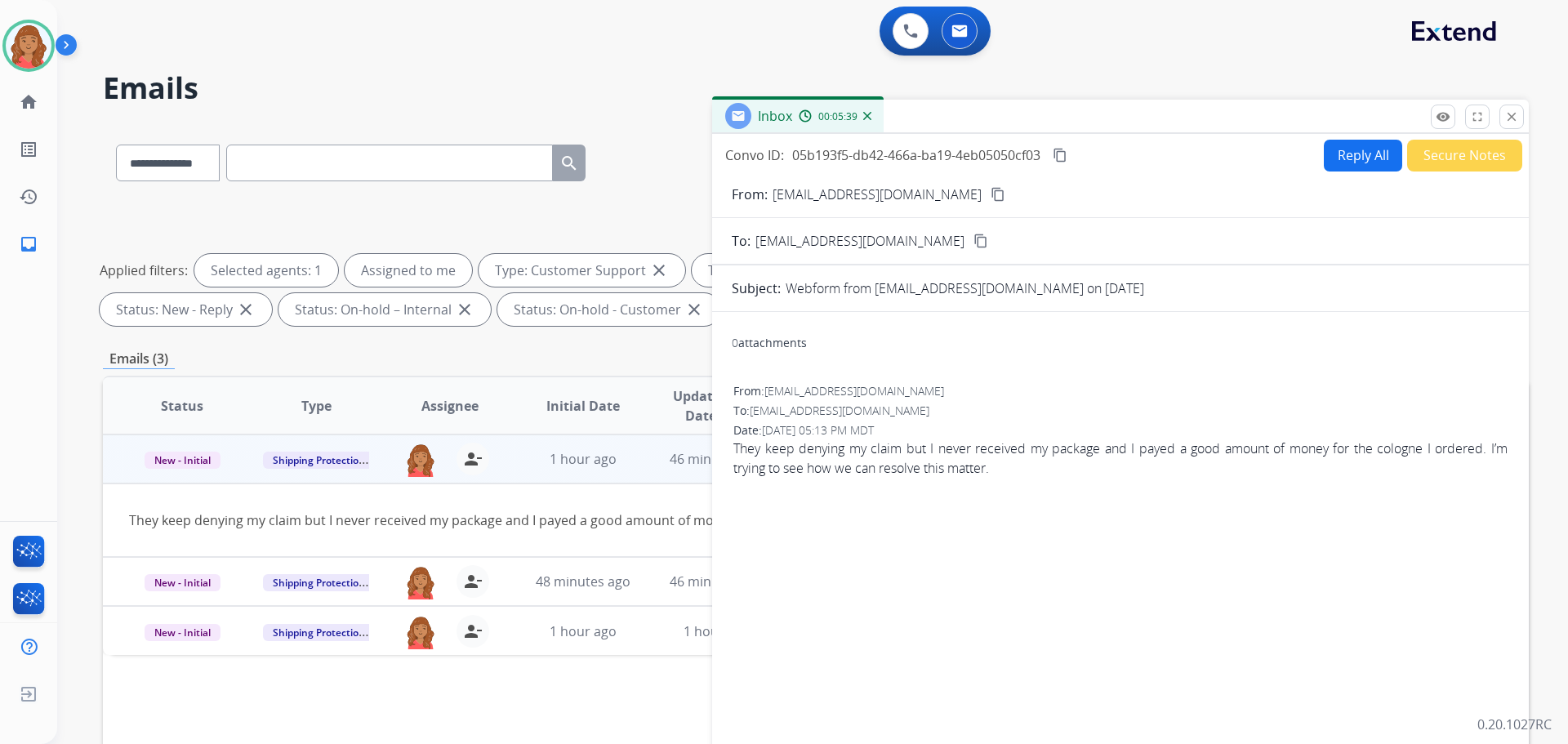
click at [1347, 156] on button "Reply All" at bounding box center [1364, 156] width 79 height 32
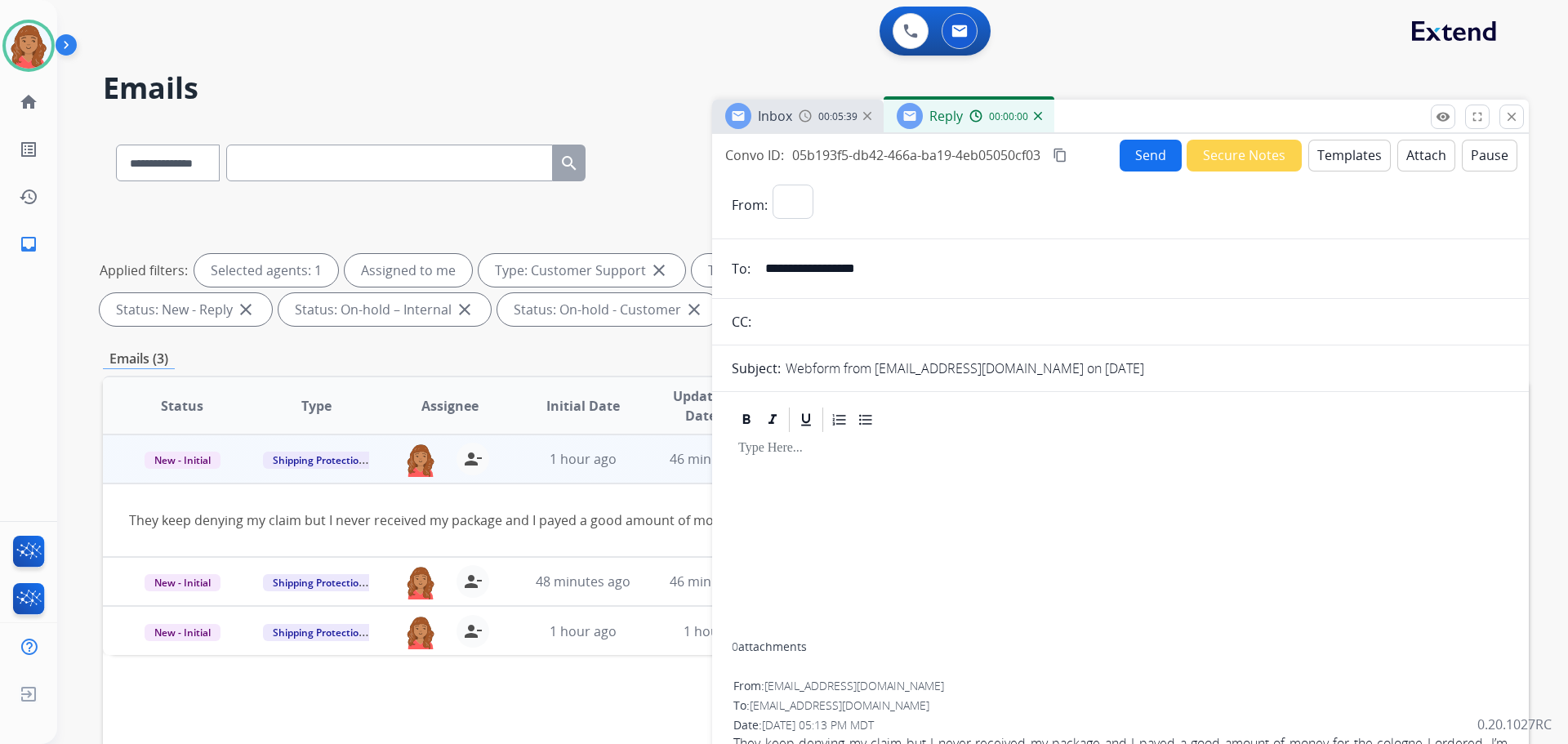
select select "**********"
click at [1347, 158] on button "Templates" at bounding box center [1350, 156] width 83 height 32
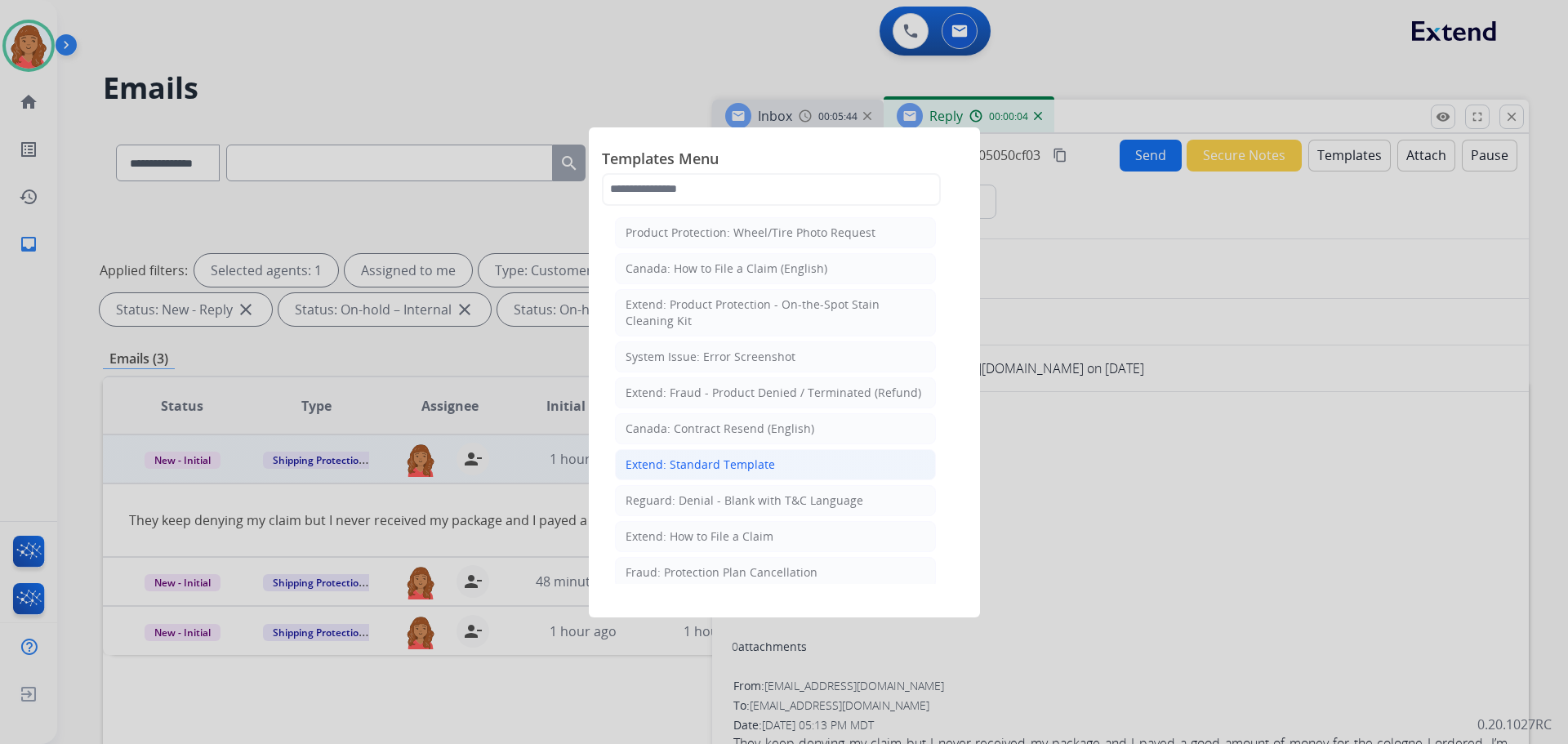
click at [742, 461] on div "Extend: Standard Template" at bounding box center [700, 464] width 150 height 17
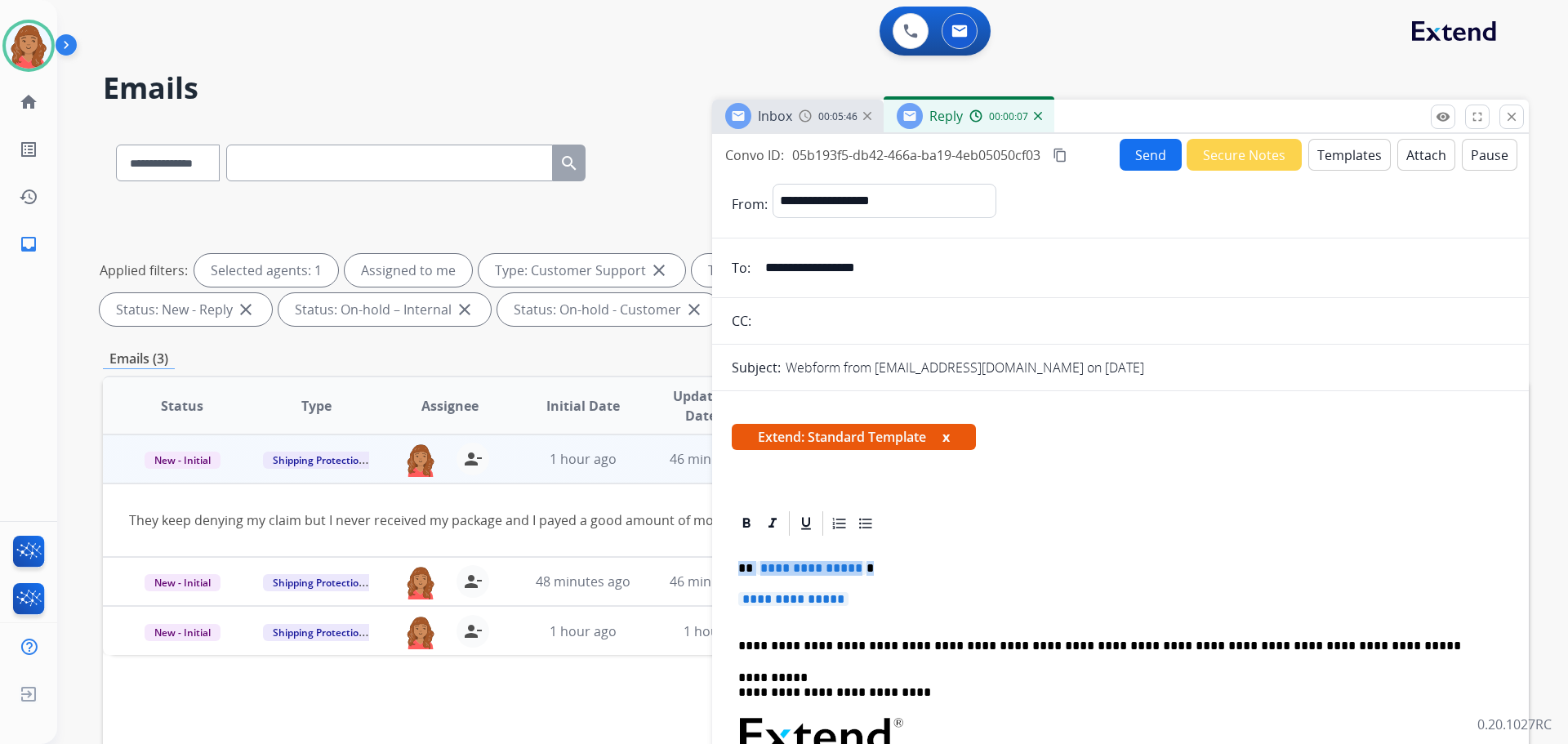
drag, startPoint x: 882, startPoint y: 592, endPoint x: 730, endPoint y: 555, distance: 156.4
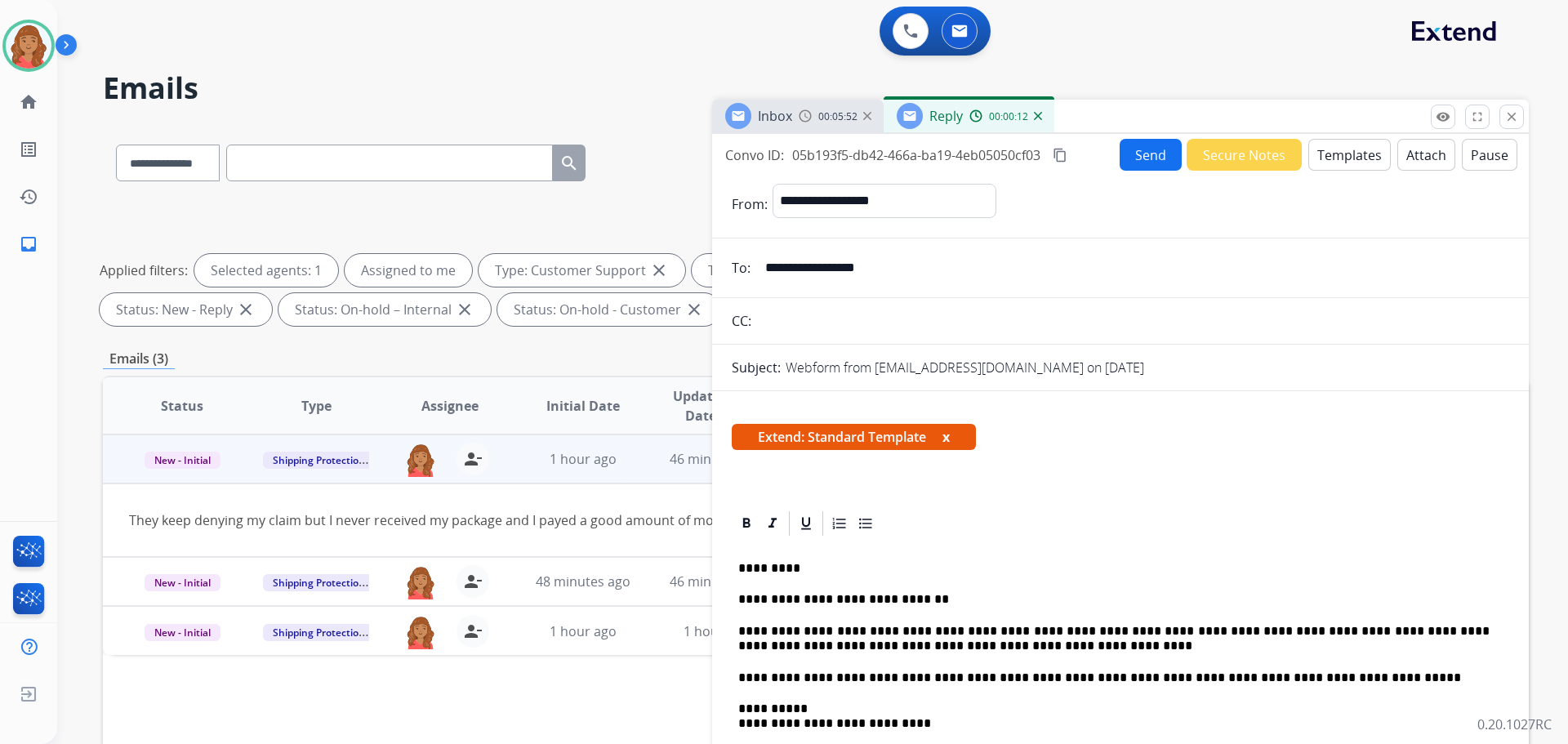
click at [1059, 150] on mat-icon "content_copy" at bounding box center [1061, 156] width 15 height 15
click at [1139, 156] on button "Send" at bounding box center [1151, 155] width 62 height 32
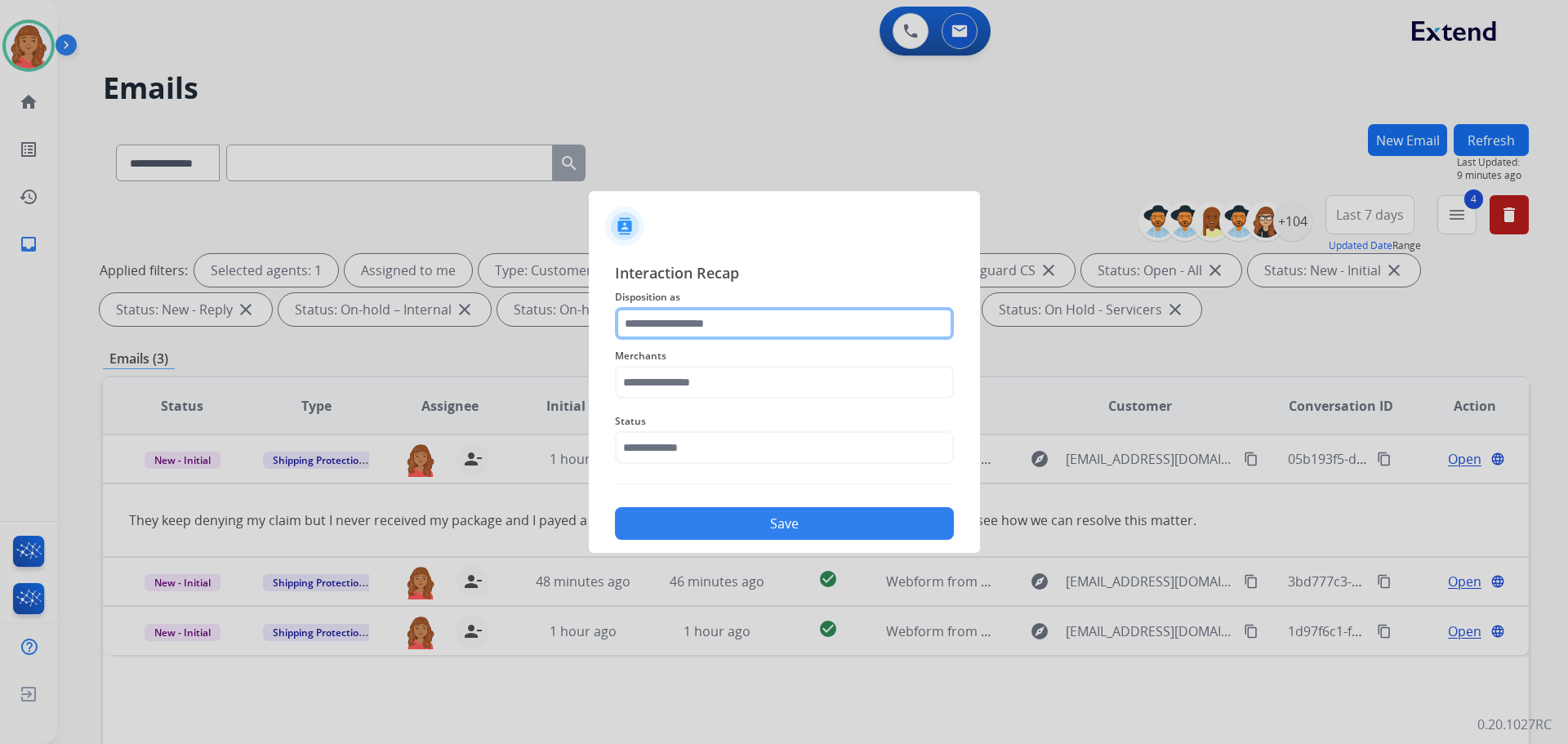
drag, startPoint x: 671, startPoint y: 308, endPoint x: 675, endPoint y: 320, distance: 12.6
click at [672, 310] on input "text" at bounding box center [784, 323] width 339 height 33
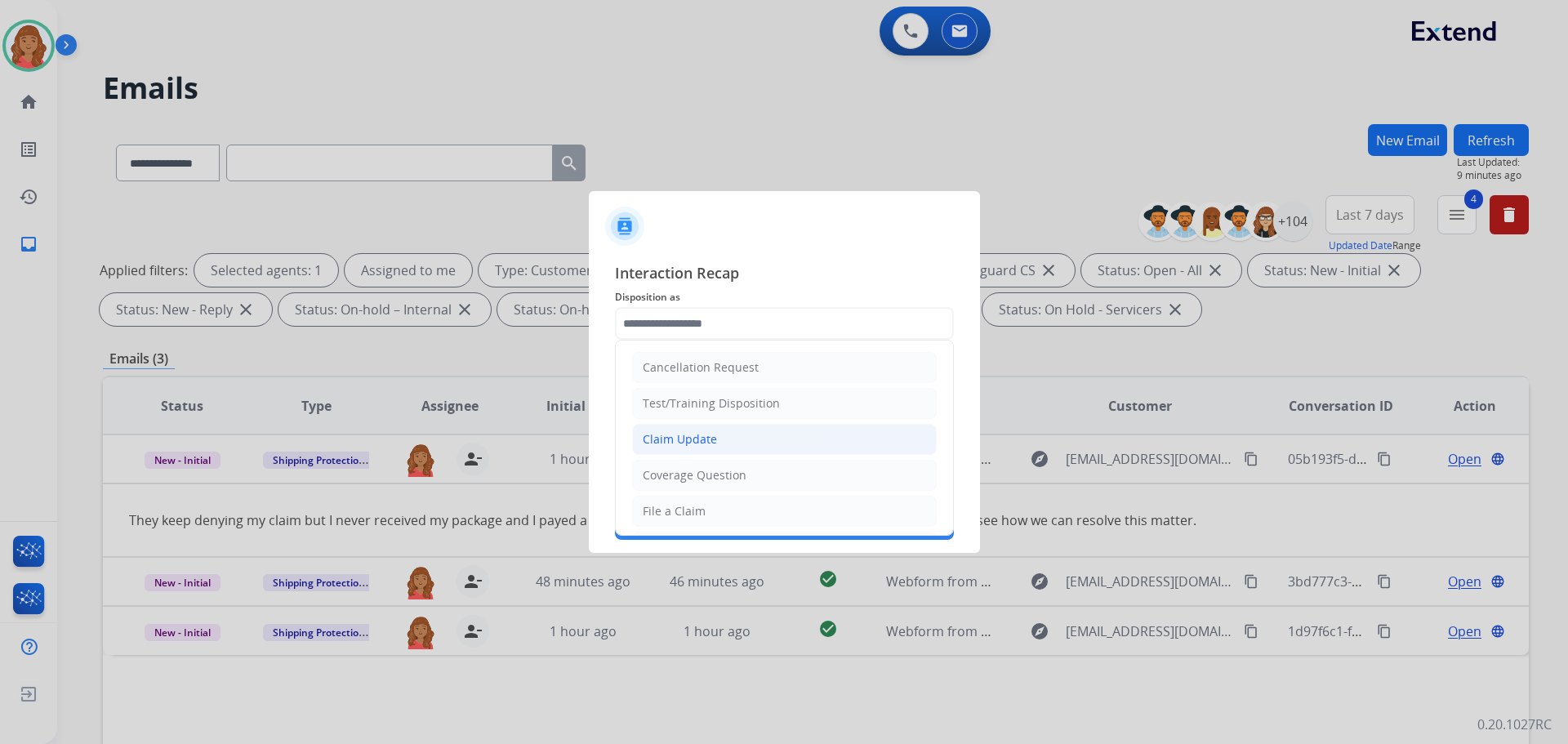
click at [684, 435] on div "Claim Update" at bounding box center [680, 439] width 75 height 17
type input "**********"
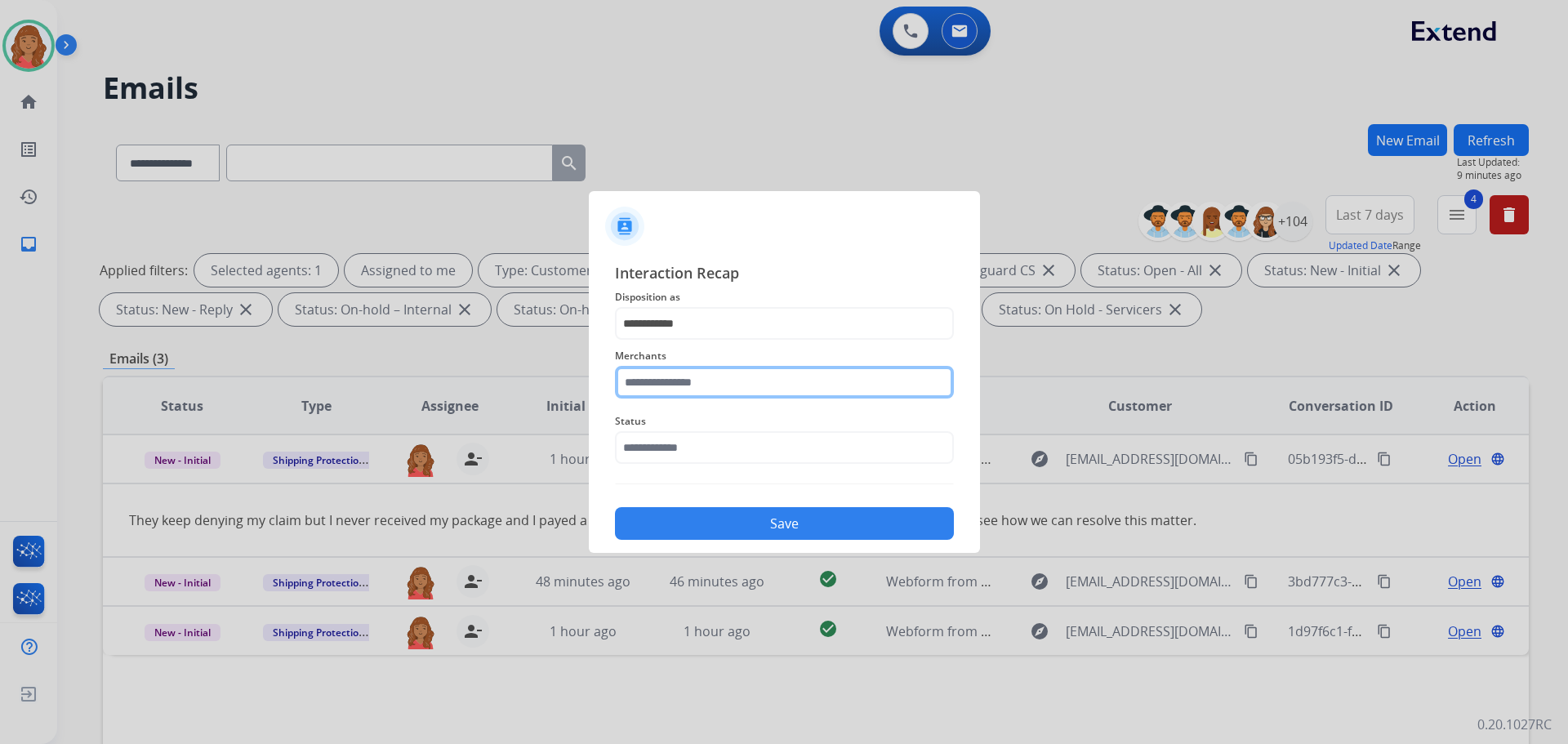
click at [683, 378] on input "text" at bounding box center [784, 382] width 339 height 33
drag, startPoint x: 672, startPoint y: 432, endPoint x: 663, endPoint y: 442, distance: 13.5
click at [675, 429] on div "Jomashop" at bounding box center [671, 428] width 54 height 17
type input "********"
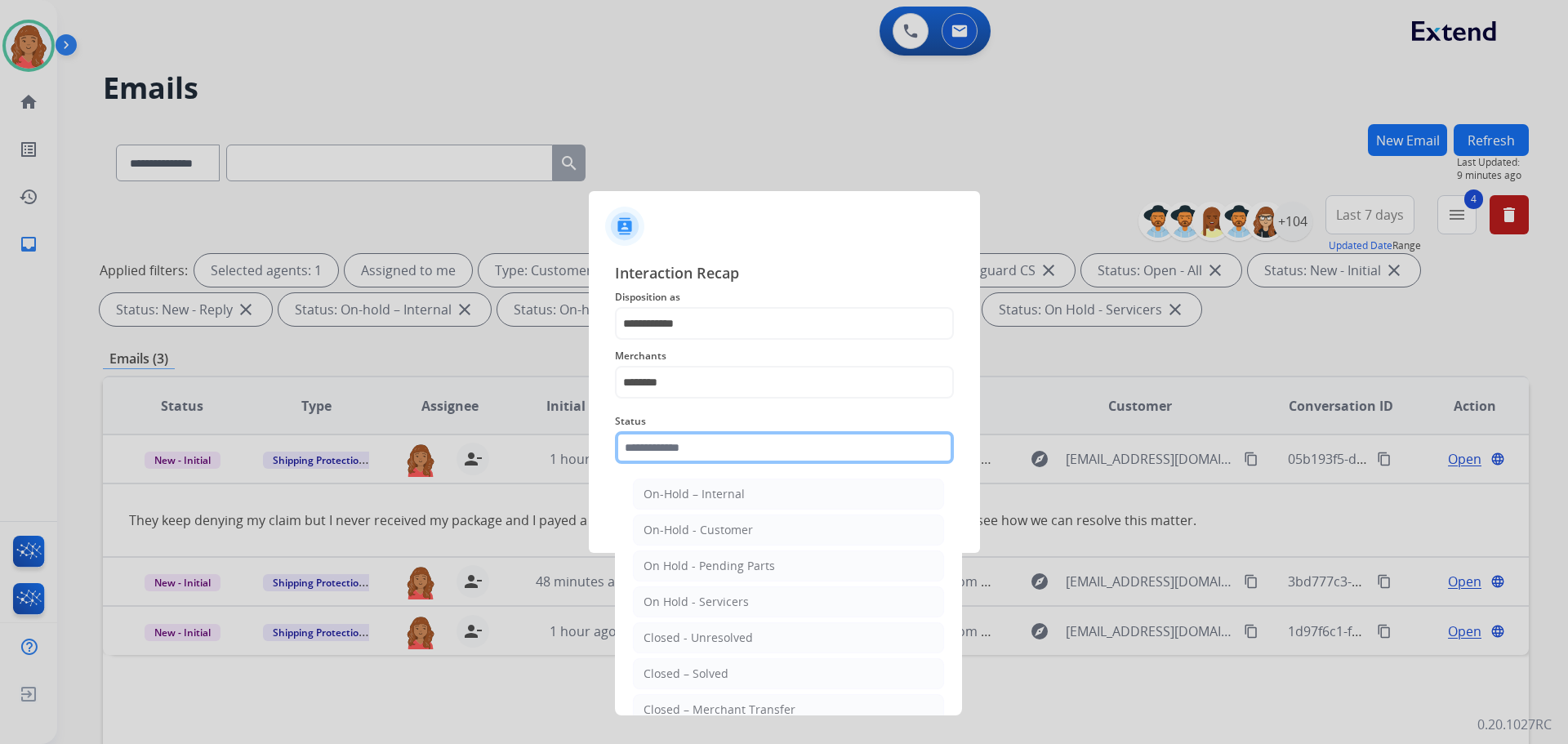
click at [655, 459] on input "text" at bounding box center [784, 447] width 339 height 33
click at [693, 673] on div "Closed – Solved" at bounding box center [686, 674] width 85 height 17
type input "**********"
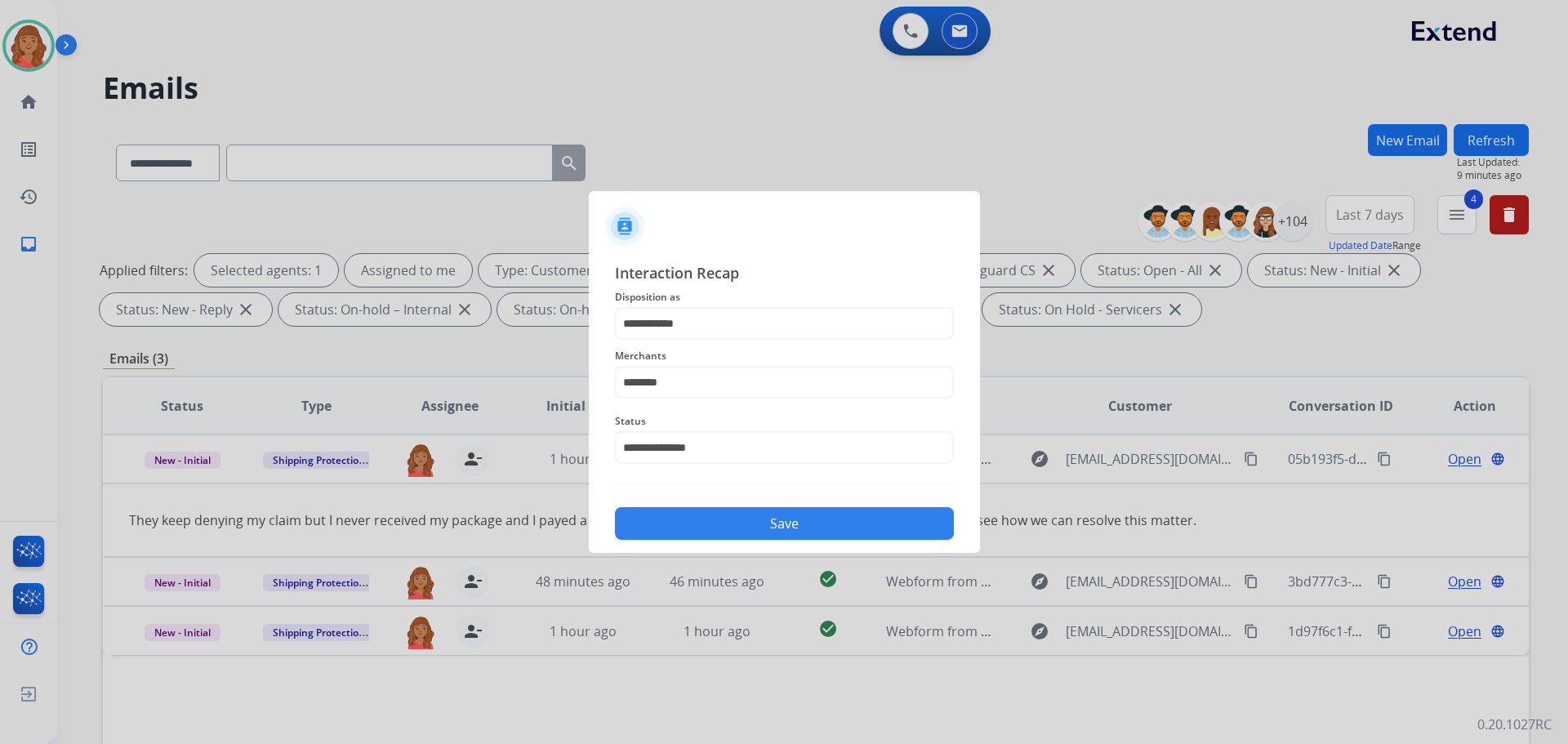
click at [709, 530] on button "Save" at bounding box center [784, 523] width 339 height 33
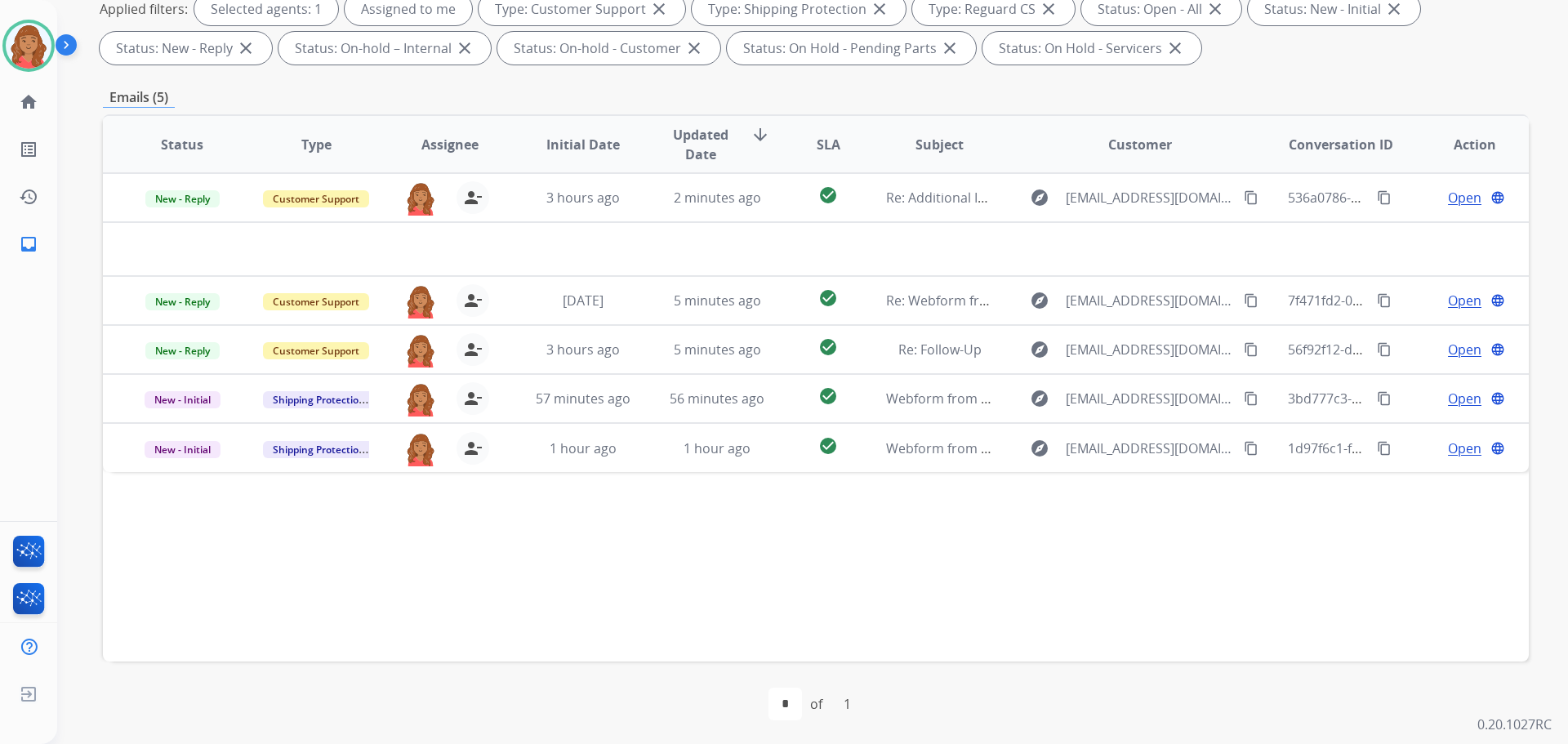
scroll to position [264, 0]
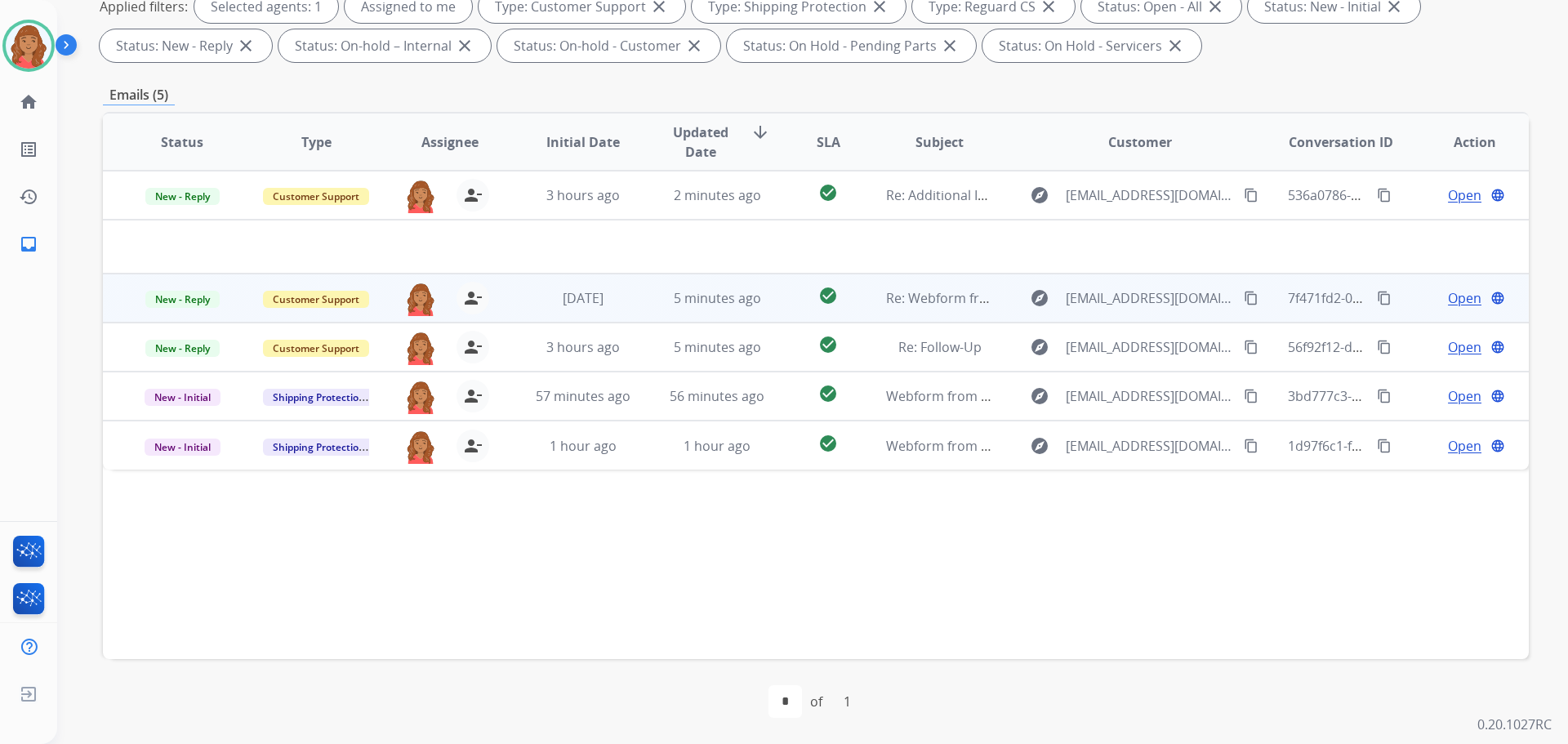
click at [625, 314] on td "[DATE]" at bounding box center [571, 298] width 134 height 49
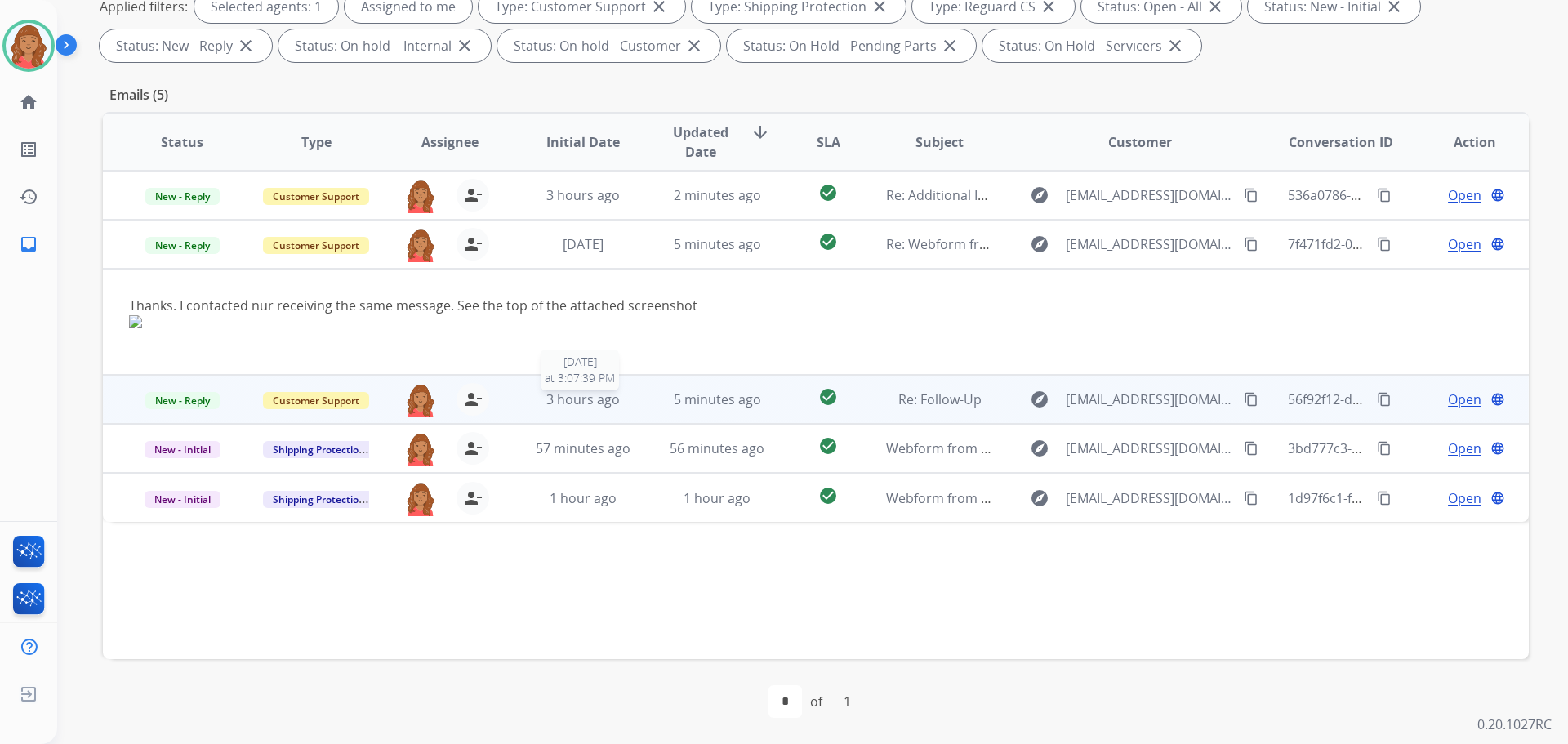
click at [608, 398] on span "3 hours ago" at bounding box center [584, 398] width 74 height 18
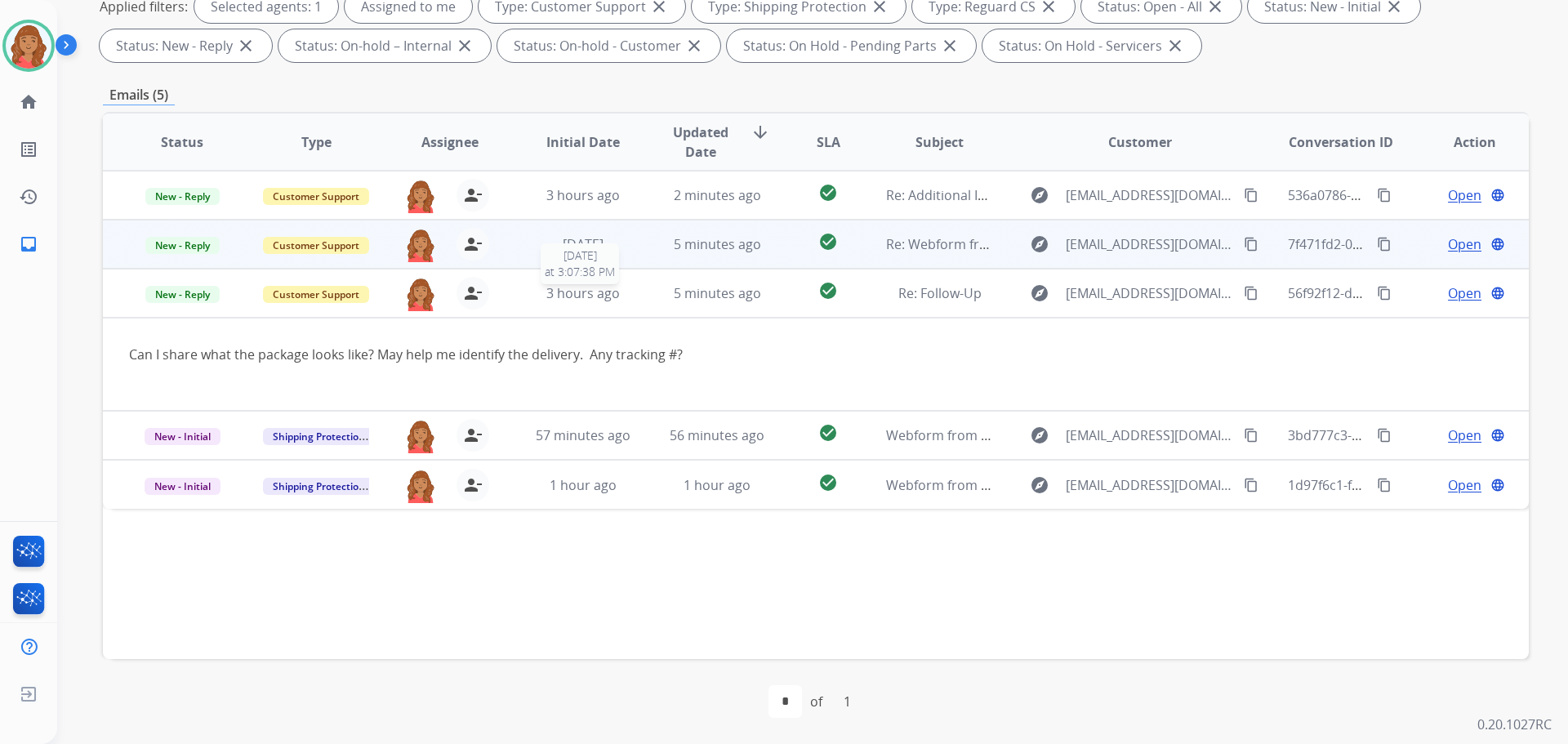
drag, startPoint x: 584, startPoint y: 302, endPoint x: 595, endPoint y: 253, distance: 50.2
click at [584, 300] on div "3 hours ago" at bounding box center [584, 293] width 107 height 19
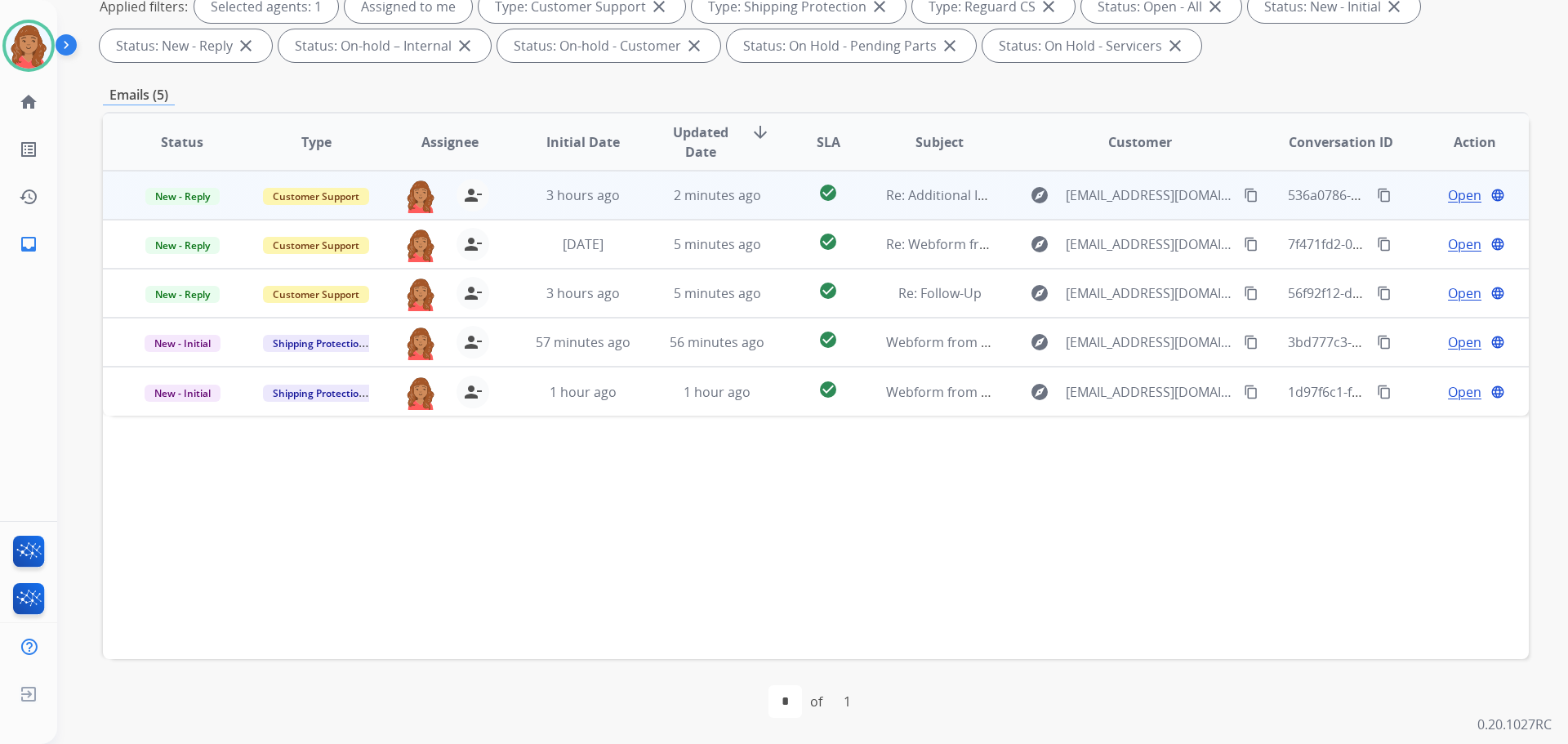
click at [1454, 193] on span "Open" at bounding box center [1465, 194] width 33 height 19
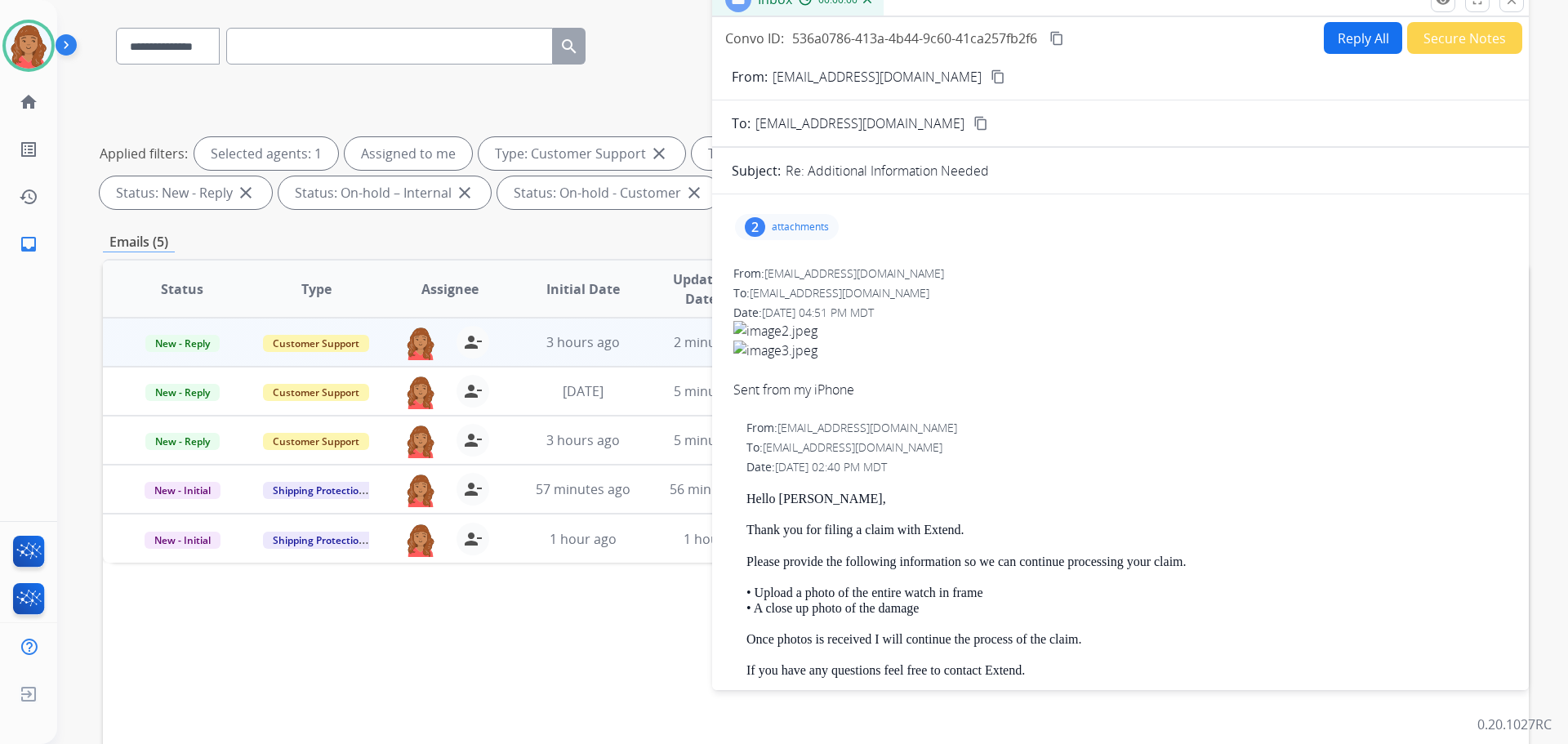
scroll to position [0, 0]
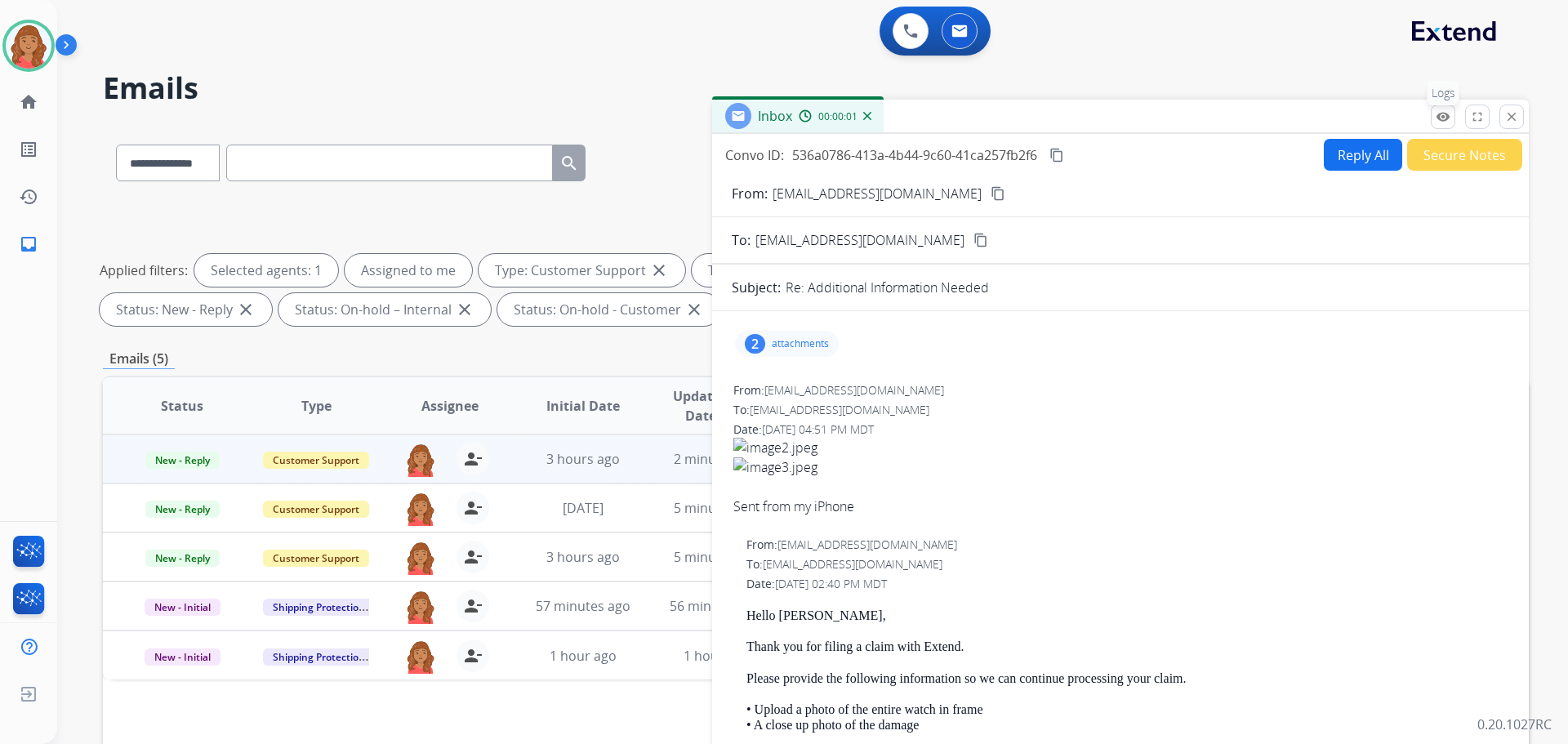
click at [1441, 116] on mat-icon "remove_red_eye" at bounding box center [1443, 117] width 15 height 15
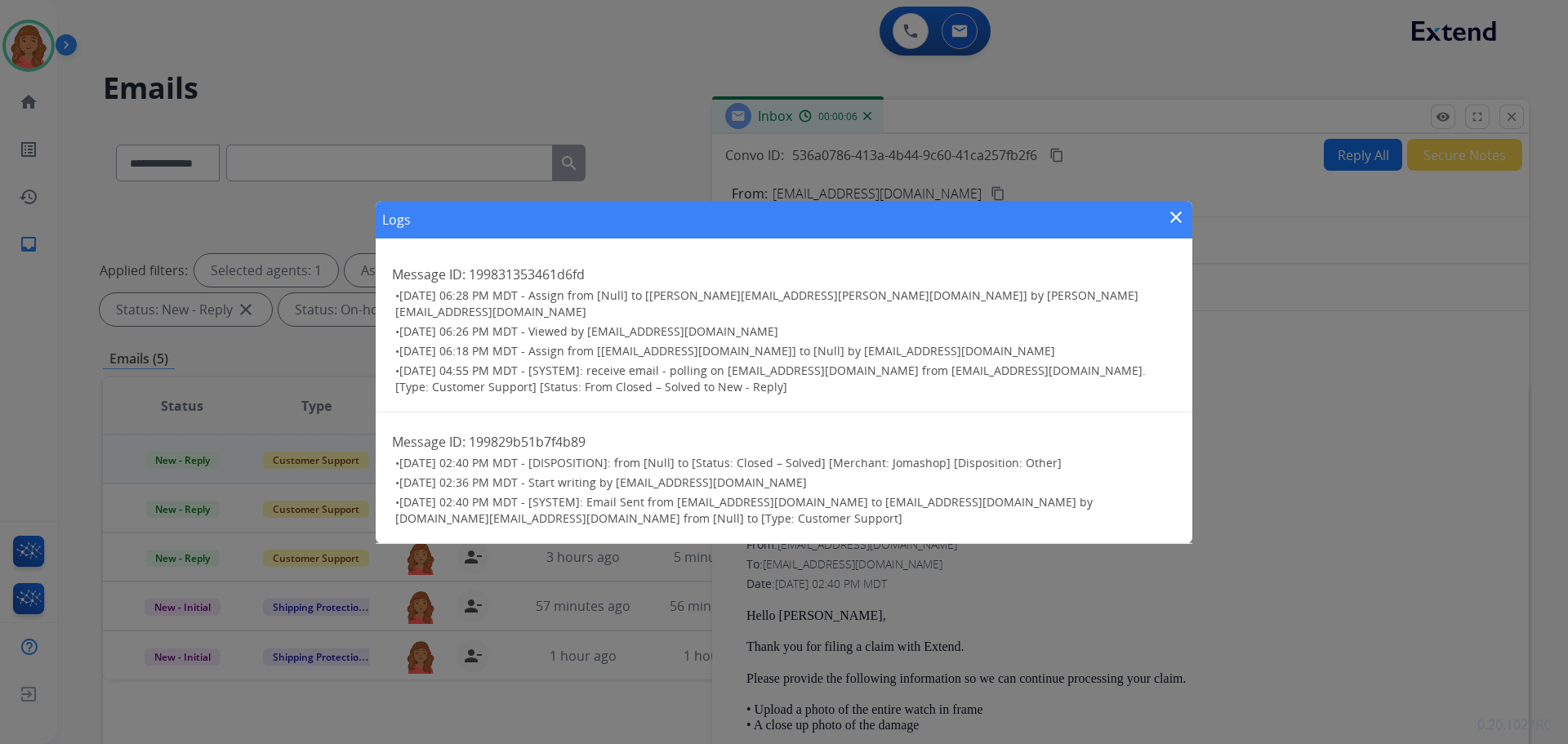
click at [1437, 116] on div "Logs close Message ID: 199831353461d6fd • [DATE] 06:28 PM MDT - Assign from [Nu…" at bounding box center [784, 372] width 1568 height 744
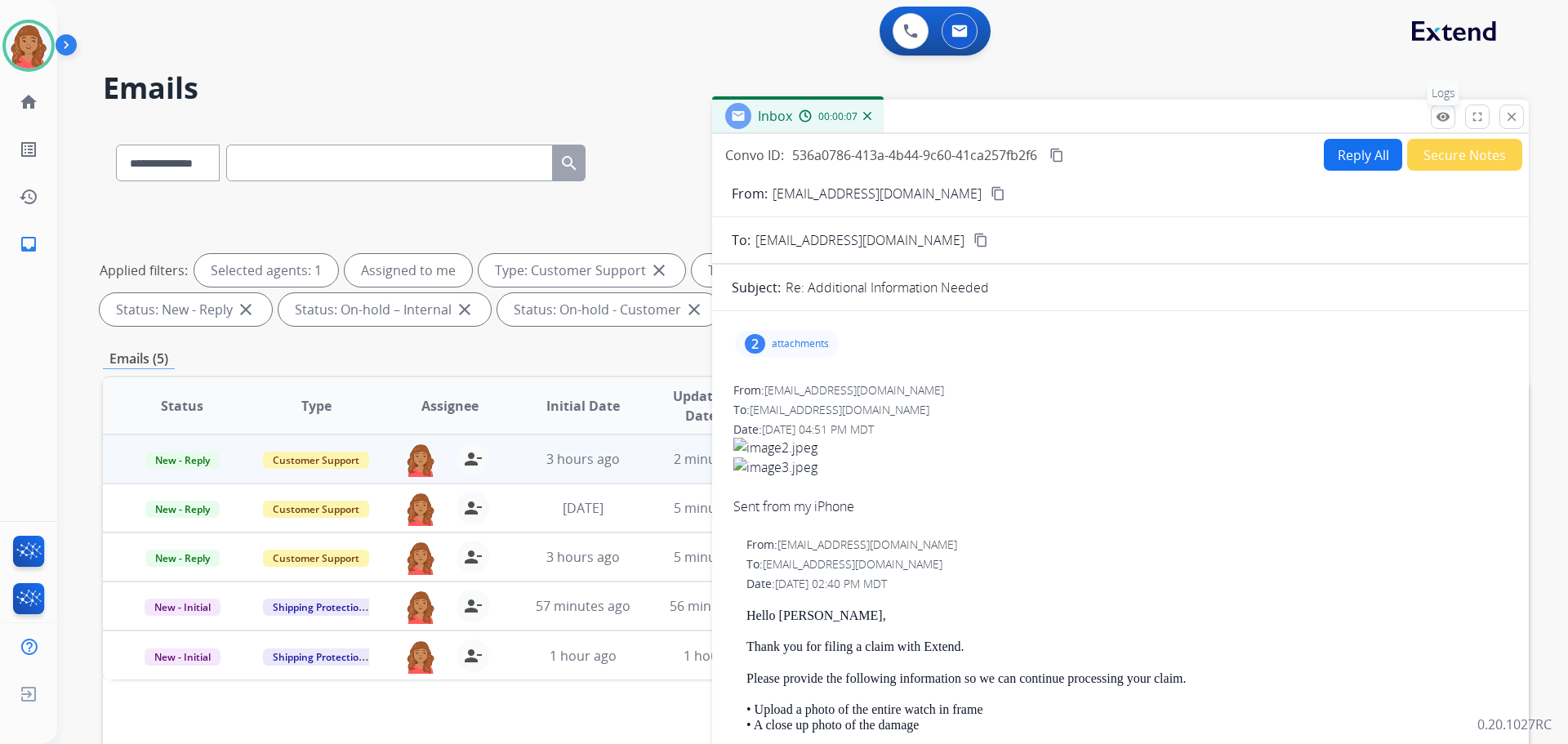
click at [1438, 125] on button "remove_red_eye Logs" at bounding box center [1442, 116] width 24 height 24
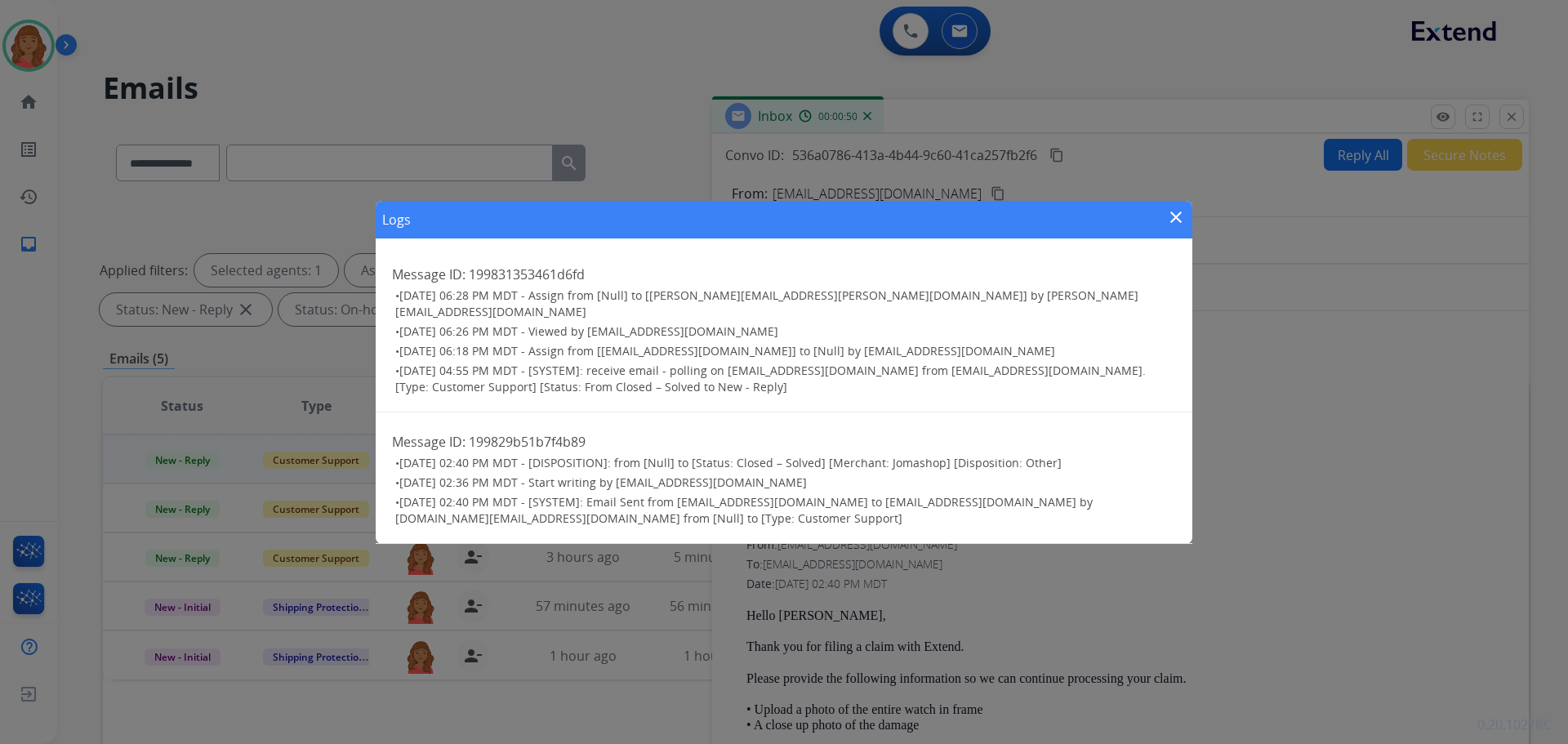
click at [1176, 221] on mat-icon "close" at bounding box center [1175, 217] width 19 height 19
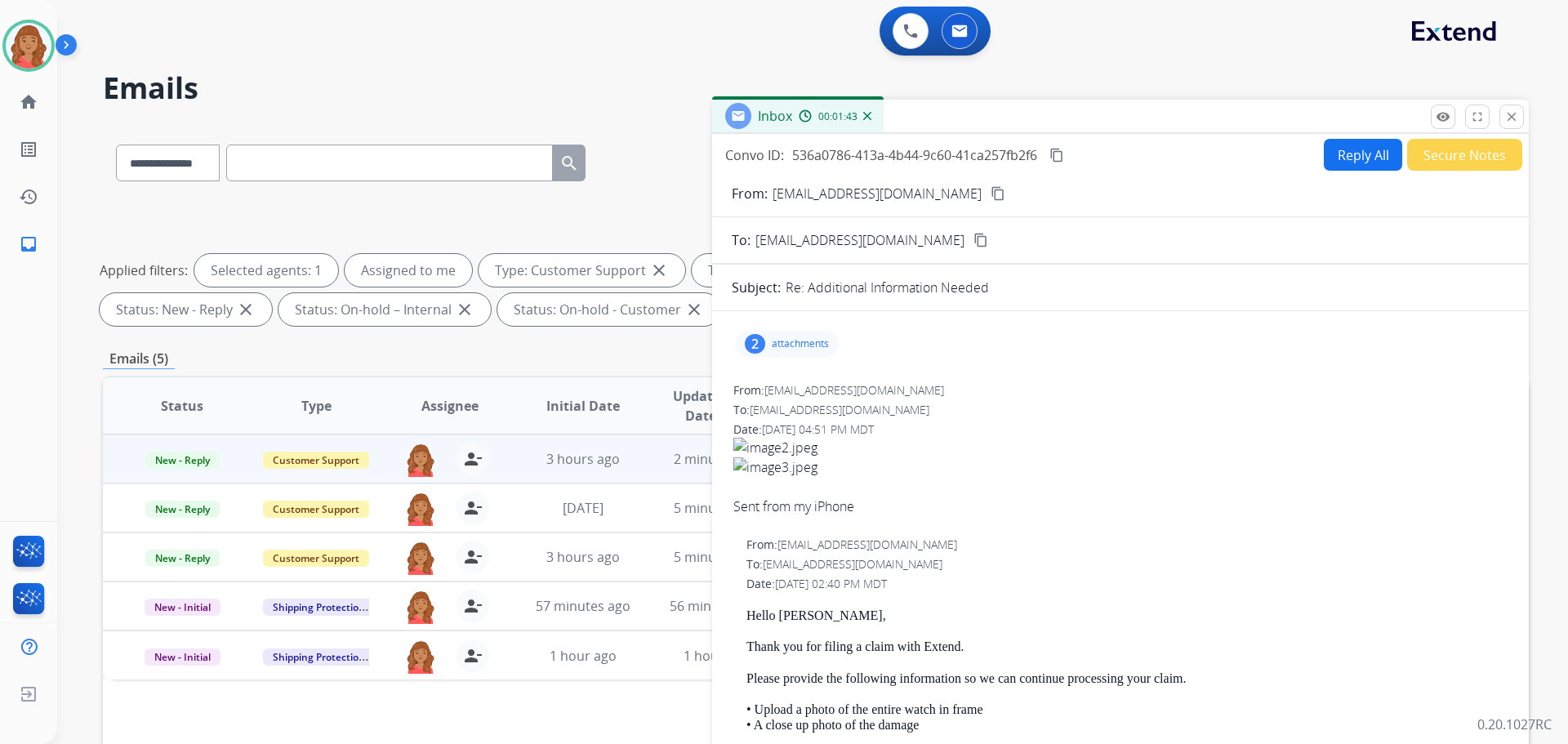
click at [802, 341] on p "attachments" at bounding box center [800, 344] width 57 height 13
click at [537, 501] on div "[DATE]" at bounding box center [584, 507] width 107 height 19
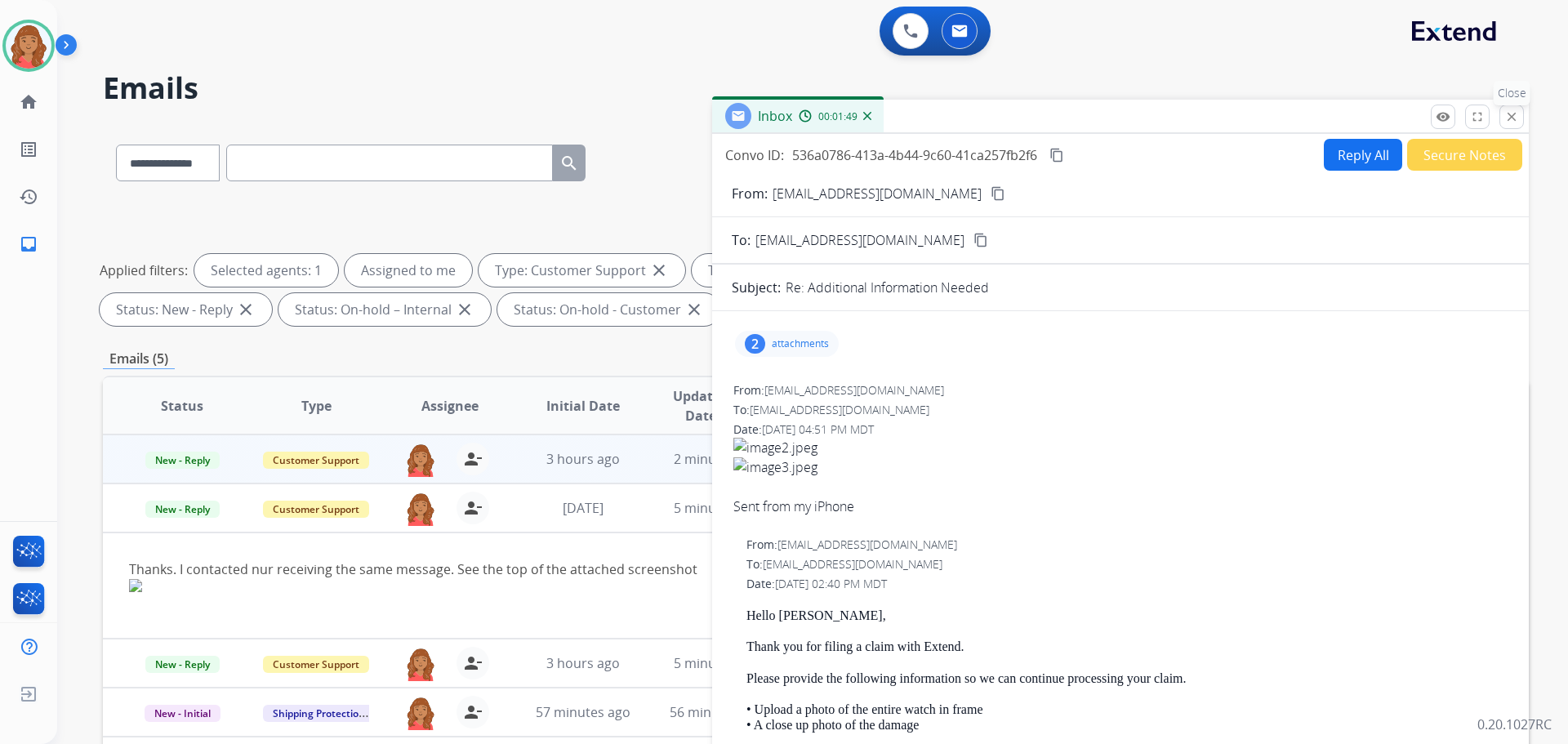
click at [1499, 121] on button "close Close" at bounding box center [1511, 116] width 24 height 24
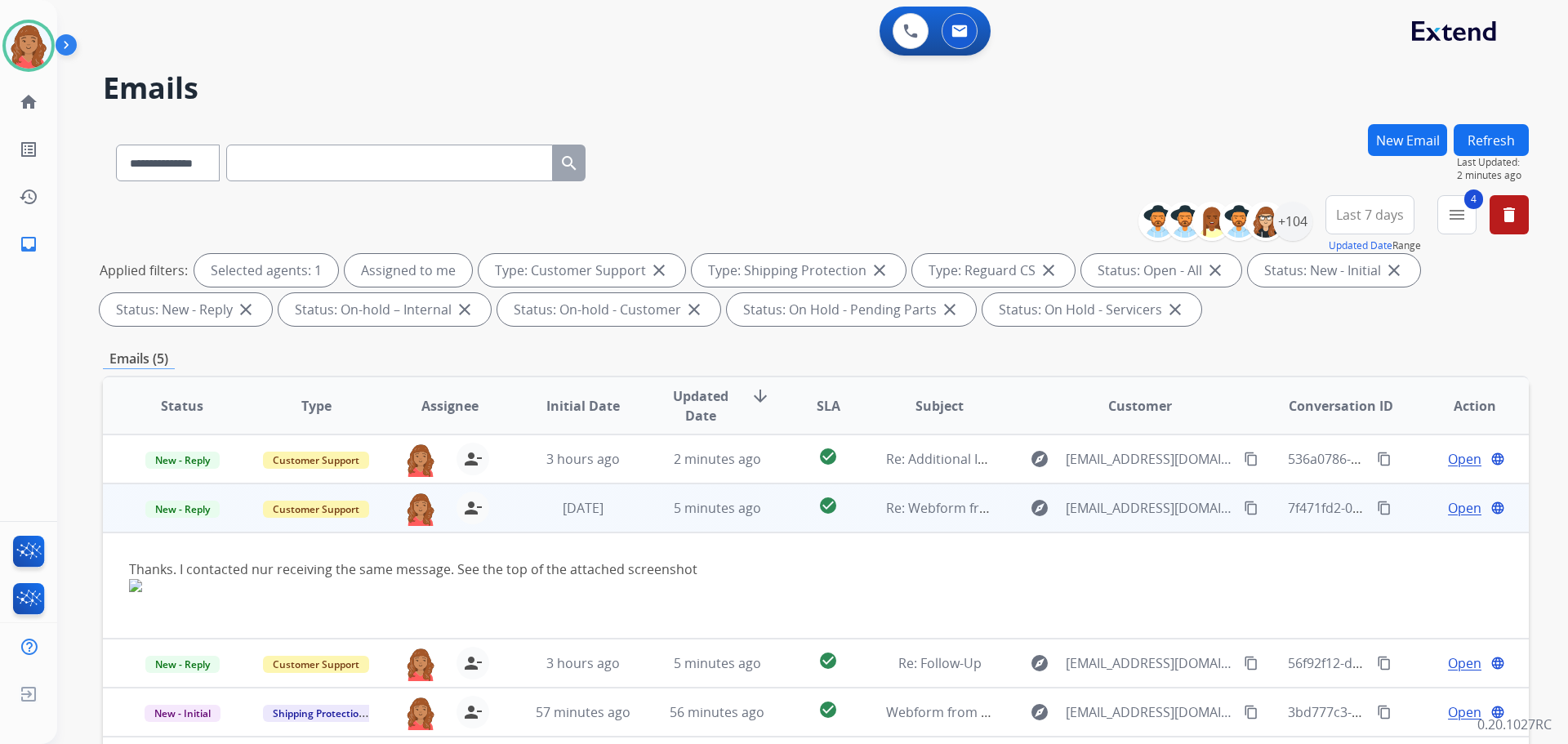
click at [1448, 508] on span "Open" at bounding box center [1465, 507] width 33 height 19
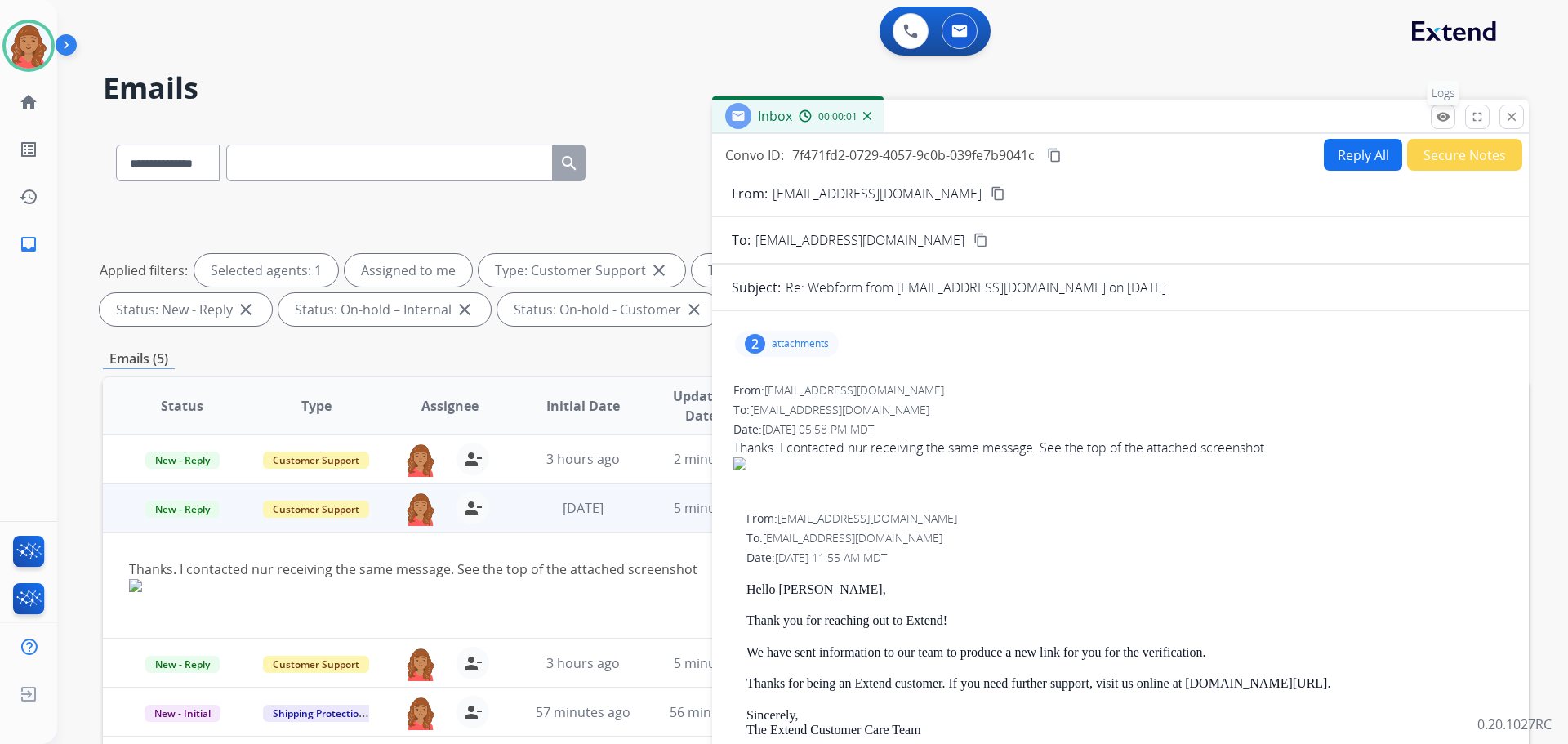
click at [1449, 124] on button "remove_red_eye Logs" at bounding box center [1442, 116] width 24 height 24
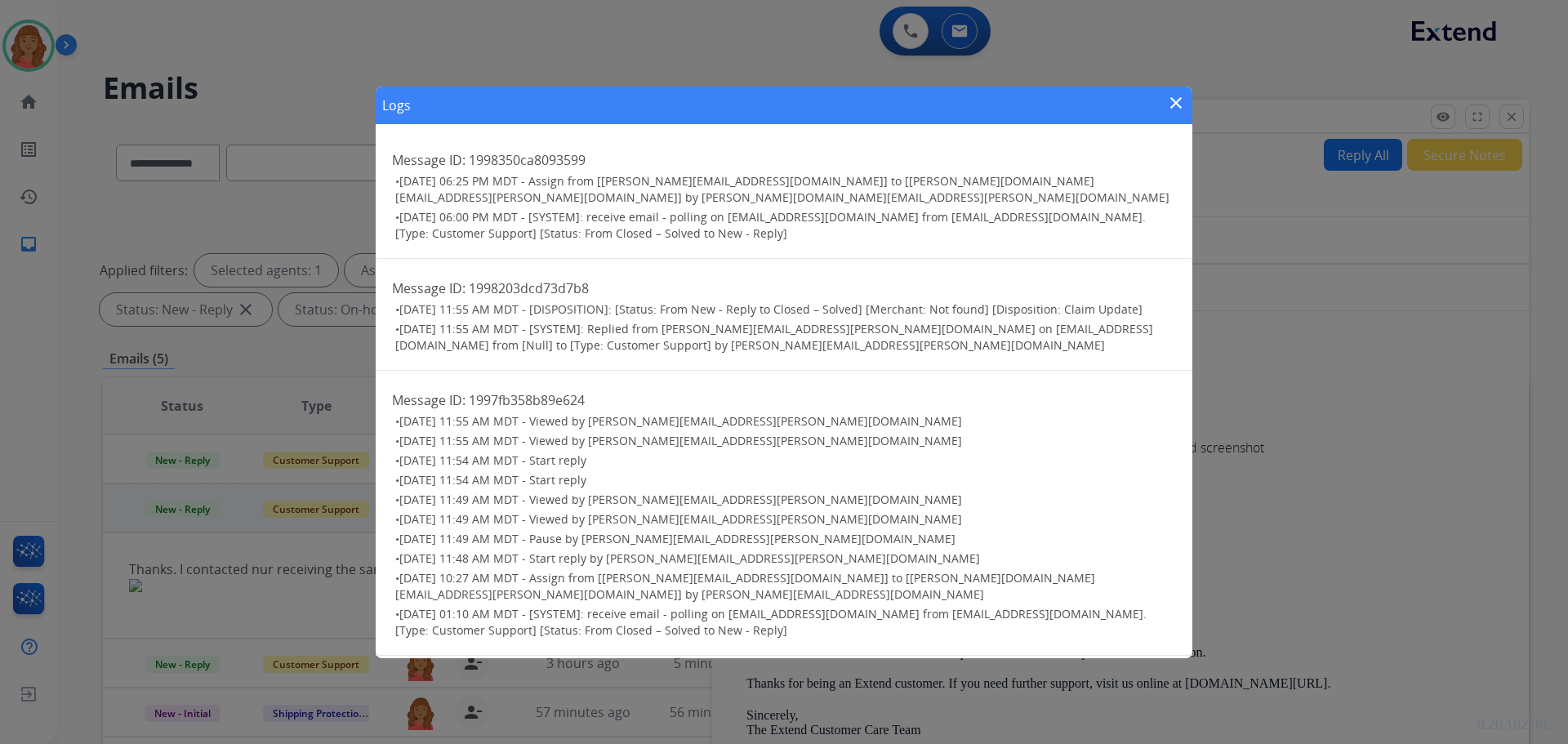
drag, startPoint x: 1179, startPoint y: 104, endPoint x: 1138, endPoint y: 115, distance: 42.4
click at [1176, 103] on mat-icon "close" at bounding box center [1175, 102] width 19 height 19
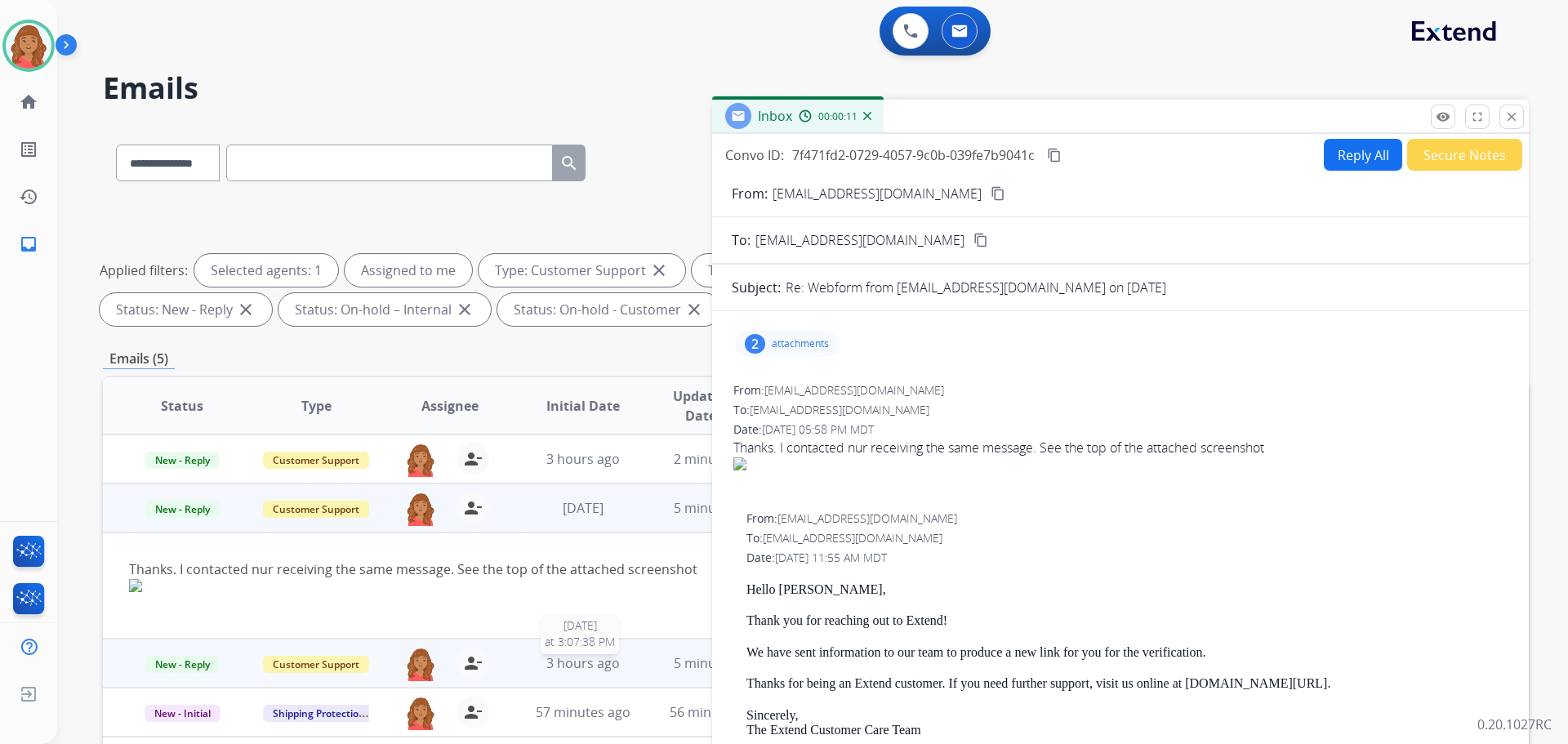
click at [588, 664] on span "3 hours ago" at bounding box center [584, 663] width 74 height 18
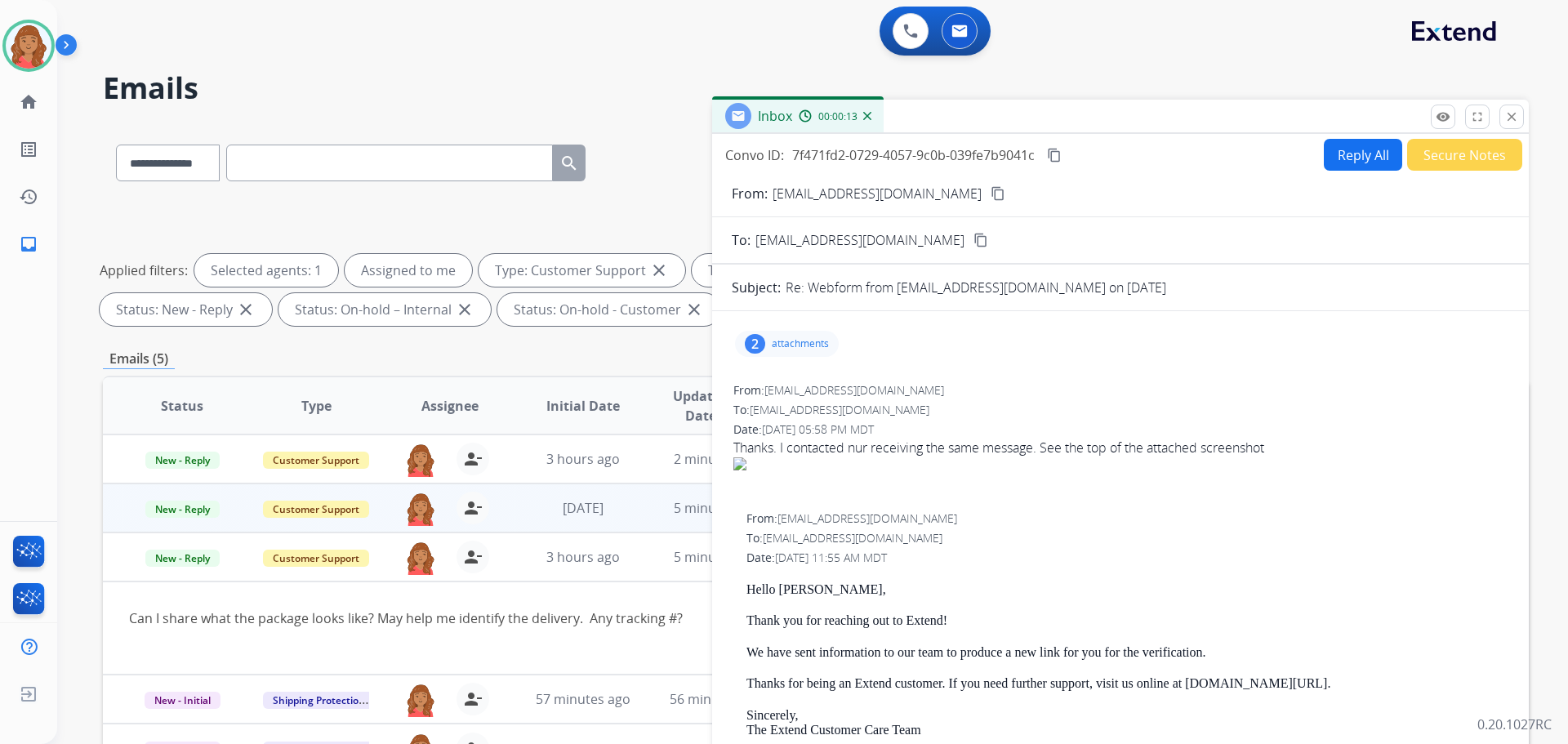
click at [1515, 120] on mat-icon "close" at bounding box center [1512, 117] width 15 height 15
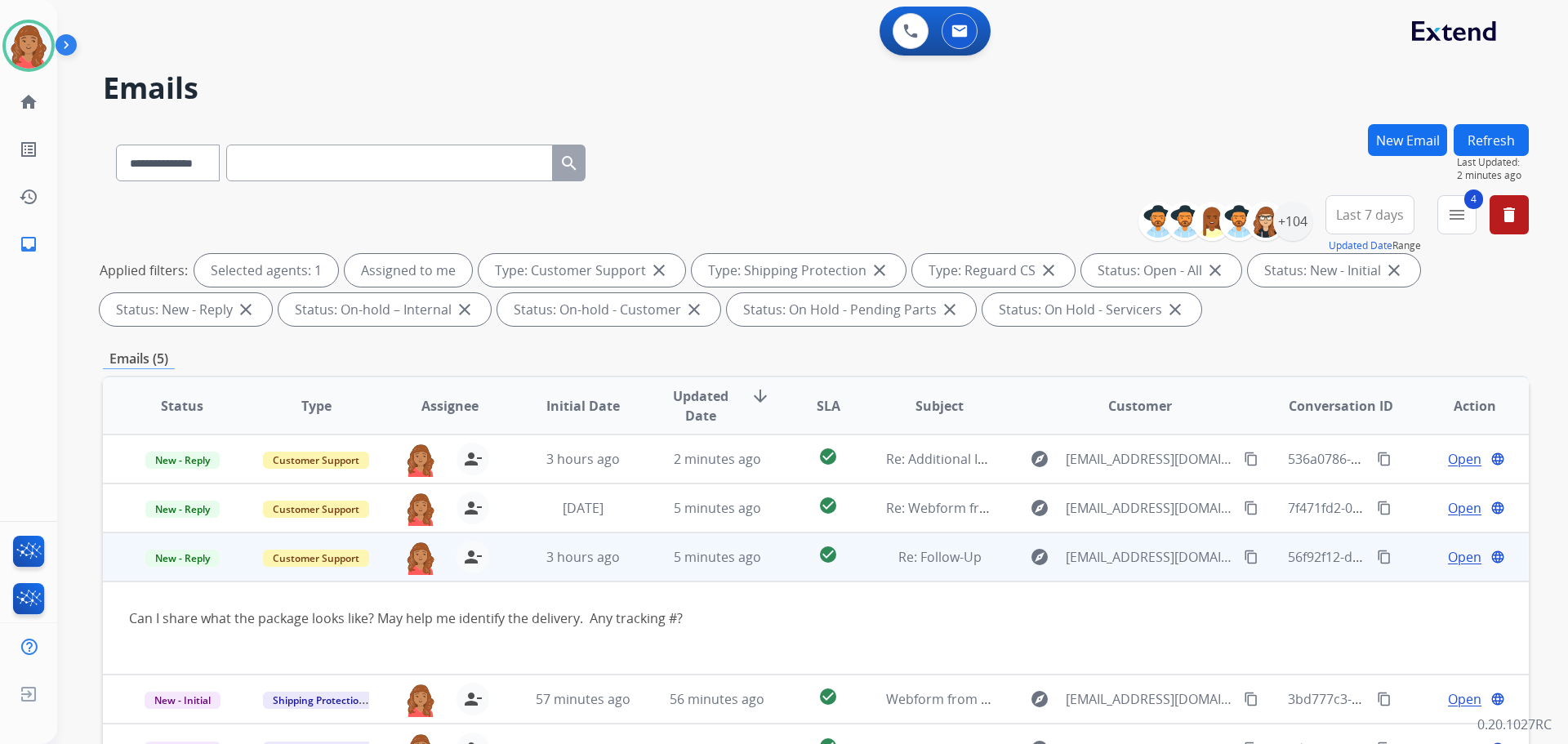
click at [1448, 557] on span "Open" at bounding box center [1465, 557] width 33 height 19
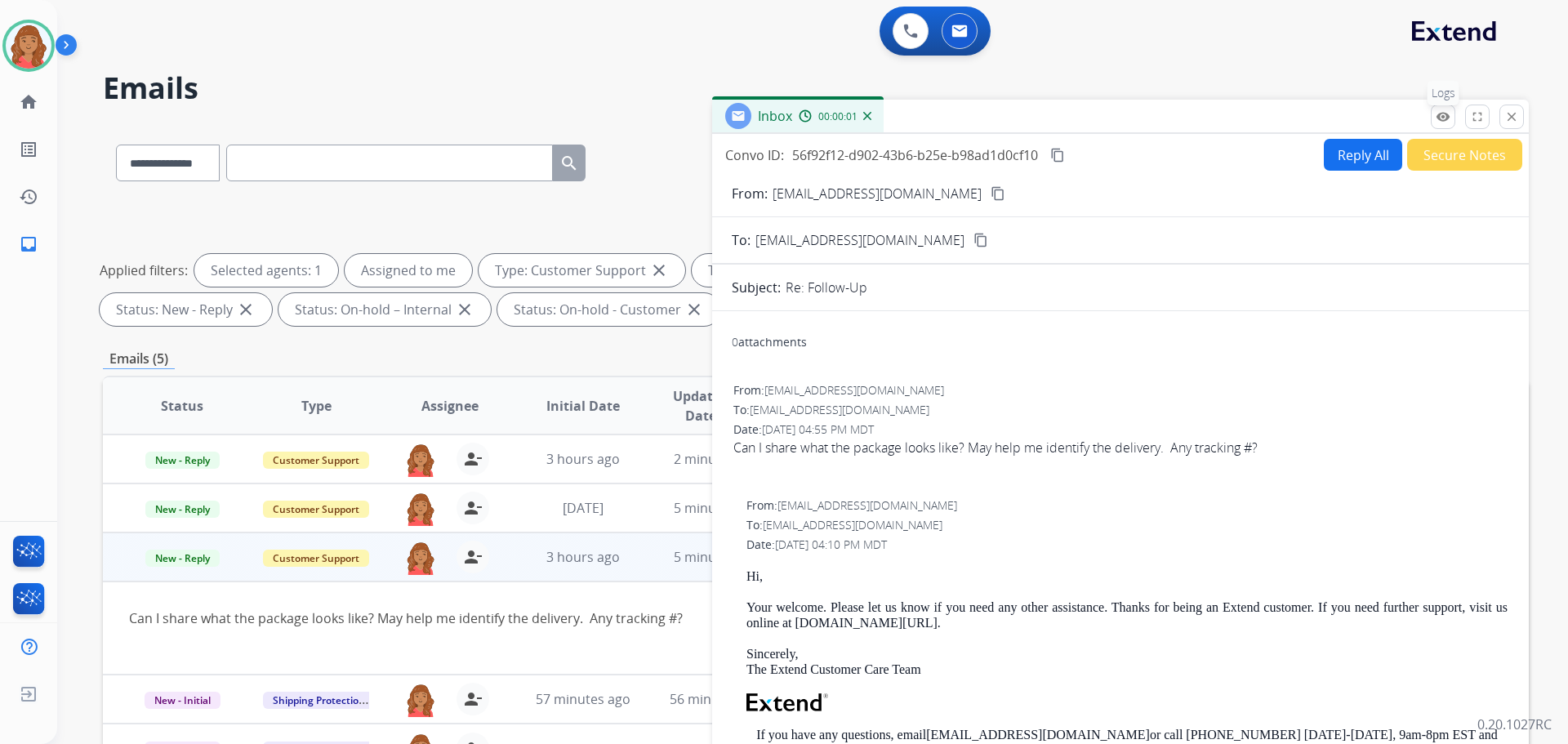
click at [1439, 121] on mat-icon "remove_red_eye" at bounding box center [1443, 117] width 15 height 15
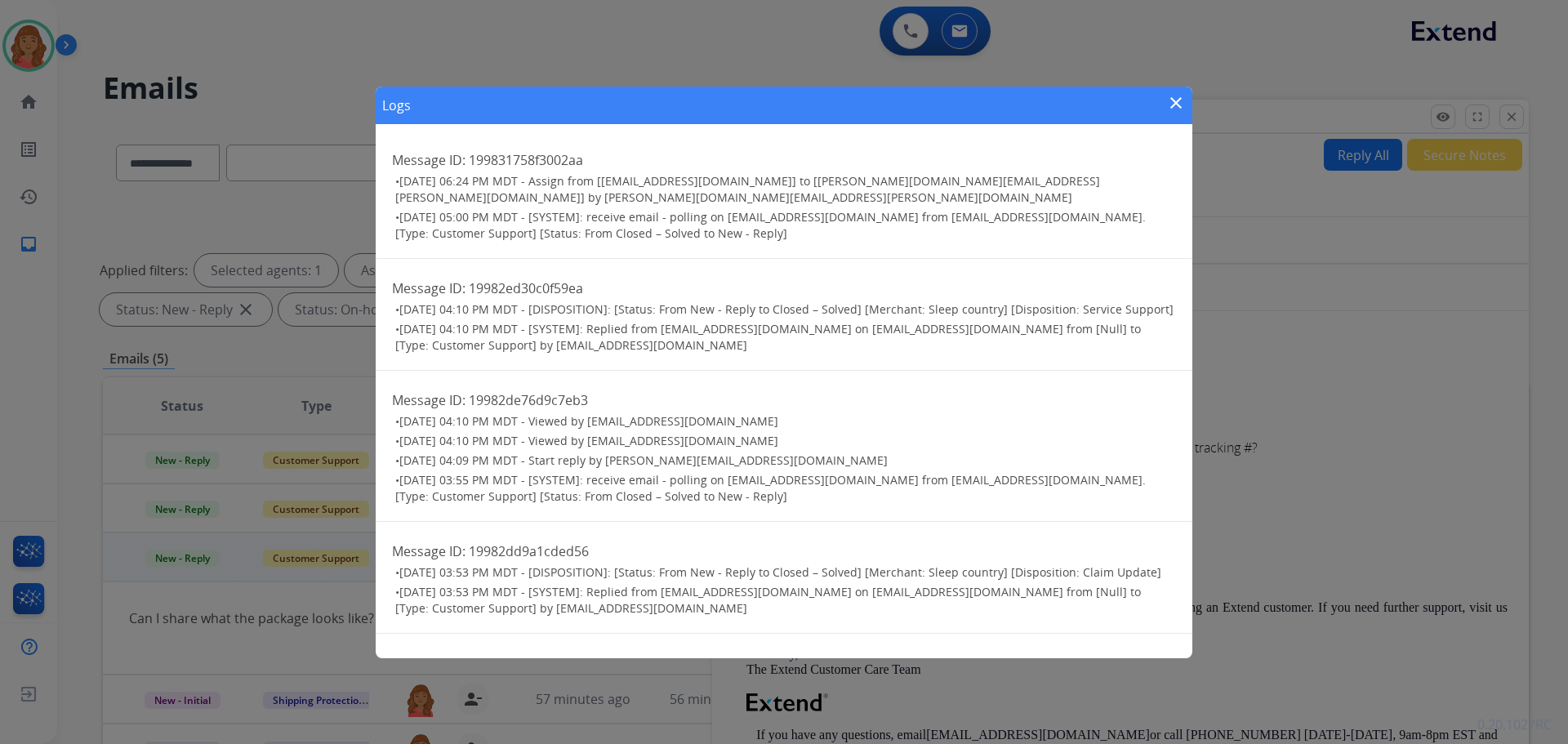
click at [1176, 105] on mat-icon "close" at bounding box center [1175, 102] width 19 height 19
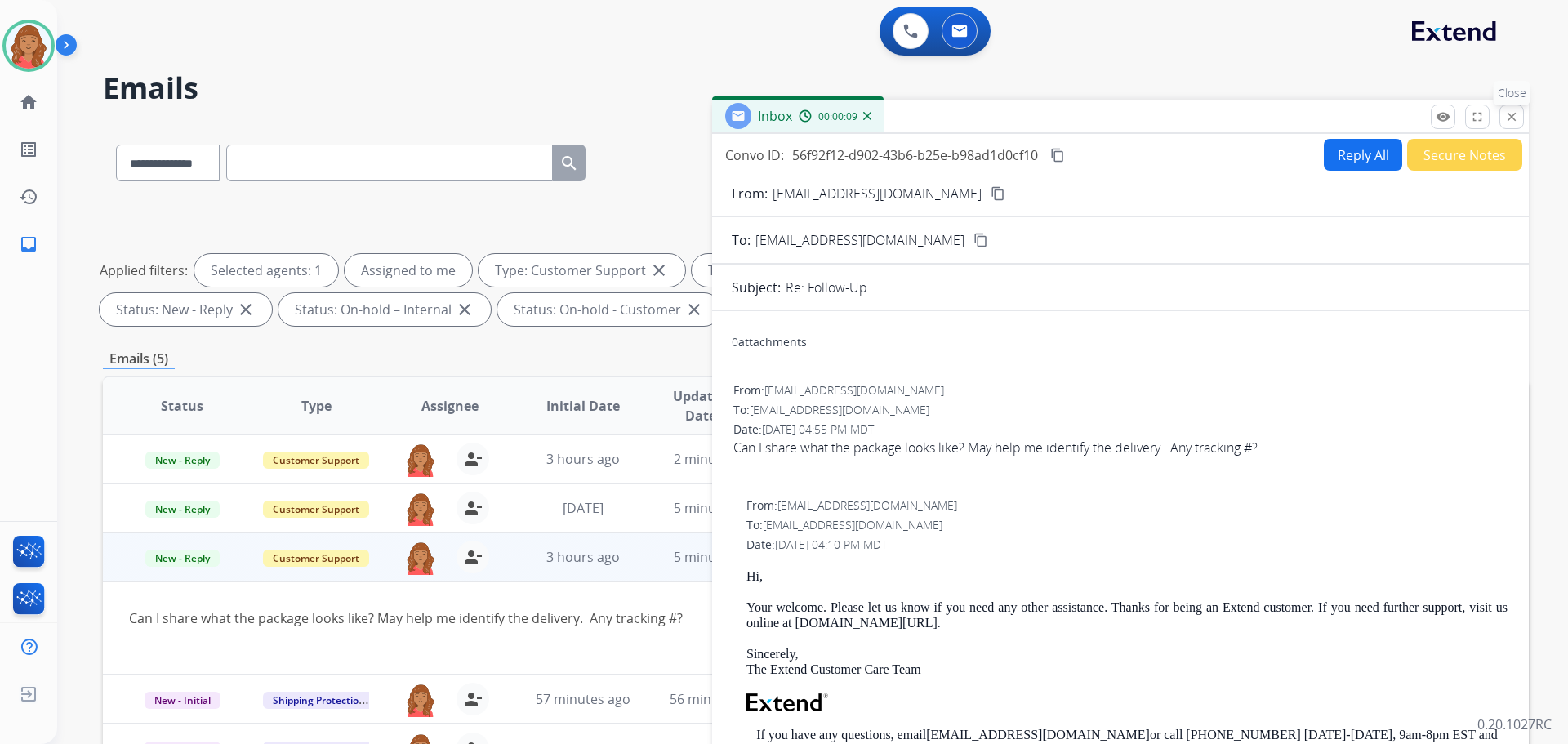
click at [1513, 121] on mat-icon "close" at bounding box center [1512, 117] width 15 height 15
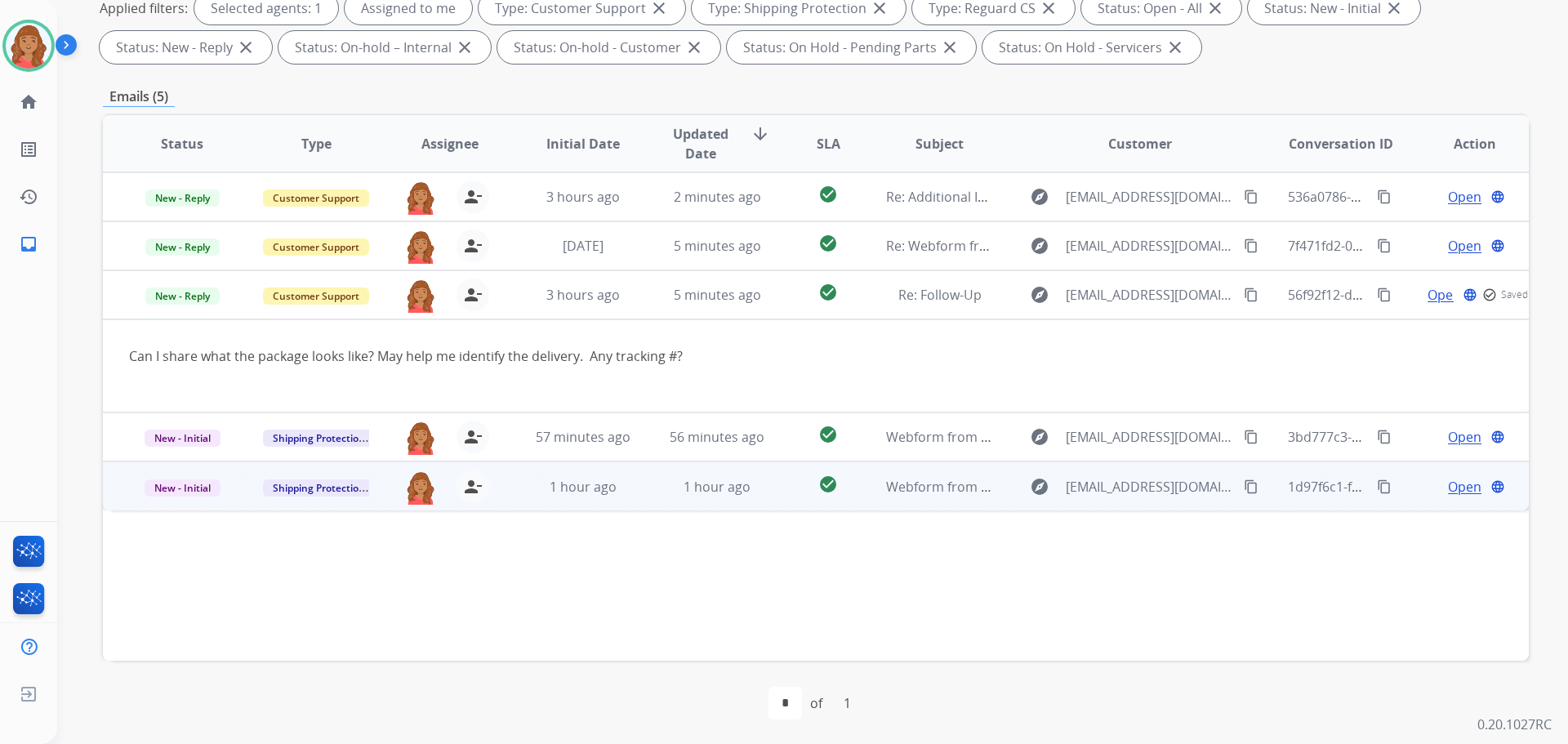
scroll to position [264, 0]
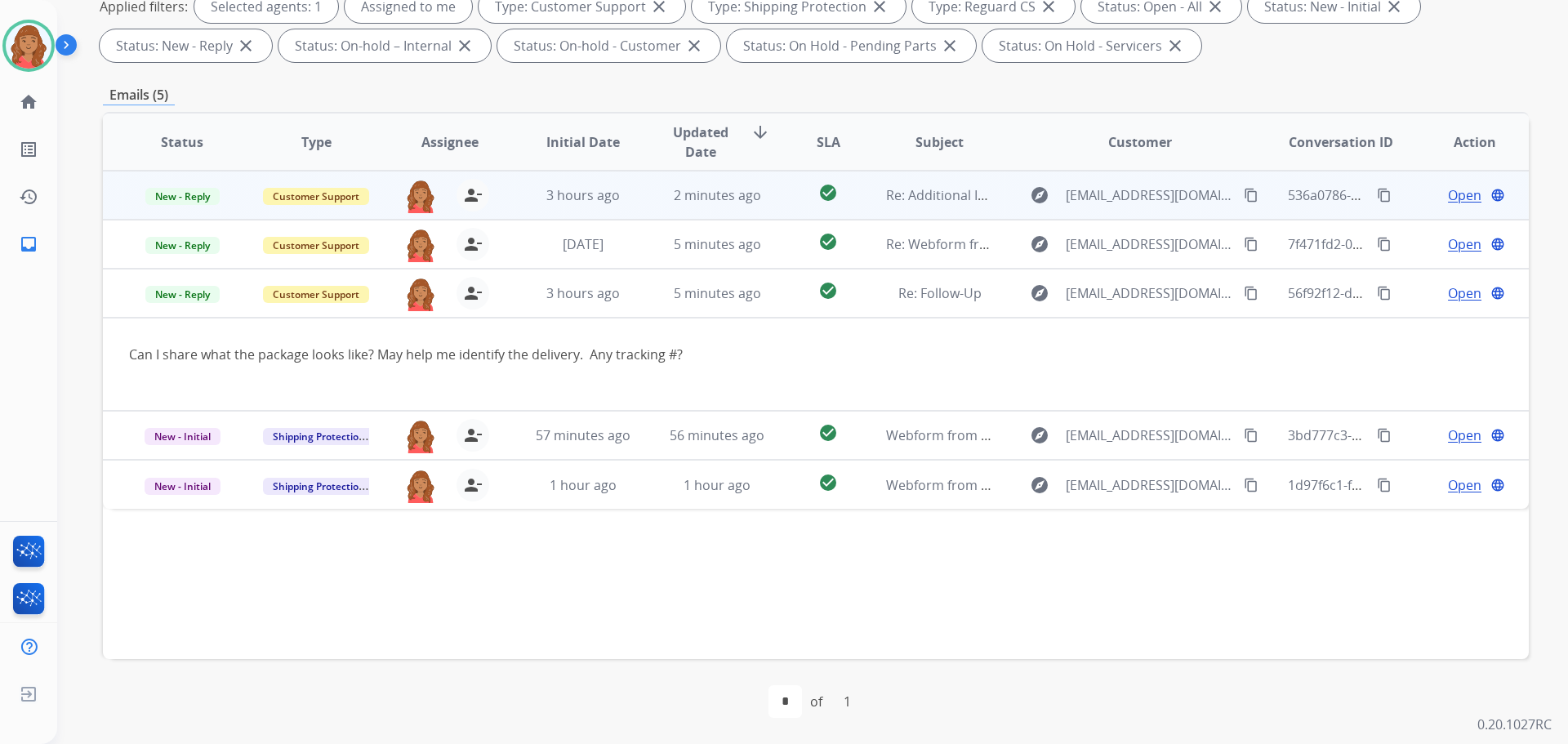
click at [1448, 191] on span "Open" at bounding box center [1465, 194] width 33 height 19
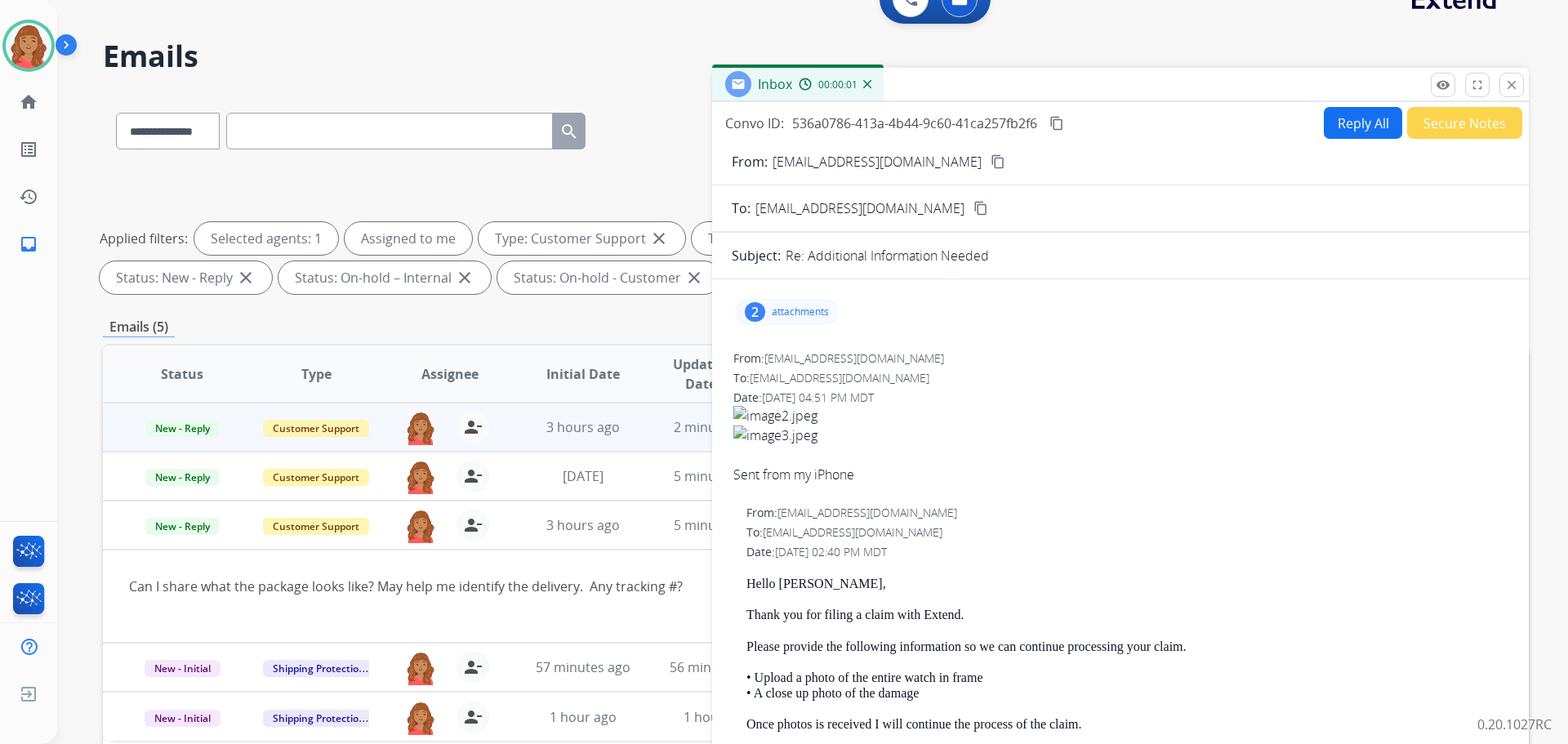
scroll to position [18, 0]
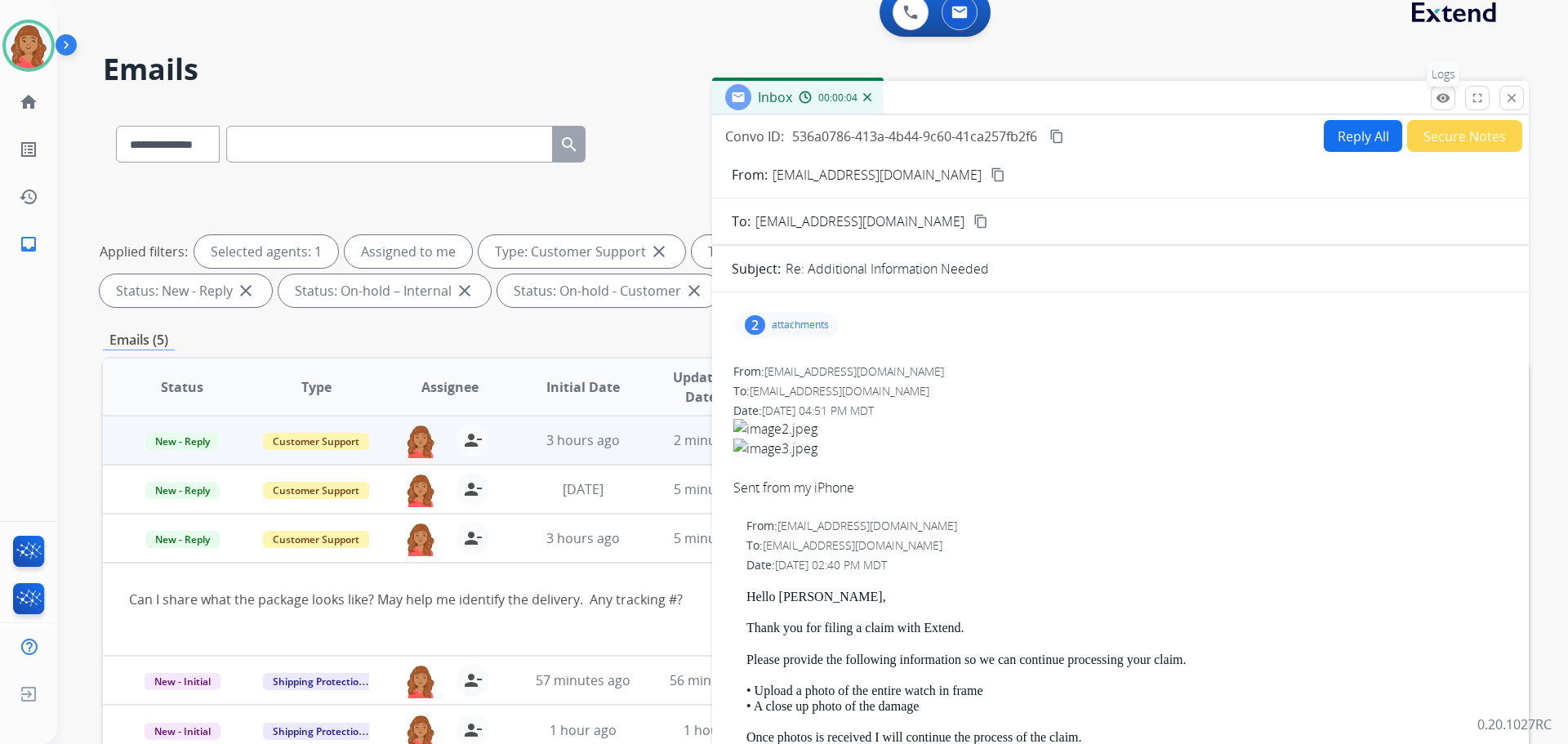
click at [1442, 105] on button "remove_red_eye Logs" at bounding box center [1442, 97] width 24 height 24
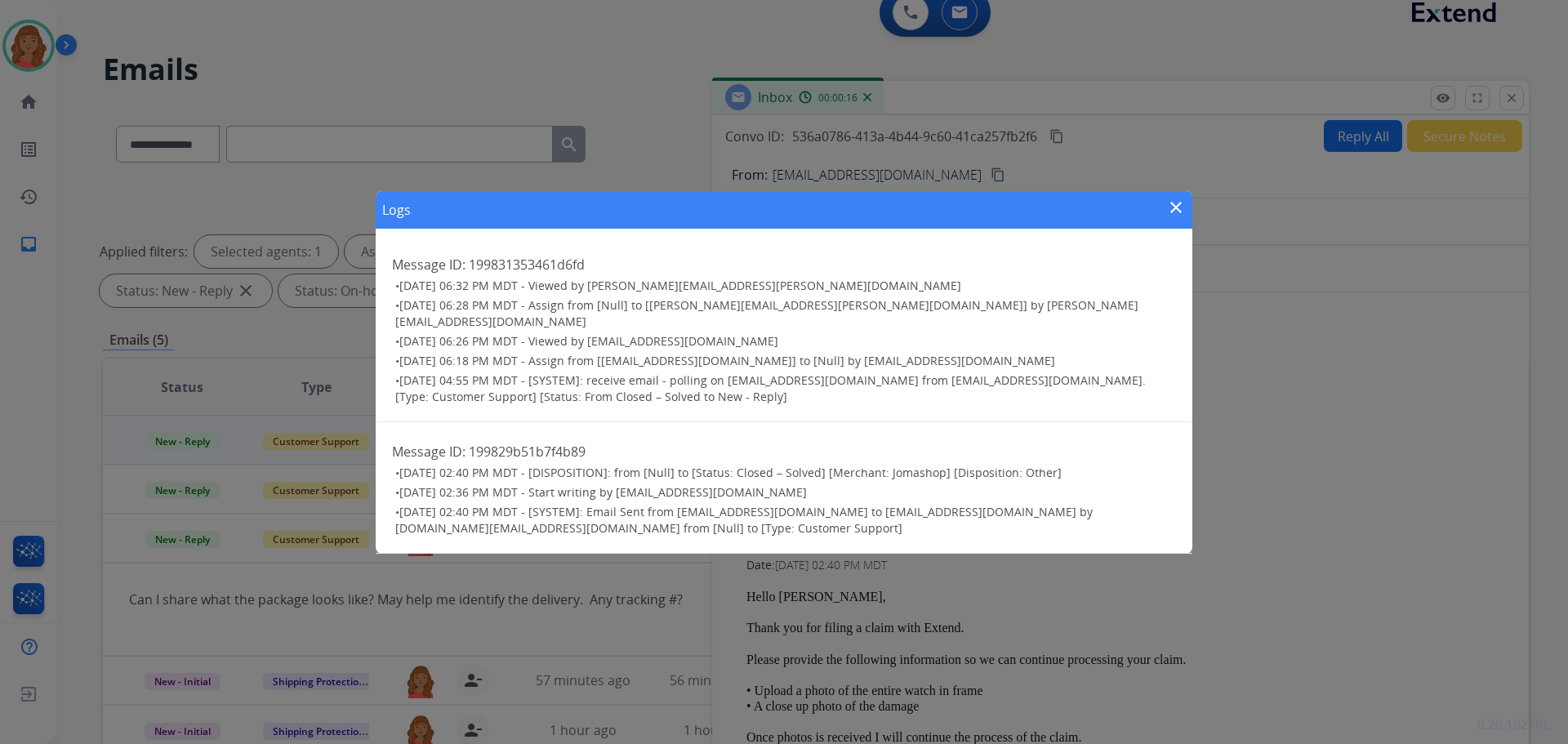
click at [1177, 218] on mat-icon "close" at bounding box center [1175, 207] width 19 height 19
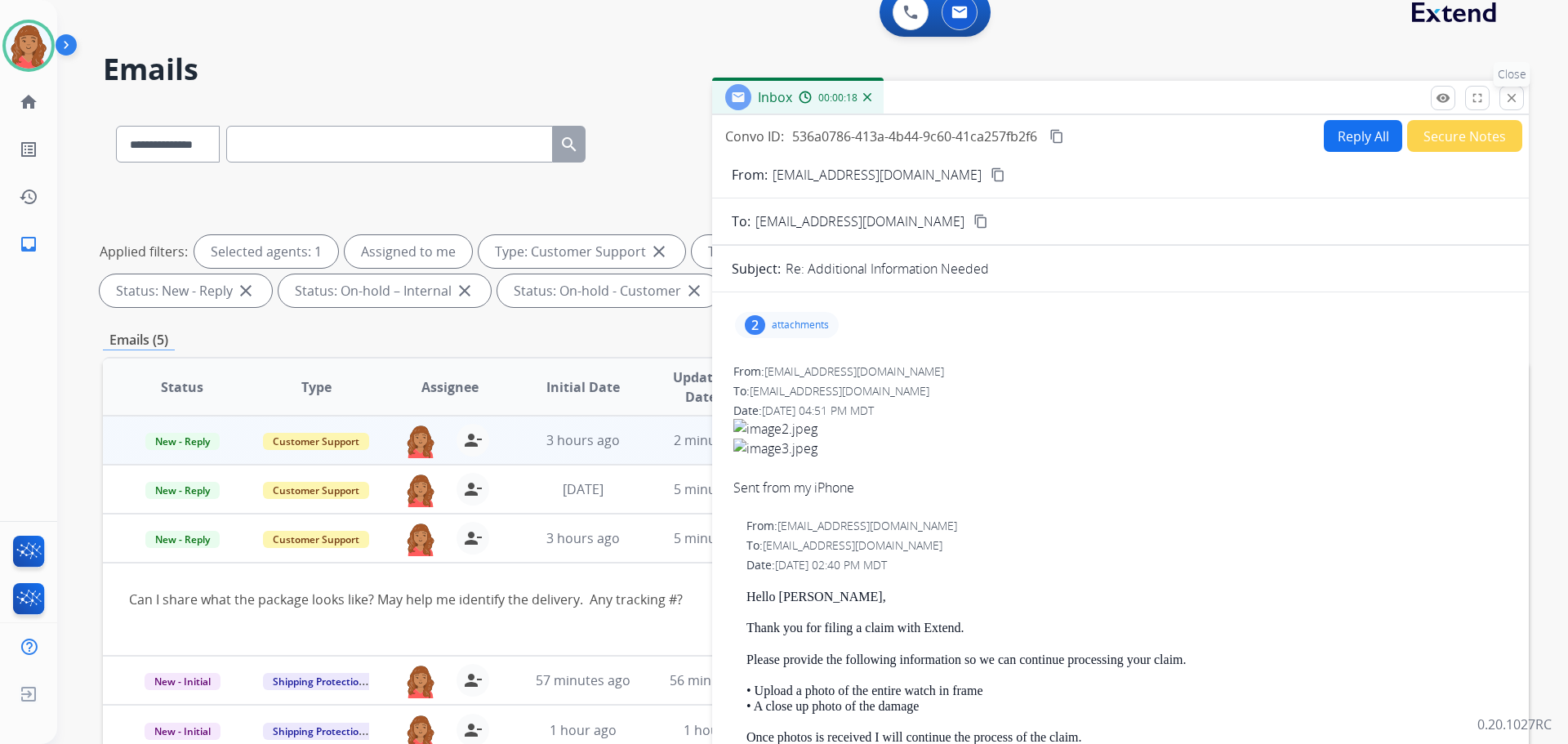
click at [1514, 95] on mat-icon "close" at bounding box center [1512, 98] width 15 height 15
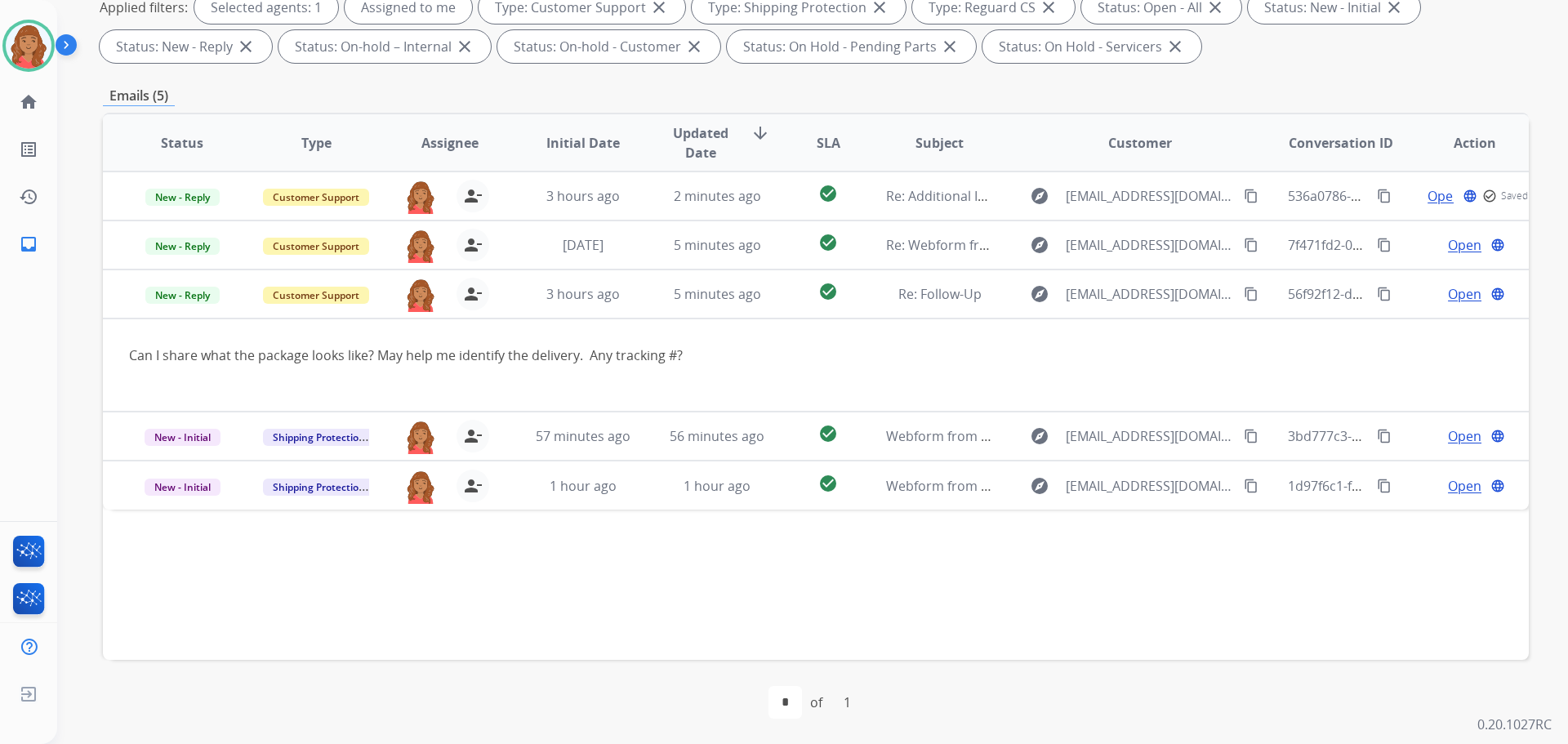
scroll to position [264, 0]
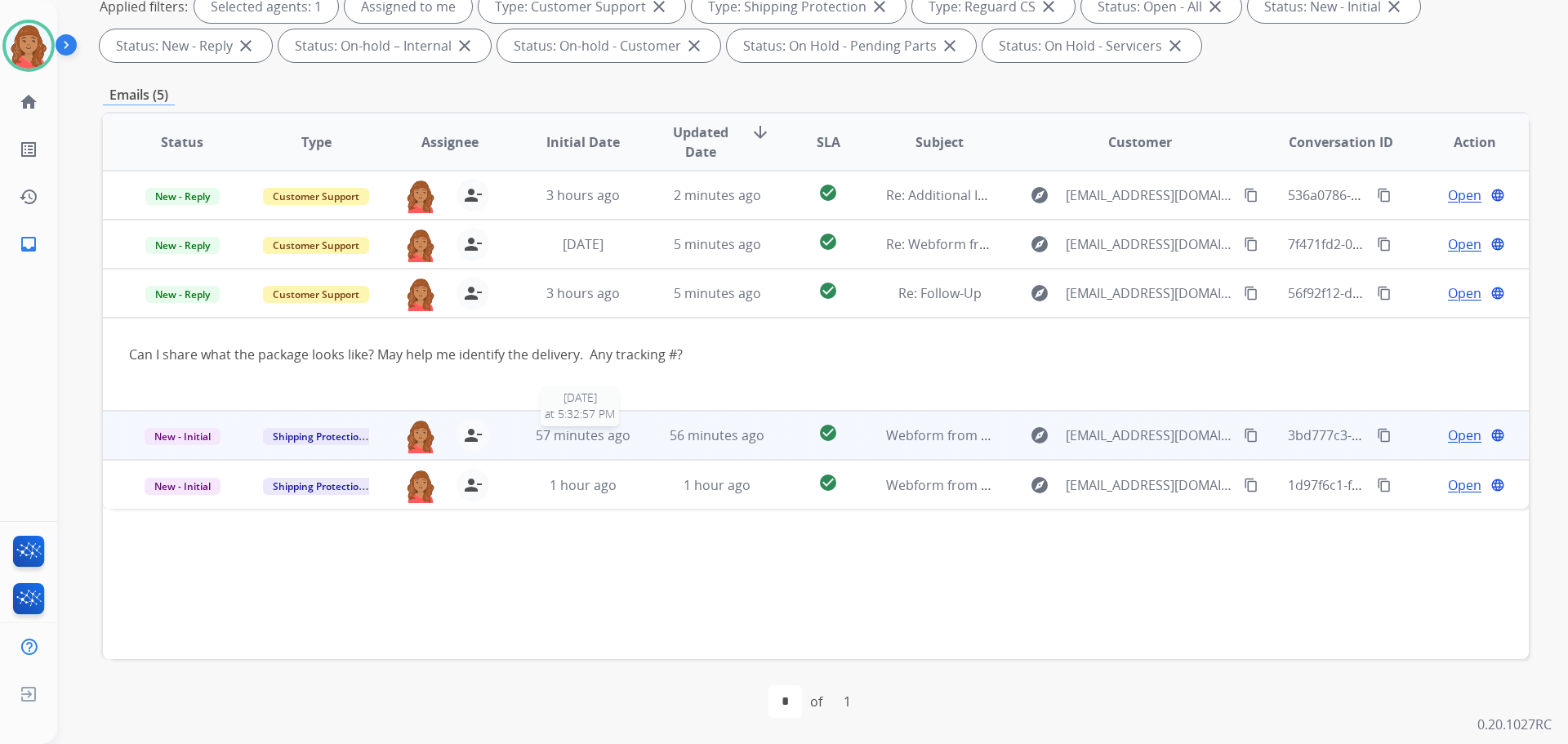
click at [628, 436] on div "57 minutes ago" at bounding box center [584, 434] width 107 height 19
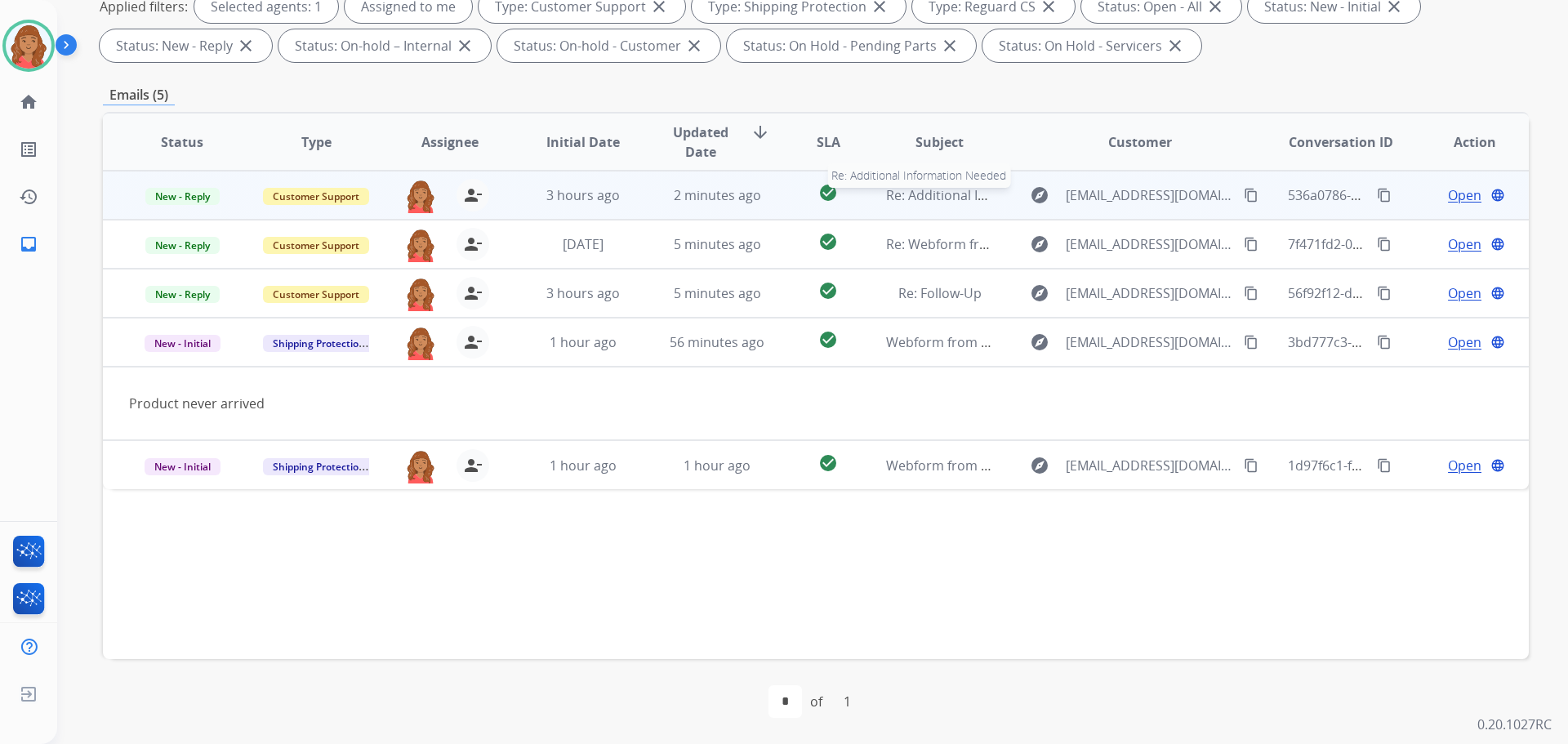
click at [889, 201] on span "Re: Additional Information Needed" at bounding box center [993, 194] width 213 height 18
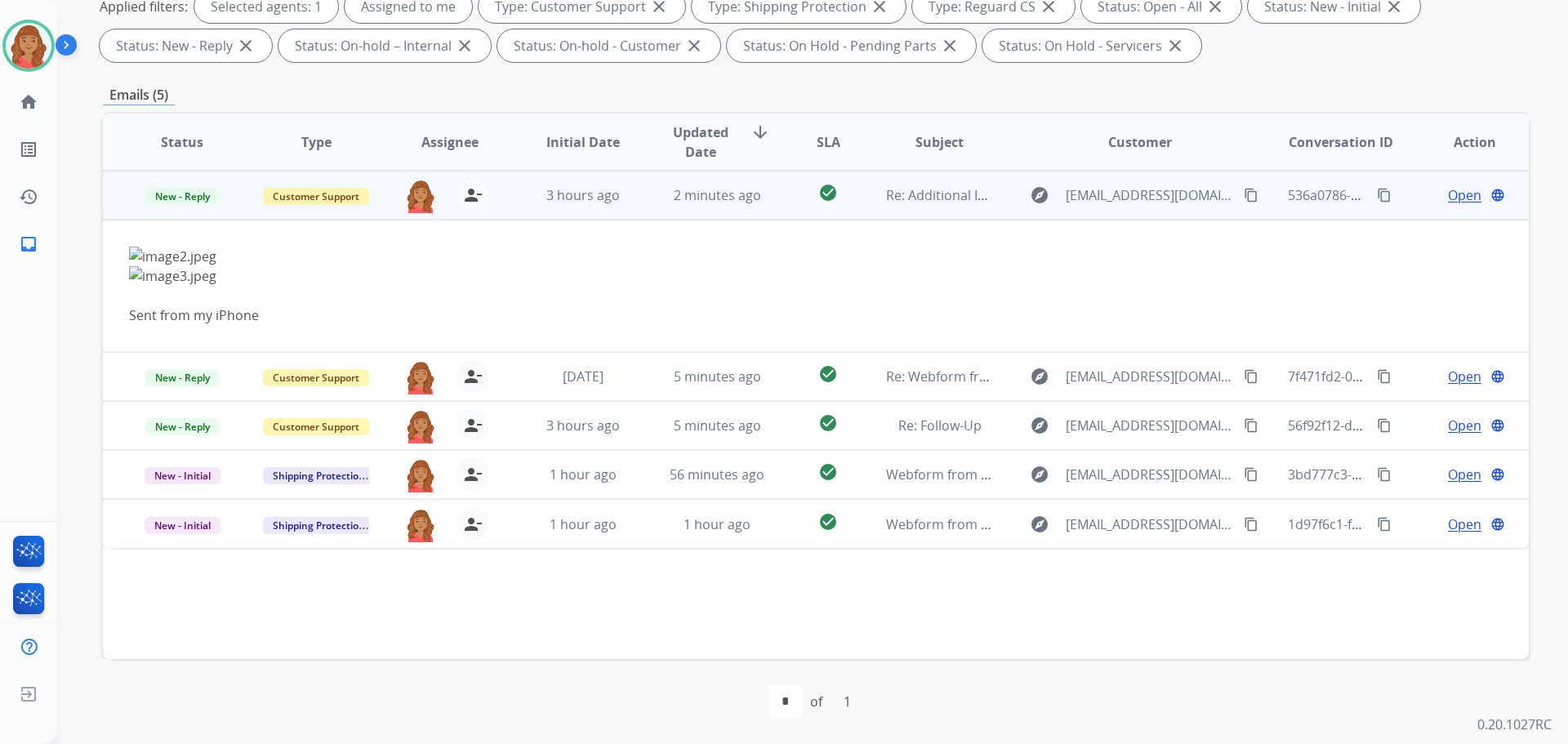
drag, startPoint x: 1226, startPoint y: 196, endPoint x: 1164, endPoint y: 195, distance: 62.0
click at [1244, 198] on mat-icon "content_copy" at bounding box center [1252, 195] width 15 height 15
click at [1450, 192] on span "Open" at bounding box center [1465, 194] width 33 height 19
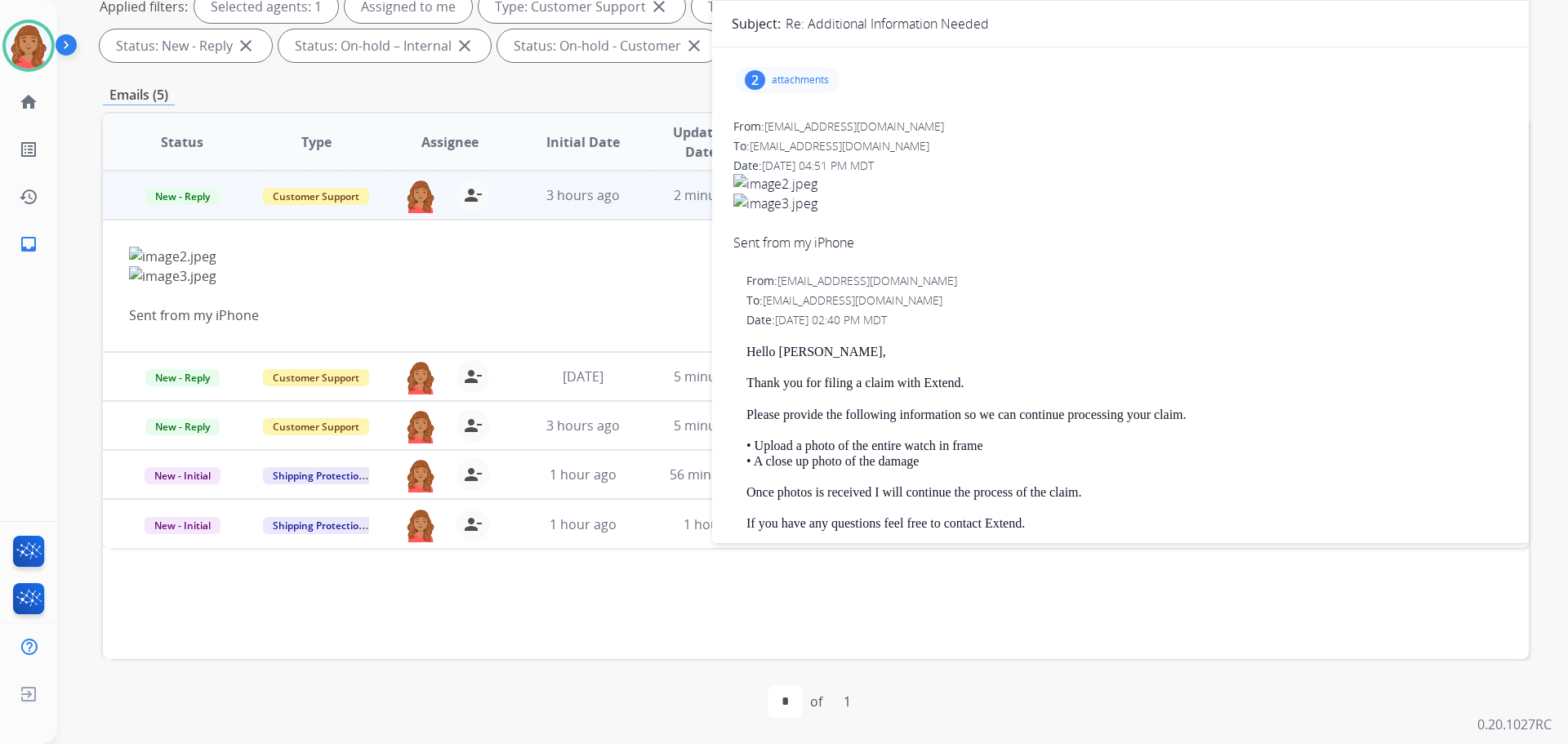
click at [779, 88] on div "2 attachments" at bounding box center [787, 80] width 104 height 26
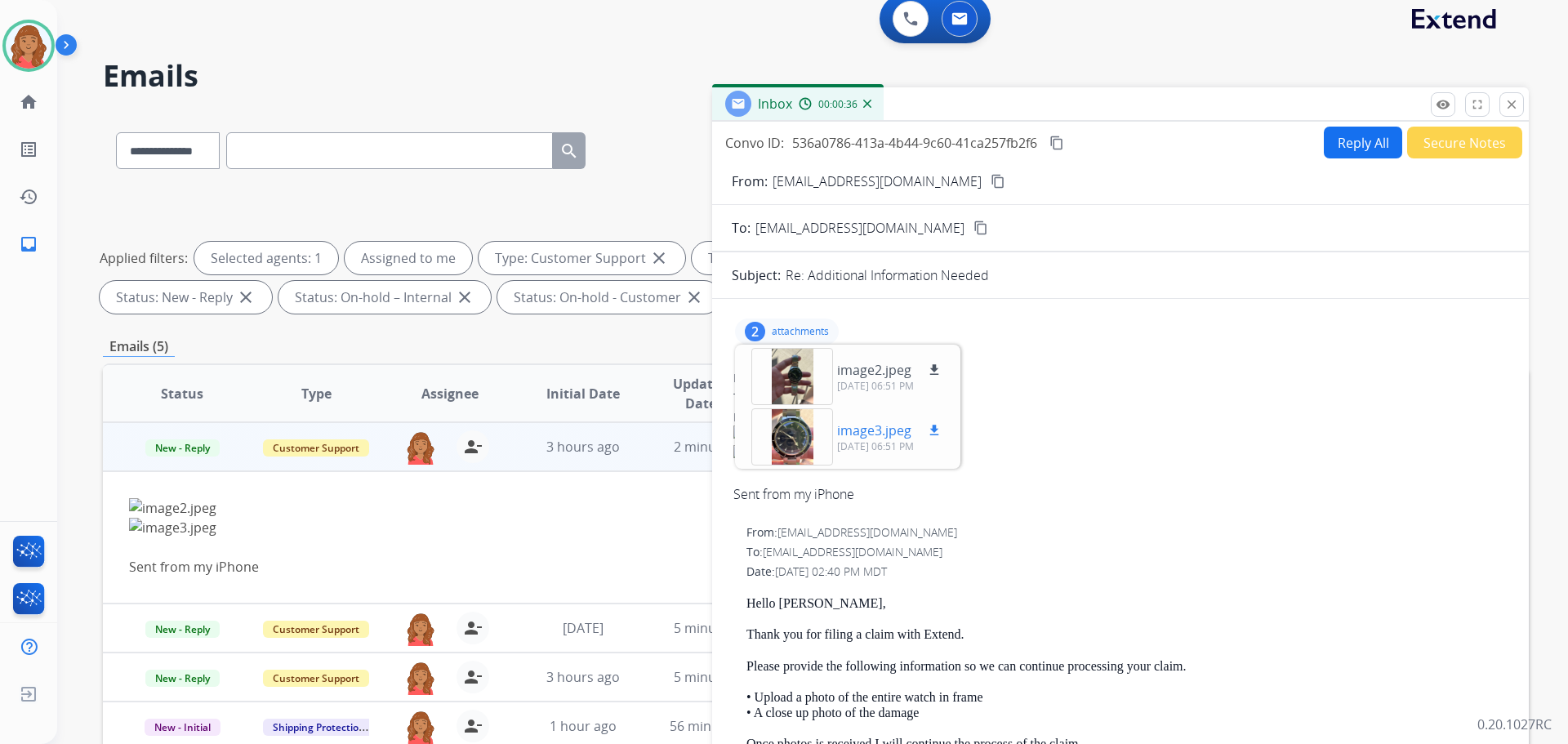
scroll to position [0, 0]
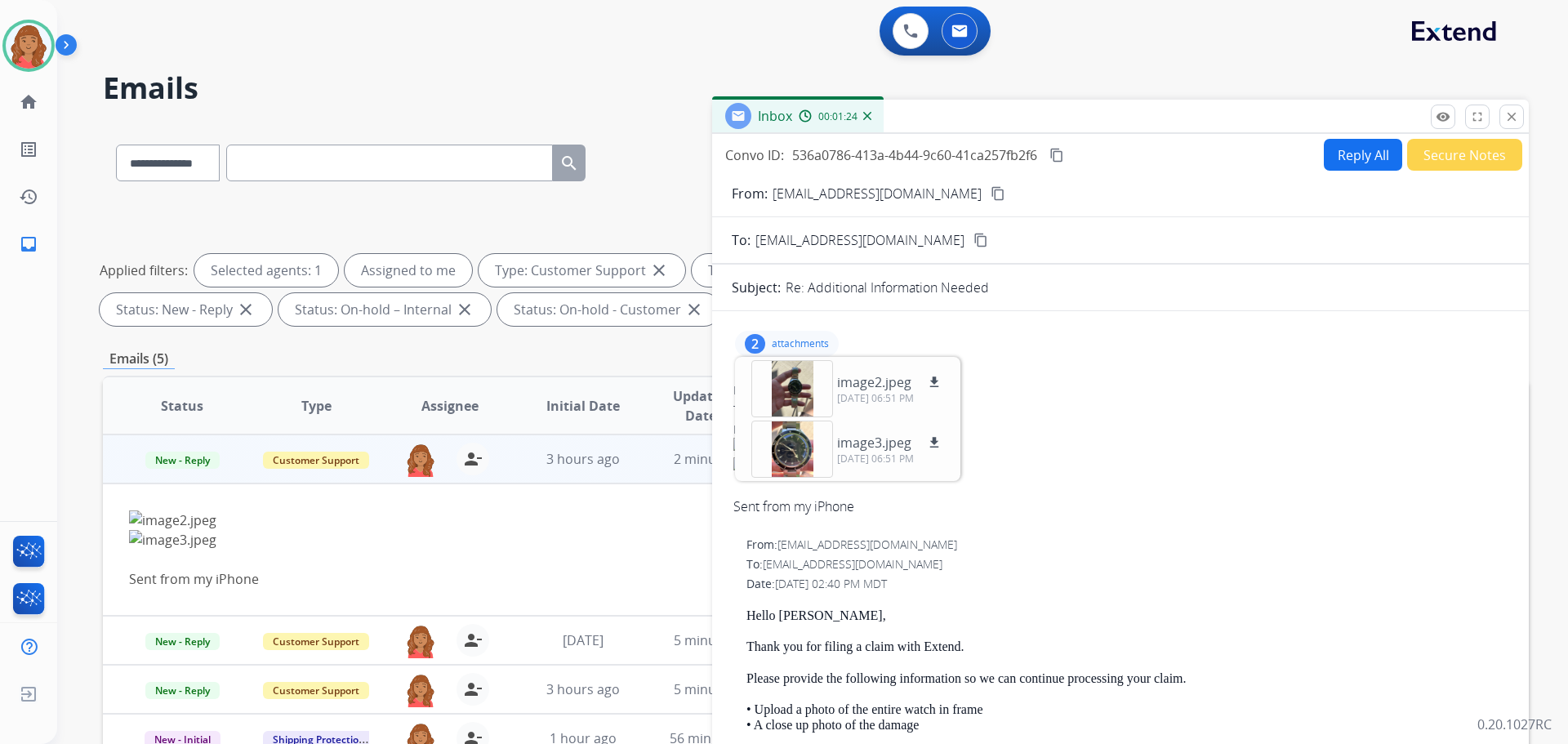
click at [782, 339] on p "attachments" at bounding box center [800, 344] width 57 height 13
drag, startPoint x: 1518, startPoint y: 122, endPoint x: 1476, endPoint y: 145, distance: 47.9
click at [1518, 122] on mat-icon "close" at bounding box center [1512, 117] width 15 height 15
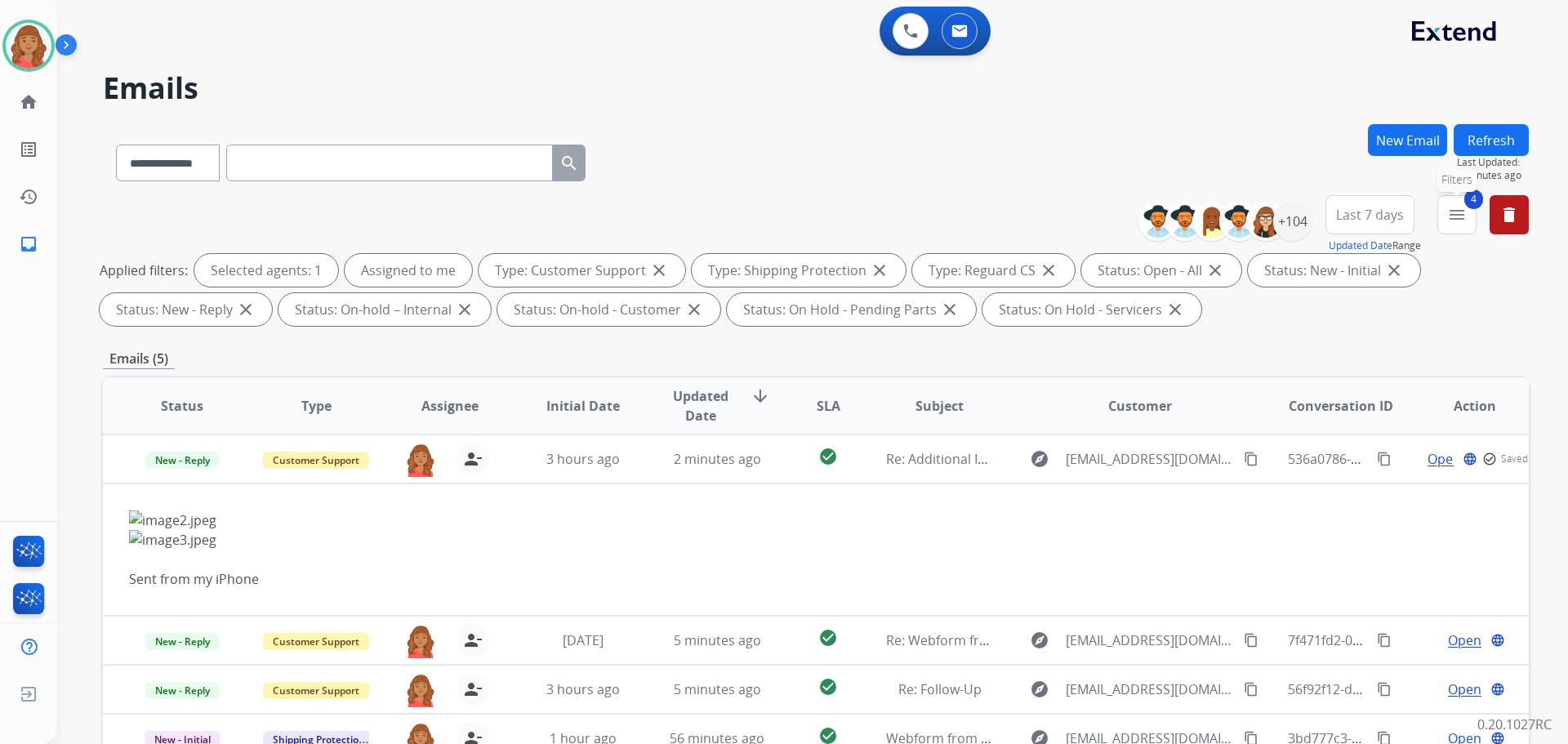
click at [1461, 216] on mat-icon "menu" at bounding box center [1457, 214] width 19 height 19
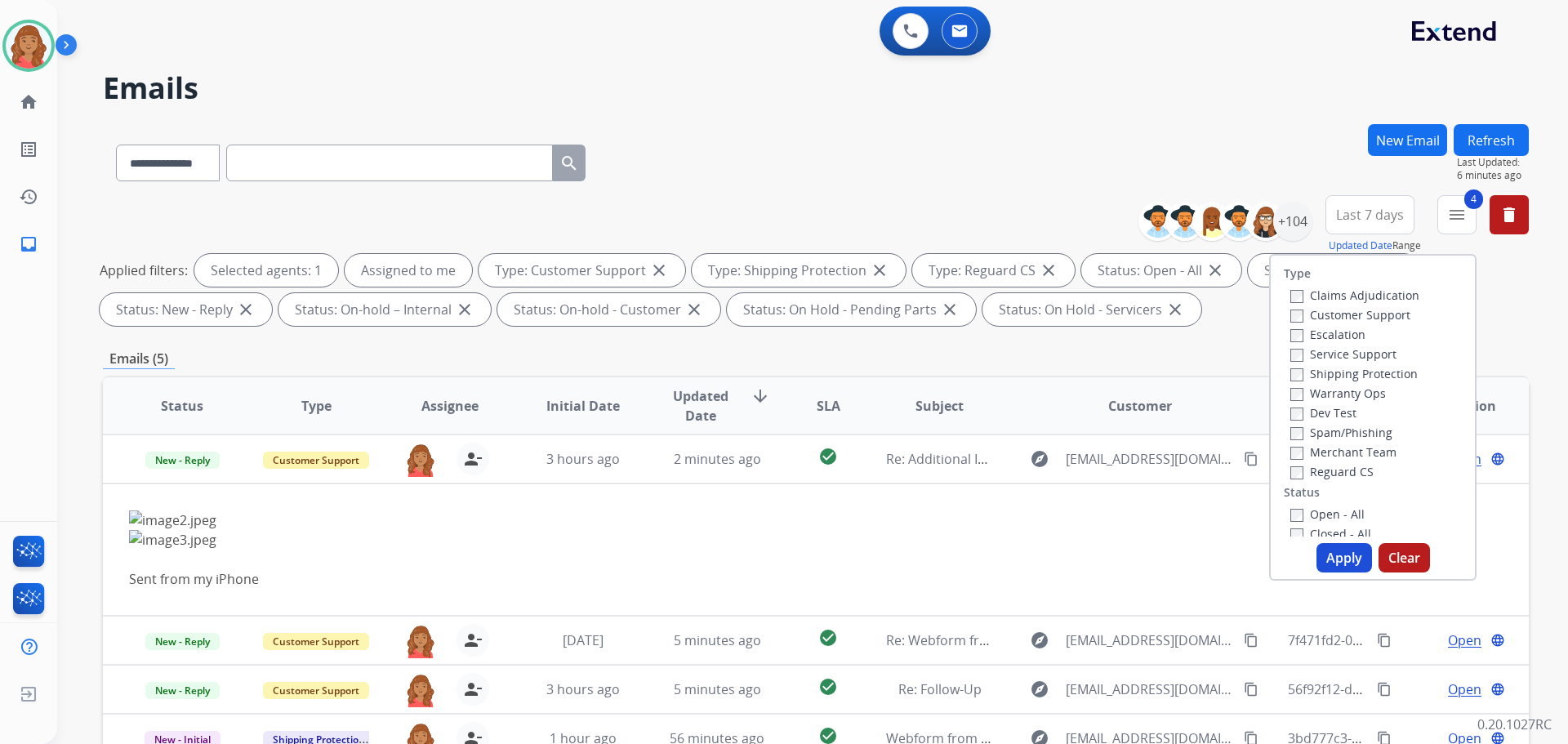
click at [1334, 554] on button "Apply" at bounding box center [1344, 557] width 55 height 29
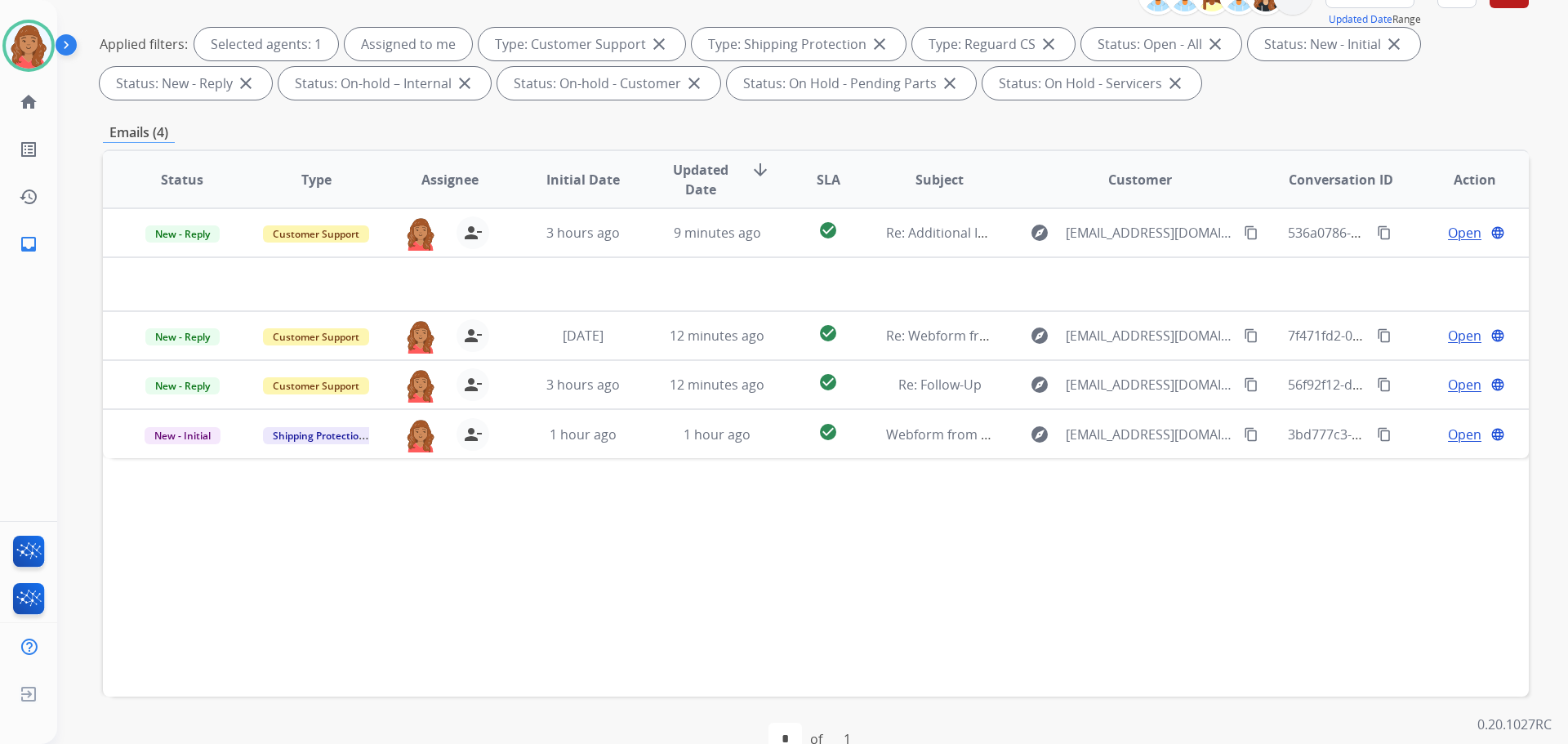
scroll to position [264, 0]
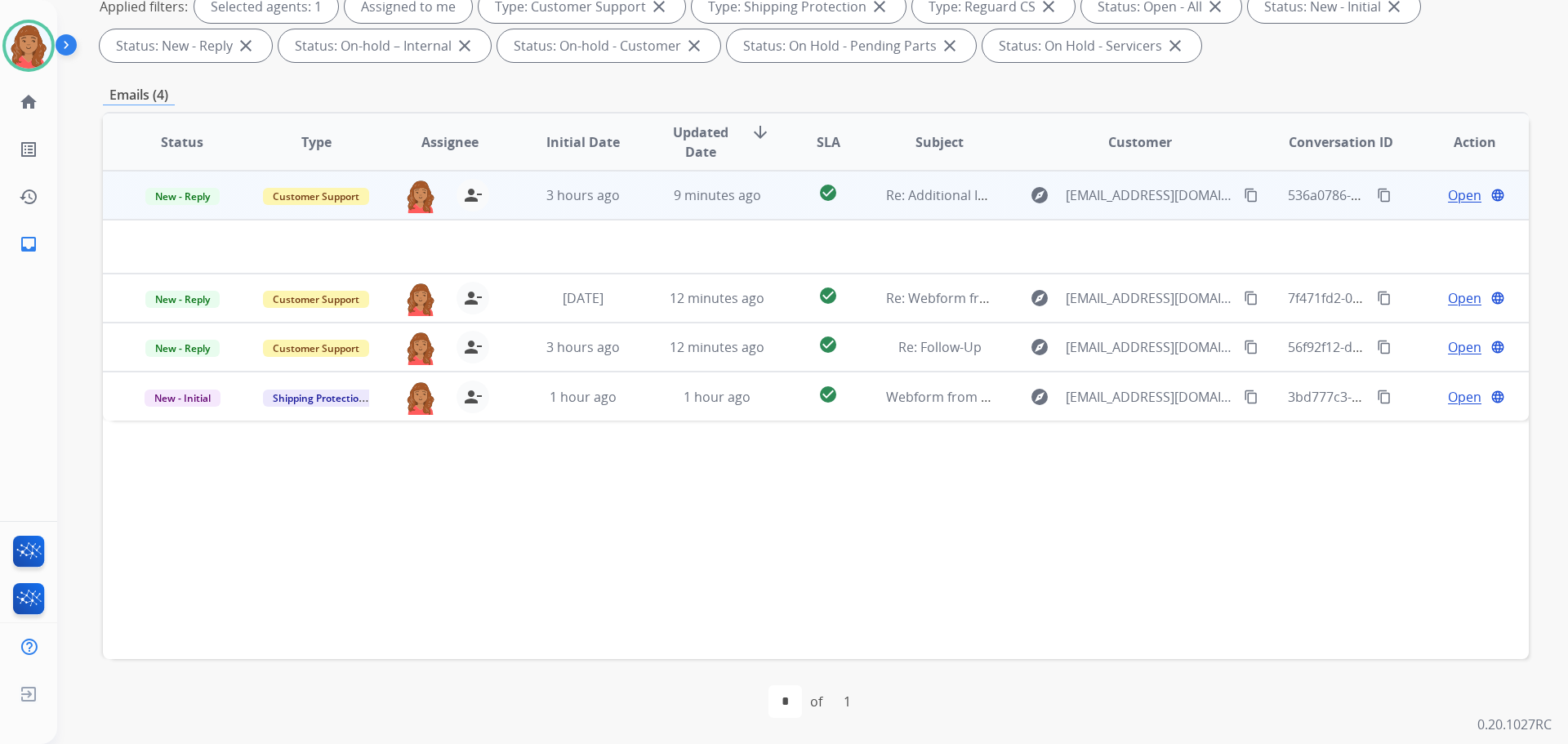
click at [771, 205] on td "check_circle" at bounding box center [815, 195] width 89 height 49
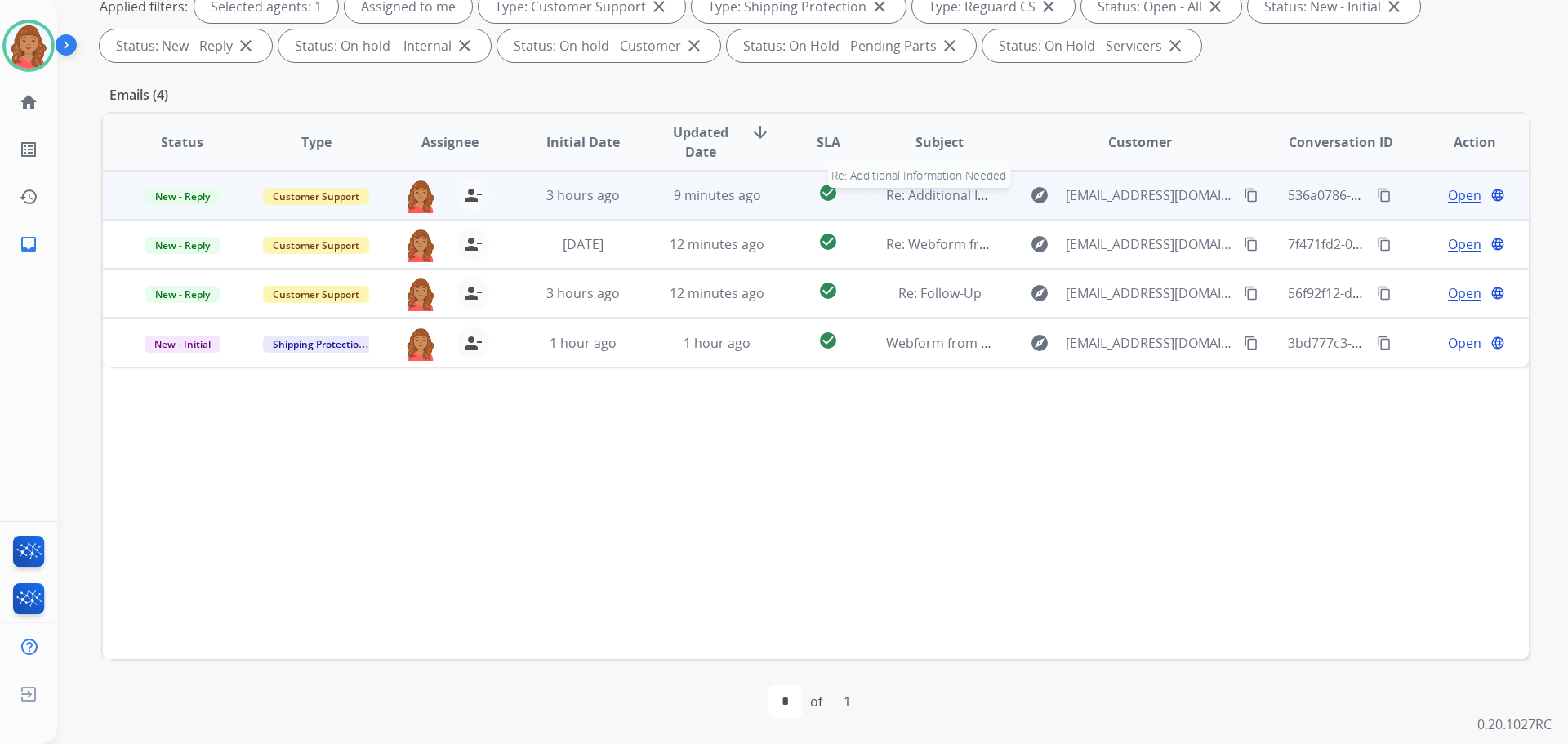
click at [895, 190] on span "Re: Additional Information Needed" at bounding box center [993, 194] width 213 height 18
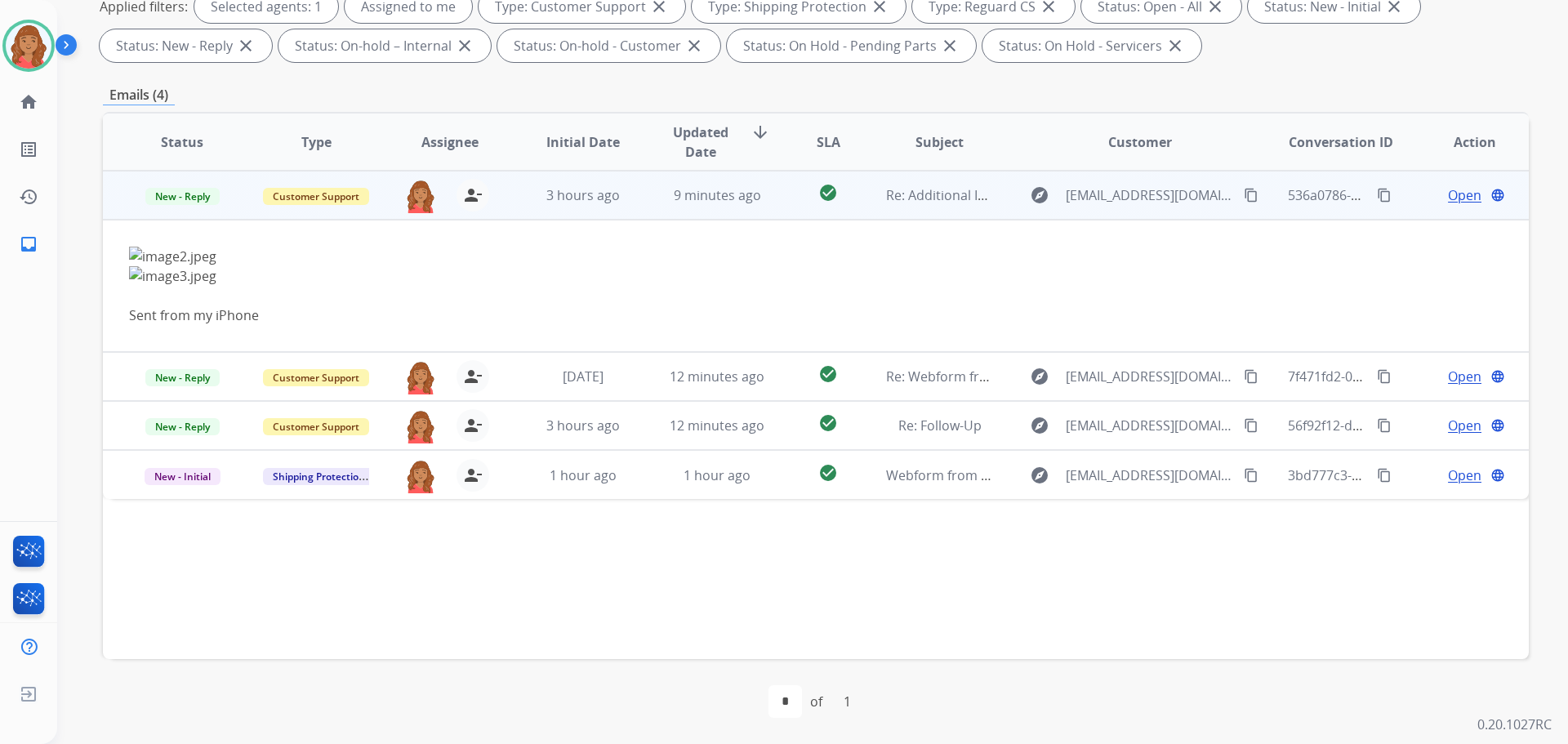
click at [1457, 192] on span "Open" at bounding box center [1465, 194] width 33 height 19
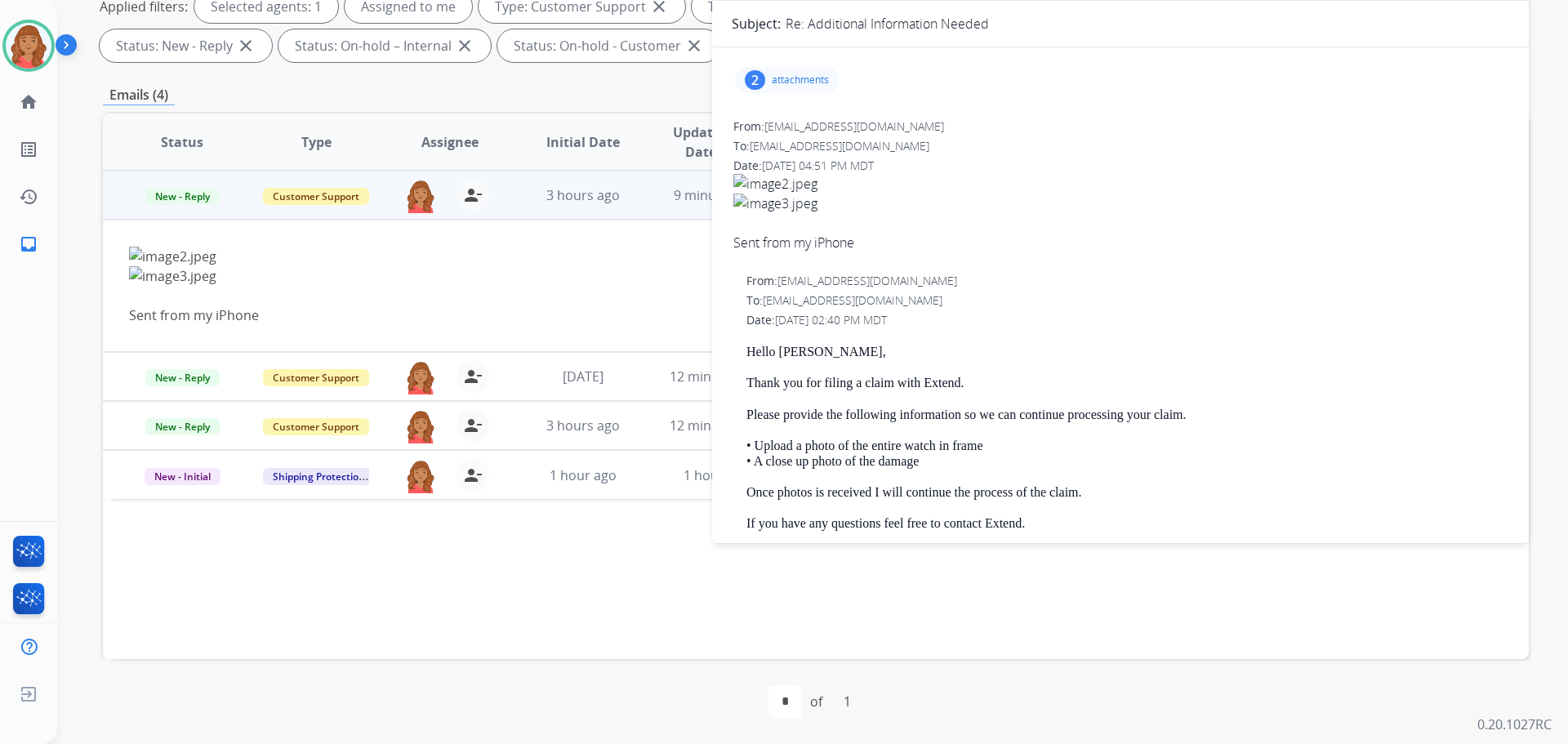
click at [774, 80] on p "attachments" at bounding box center [800, 80] width 57 height 13
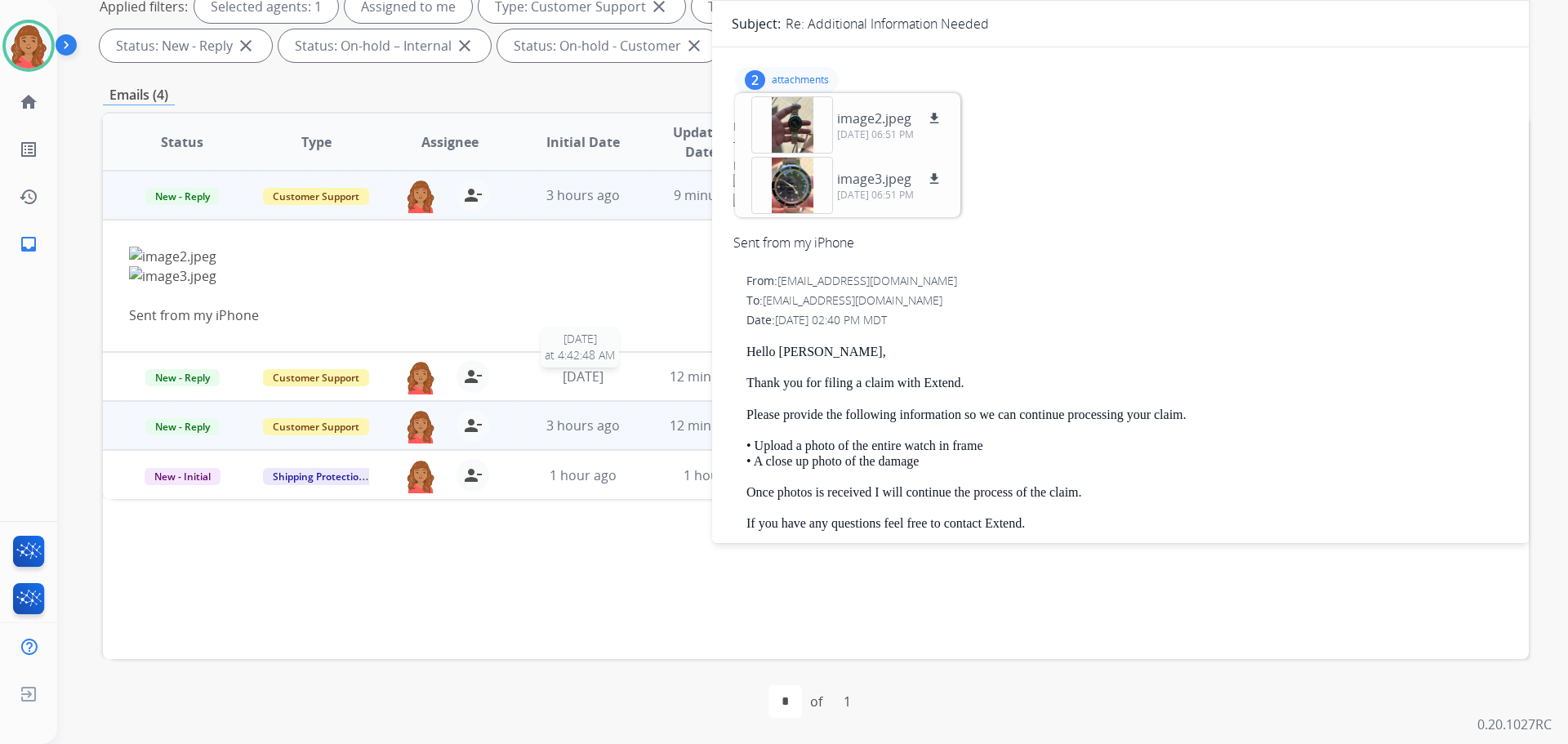
click at [563, 376] on span "[DATE]" at bounding box center [583, 376] width 41 height 18
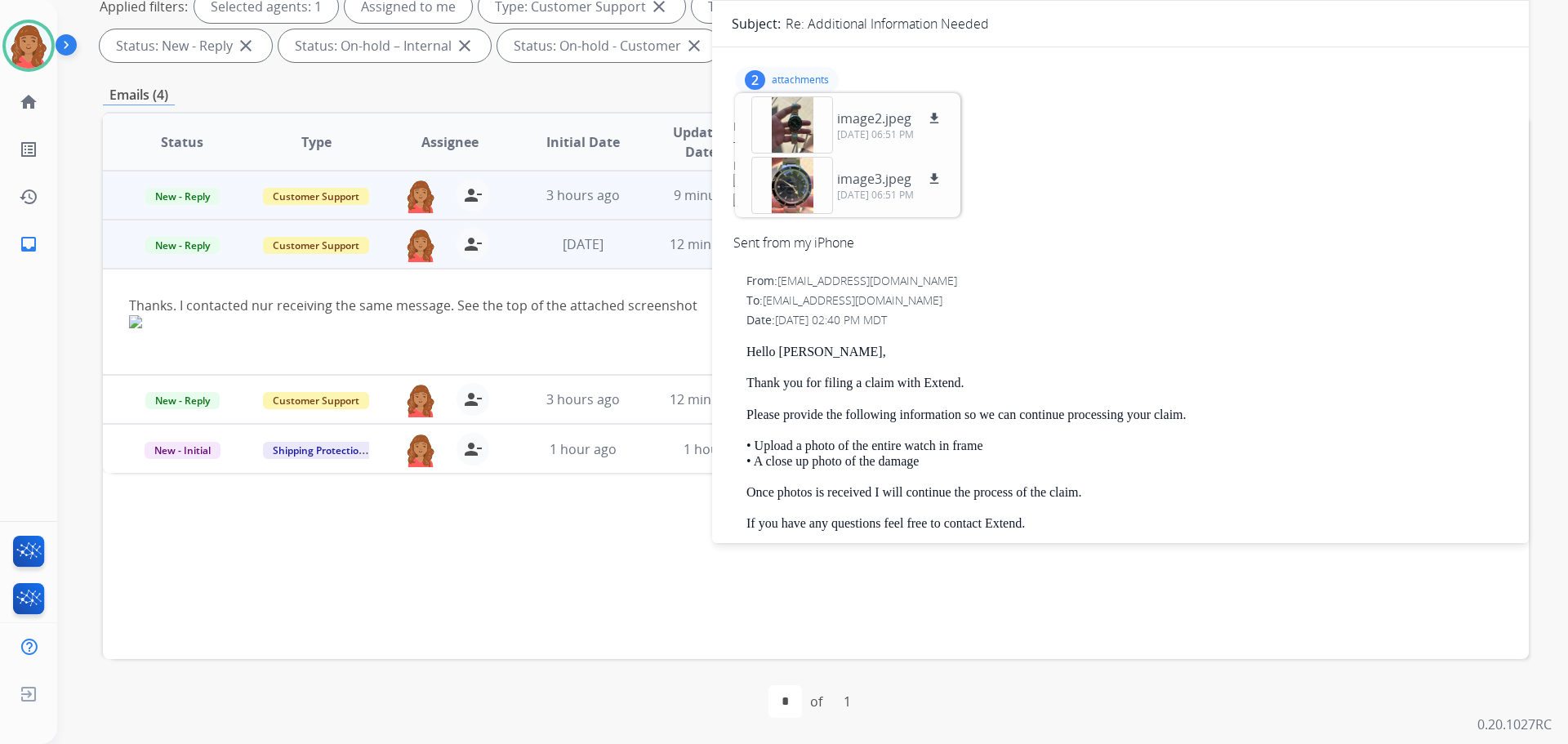
click at [543, 330] on div at bounding box center [682, 337] width 1107 height 19
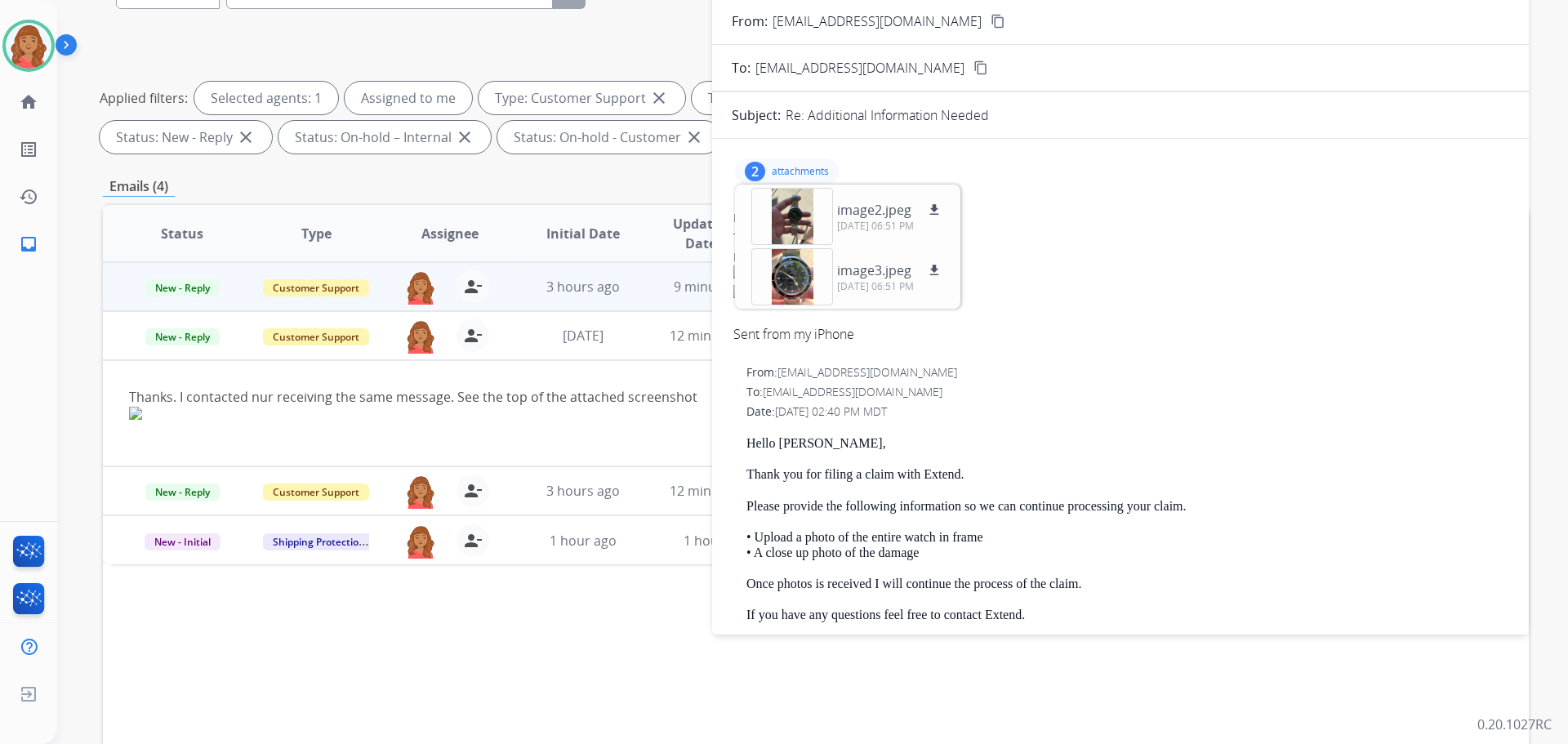
scroll to position [0, 0]
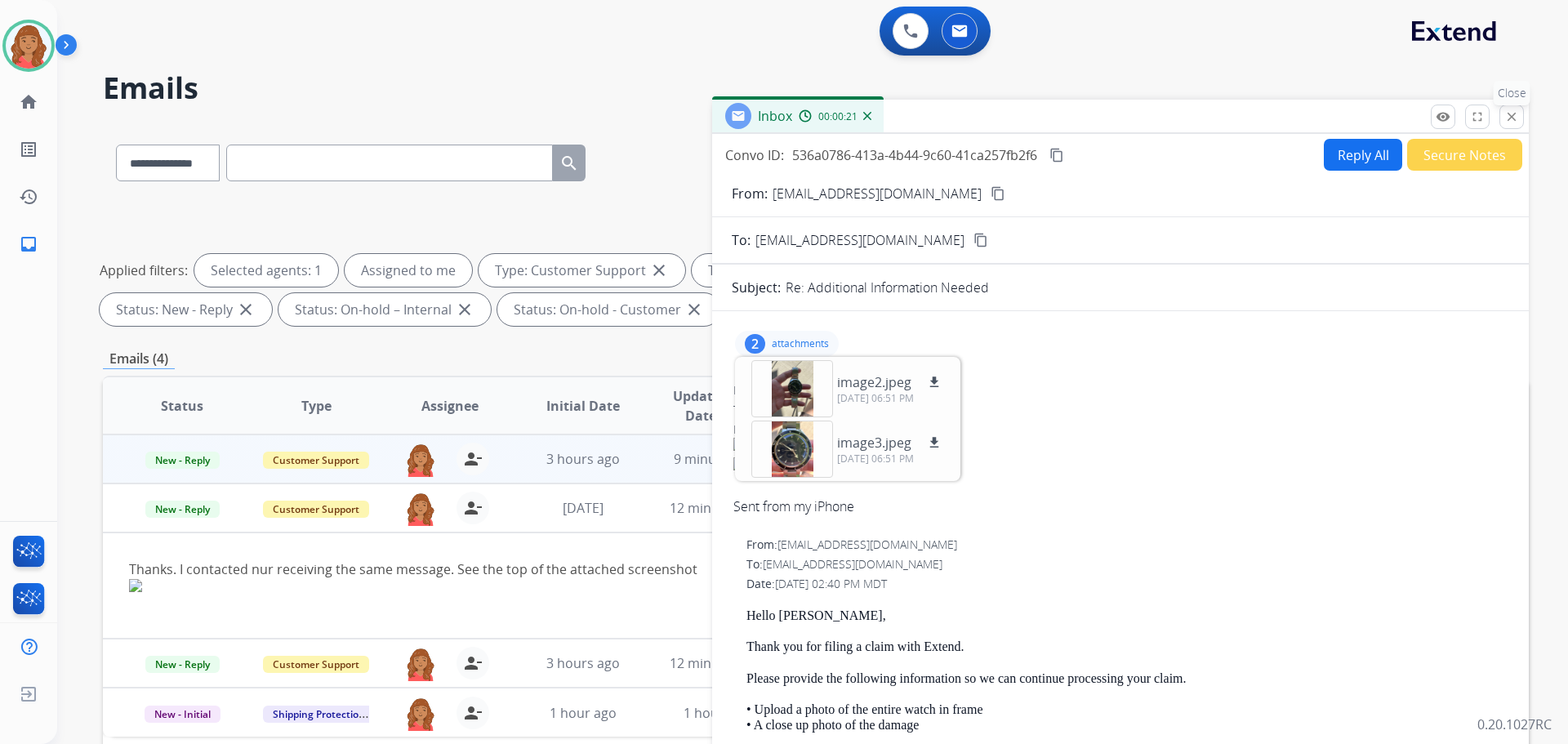
click at [1515, 116] on mat-icon "close" at bounding box center [1512, 117] width 15 height 15
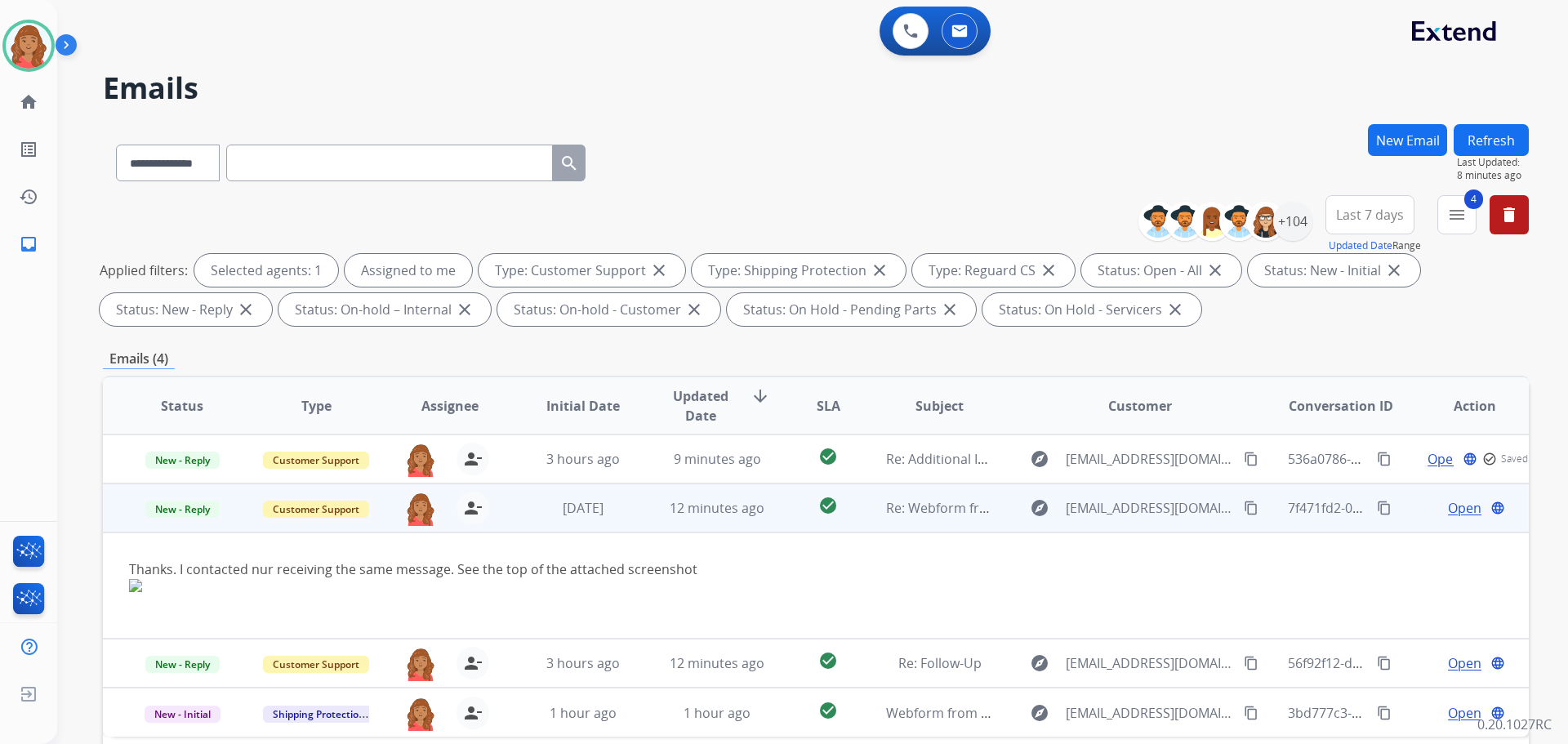
click at [1450, 502] on span "Open" at bounding box center [1465, 507] width 33 height 19
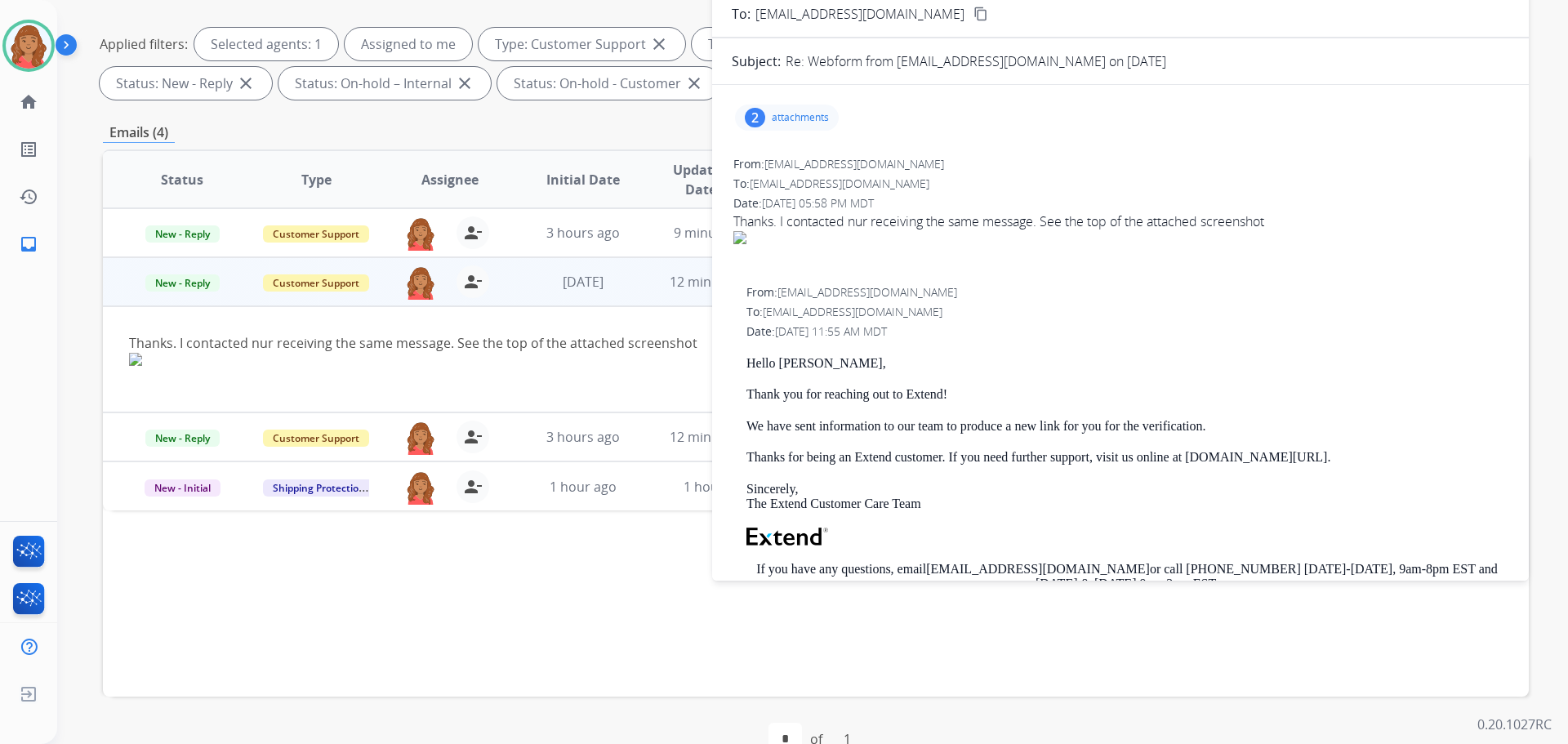
scroll to position [245, 0]
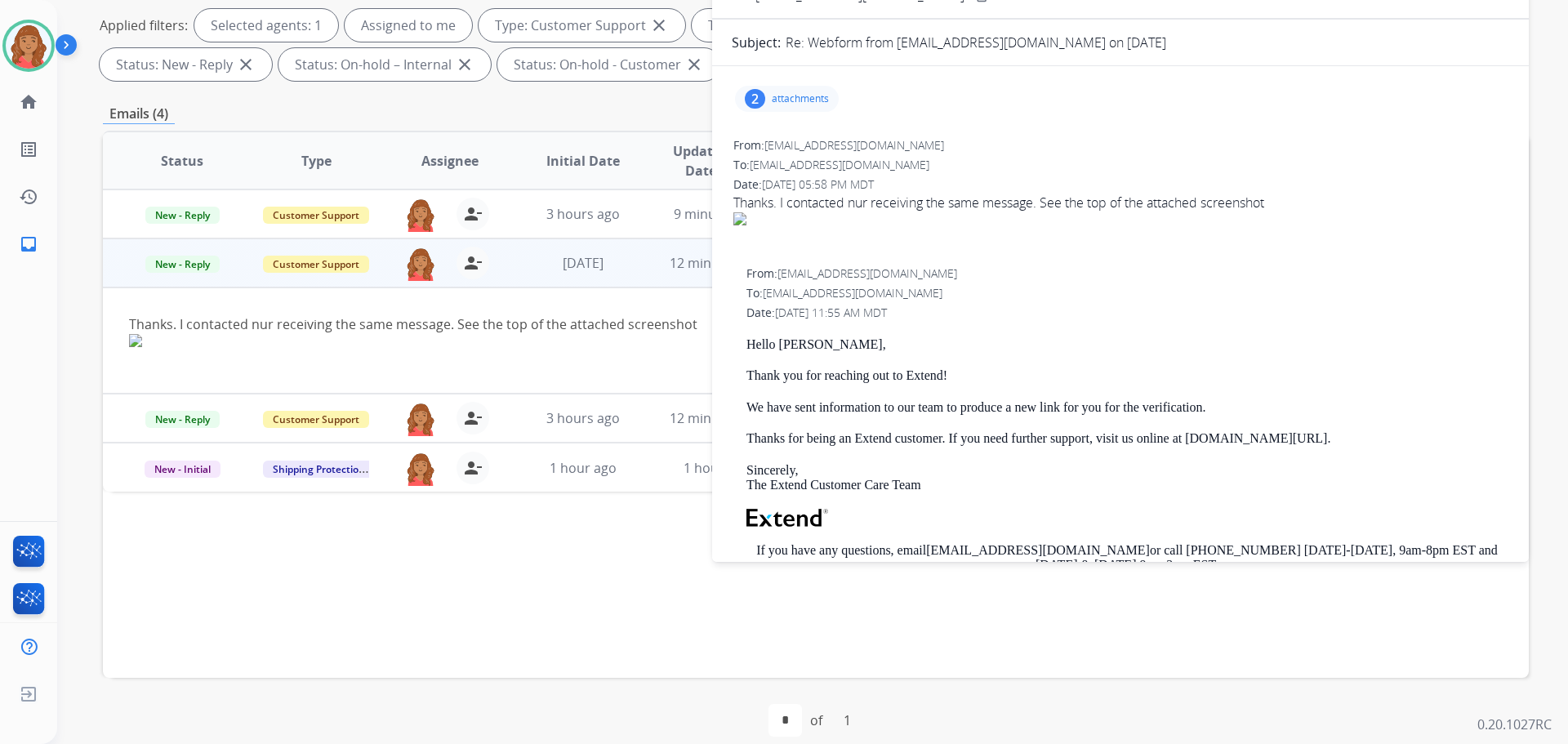
click at [780, 106] on div "2 attachments" at bounding box center [787, 98] width 104 height 26
click at [792, 143] on div at bounding box center [793, 144] width 82 height 57
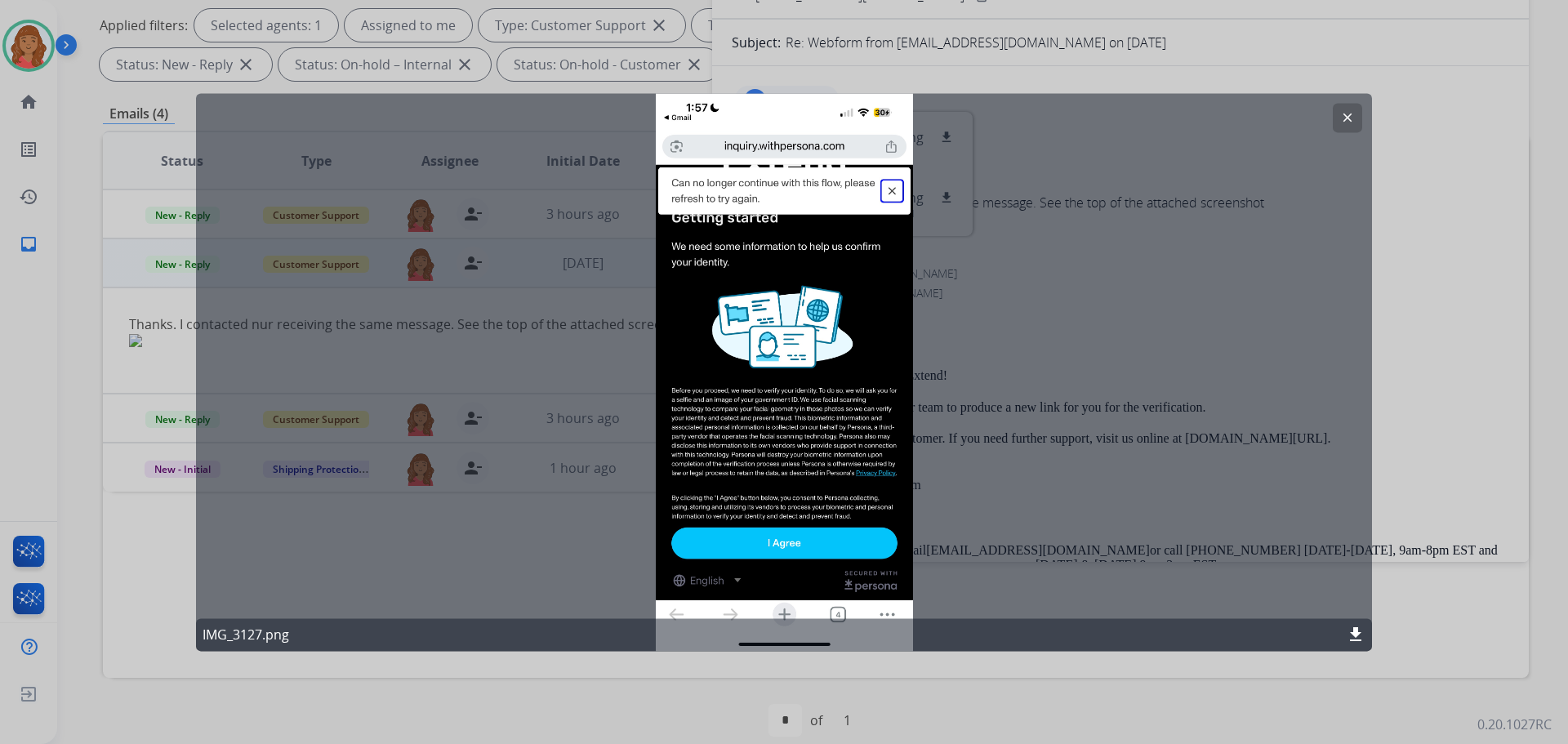
click at [1353, 122] on mat-icon "clear" at bounding box center [1348, 118] width 15 height 15
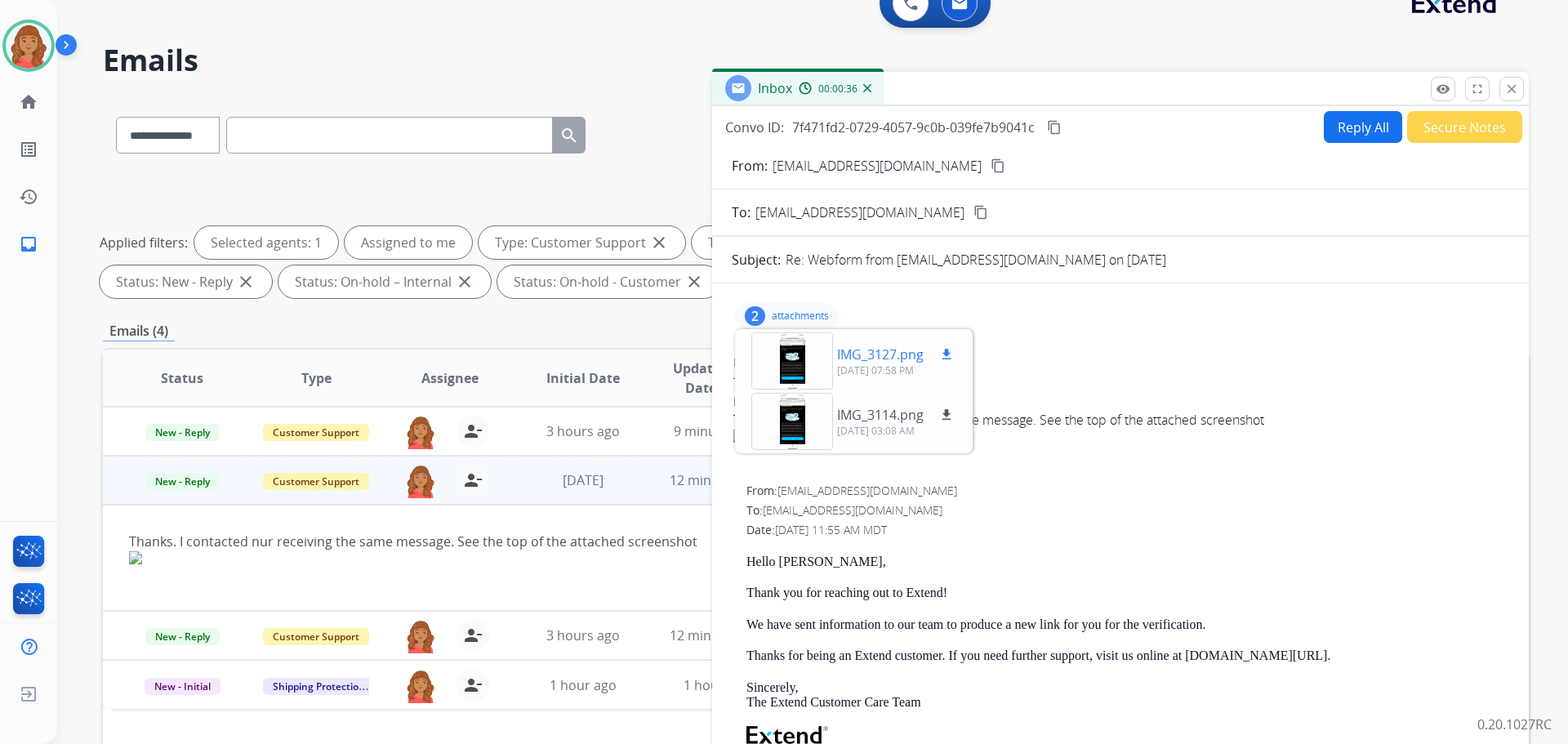
scroll to position [0, 0]
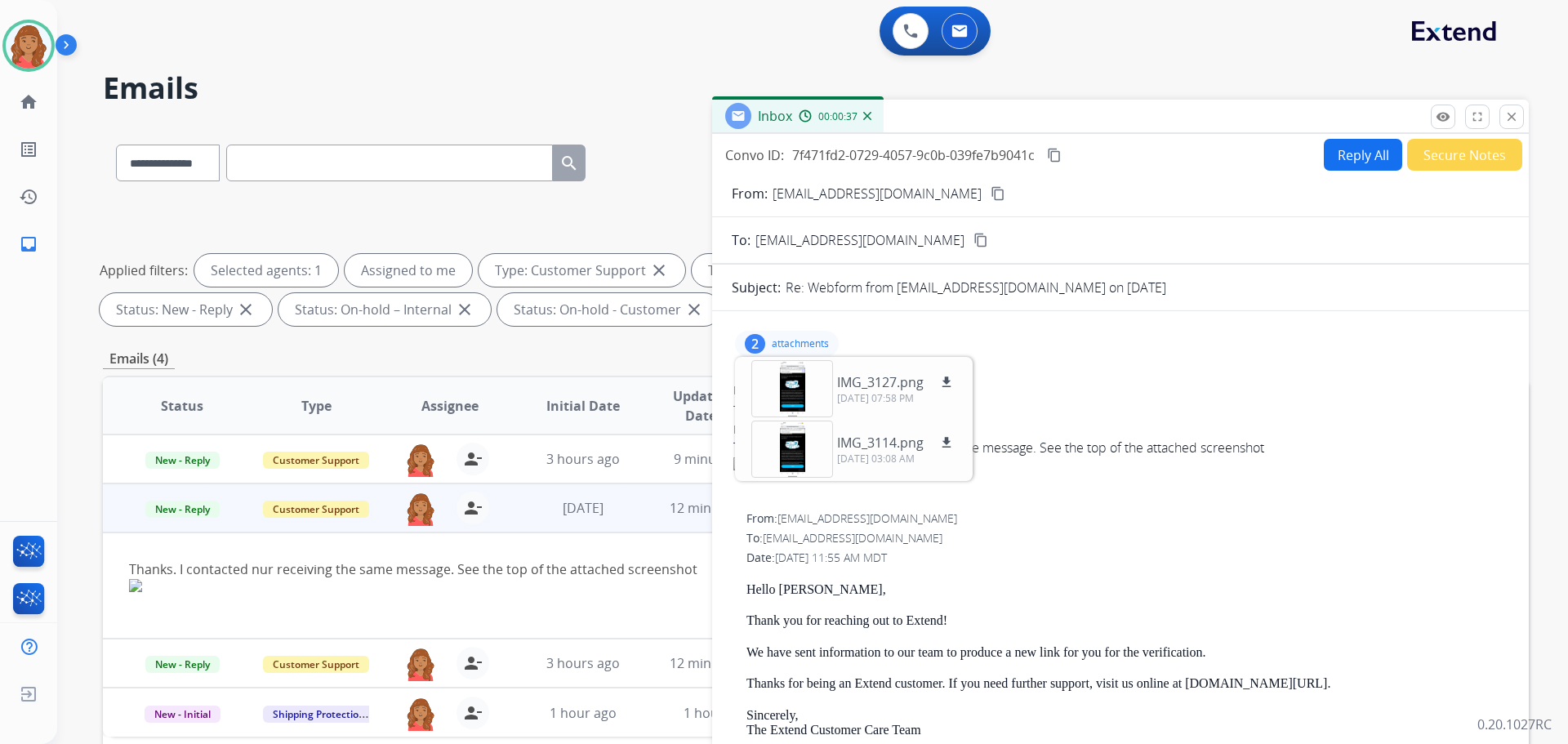
click at [1514, 108] on button "close Close" at bounding box center [1511, 116] width 24 height 24
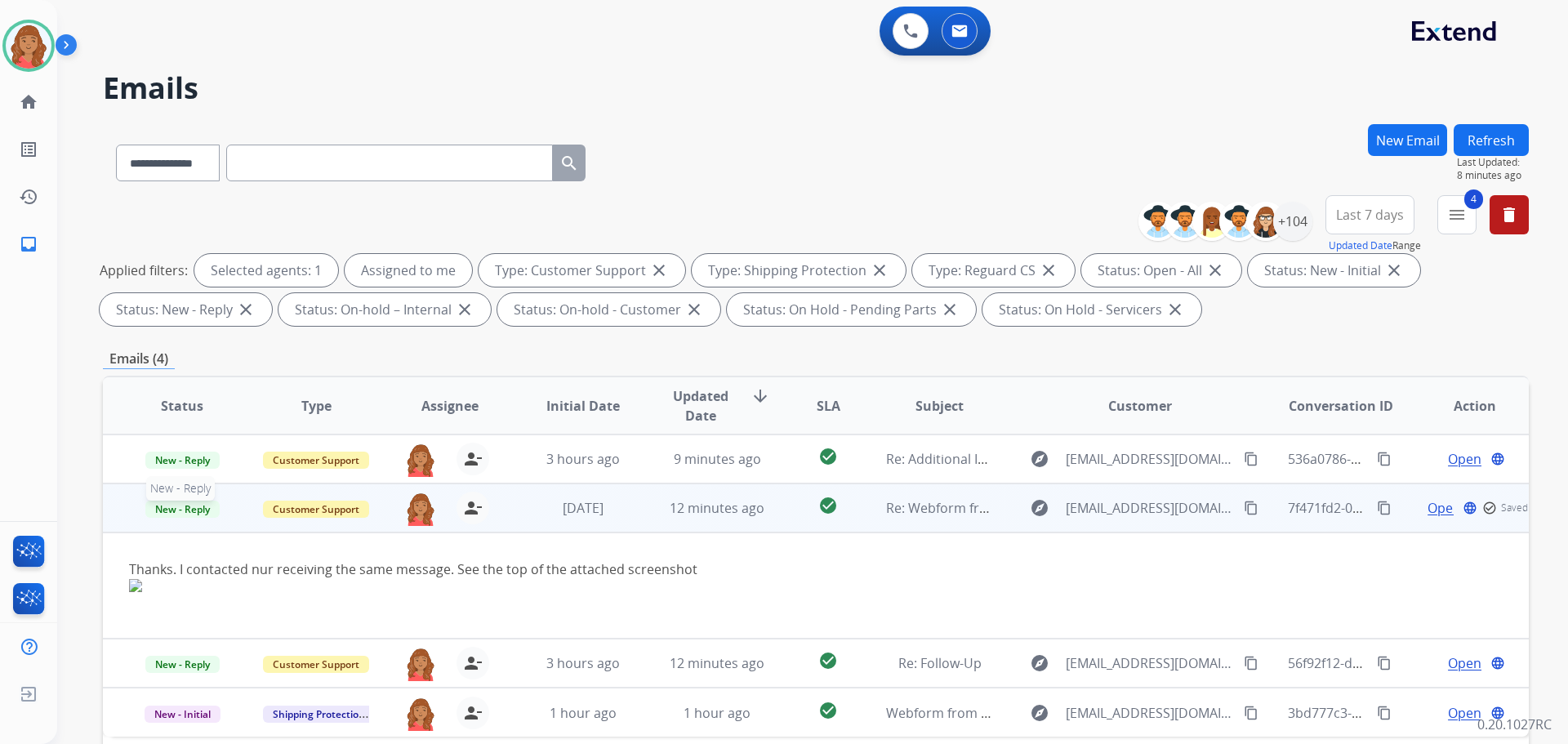
click at [186, 514] on span "New - Reply" at bounding box center [183, 509] width 75 height 17
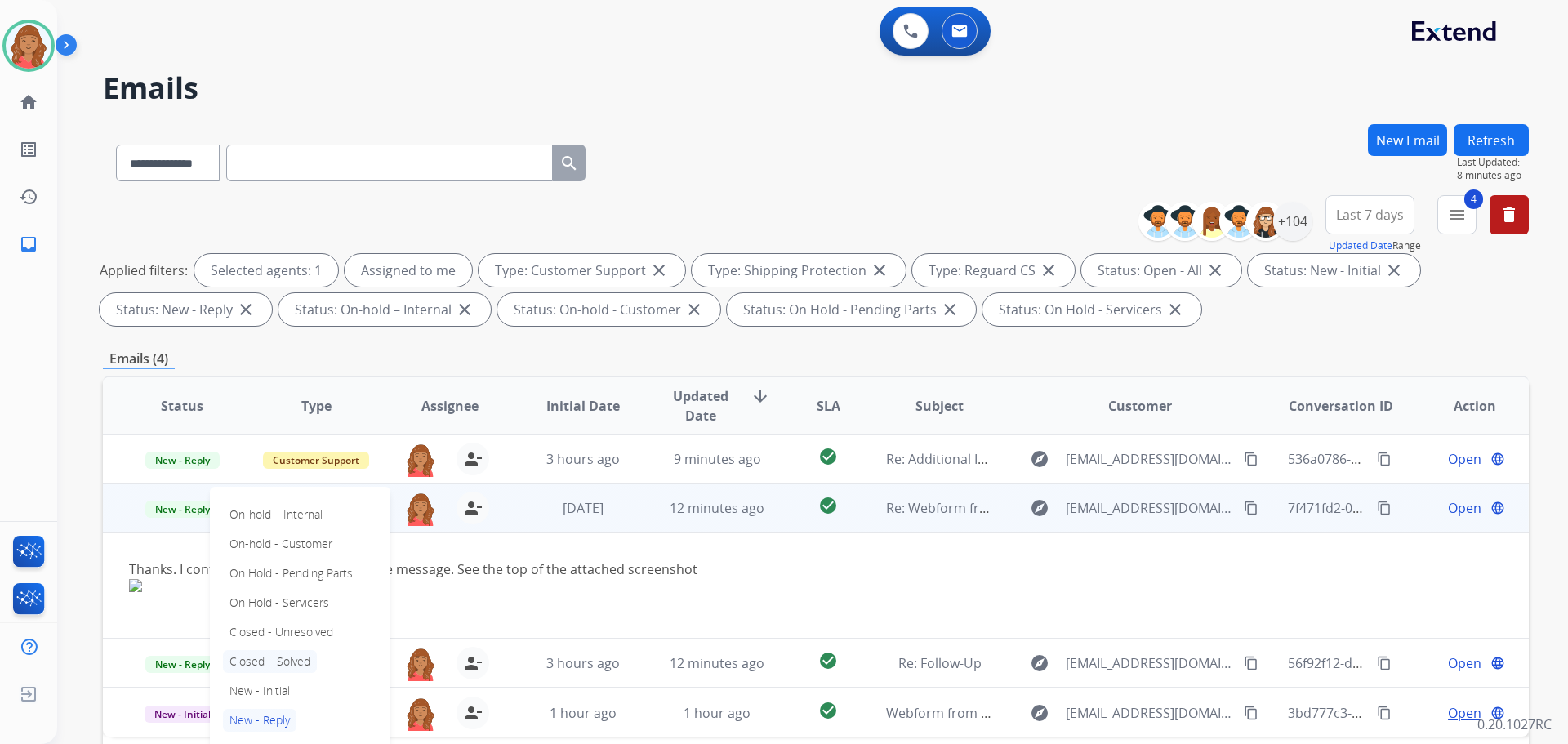
click at [255, 654] on p "Closed – Solved" at bounding box center [270, 661] width 94 height 23
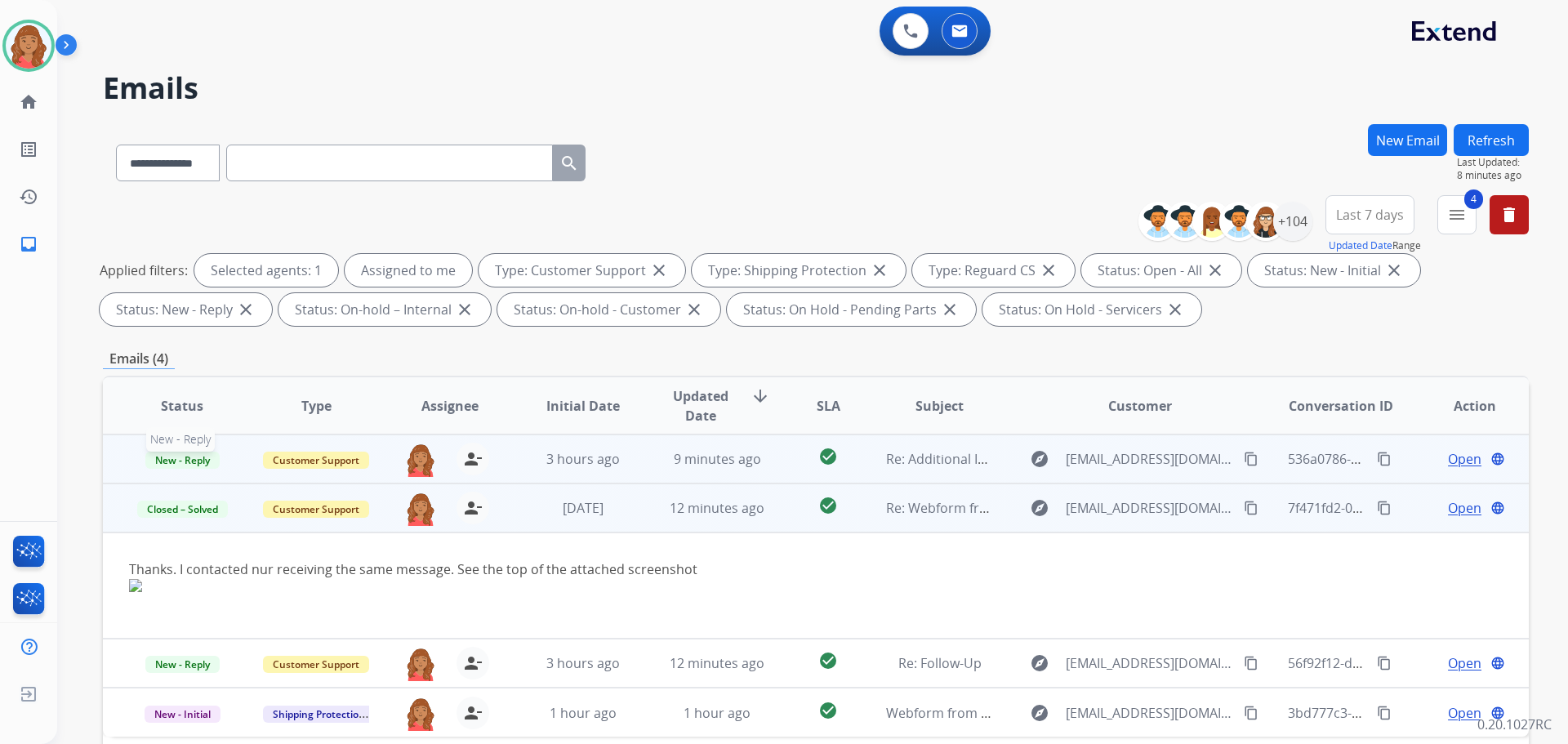
click at [190, 459] on span "New - Reply" at bounding box center [183, 460] width 75 height 17
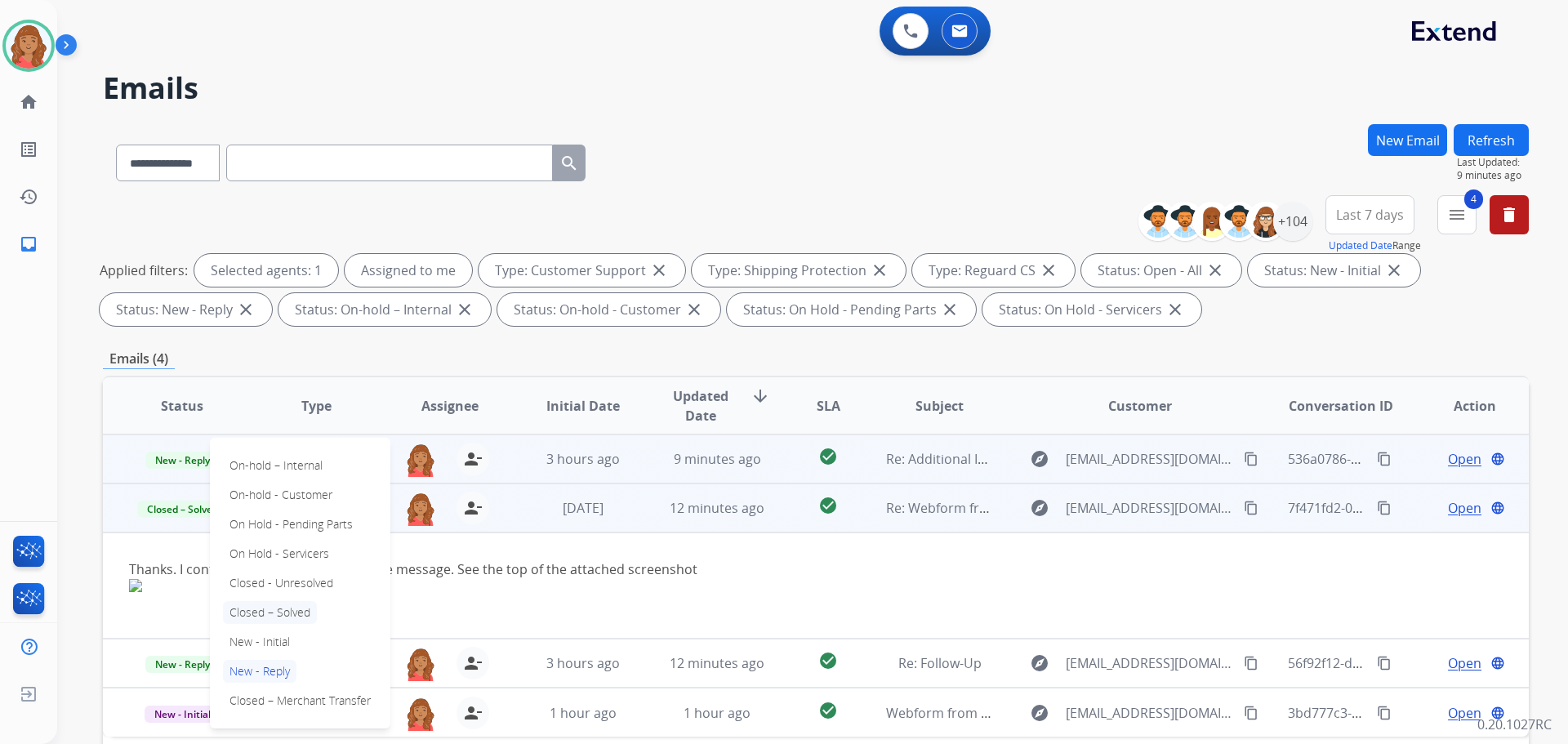
click at [267, 611] on p "Closed – Solved" at bounding box center [270, 612] width 94 height 23
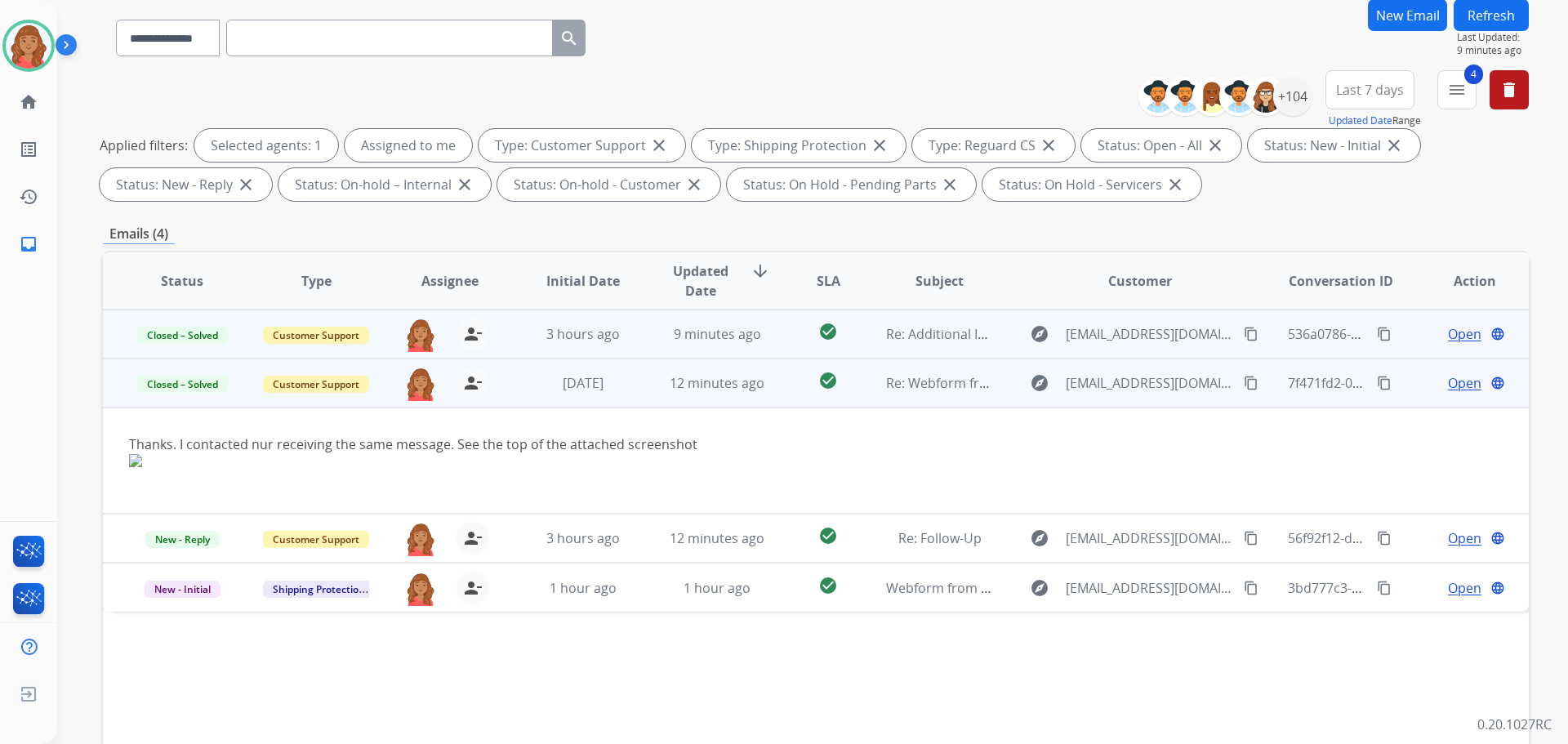
scroll to position [264, 0]
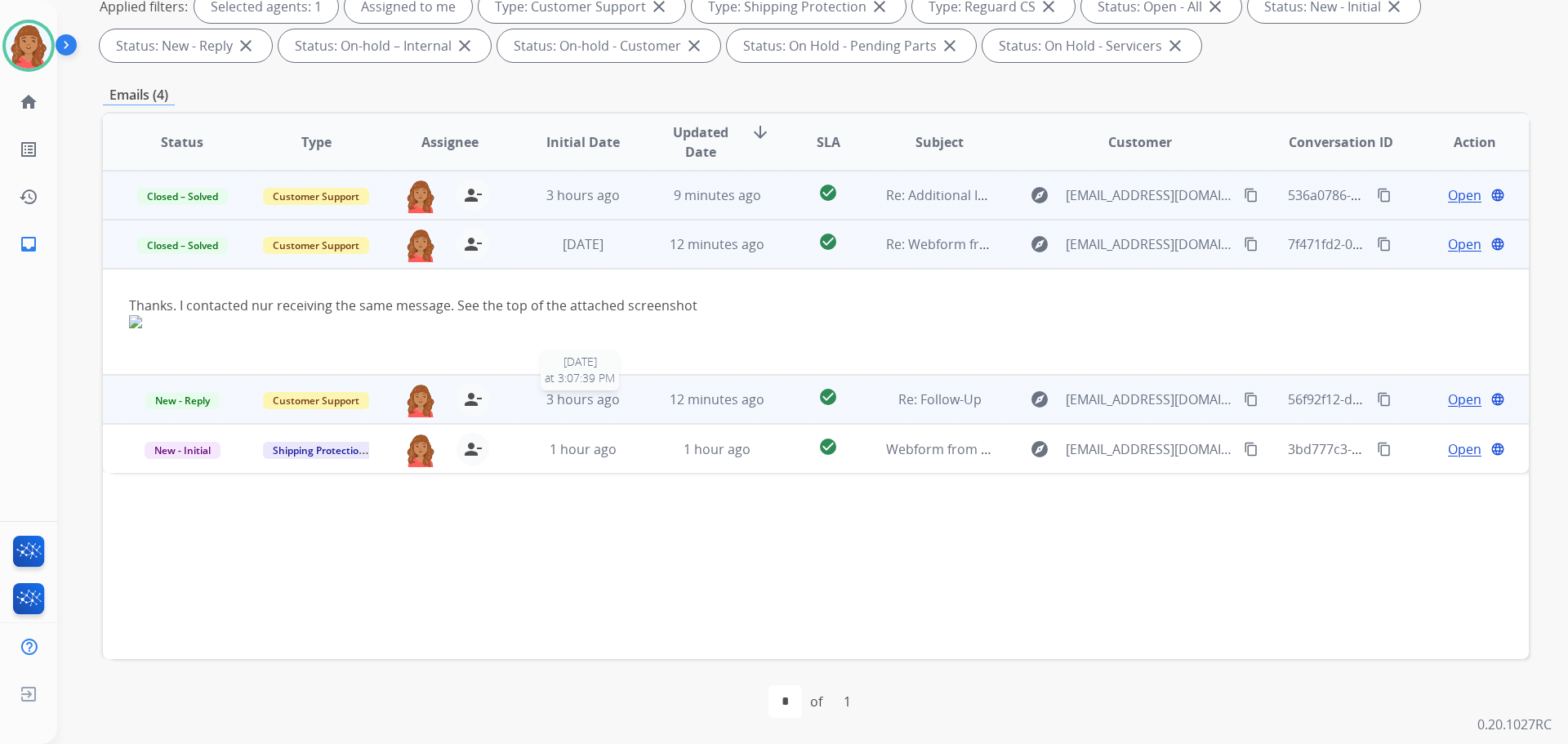
click at [580, 407] on span "3 hours ago" at bounding box center [584, 398] width 74 height 18
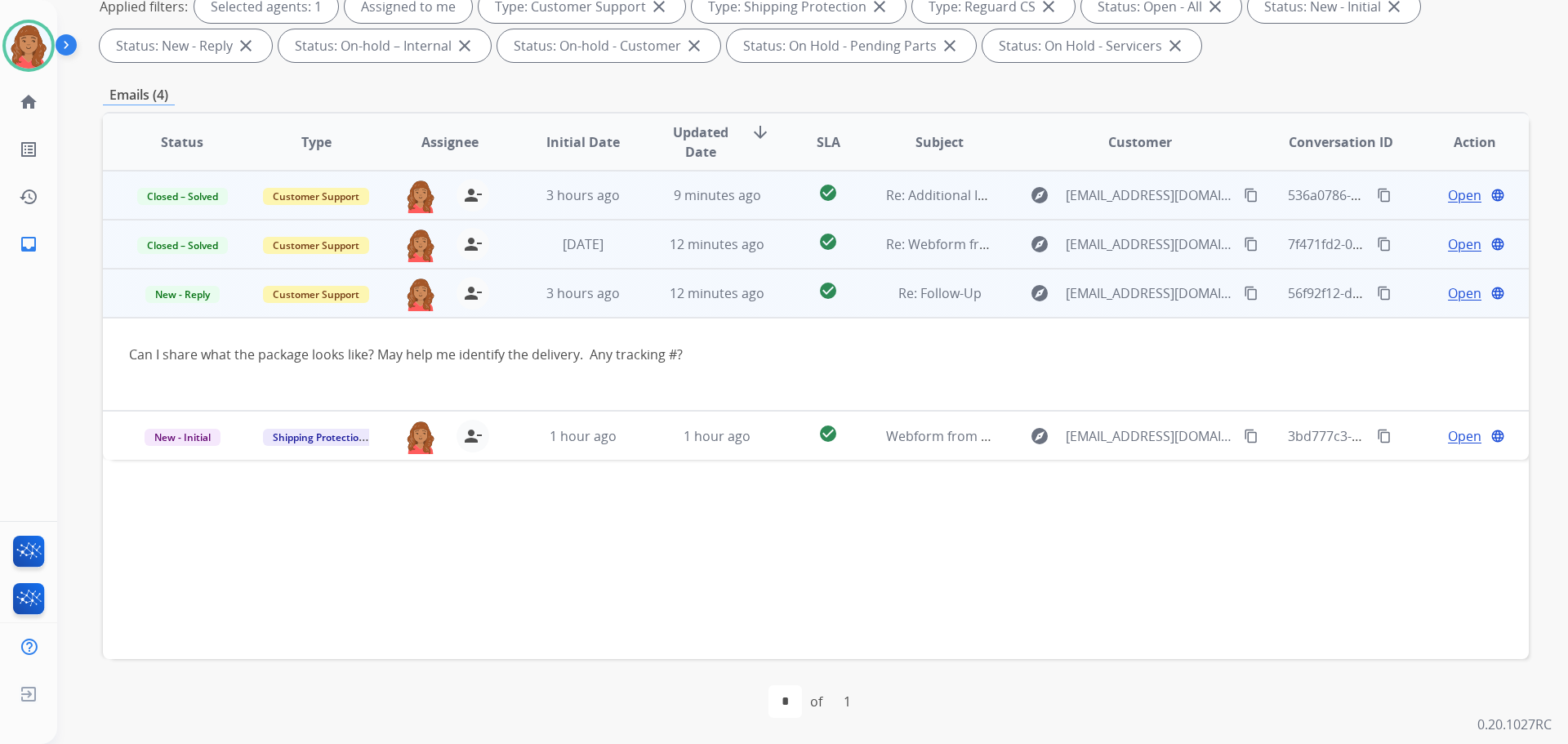
drag, startPoint x: 1226, startPoint y: 293, endPoint x: 1199, endPoint y: 293, distance: 27.0
click at [1244, 293] on mat-icon "content_copy" at bounding box center [1252, 293] width 15 height 15
click at [1450, 297] on span "Open" at bounding box center [1465, 293] width 33 height 19
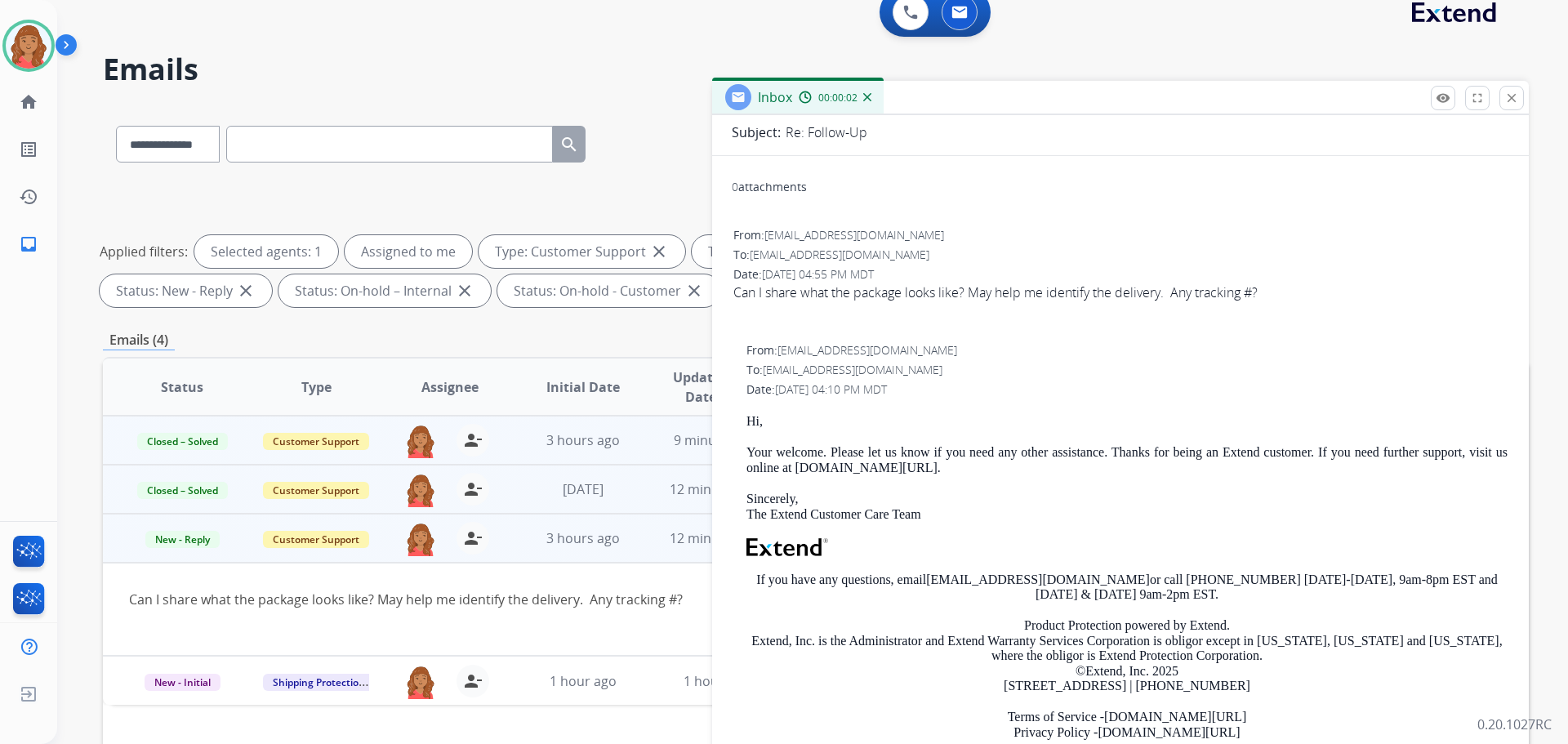
scroll to position [163, 0]
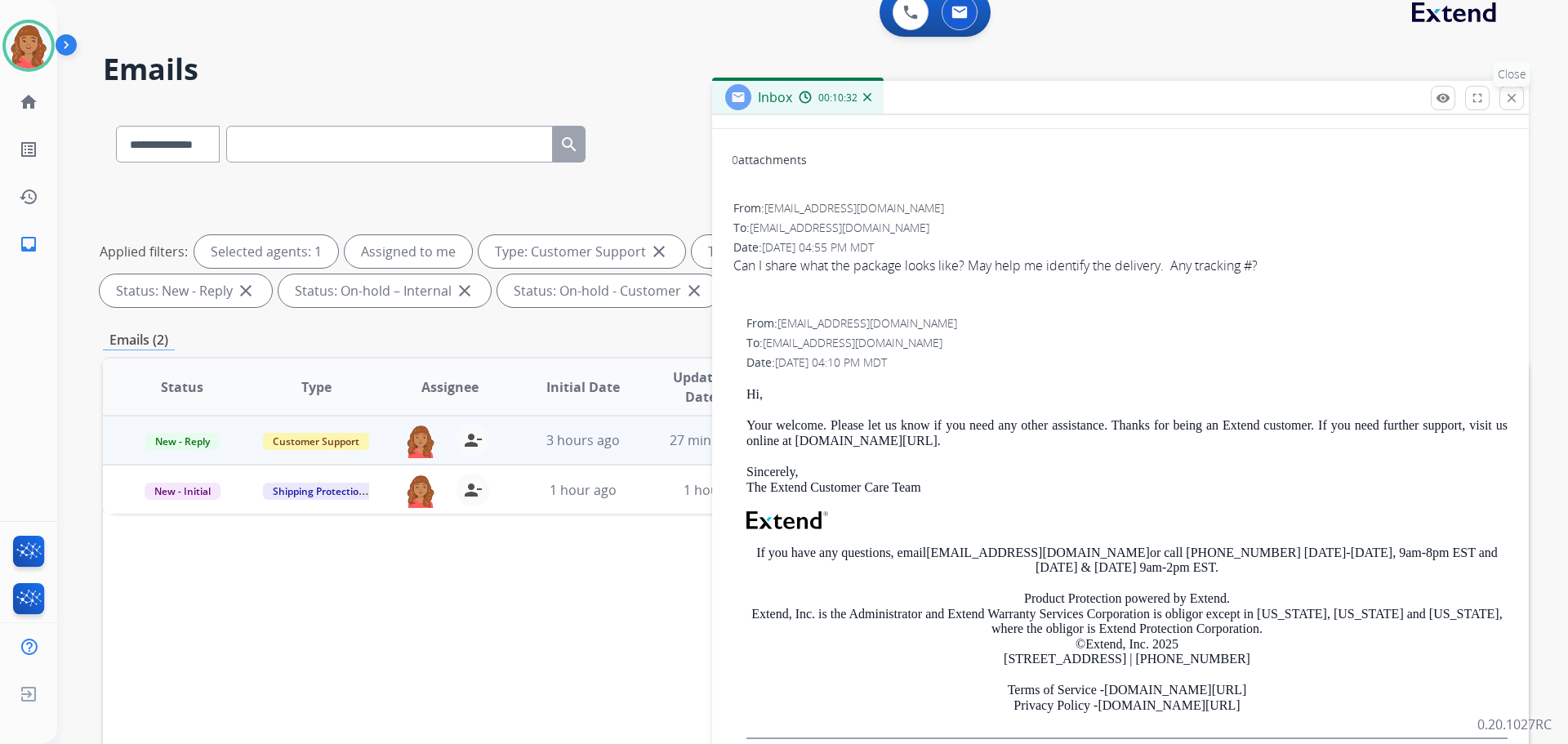
click at [1514, 98] on mat-icon "close" at bounding box center [1512, 98] width 15 height 15
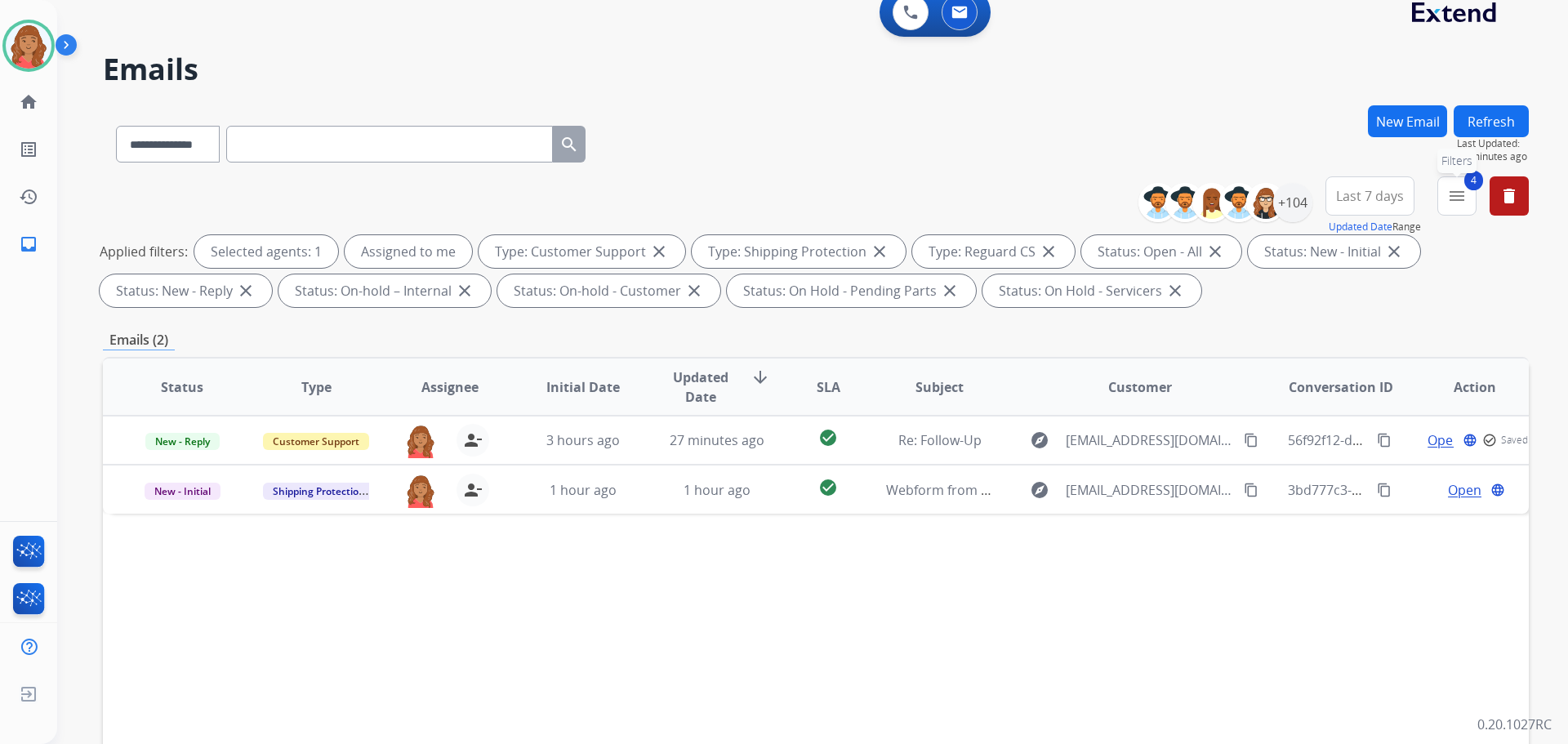
click at [1452, 201] on mat-icon "menu" at bounding box center [1457, 195] width 19 height 19
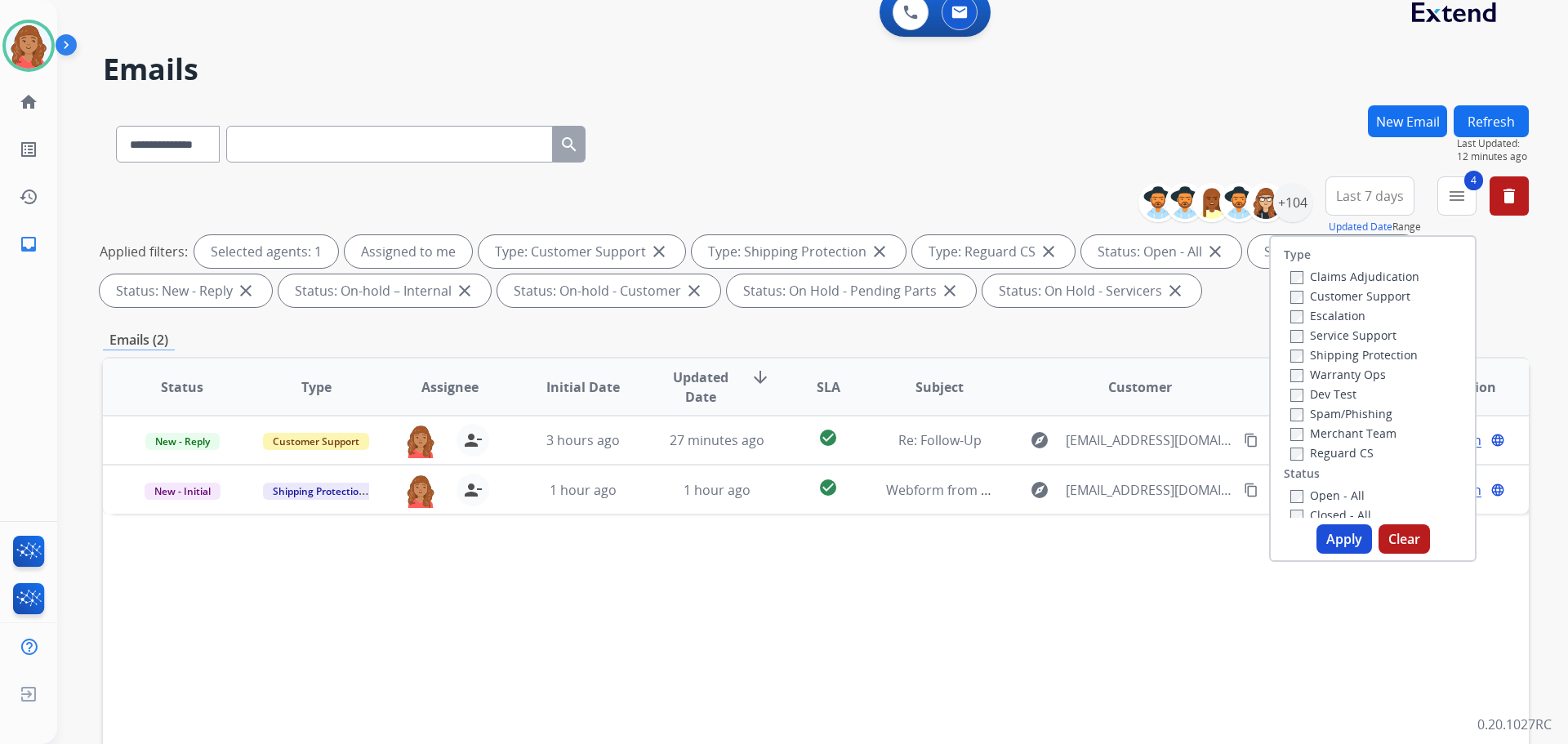
click at [1334, 536] on button "Apply" at bounding box center [1344, 538] width 55 height 29
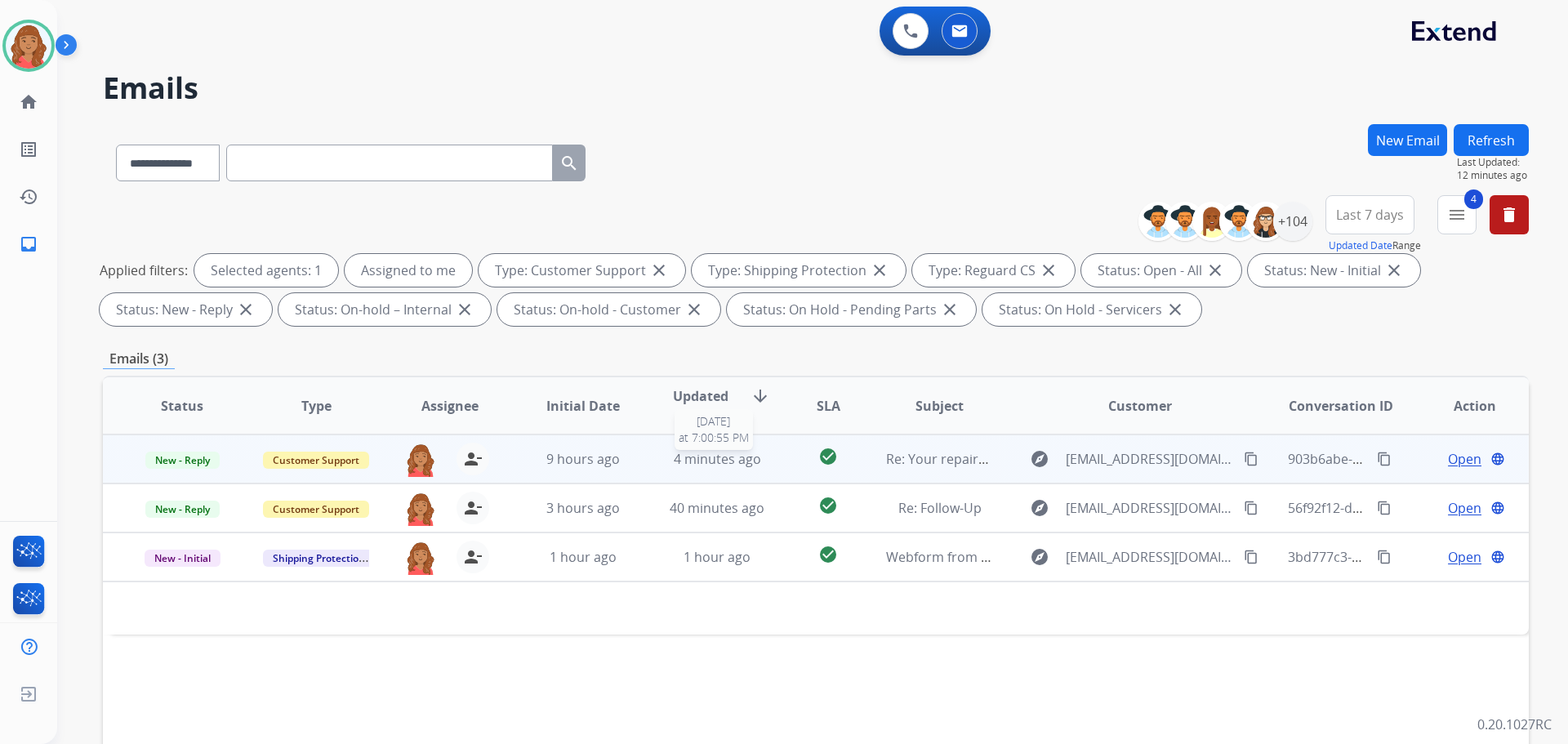
click at [702, 454] on span "4 minutes ago" at bounding box center [717, 459] width 87 height 18
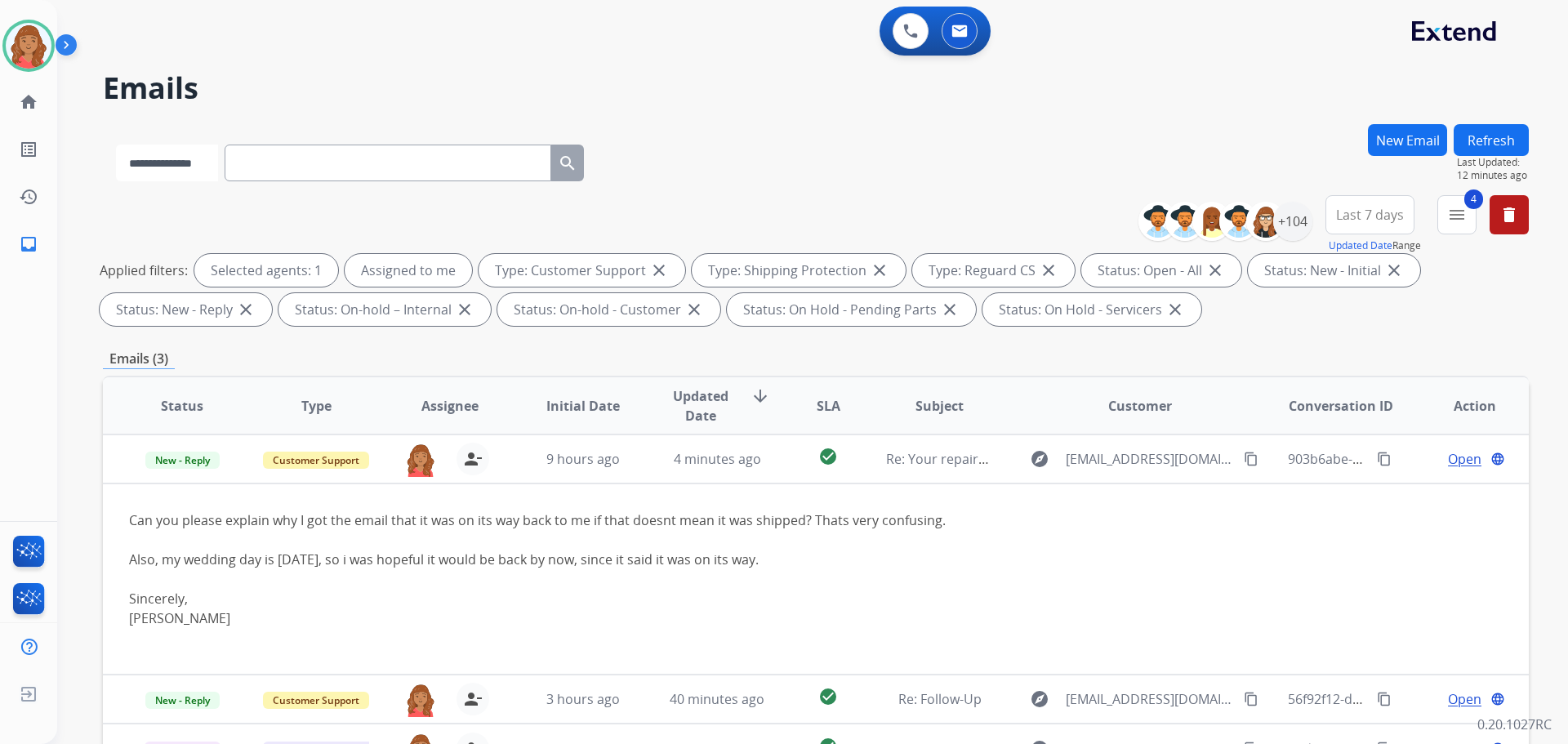
click at [210, 174] on select "**********" at bounding box center [167, 163] width 102 height 37
select select "**********"
click at [116, 145] on select "**********" at bounding box center [167, 163] width 102 height 37
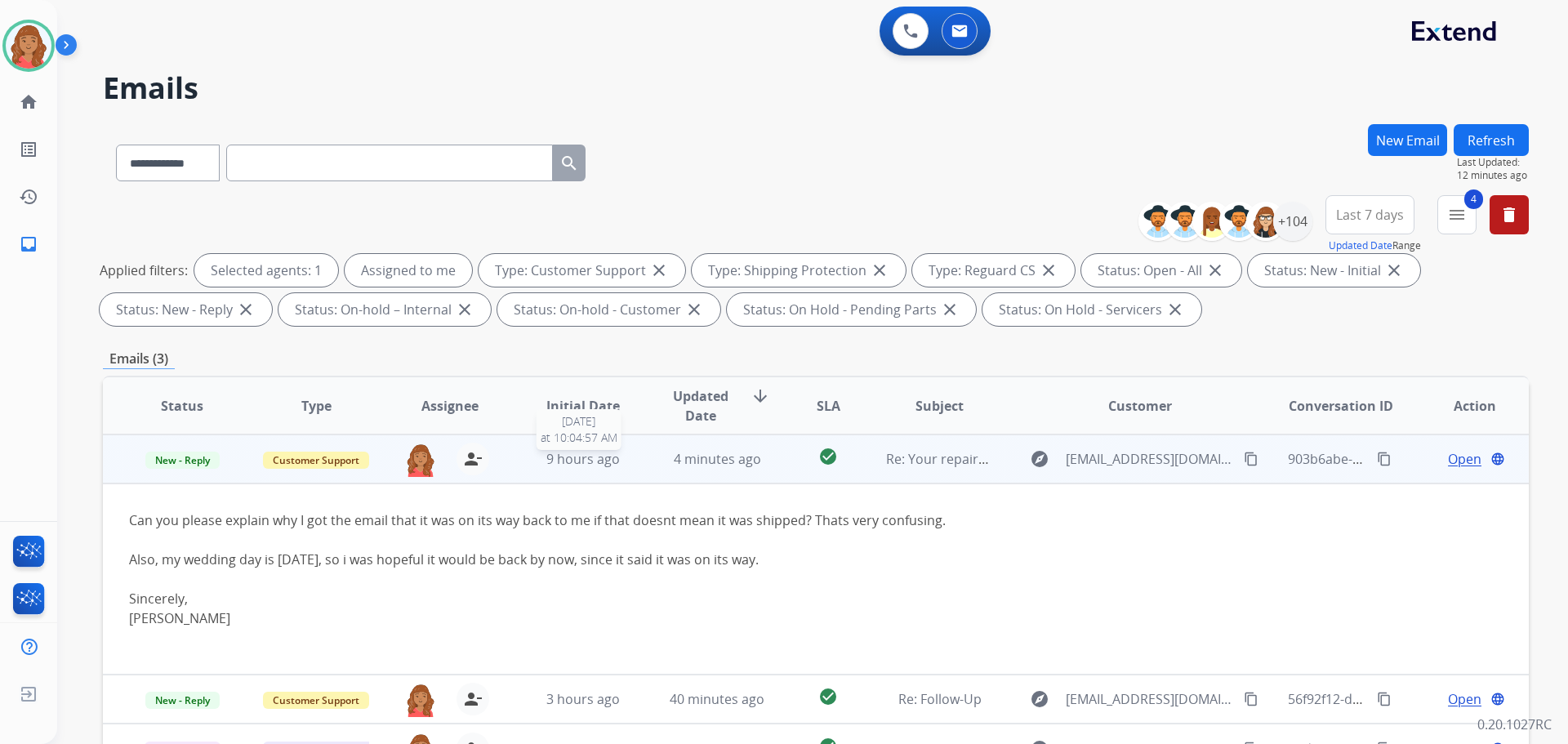
click at [579, 457] on span "9 hours ago" at bounding box center [584, 459] width 74 height 18
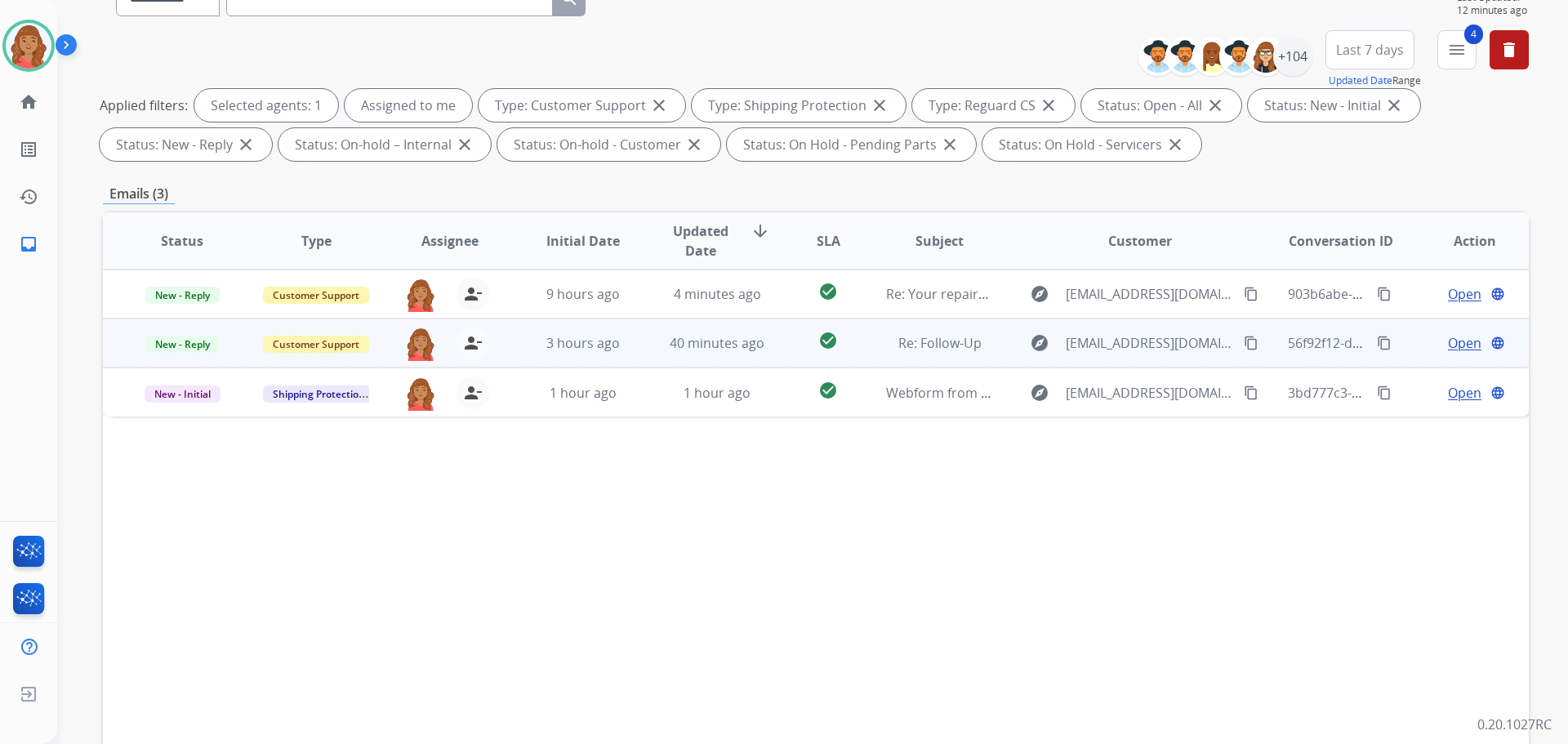
scroll to position [264, 0]
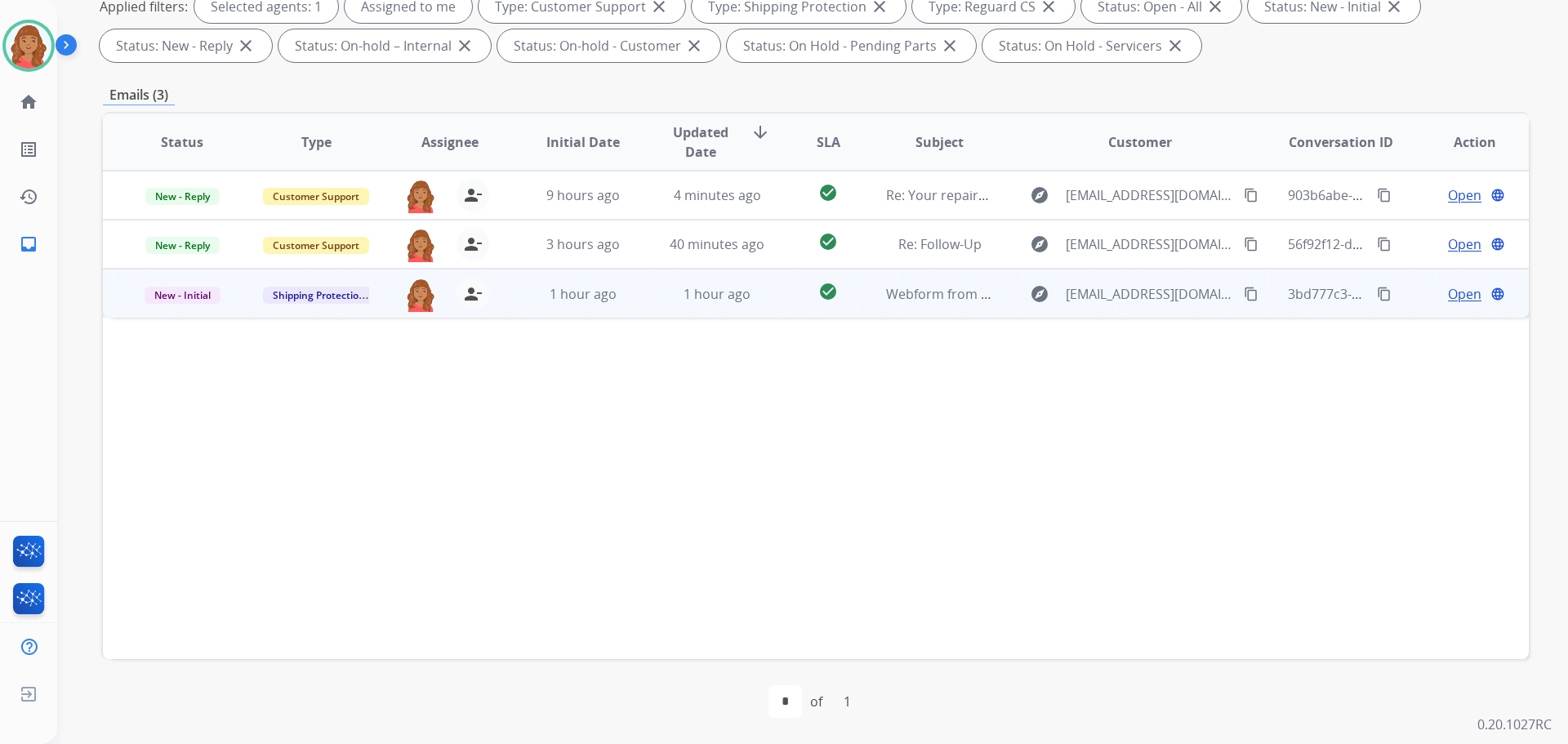
click at [605, 308] on td "1 hour ago" at bounding box center [571, 293] width 134 height 49
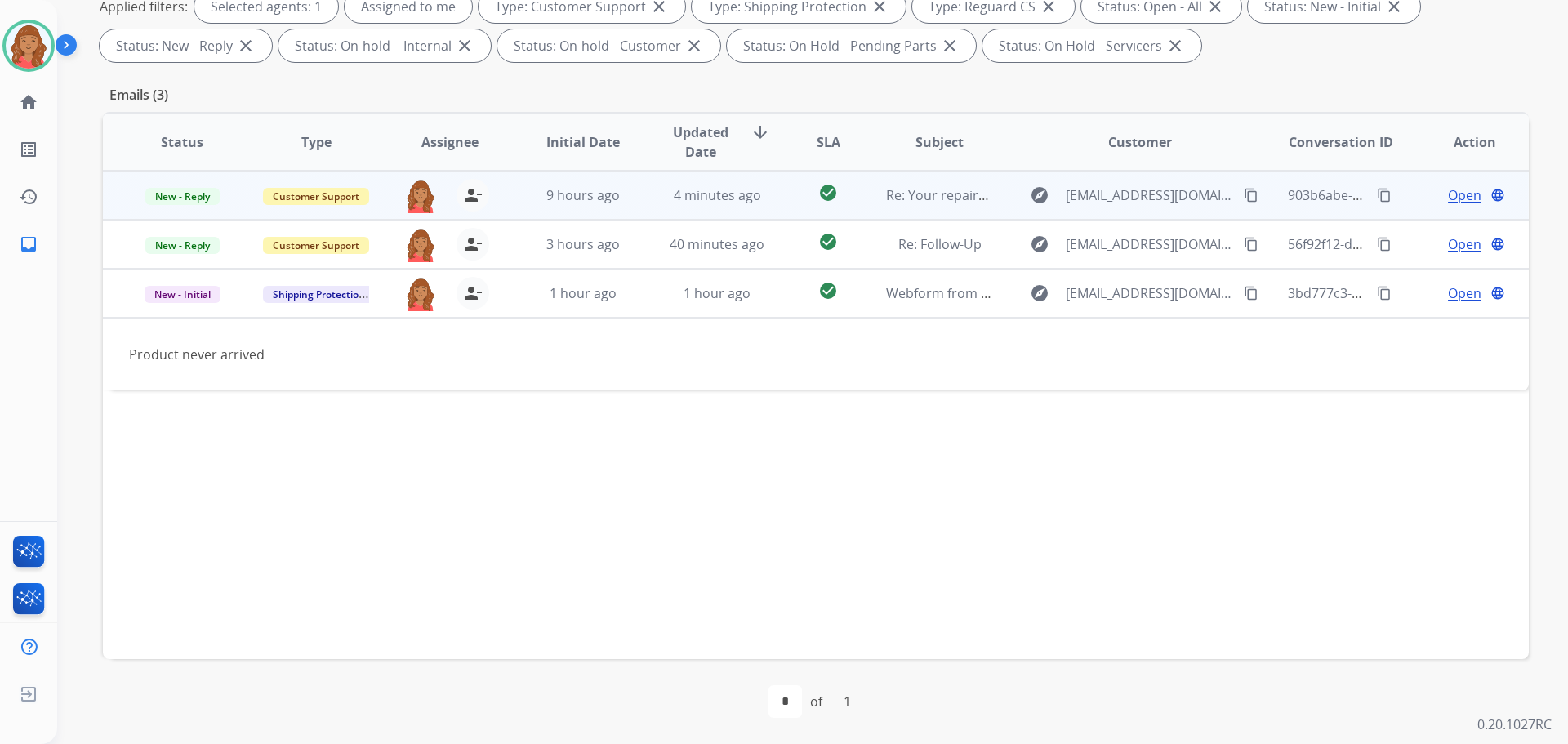
click at [599, 196] on span "9 hours ago" at bounding box center [584, 194] width 74 height 18
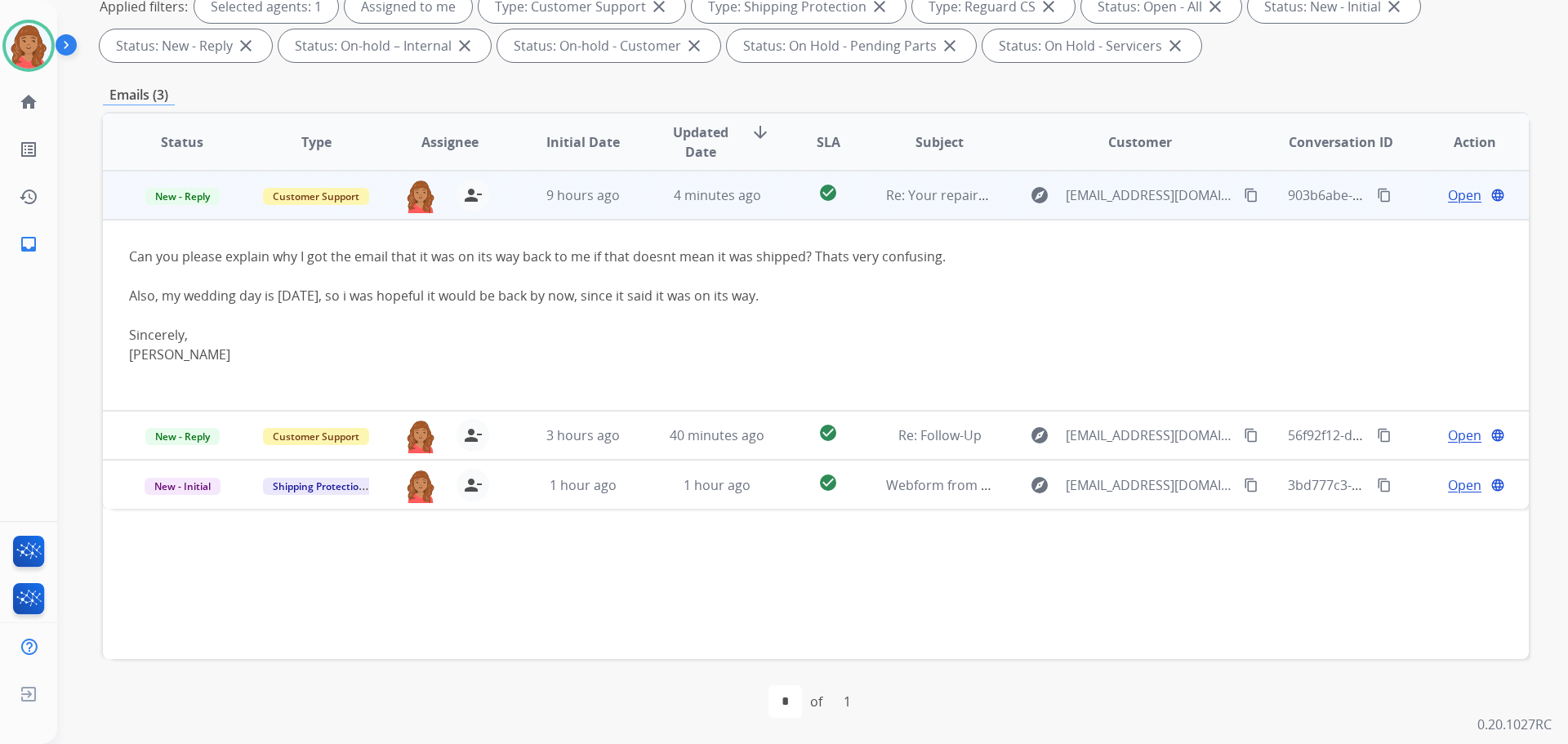
click at [1441, 207] on td "Open language" at bounding box center [1462, 195] width 134 height 49
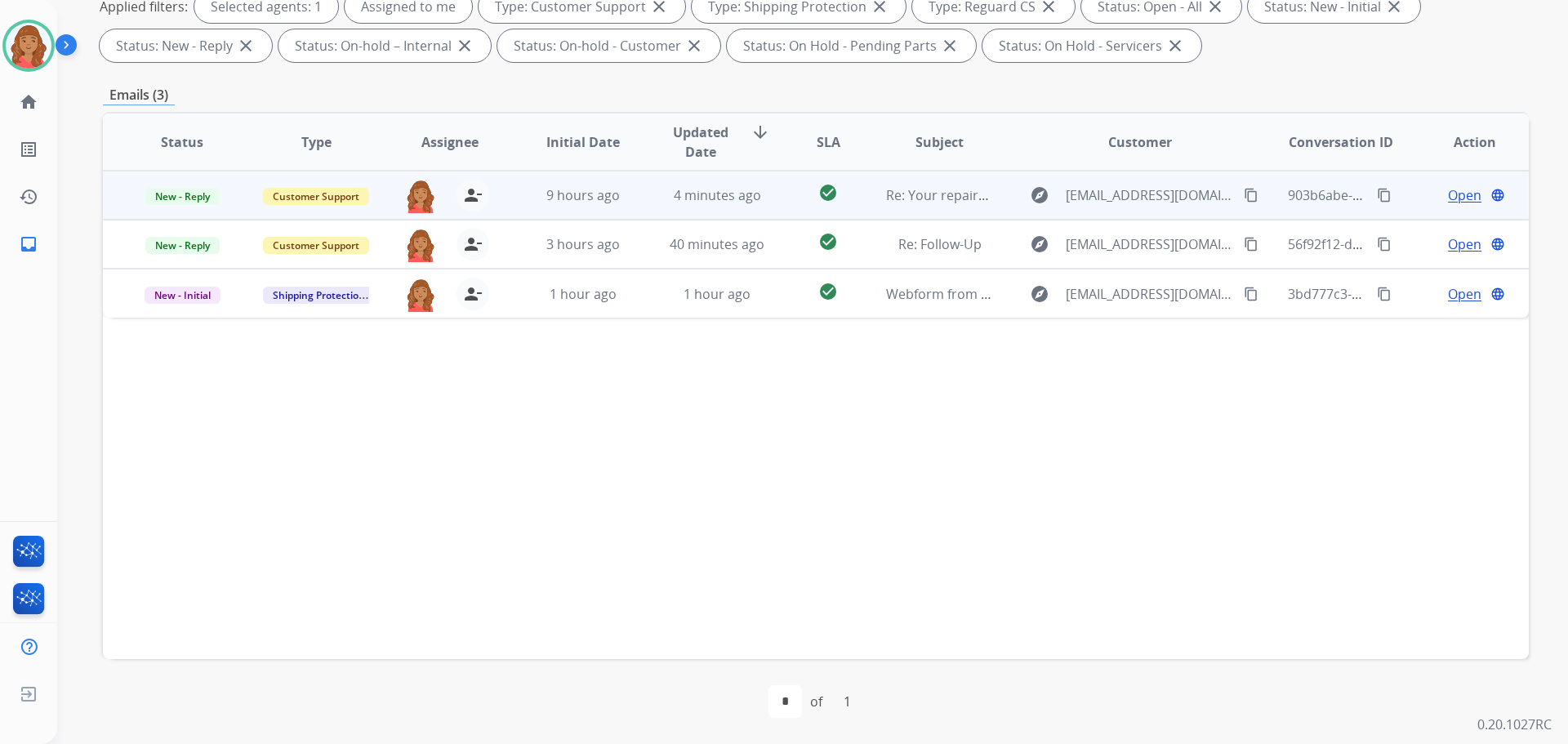
click at [1448, 192] on span "Open" at bounding box center [1465, 194] width 33 height 19
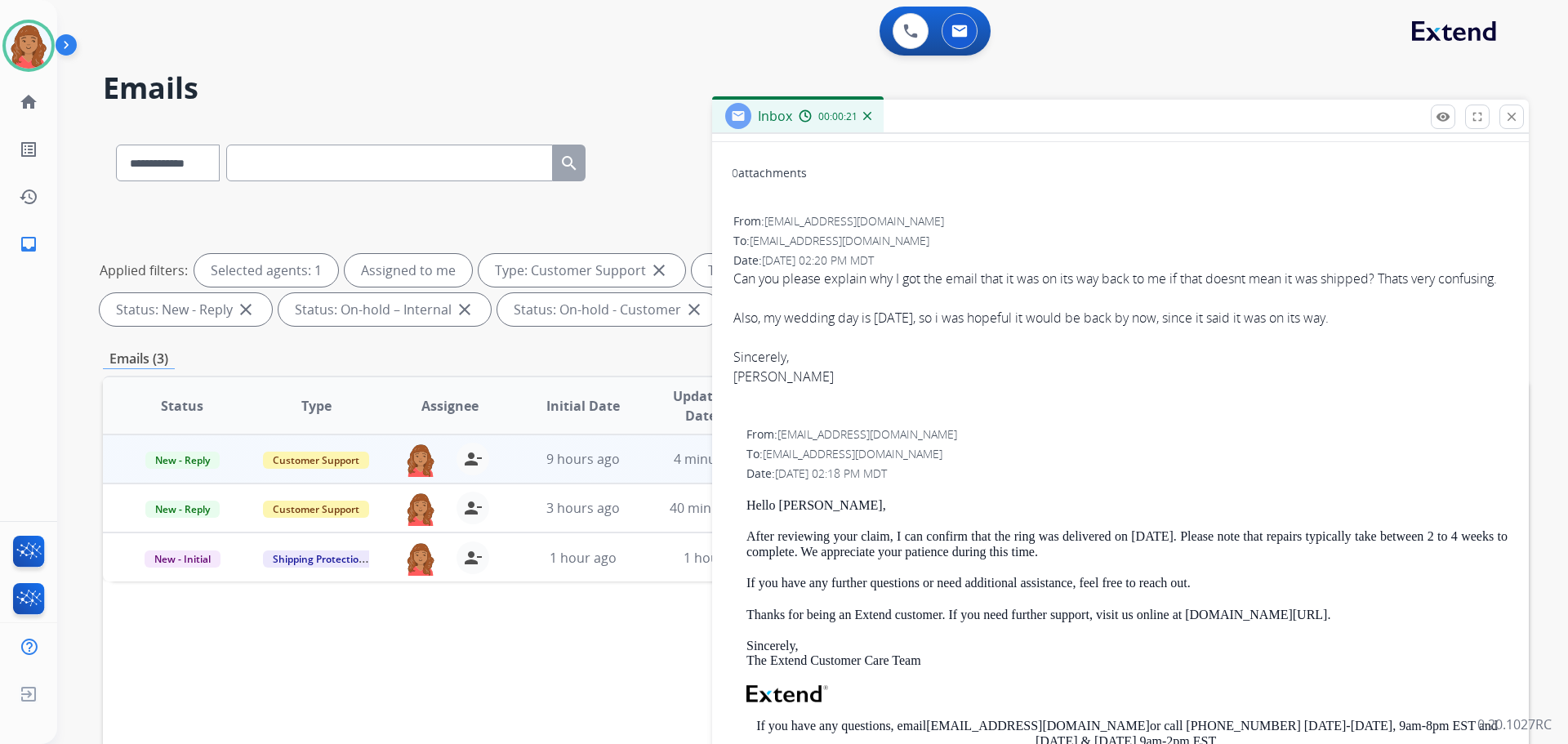
scroll to position [0, 0]
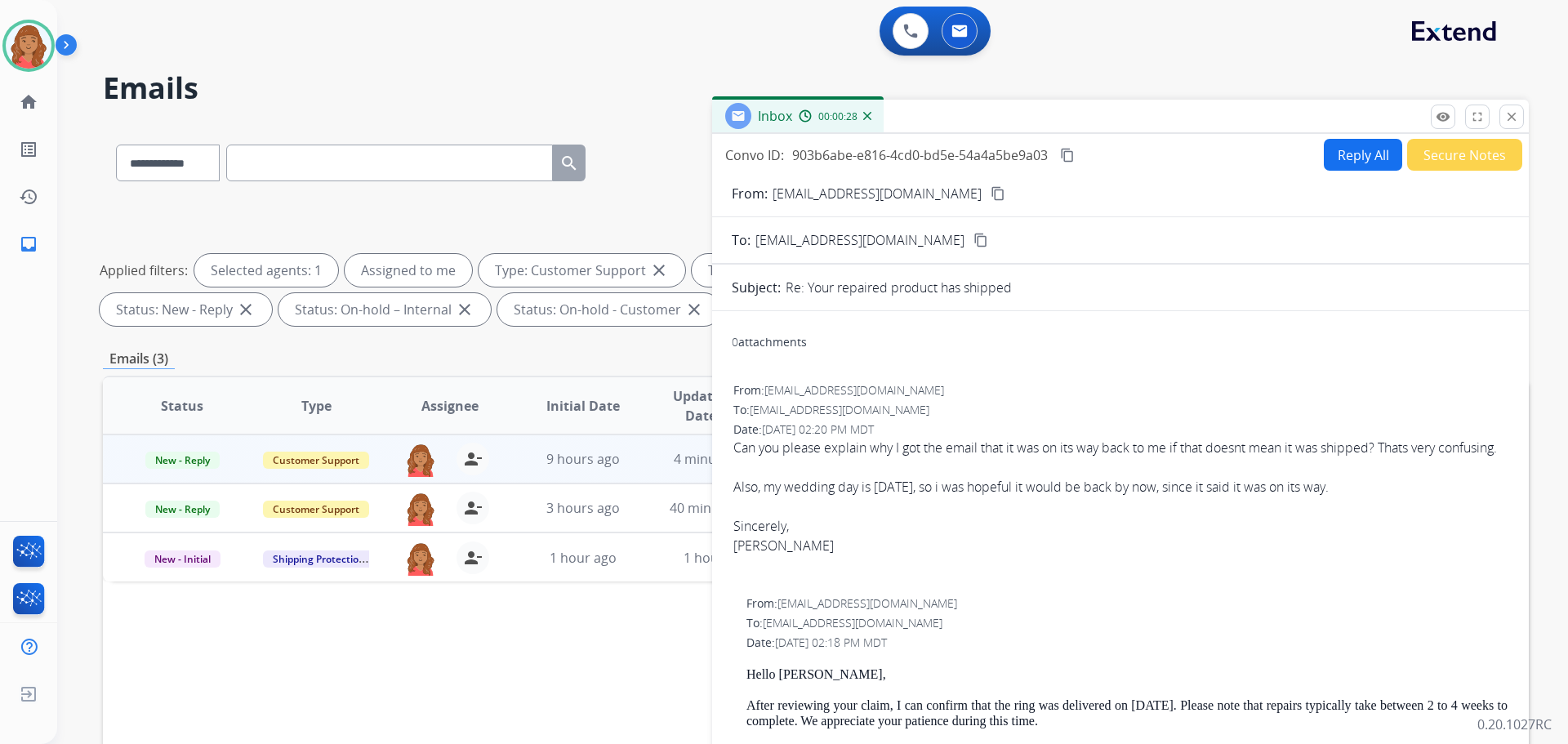
click at [1350, 155] on button "Reply All" at bounding box center [1364, 155] width 79 height 32
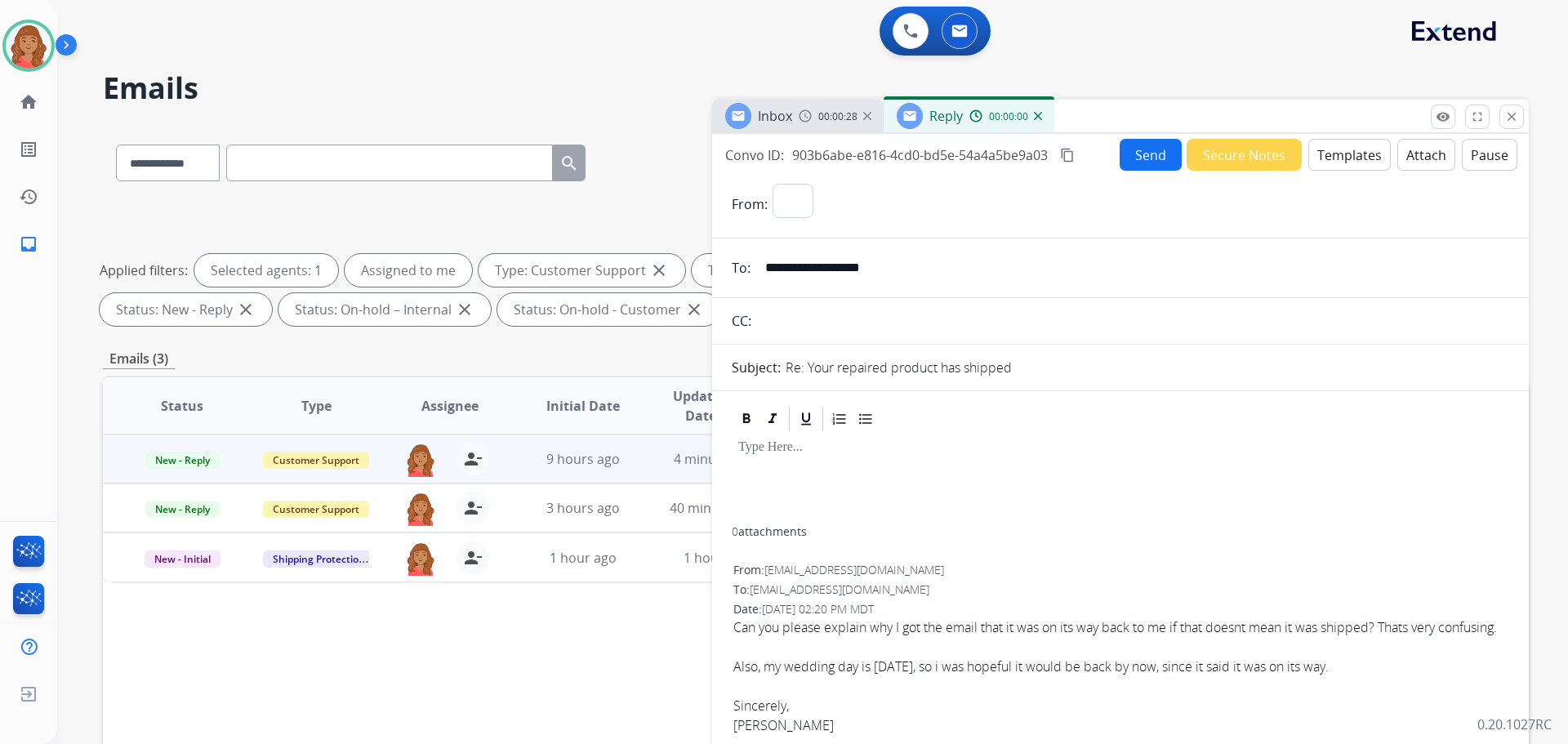
select select "**********"
drag, startPoint x: 883, startPoint y: 271, endPoint x: 889, endPoint y: 261, distance: 11.7
click at [888, 264] on input "**********" at bounding box center [1132, 268] width 754 height 33
click at [866, 268] on input "**********" at bounding box center [1132, 268] width 754 height 33
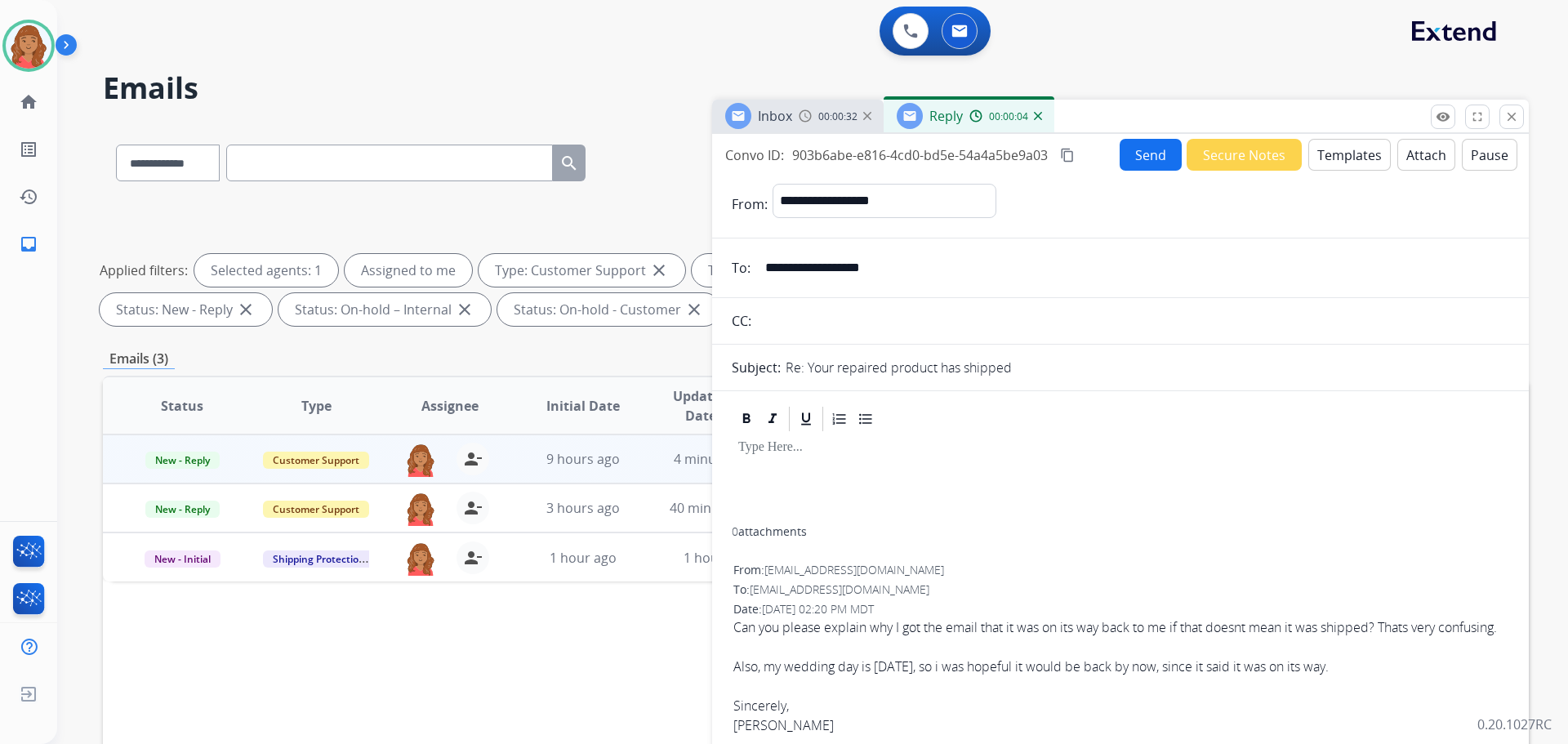
click at [866, 268] on input "**********" at bounding box center [1132, 268] width 754 height 33
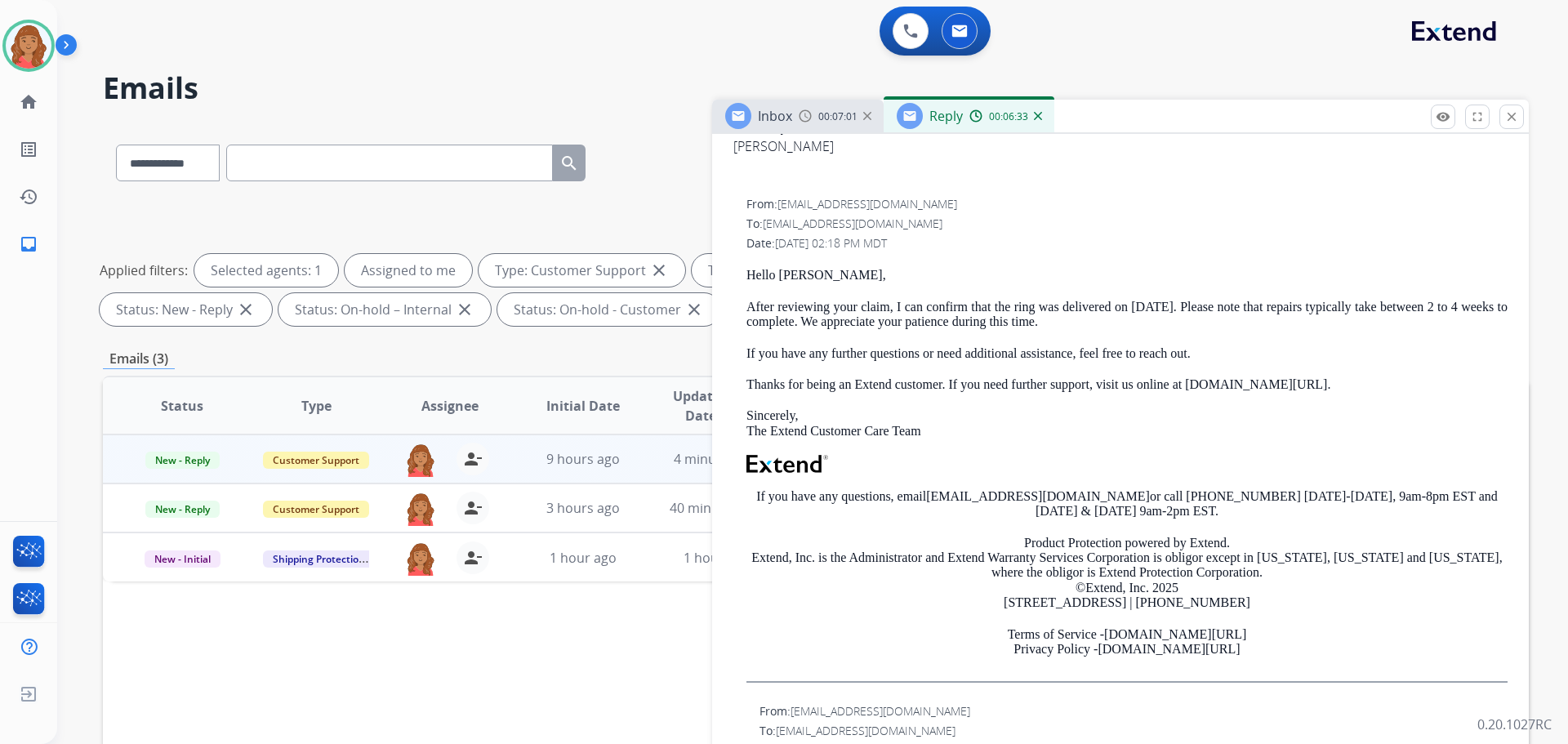
scroll to position [572, 0]
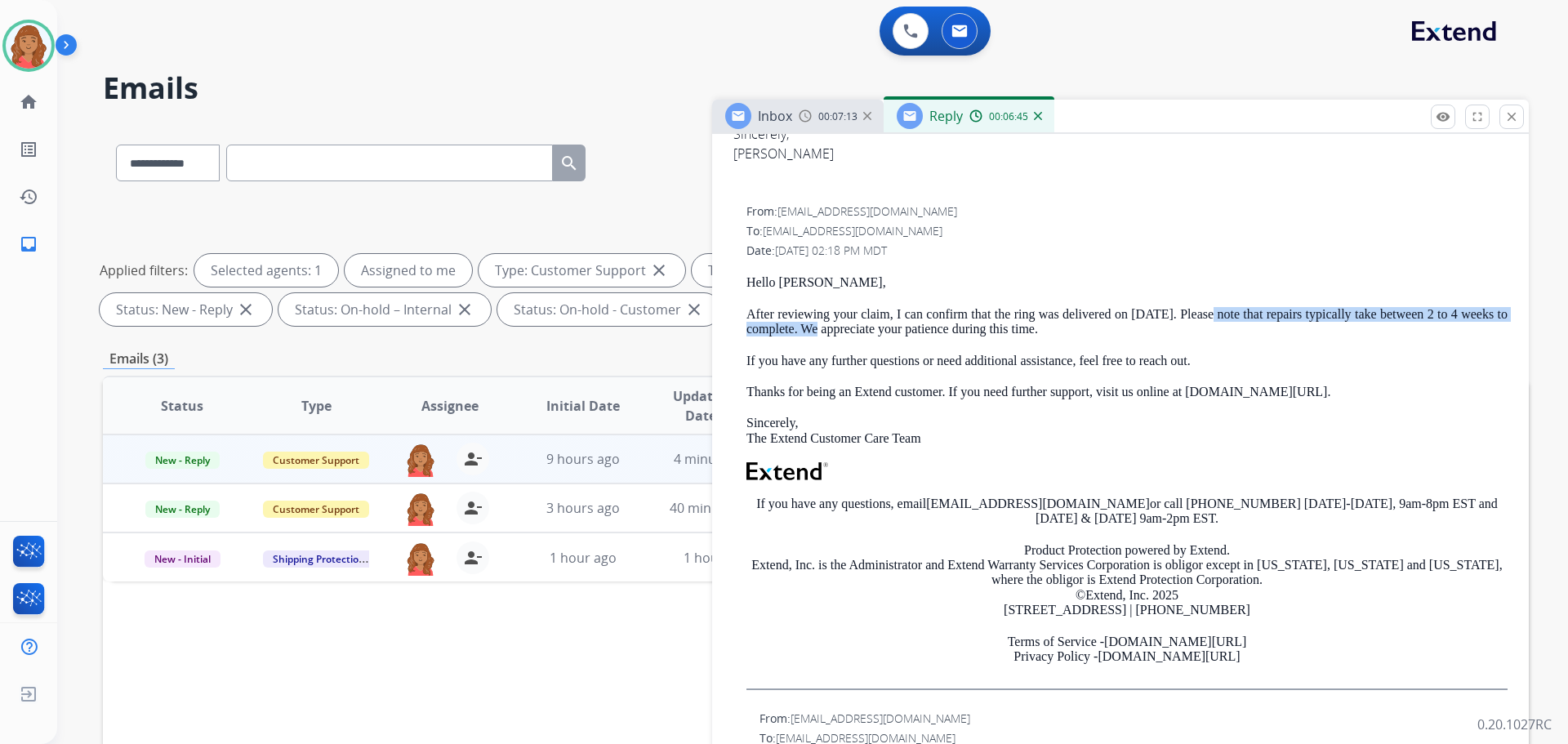
drag, startPoint x: 1242, startPoint y: 331, endPoint x: 846, endPoint y: 351, distance: 396.5
click at [846, 337] on p "After reviewing your claim, I can confirm that the ring was delivered on [DATE]…" at bounding box center [1127, 322] width 761 height 30
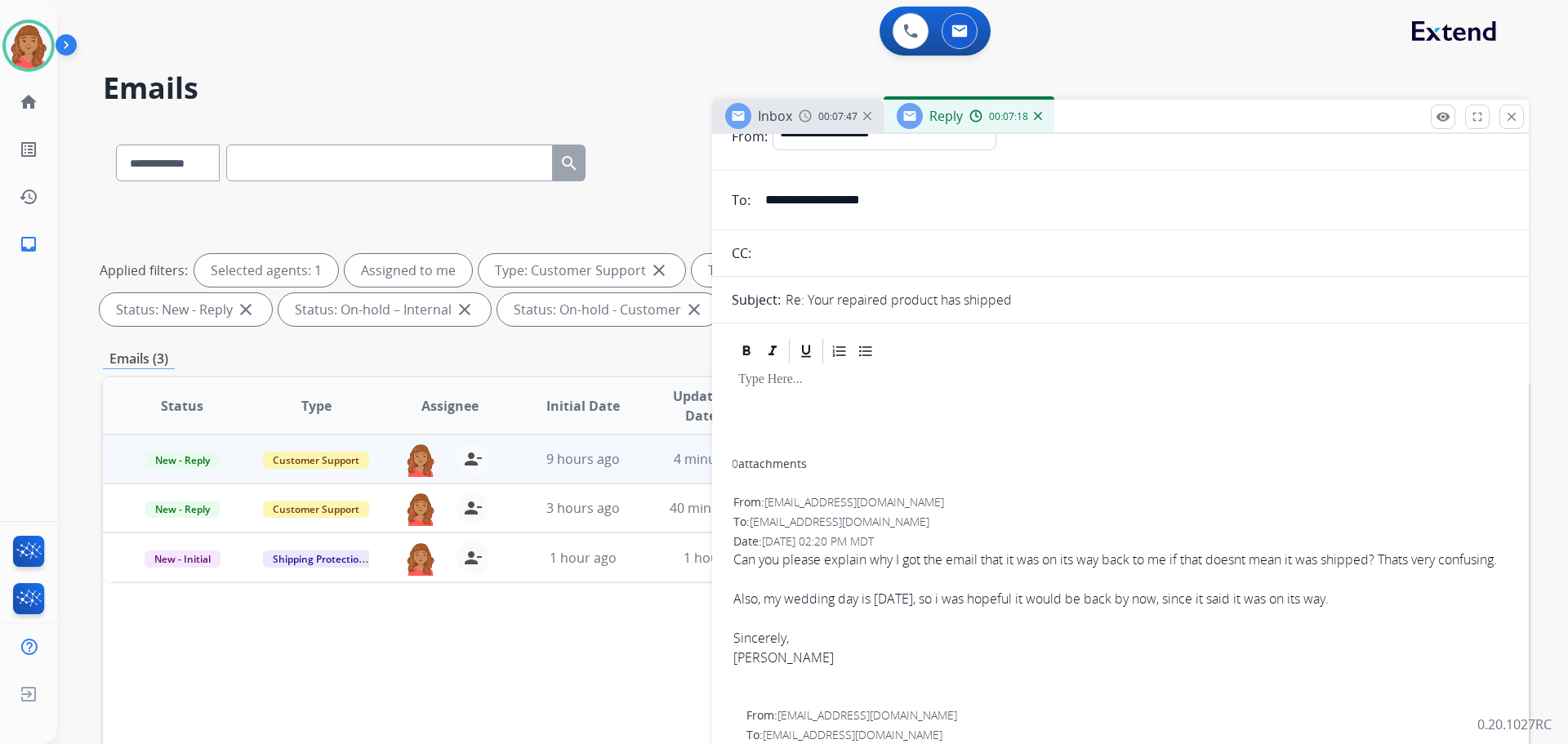
scroll to position [0, 0]
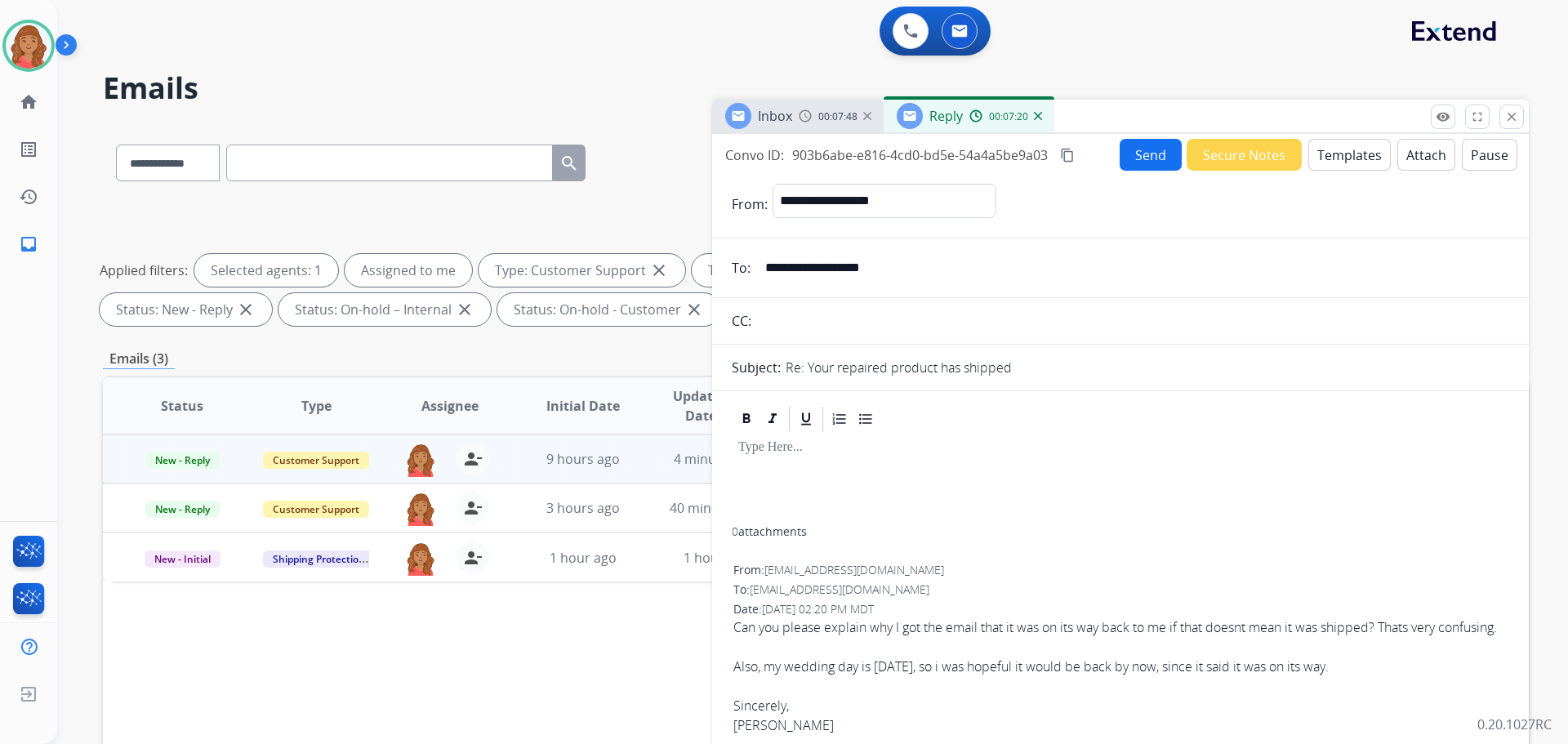
click at [1329, 163] on button "Templates" at bounding box center [1350, 155] width 83 height 32
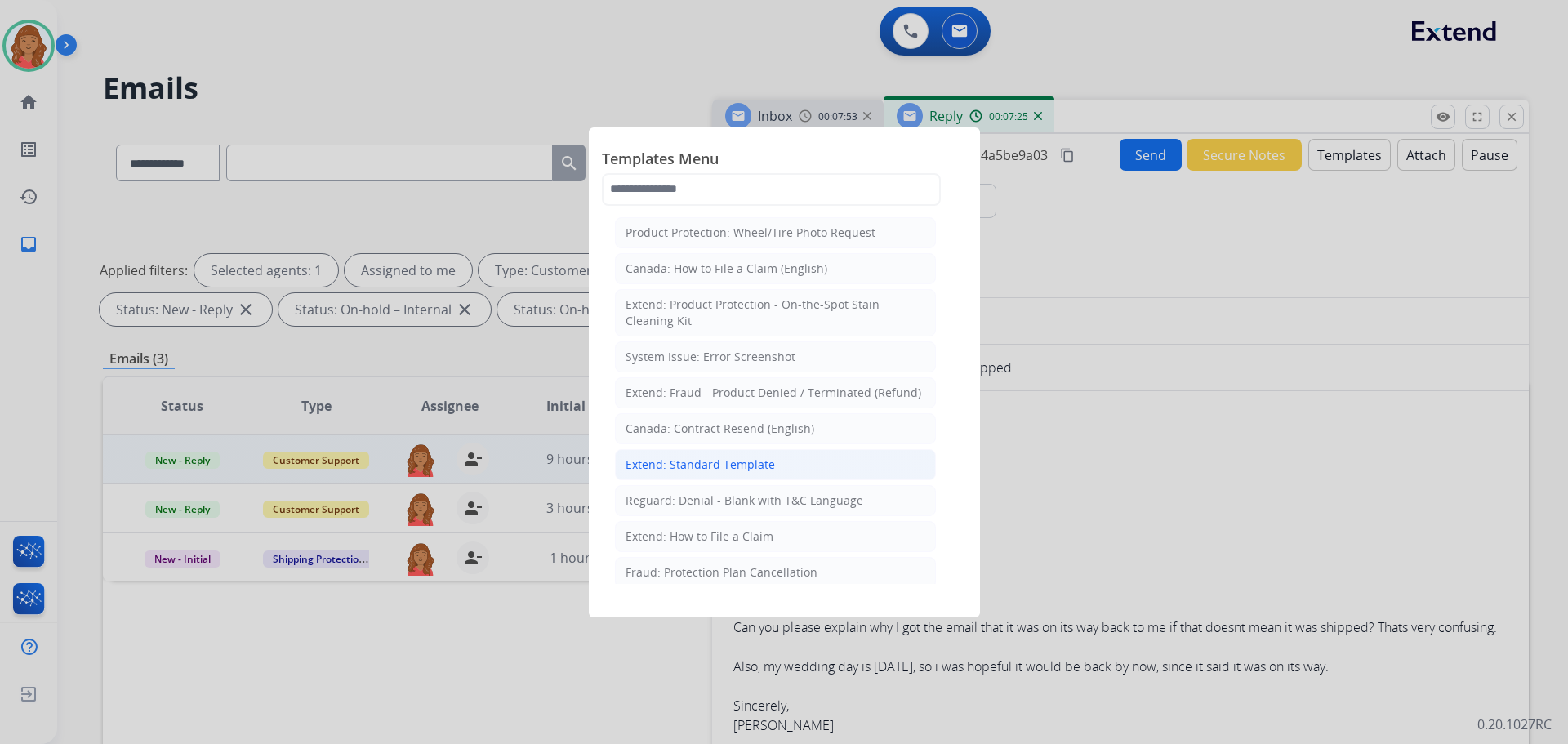
click at [682, 463] on div "Extend: Standard Template" at bounding box center [700, 464] width 150 height 17
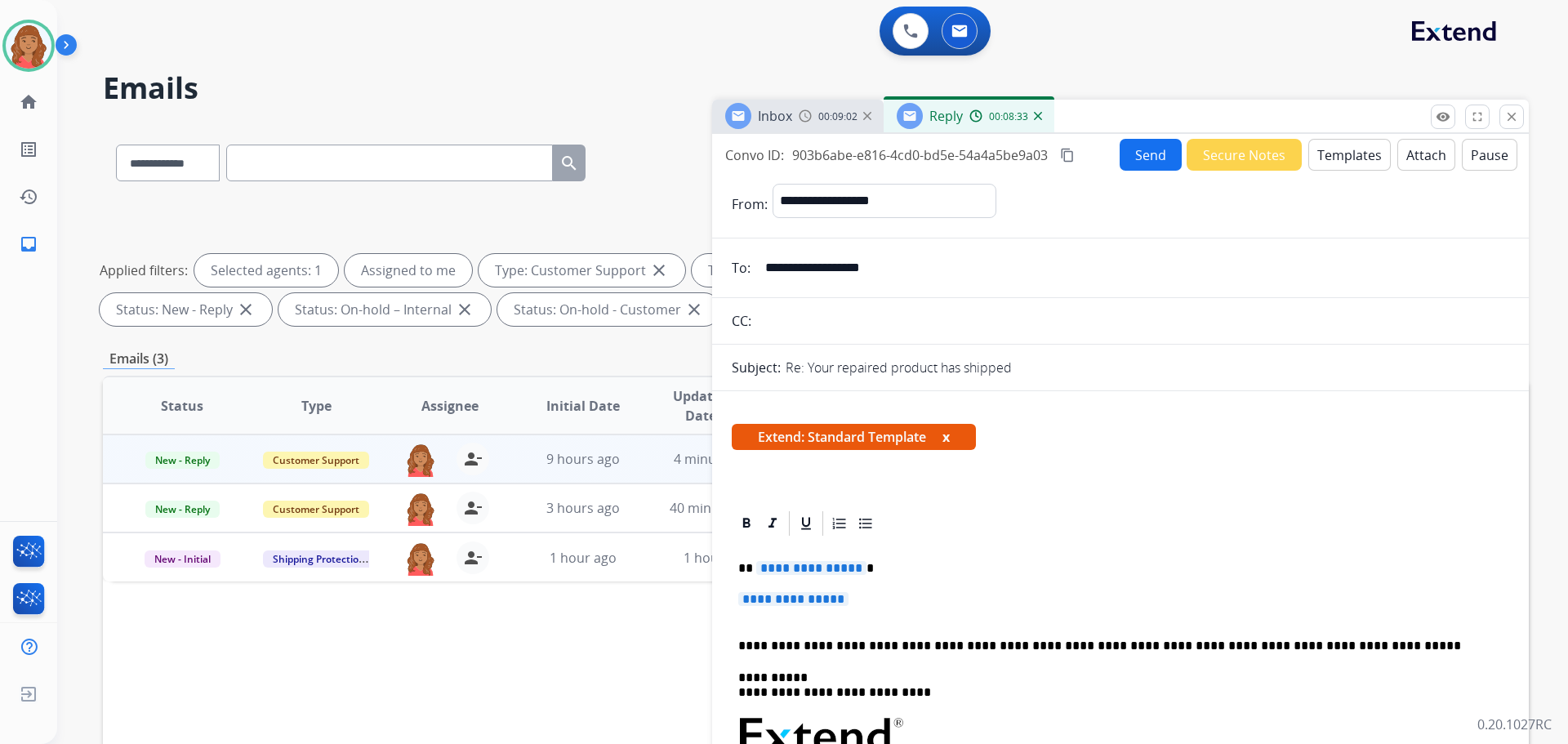
click at [1334, 159] on button "Templates" at bounding box center [1350, 155] width 83 height 32
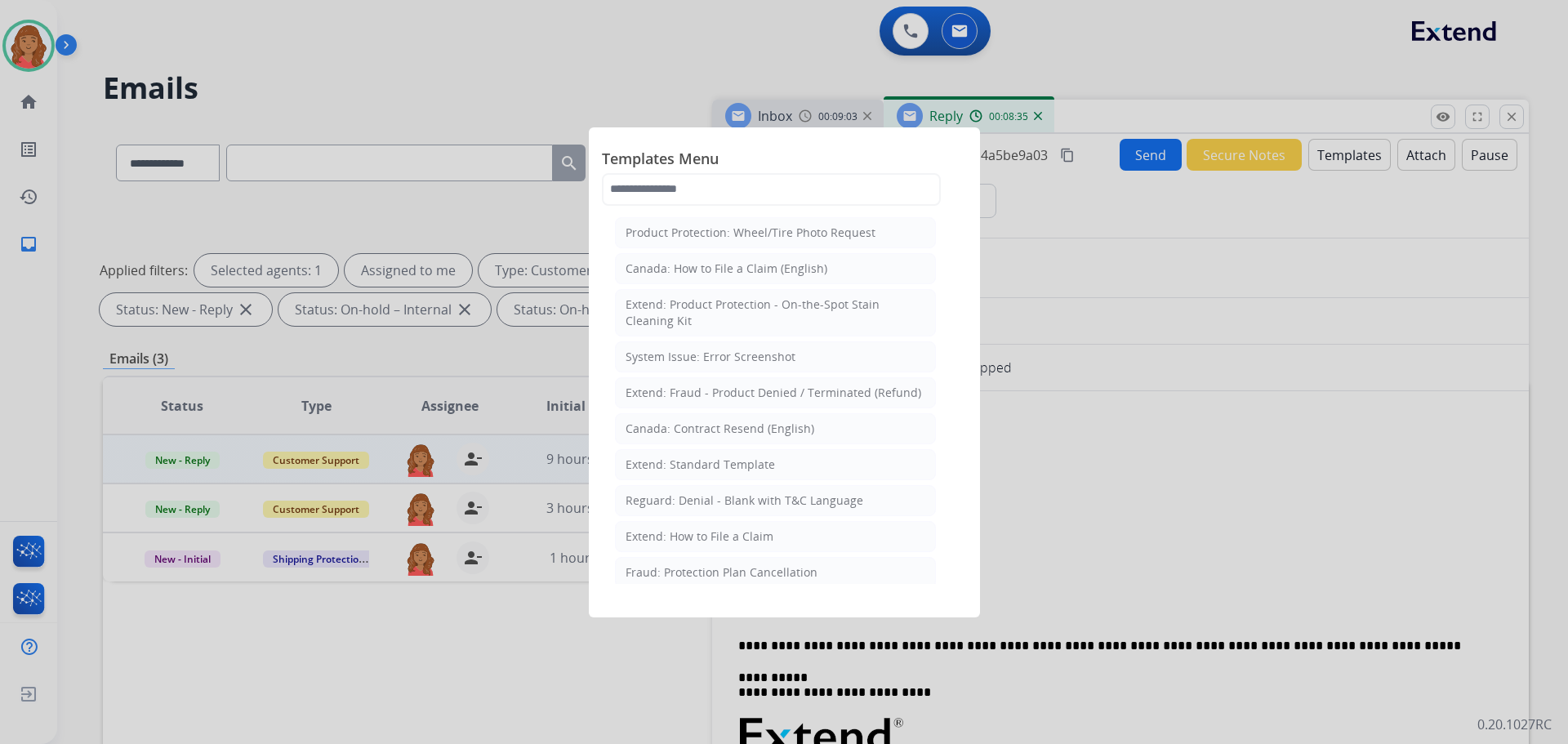
click at [709, 464] on div "Extend: Standard Template" at bounding box center [700, 464] width 150 height 17
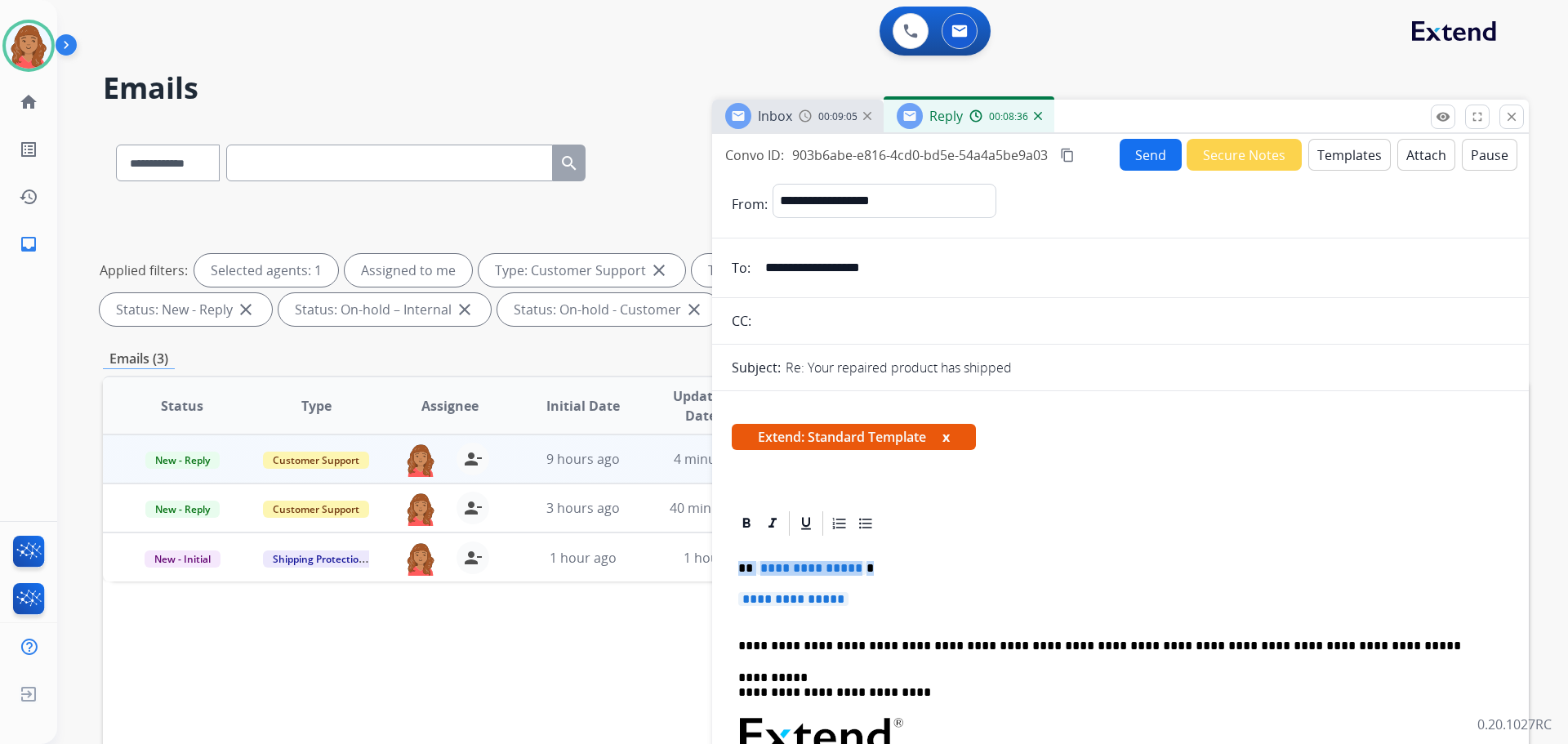
drag, startPoint x: 857, startPoint y: 593, endPoint x: 725, endPoint y: 568, distance: 134.3
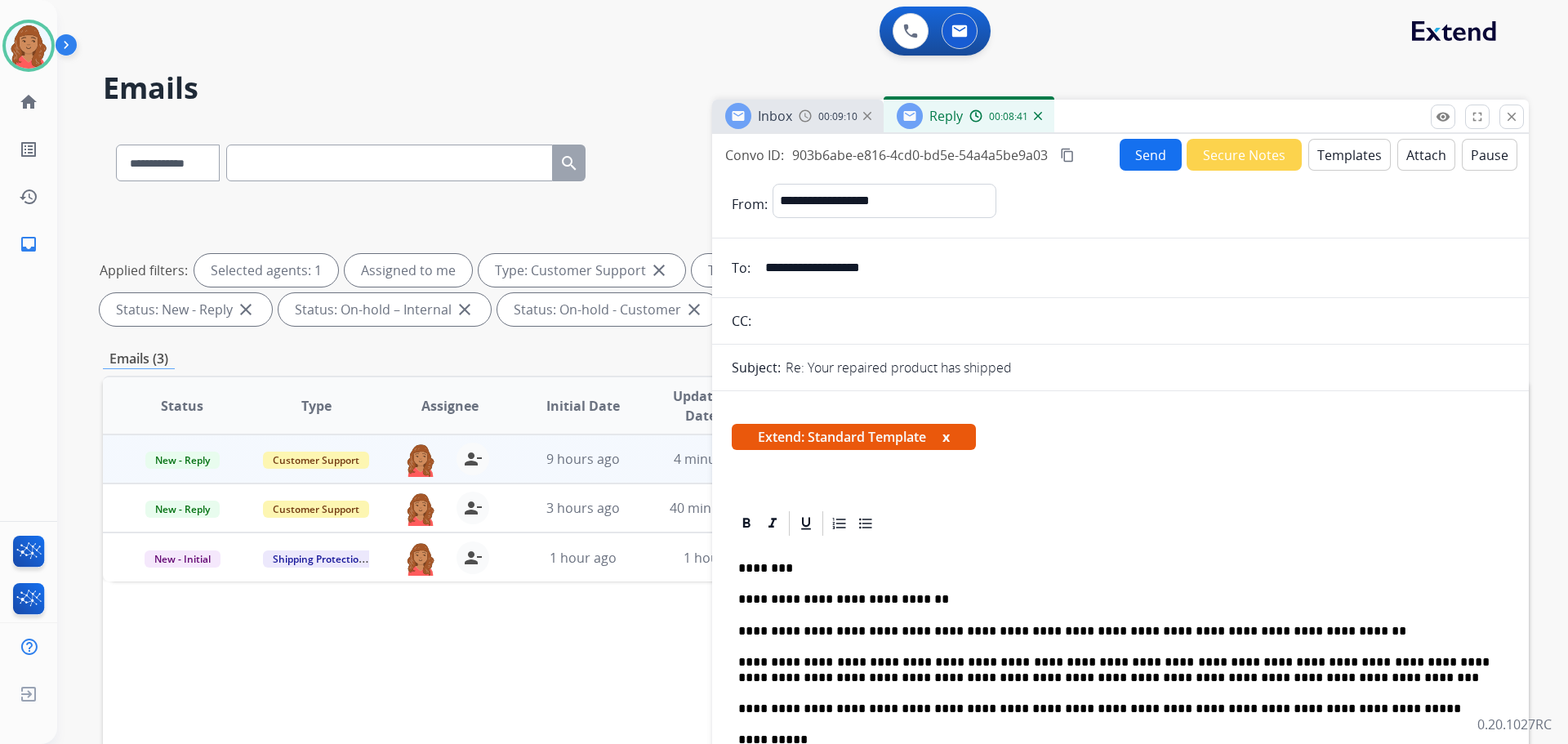
click at [1073, 156] on mat-icon "content_copy" at bounding box center [1067, 156] width 15 height 15
click at [1153, 152] on button "Send" at bounding box center [1151, 155] width 62 height 32
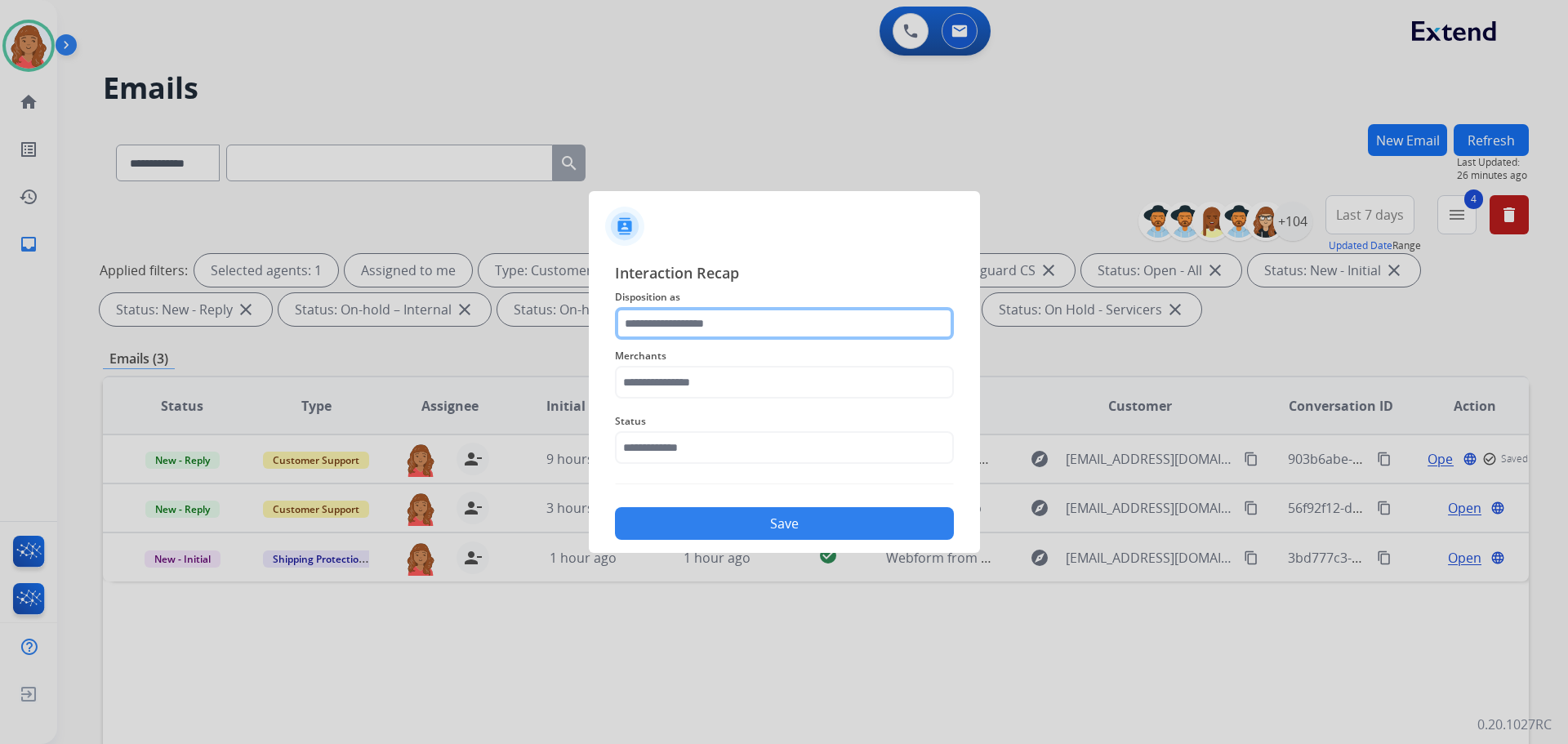
click at [748, 323] on input "text" at bounding box center [784, 323] width 339 height 33
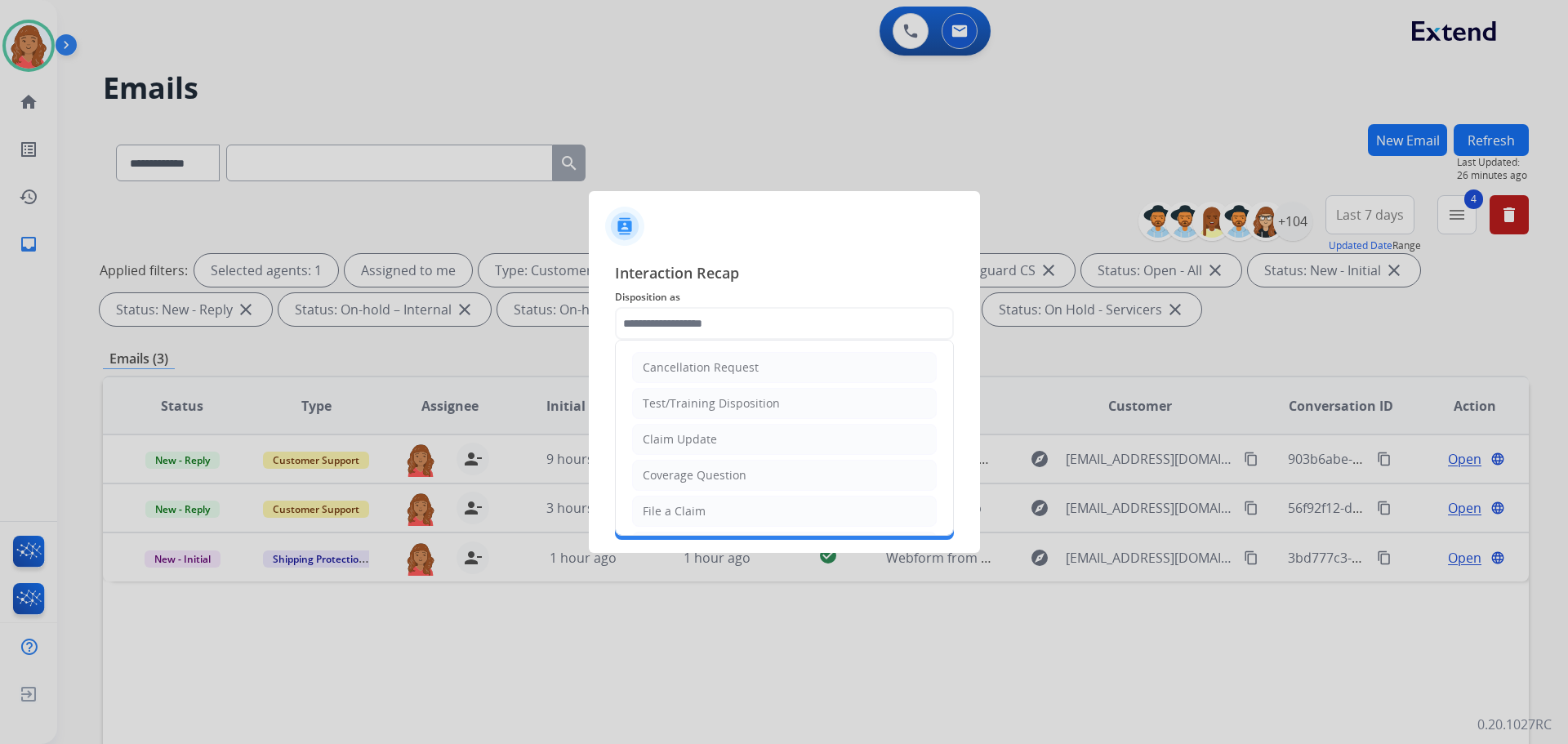
click at [711, 422] on ul "Cancellation Request Test/Training Disposition Claim Update Coverage Question F…" at bounding box center [784, 565] width 337 height 449
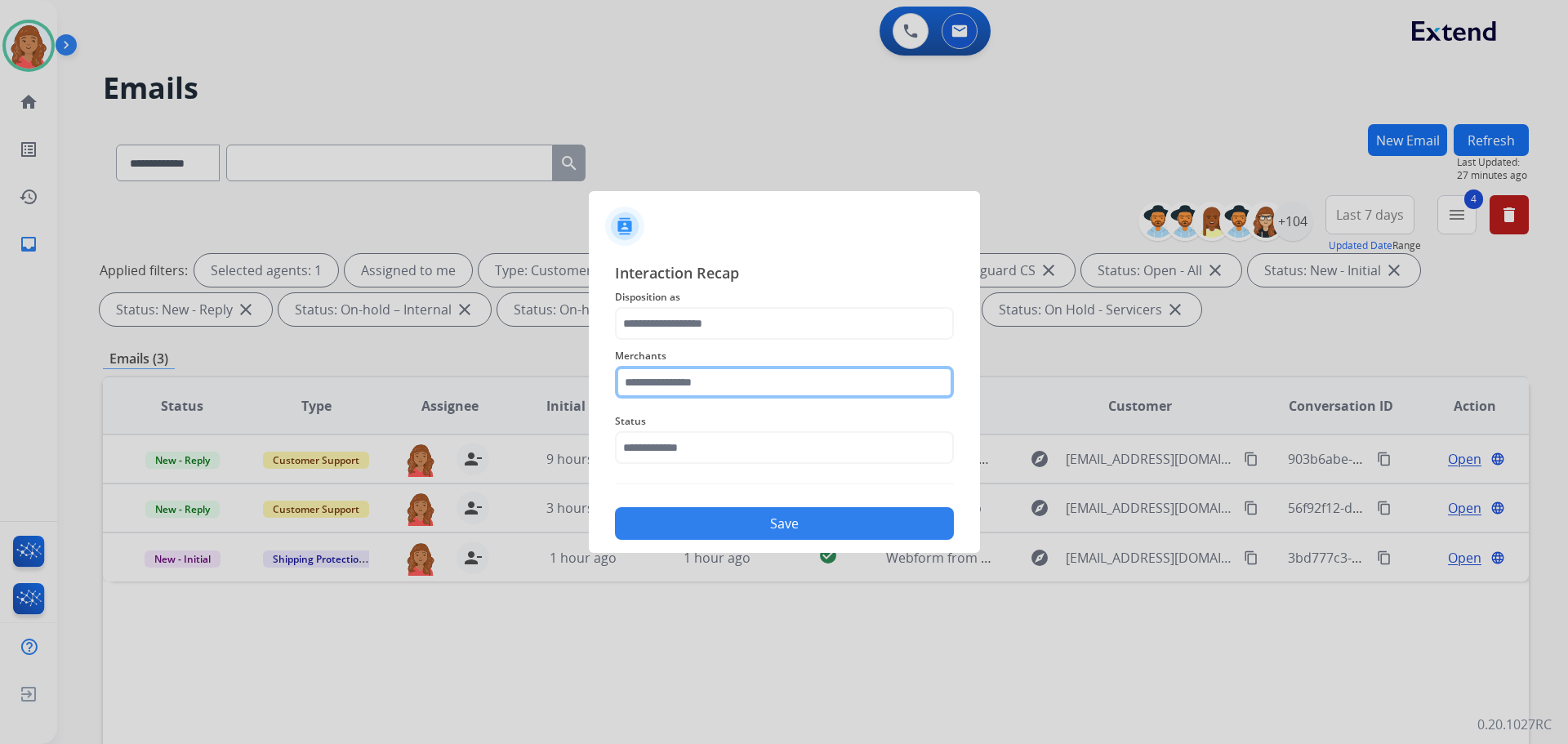
click at [650, 381] on input "text" at bounding box center [784, 382] width 339 height 33
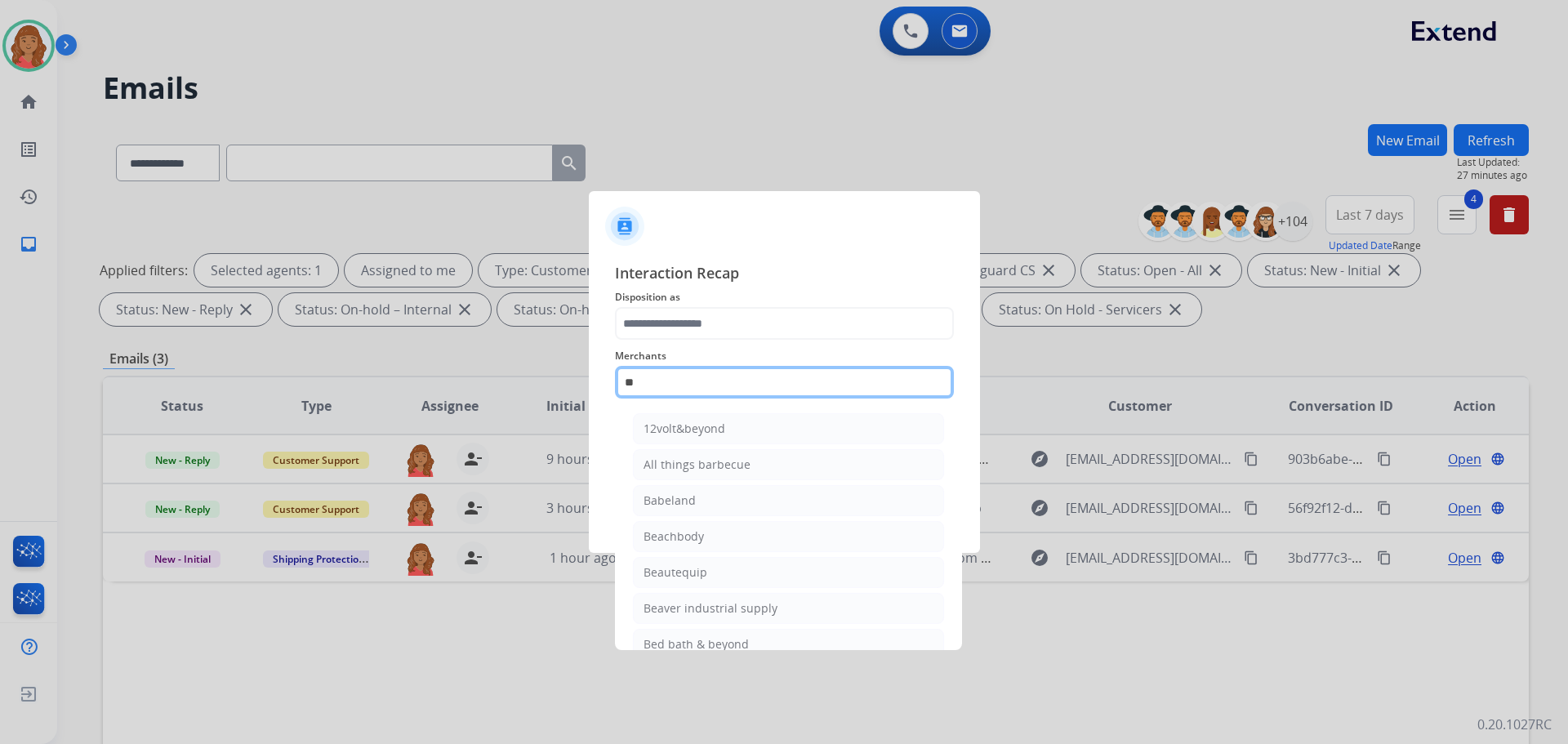
type input "*"
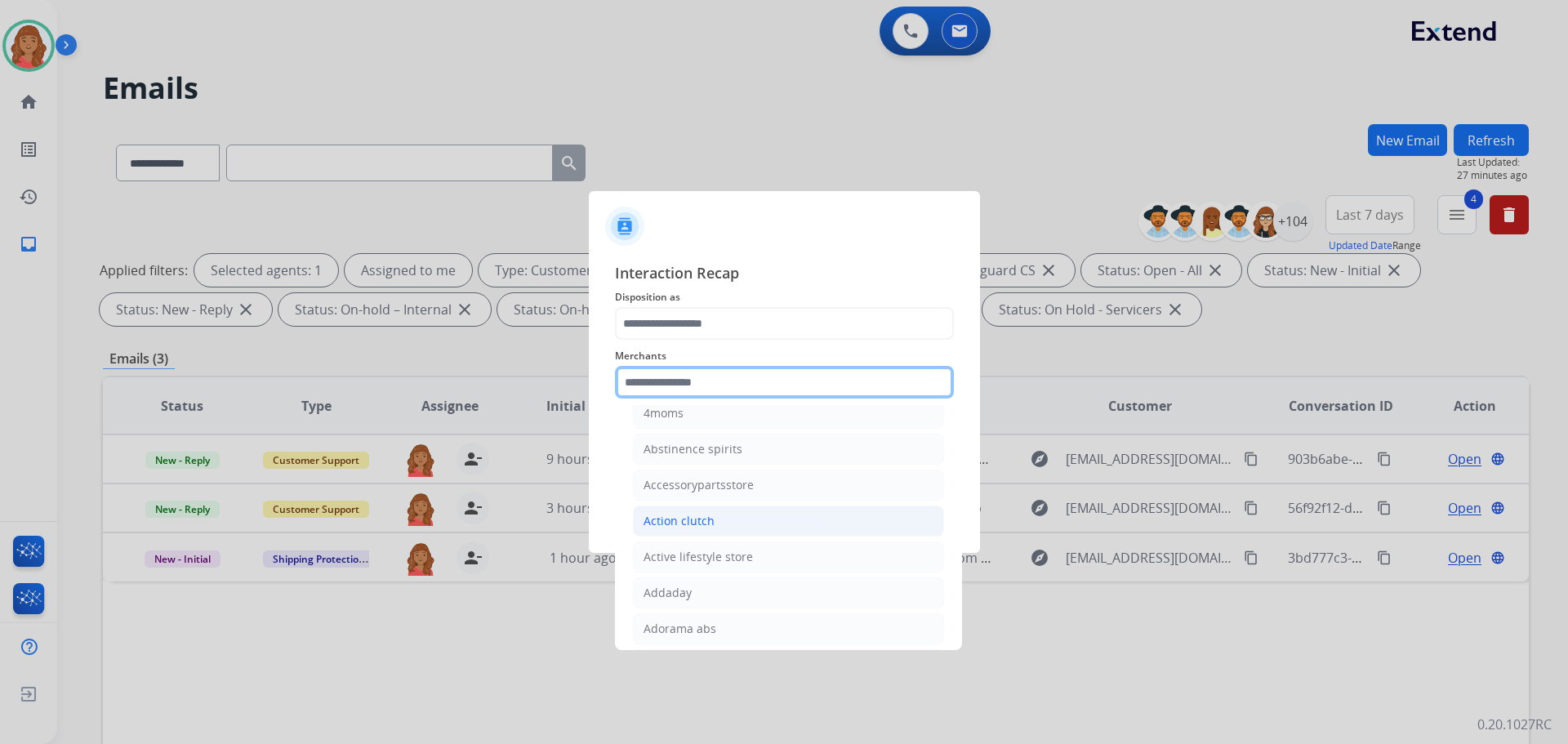
scroll to position [326, 0]
click at [672, 386] on input "text" at bounding box center [784, 382] width 339 height 33
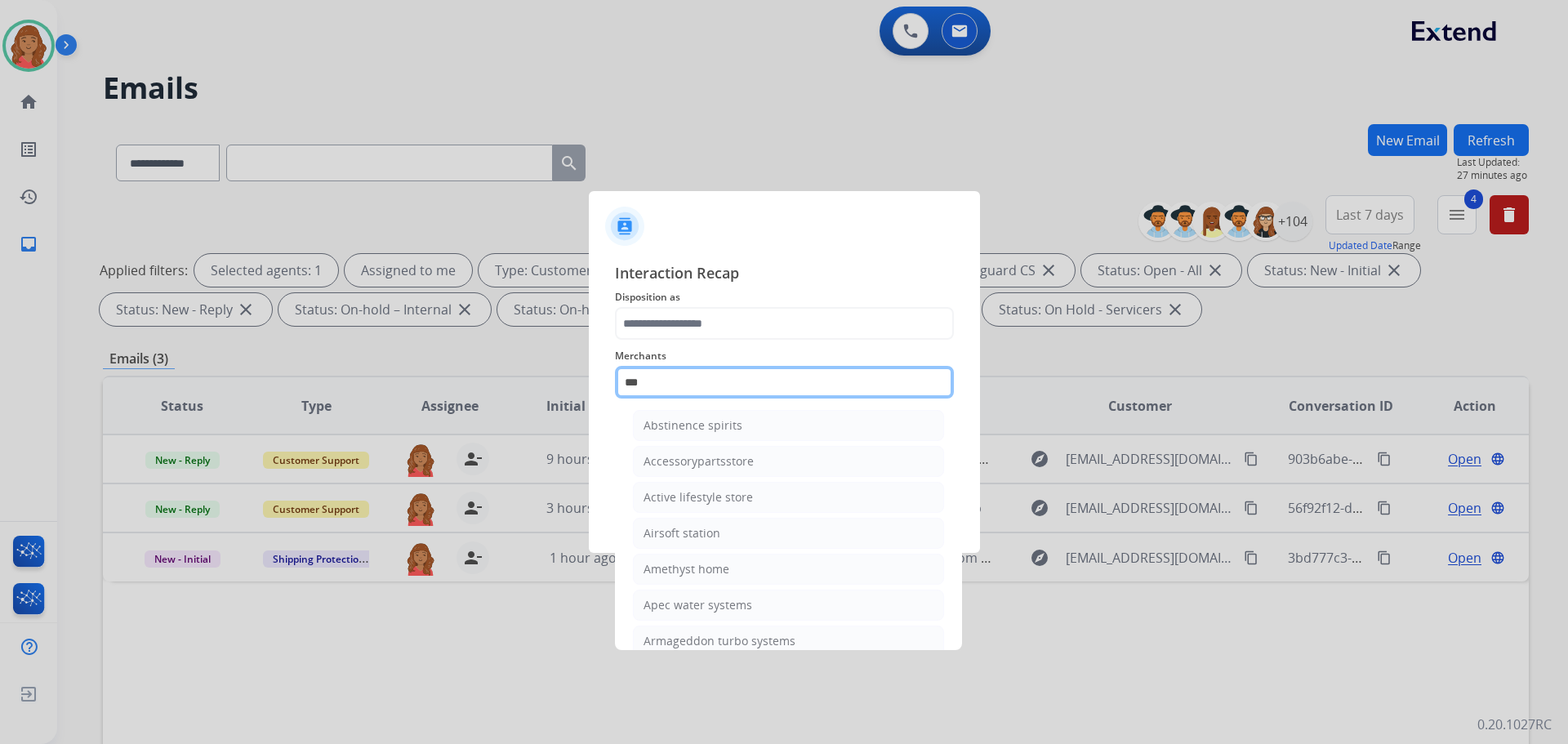
scroll to position [0, 0]
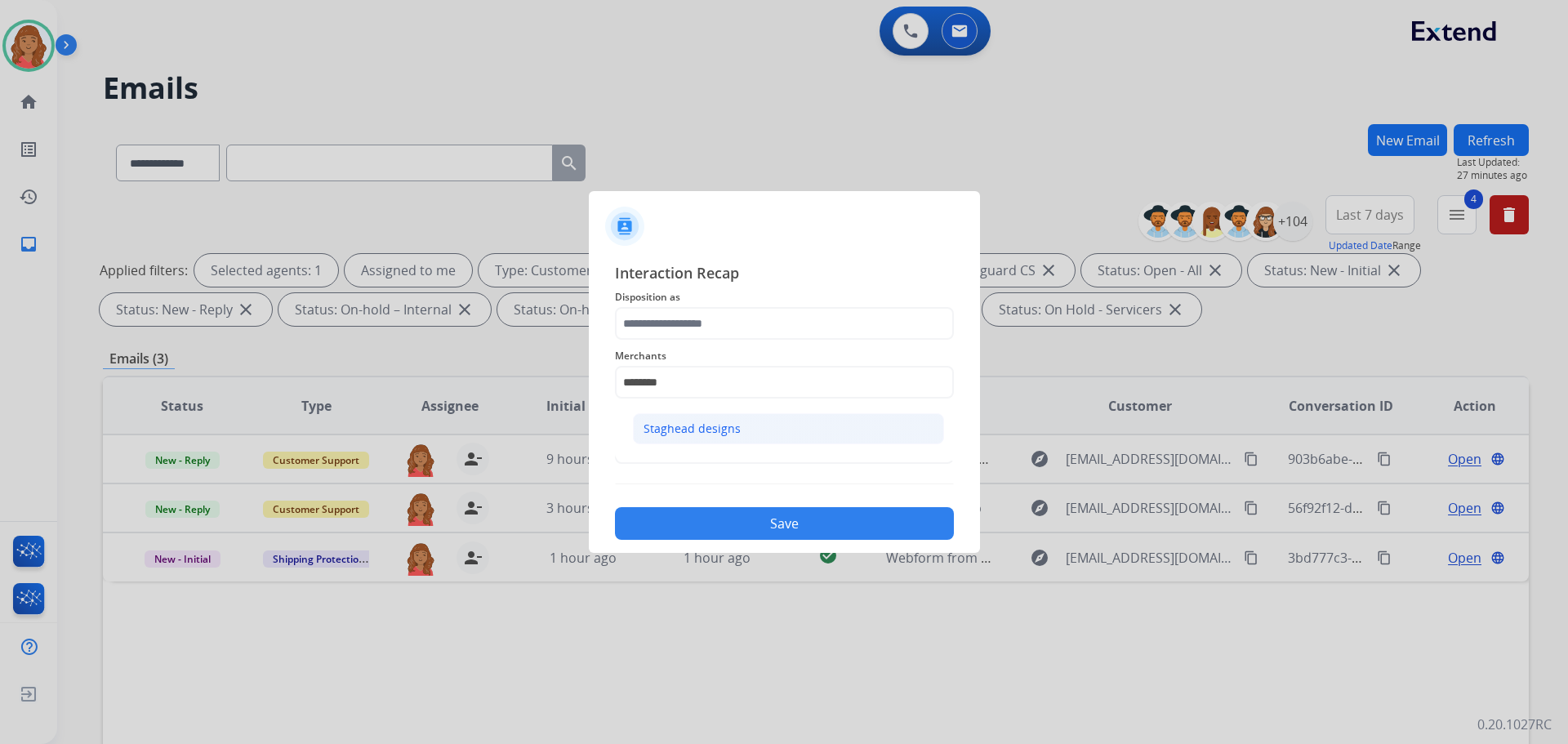
click at [691, 439] on li "Staghead designs" at bounding box center [789, 428] width 311 height 31
type input "**********"
click at [671, 457] on input "text" at bounding box center [784, 447] width 339 height 33
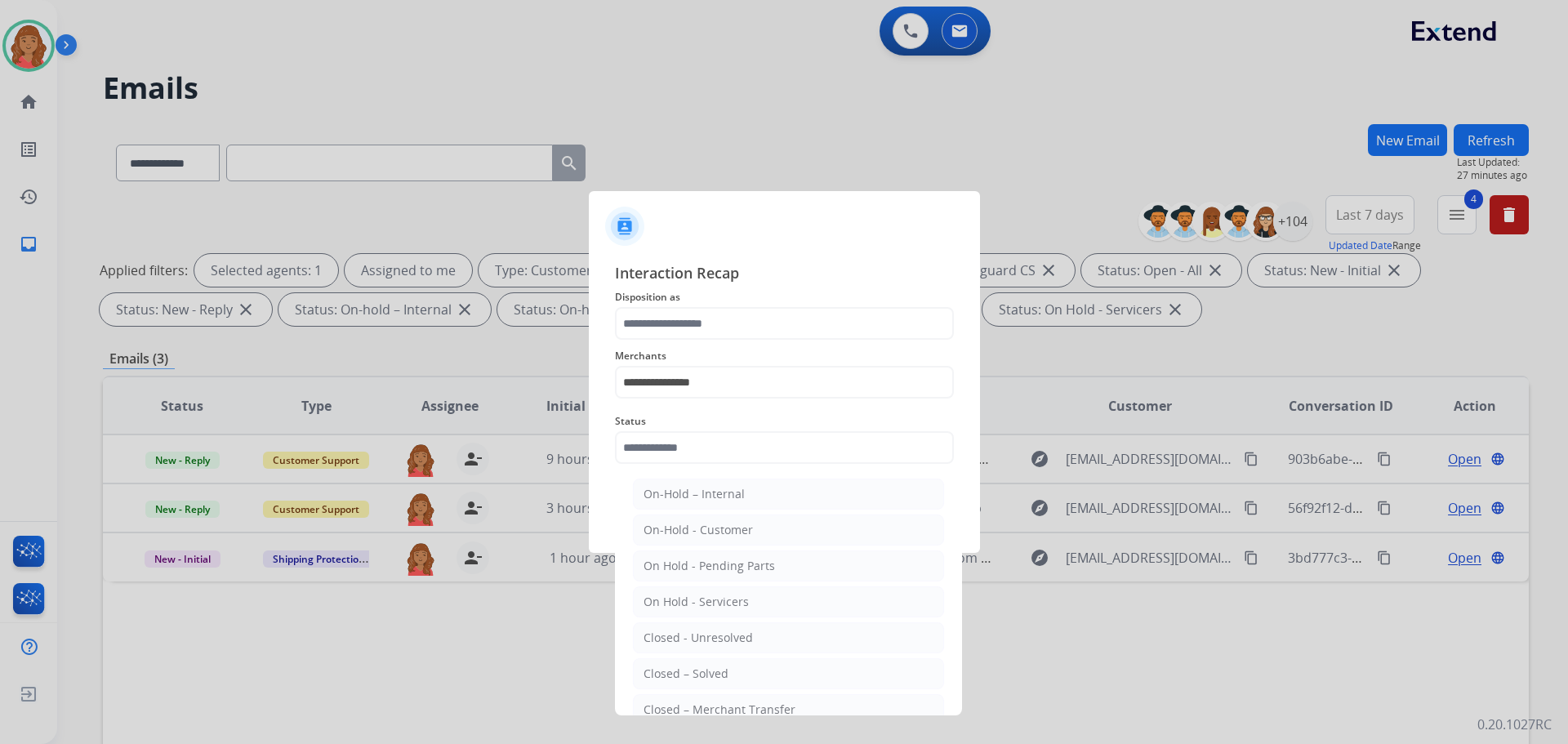
drag, startPoint x: 690, startPoint y: 664, endPoint x: 694, endPoint y: 650, distance: 14.6
click at [690, 666] on li "Closed – Solved" at bounding box center [789, 673] width 311 height 31
type input "**********"
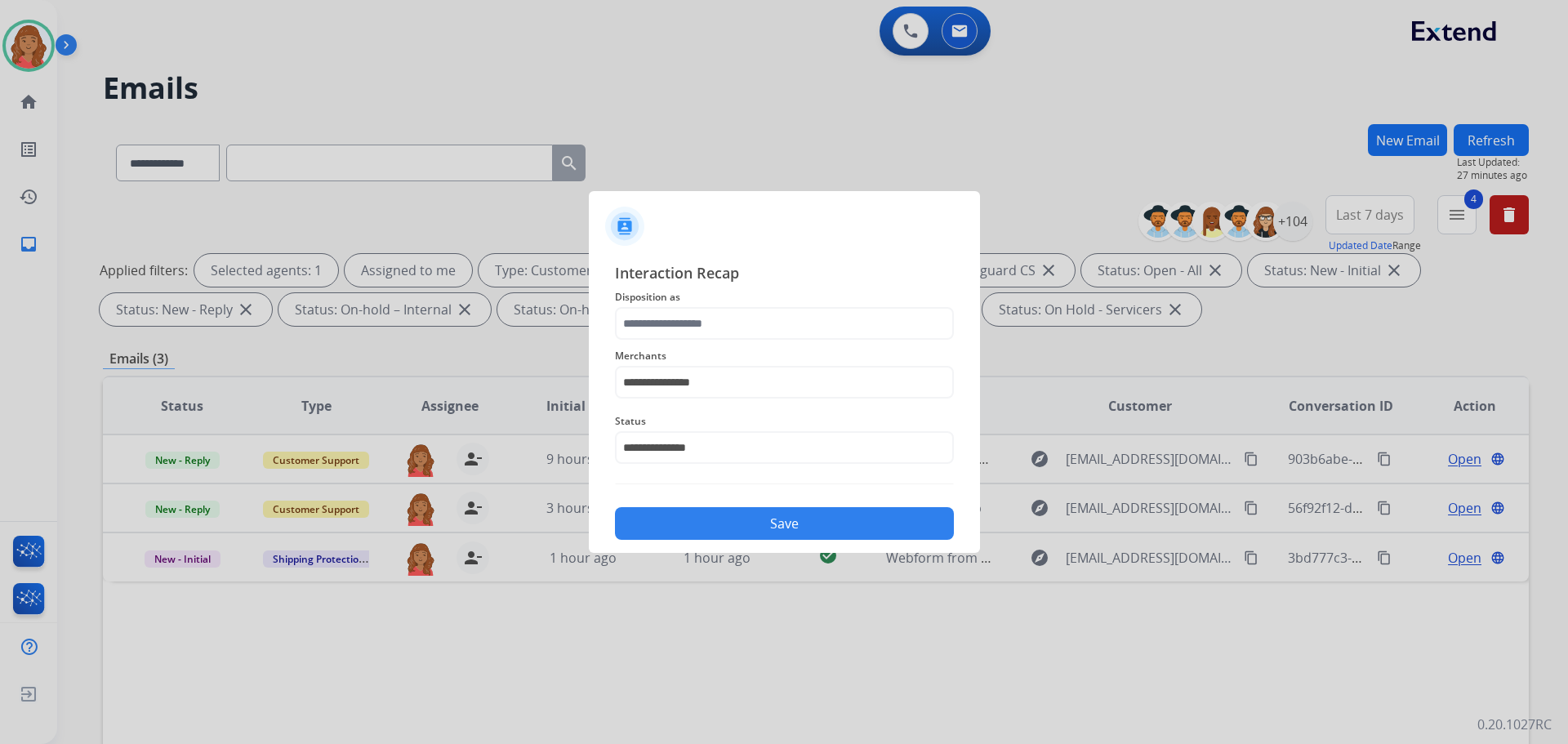
click at [702, 526] on button "Save" at bounding box center [784, 523] width 339 height 33
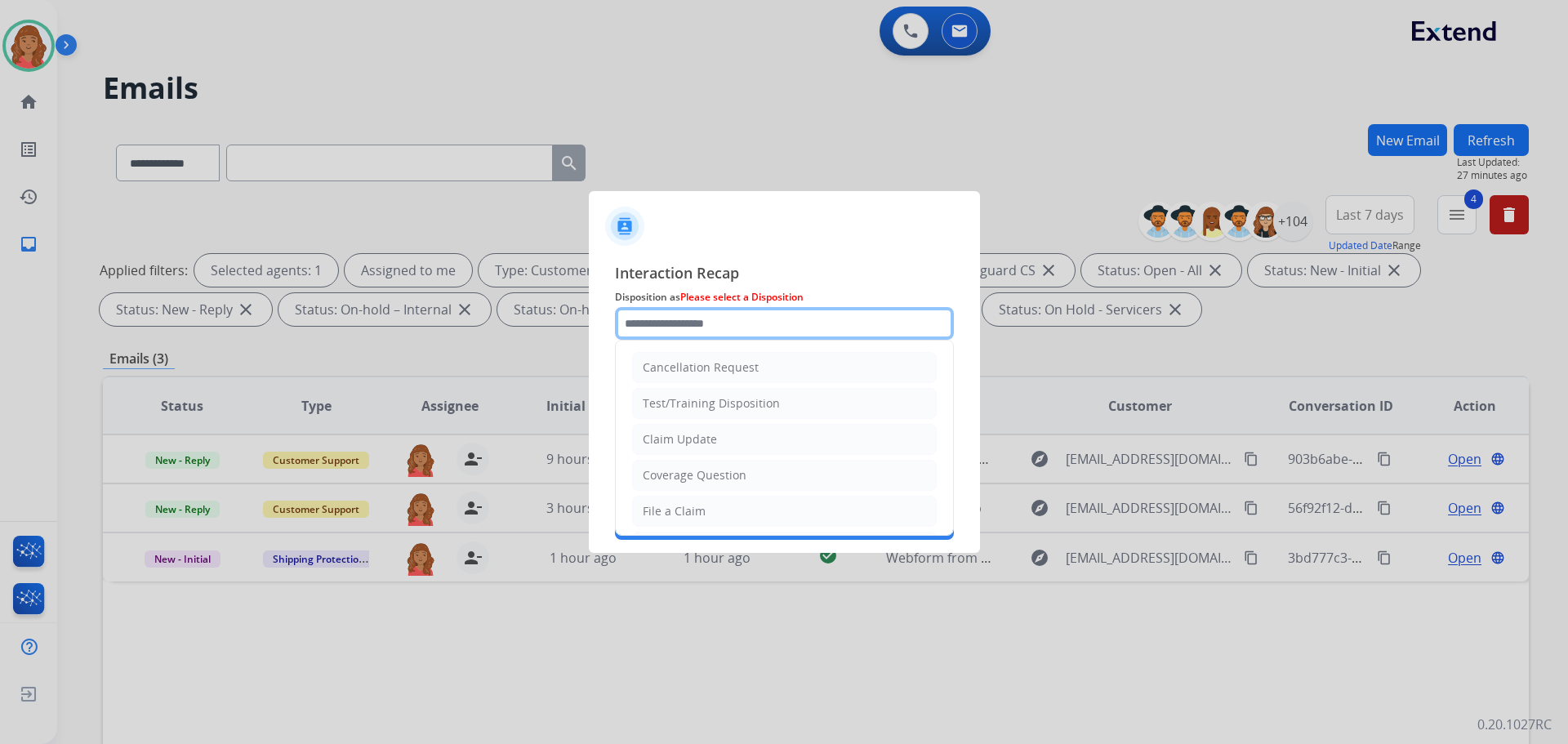
click at [666, 332] on input "text" at bounding box center [784, 323] width 339 height 33
click at [679, 446] on div "Claim Update" at bounding box center [680, 439] width 75 height 17
type input "**********"
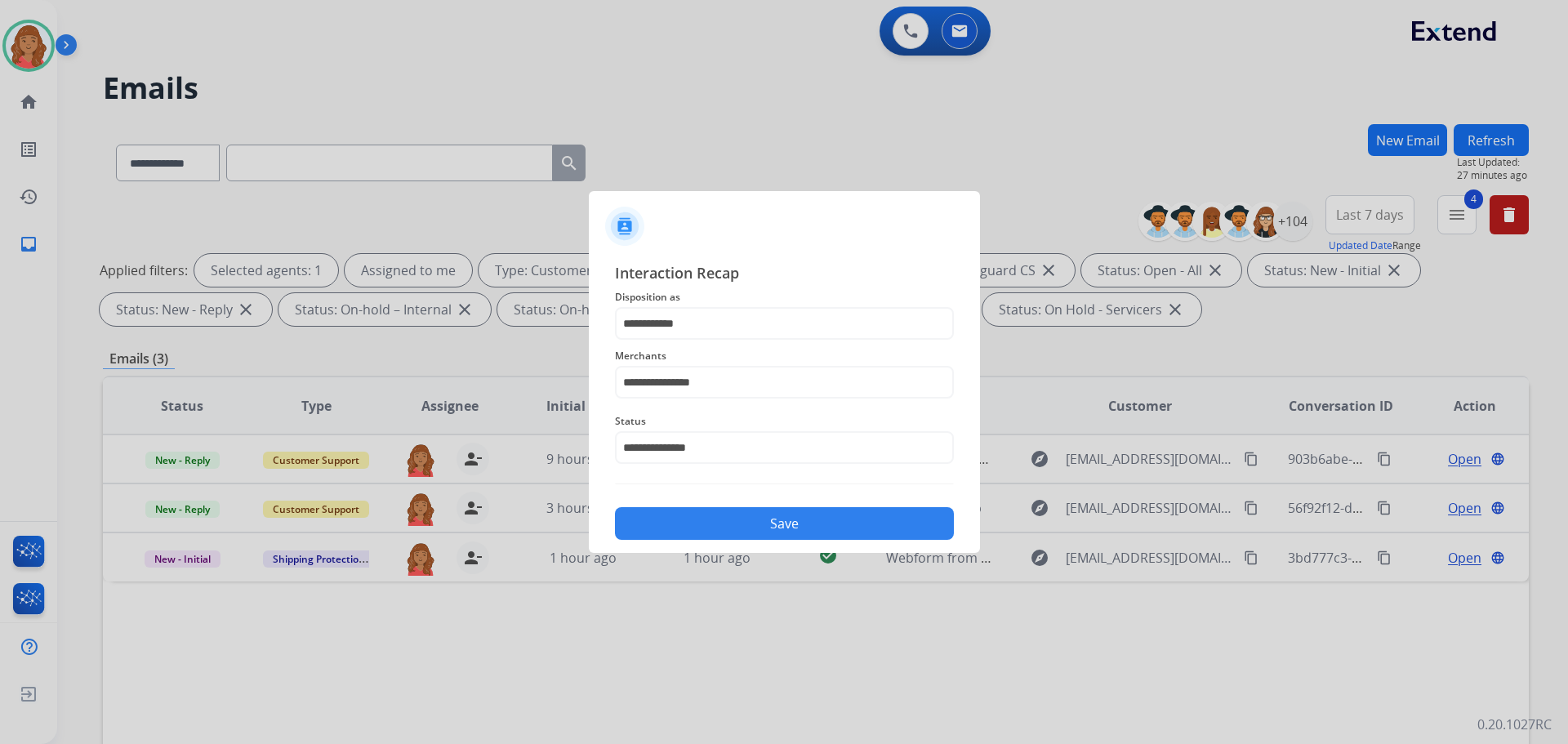
click at [683, 522] on button "Save" at bounding box center [784, 523] width 339 height 33
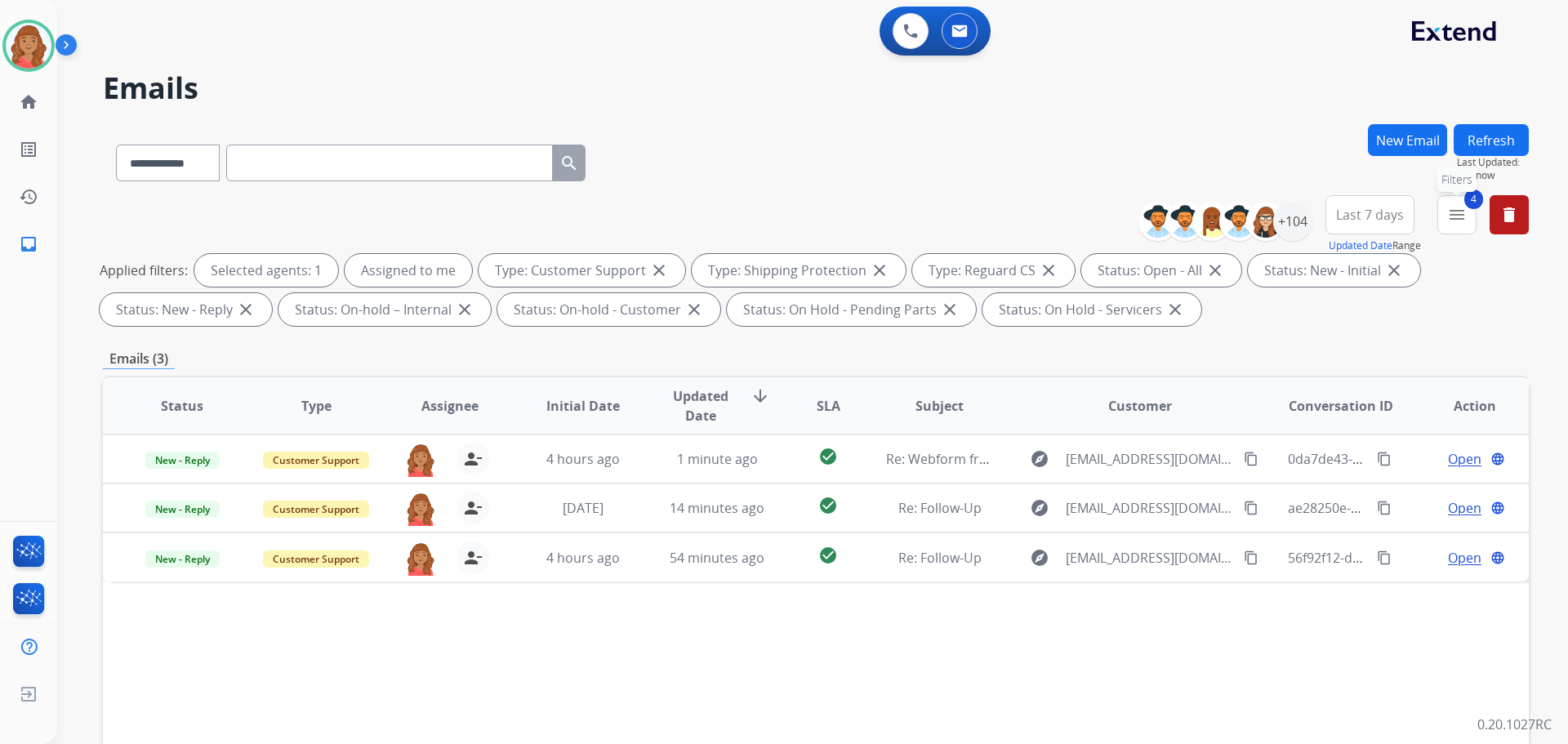
drag, startPoint x: 1454, startPoint y: 218, endPoint x: 1439, endPoint y: 252, distance: 37.2
click at [1455, 218] on mat-icon "menu" at bounding box center [1457, 214] width 19 height 19
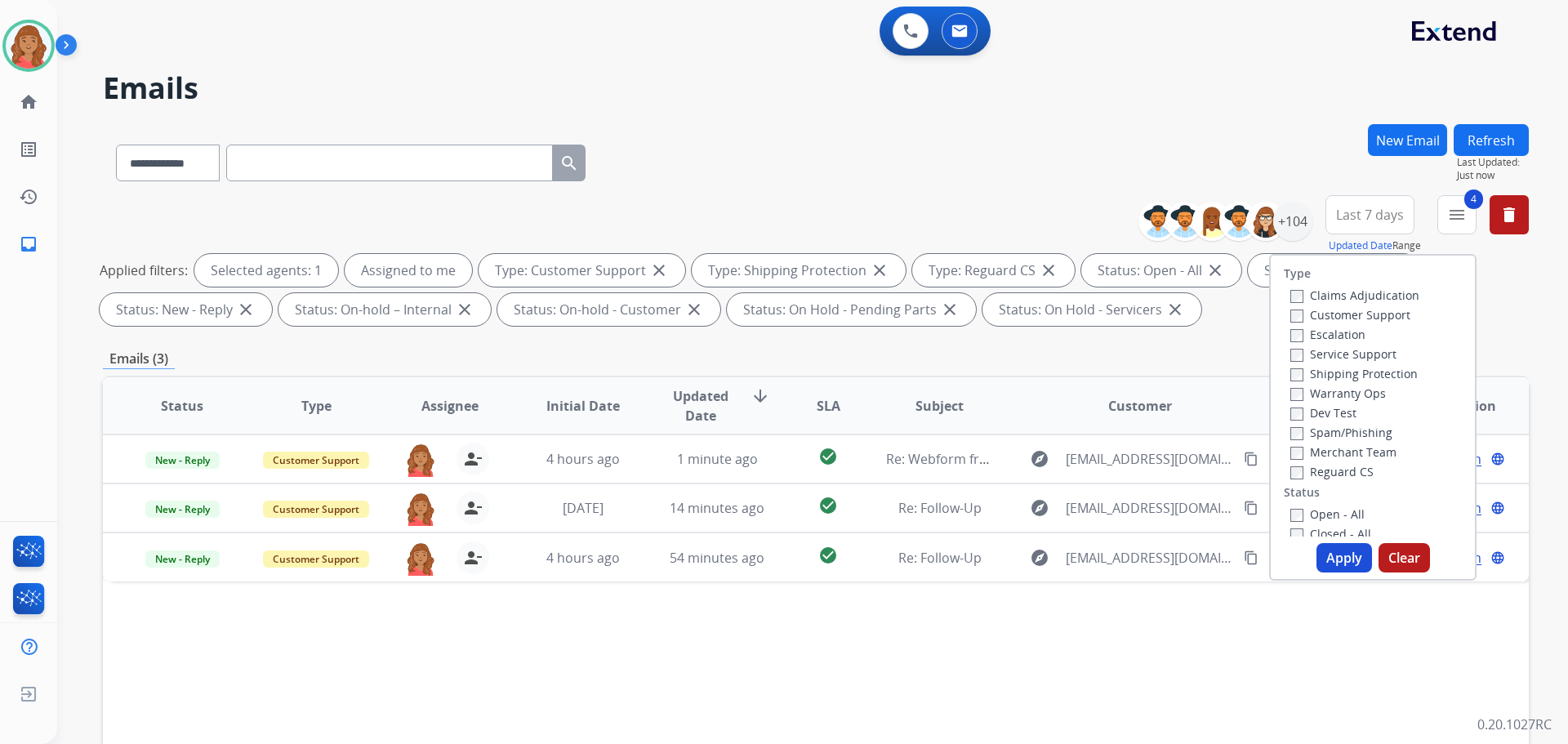
click at [1324, 559] on button "Apply" at bounding box center [1344, 557] width 55 height 29
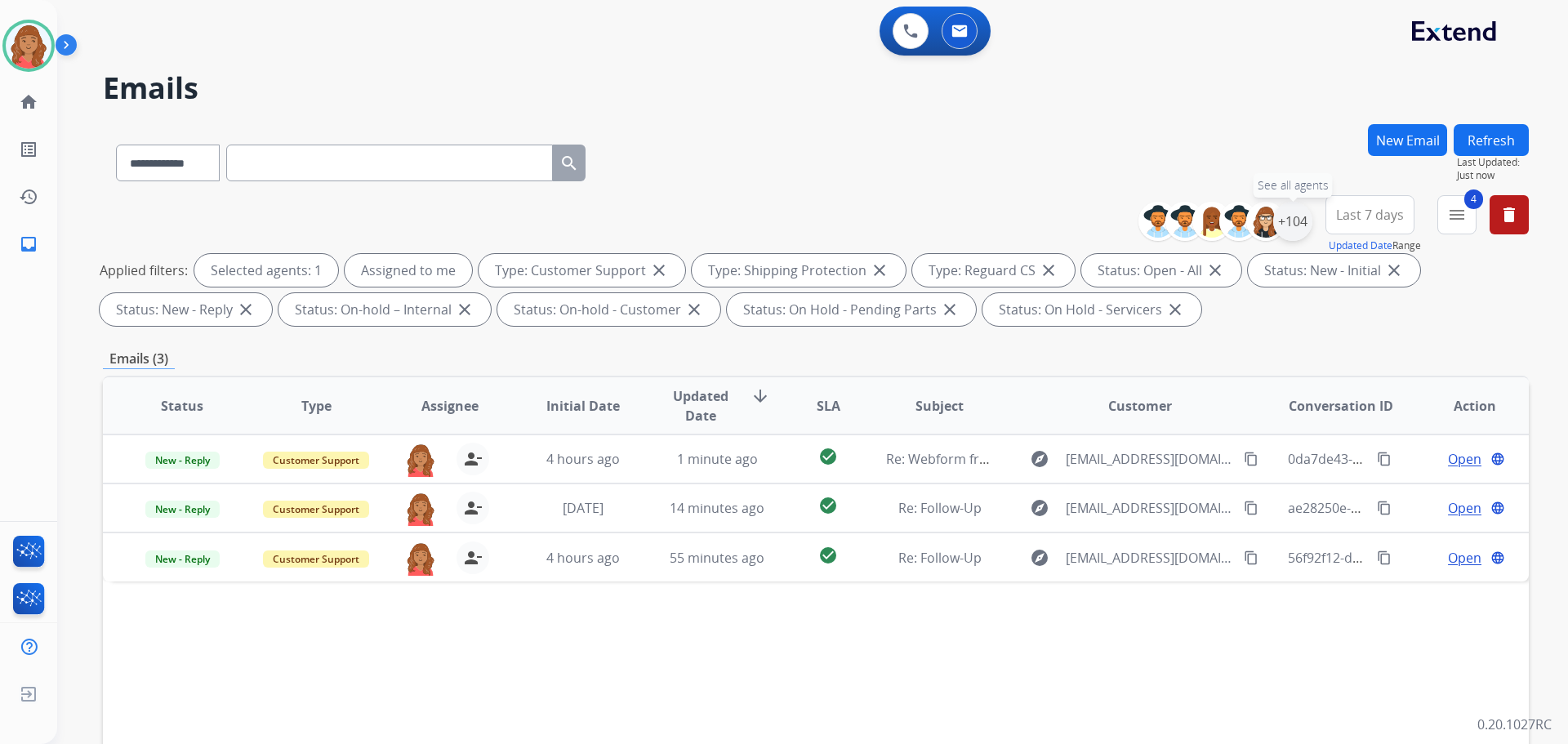
click at [1293, 219] on div "+104" at bounding box center [1293, 221] width 39 height 39
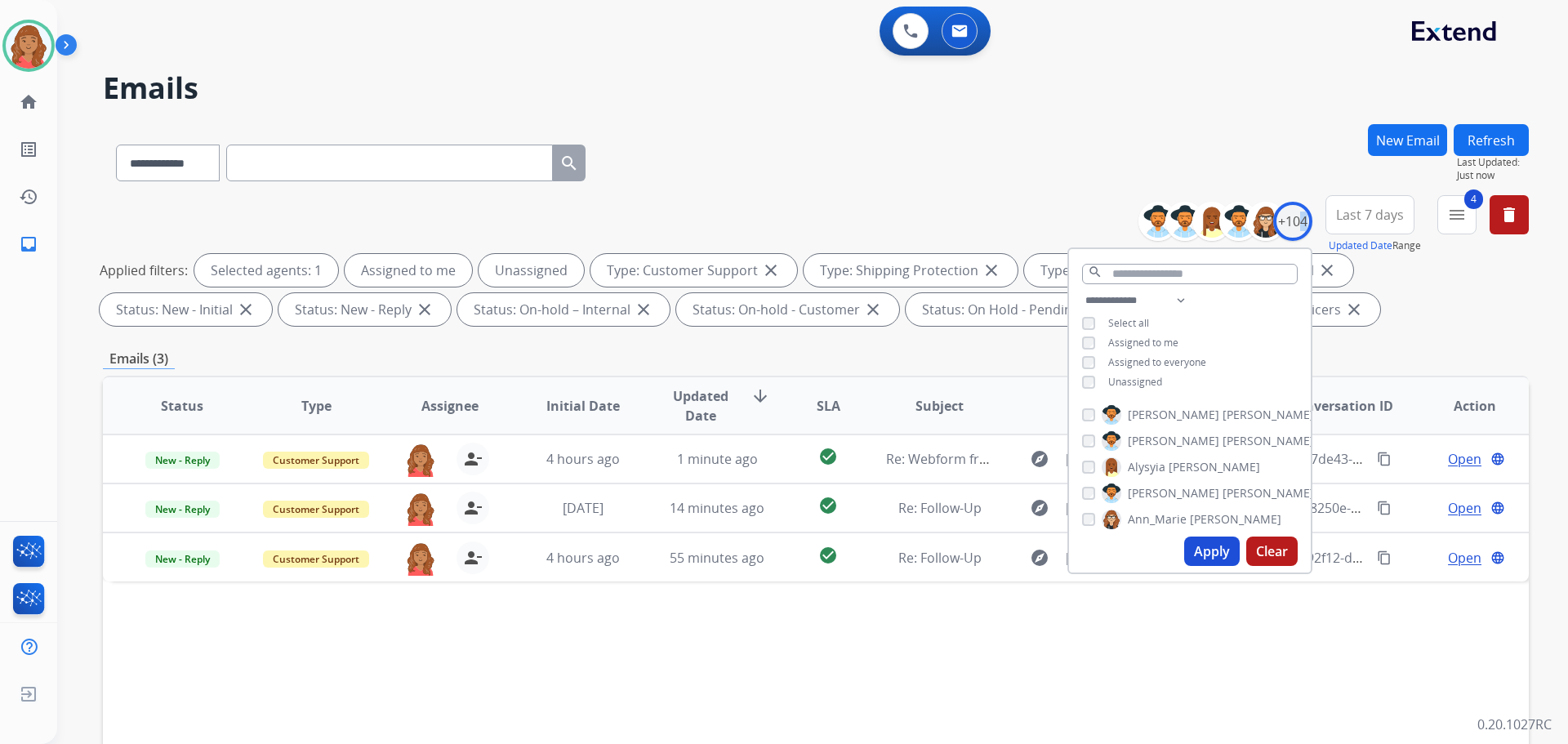
click at [1204, 552] on button "Apply" at bounding box center [1212, 551] width 55 height 29
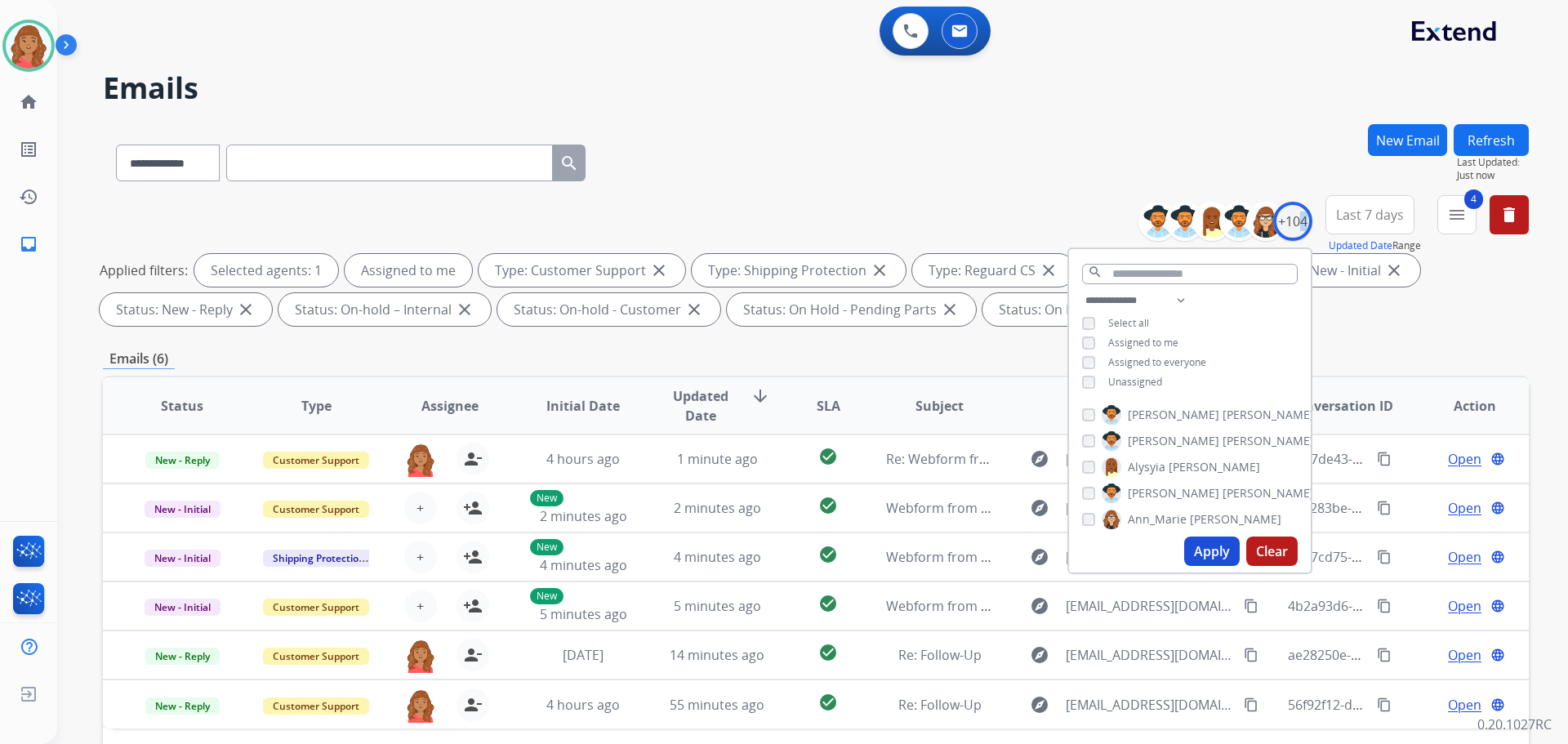
click at [1205, 539] on button "Apply" at bounding box center [1212, 551] width 55 height 29
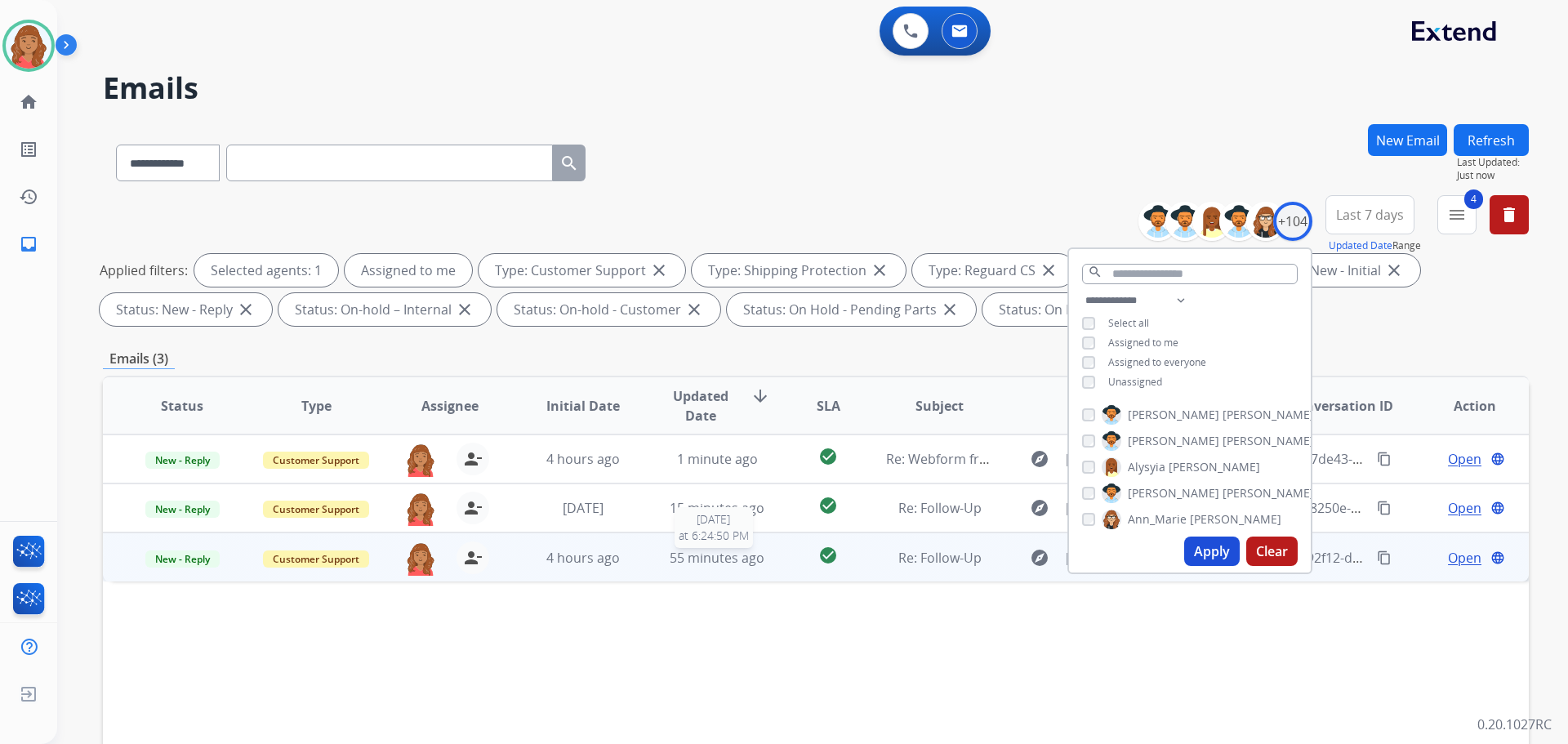
click at [664, 556] on div "55 minutes ago" at bounding box center [717, 557] width 107 height 19
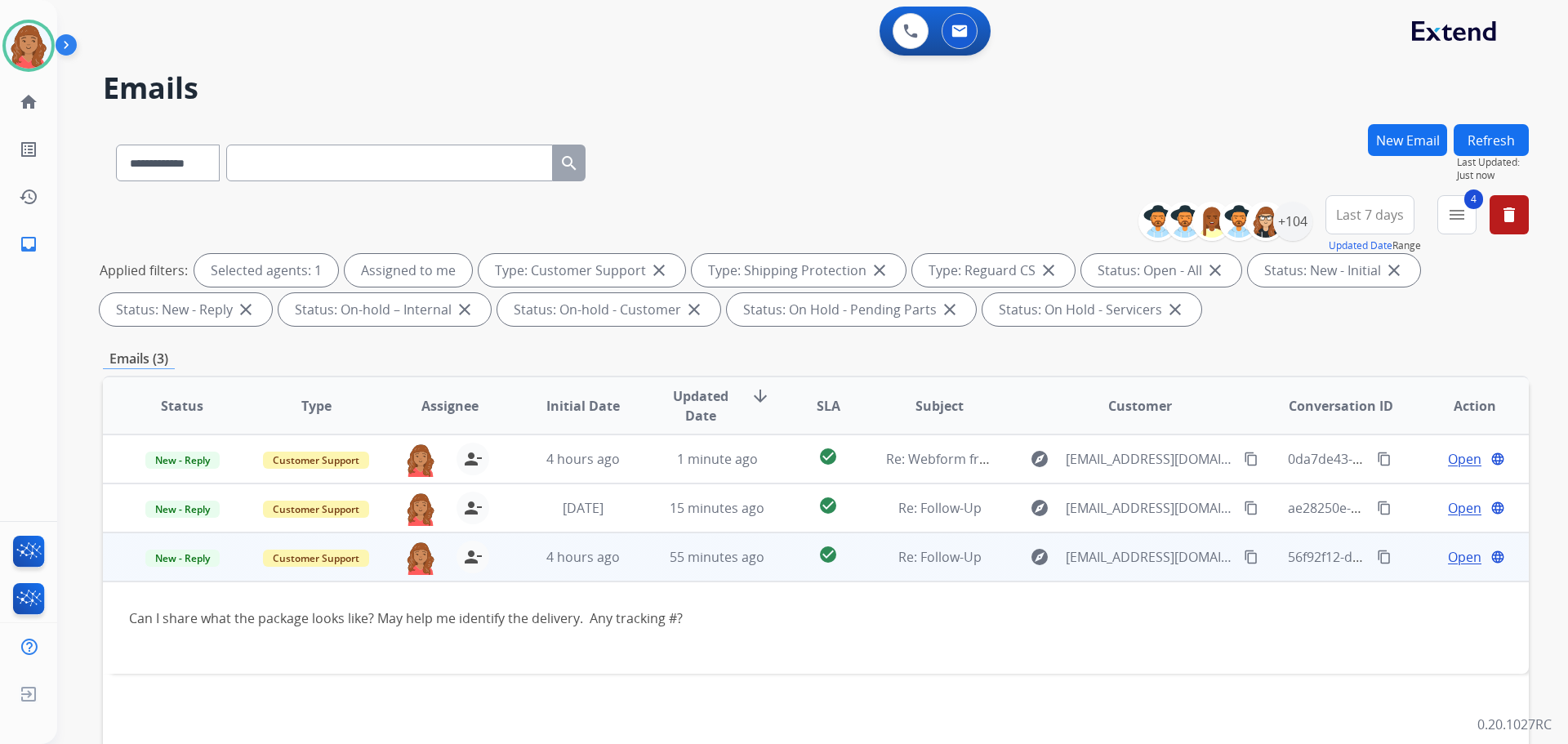
click at [774, 560] on td "check_circle" at bounding box center [815, 557] width 89 height 49
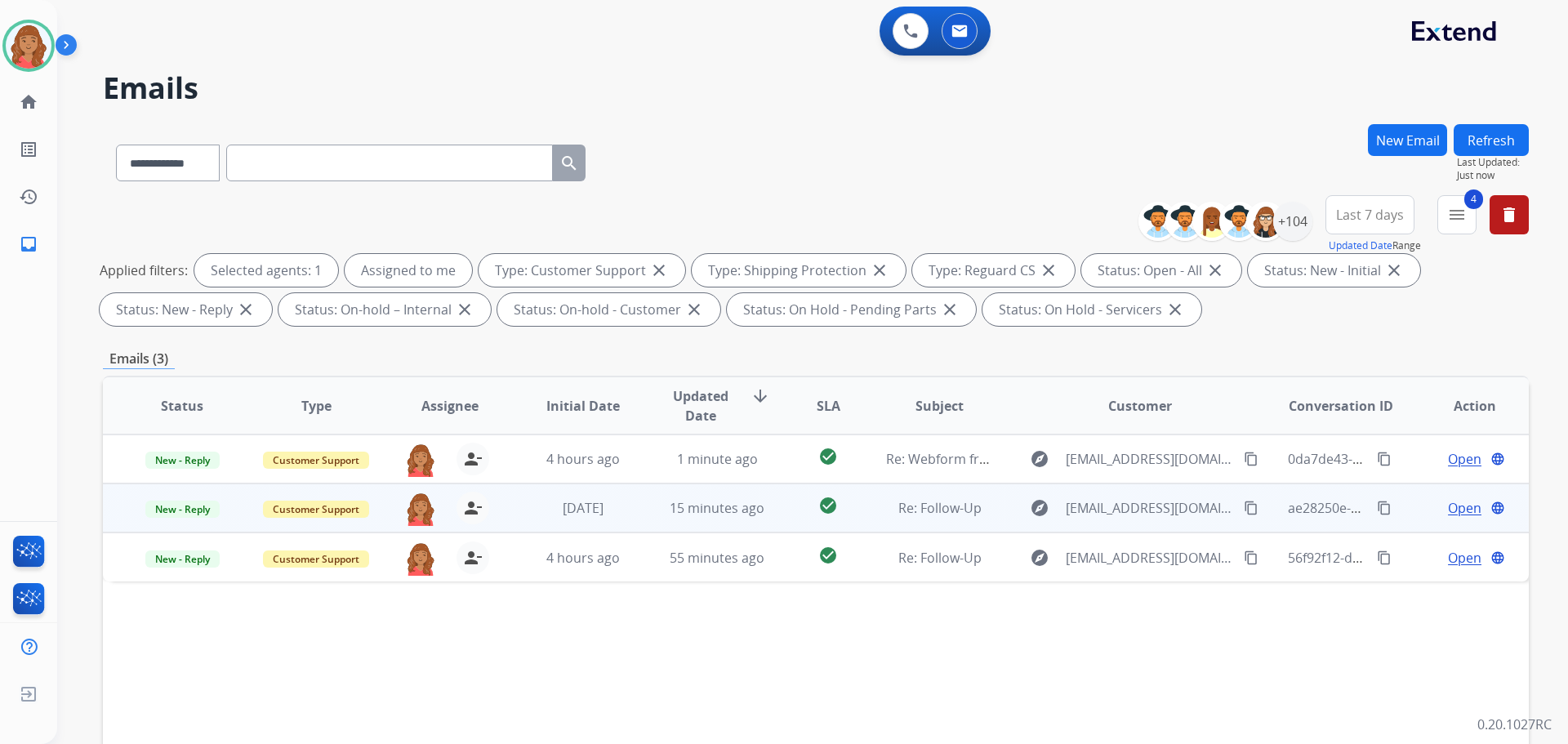
click at [744, 517] on div "15 minutes ago" at bounding box center [717, 507] width 107 height 19
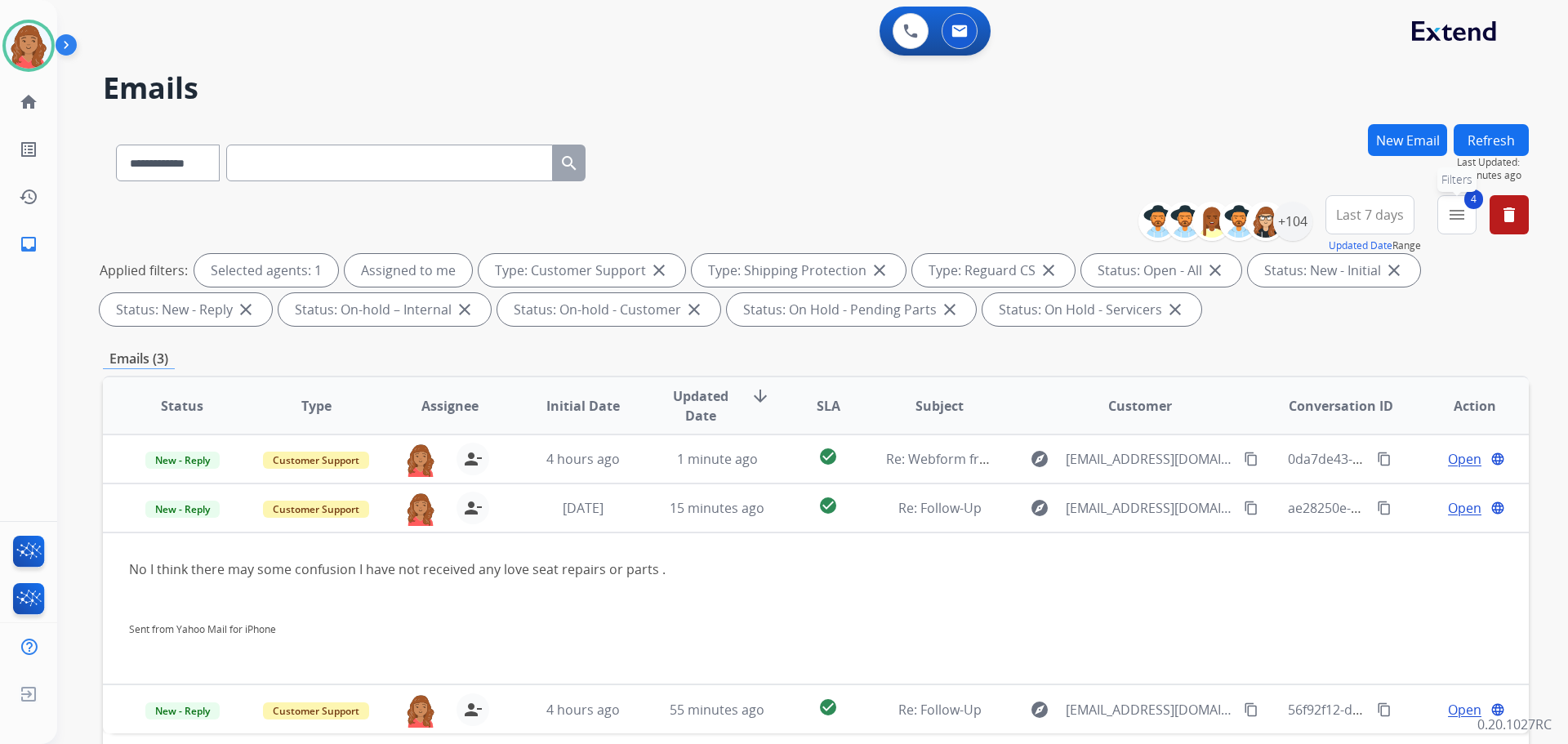
click at [1466, 223] on mat-icon "menu" at bounding box center [1457, 214] width 19 height 19
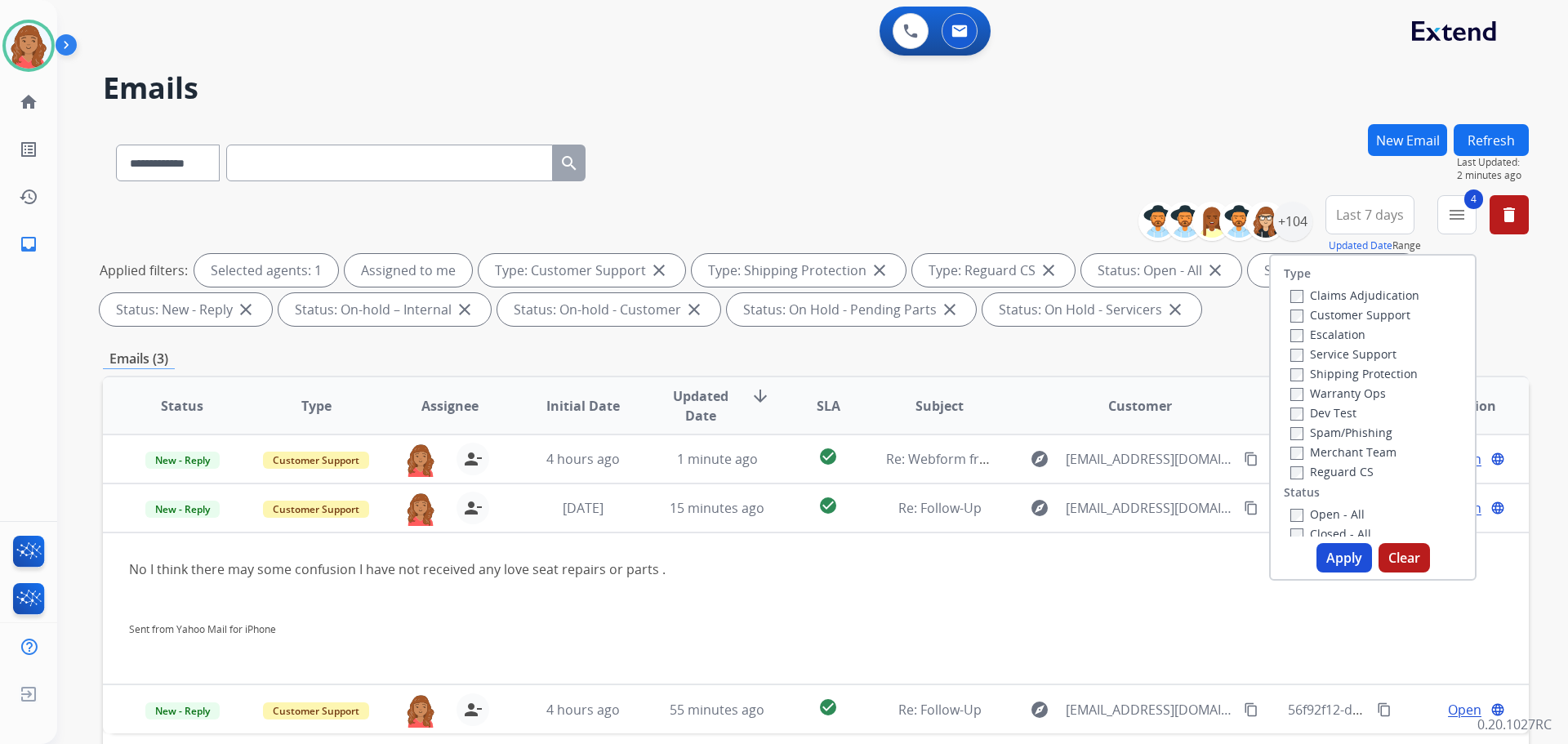
click at [1340, 562] on button "Apply" at bounding box center [1344, 557] width 55 height 29
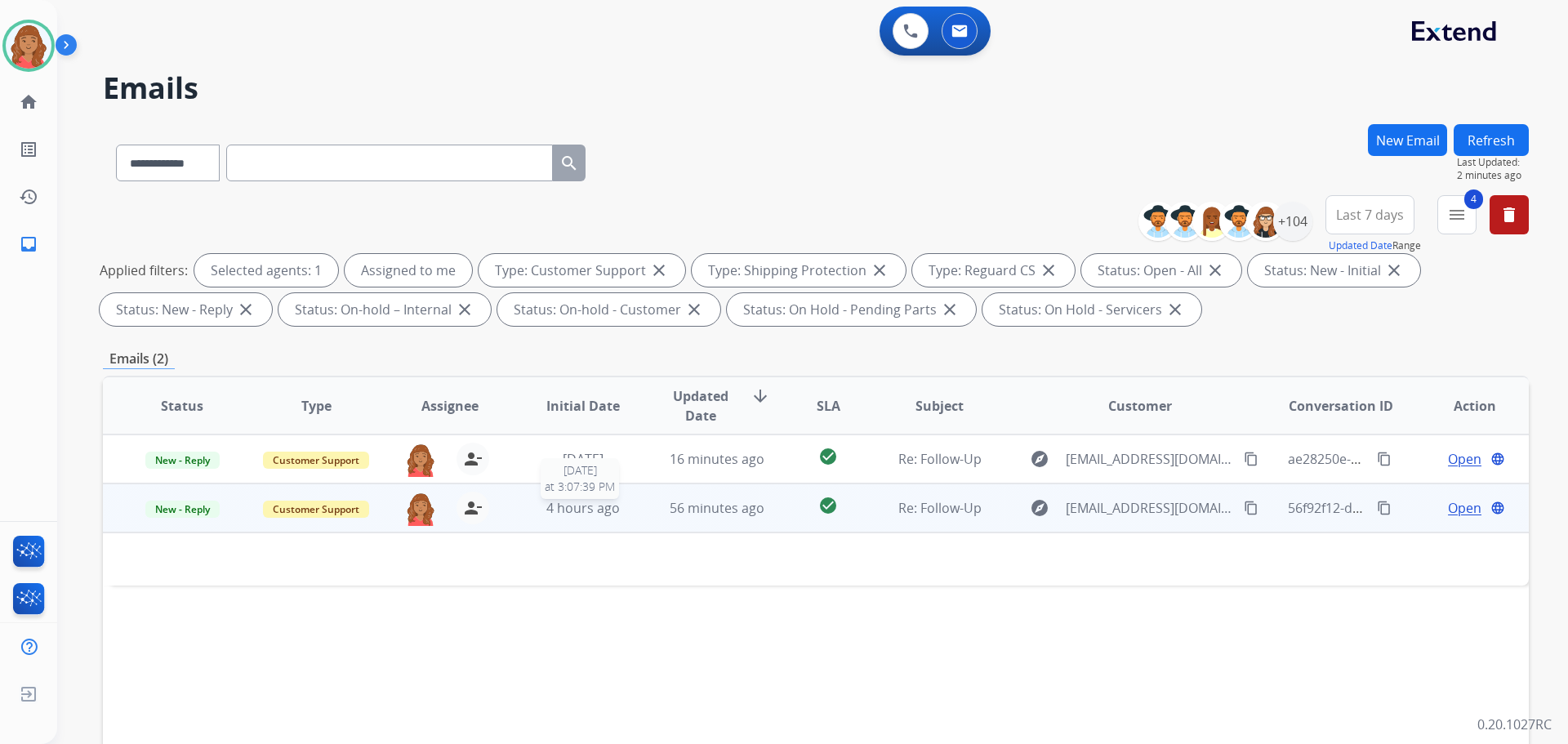
click at [588, 512] on span "4 hours ago" at bounding box center [584, 507] width 74 height 18
click at [581, 514] on span "4 hours ago" at bounding box center [584, 508] width 74 height 18
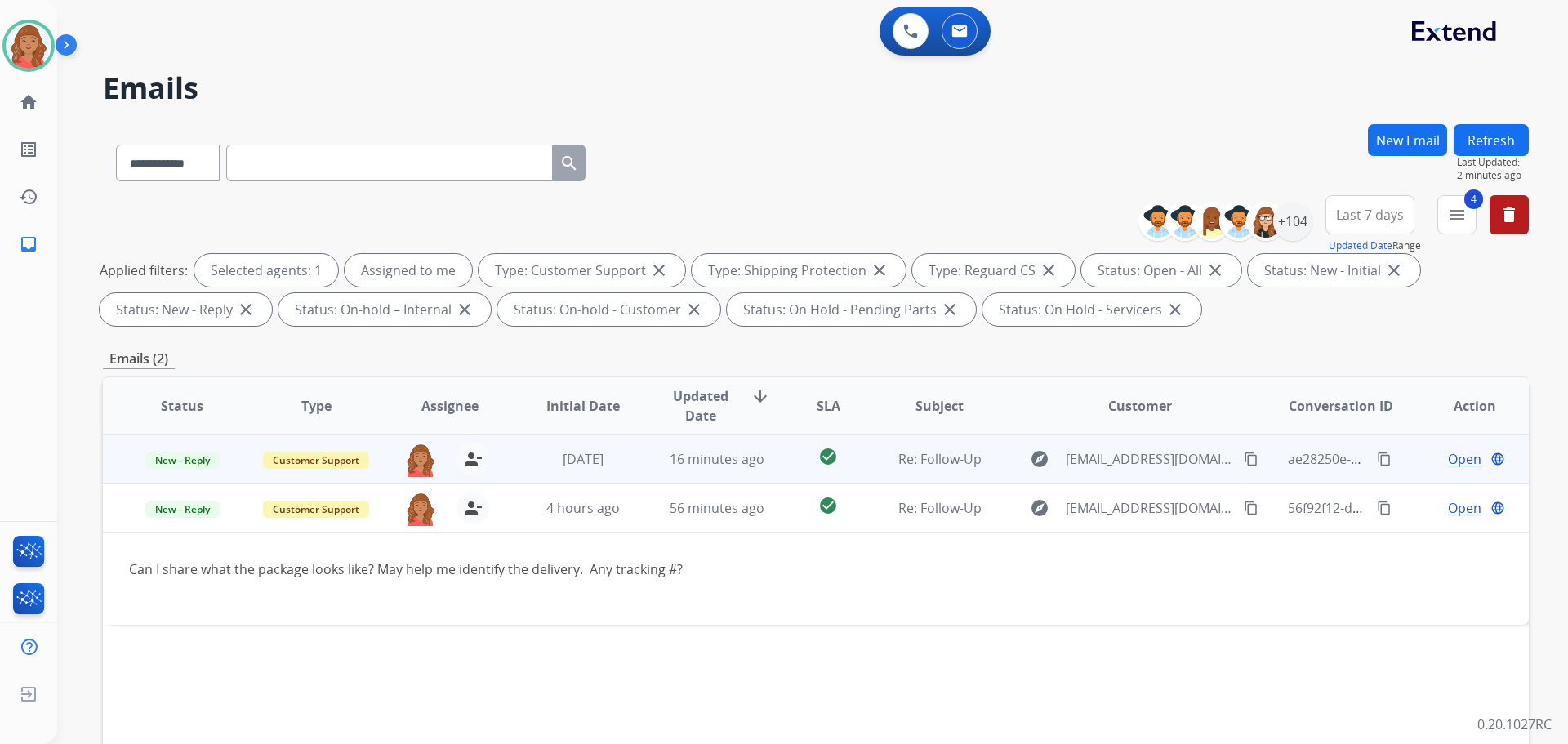
click at [688, 470] on td "16 minutes ago" at bounding box center [705, 459] width 134 height 49
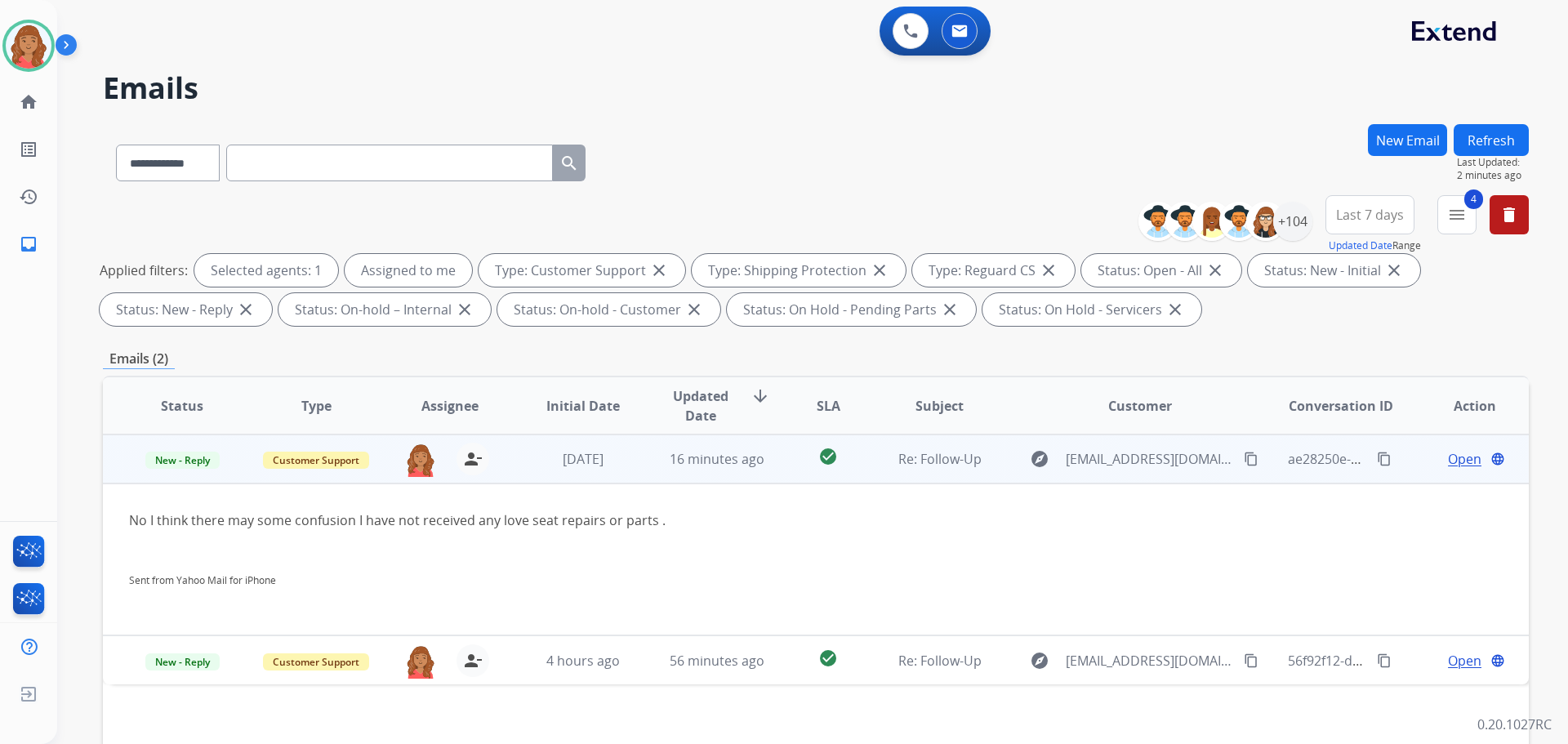
click at [1448, 453] on span "Open" at bounding box center [1465, 459] width 33 height 19
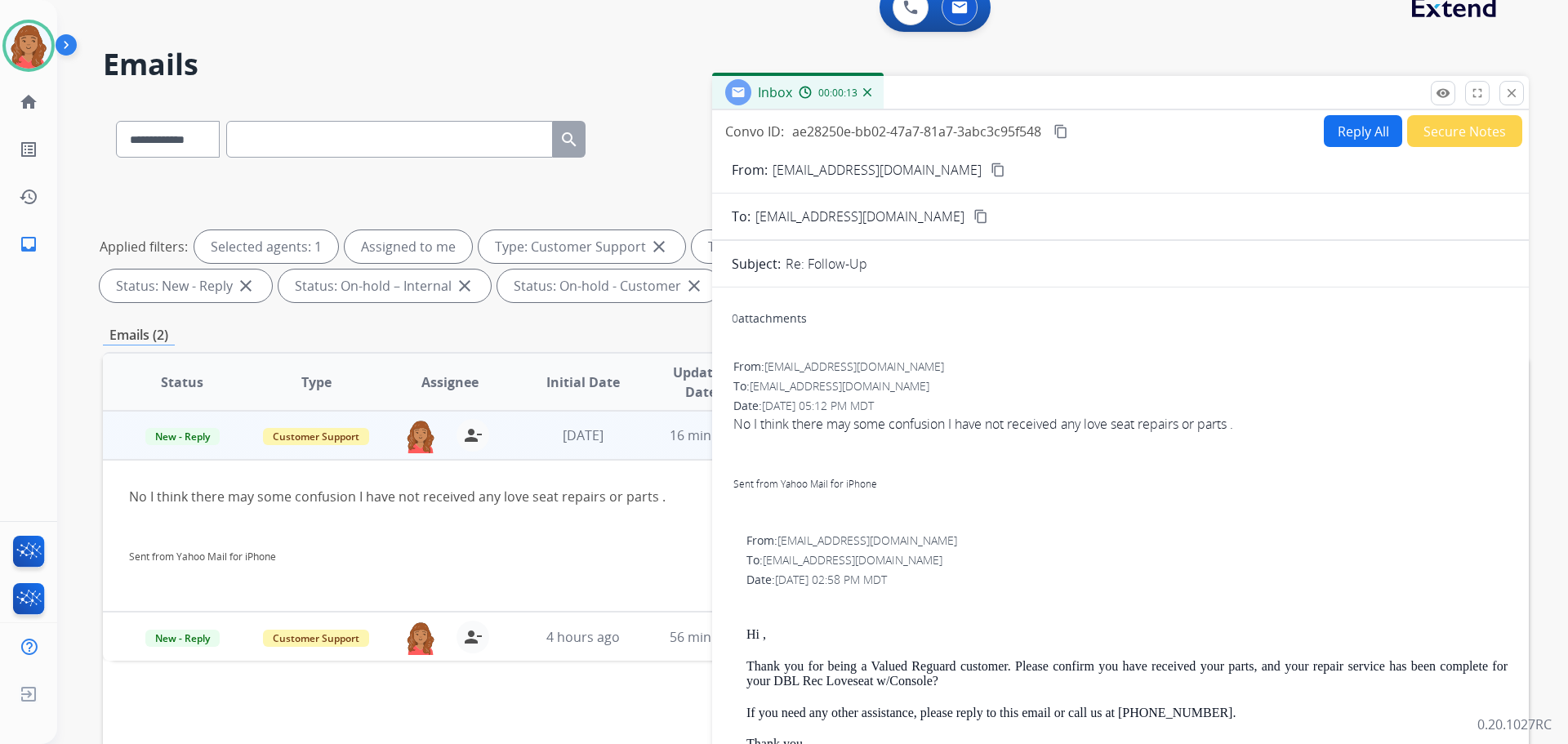
scroll to position [18, 0]
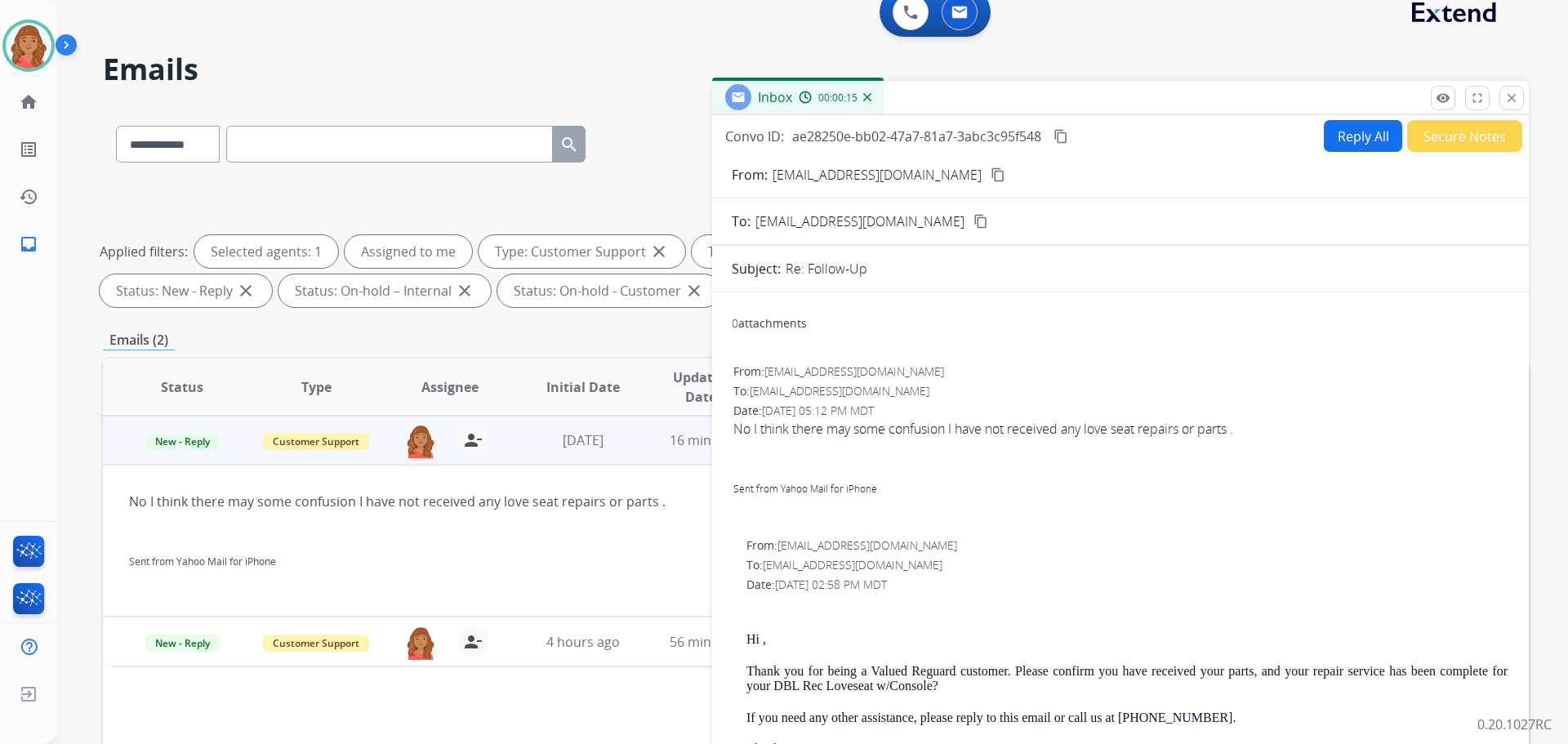
click at [990, 172] on mat-icon "content_copy" at bounding box center [998, 175] width 15 height 15
click at [1437, 104] on mat-icon "remove_red_eye" at bounding box center [1443, 98] width 15 height 15
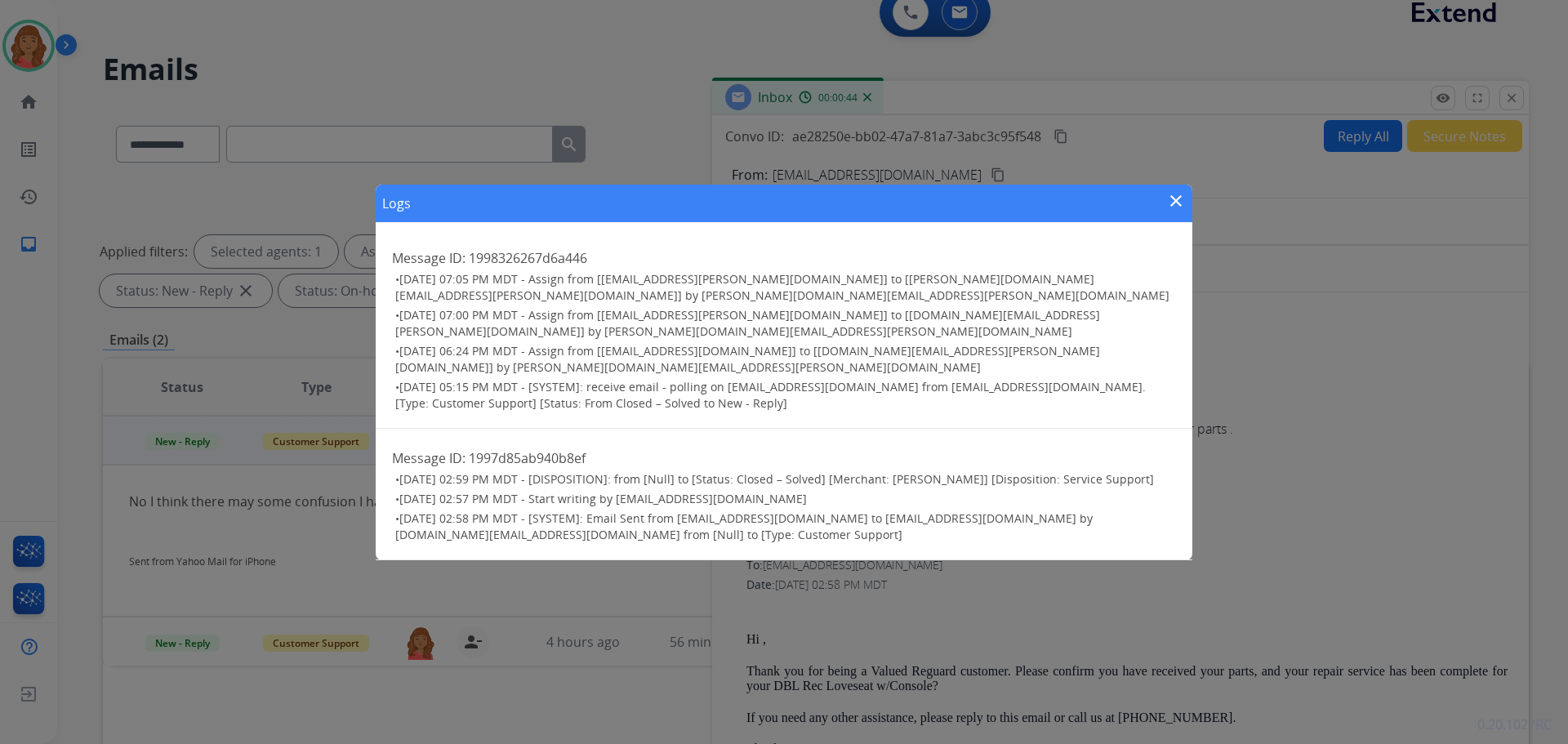
click at [812, 635] on div "Logs close Message ID: 1998326267d6a446 • [DATE] 07:05 PM MDT - Assign from [[E…" at bounding box center [784, 372] width 1568 height 744
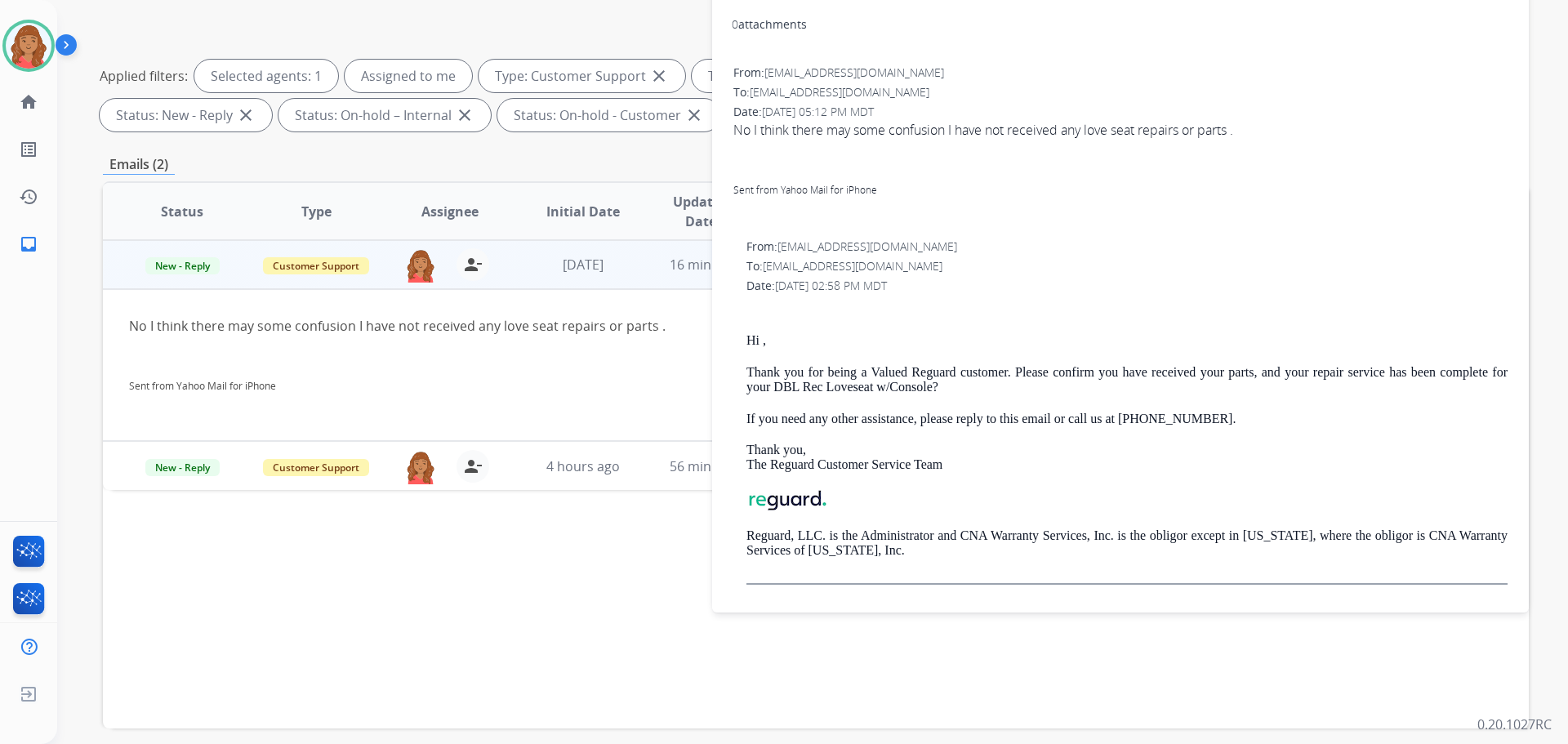
scroll to position [264, 0]
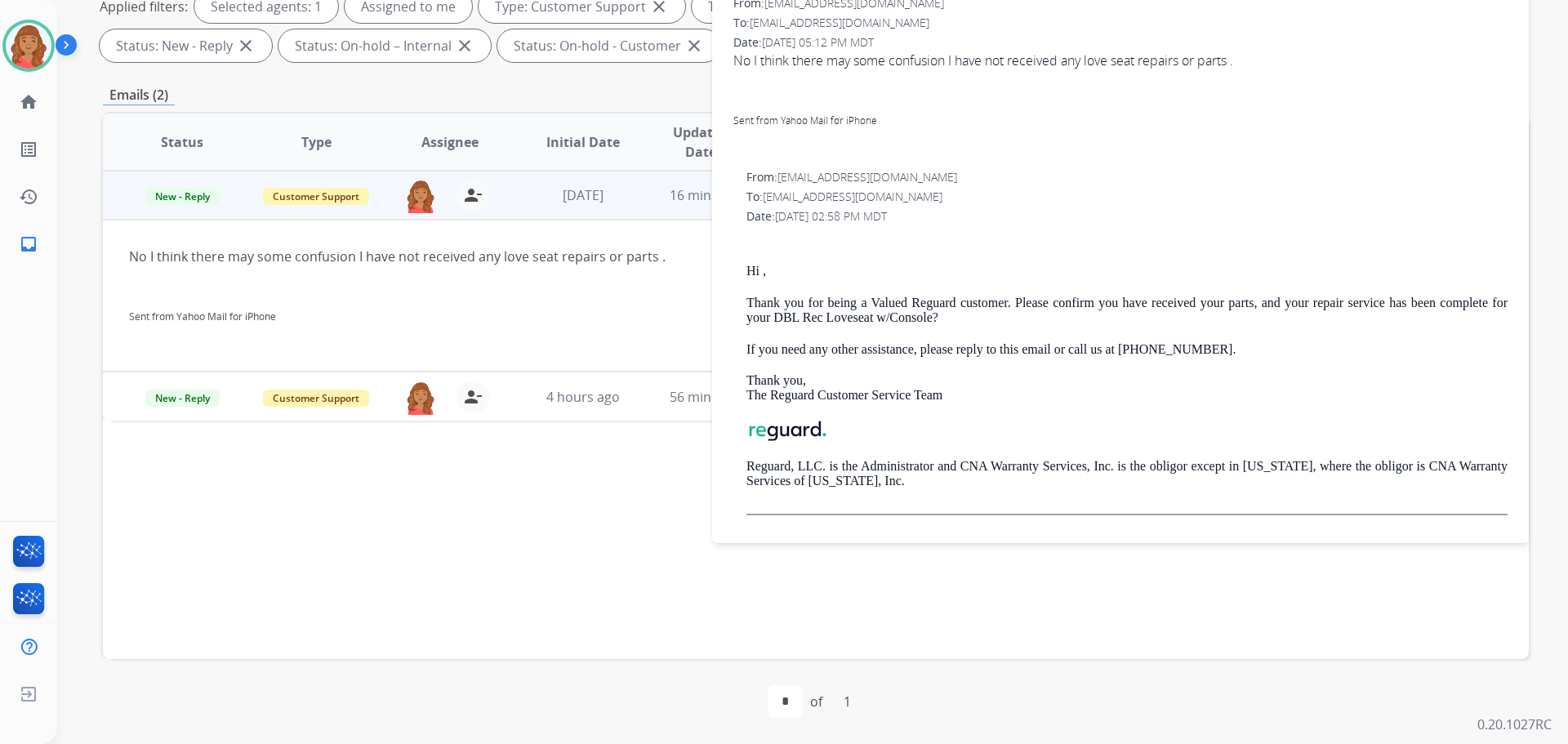
click at [945, 141] on span "No I think there may some confusion I have not received any love seat repairs o…" at bounding box center [1120, 99] width 774 height 98
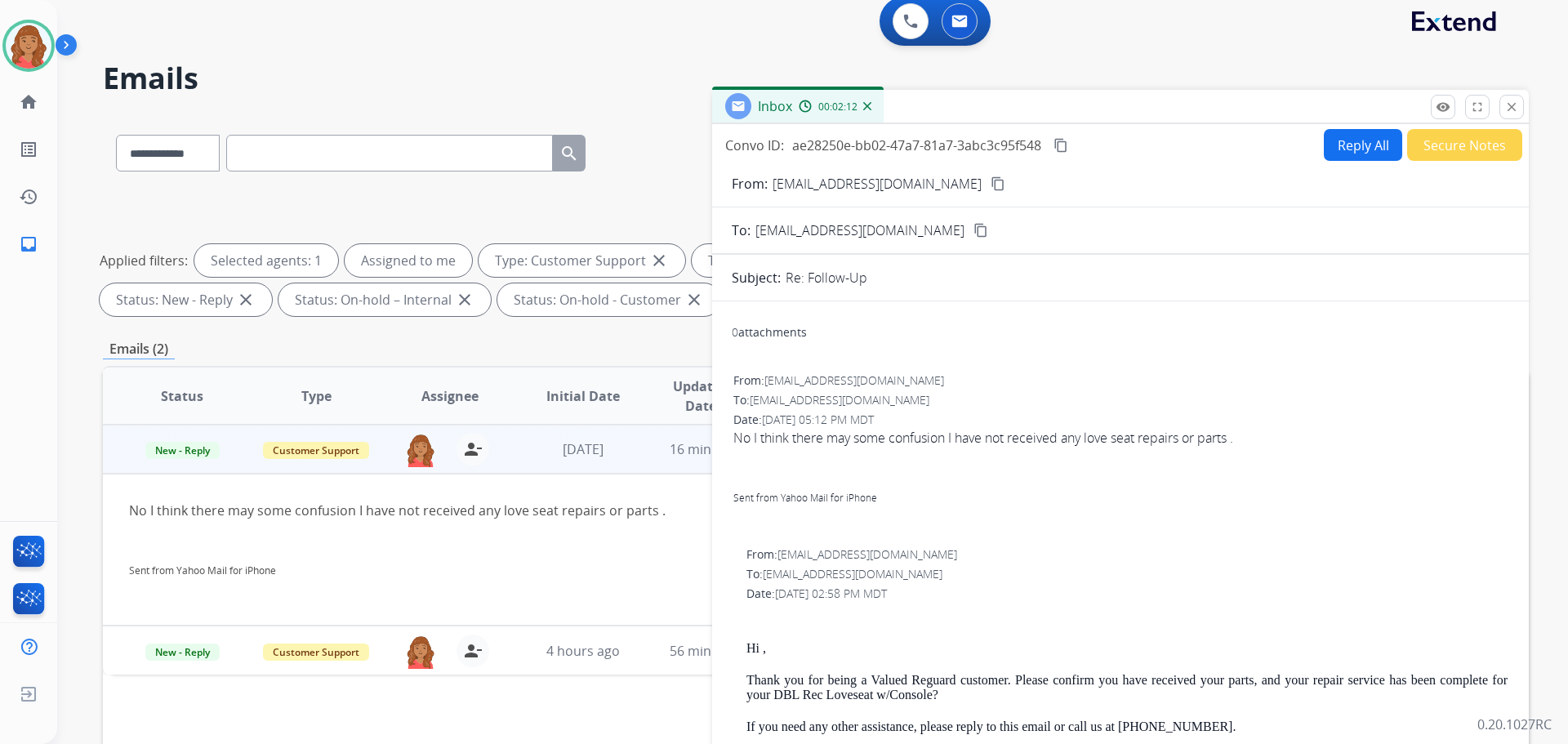
scroll to position [0, 0]
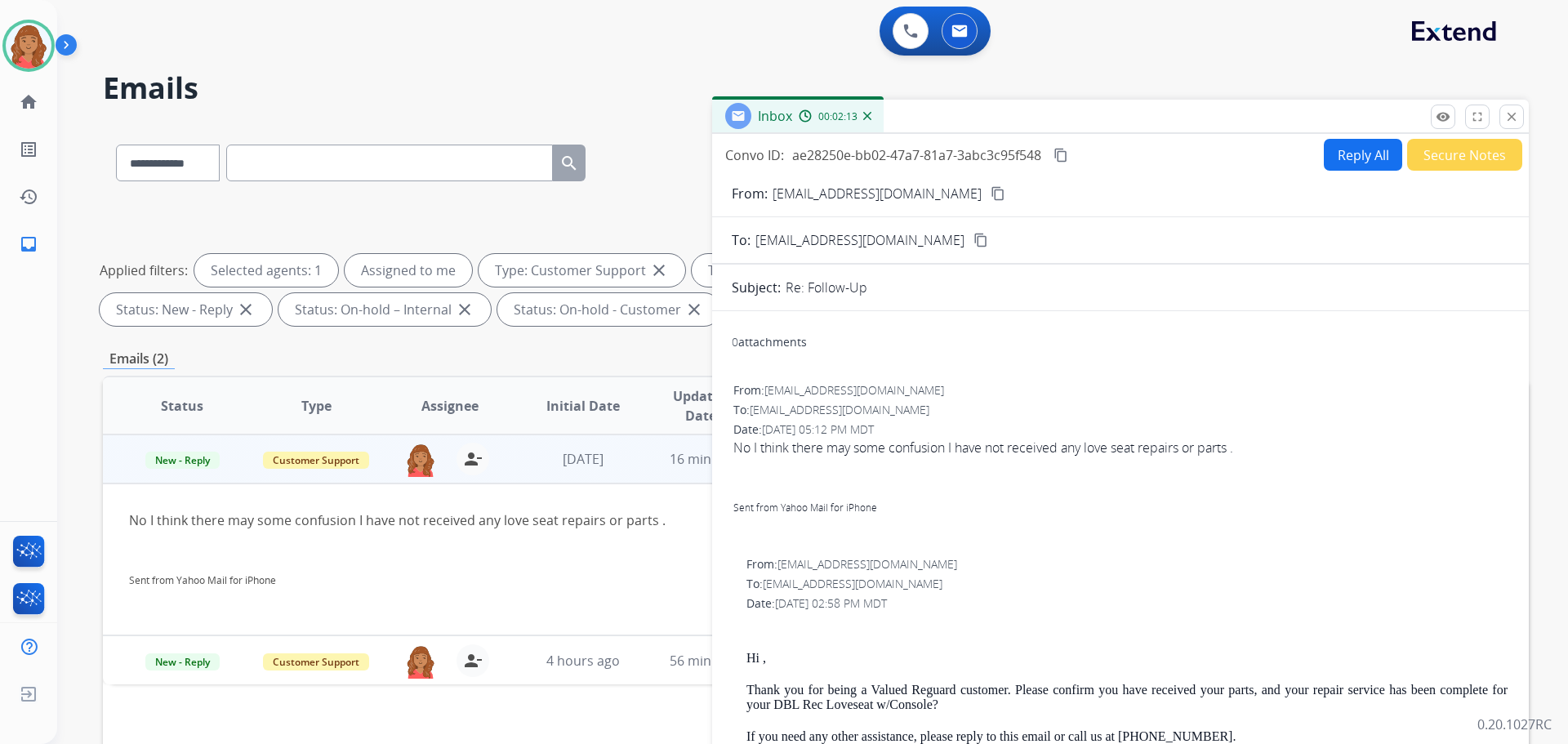
click at [1505, 124] on button "close Close" at bounding box center [1511, 116] width 24 height 24
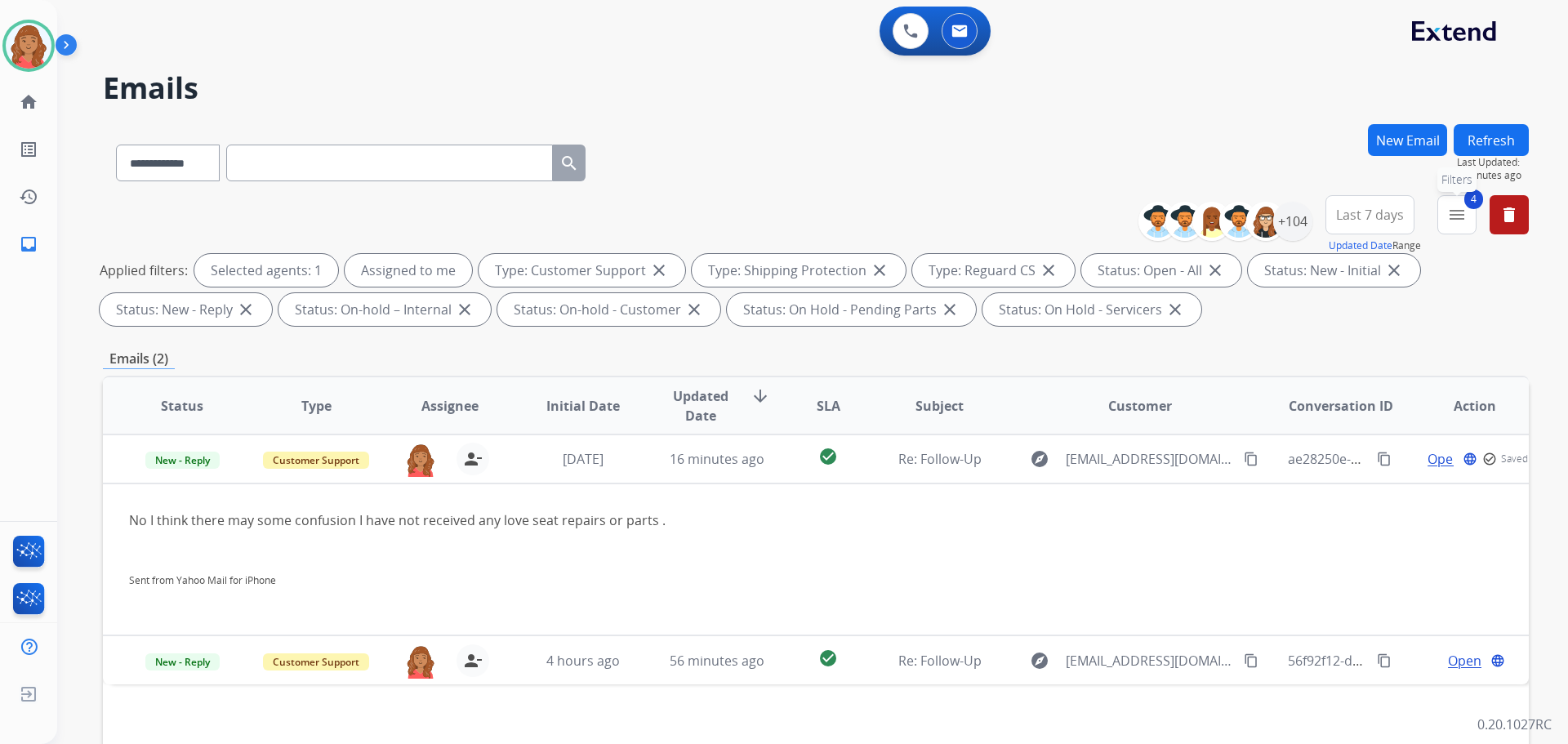
click at [1458, 215] on mat-icon "menu" at bounding box center [1457, 214] width 19 height 19
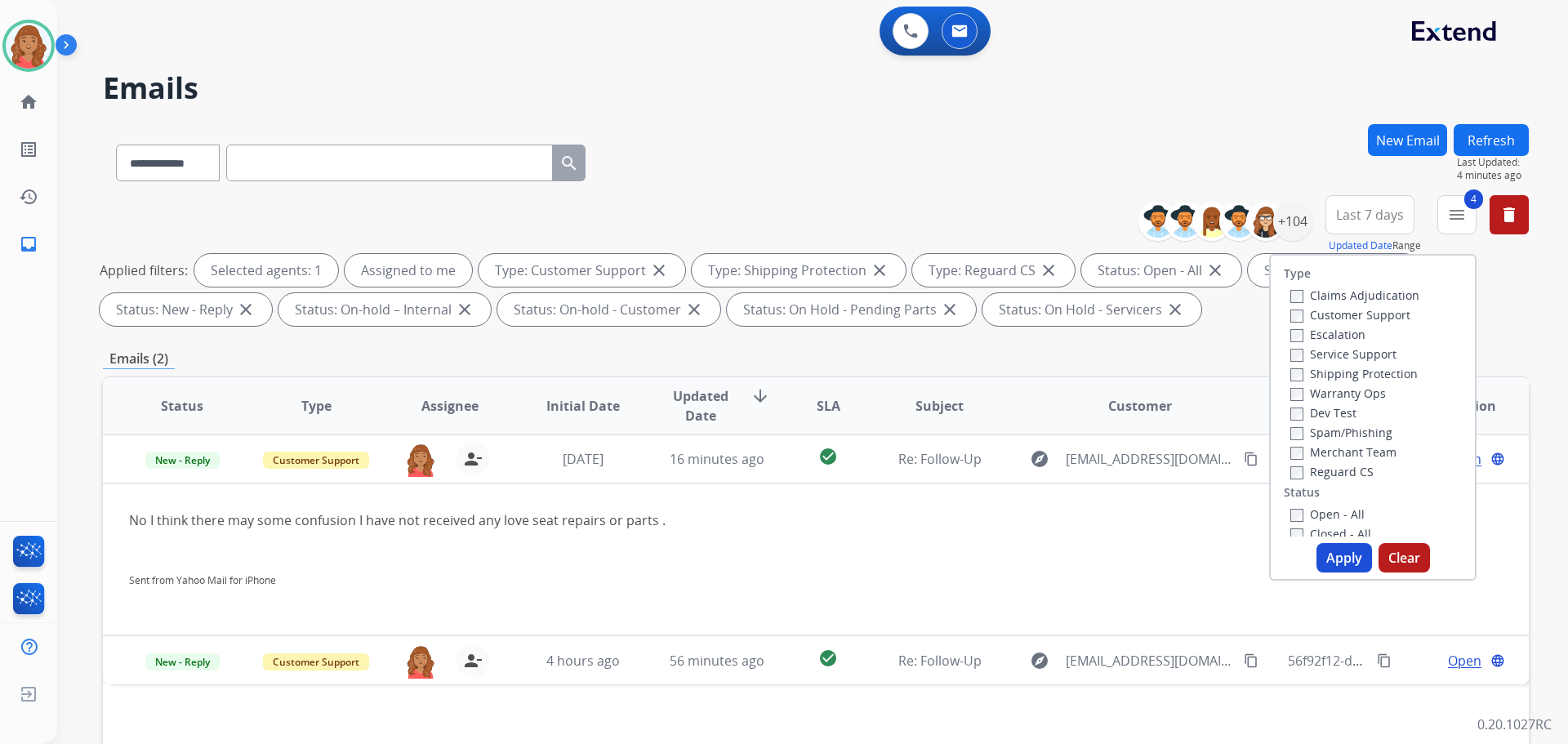
click at [1333, 547] on button "Apply" at bounding box center [1344, 557] width 55 height 29
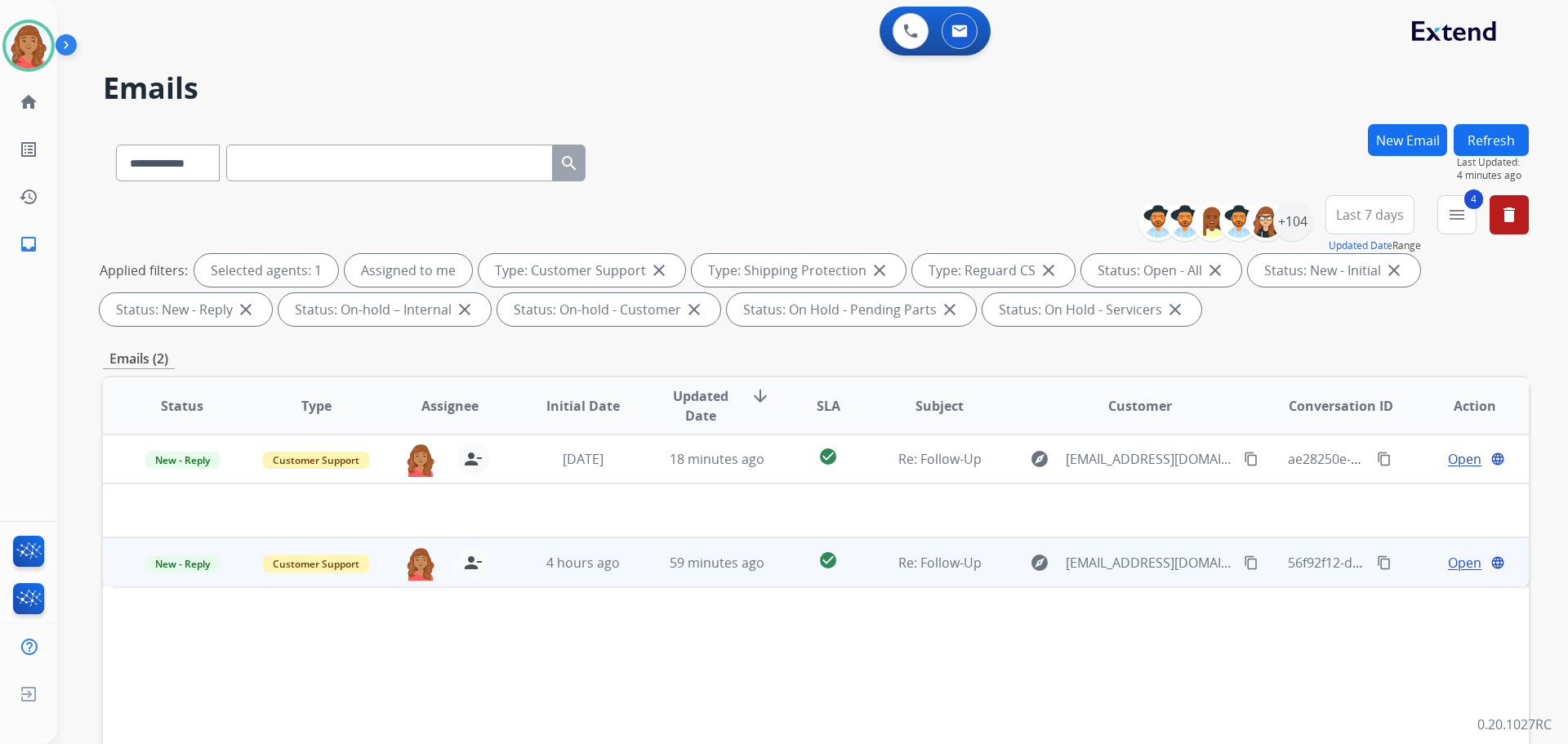
click at [648, 568] on td "59 minutes ago" at bounding box center [705, 562] width 134 height 49
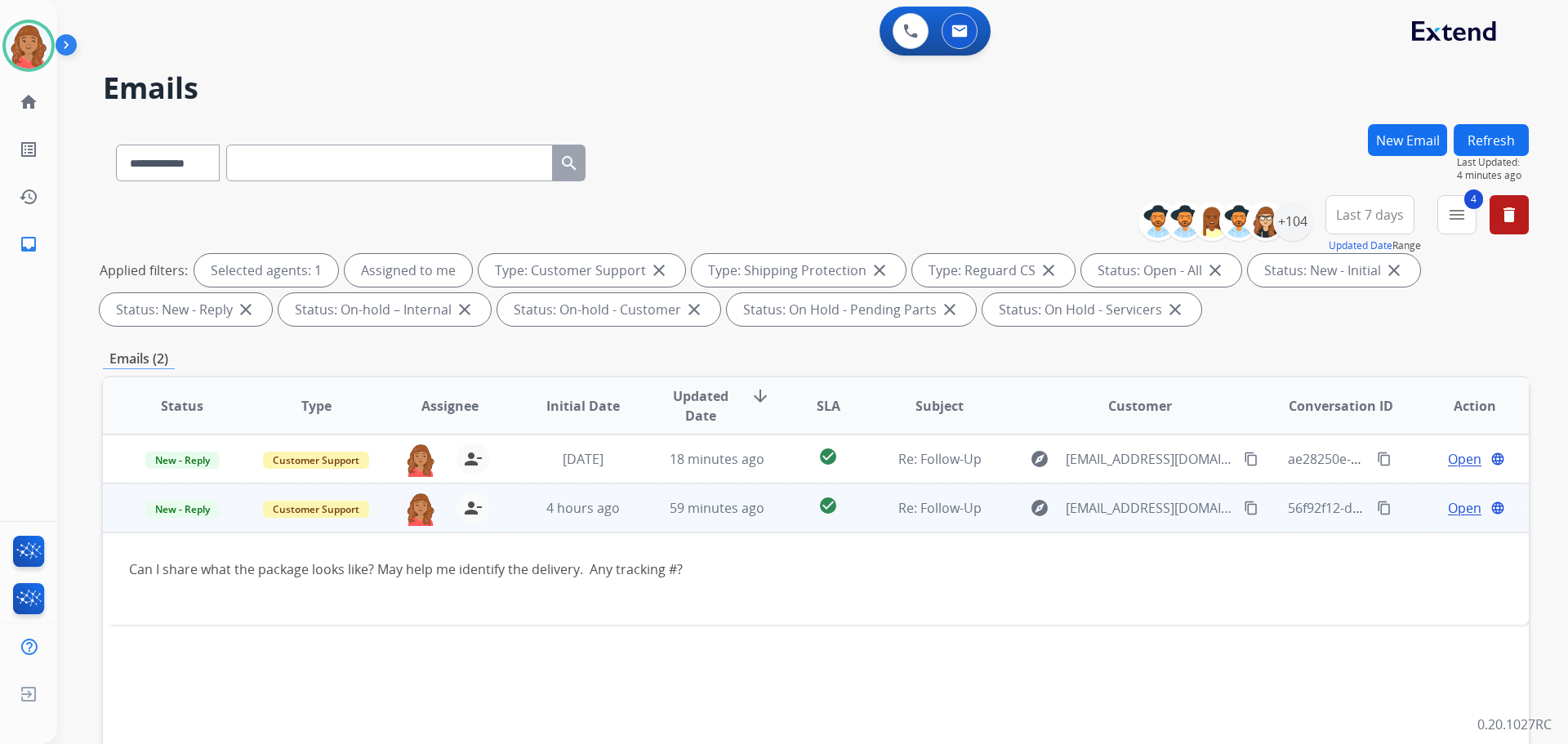
click at [1448, 510] on span "Open" at bounding box center [1465, 507] width 33 height 19
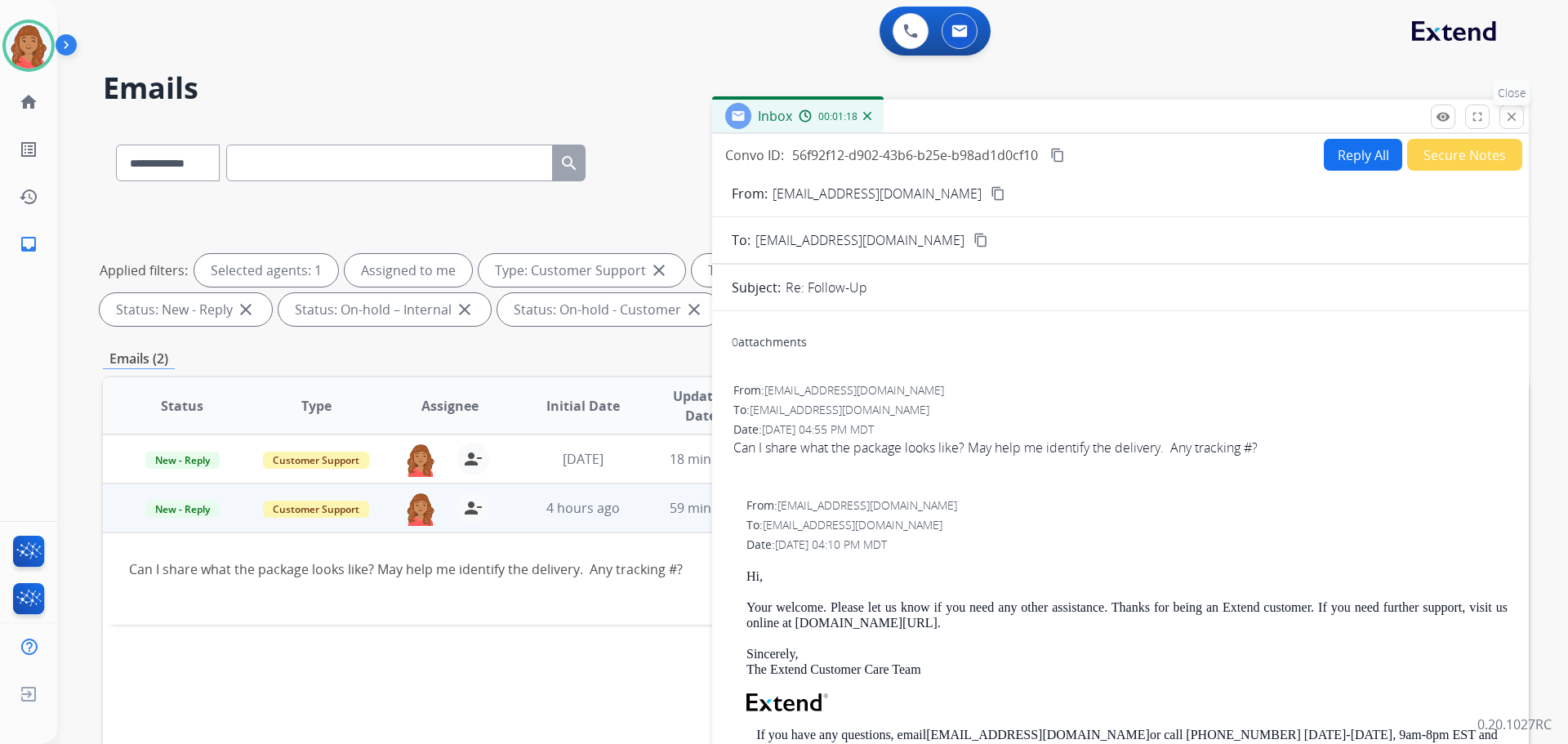
drag, startPoint x: 1527, startPoint y: 119, endPoint x: 1501, endPoint y: 119, distance: 26.0
click at [1524, 119] on div "Inbox 00:01:18" at bounding box center [1121, 116] width 817 height 34
click at [1514, 117] on mat-icon "close" at bounding box center [1512, 117] width 15 height 15
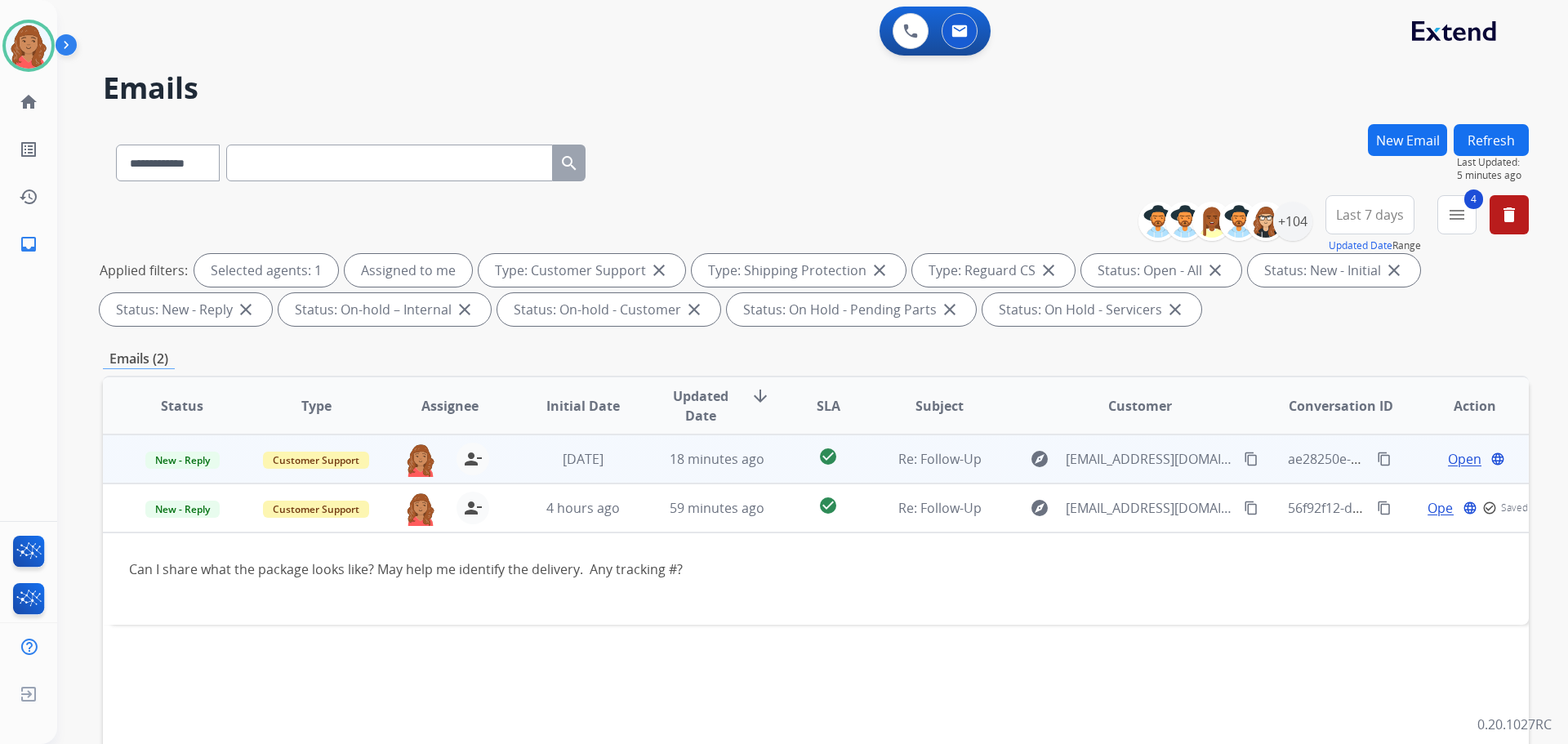
click at [755, 469] on td "18 minutes ago" at bounding box center [705, 459] width 134 height 49
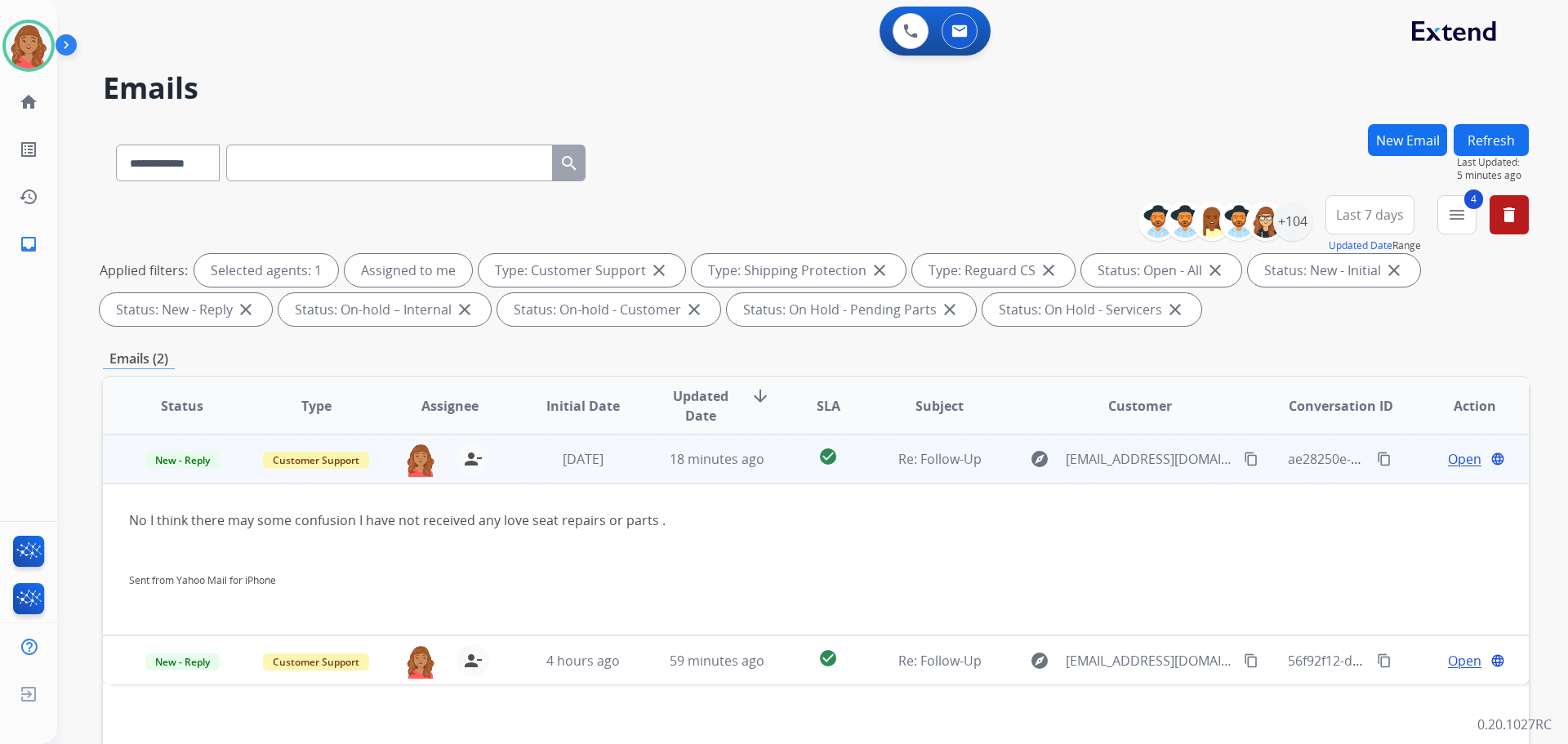
click at [1452, 459] on span "Open" at bounding box center [1465, 459] width 33 height 19
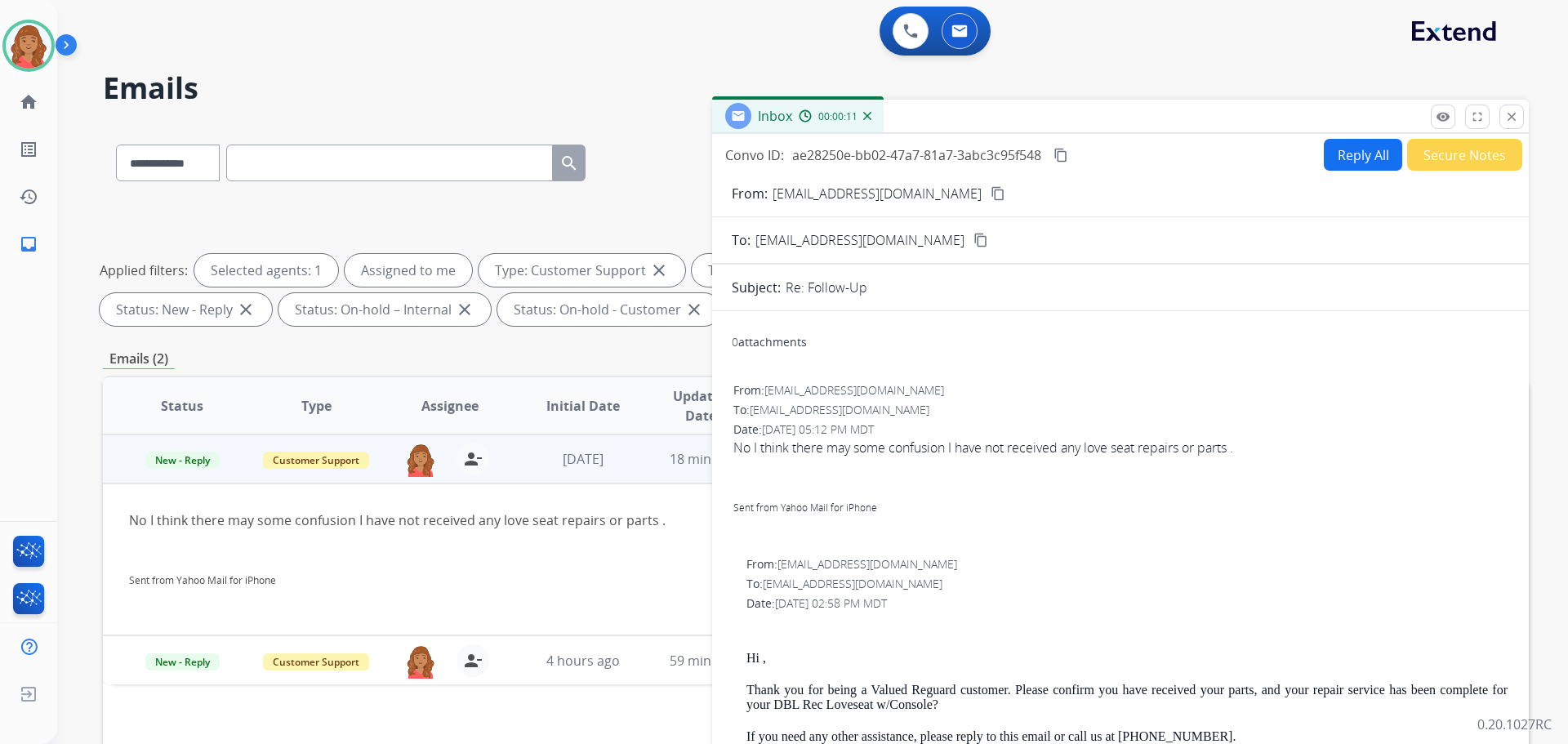
click at [1365, 156] on button "Reply All" at bounding box center [1364, 155] width 79 height 32
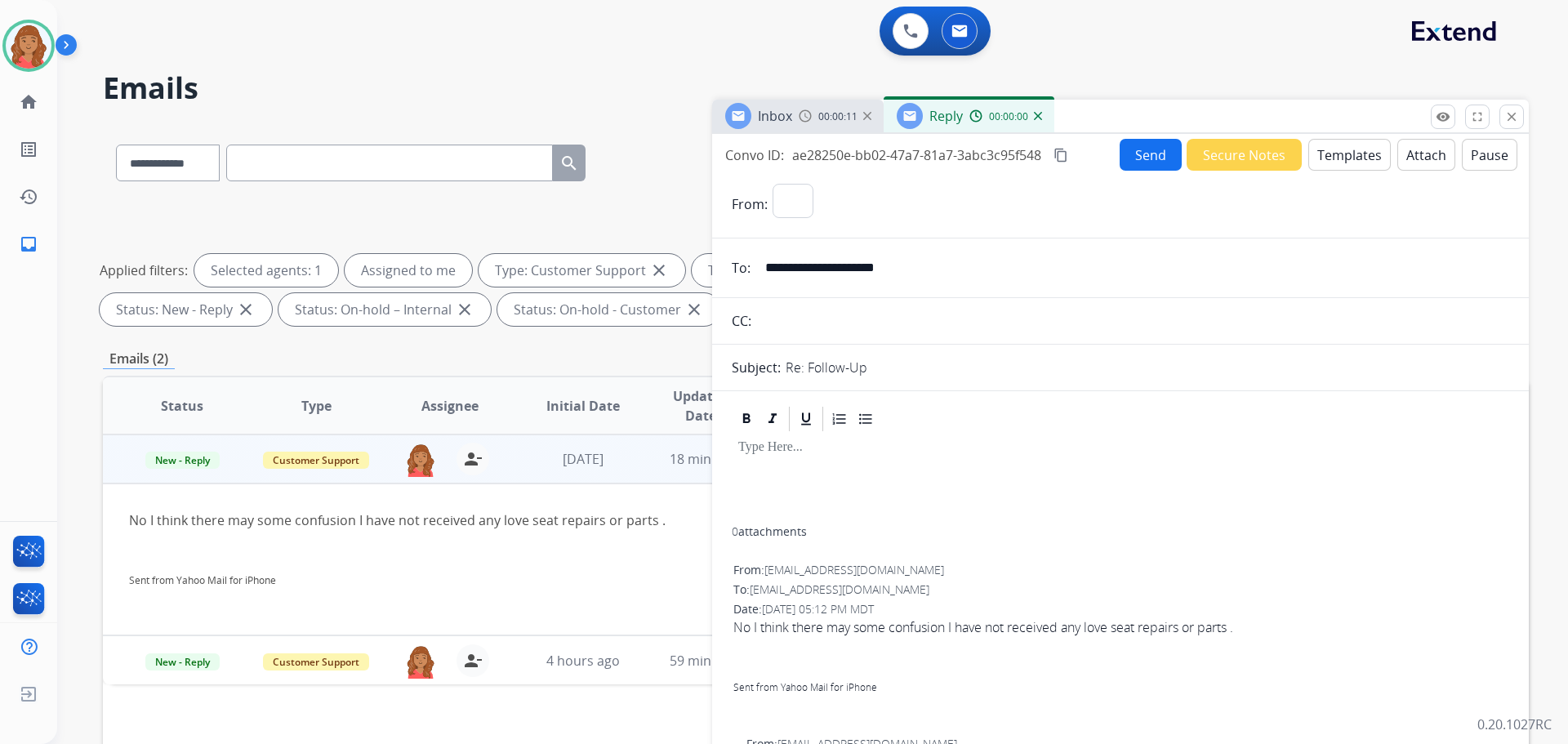
select select "**********"
click at [1339, 151] on button "Templates" at bounding box center [1350, 155] width 83 height 32
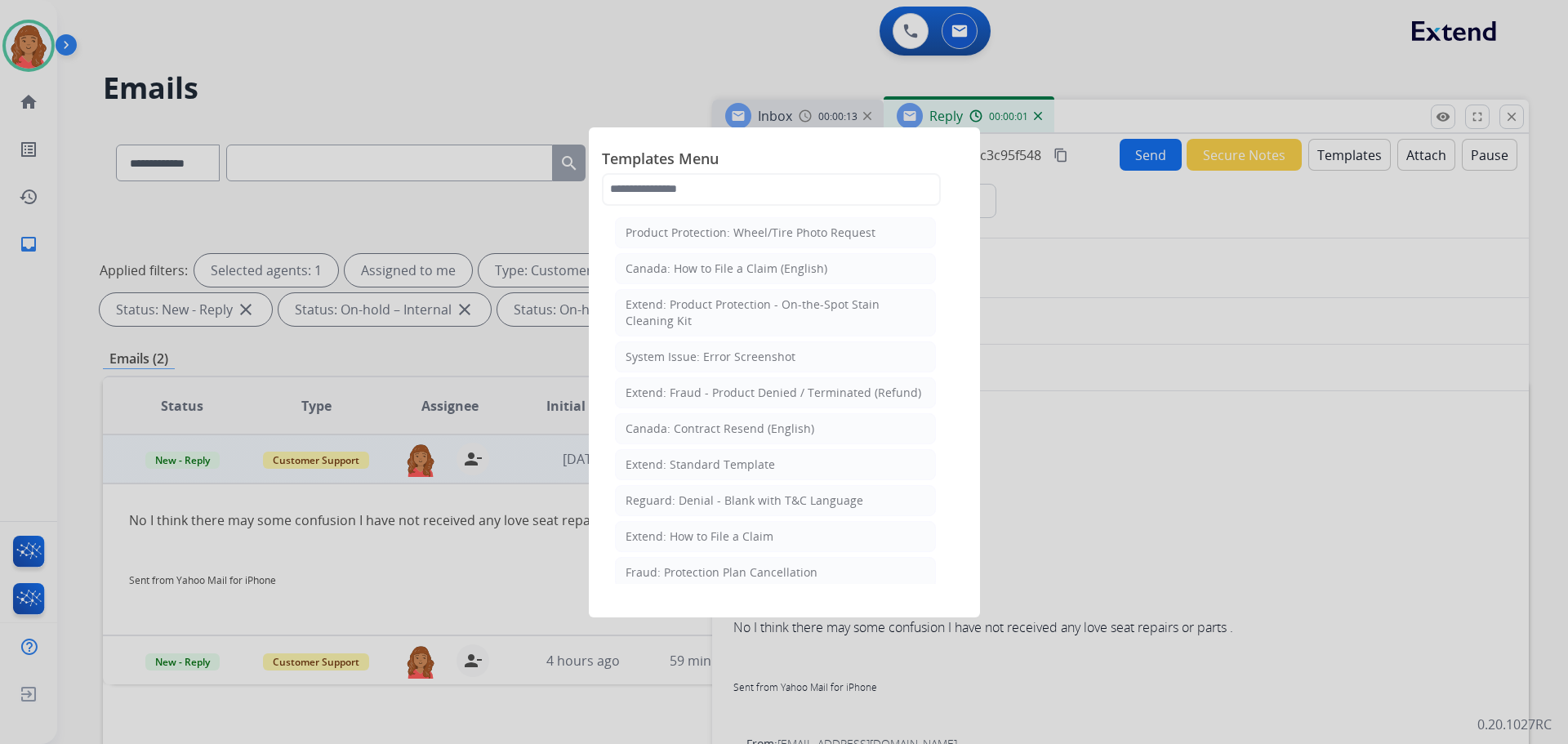
click at [652, 472] on li "Extend: Standard Template" at bounding box center [775, 464] width 321 height 31
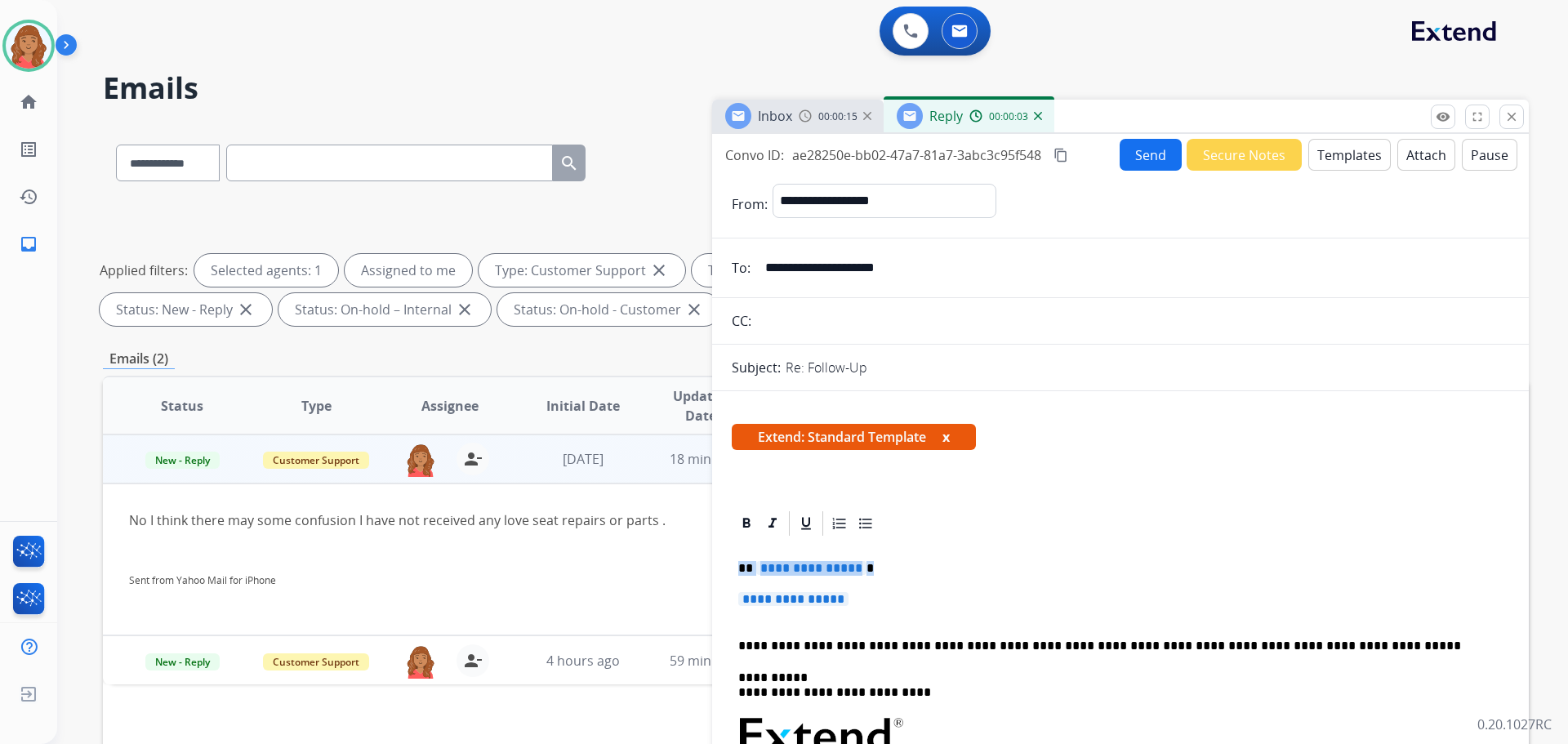
drag, startPoint x: 861, startPoint y: 597, endPoint x: 711, endPoint y: 559, distance: 154.7
click at [705, 560] on div "**********" at bounding box center [816, 566] width 1427 height 884
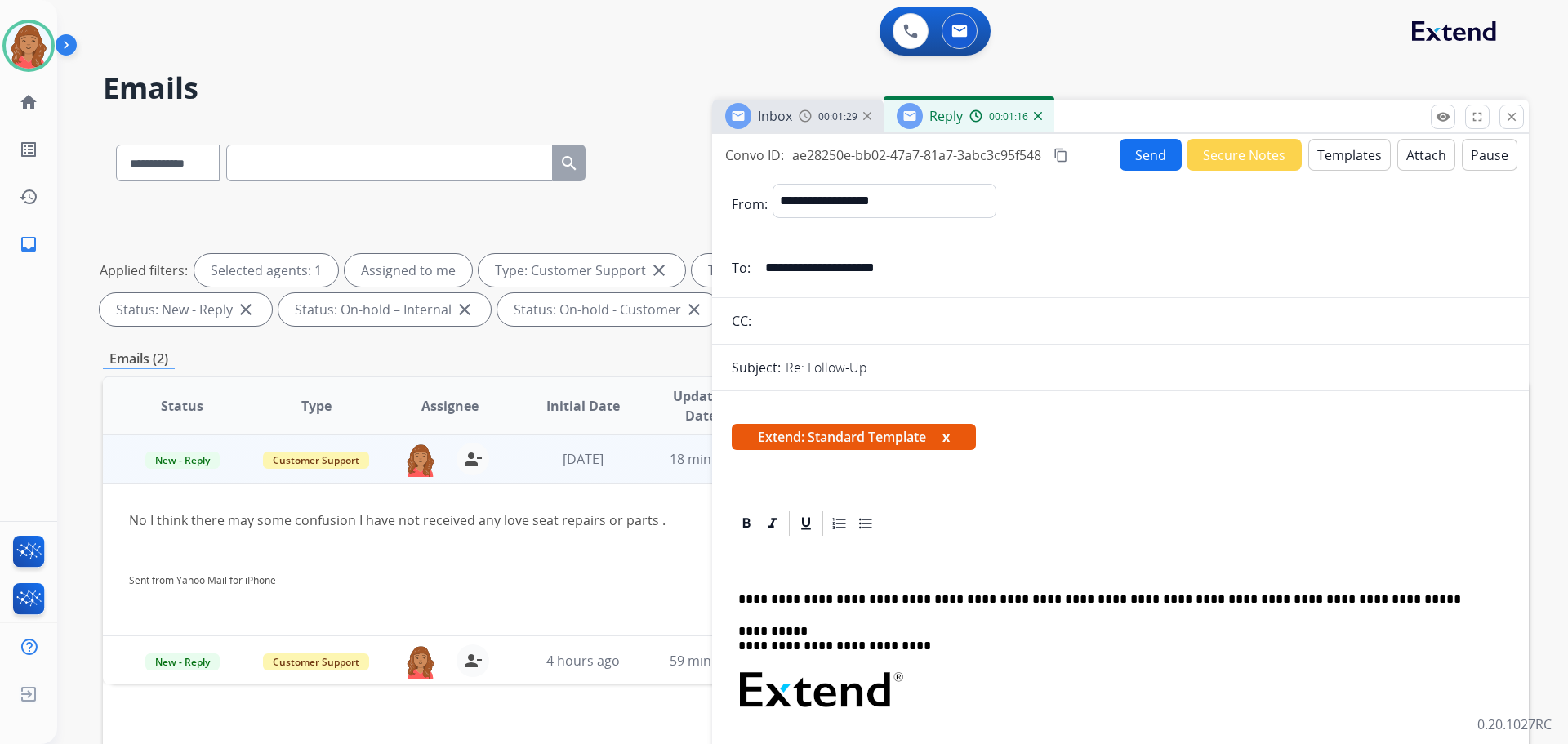
click at [1515, 114] on mat-icon "close" at bounding box center [1512, 117] width 15 height 15
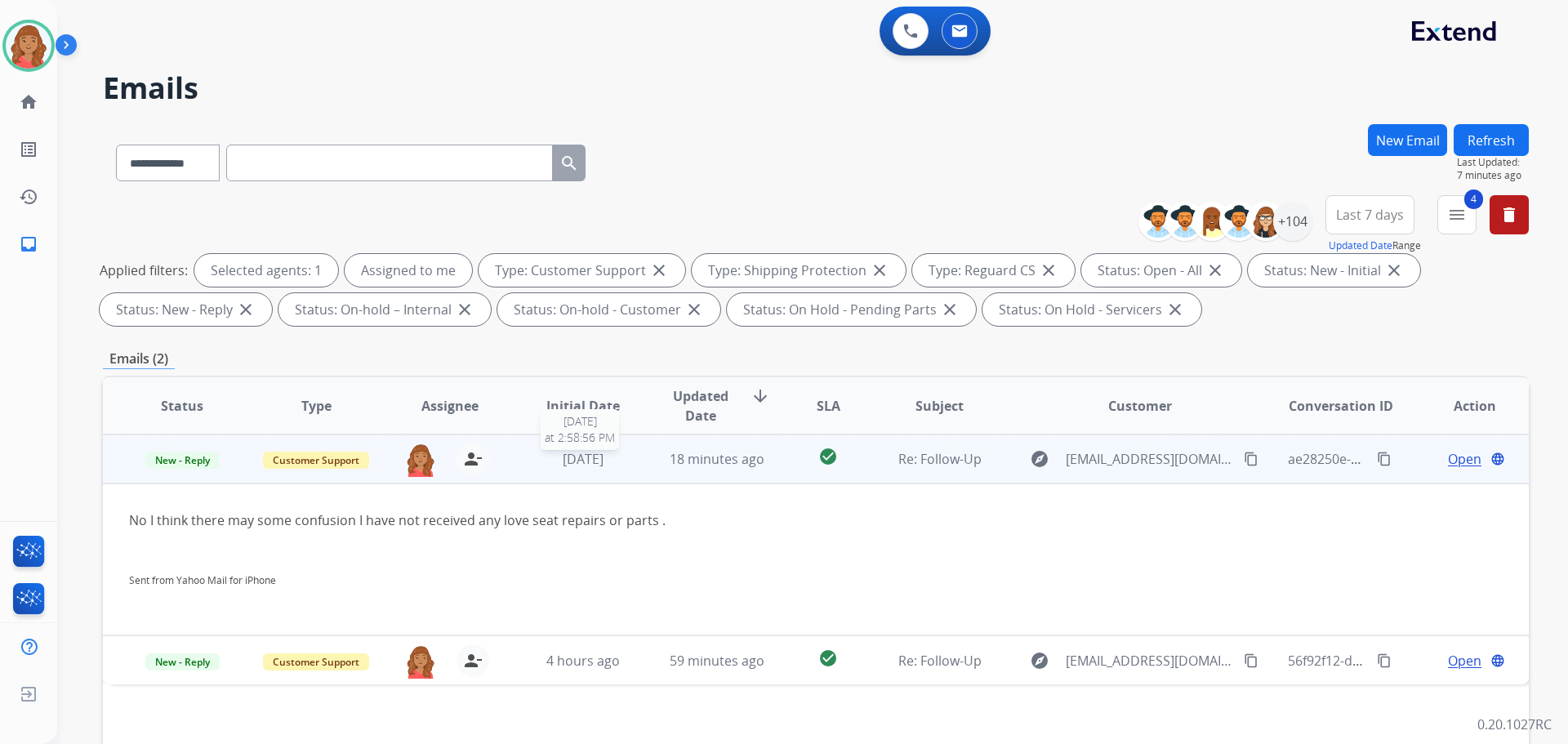
click at [625, 459] on div "[DATE]" at bounding box center [584, 459] width 107 height 19
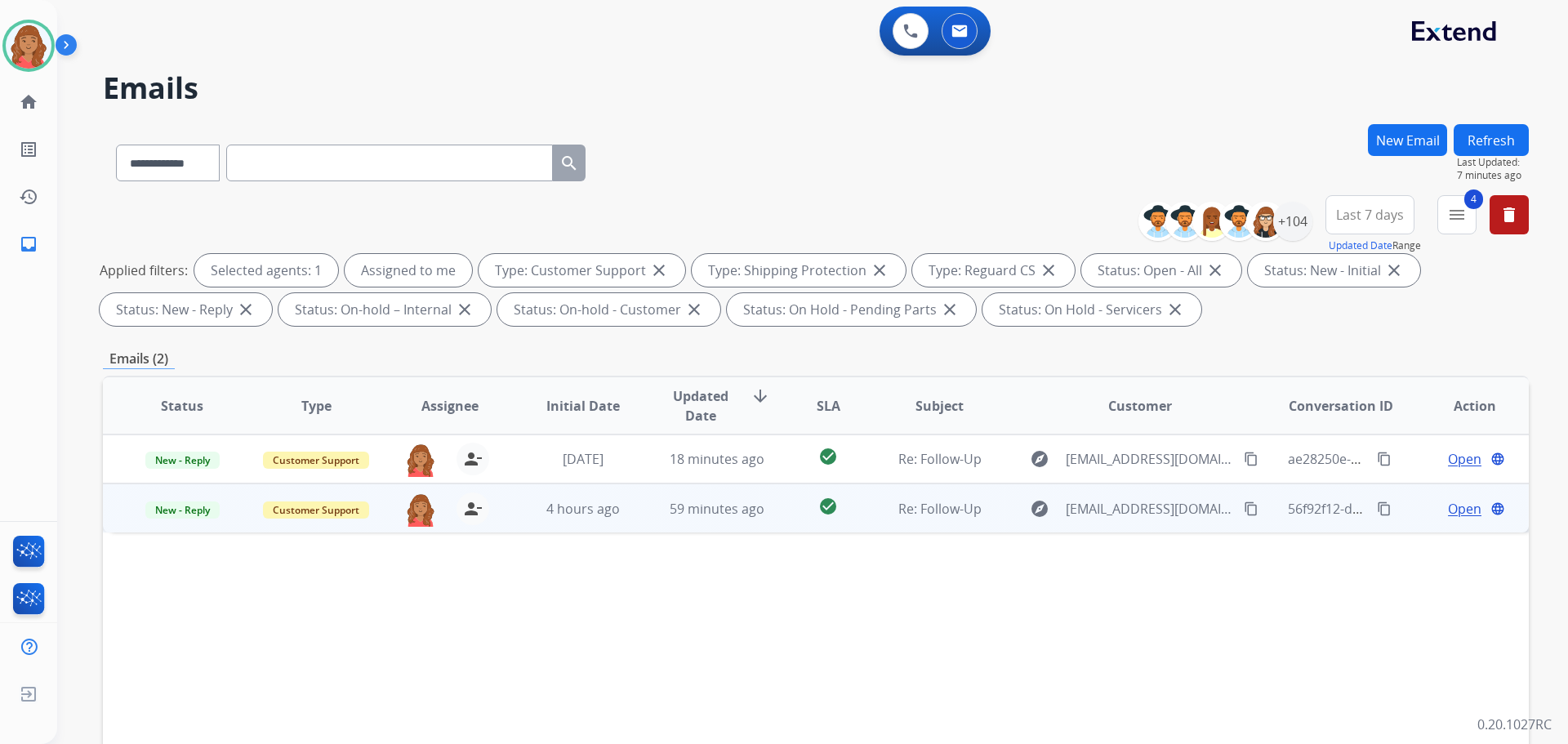
click at [689, 527] on td "59 minutes ago" at bounding box center [705, 508] width 134 height 49
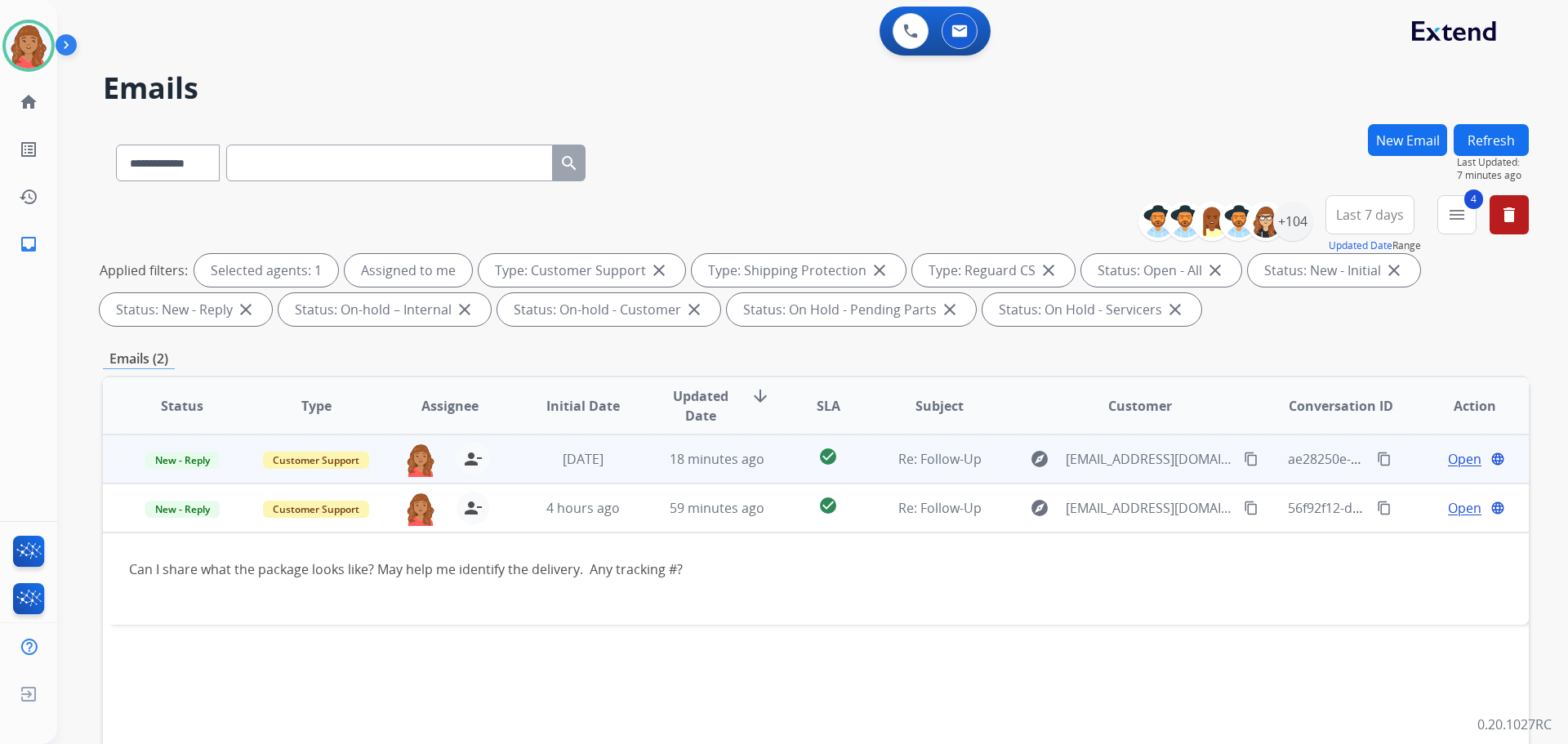
click at [507, 464] on td "[DATE]" at bounding box center [571, 459] width 134 height 49
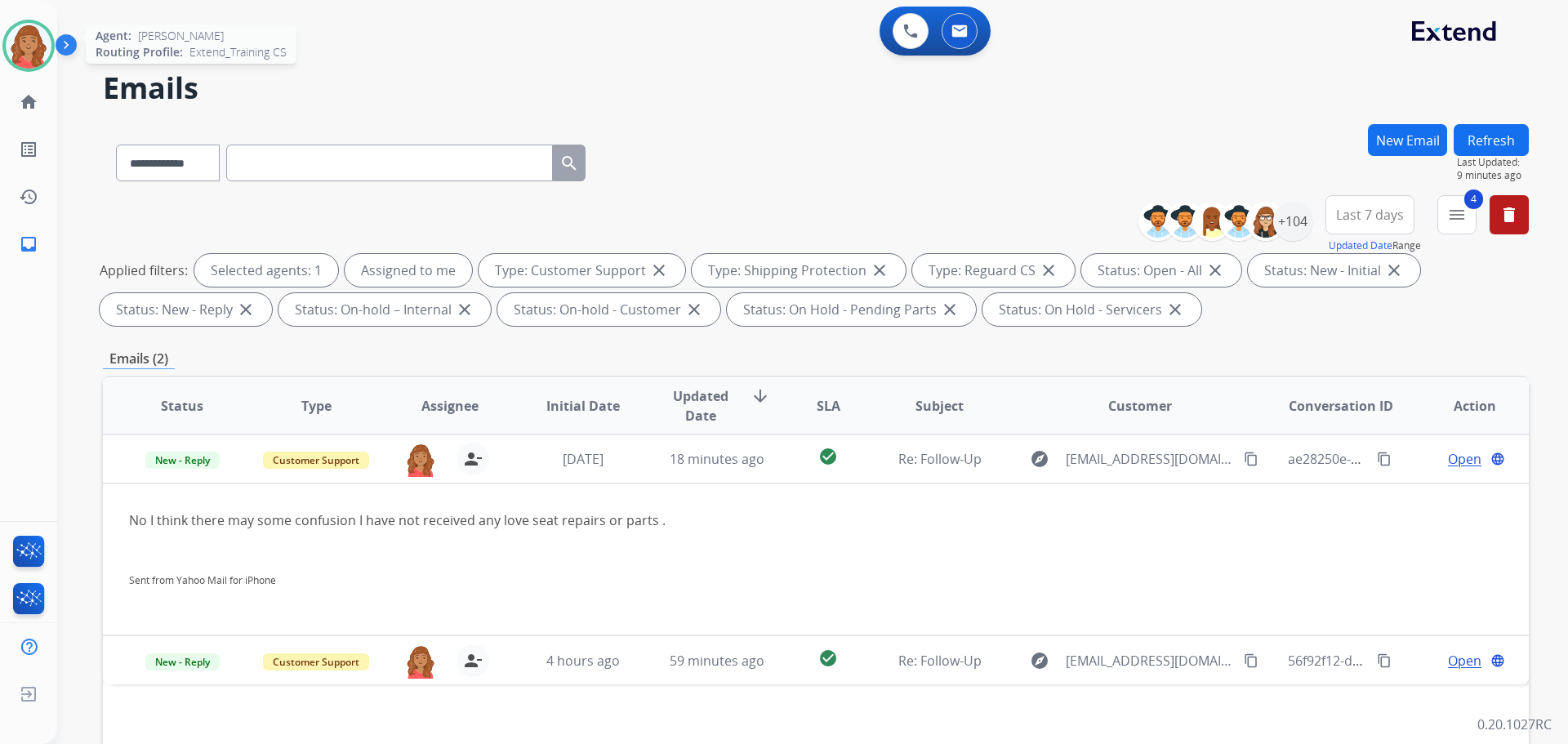
click at [41, 44] on img at bounding box center [28, 45] width 46 height 46
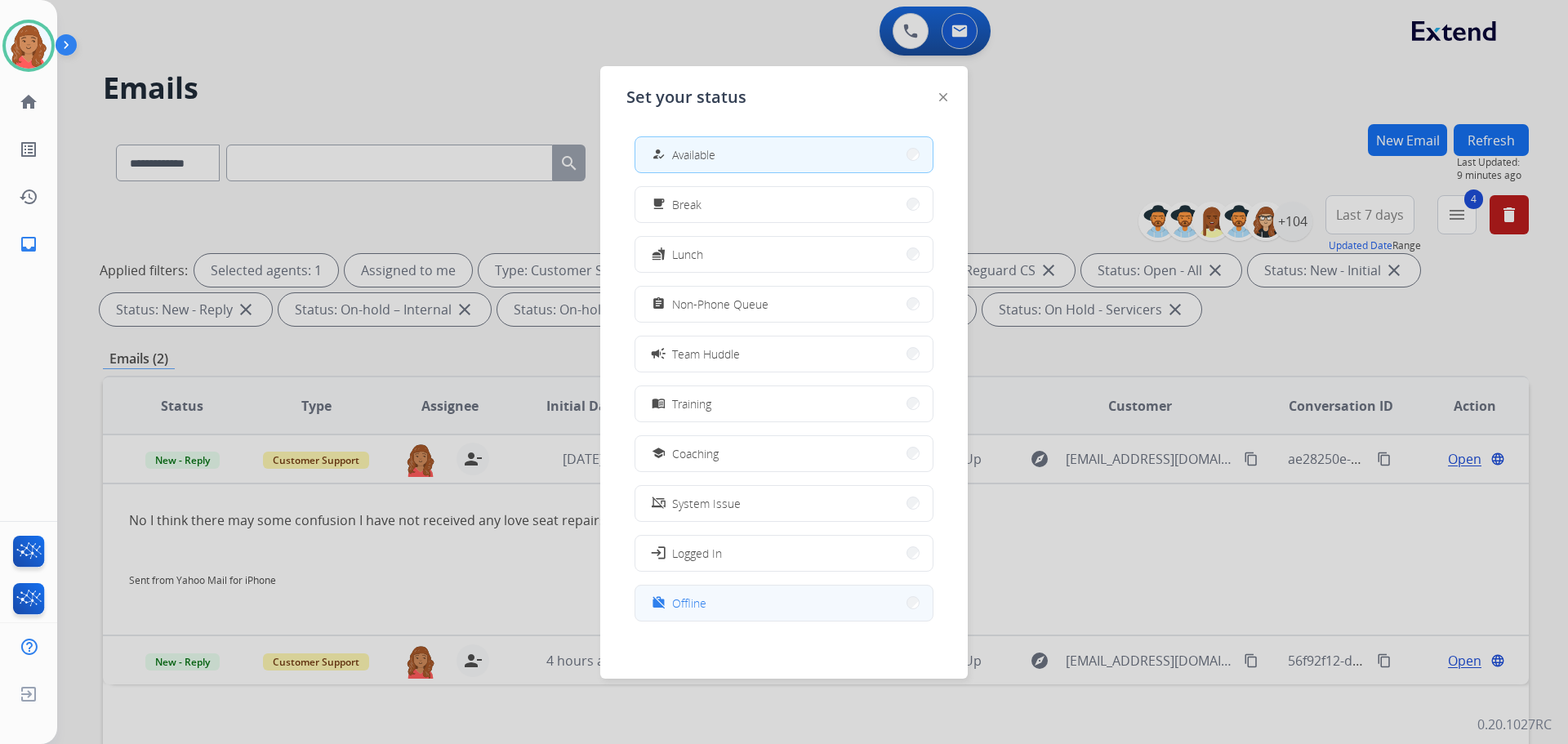
drag, startPoint x: 697, startPoint y: 602, endPoint x: 640, endPoint y: 581, distance: 60.7
click at [697, 602] on span "Offline" at bounding box center [689, 603] width 34 height 17
